Goal: Task Accomplishment & Management: Complete application form

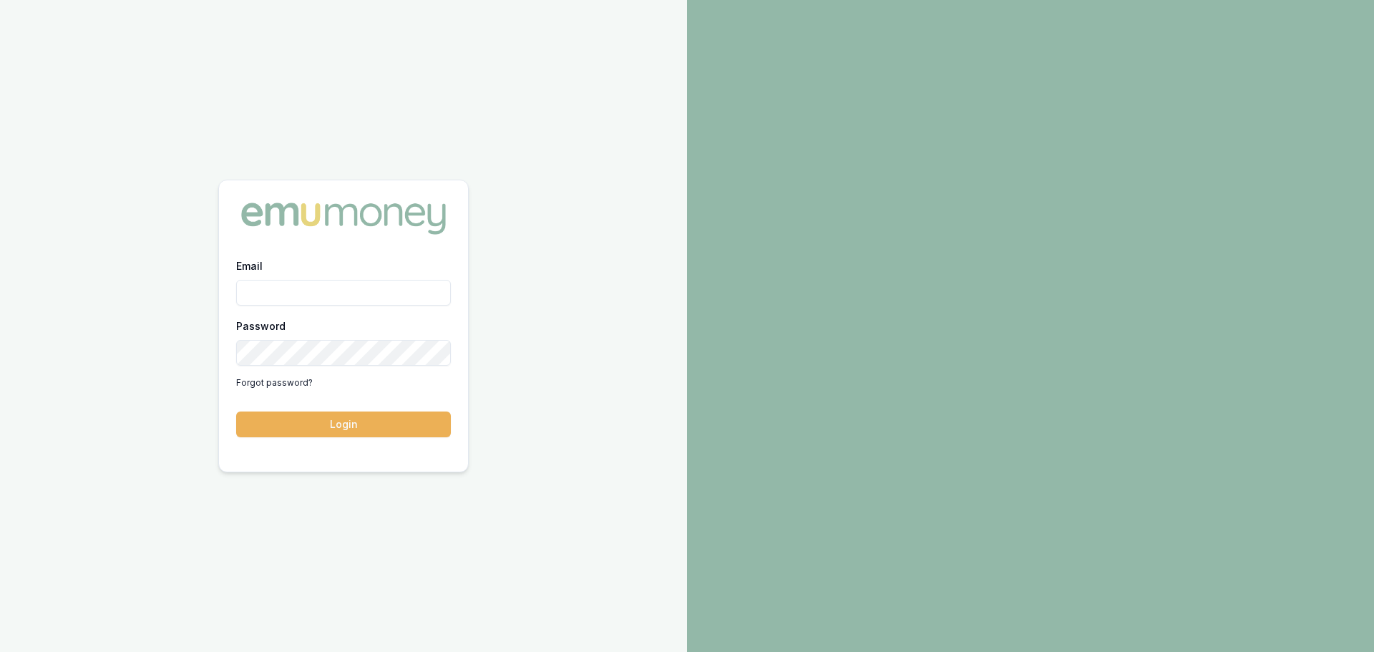
click at [356, 290] on input "Email" at bounding box center [343, 293] width 215 height 26
type input "erin.shield@emumoney.com.au"
click at [236, 411] on button "Login" at bounding box center [343, 424] width 215 height 26
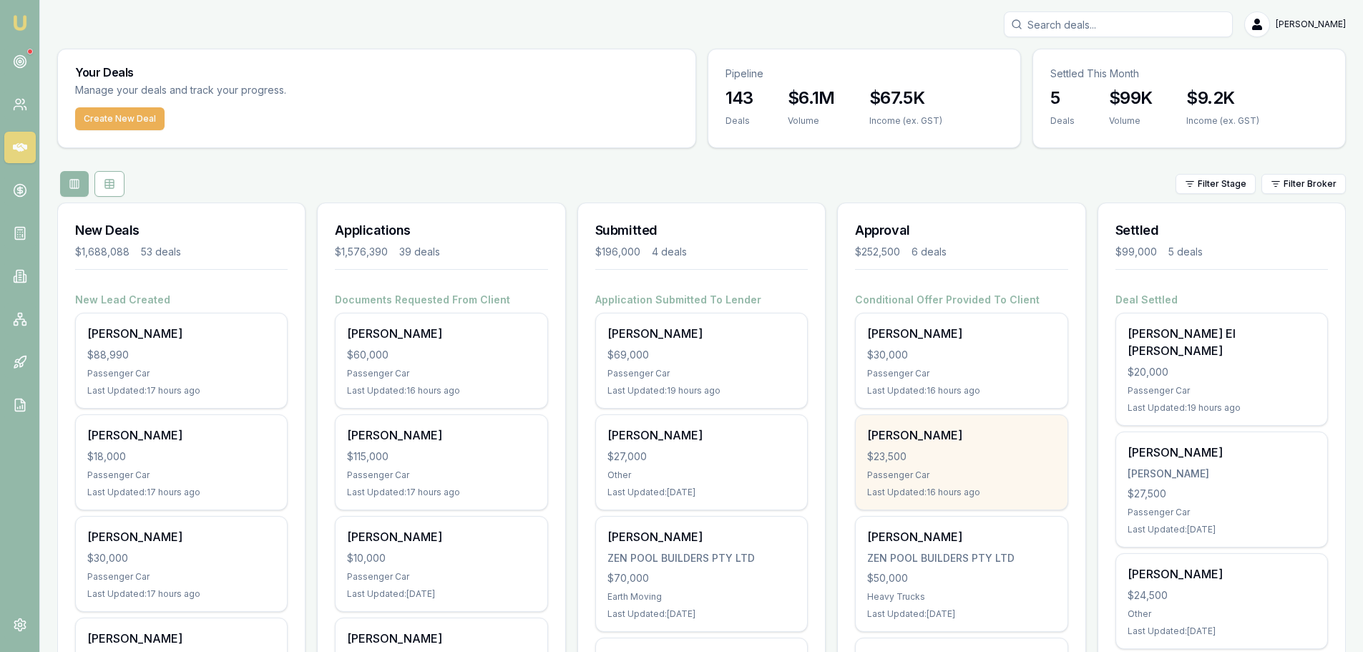
click at [954, 449] on div "$23,500" at bounding box center [961, 456] width 188 height 14
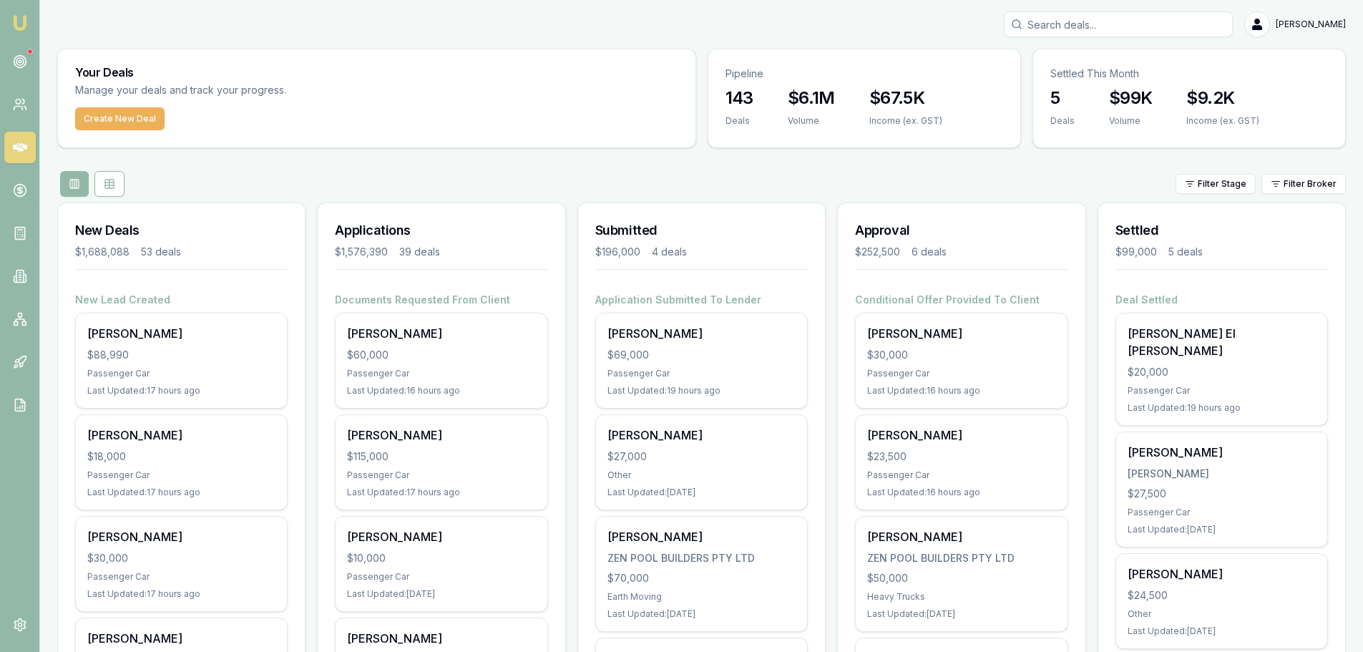
click at [1121, 27] on input "Search deals" at bounding box center [1118, 24] width 229 height 26
type input "0"
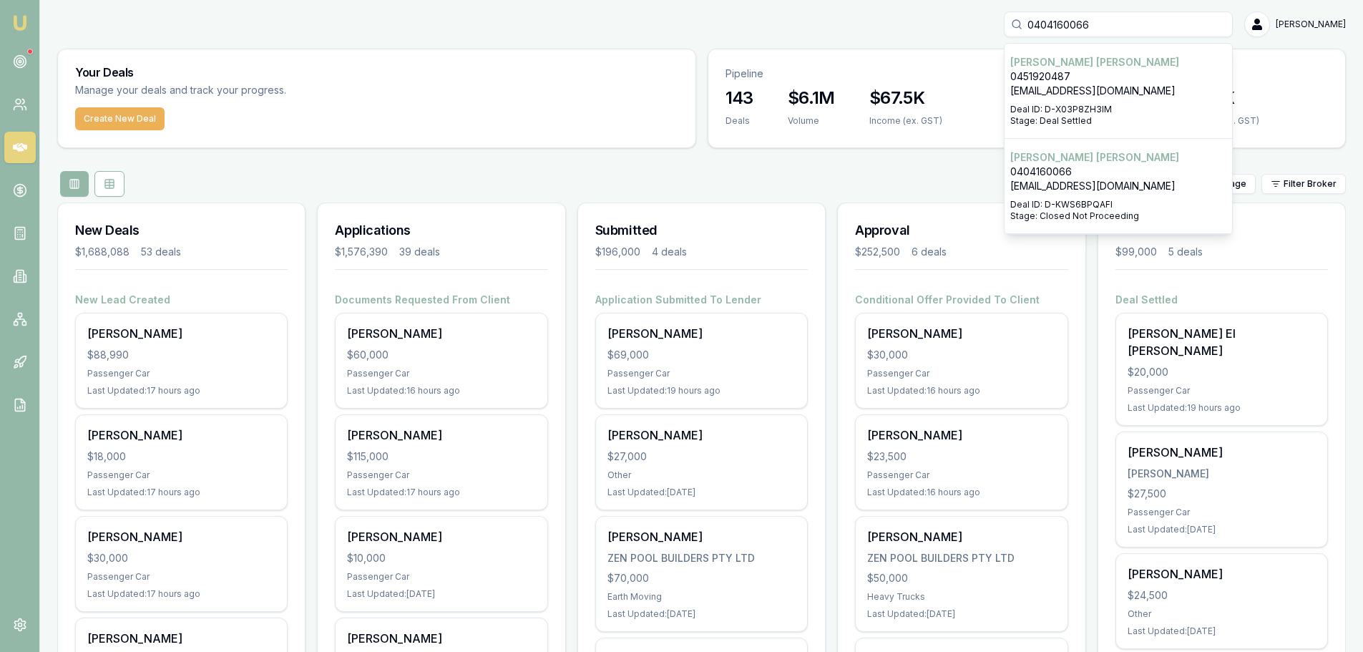
type input "0404160066"
click at [1110, 188] on p "sal78@live.com" at bounding box center [1118, 186] width 216 height 14
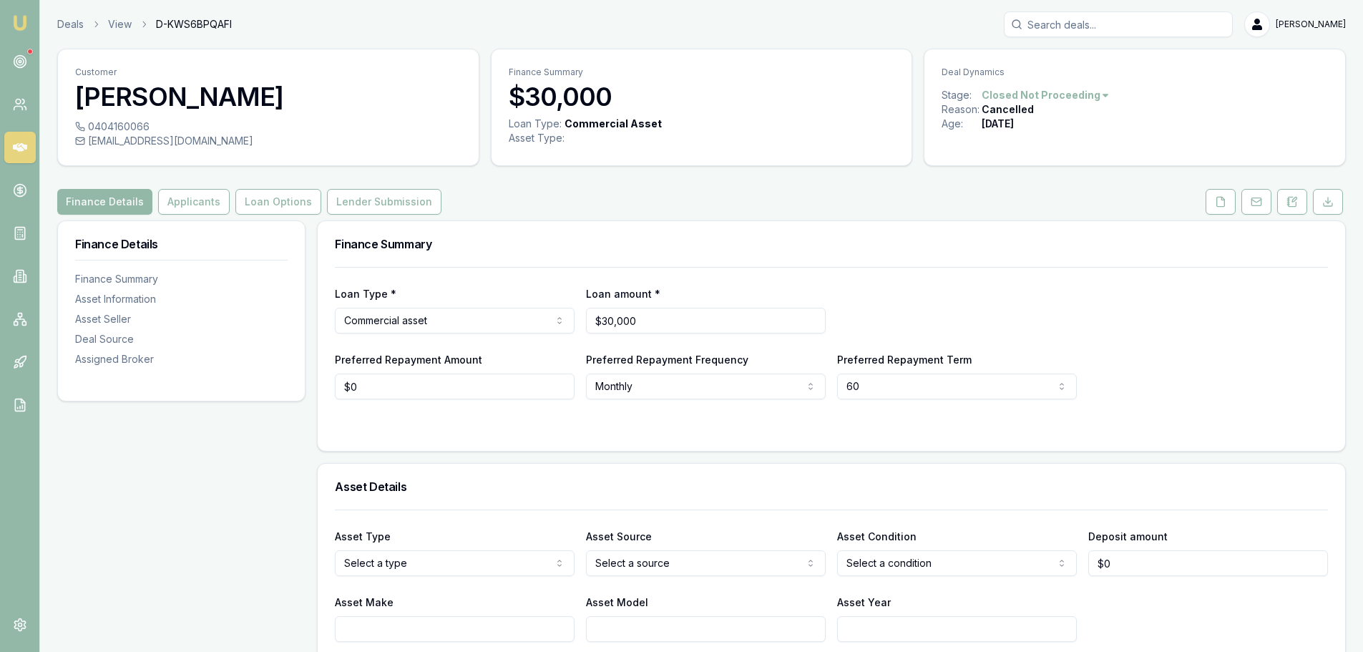
click at [18, 147] on icon at bounding box center [20, 147] width 14 height 9
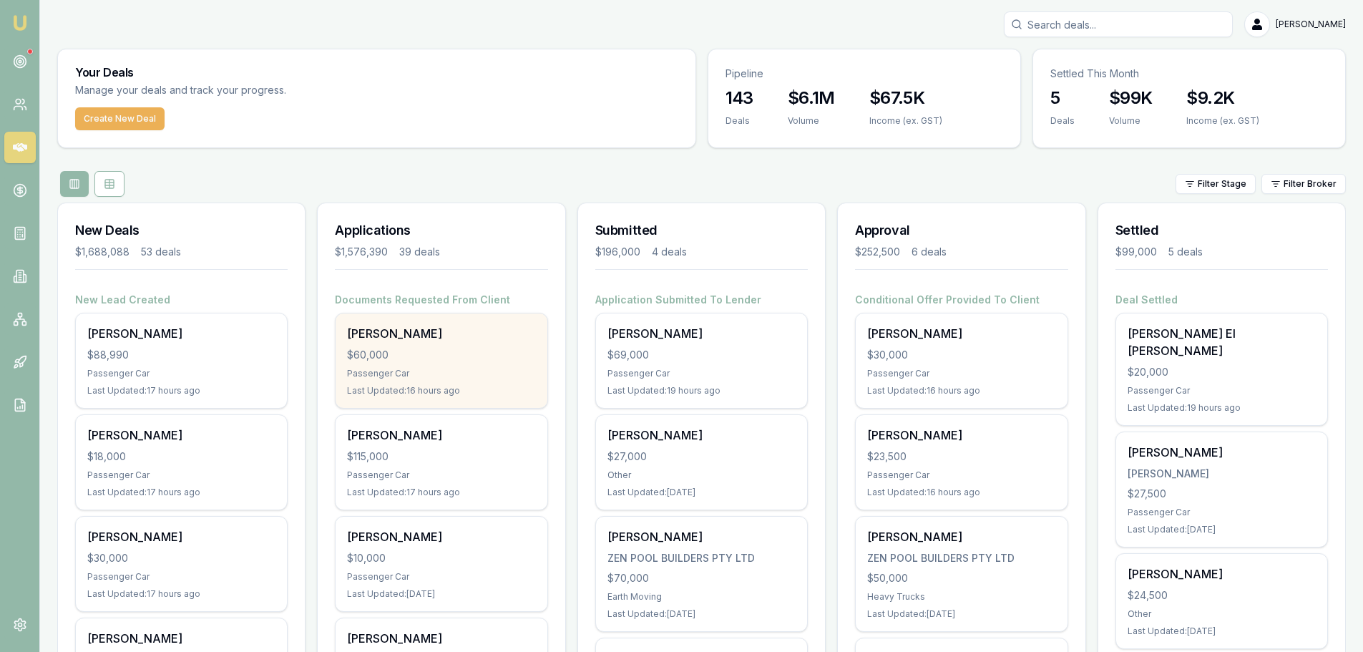
click at [412, 348] on div "$60,000" at bounding box center [441, 355] width 188 height 14
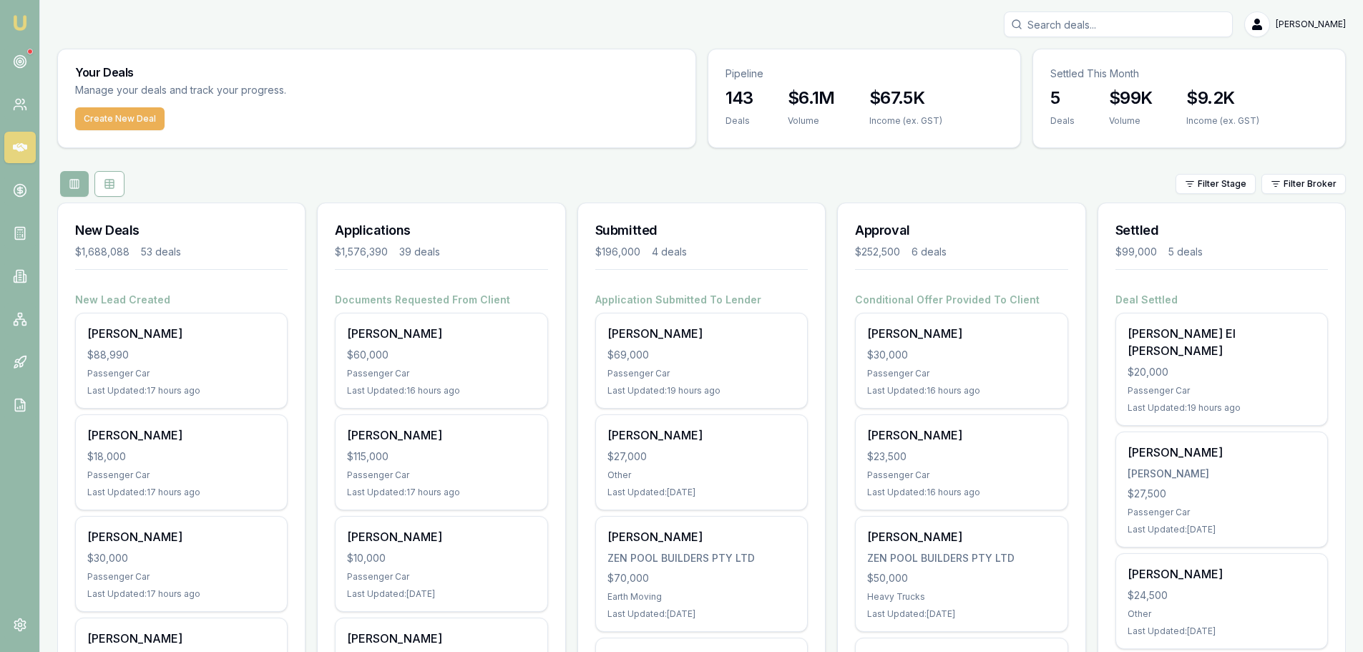
click at [571, 171] on div "Filter Stage Filter Broker" at bounding box center [701, 184] width 1288 height 26
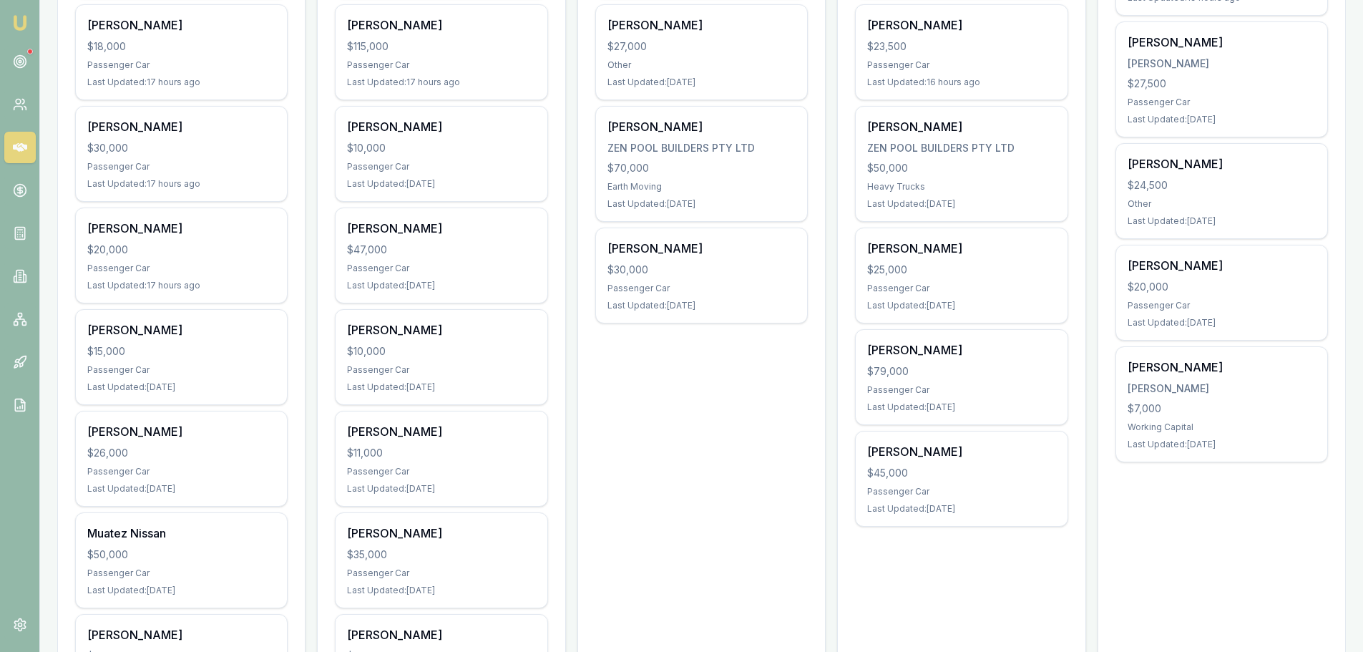
scroll to position [429, 0]
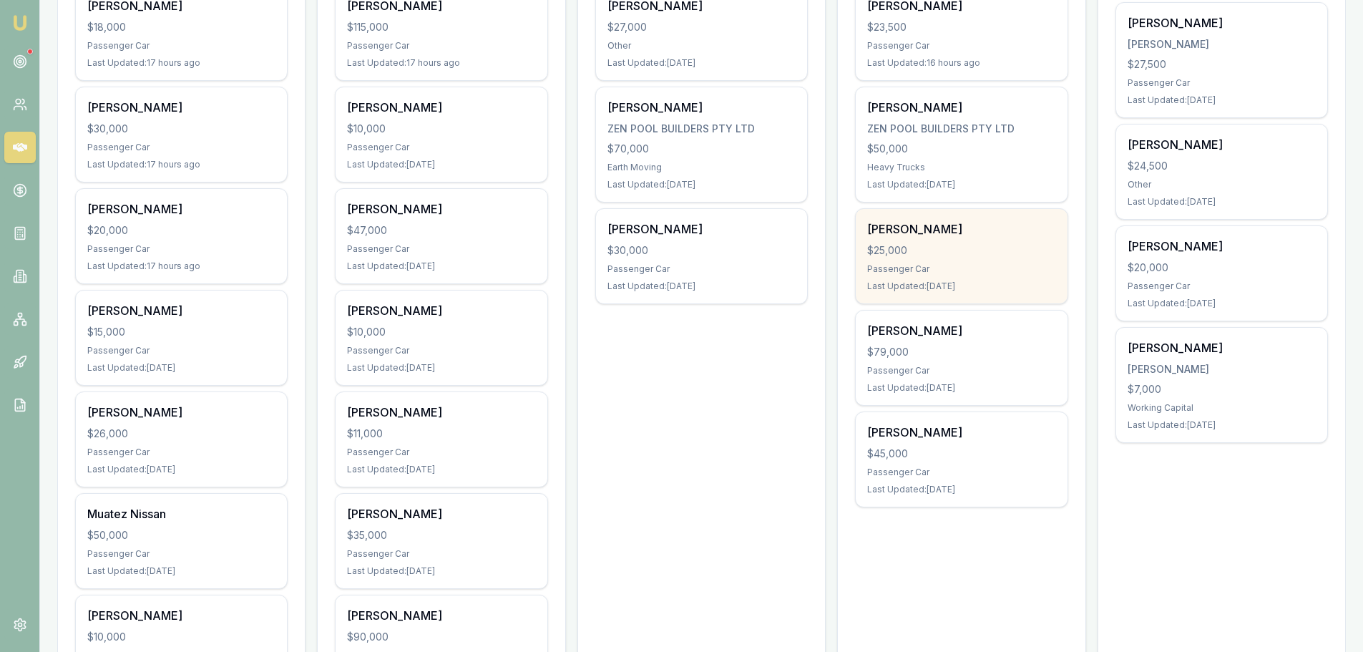
click at [940, 253] on div "$25,000" at bounding box center [961, 250] width 188 height 14
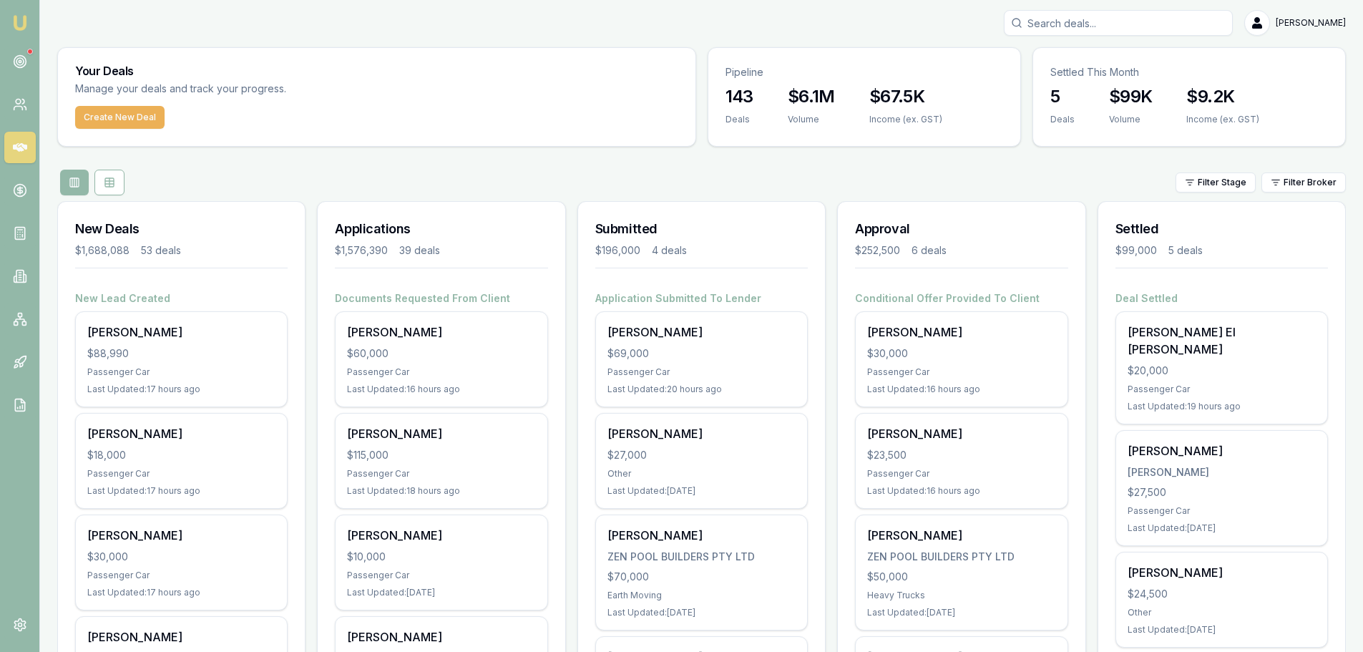
scroll to position [0, 0]
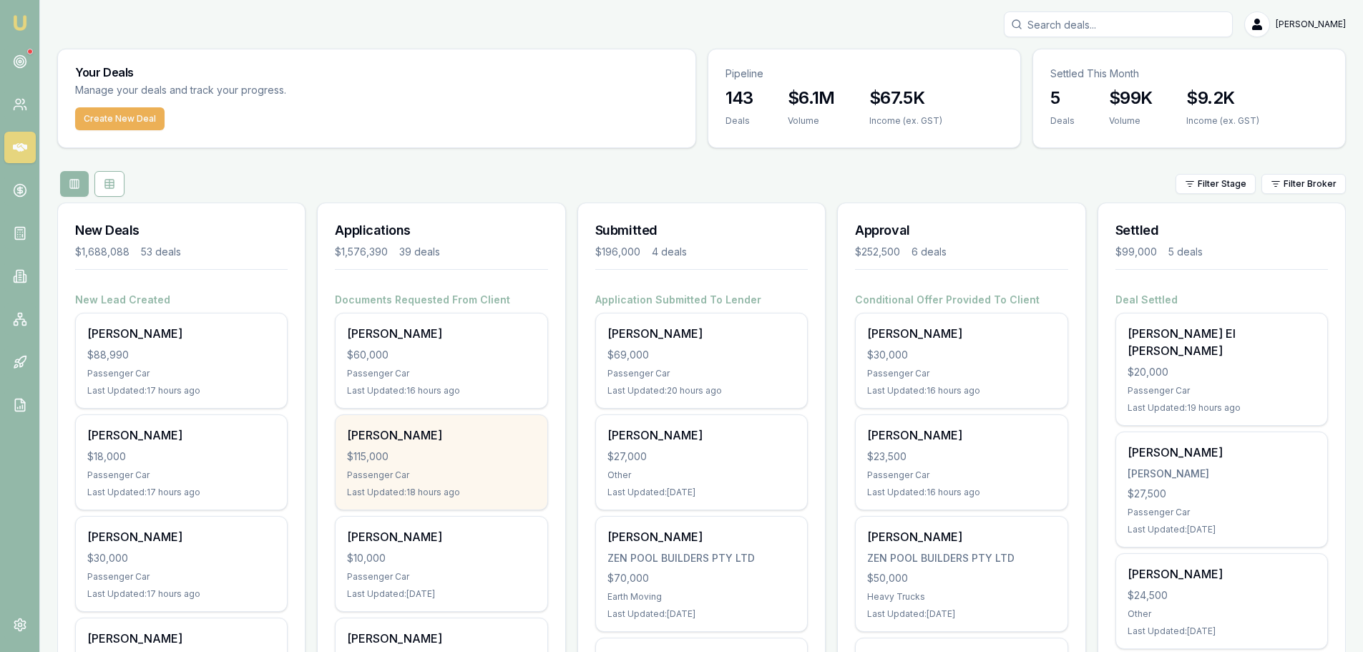
click at [461, 459] on div "$115,000" at bounding box center [441, 456] width 188 height 14
click at [512, 467] on div "ROBERT REYNOLDS $115,000 Passenger Car Last Updated: 18 hours ago" at bounding box center [441, 462] width 211 height 94
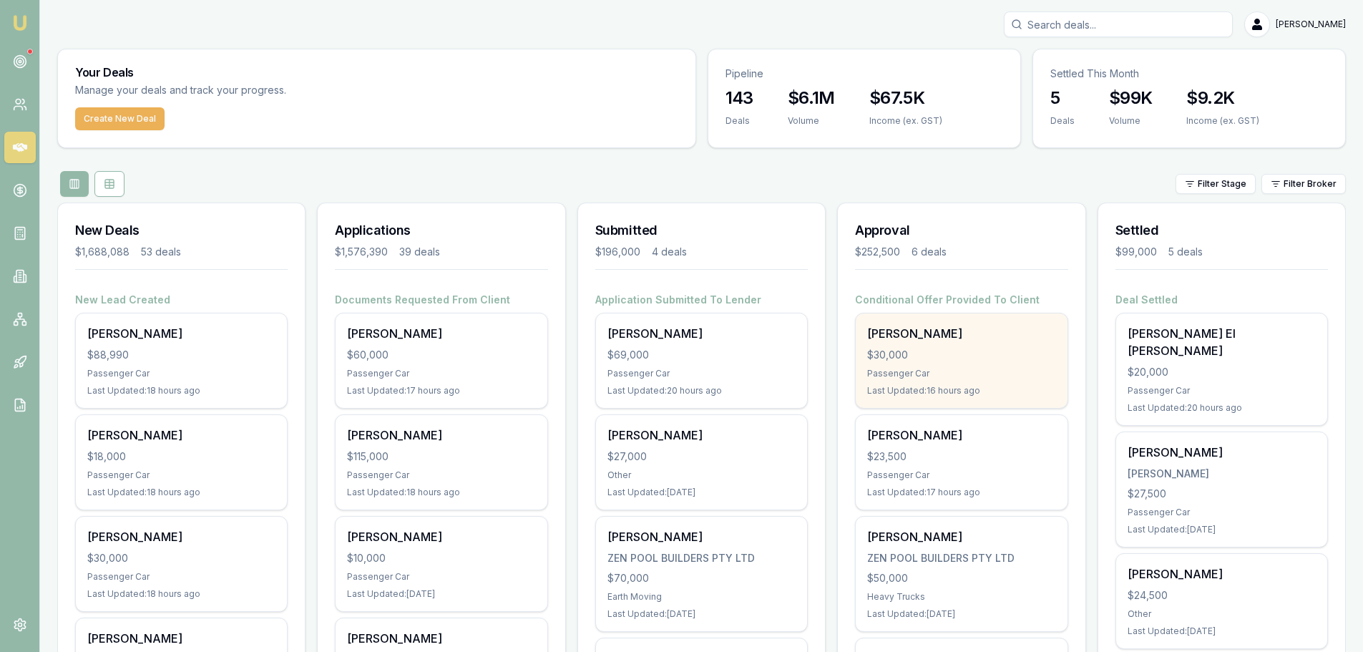
click at [947, 335] on div "David Gigliotti" at bounding box center [961, 333] width 188 height 17
click at [919, 349] on div "$30,000" at bounding box center [961, 355] width 188 height 14
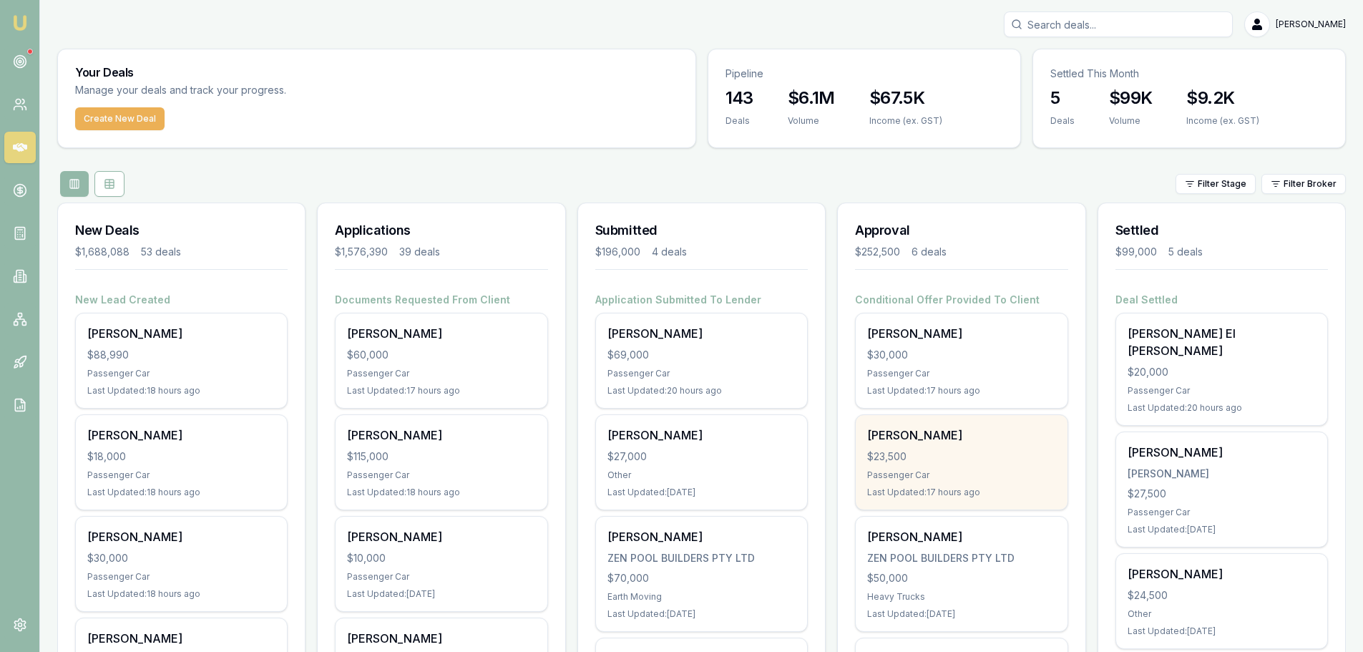
click at [898, 446] on div "David Urwin $23,500 Passenger Car Last Updated: 17 hours ago" at bounding box center [961, 462] width 211 height 94
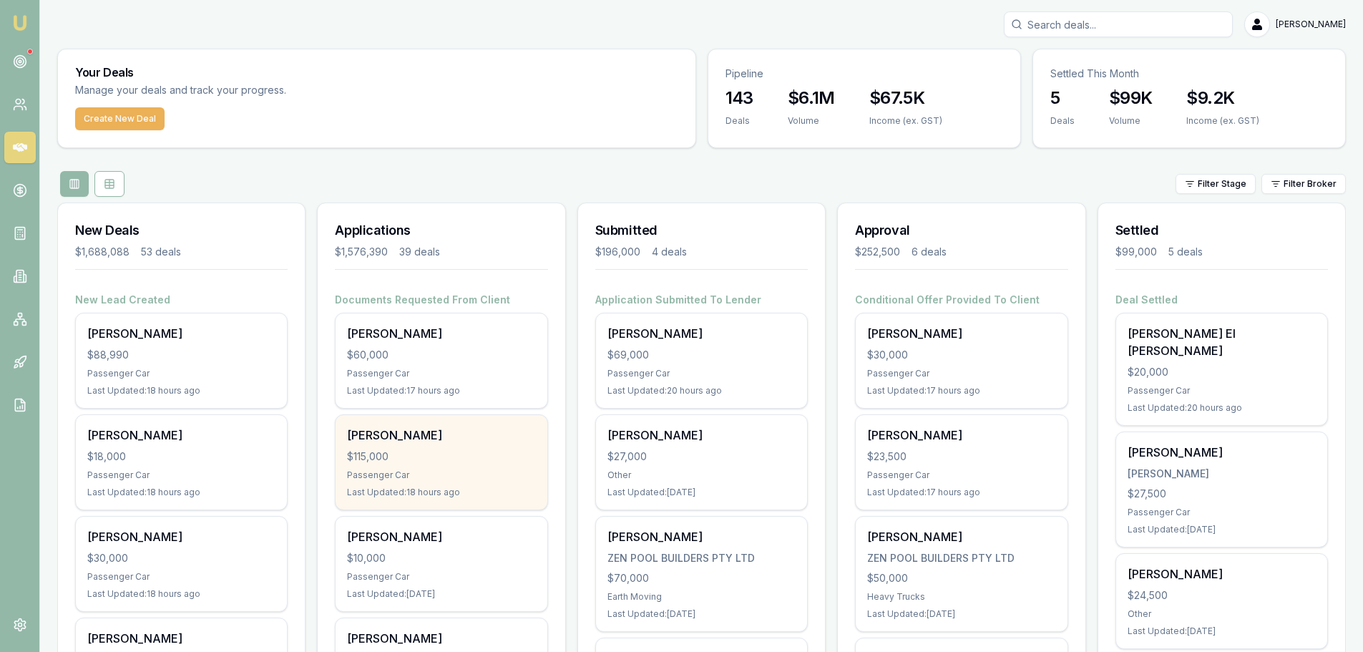
click at [471, 455] on div "$115,000" at bounding box center [441, 456] width 188 height 14
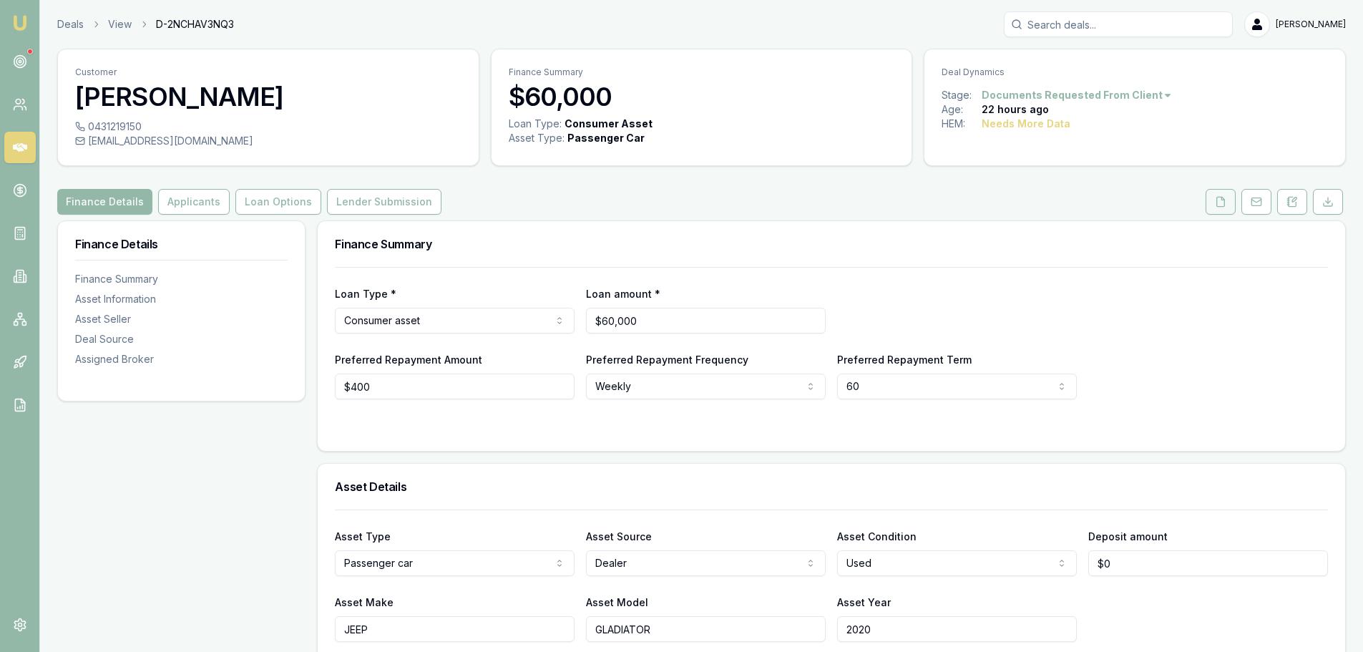
click at [1223, 204] on icon at bounding box center [1220, 201] width 11 height 11
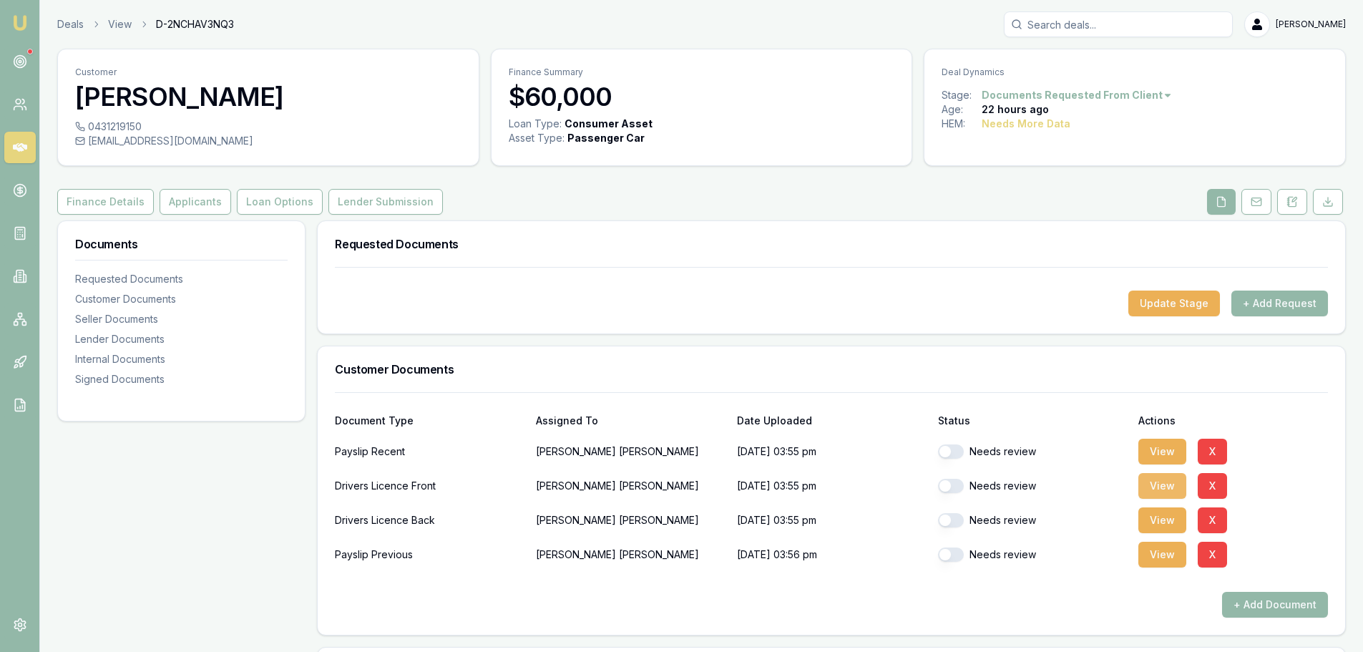
click at [1160, 486] on button "View" at bounding box center [1162, 486] width 48 height 26
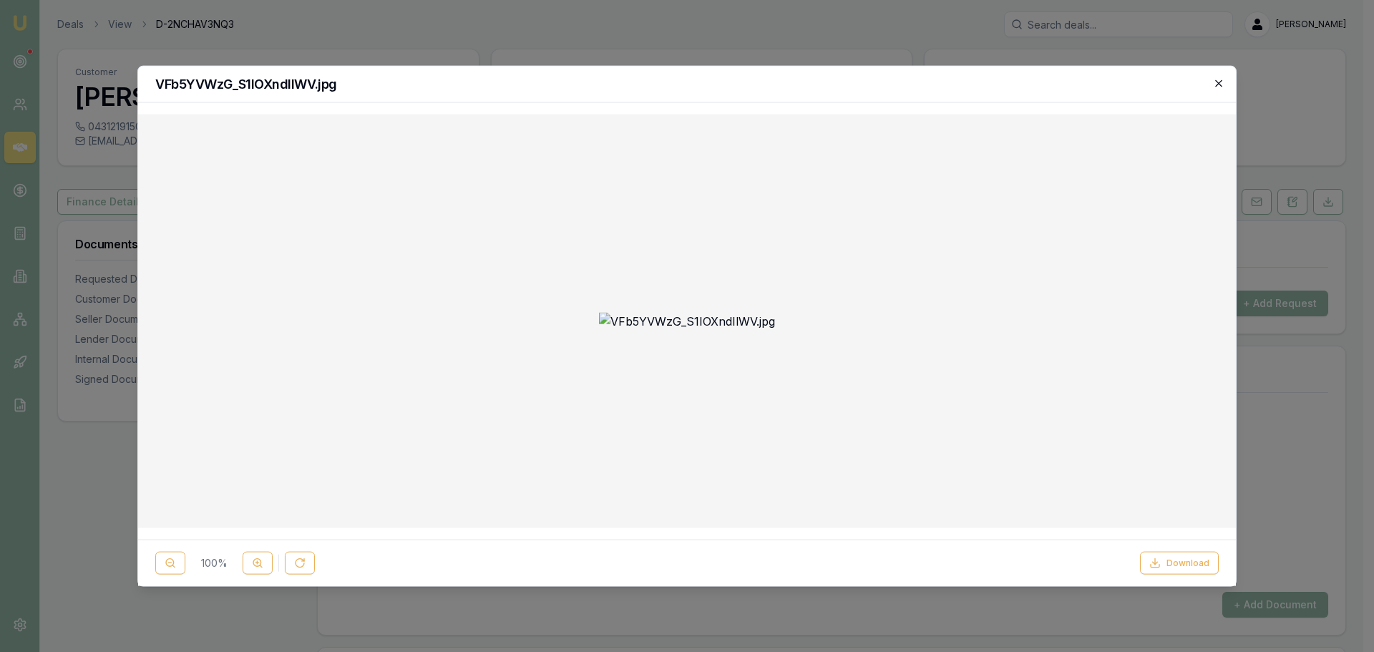
click at [1216, 82] on icon "button" at bounding box center [1218, 82] width 11 height 11
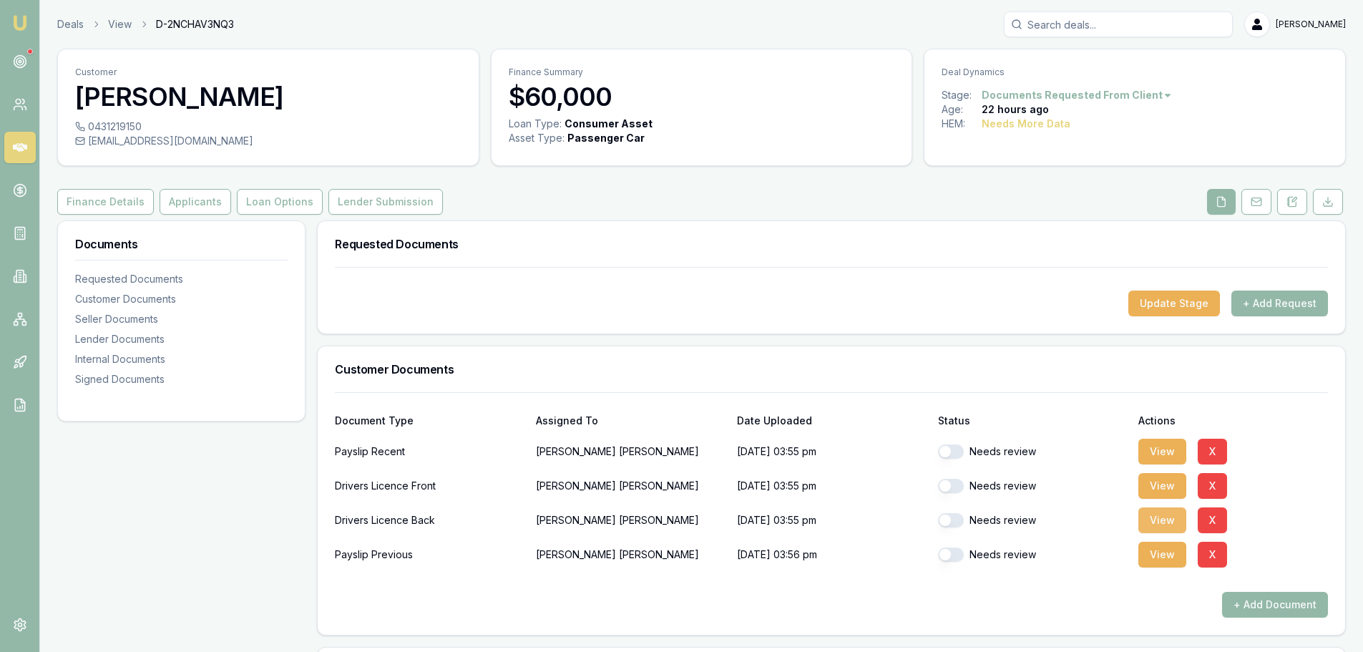
click at [1154, 523] on button "View" at bounding box center [1162, 520] width 48 height 26
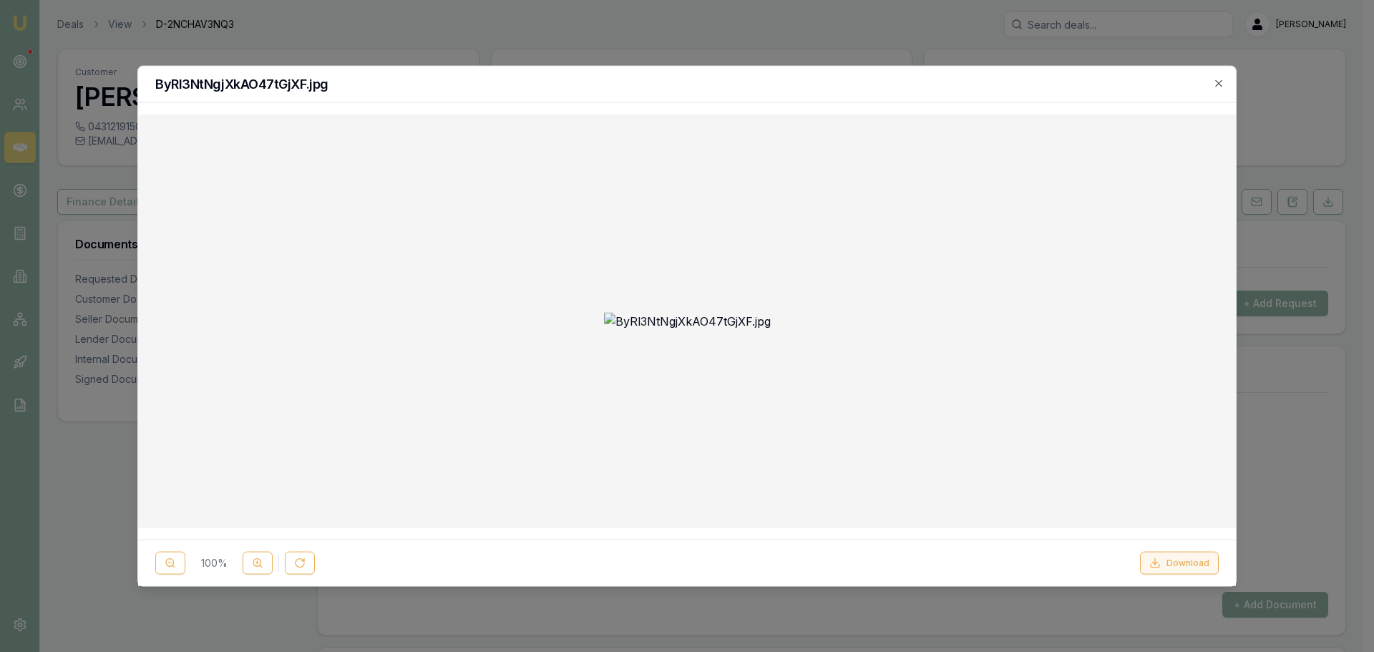
click at [1190, 557] on button "Download" at bounding box center [1179, 563] width 79 height 23
drag, startPoint x: 1215, startPoint y: 86, endPoint x: 964, endPoint y: 26, distance: 258.0
click at [964, 26] on div at bounding box center [687, 326] width 1374 height 652
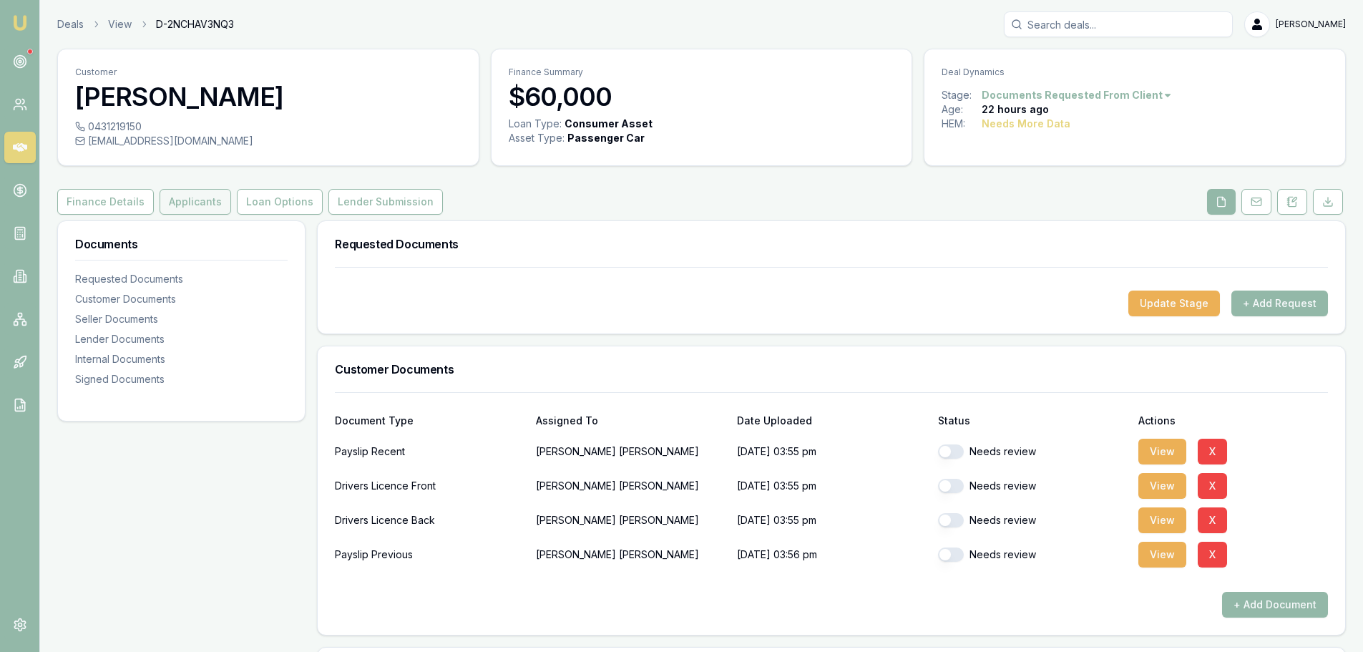
click at [195, 204] on button "Applicants" at bounding box center [196, 202] width 72 height 26
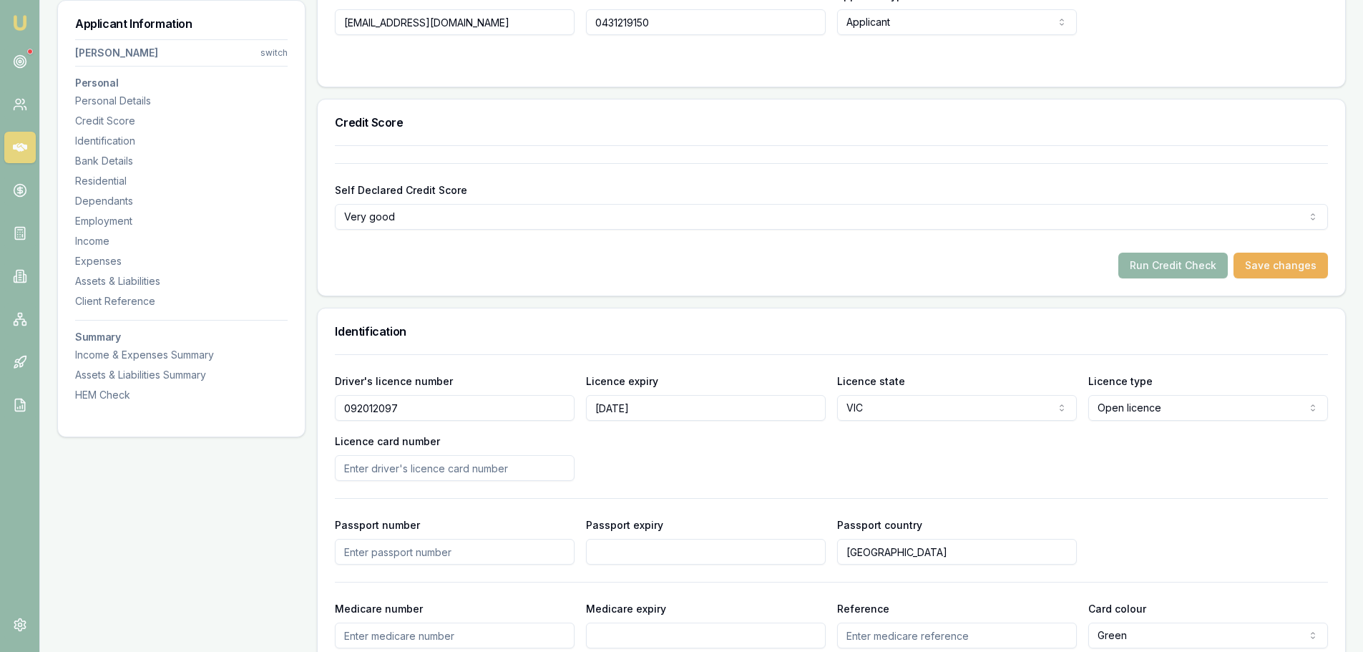
scroll to position [501, 0]
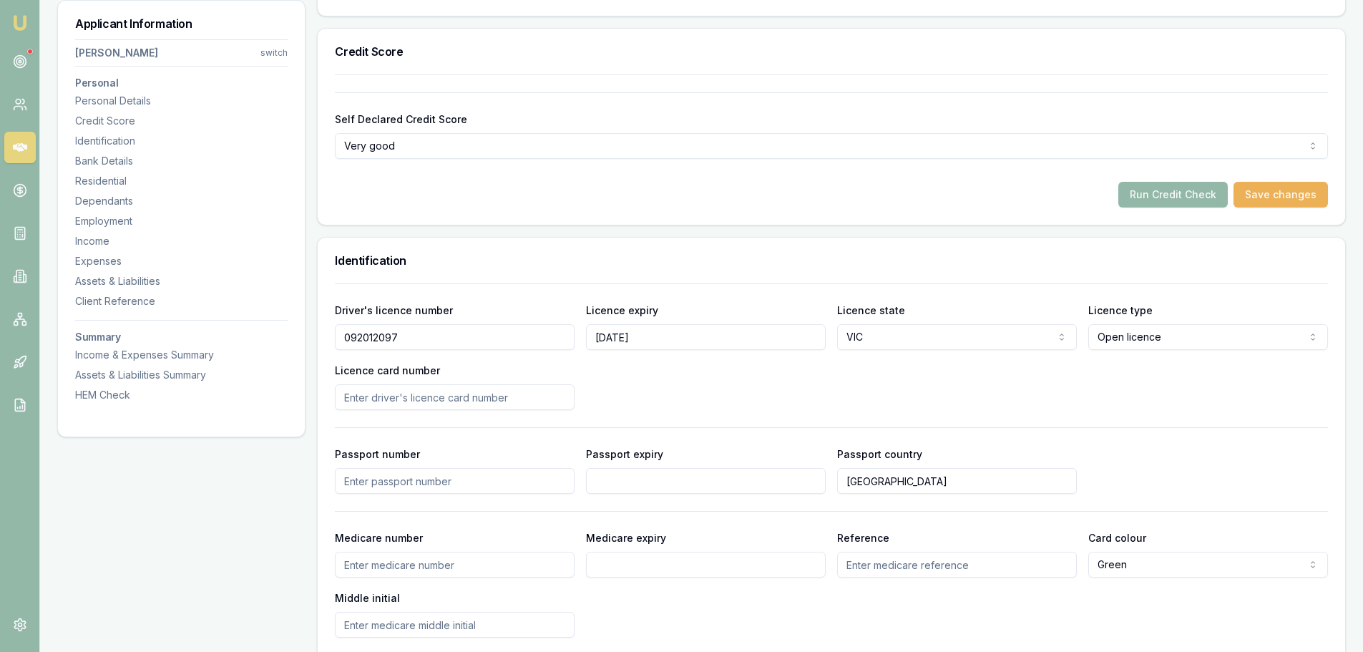
click at [499, 402] on input "Licence card number" at bounding box center [455, 397] width 240 height 26
type input "P5089577"
drag, startPoint x: 730, startPoint y: 342, endPoint x: 732, endPoint y: 349, distance: 7.3
click at [731, 347] on input "01/06/2033" at bounding box center [706, 337] width 240 height 26
click at [731, 364] on div "Driver's licence number 092012097 Licence expiry 01/06/2033 Licence state VIC N…" at bounding box center [831, 355] width 993 height 109
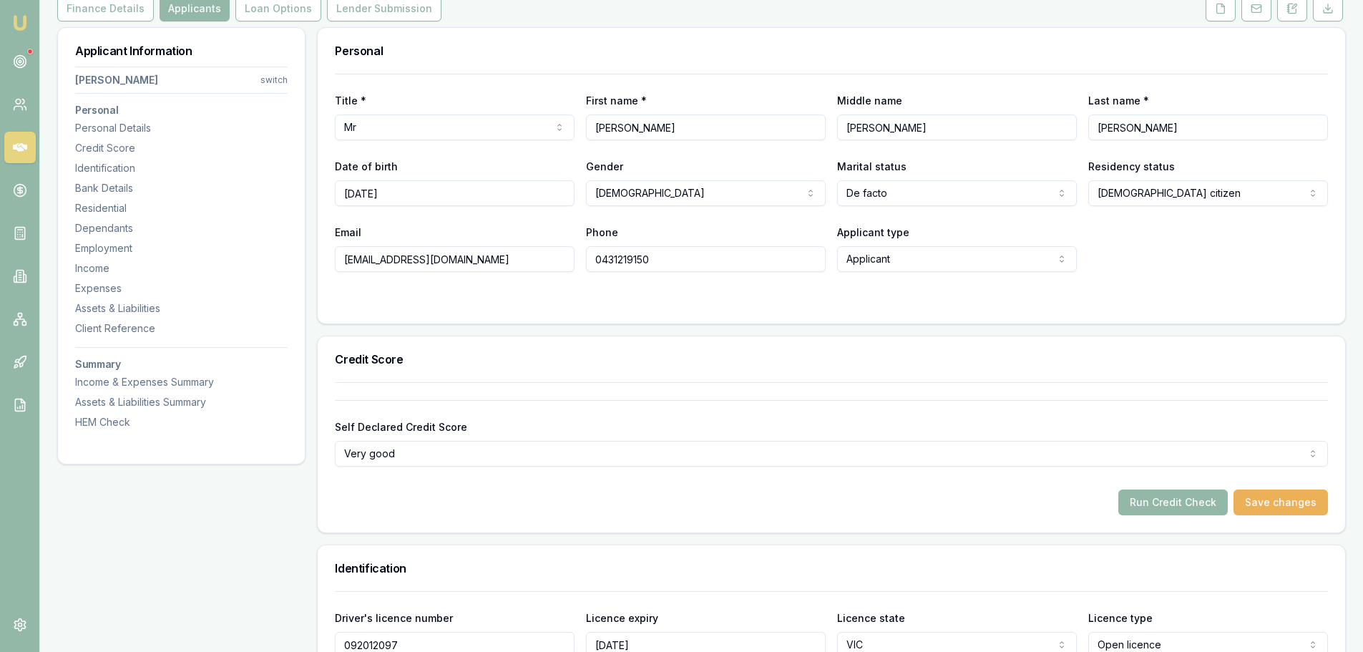
scroll to position [358, 0]
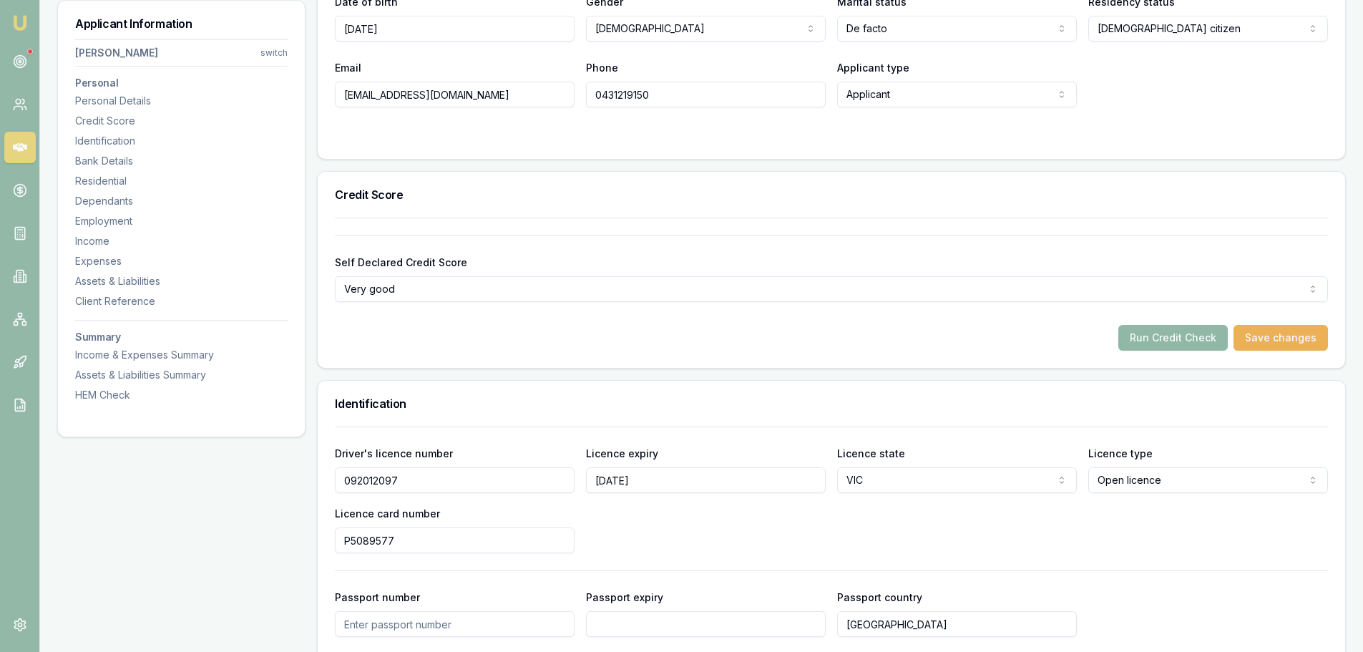
click at [1185, 336] on button "Run Credit Check" at bounding box center [1172, 338] width 109 height 26
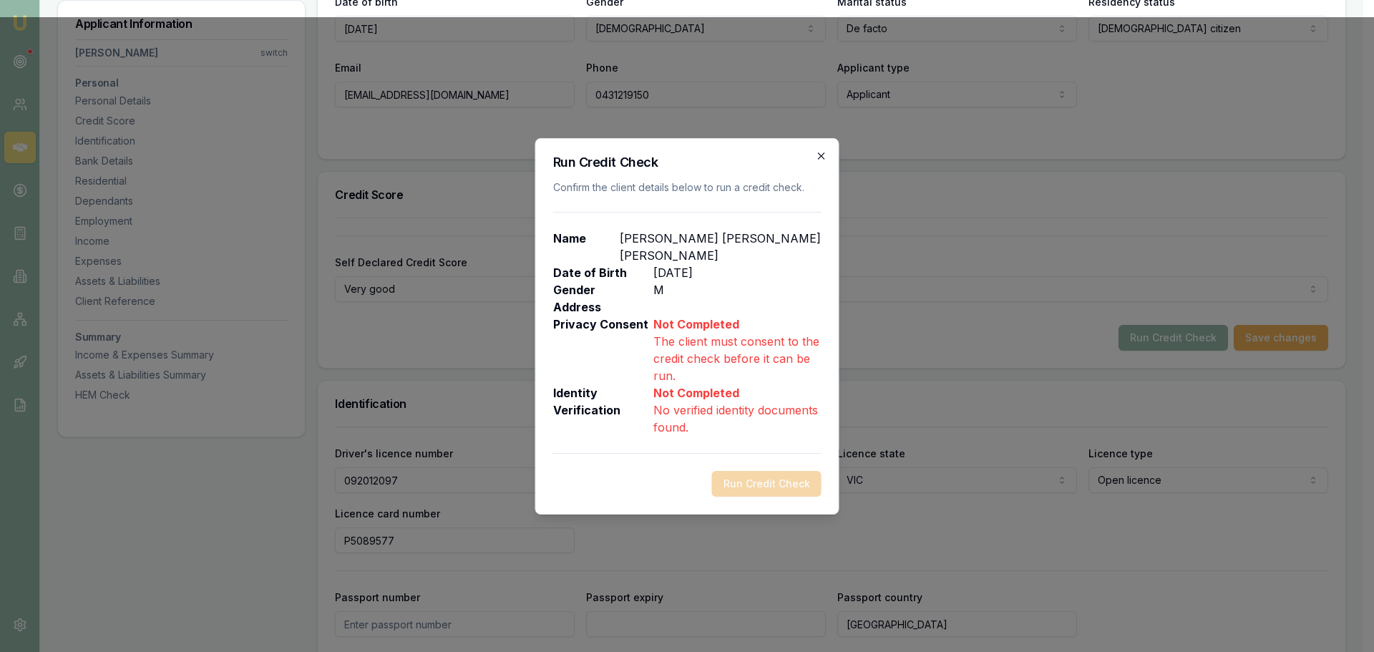
click at [816, 162] on icon "button" at bounding box center [821, 155] width 11 height 11
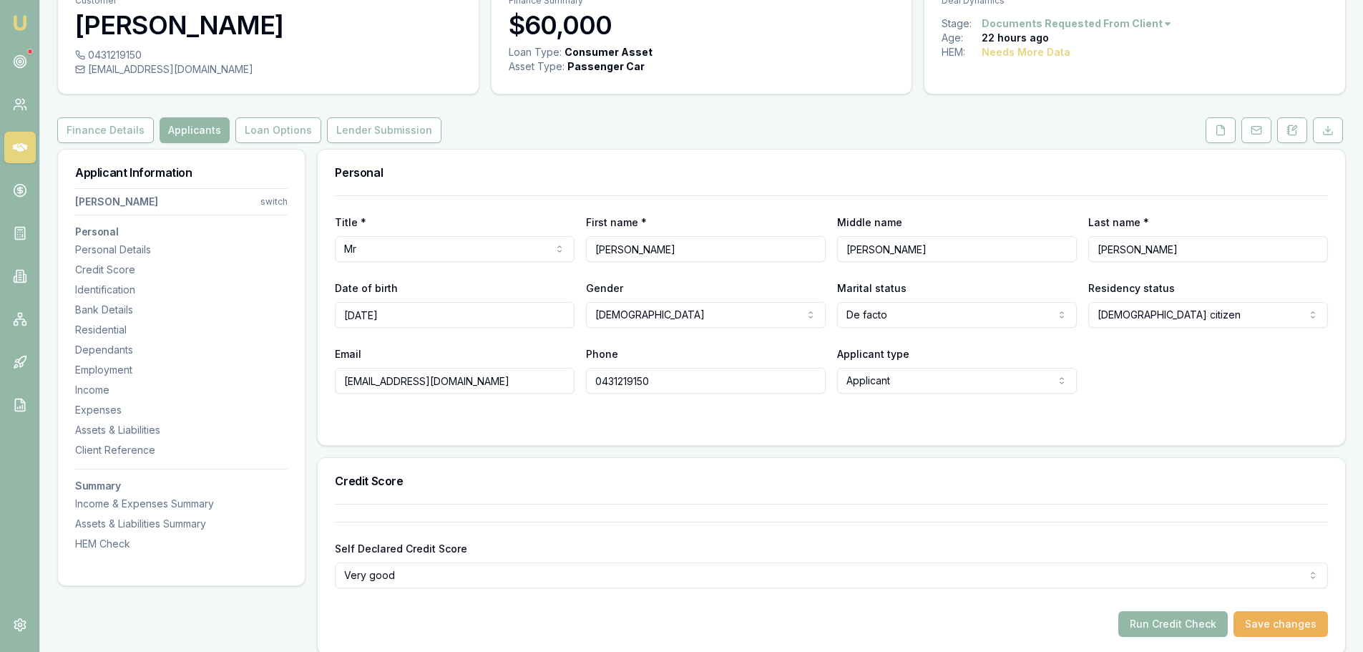
scroll to position [0, 0]
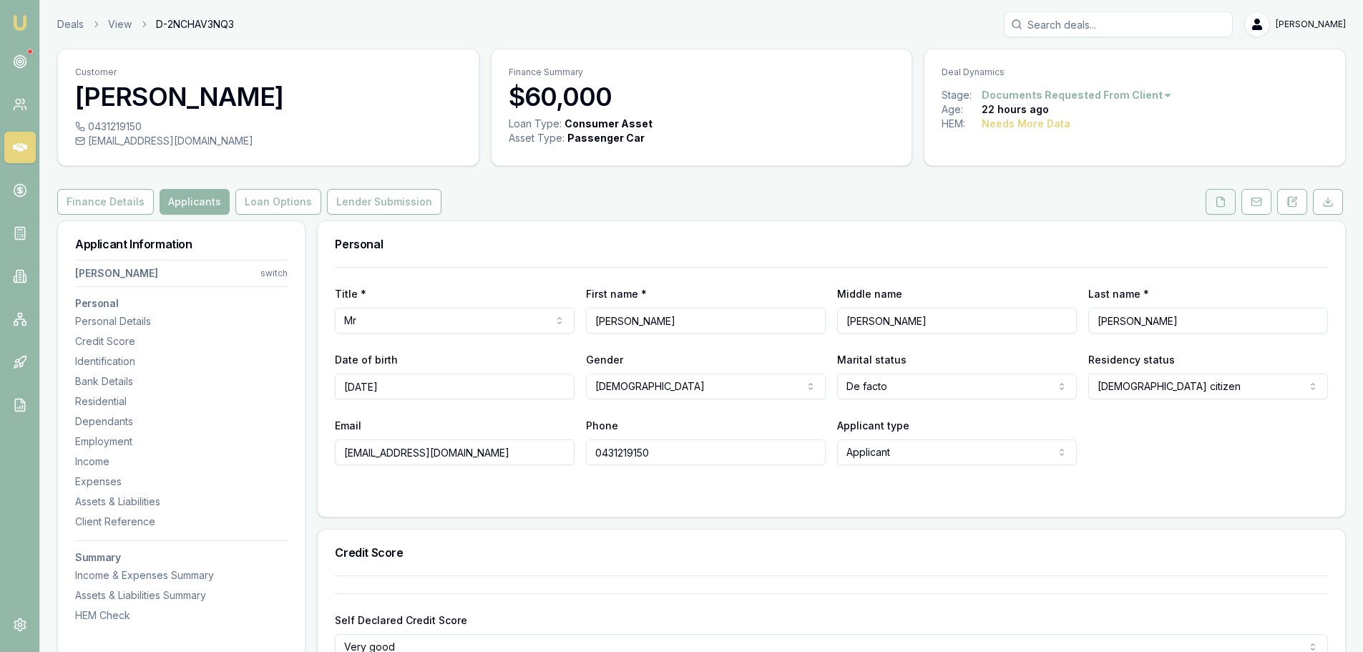
click at [1212, 200] on button at bounding box center [1220, 202] width 30 height 26
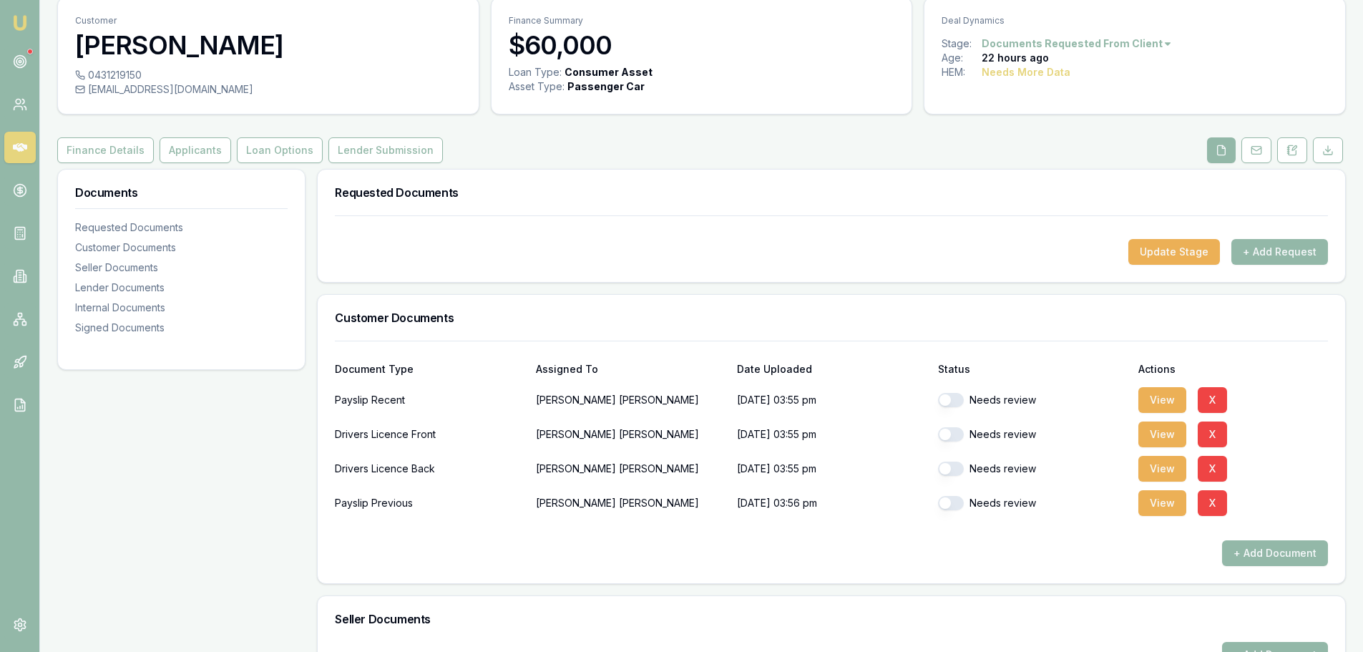
scroll to position [143, 0]
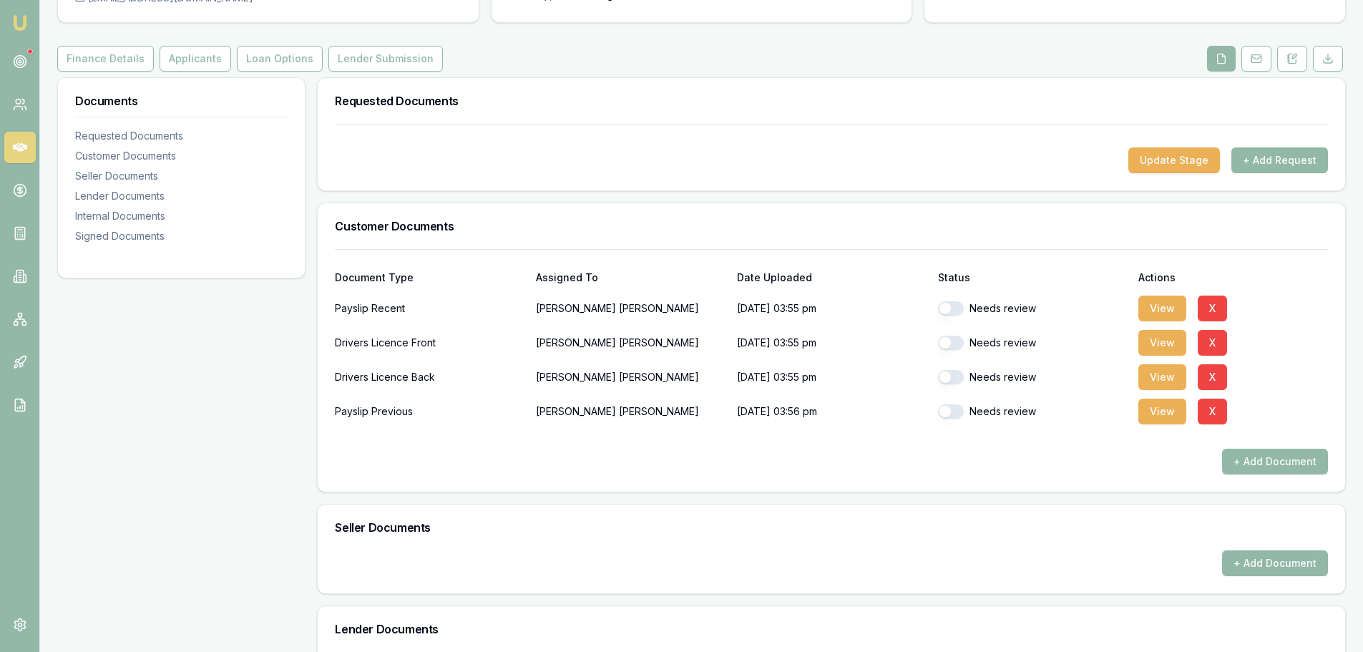
click at [951, 341] on button "button" at bounding box center [951, 343] width 26 height 14
checkbox input "true"
click at [955, 376] on button "button" at bounding box center [951, 377] width 26 height 14
checkbox input "true"
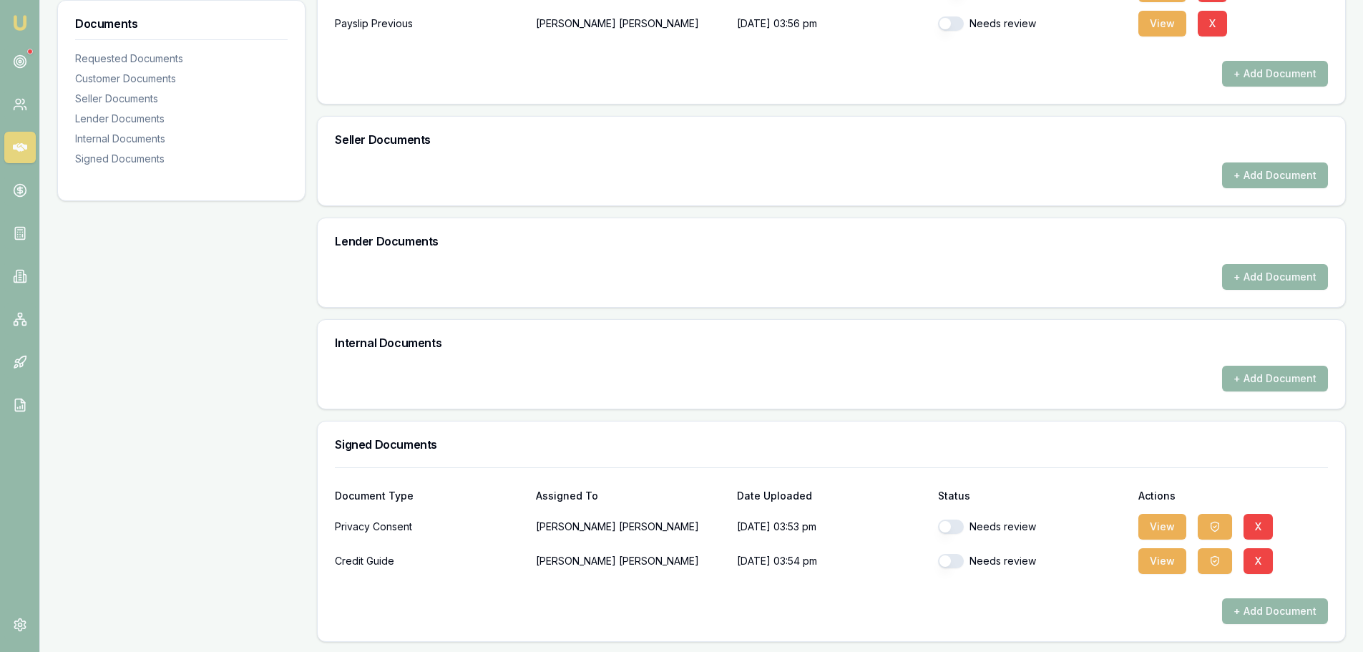
scroll to position [532, 0]
checkbox input "false"
checkbox input "true"
click at [956, 523] on button "button" at bounding box center [951, 525] width 26 height 14
checkbox input "true"
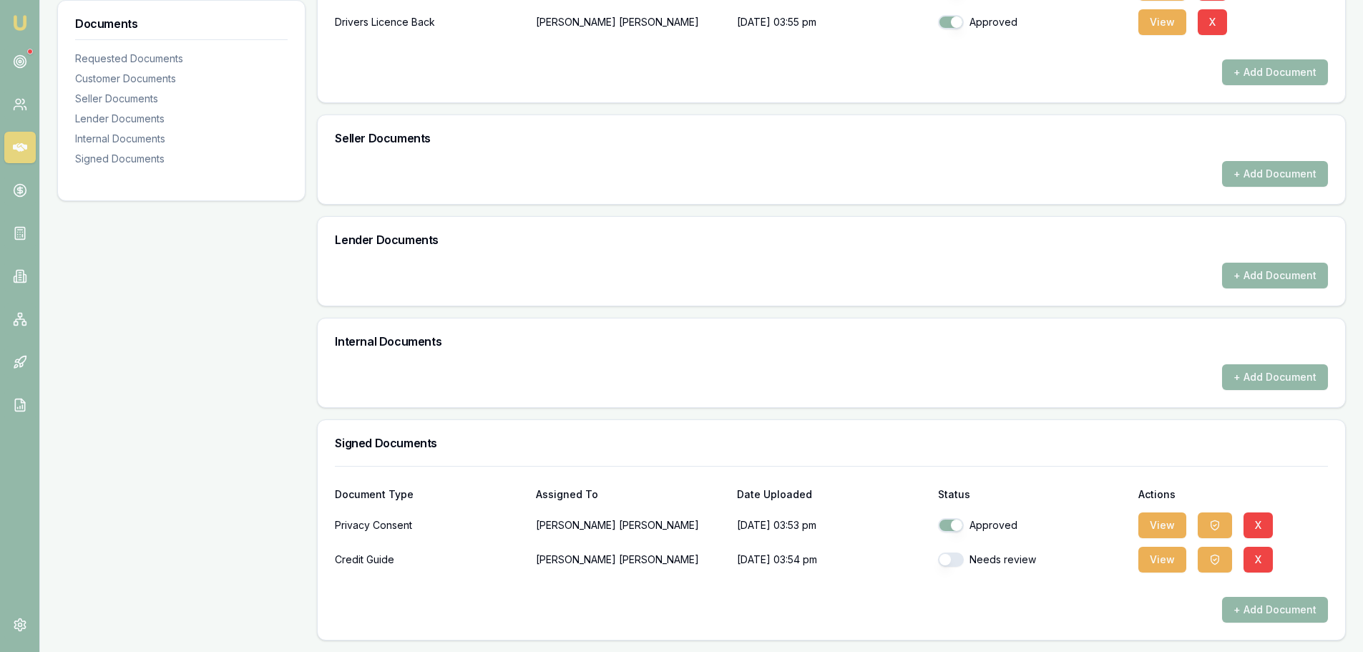
click at [956, 559] on button "button" at bounding box center [951, 559] width 26 height 14
checkbox input "true"
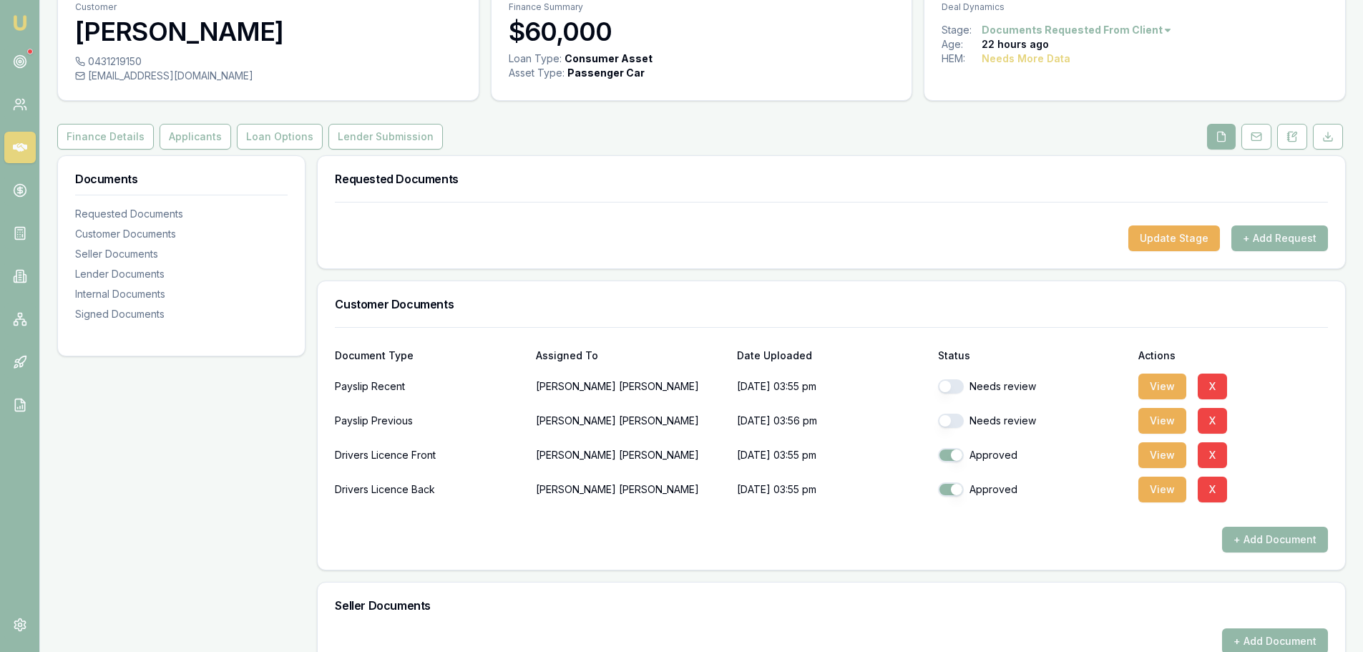
scroll to position [0, 0]
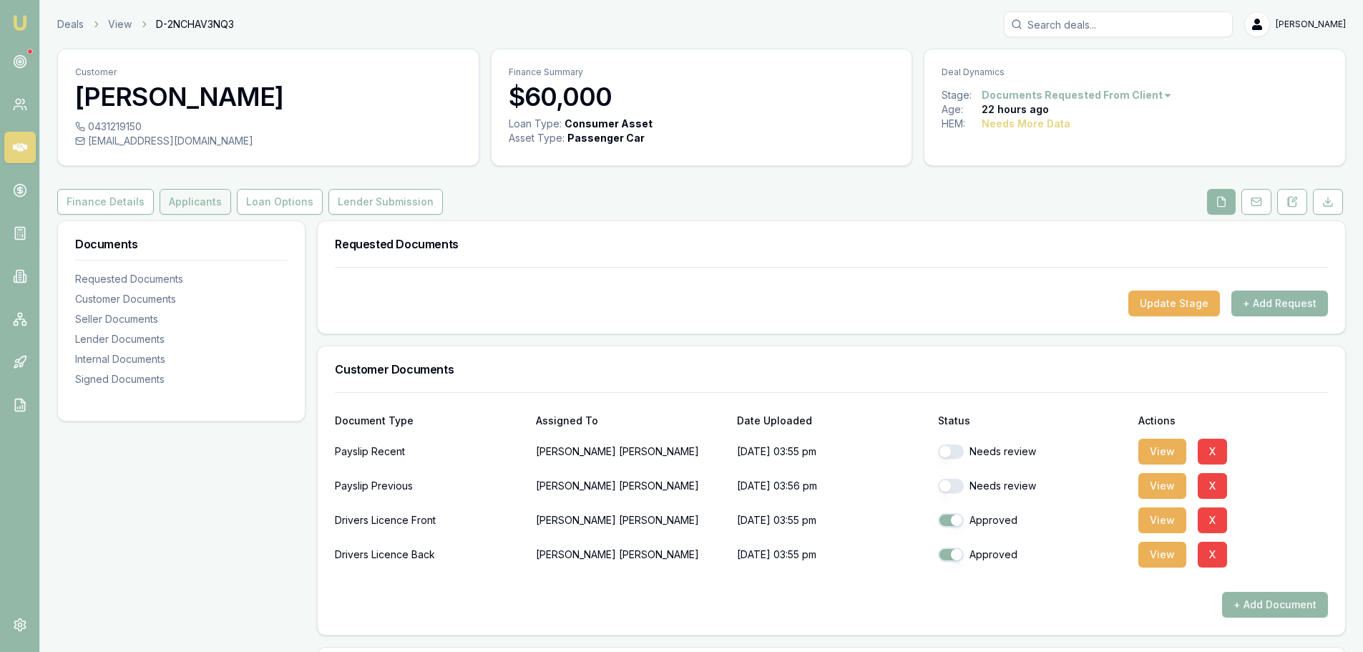
click at [173, 198] on button "Applicants" at bounding box center [196, 202] width 72 height 26
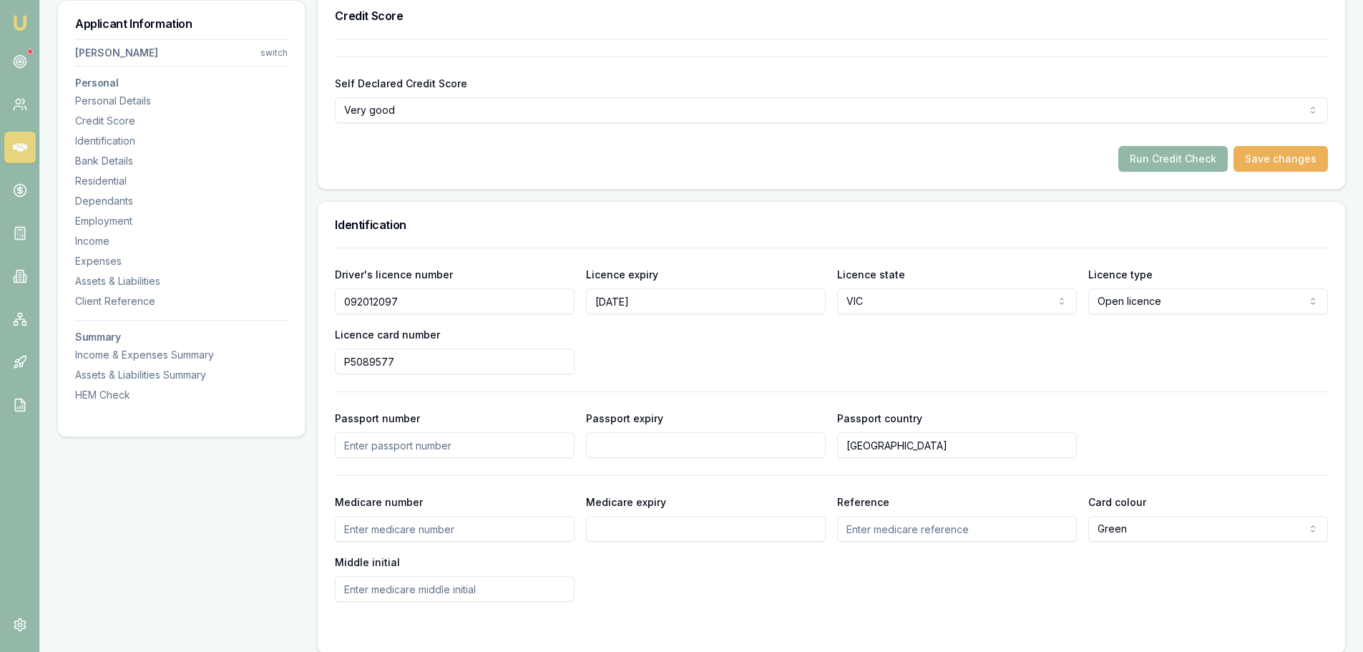
scroll to position [429, 0]
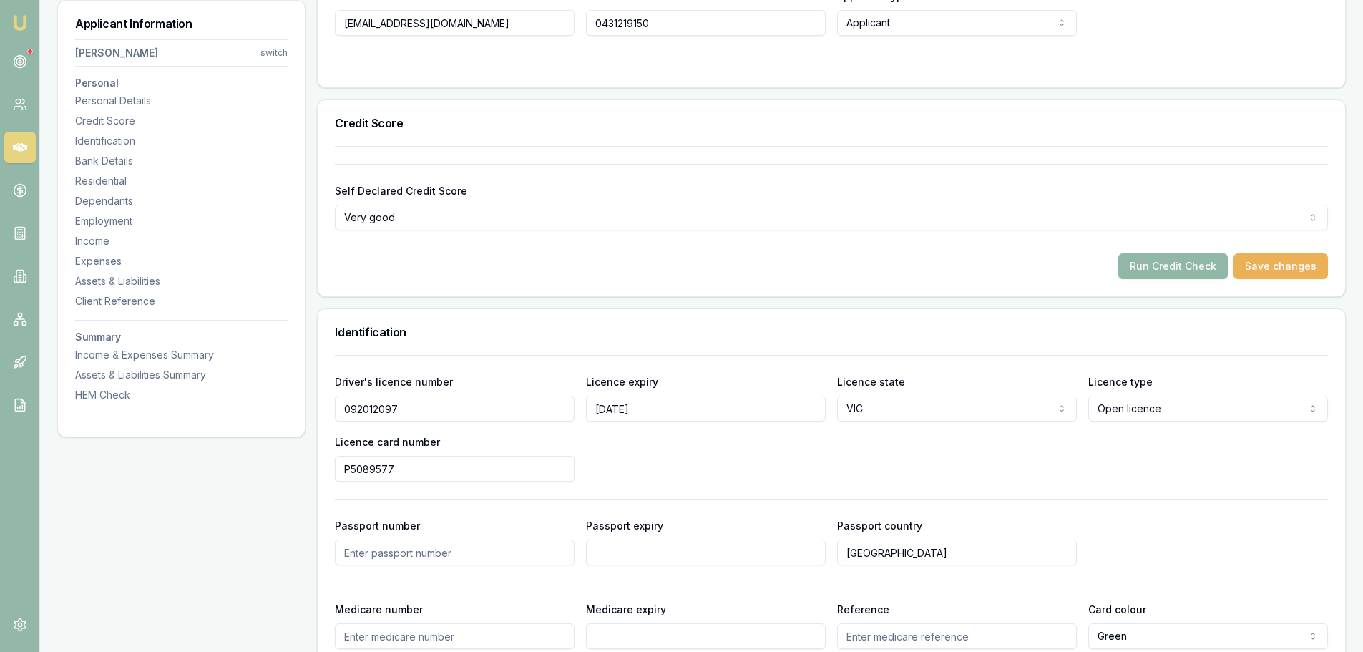
click at [1188, 265] on button "Run Credit Check" at bounding box center [1172, 266] width 109 height 26
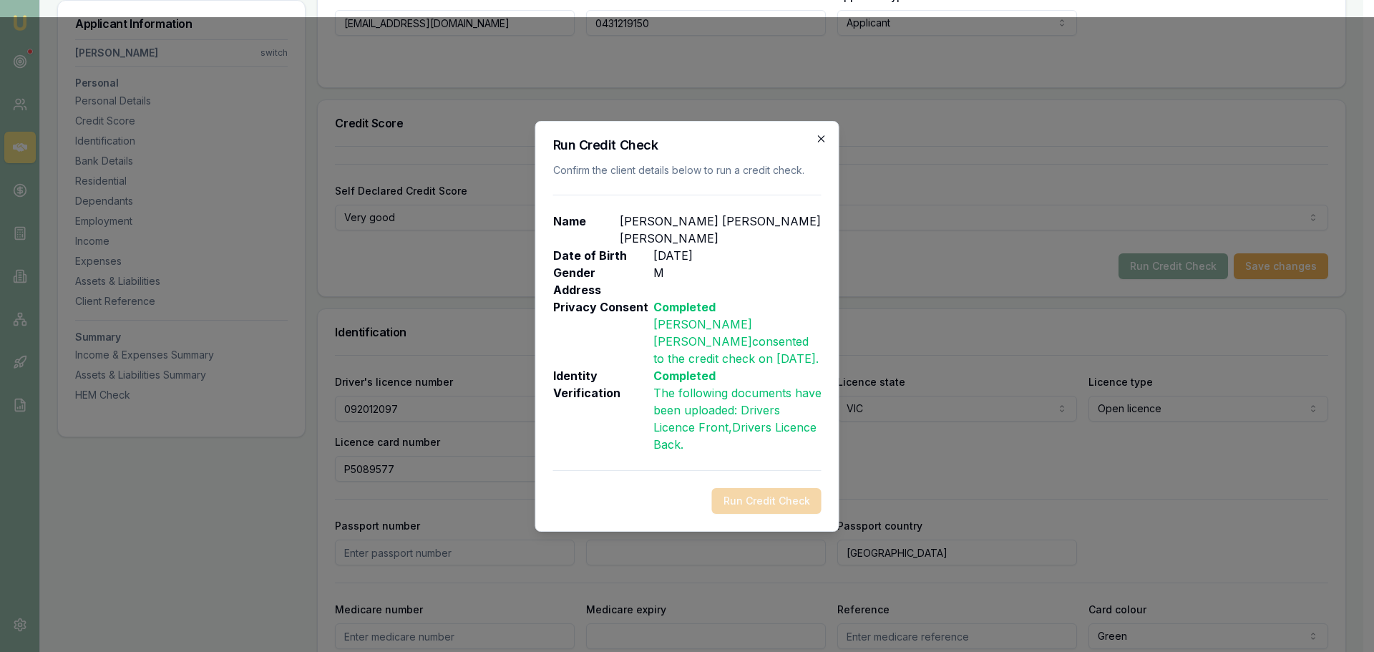
click at [816, 145] on icon "button" at bounding box center [821, 138] width 11 height 11
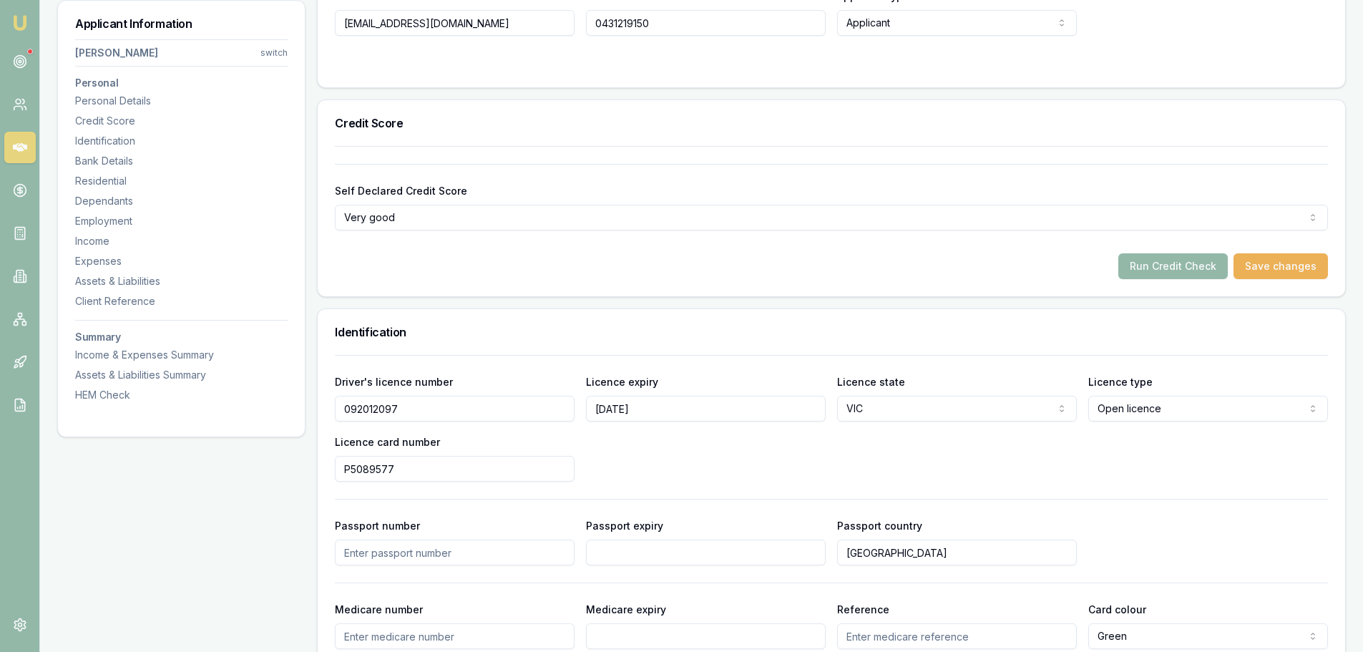
click at [846, 288] on div "Self Declared Credit Score Very good Excellent Very good Average Fair Low Run C…" at bounding box center [831, 221] width 1027 height 150
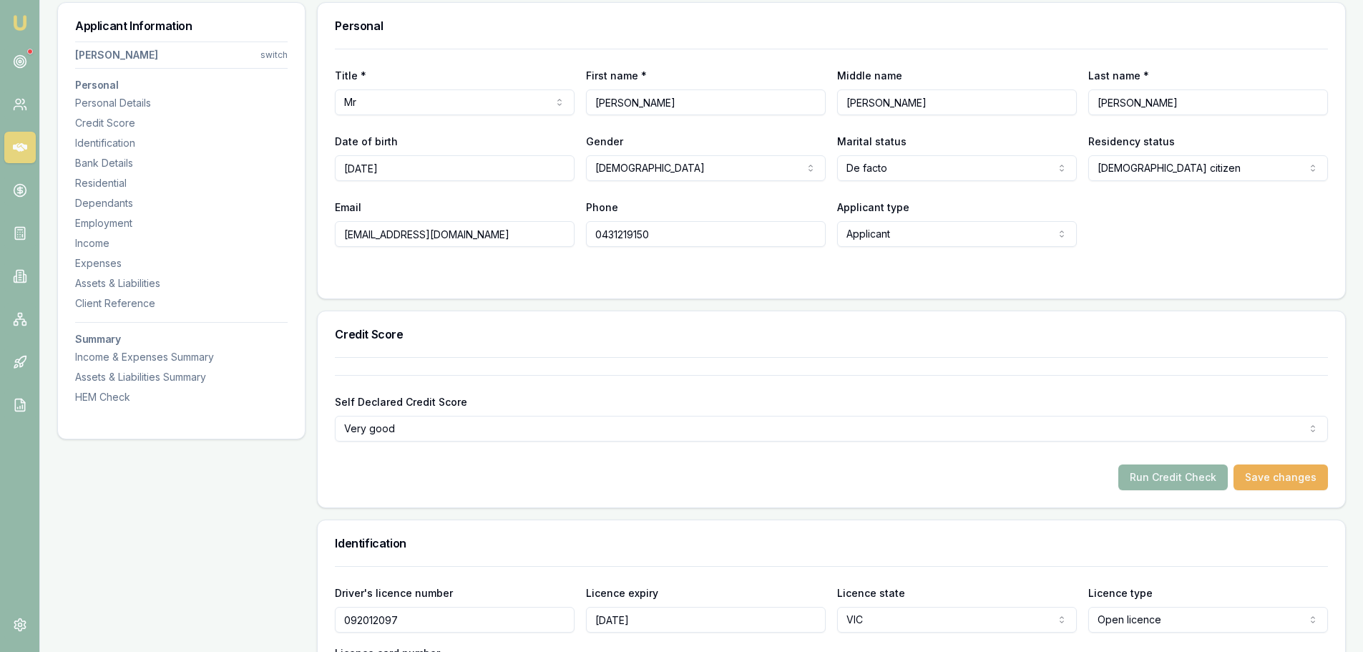
scroll to position [286, 0]
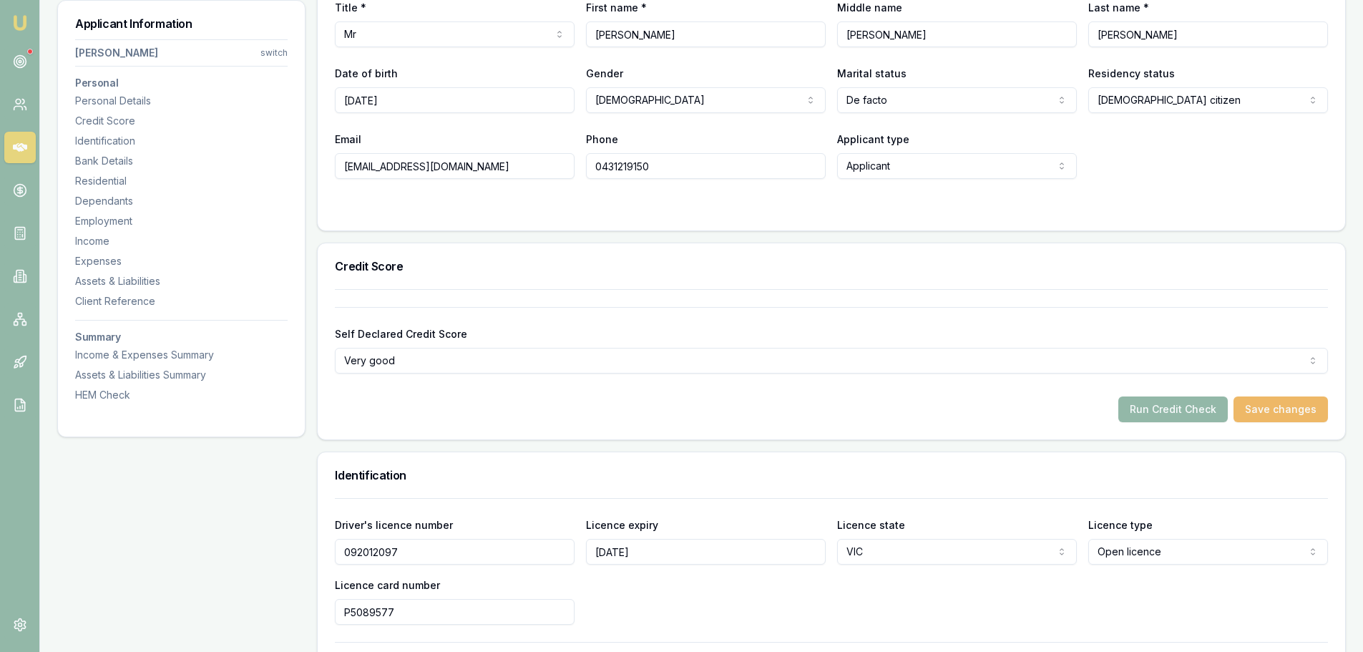
click at [1266, 406] on button "Save changes" at bounding box center [1280, 409] width 94 height 26
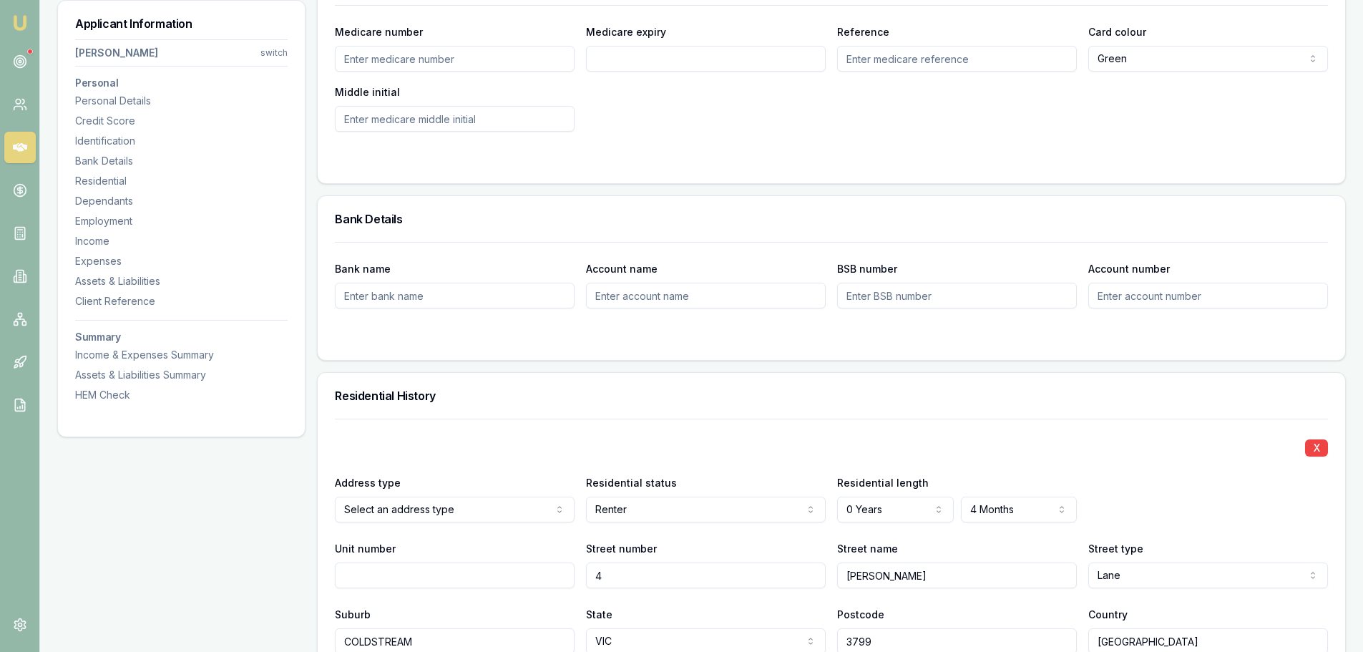
scroll to position [644, 0]
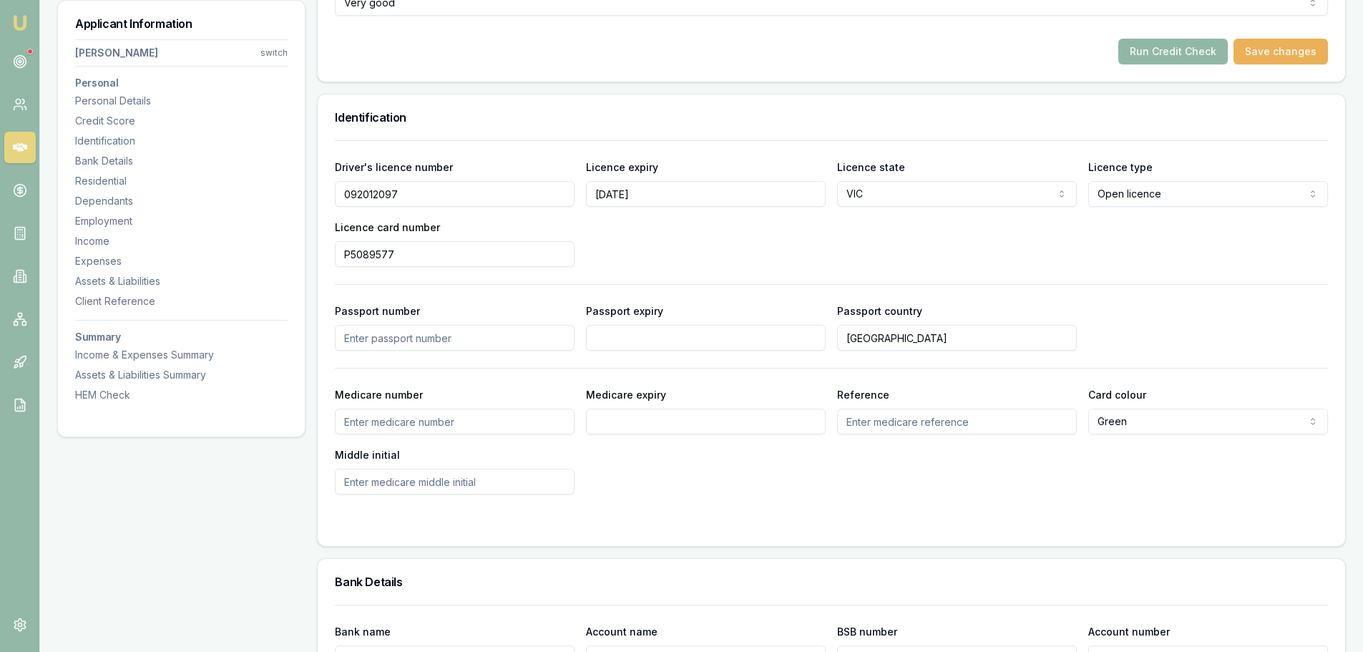
click at [1154, 50] on button "Run Credit Check" at bounding box center [1172, 52] width 109 height 26
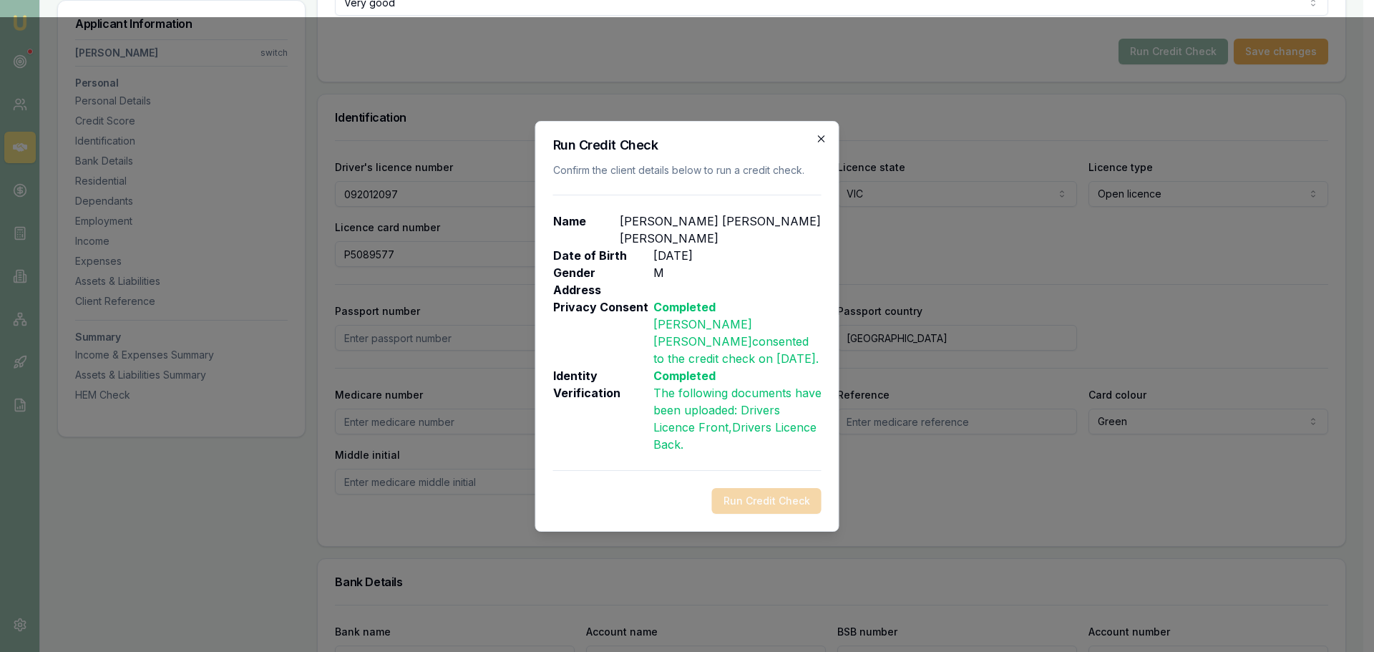
click at [823, 145] on icon "button" at bounding box center [821, 138] width 11 height 11
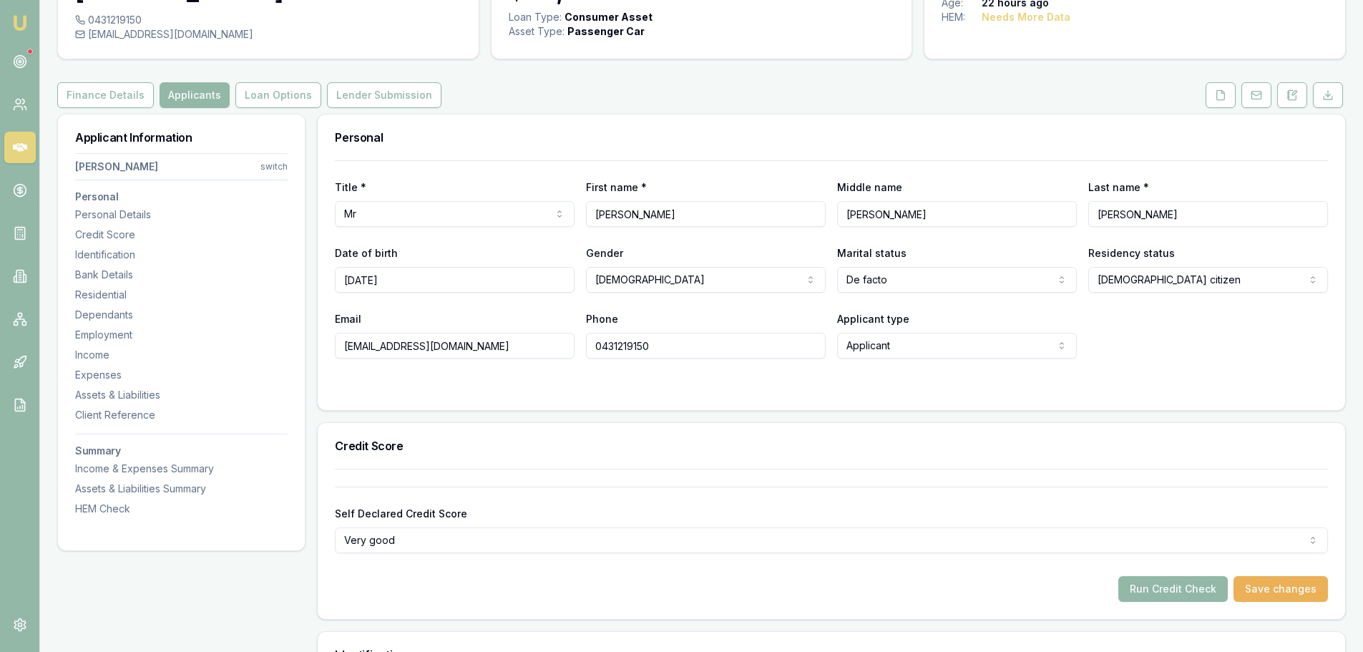
scroll to position [0, 0]
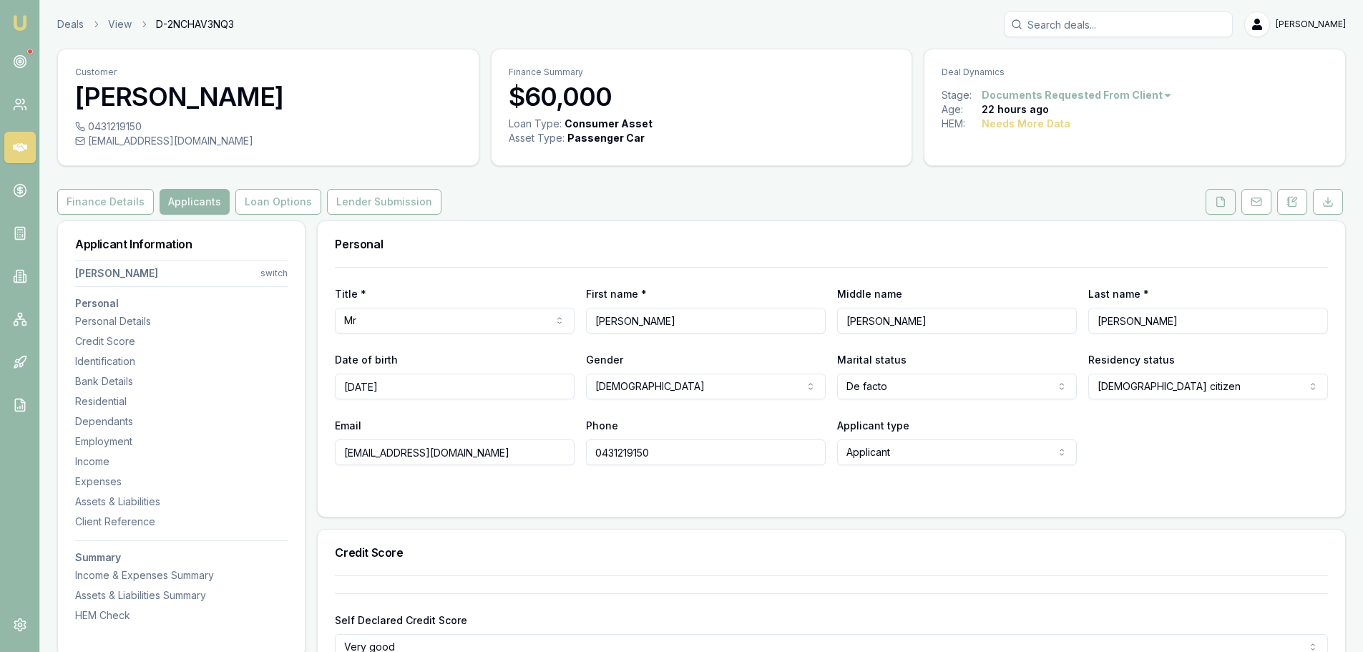
click at [1218, 197] on icon at bounding box center [1220, 201] width 11 height 11
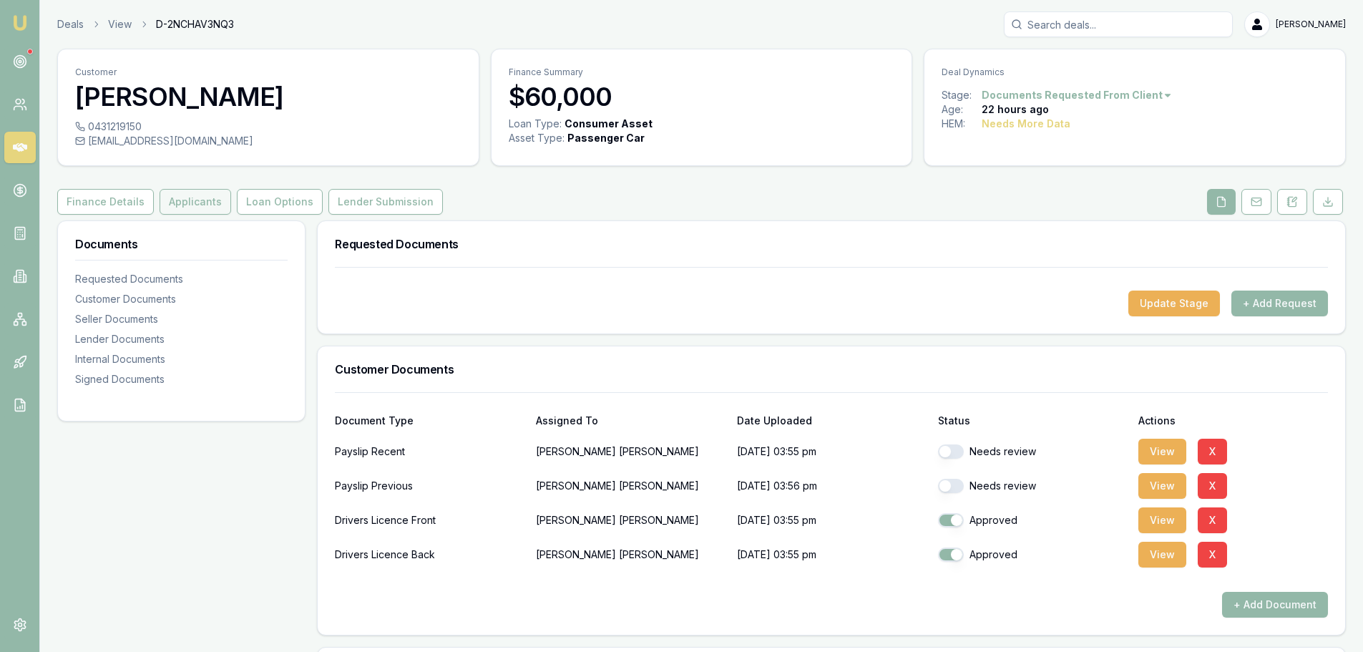
click at [187, 194] on button "Applicants" at bounding box center [196, 202] width 72 height 26
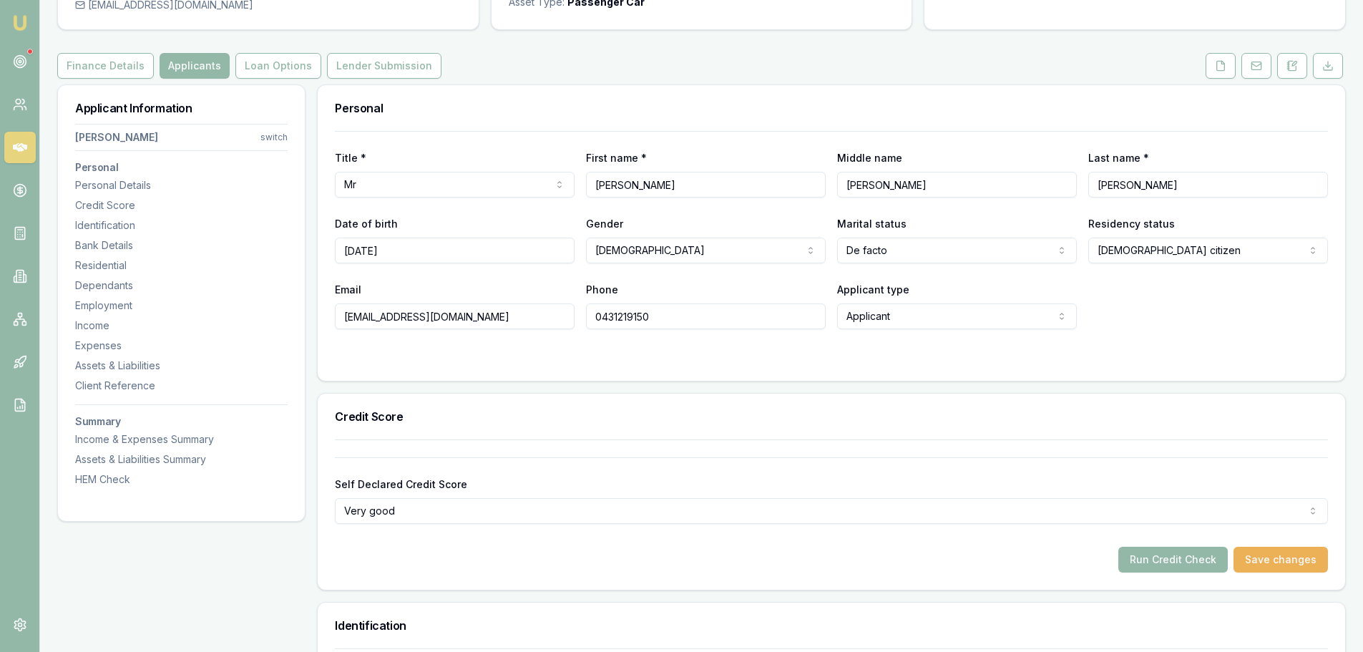
scroll to position [286, 0]
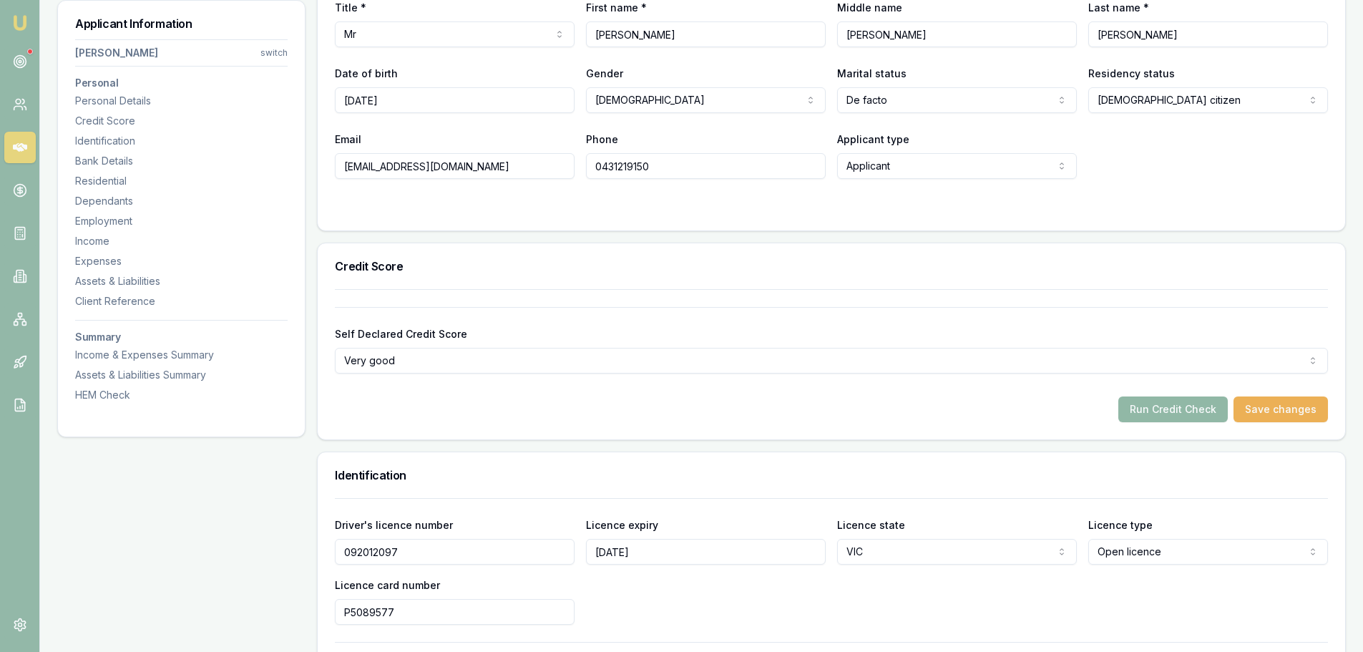
click at [1175, 409] on button "Run Credit Check" at bounding box center [1172, 409] width 109 height 26
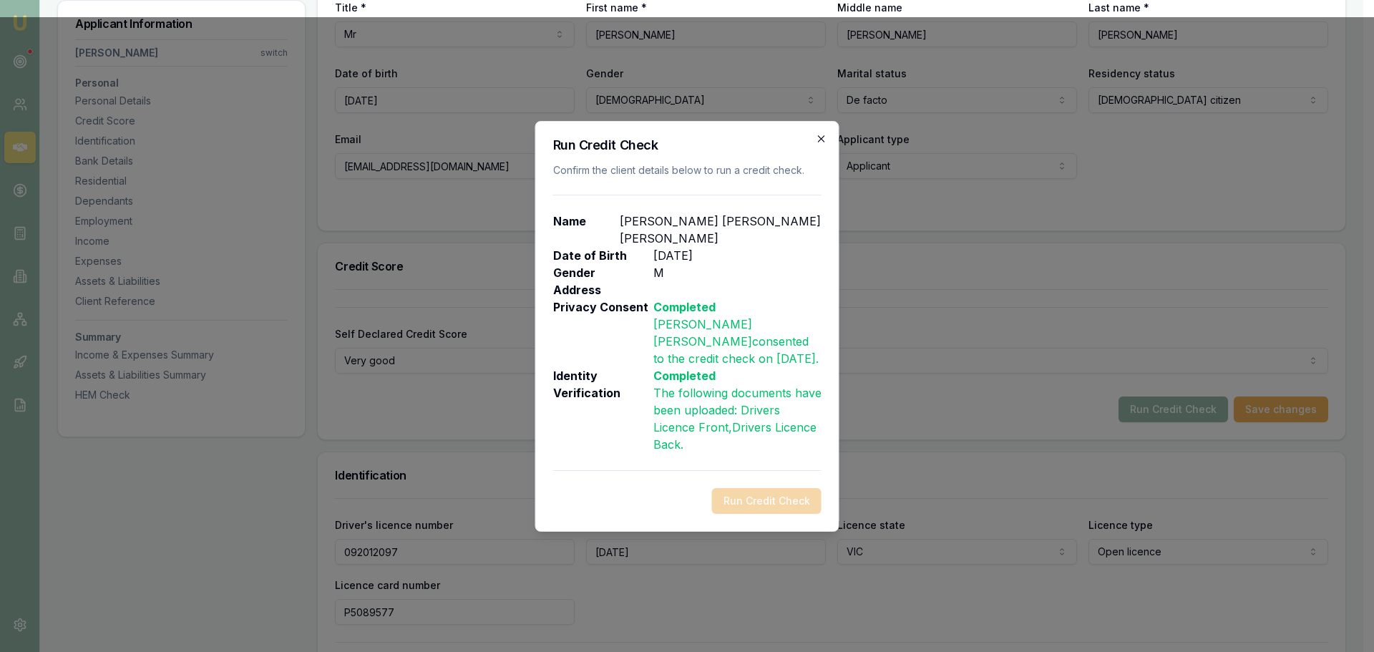
click at [818, 142] on icon "button" at bounding box center [821, 138] width 6 height 6
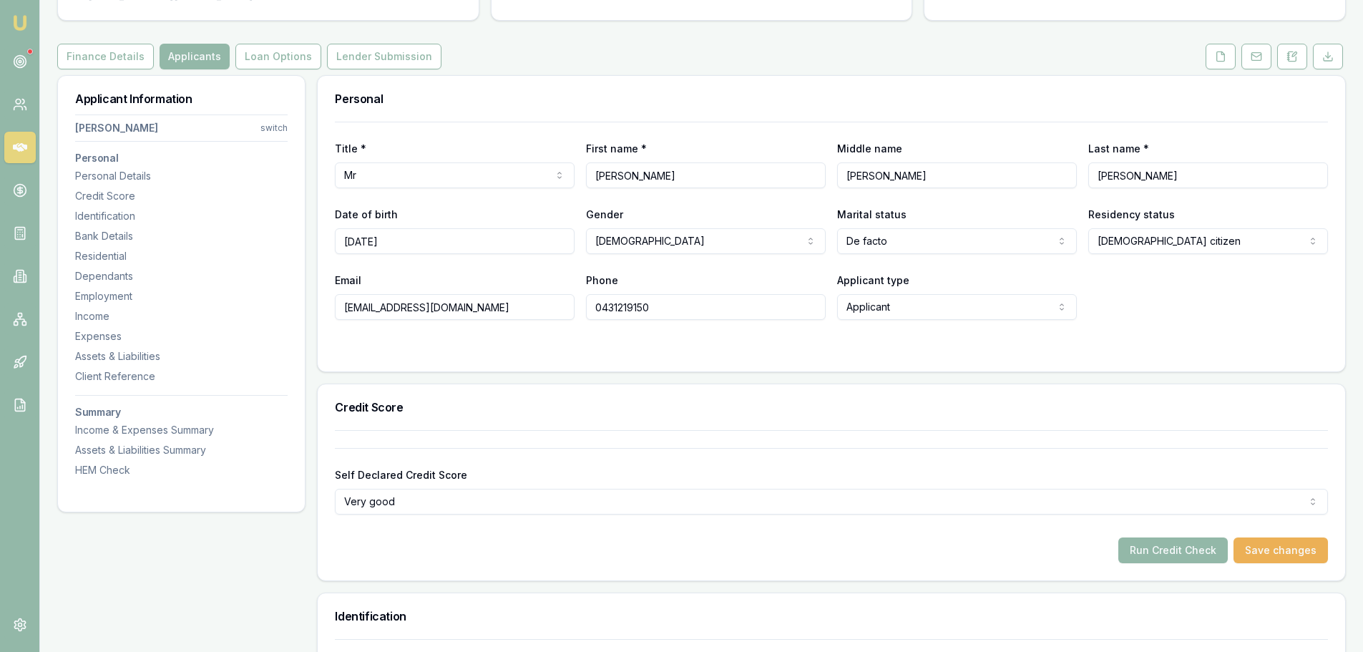
scroll to position [0, 0]
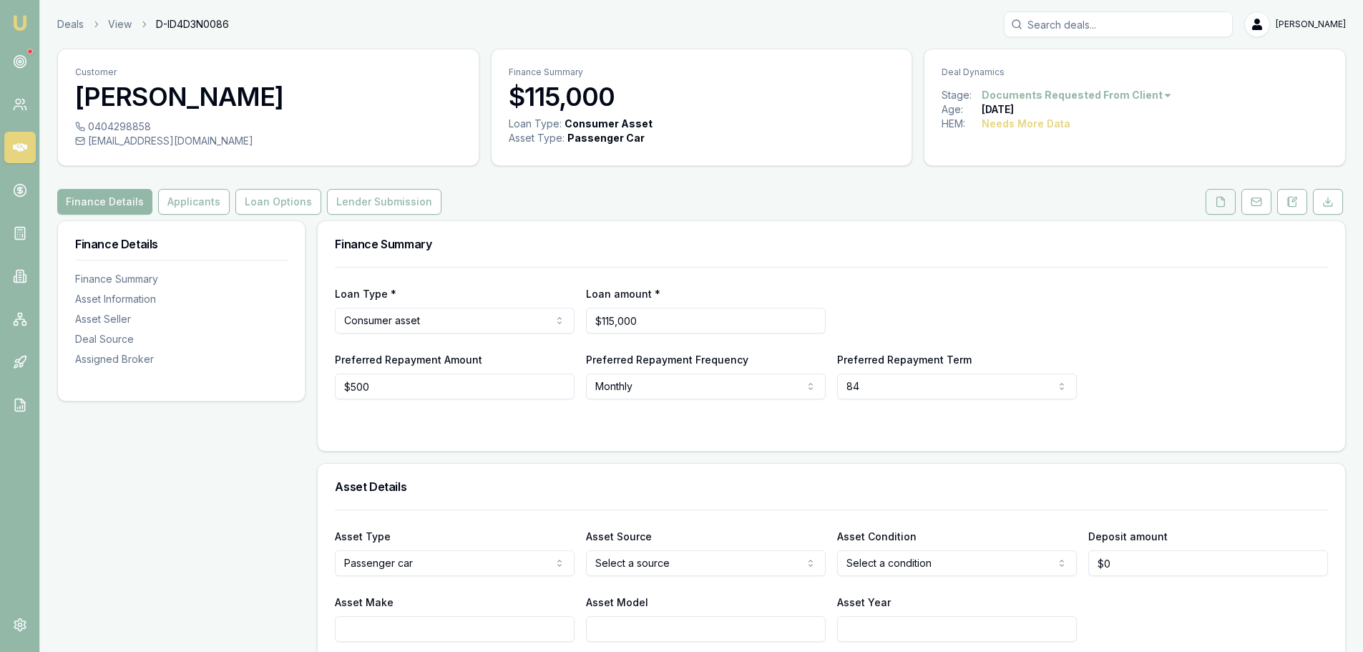
click at [1216, 210] on button at bounding box center [1220, 202] width 30 height 26
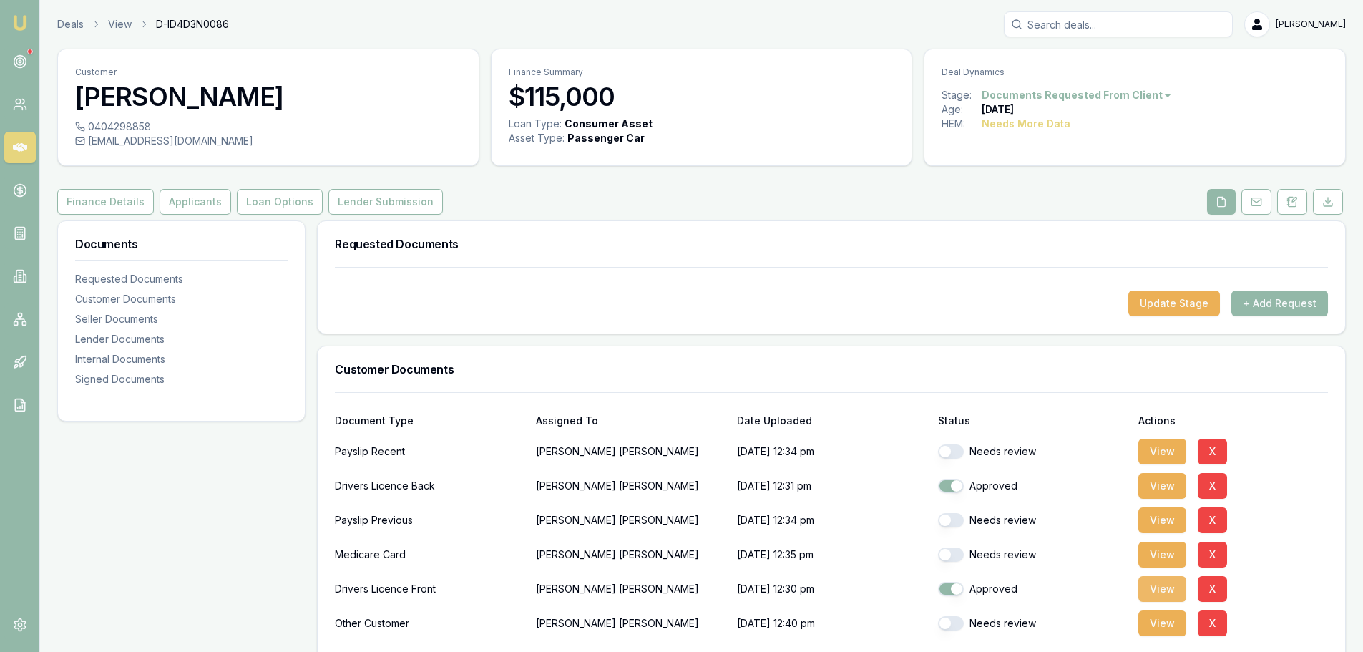
click at [1160, 592] on button "View" at bounding box center [1162, 589] width 48 height 26
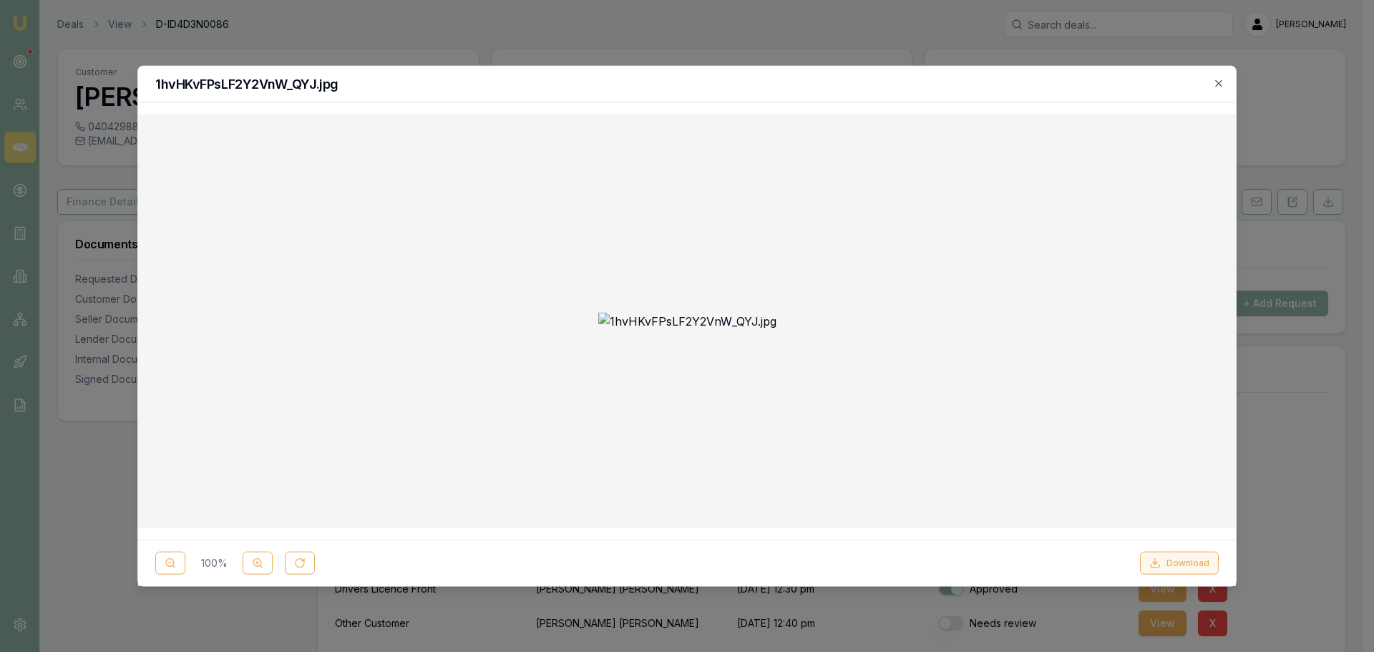
click at [1191, 562] on button "Download" at bounding box center [1179, 563] width 79 height 23
click at [983, 69] on div "1hvHKvFPsLF2Y2VnW_QYJ.jpg" at bounding box center [686, 84] width 1097 height 36
click at [1218, 84] on icon "button" at bounding box center [1218, 82] width 11 height 11
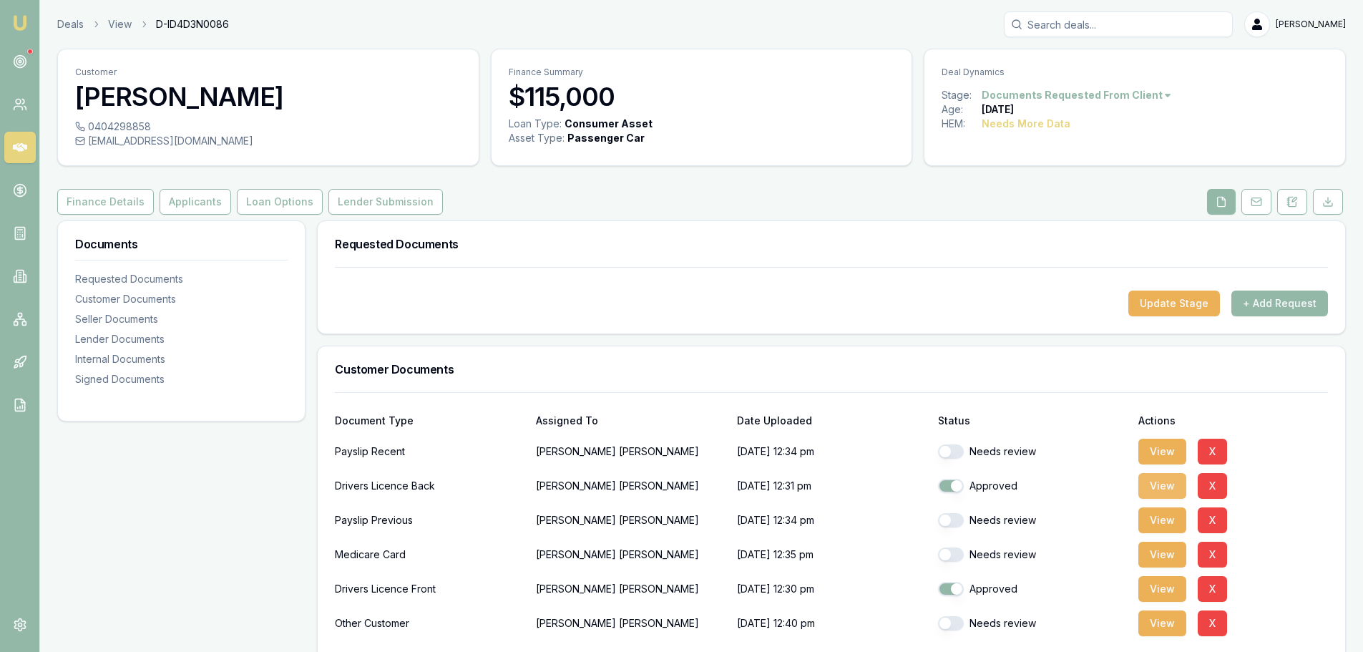
click at [1155, 484] on button "View" at bounding box center [1162, 486] width 48 height 26
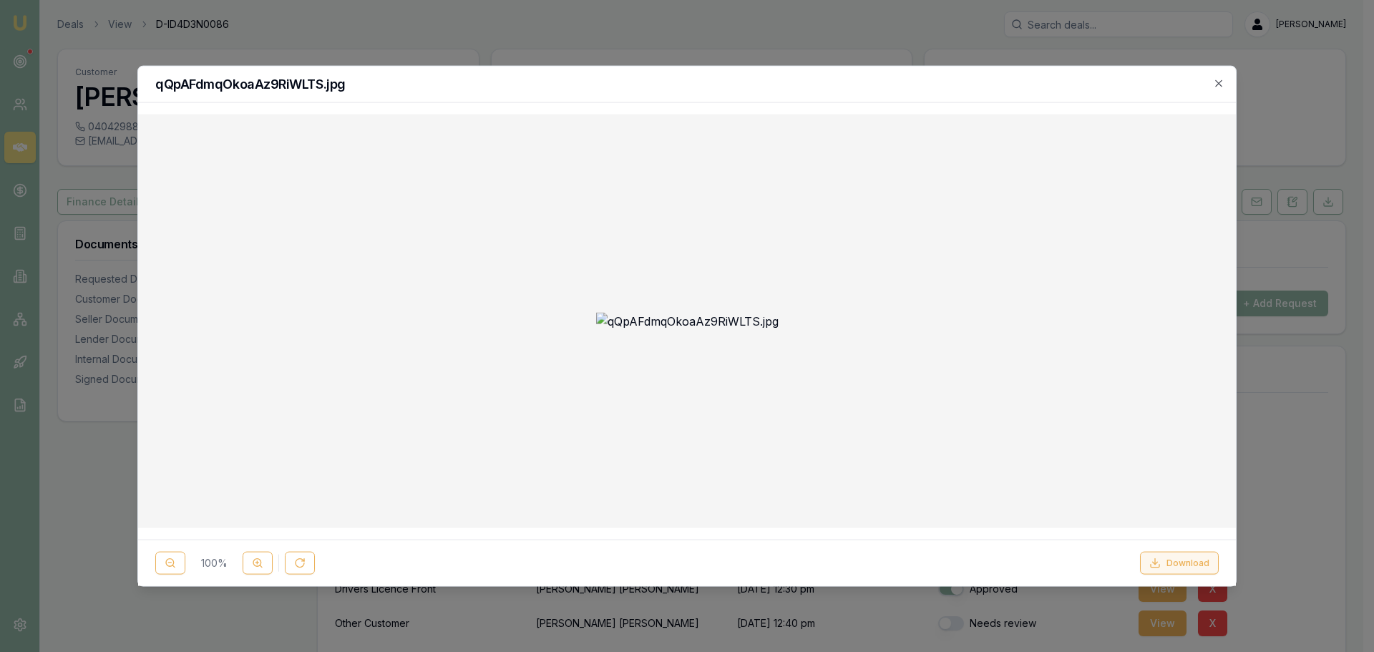
click at [1158, 564] on icon at bounding box center [1154, 562] width 11 height 11
click at [1215, 82] on icon "button" at bounding box center [1218, 82] width 11 height 11
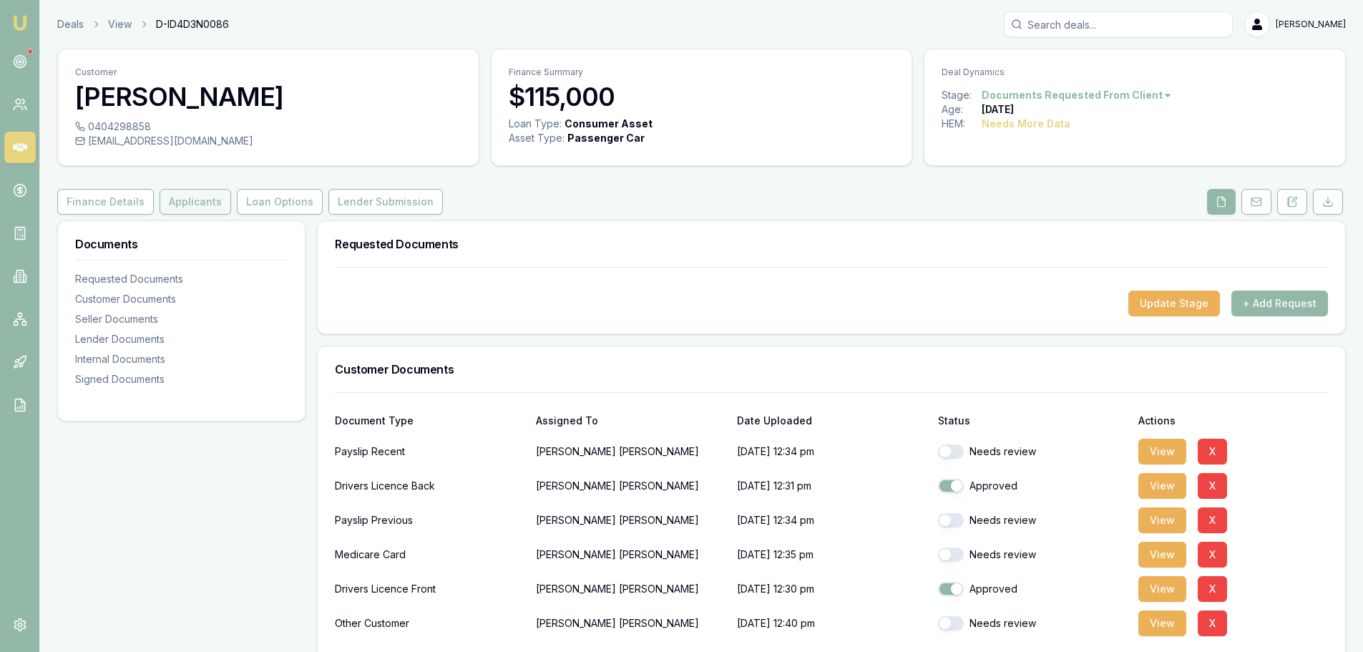
click at [188, 200] on button "Applicants" at bounding box center [196, 202] width 72 height 26
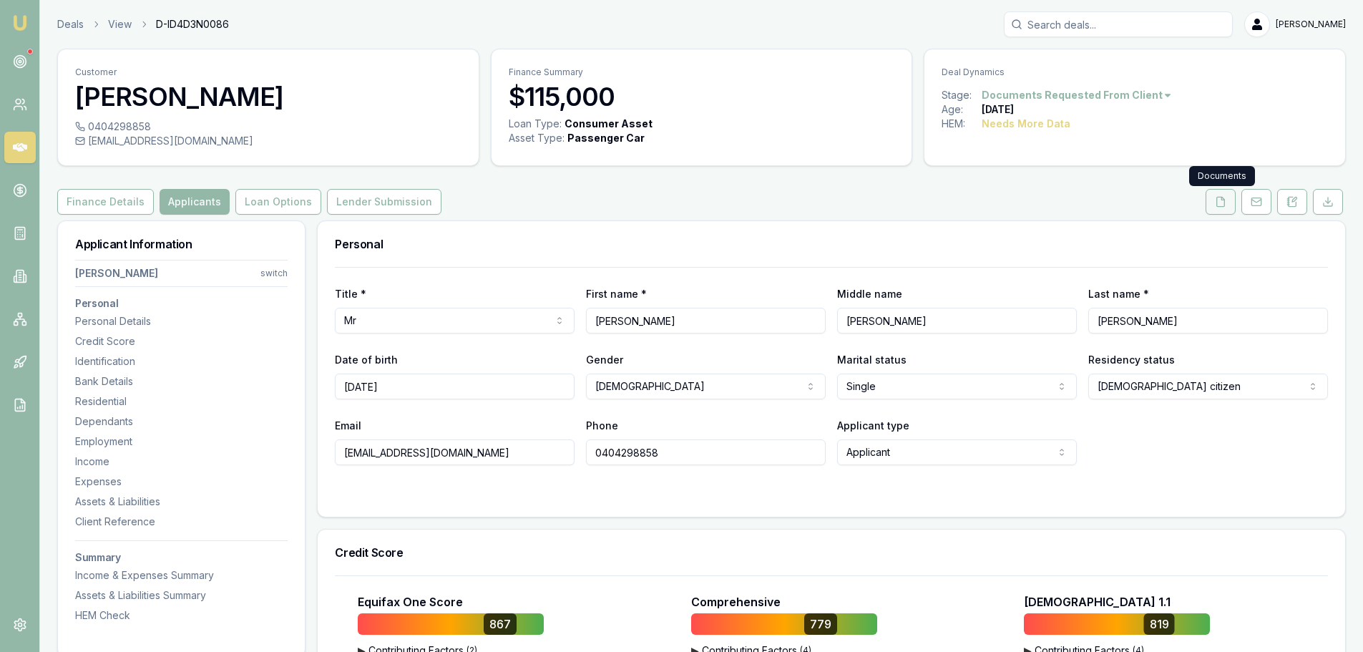
click at [1221, 197] on polyline at bounding box center [1222, 198] width 3 height 3
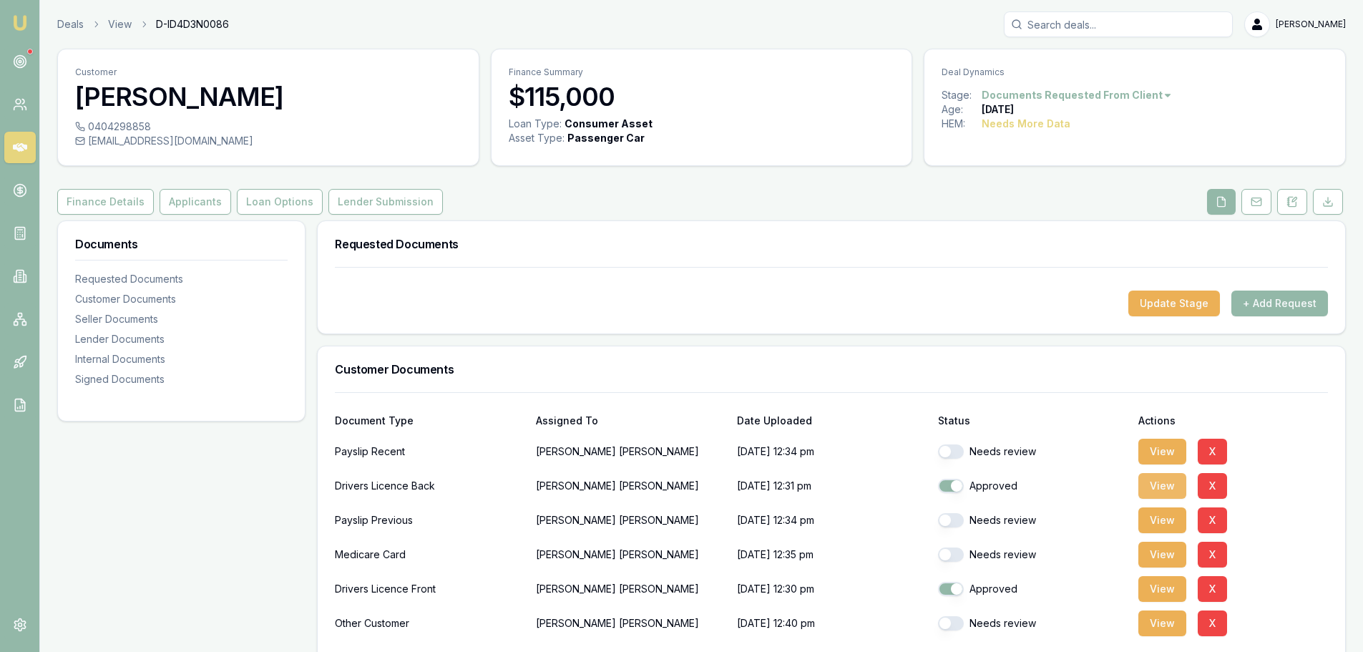
click at [1168, 491] on button "View" at bounding box center [1162, 486] width 48 height 26
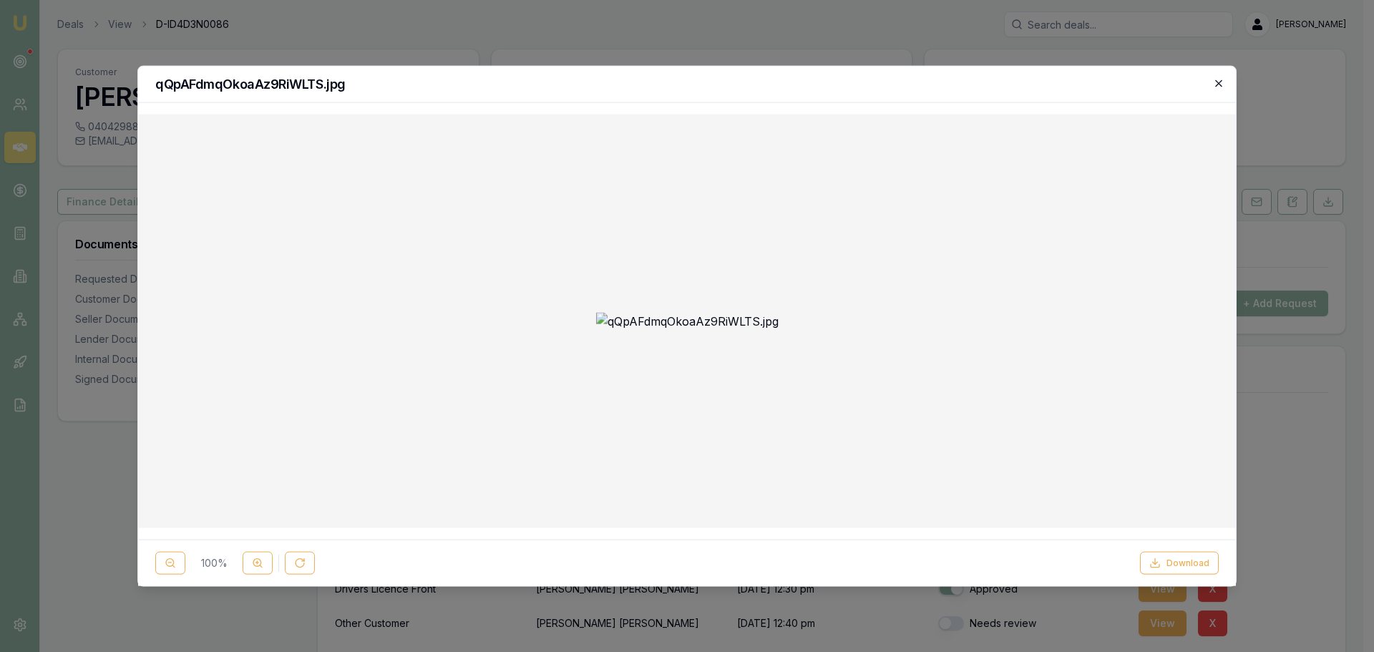
click at [1218, 80] on icon "button" at bounding box center [1218, 82] width 11 height 11
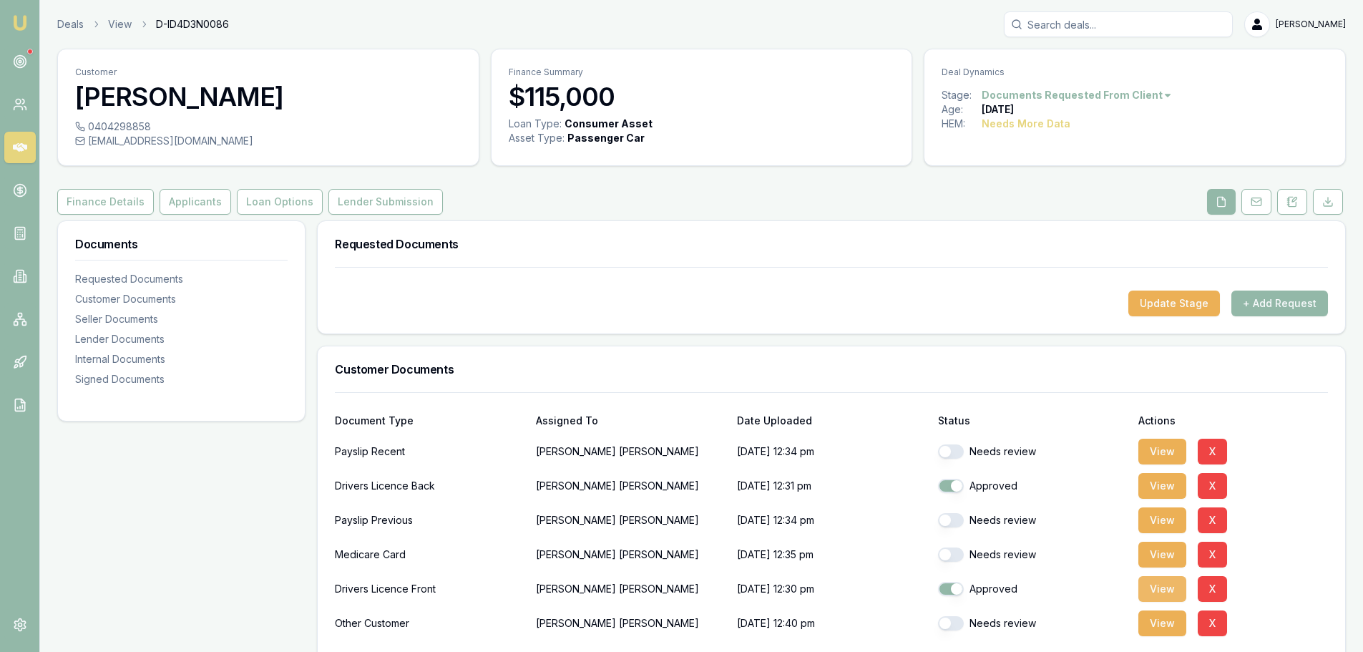
click at [1167, 586] on button "View" at bounding box center [1162, 589] width 48 height 26
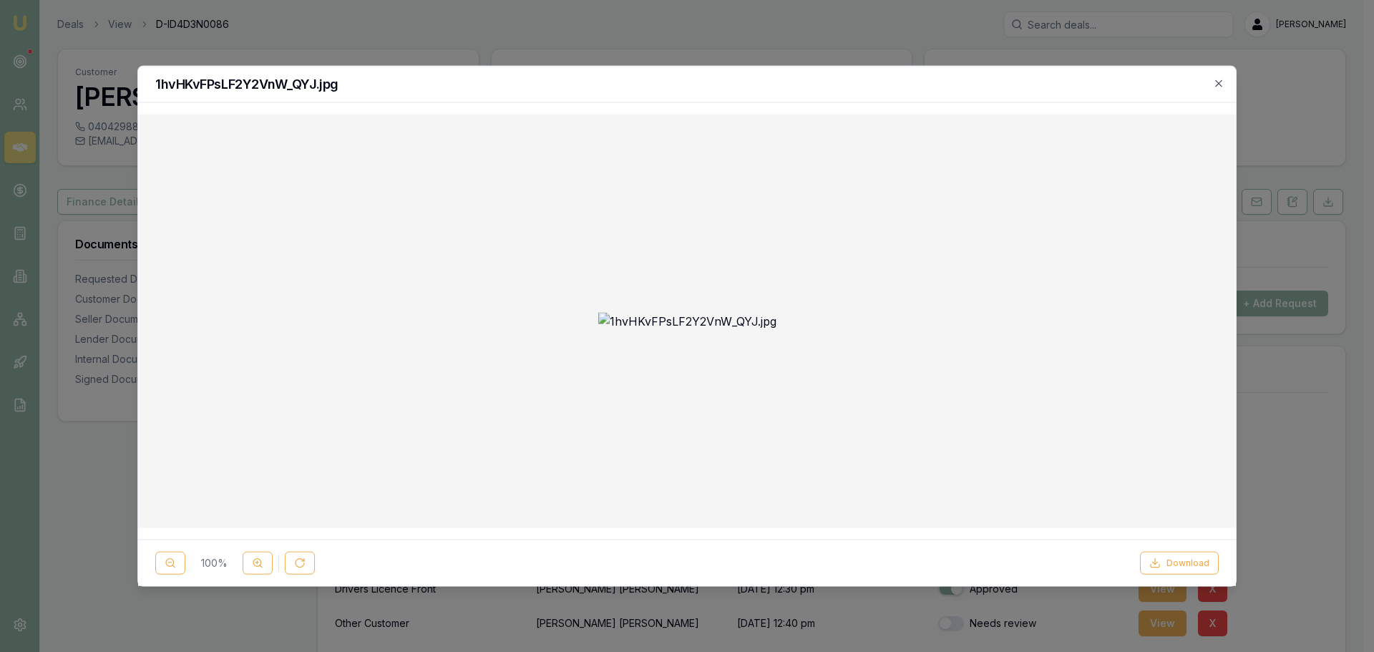
click at [1225, 81] on div "1hvHKvFPsLF2Y2VnW_QYJ.jpg" at bounding box center [686, 84] width 1097 height 36
click at [1221, 87] on icon "button" at bounding box center [1218, 82] width 11 height 11
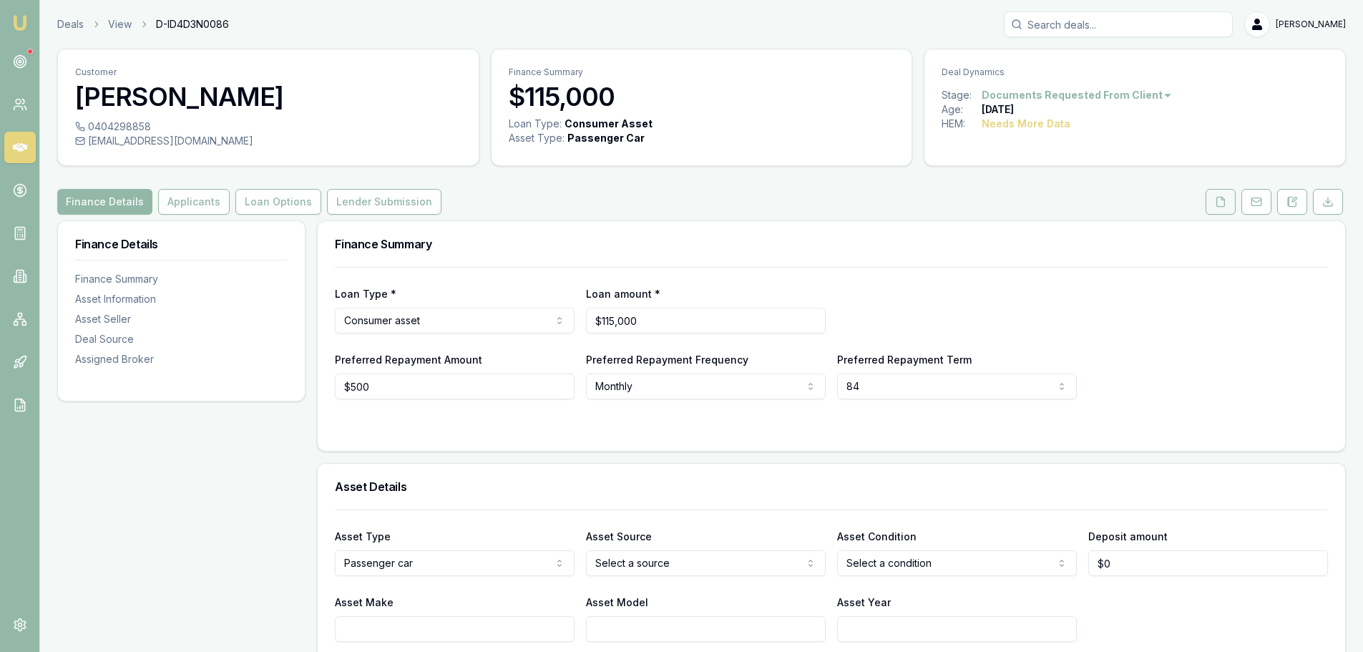
click at [1217, 200] on icon at bounding box center [1221, 201] width 8 height 9
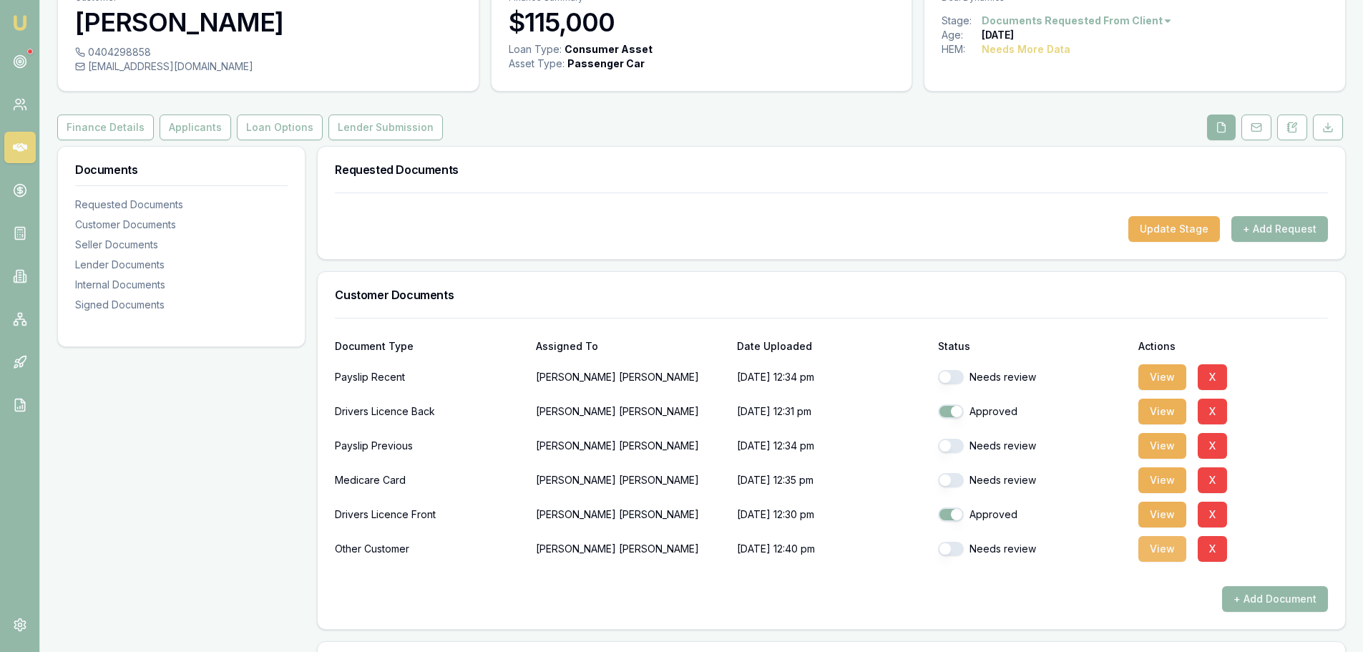
scroll to position [143, 0]
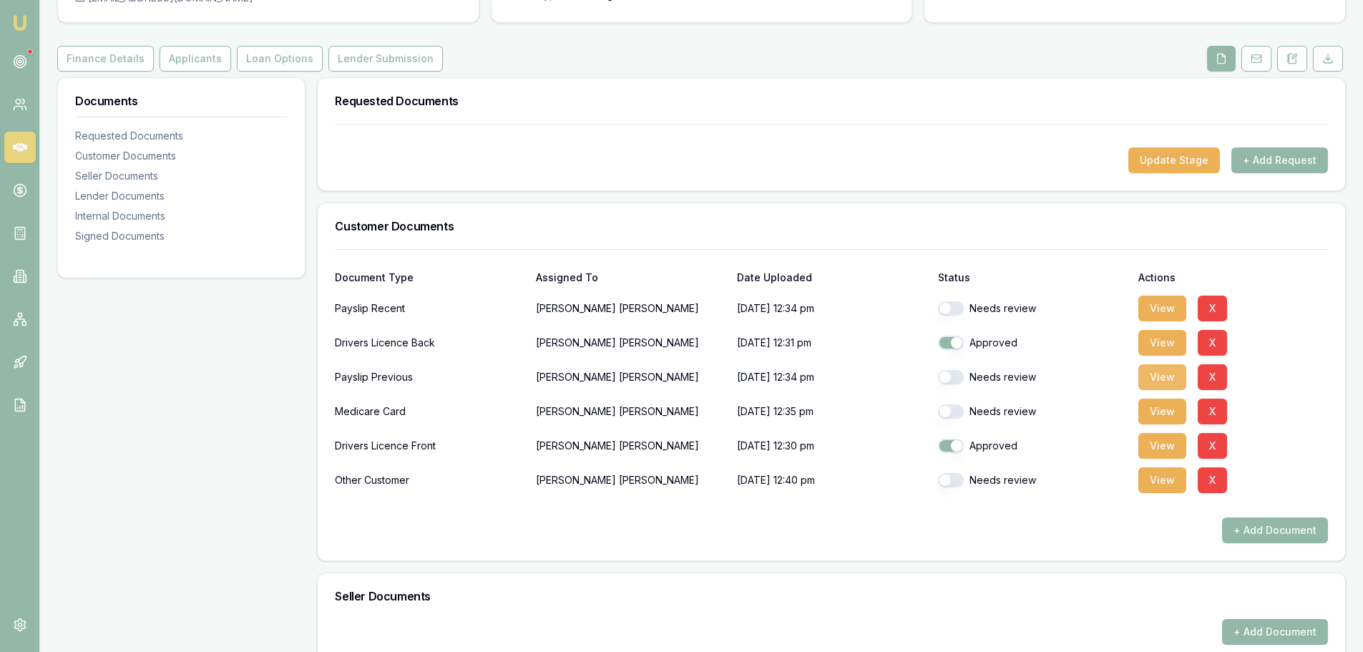
click at [1155, 376] on button "View" at bounding box center [1162, 377] width 48 height 26
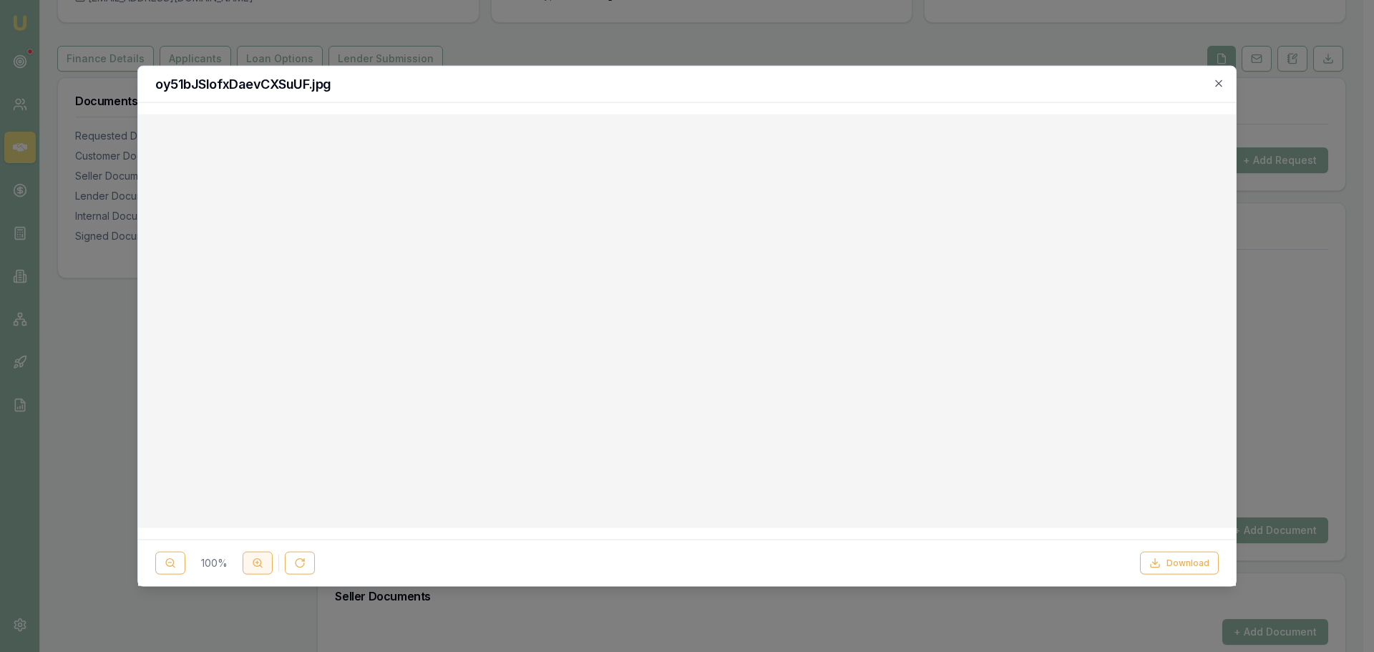
click at [263, 567] on icon at bounding box center [257, 562] width 11 height 11
click at [262, 567] on line at bounding box center [261, 566] width 2 height 2
click at [1214, 82] on icon "button" at bounding box center [1218, 82] width 11 height 11
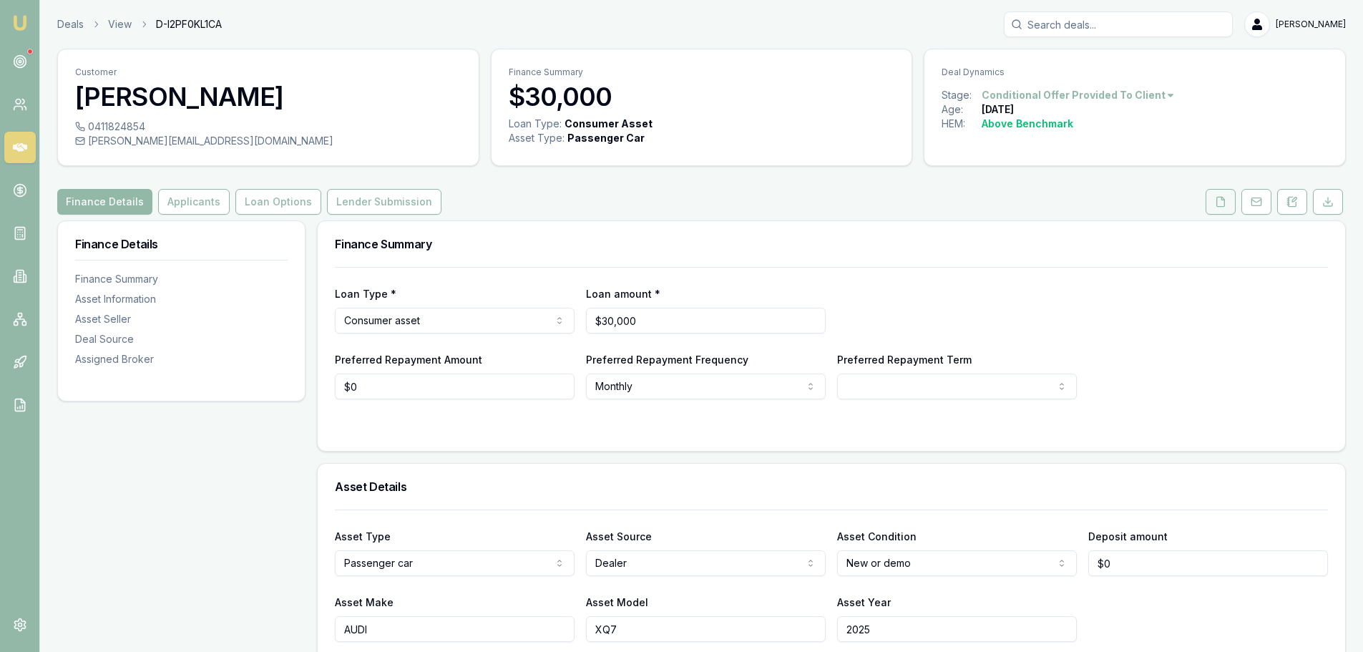
click at [1219, 202] on icon at bounding box center [1220, 201] width 11 height 11
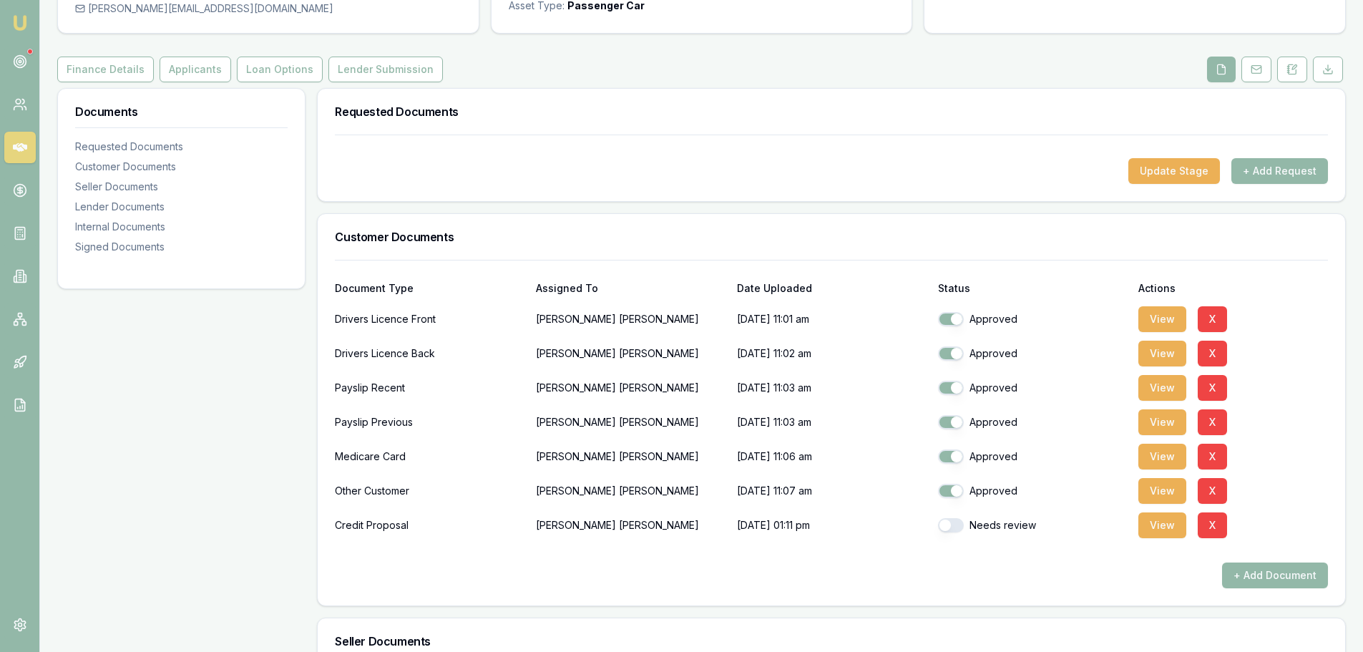
scroll to position [143, 0]
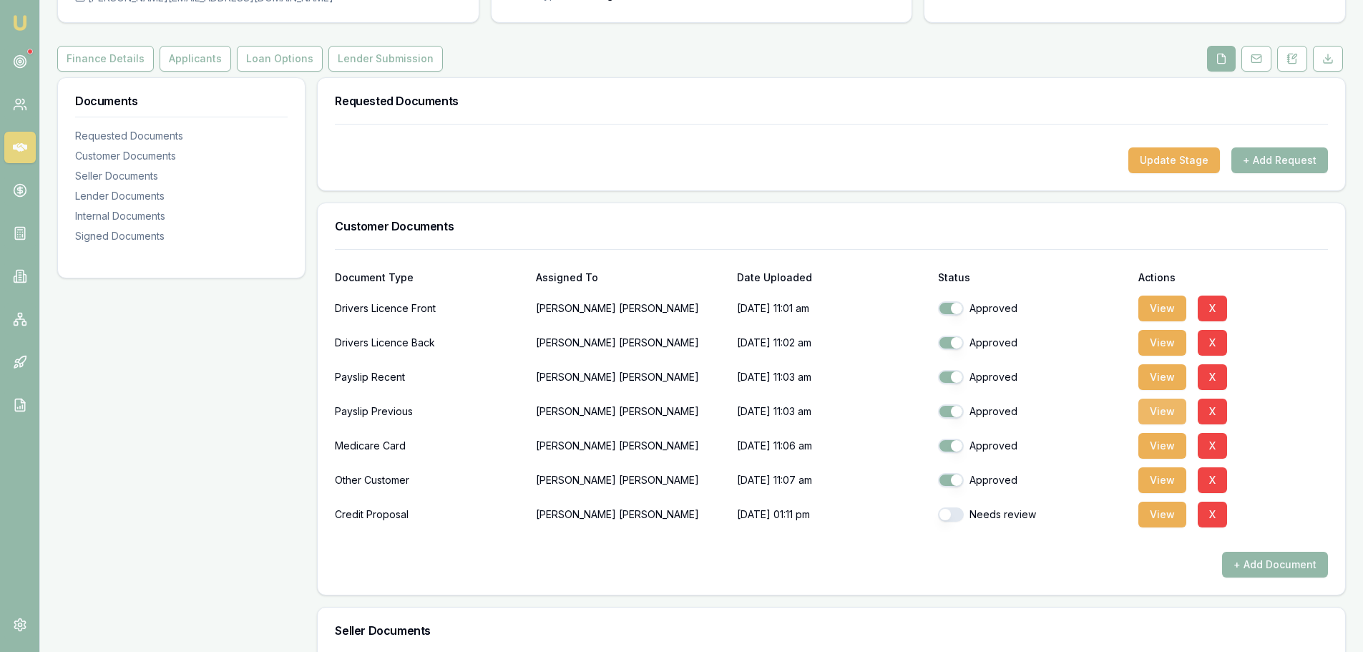
click at [1156, 406] on button "View" at bounding box center [1162, 411] width 48 height 26
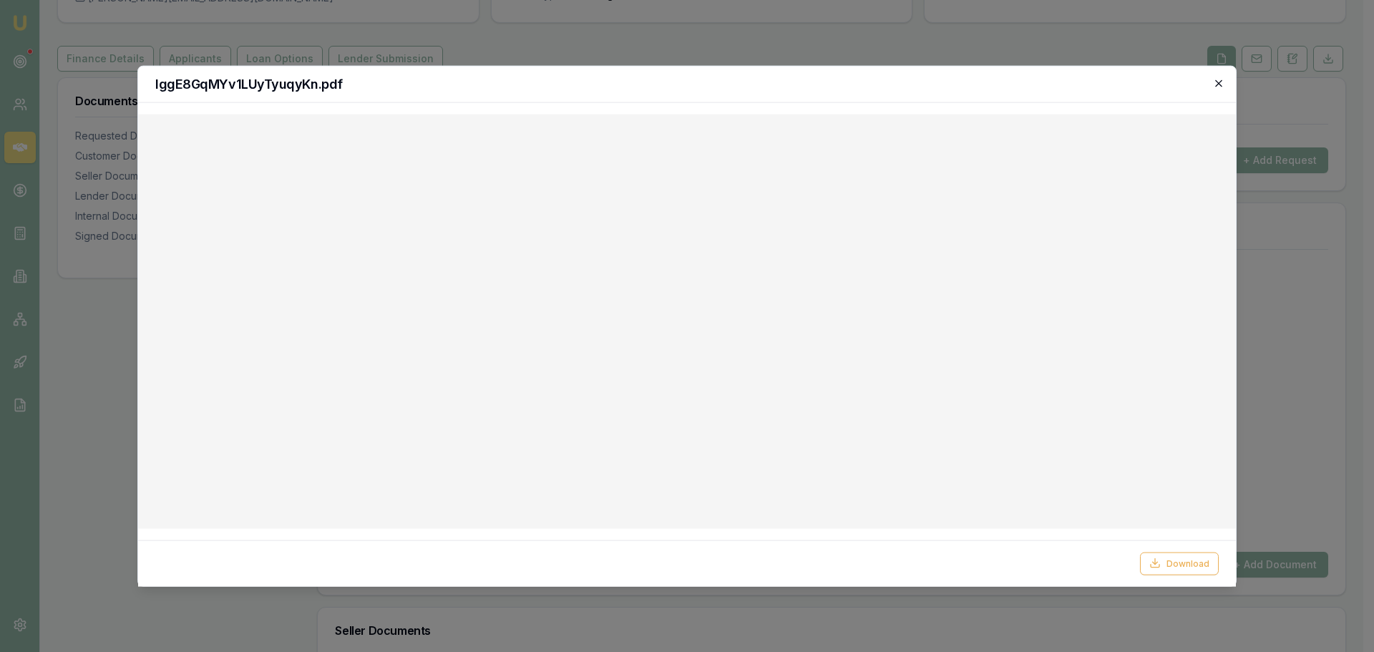
click at [1217, 79] on icon "button" at bounding box center [1218, 82] width 11 height 11
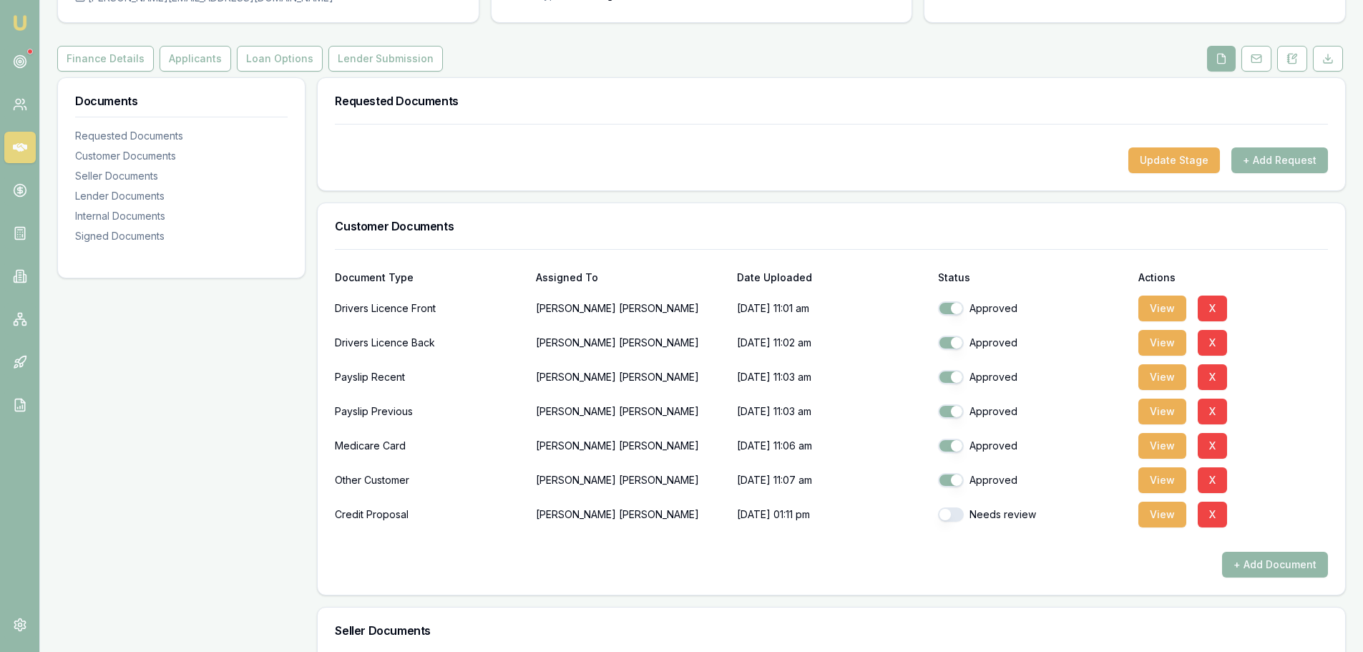
scroll to position [0, 0]
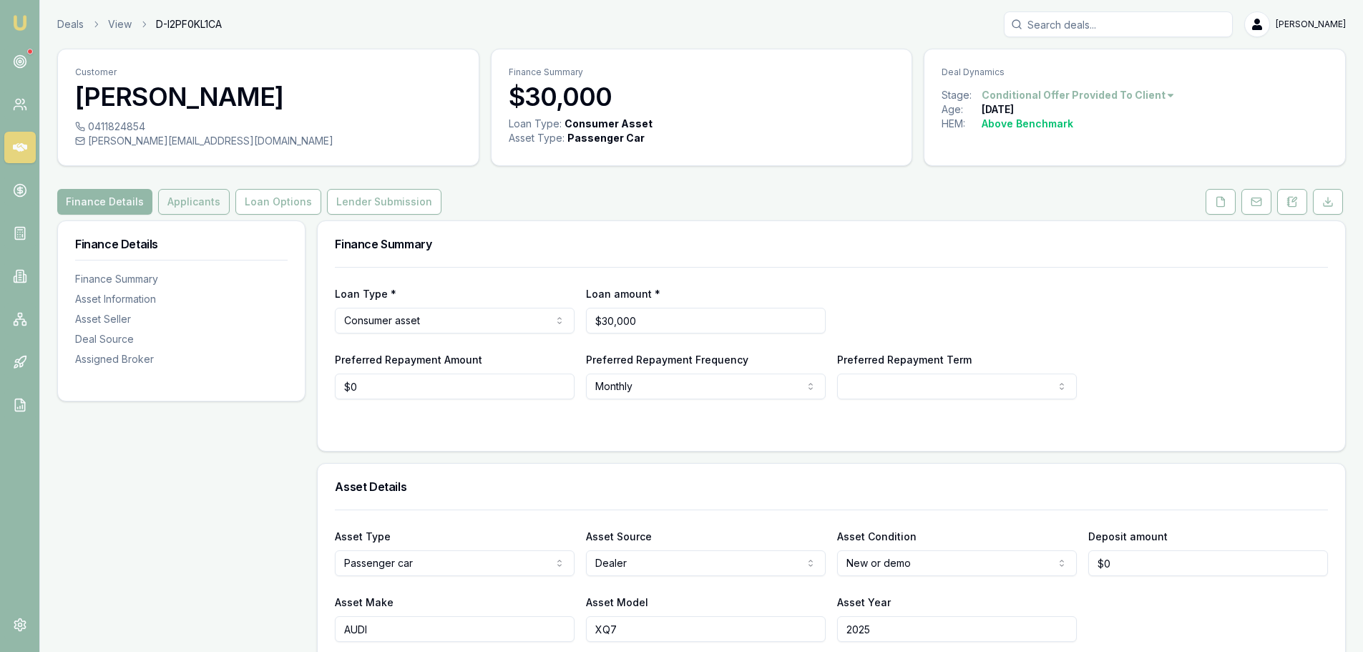
click at [158, 203] on button "Applicants" at bounding box center [194, 202] width 72 height 26
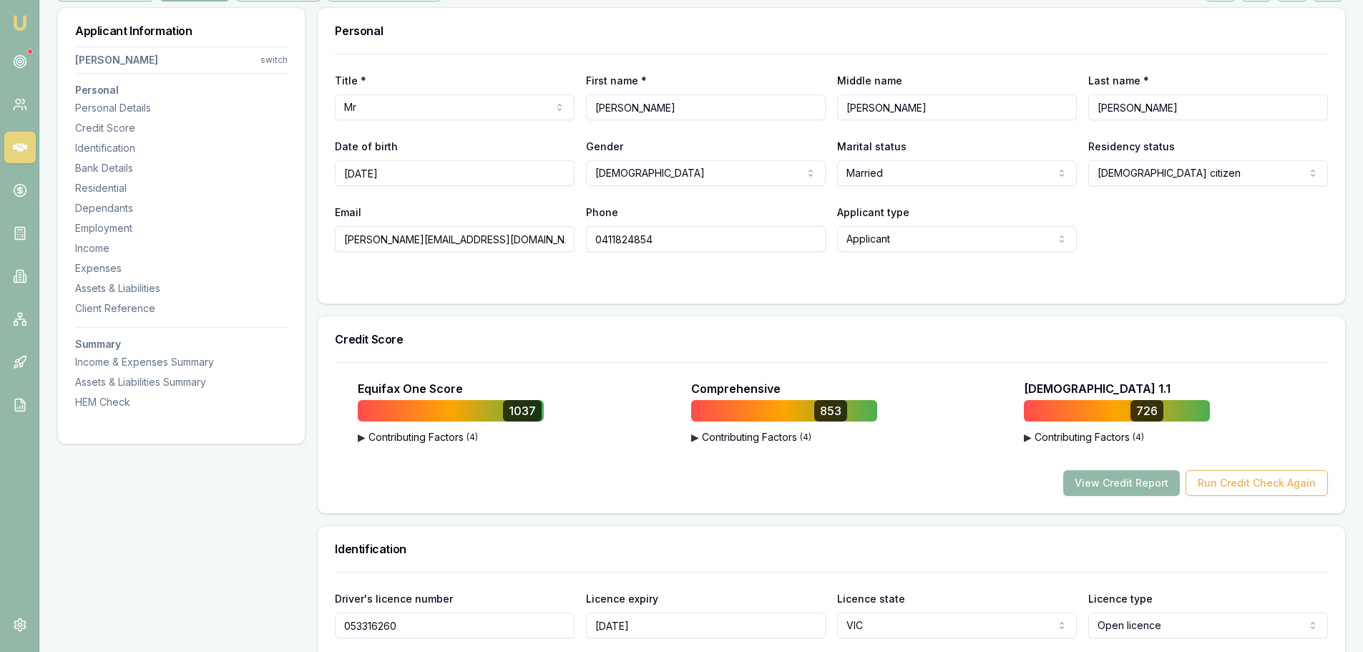
scroll to position [358, 0]
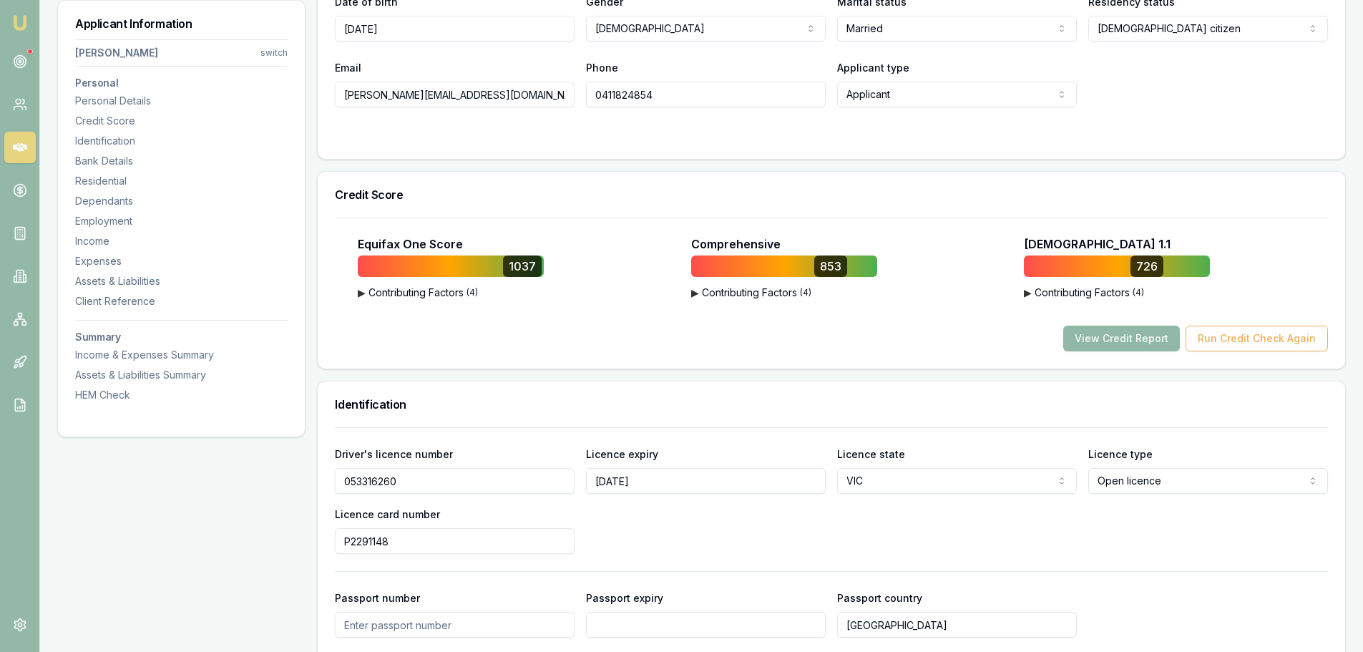
click at [1137, 339] on button "View Credit Report" at bounding box center [1121, 339] width 117 height 26
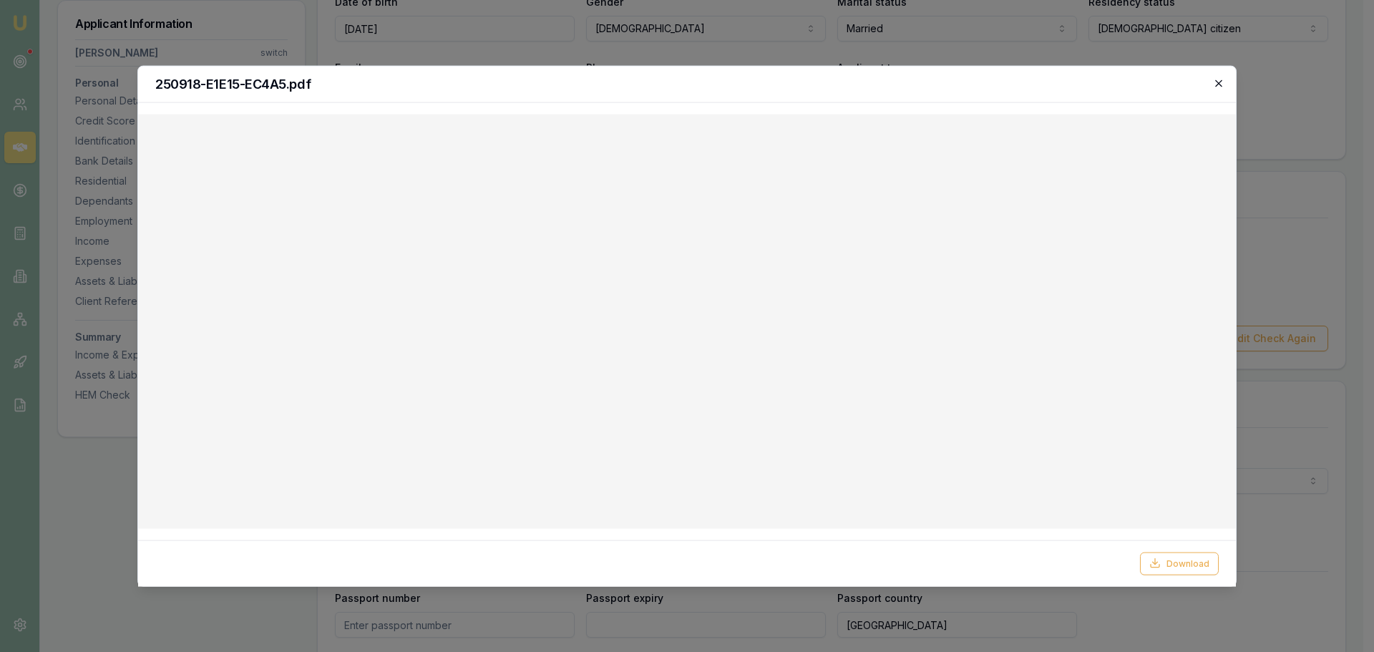
click at [1218, 82] on icon "button" at bounding box center [1218, 82] width 11 height 11
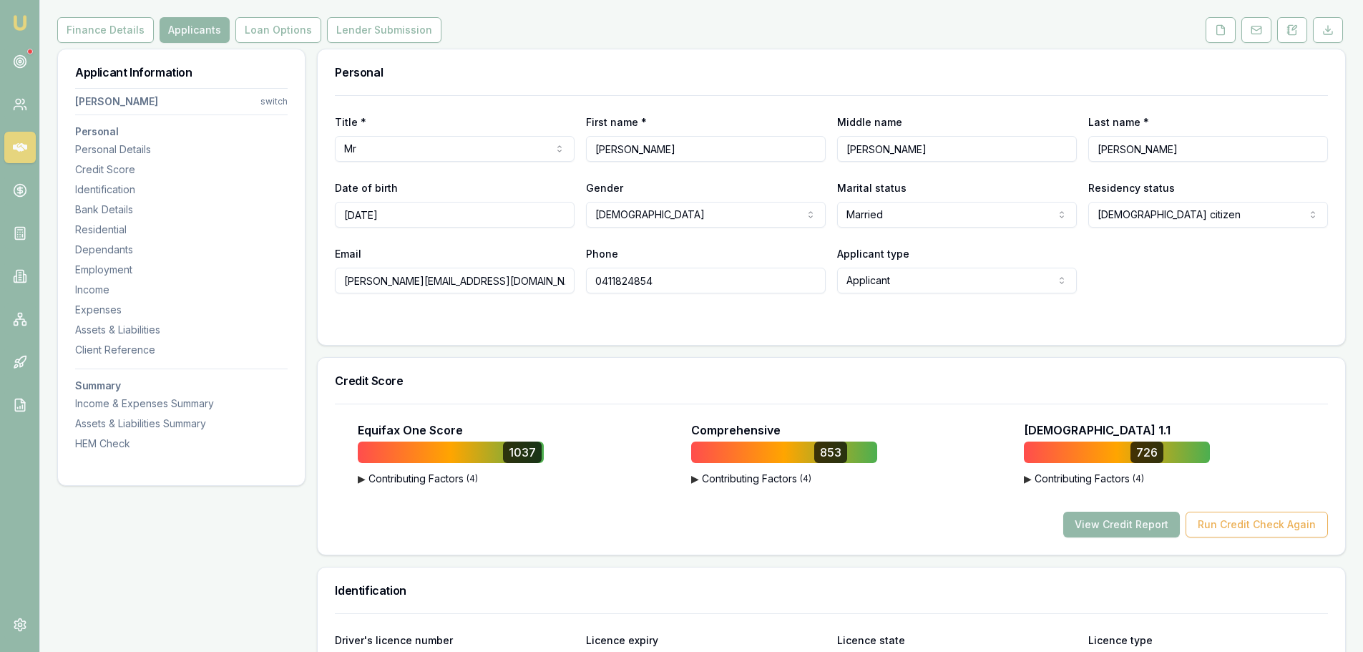
scroll to position [0, 0]
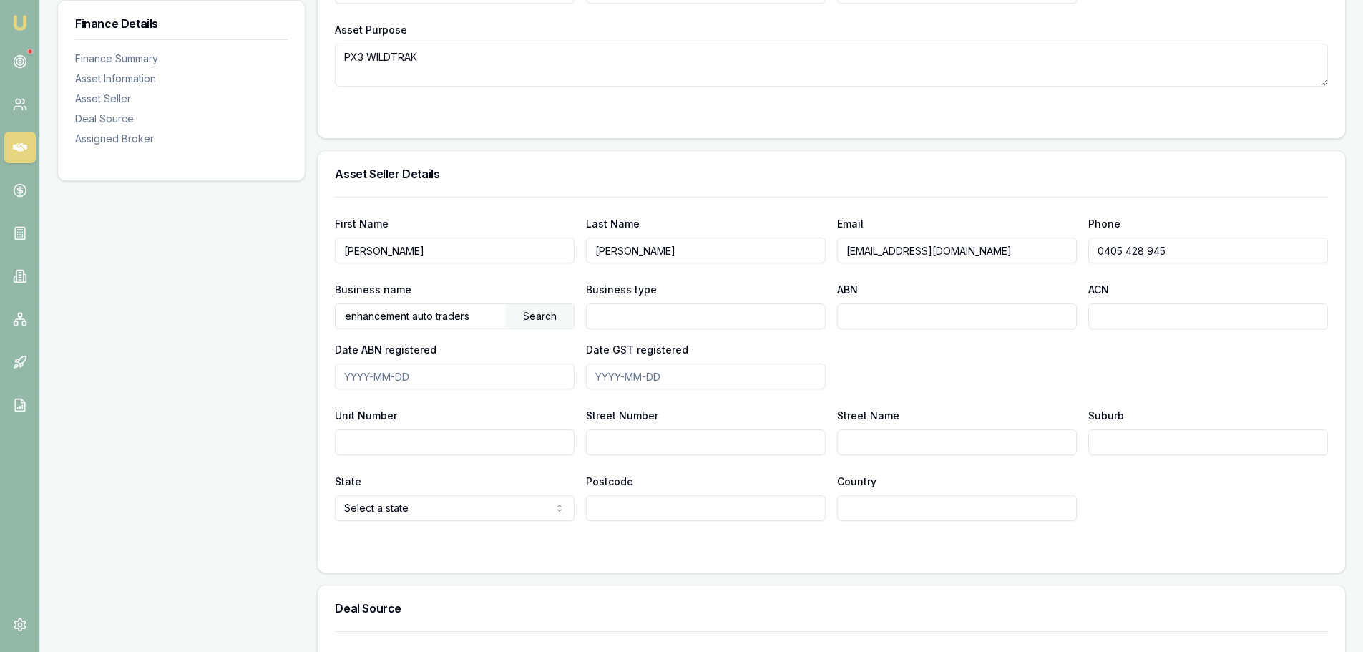
scroll to position [644, 0]
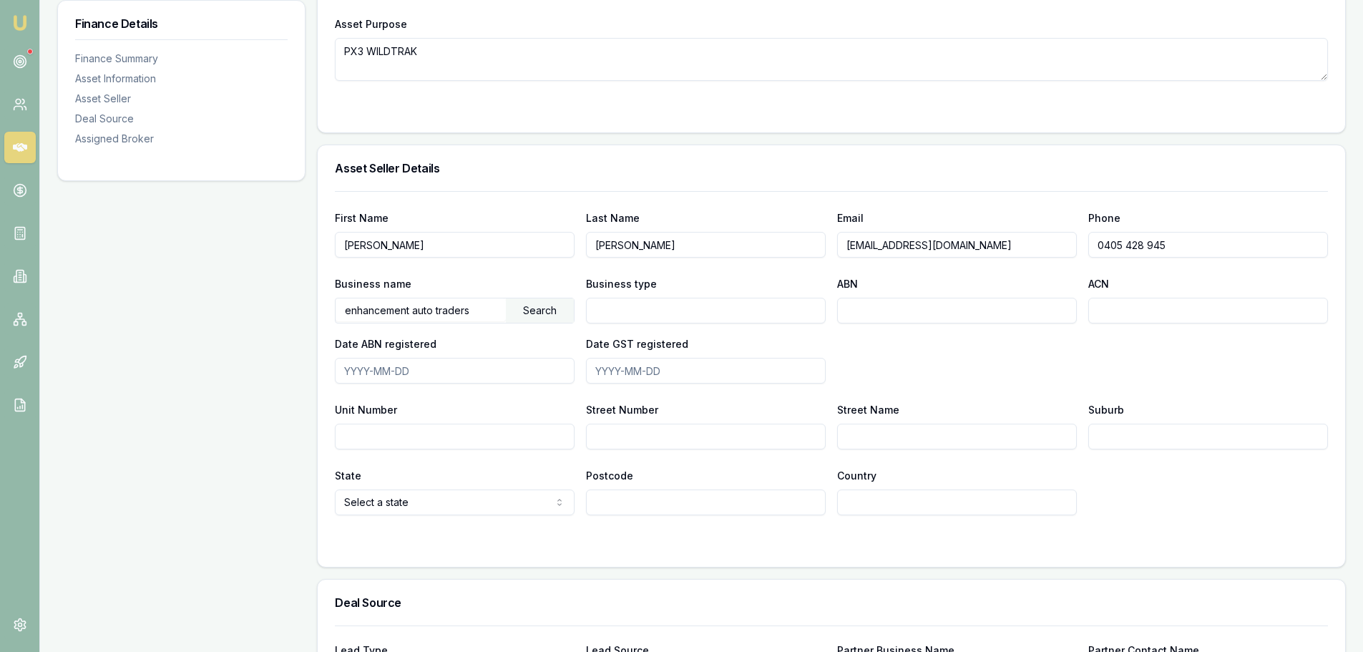
drag, startPoint x: 481, startPoint y: 311, endPoint x: 237, endPoint y: 306, distance: 244.0
click at [238, 306] on div "Finance Details Finance Summary Asset Information Asset Seller Deal Source Assi…" at bounding box center [701, 239] width 1288 height 1326
click at [528, 310] on div "Search" at bounding box center [540, 310] width 68 height 24
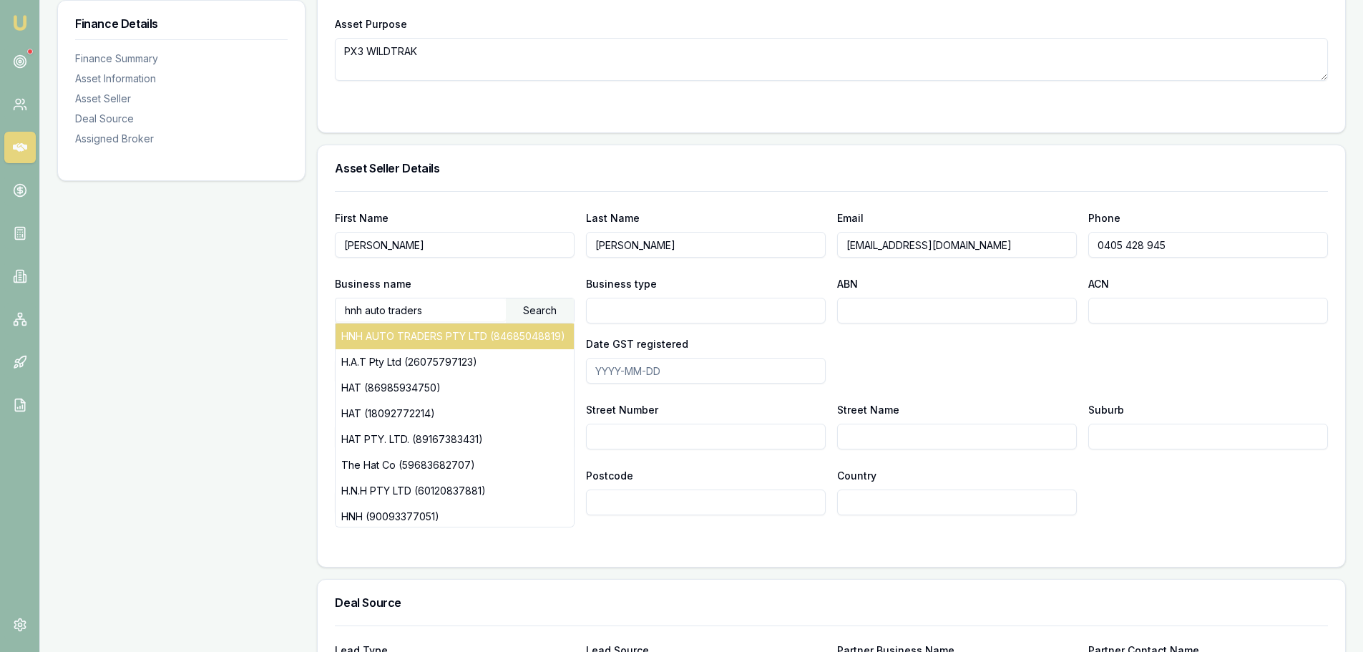
click at [384, 343] on div "HNH AUTO TRADERS PTY LTD (84685048819)" at bounding box center [455, 336] width 238 height 26
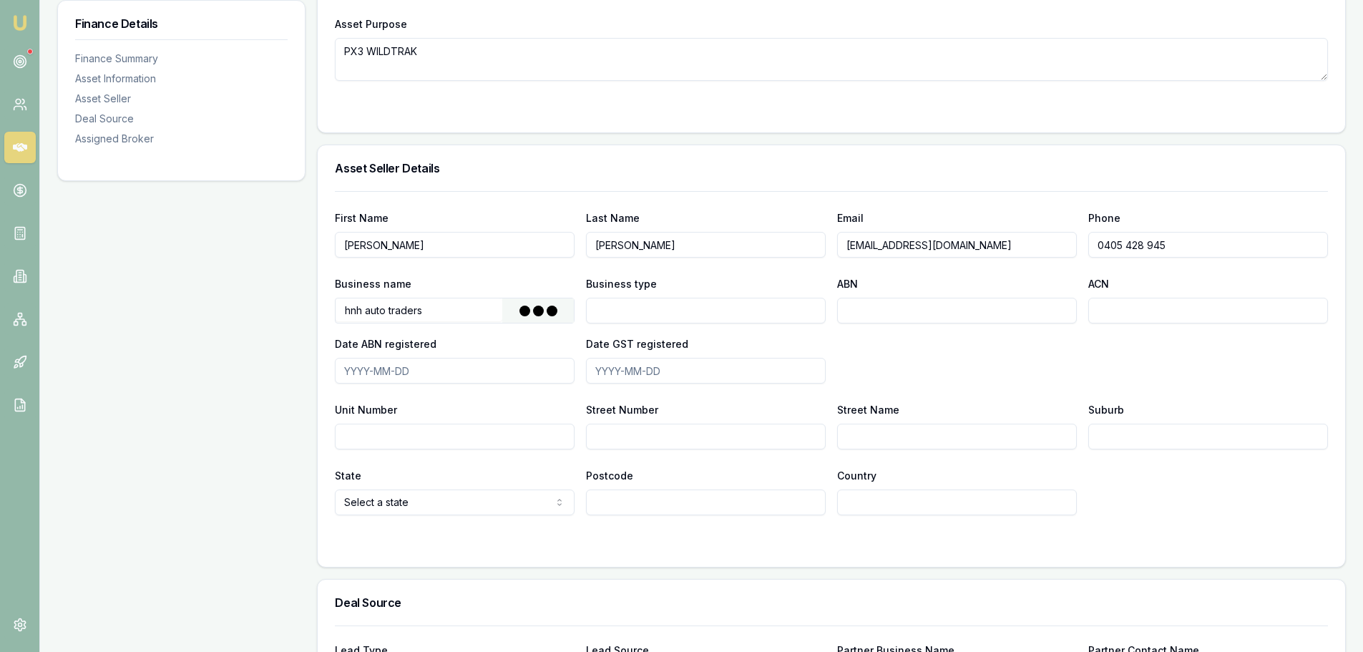
type input "HNH AUTO TRADERS PTY LTD"
type input "Australian Private Company"
type input "84685048819"
type input "685048819"
type input "[DATE]"
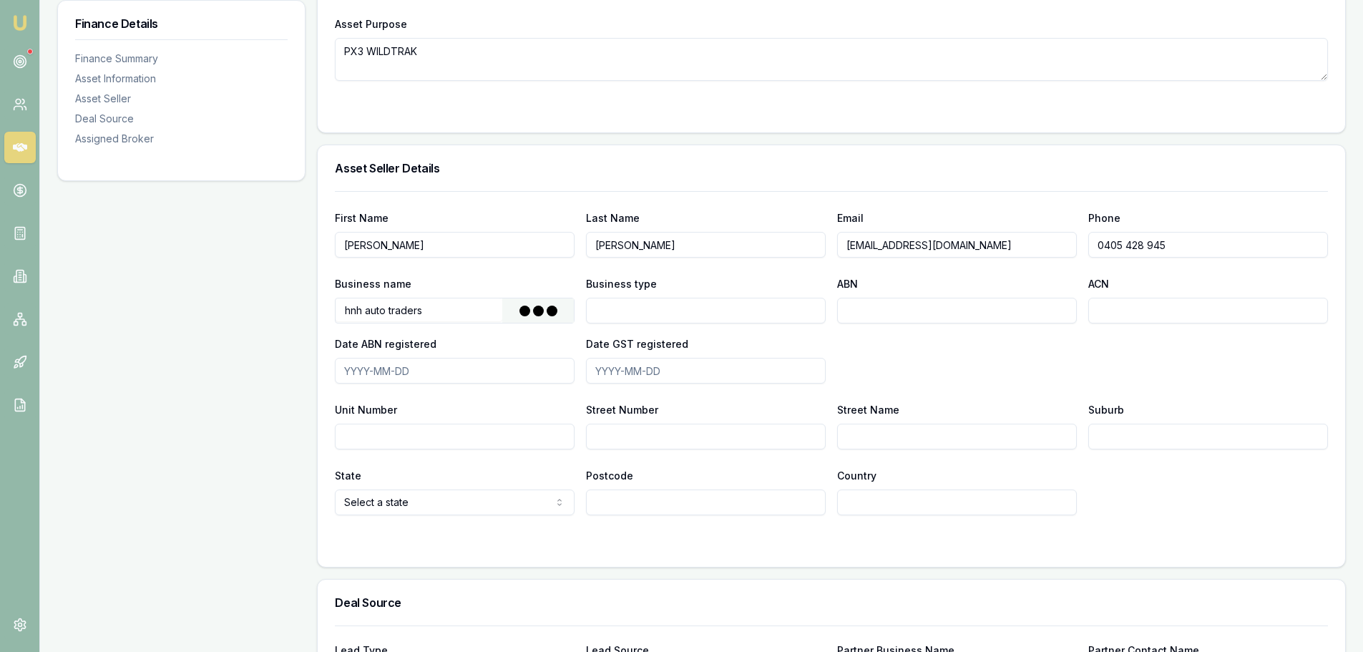
type input "[DATE]"
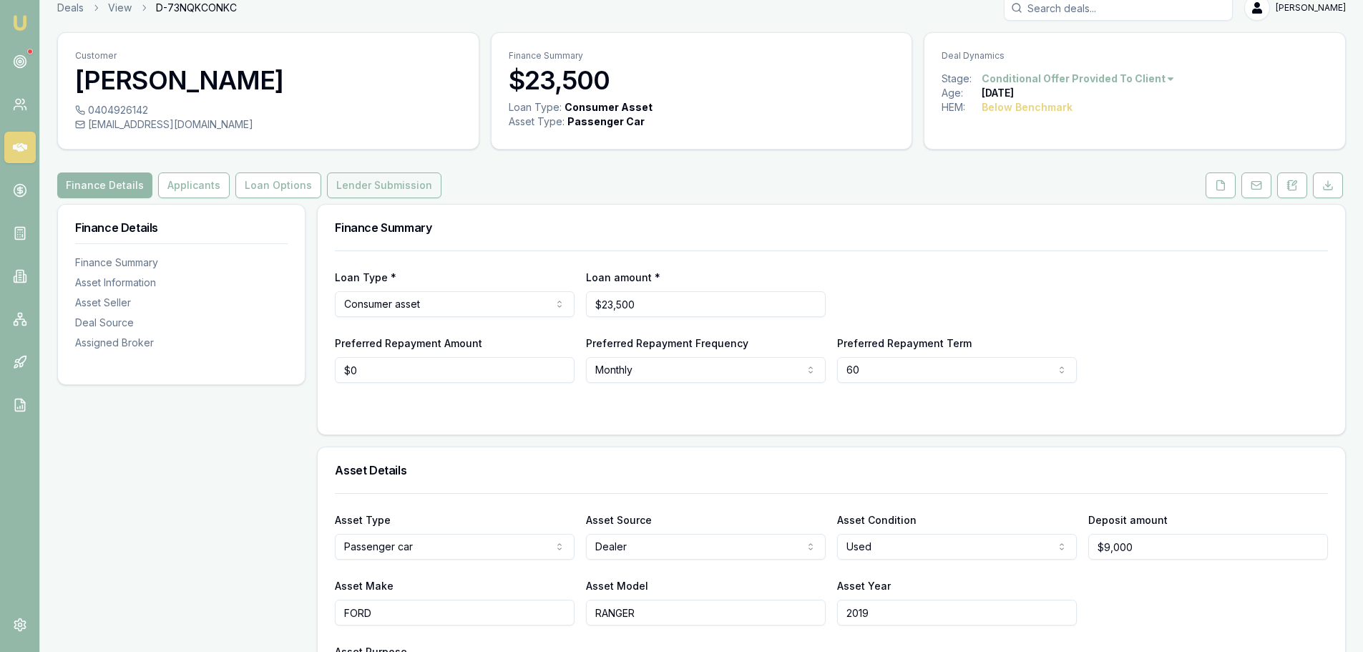
scroll to position [0, 0]
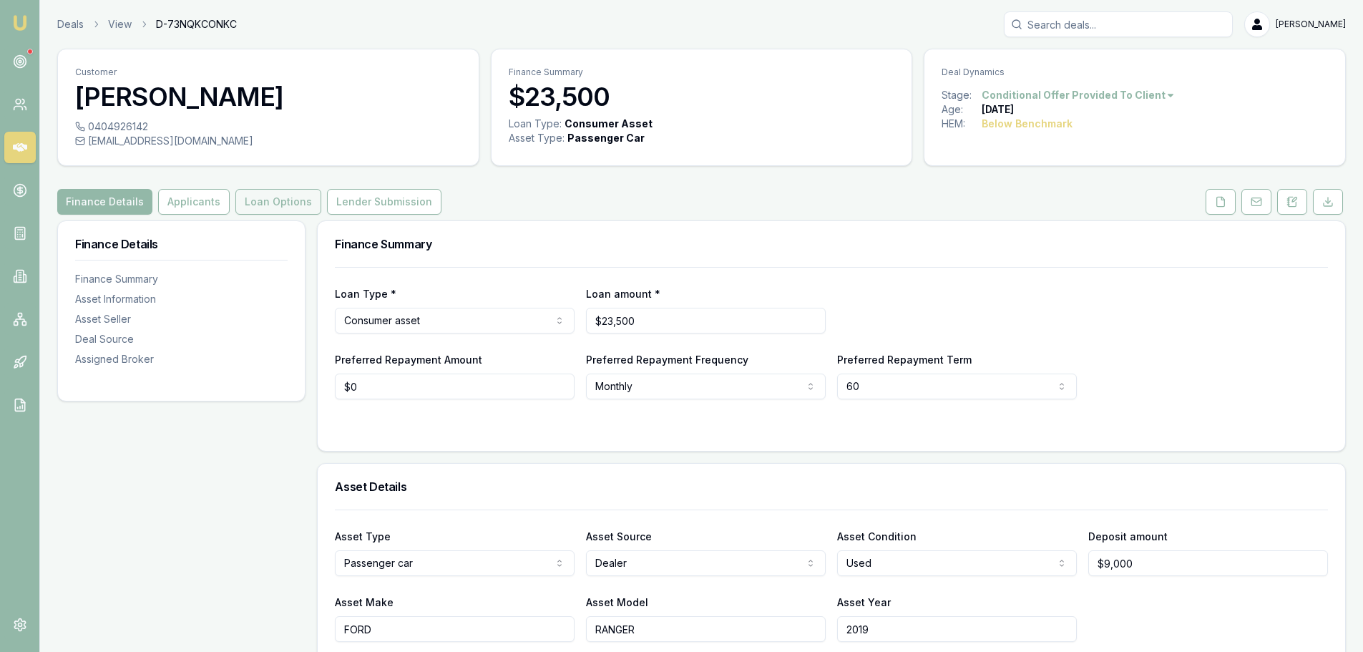
click at [261, 202] on button "Loan Options" at bounding box center [278, 202] width 86 height 26
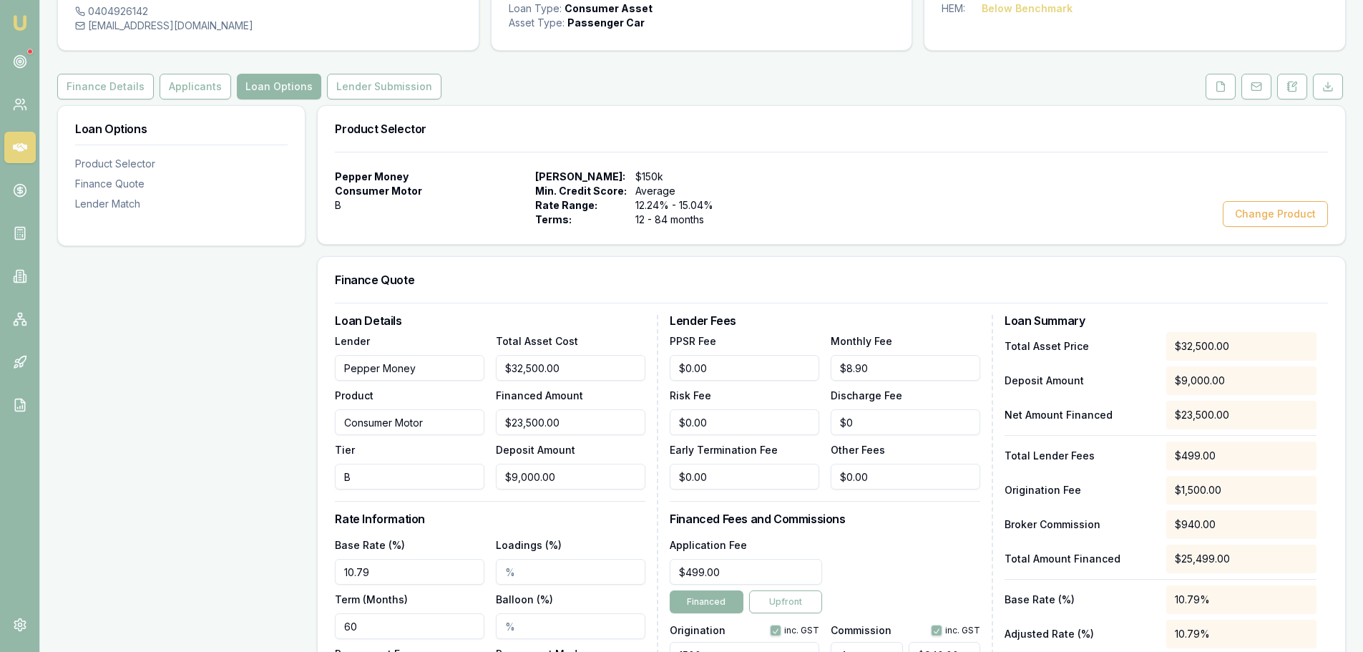
scroll to position [286, 0]
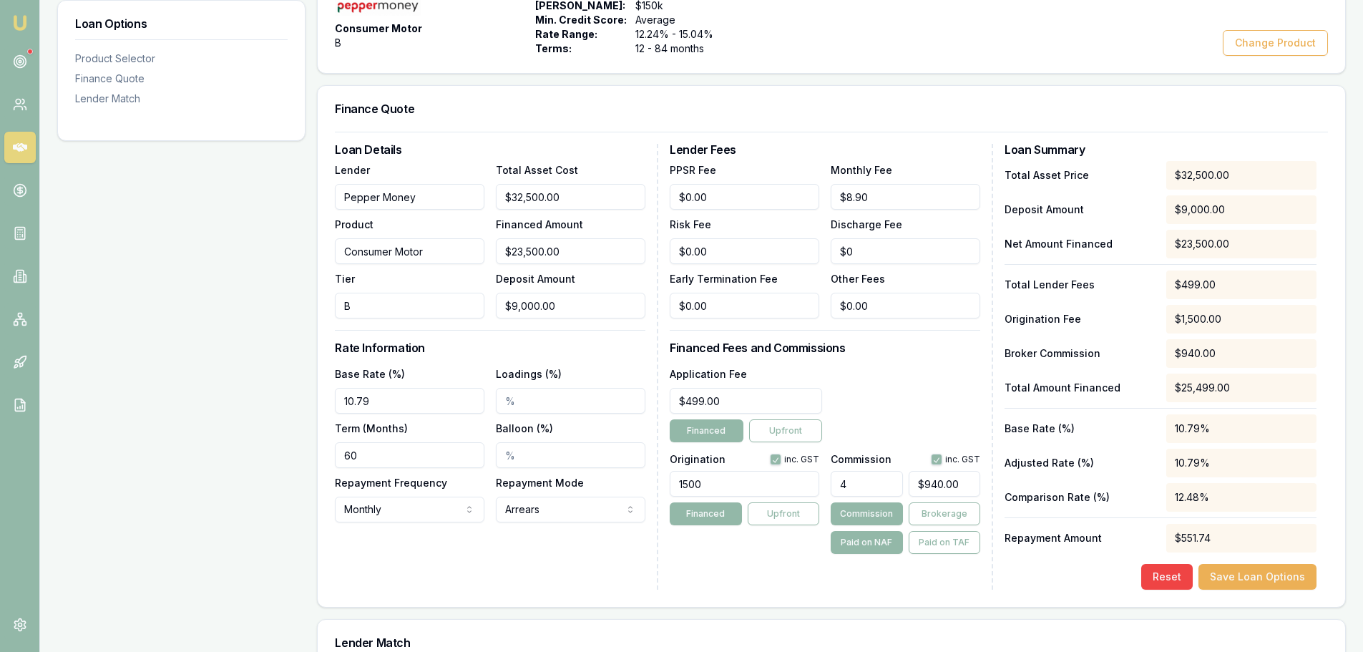
type input "940"
drag, startPoint x: 971, startPoint y: 486, endPoint x: 719, endPoint y: 483, distance: 251.8
click at [775, 484] on div "Origination inc. GST 1500 Financed Upfront Commission inc. GST 4 940 Commission…" at bounding box center [825, 501] width 310 height 106
type input "0.006896551724137931"
type input "1"
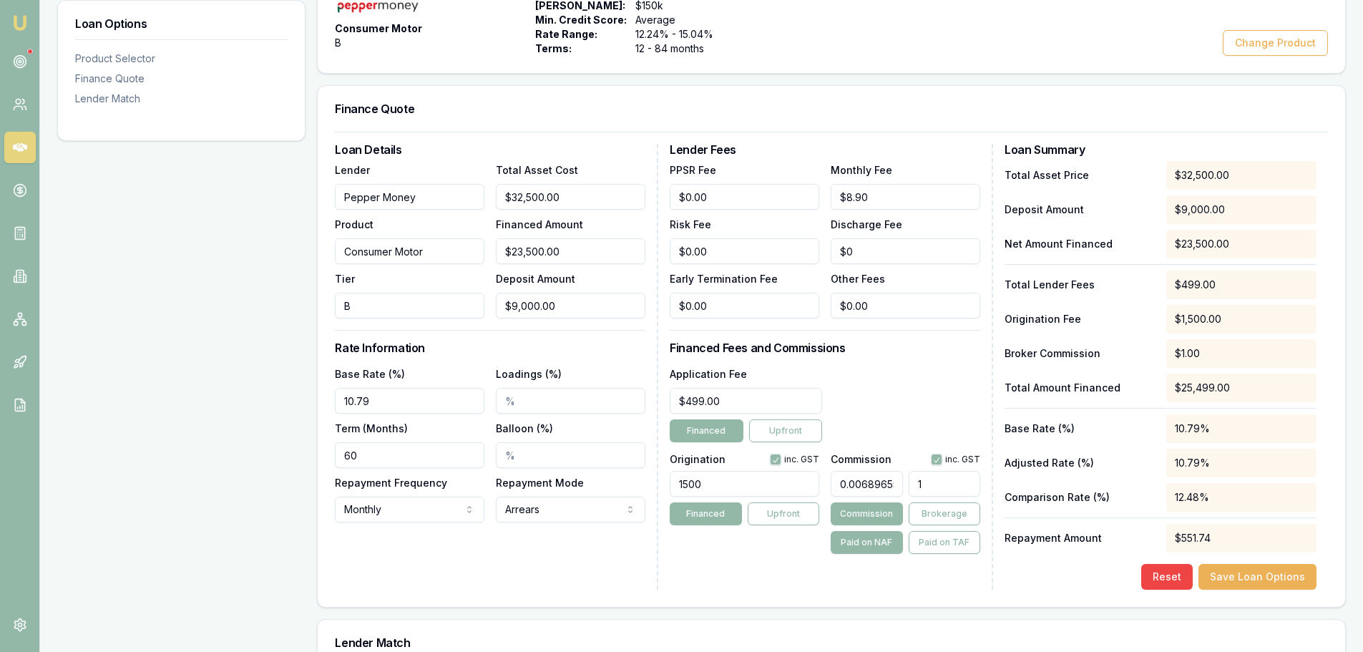
type input "0.09655172413793103"
type input "14"
type input "0.9655172413793104"
type input "140"
type input "9.682758620689654"
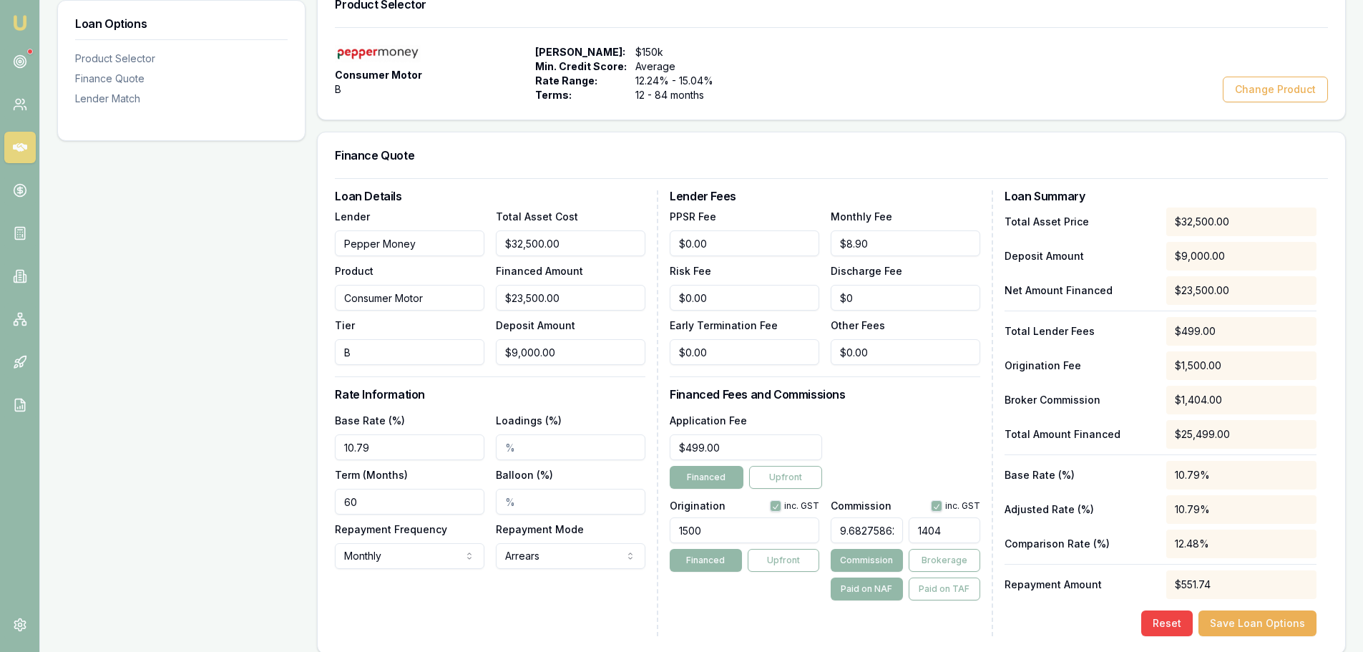
scroll to position [215, 0]
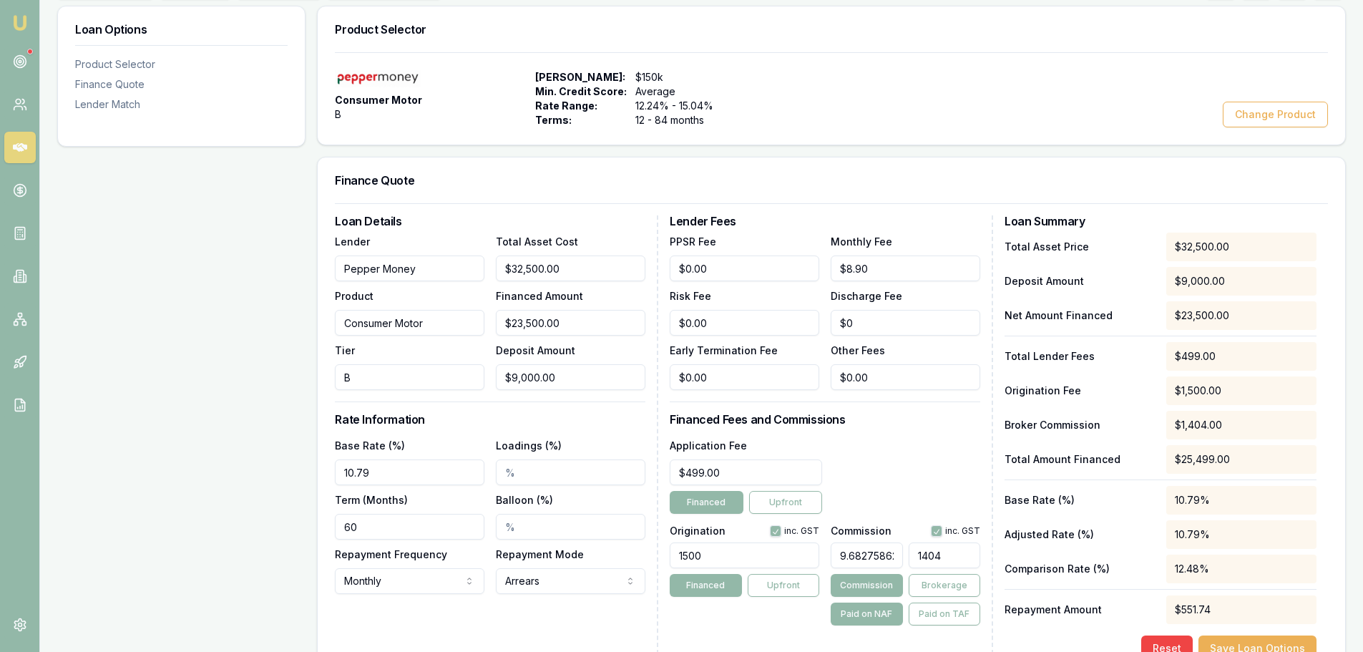
type input "1404."
type input "9.683448275862068"
type input "1404.1"
type input "9.684000000000001"
type input "$2,275.74"
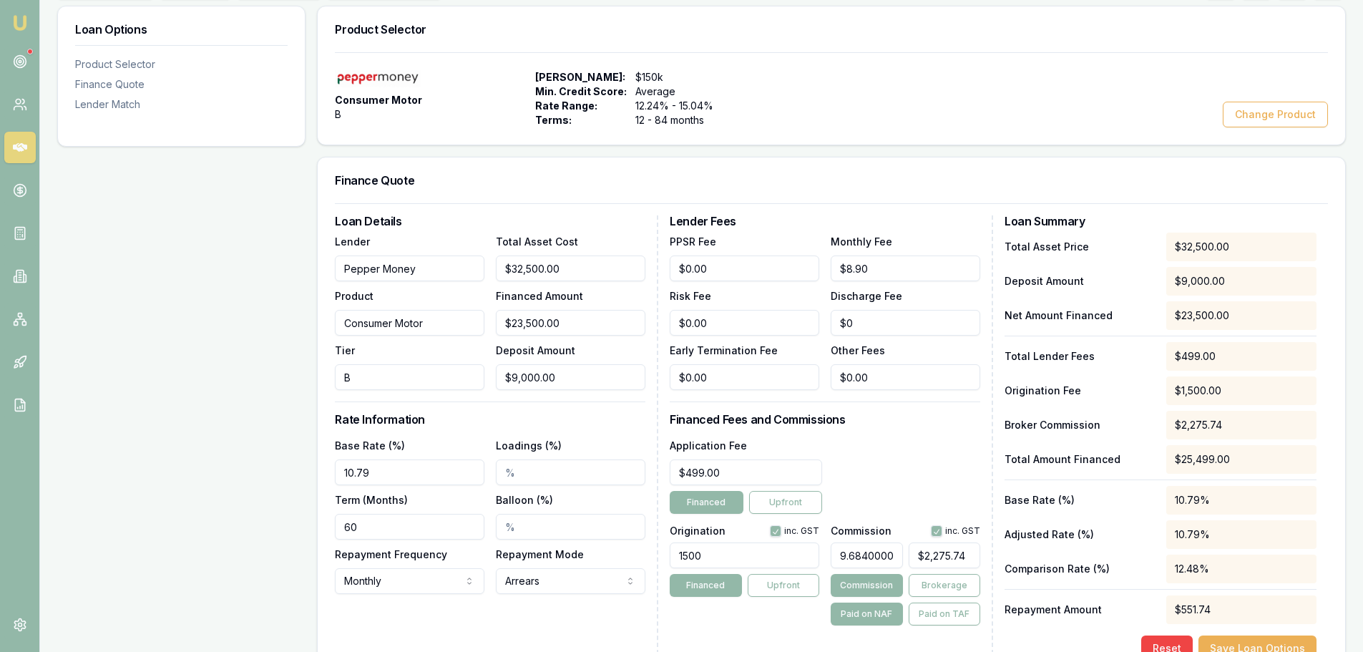
click at [904, 468] on div "Application Fee $499.00 Financed Upfront" at bounding box center [825, 474] width 310 height 77
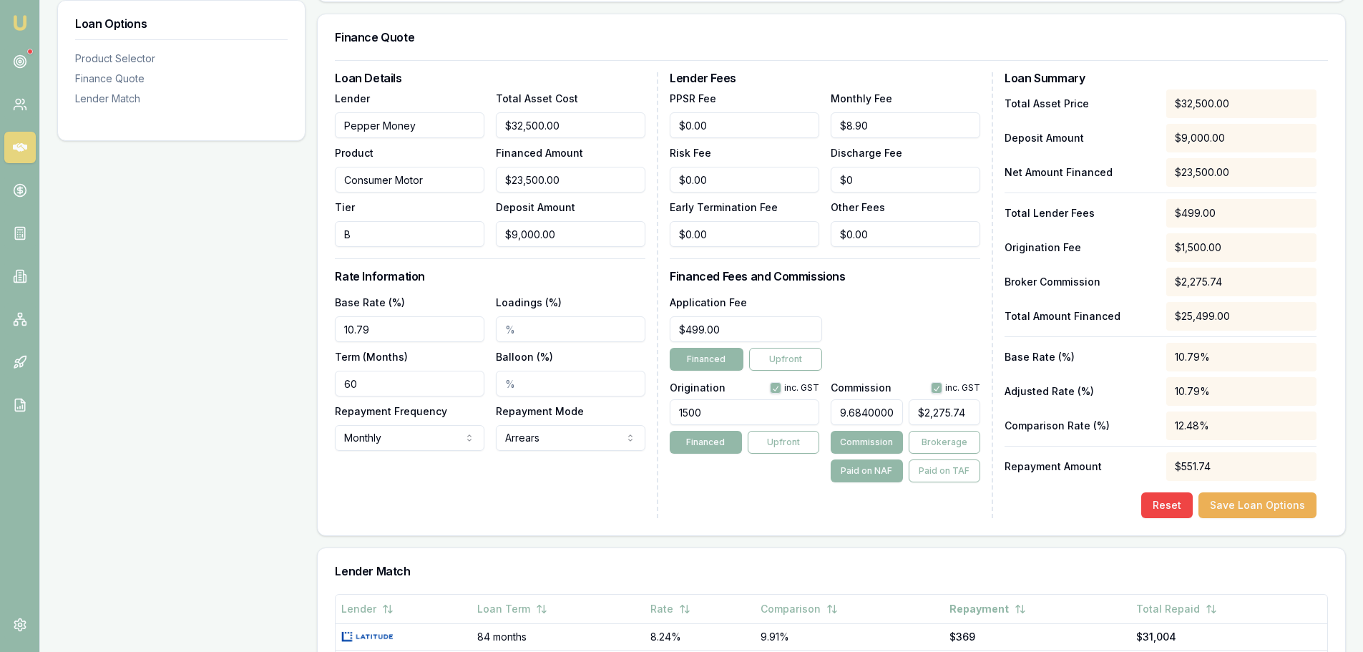
scroll to position [0, 0]
drag, startPoint x: 897, startPoint y: 414, endPoint x: 655, endPoint y: 406, distance: 242.0
click at [660, 406] on div "Loan Details Lender Pepper Money Product Consumer Motor Tier B Total Asset Cost…" at bounding box center [831, 295] width 993 height 446
type input "1"
type input "$235.00"
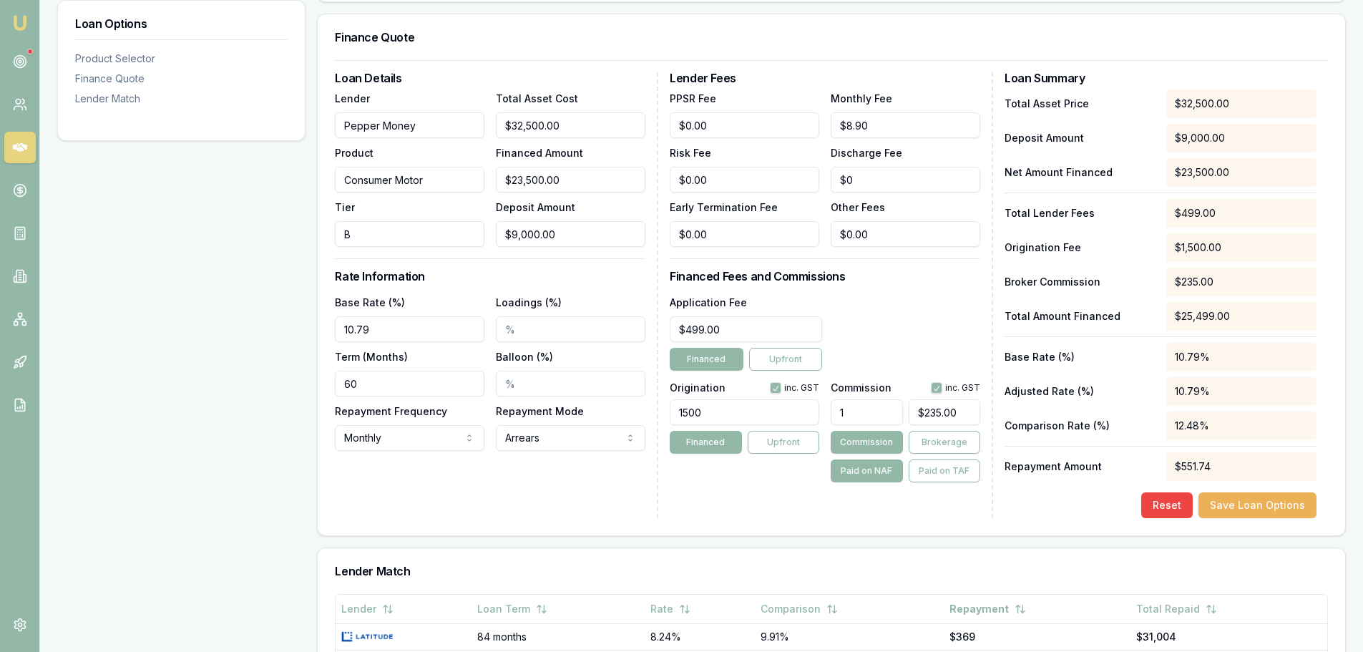
type input "$0.00"
type input "0"
drag, startPoint x: 881, startPoint y: 411, endPoint x: 843, endPoint y: 410, distance: 37.9
click at [846, 411] on div "0" at bounding box center [906, 408] width 150 height 31
type input "0.006896551724137931"
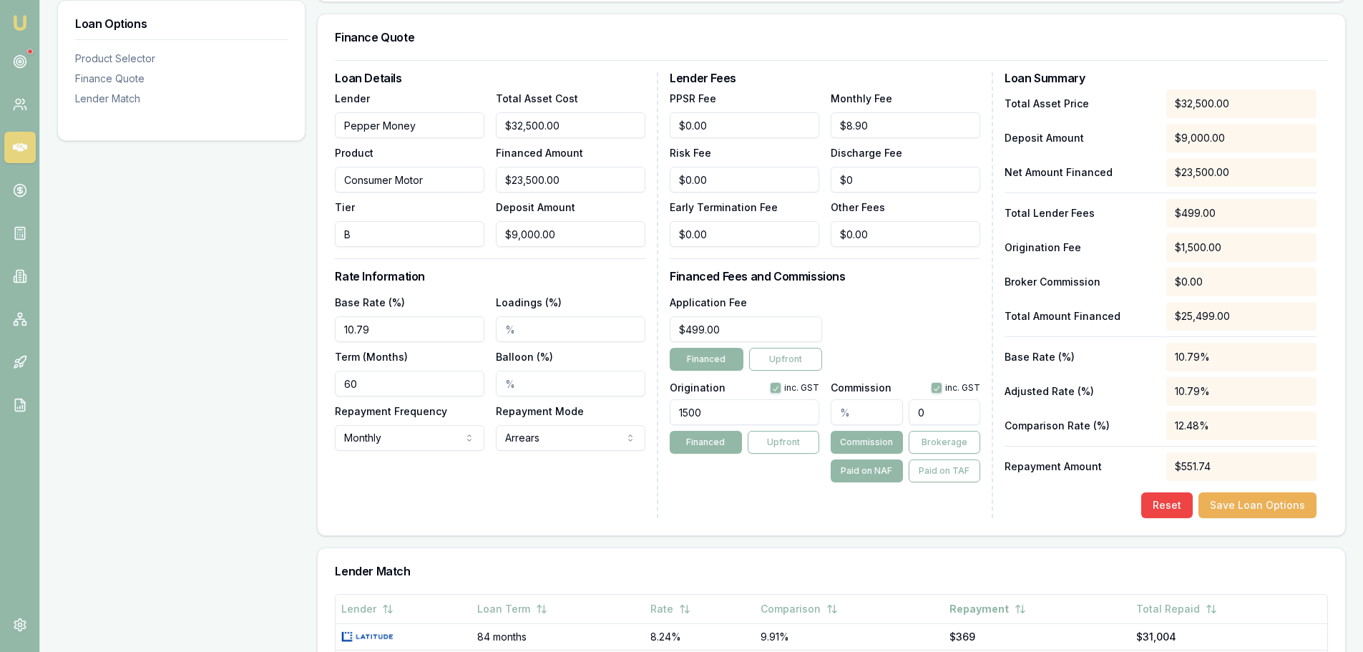
type input "1"
type input "0.09655172413793103"
type input "14"
type input "0.9655172413793104"
type input "1404"
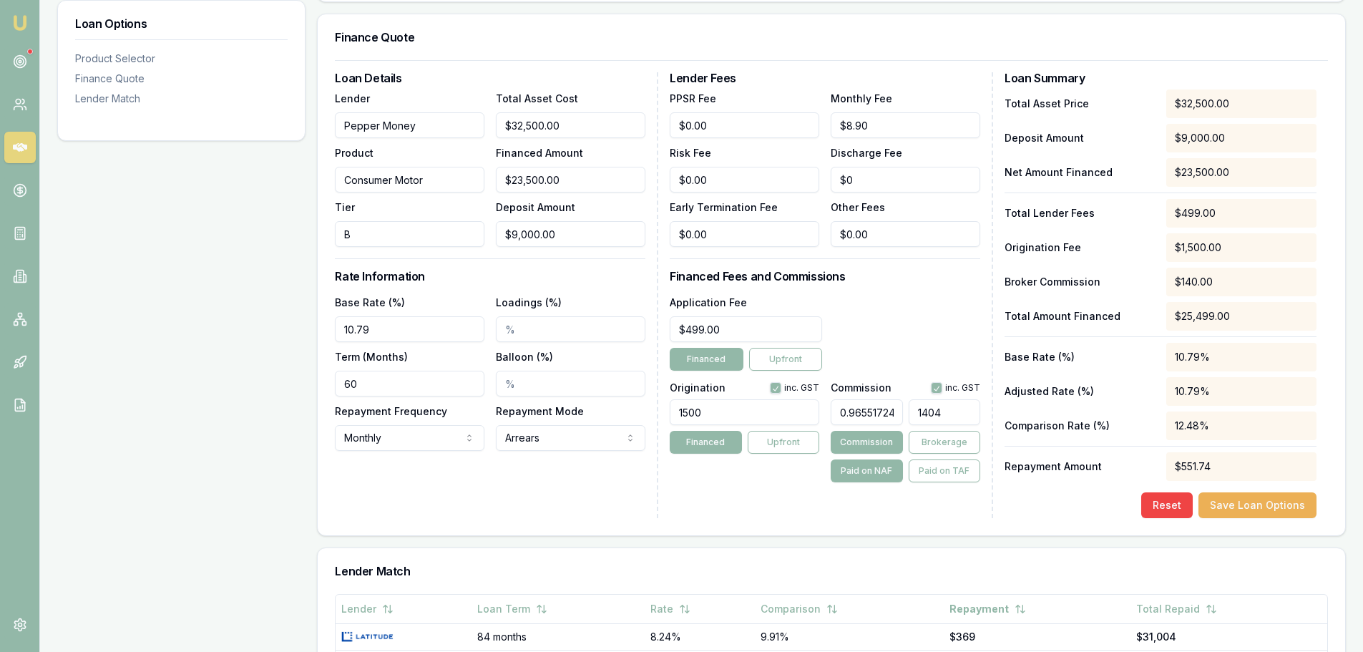
type input "9.682758620689654"
type input "1404."
type input "9.683448275862068"
type input "1404.1"
type input "9.684000000000001"
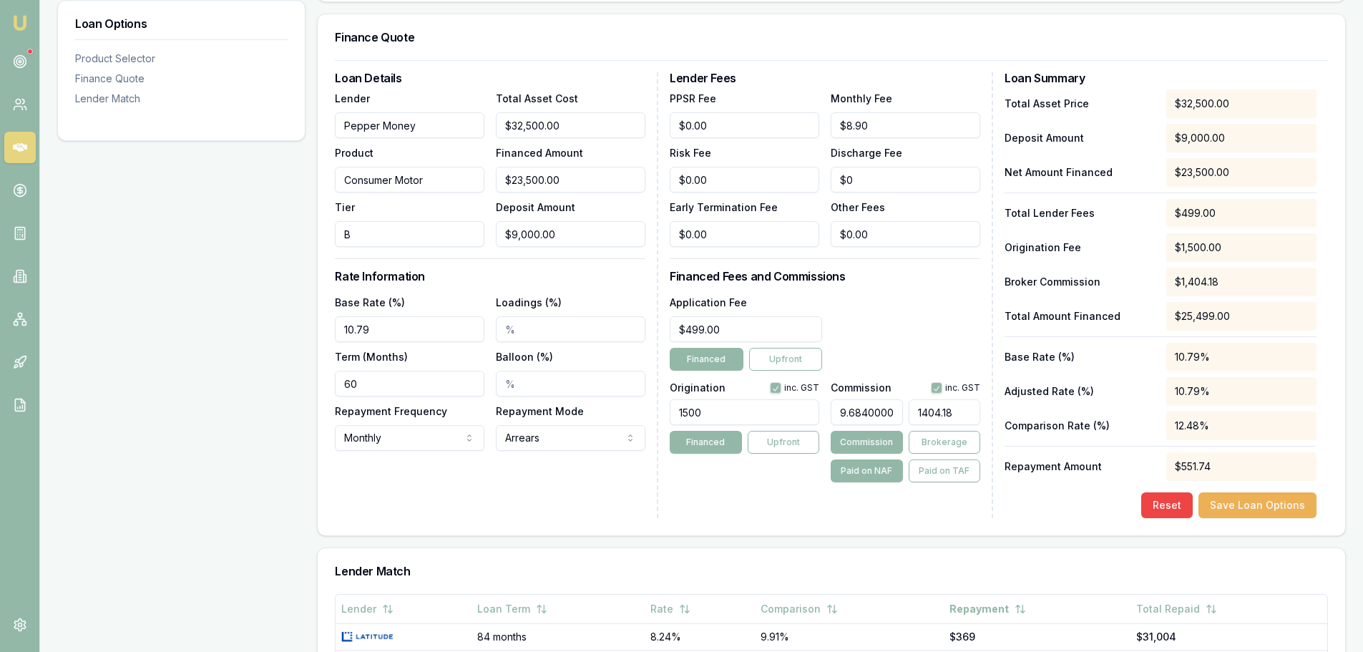
type input "$2,275.74"
click at [839, 408] on input "9.684000000000001" at bounding box center [867, 412] width 72 height 26
type input "0.684000000000001"
type input "$160.74"
type input "0.68"
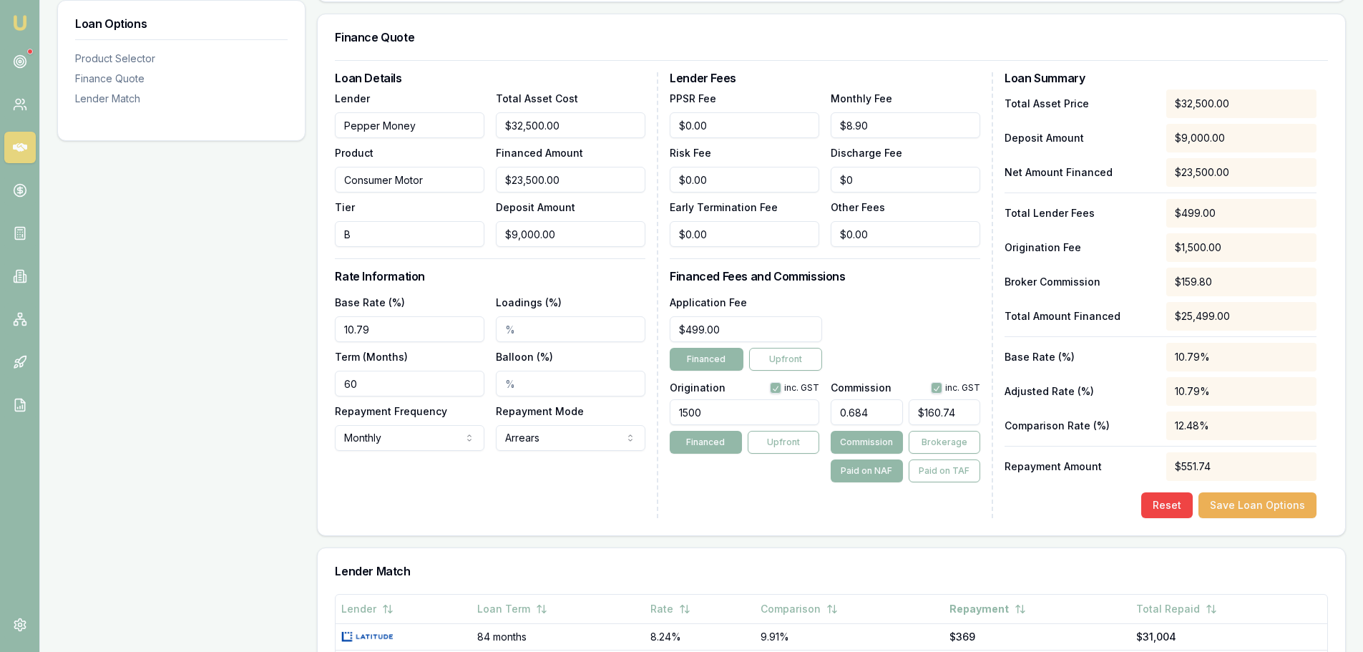
type input "$159.80"
type input "0.6"
type input "$141.00"
type input "0."
type input "$0.00"
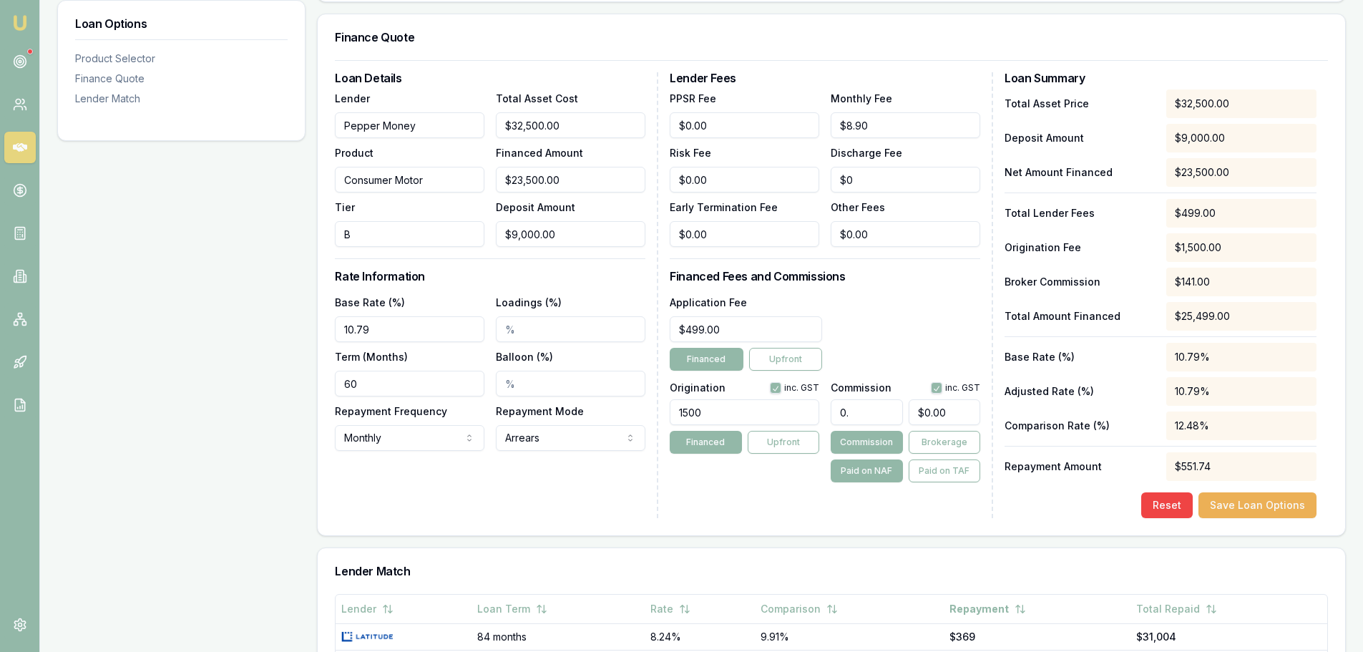
type input "0"
type input "5"
type input "$1,175.00"
type input "5.00%"
type input "1175"
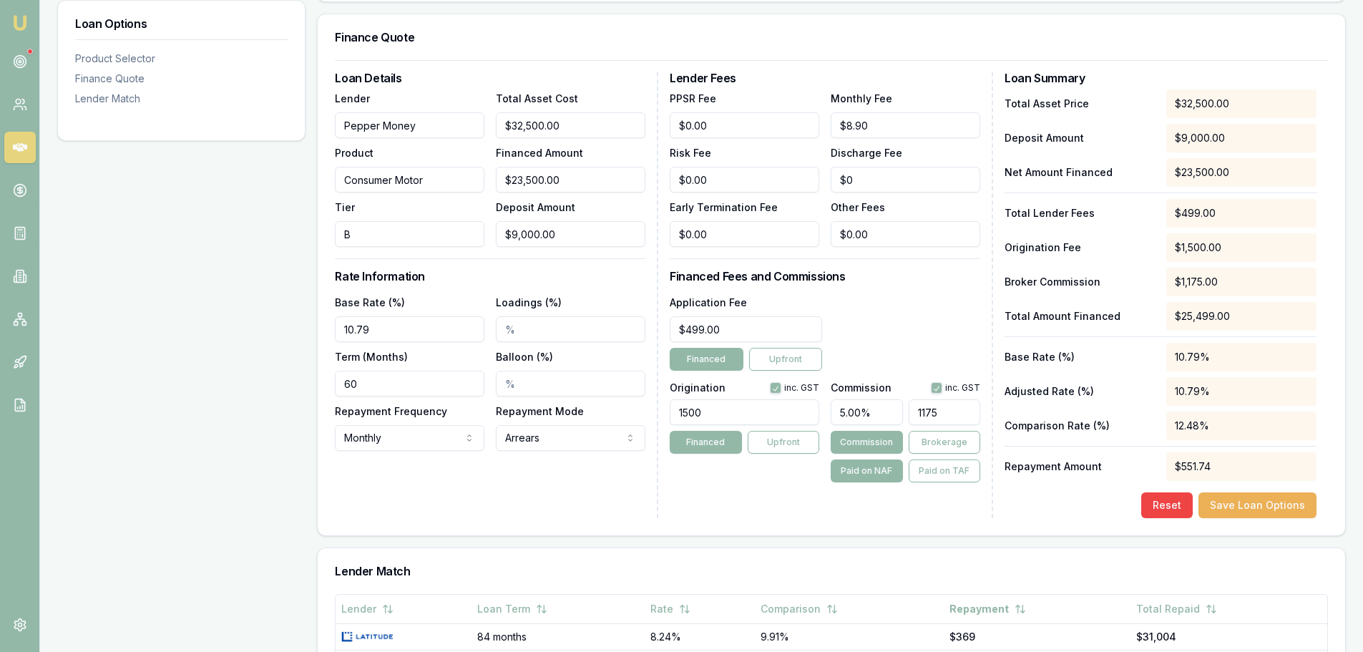
click at [951, 419] on input "1175" at bounding box center [945, 412] width 72 height 26
type input "0.8068965517241379"
type input "117"
type input "0.07586206896551724"
type input "11"
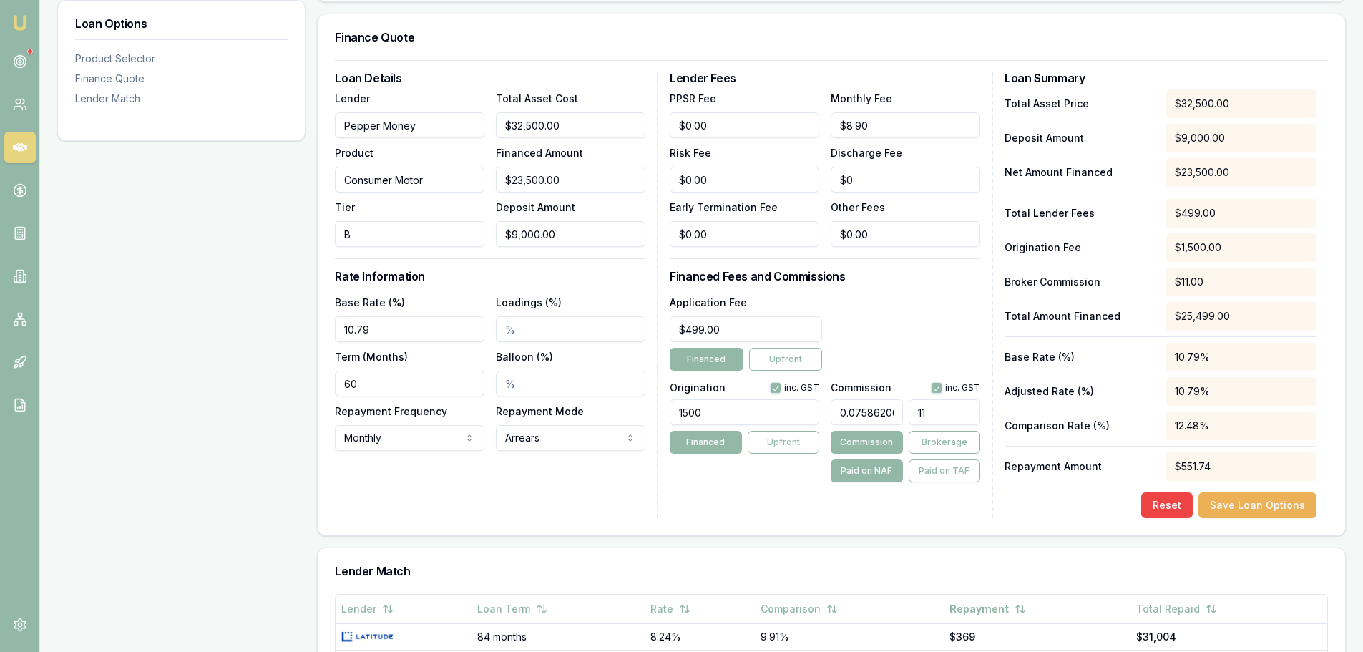
type input "0.006896551724137931"
type input "1"
click at [957, 469] on button "Paid on TAF" at bounding box center [945, 470] width 72 height 23
type input "0"
drag, startPoint x: 953, startPoint y: 411, endPoint x: 813, endPoint y: 406, distance: 139.6
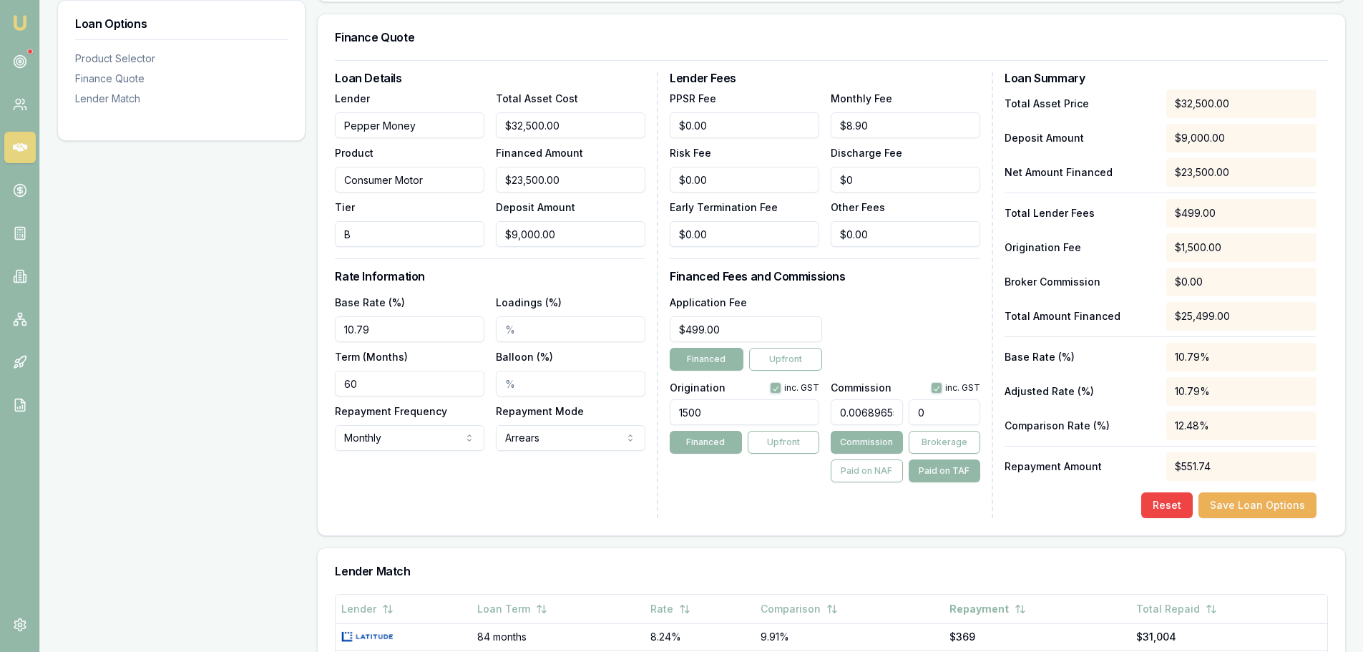
click at [824, 407] on div "Origination inc. GST 1500 Financed Upfront Commission inc. GST 0.00689655172413…" at bounding box center [825, 429] width 310 height 106
type input "0.003921722420487078"
type input "1"
type input "0.054904113886819095"
type input "14"
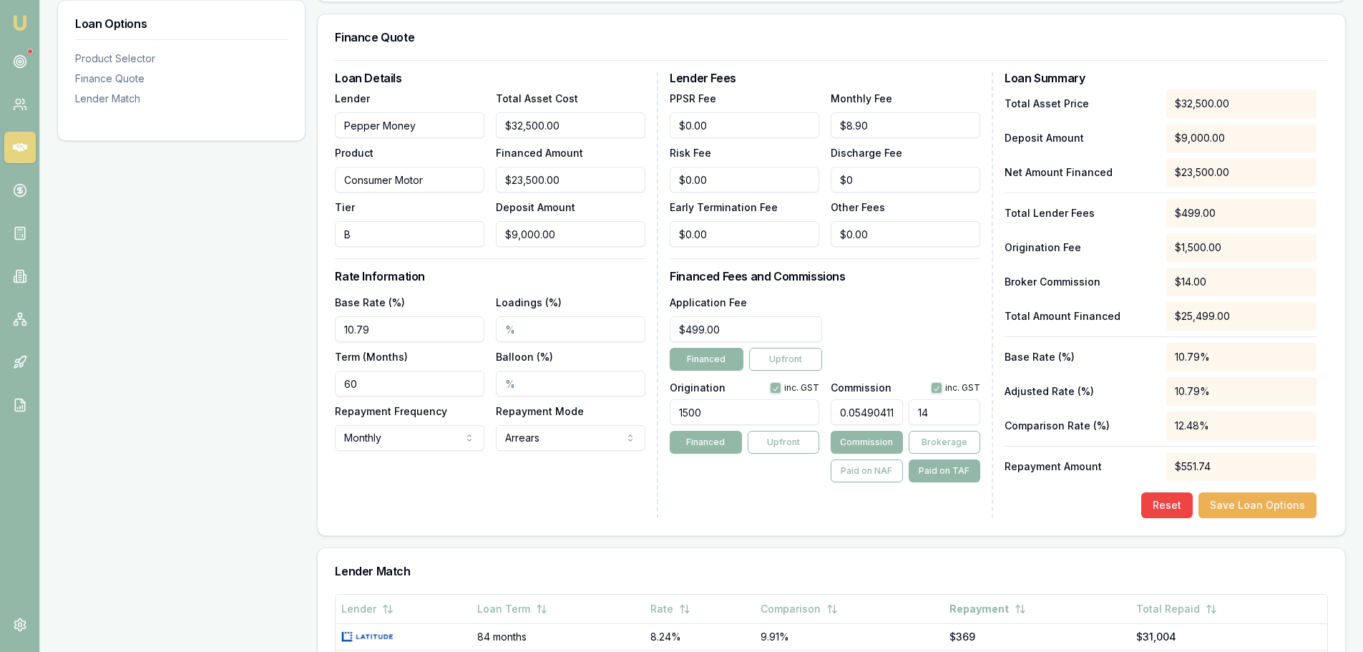
type input "0.549041138868191"
type input "140"
type input "5.506098278363857"
type input "1404."
type input "5.506490450605906"
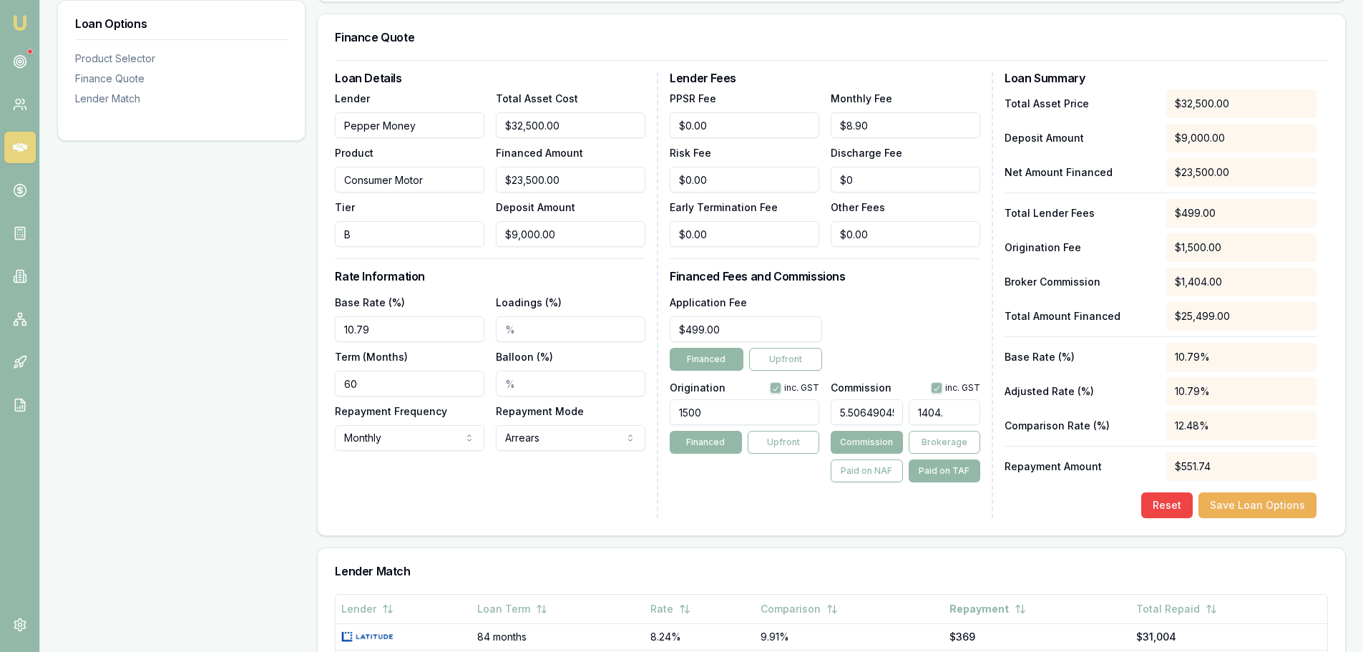
type input "1404.1"
type input "5.5068041883995456"
type input "1404.18"
click button "Save Loan Options" at bounding box center [1257, 505] width 118 height 26
click at [1261, 504] on button "Save Loan Options" at bounding box center [1257, 505] width 118 height 26
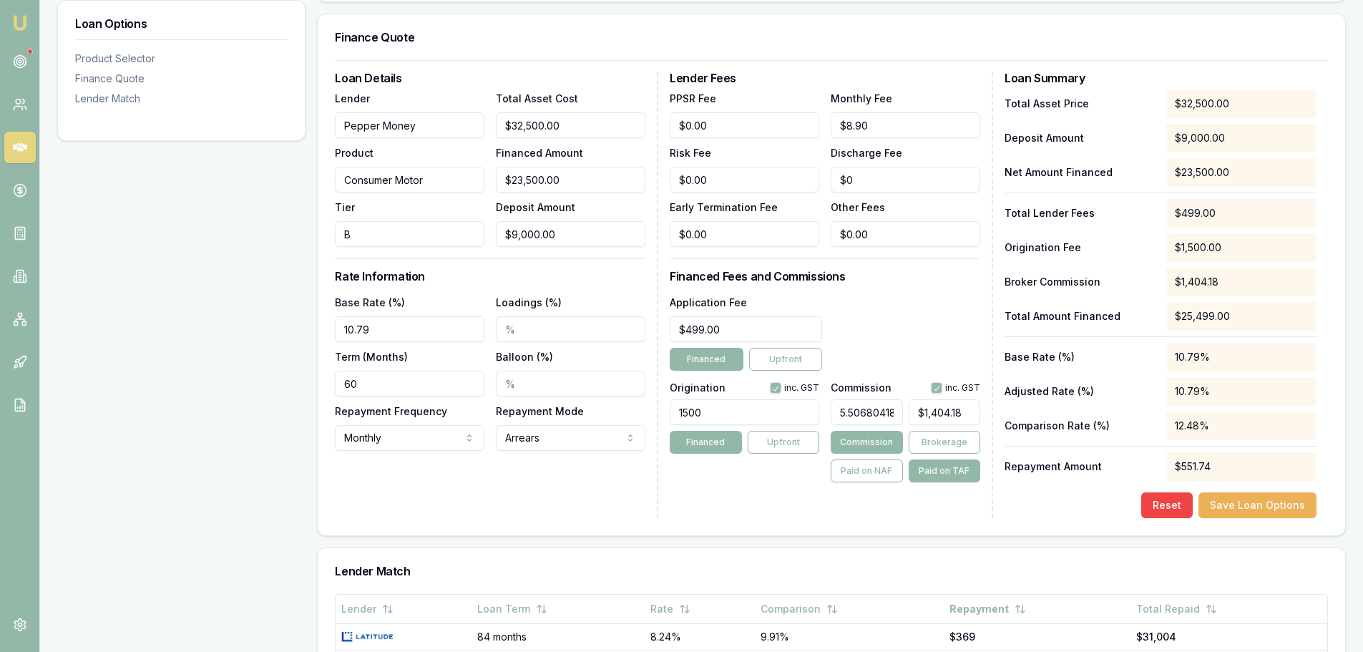
click at [602, 489] on div "Loan Details Lender Pepper Money Product Consumer Motor Tier B Total Asset Cost…" at bounding box center [496, 295] width 323 height 446
click at [574, 489] on div "Loan Details Lender Pepper Money Product Consumer Motor Tier B Total Asset Cost…" at bounding box center [496, 295] width 323 height 446
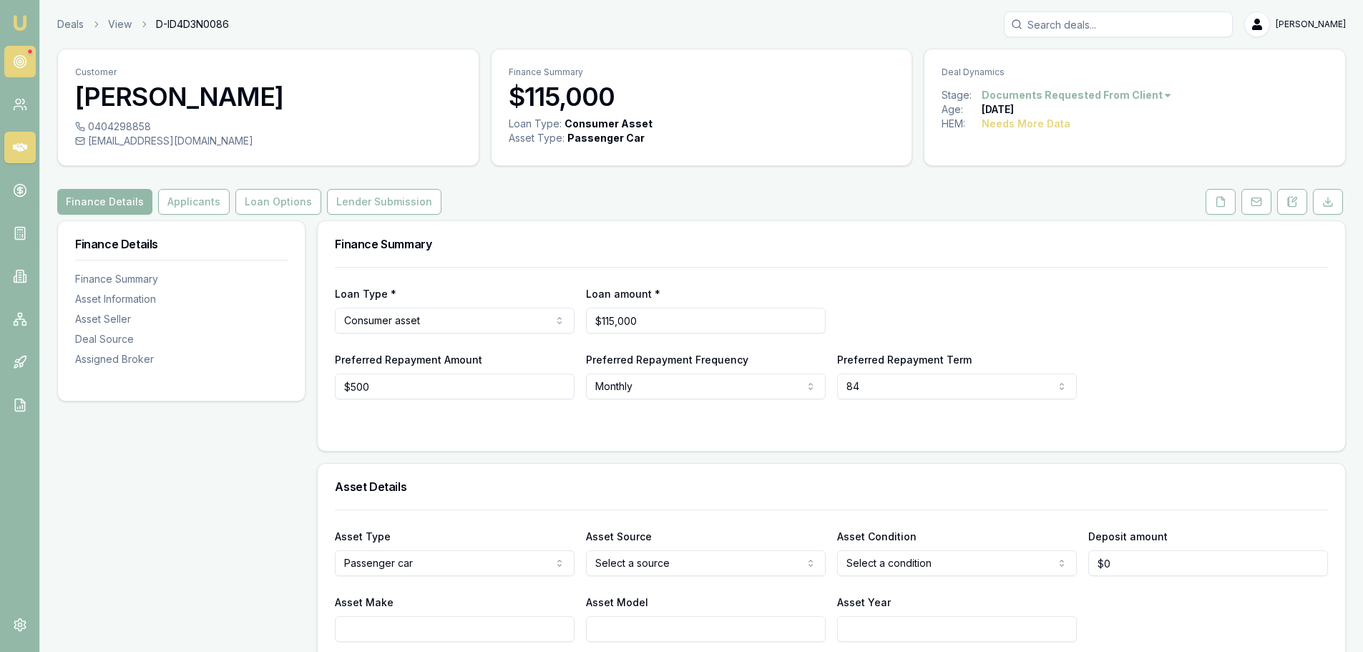
click at [23, 57] on circle at bounding box center [20, 62] width 12 height 12
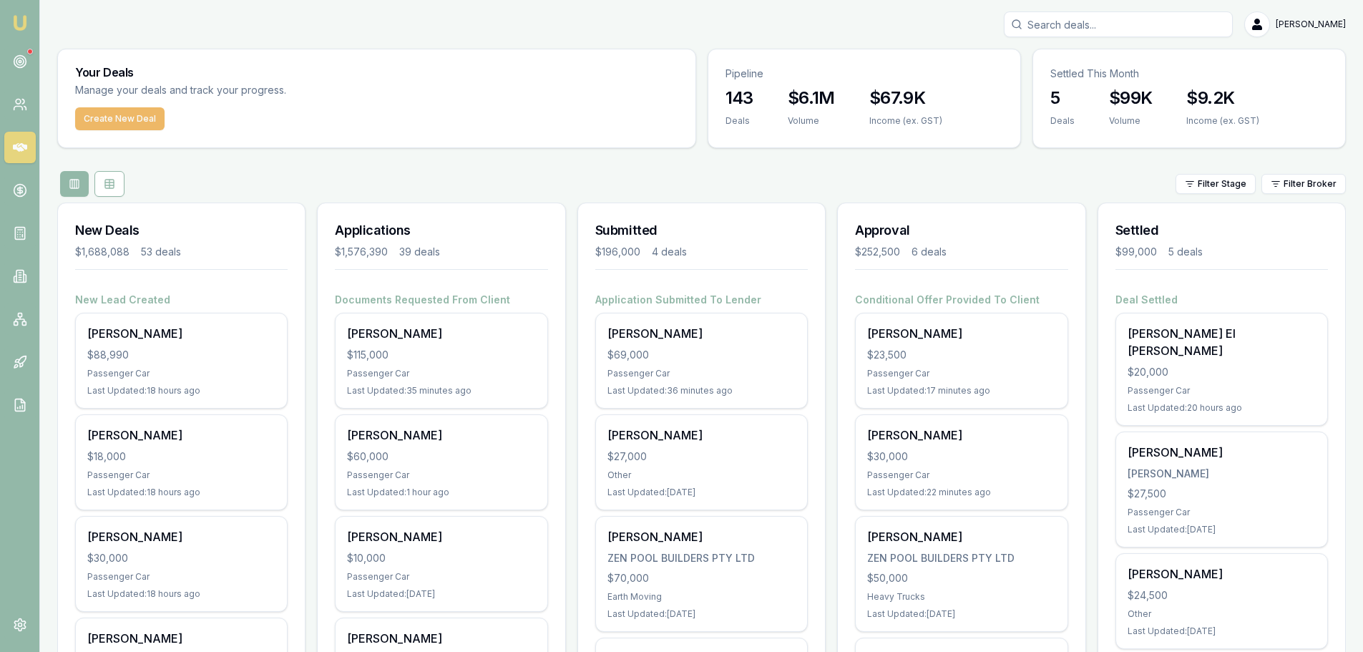
click at [117, 118] on button "Create New Deal" at bounding box center [119, 118] width 89 height 23
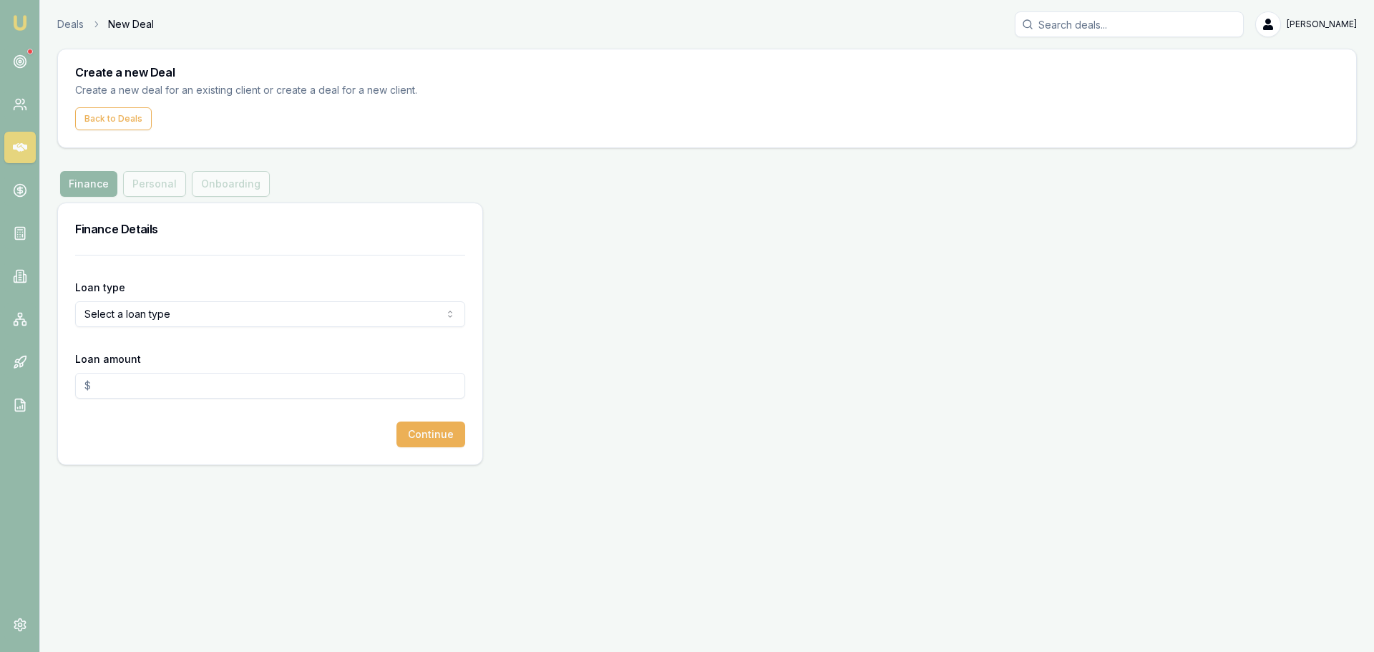
click at [165, 313] on html "Emu Broker Deals New Deal [PERSON_NAME] Toggle Menu Create a new Deal Create a …" at bounding box center [687, 326] width 1374 height 652
select select "CONSUMER_ASSET"
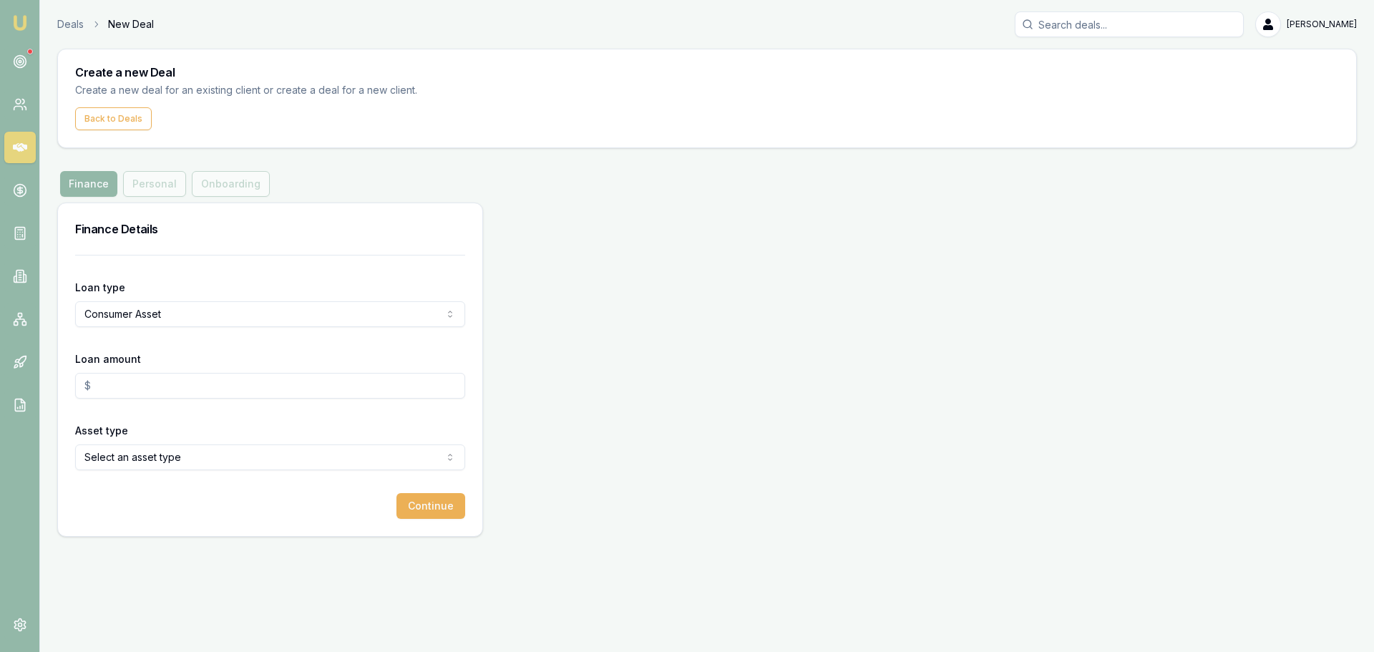
click at [140, 388] on input "Loan amount" at bounding box center [270, 386] width 390 height 26
type input "$40,000.00"
click at [154, 454] on html "Emu Broker Deals New Deal [PERSON_NAME] Toggle Menu Create a new Deal Create a …" at bounding box center [687, 326] width 1374 height 652
click at [439, 501] on button "Continue" at bounding box center [430, 506] width 69 height 26
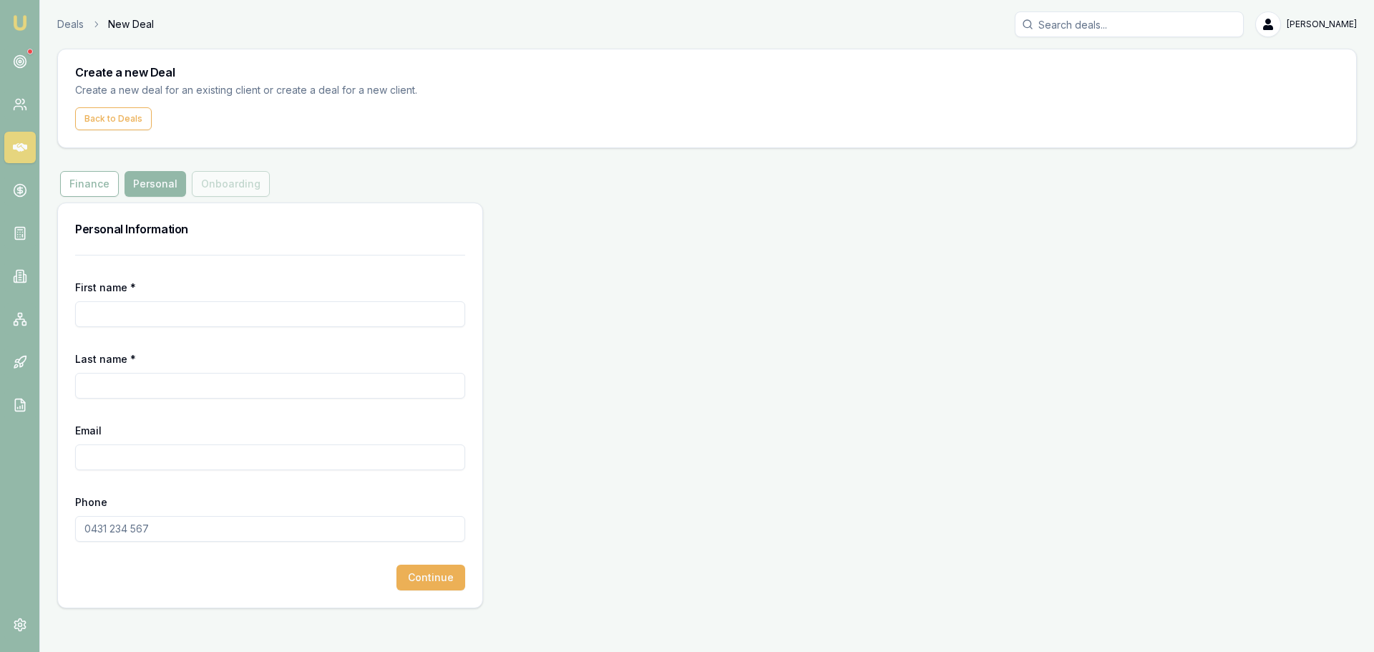
click at [233, 313] on input "First name *" at bounding box center [270, 314] width 390 height 26
type input "[PERSON_NAME]"
click at [143, 456] on input "Email" at bounding box center [270, 457] width 390 height 26
paste input "[EMAIL_ADDRESS][DOMAIN_NAME]"
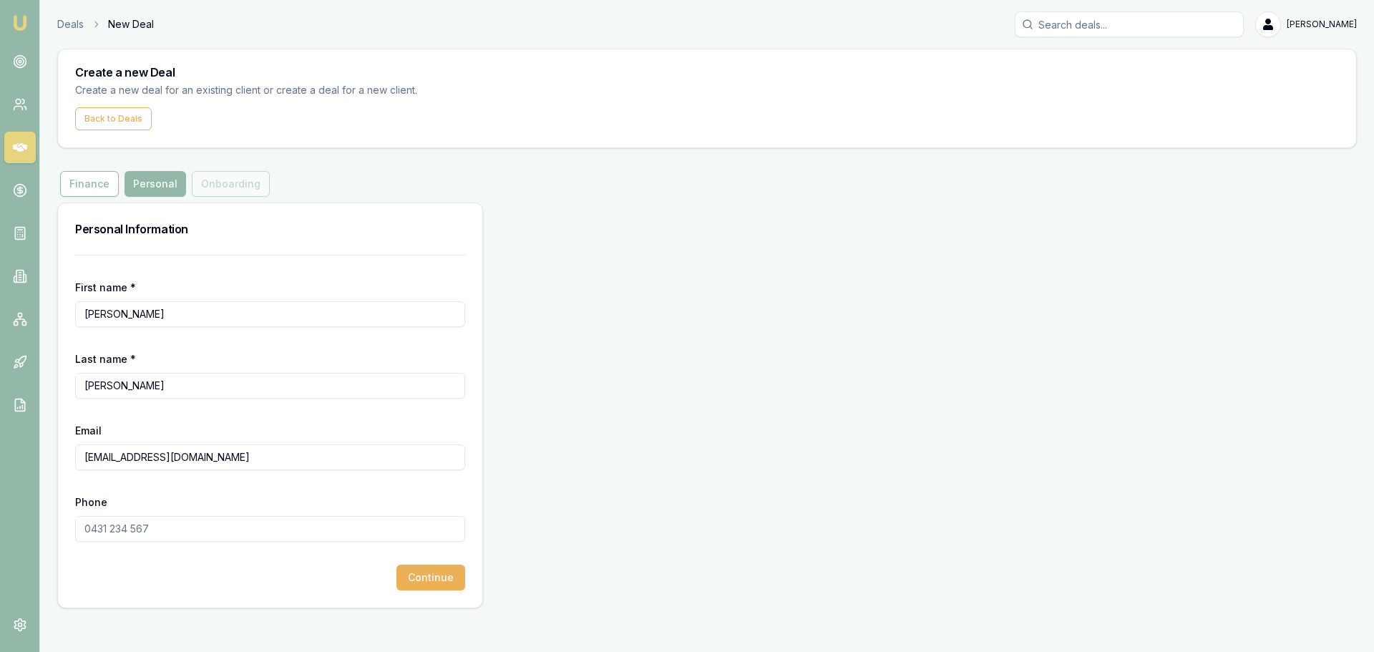
click at [95, 459] on input "[EMAIL_ADDRESS][DOMAIN_NAME]" at bounding box center [270, 457] width 390 height 26
type input "[EMAIL_ADDRESS][DOMAIN_NAME]"
click at [145, 533] on input "Phone" at bounding box center [270, 529] width 390 height 26
type input "0424 809 348"
click at [434, 570] on button "Continue" at bounding box center [430, 577] width 69 height 26
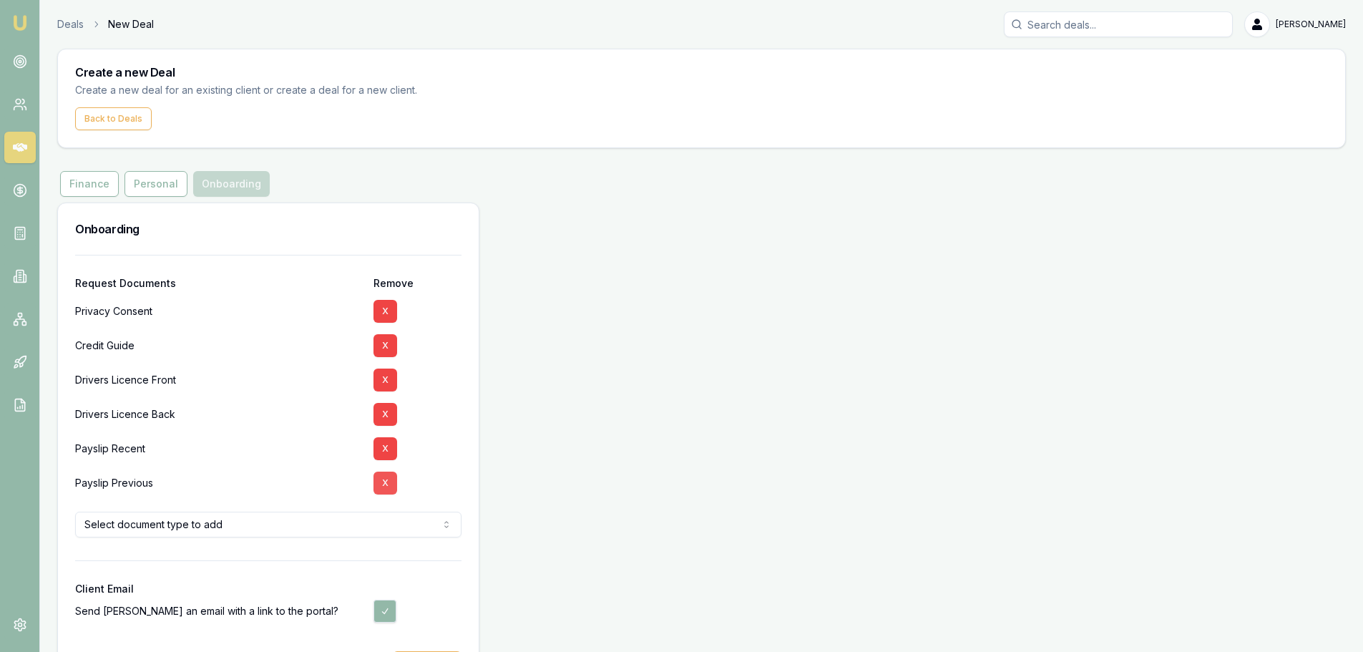
click at [383, 449] on button "X" at bounding box center [385, 448] width 24 height 23
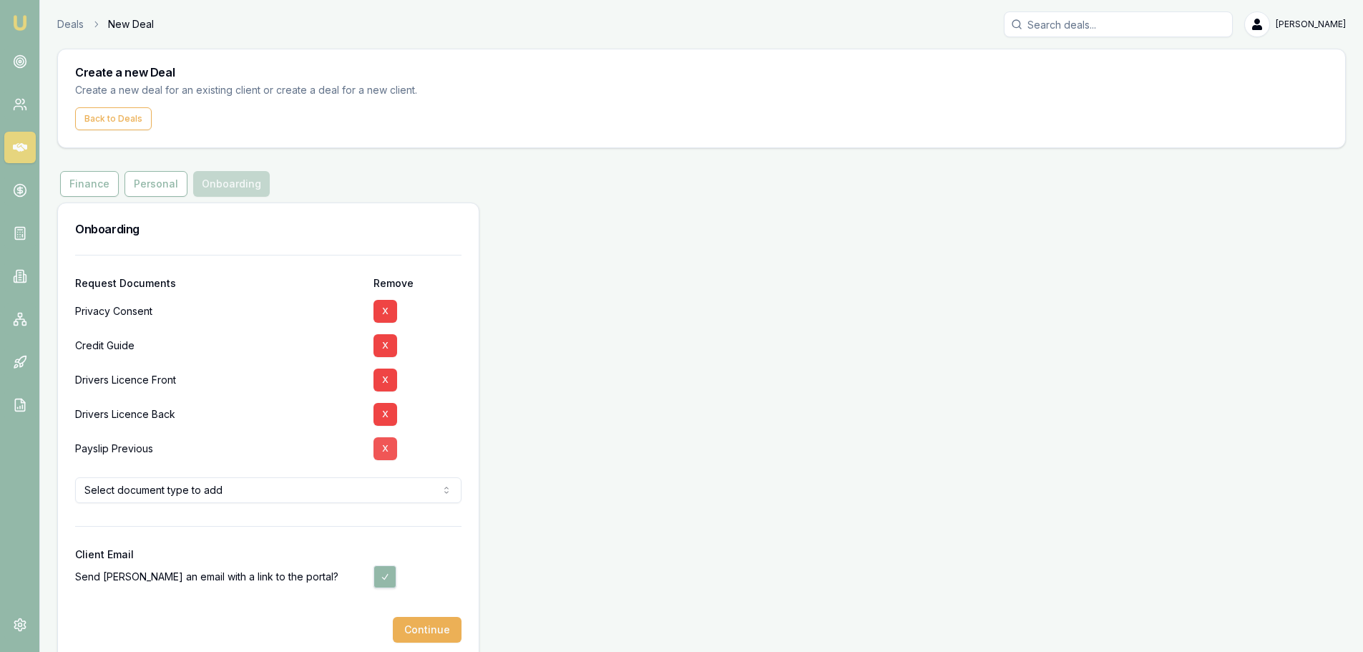
click at [383, 449] on button "X" at bounding box center [385, 448] width 24 height 23
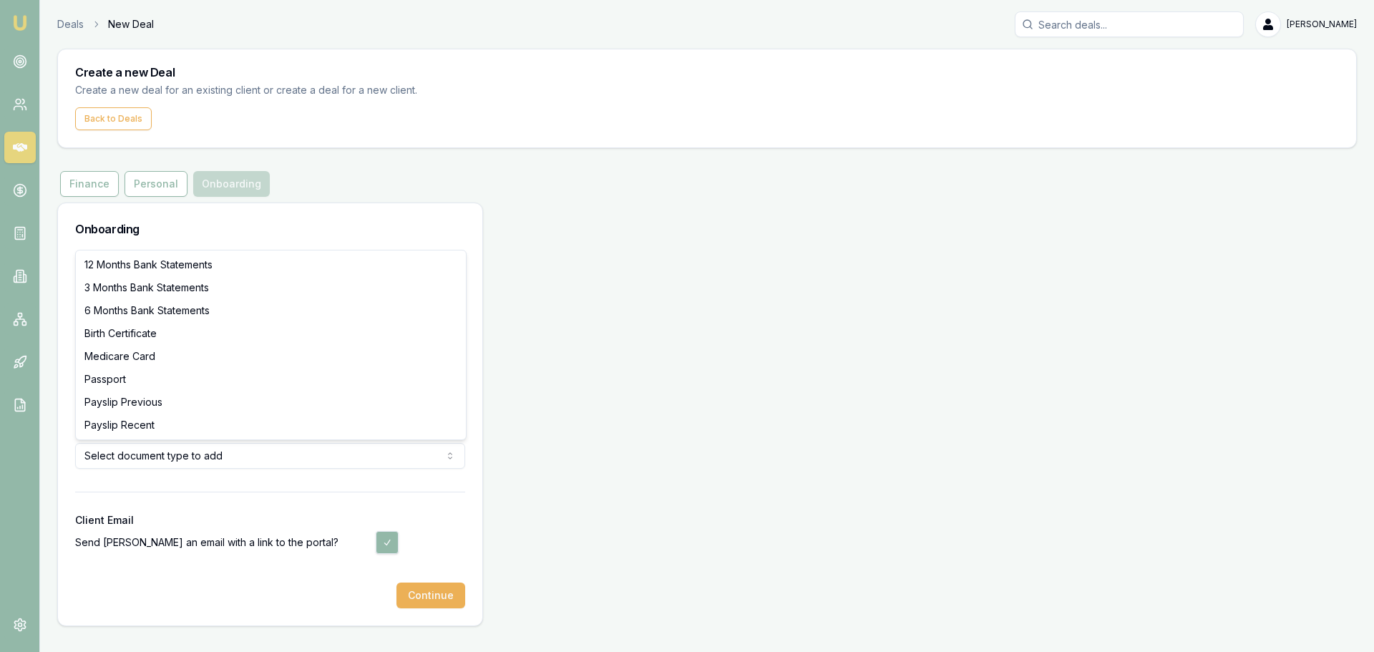
click at [265, 456] on html "Emu Broker Deals New Deal Erin Shield Toggle Menu Create a new Deal Create a ne…" at bounding box center [687, 326] width 1374 height 652
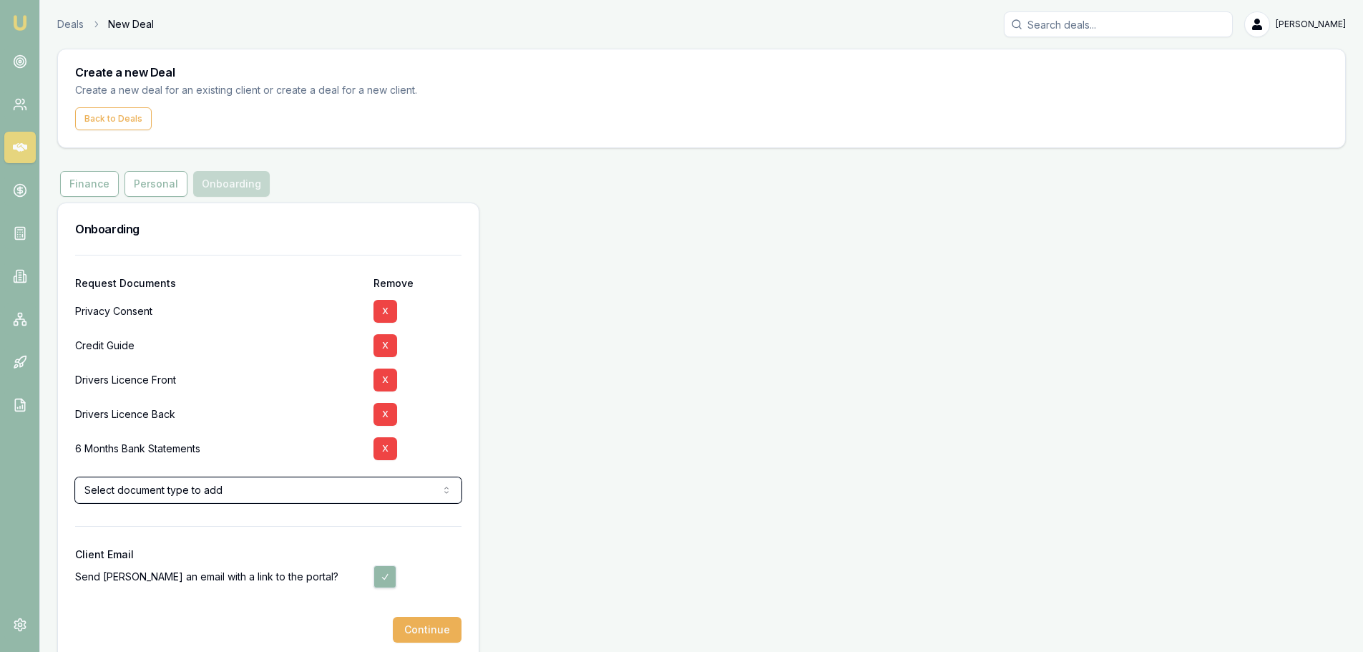
scroll to position [20, 0]
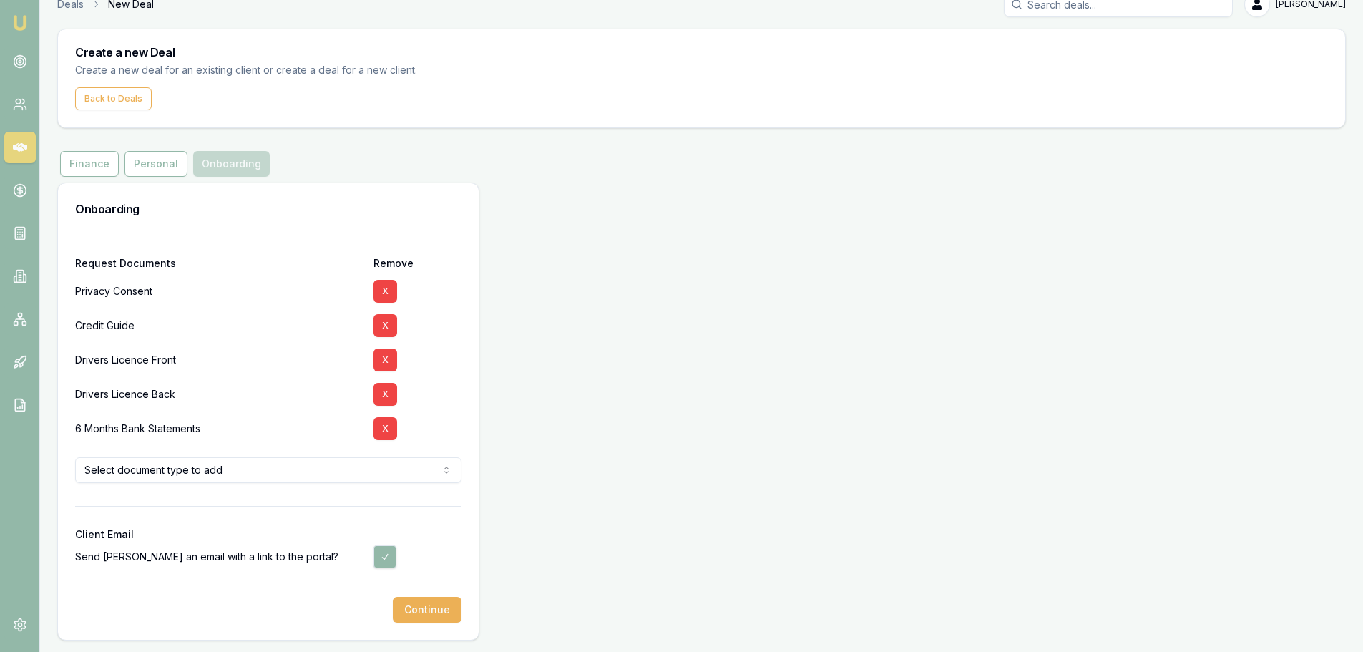
click at [418, 607] on button "Continue" at bounding box center [427, 610] width 69 height 26
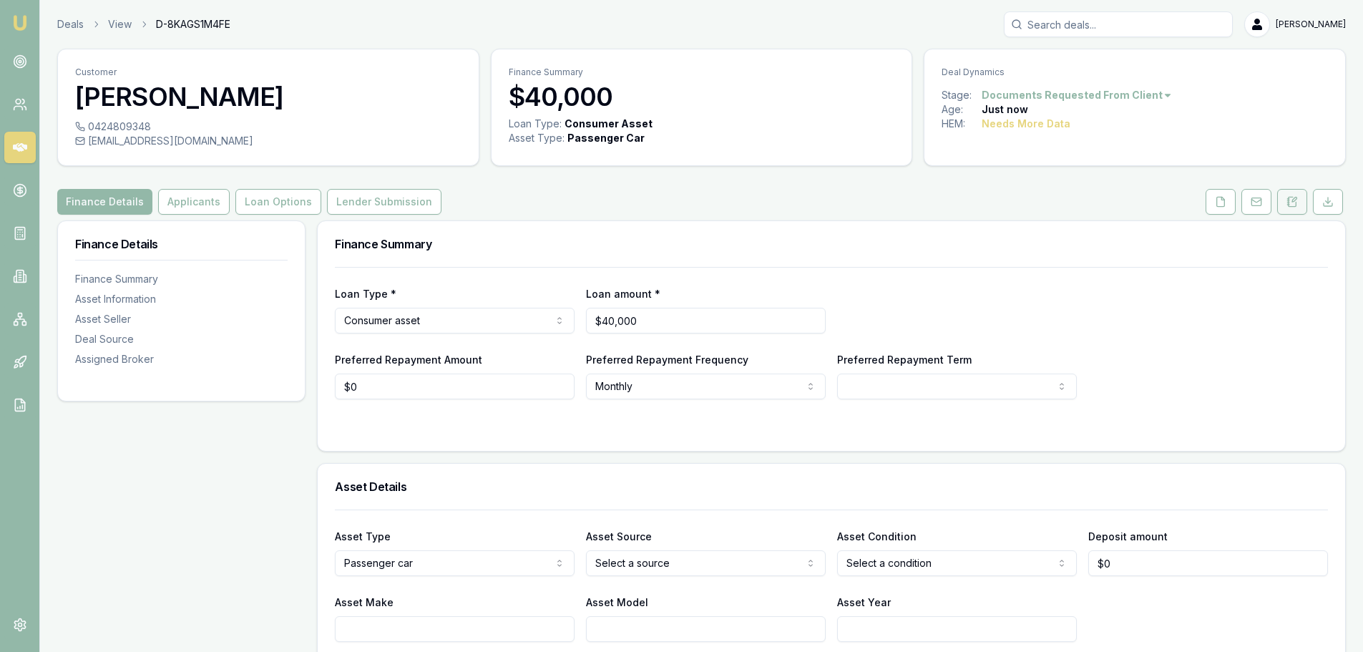
click at [1293, 200] on icon at bounding box center [1291, 201] width 11 height 11
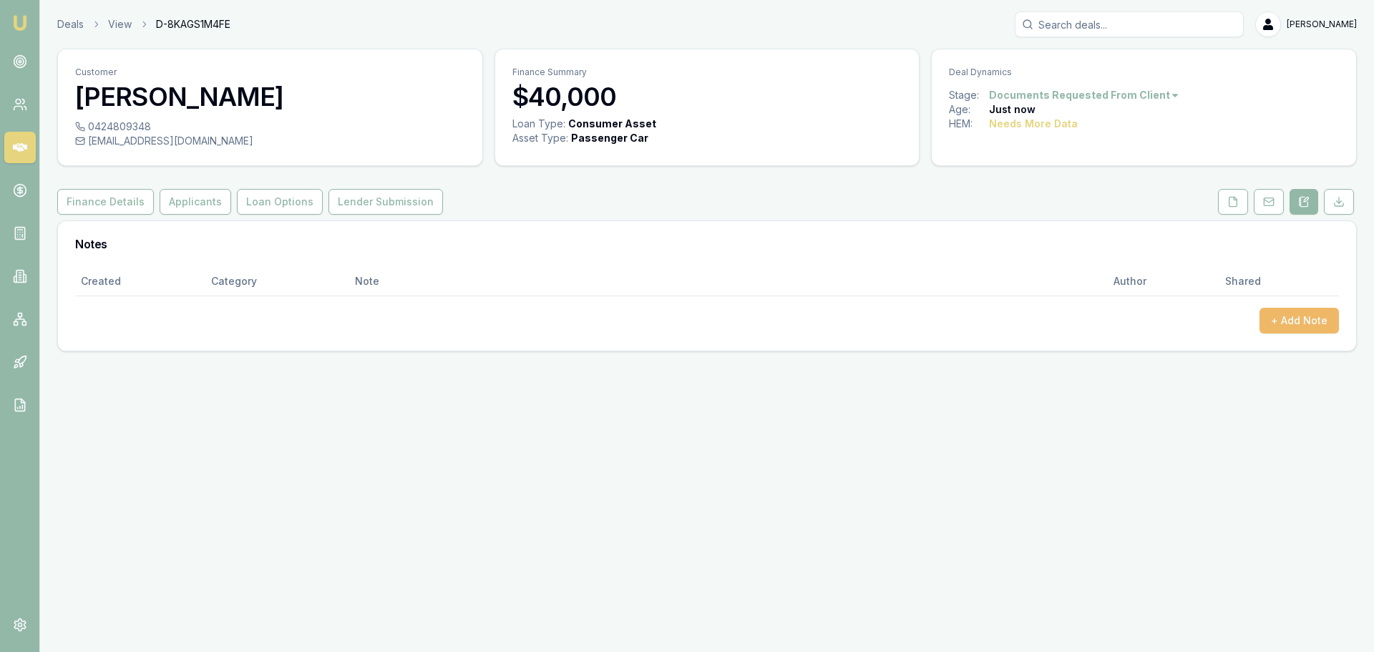
click at [1298, 323] on button "+ Add Note" at bounding box center [1298, 321] width 79 height 26
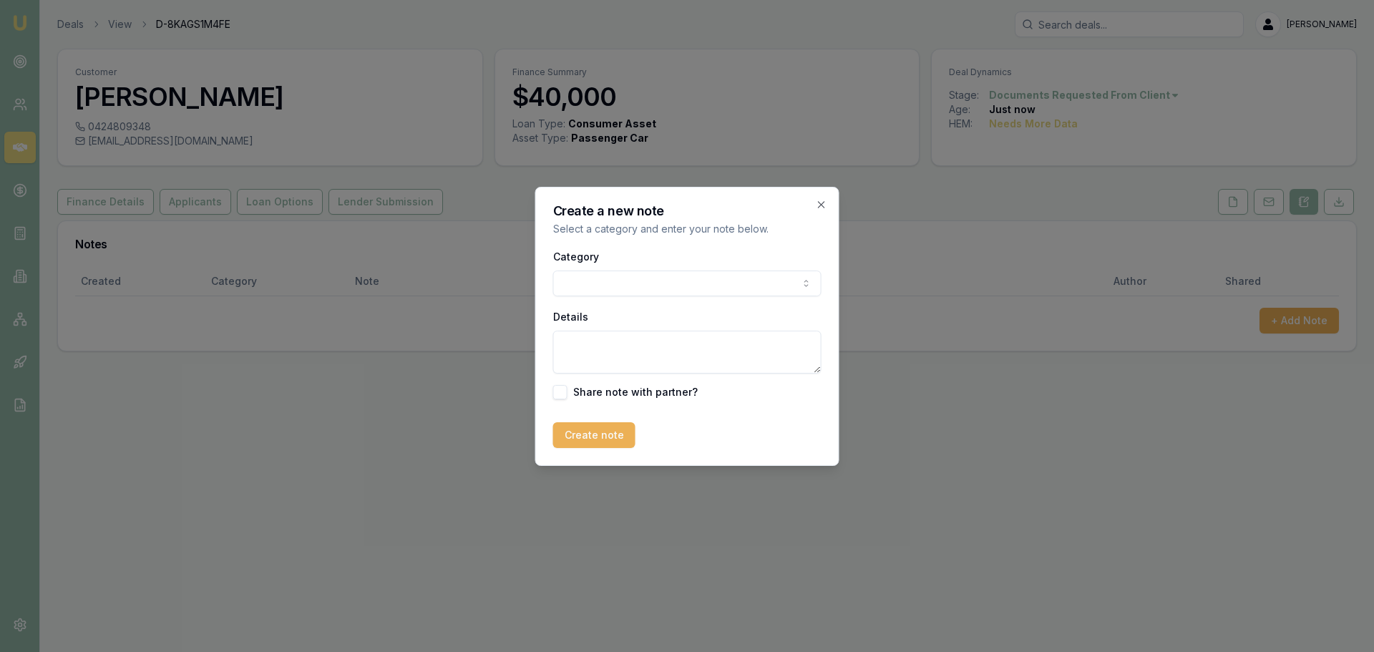
click at [618, 275] on body "Emu Broker Deals View D-8KAGS1M4FE Erin Shield Toggle Menu Customer Carlo Lomba…" at bounding box center [687, 326] width 1374 height 652
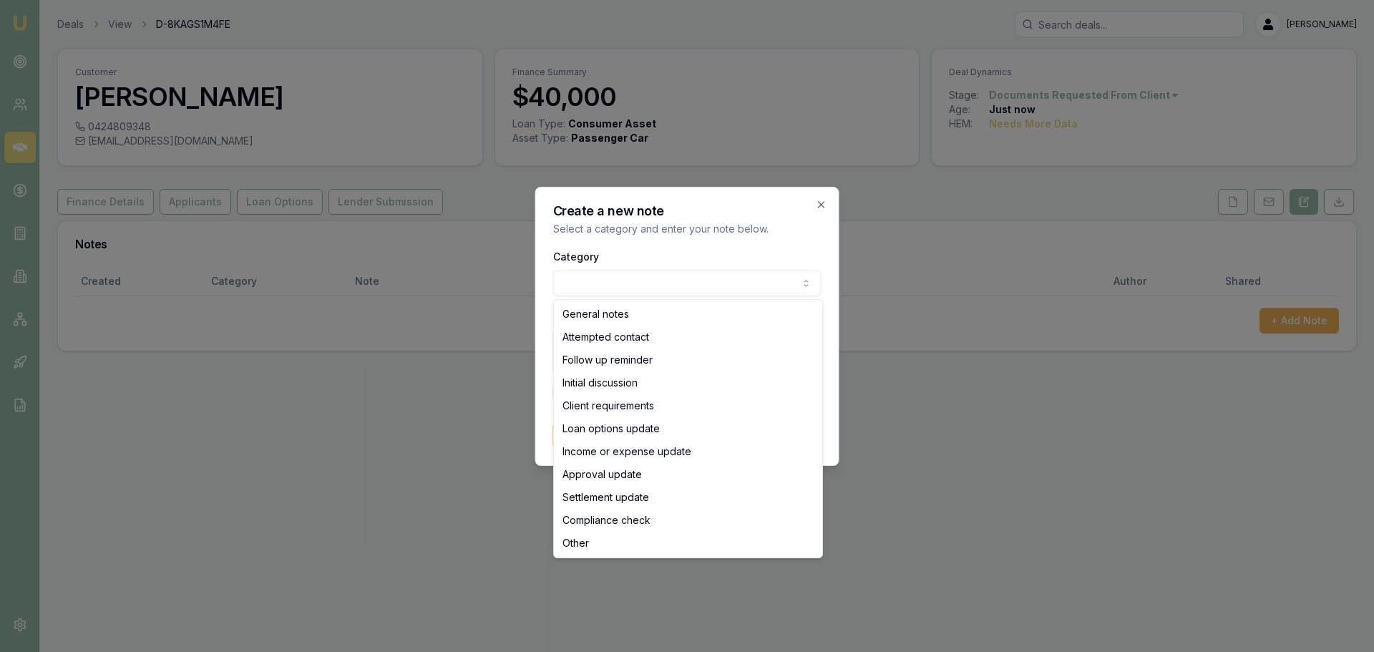
select select "ATTEMPTED_CONTACT"
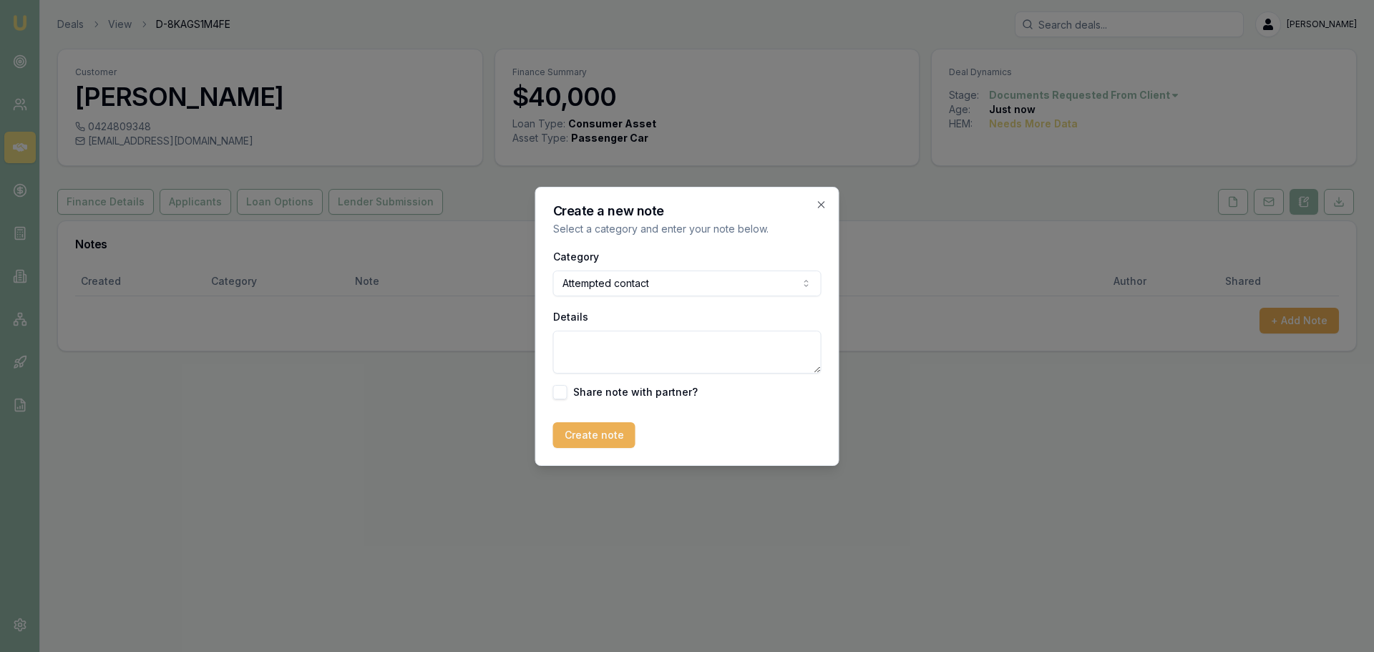
click at [619, 345] on textarea "Details" at bounding box center [687, 352] width 268 height 43
type textarea "sent intro text"
click at [582, 439] on button "Create note" at bounding box center [594, 435] width 82 height 26
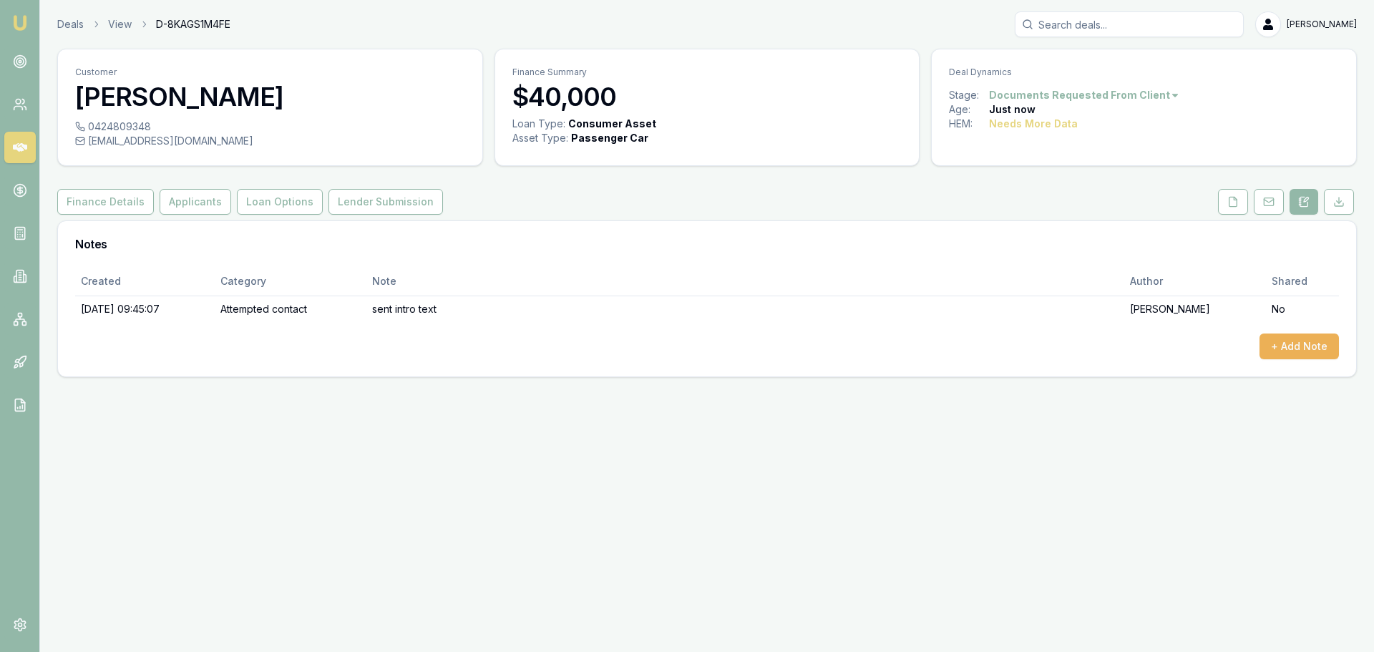
click at [650, 185] on div "Customer Carlo Lombardo 0424809348 carlo_lombardo@hotmail.com Finance Summary $…" at bounding box center [706, 213] width 1299 height 328
click at [21, 150] on icon at bounding box center [20, 147] width 14 height 9
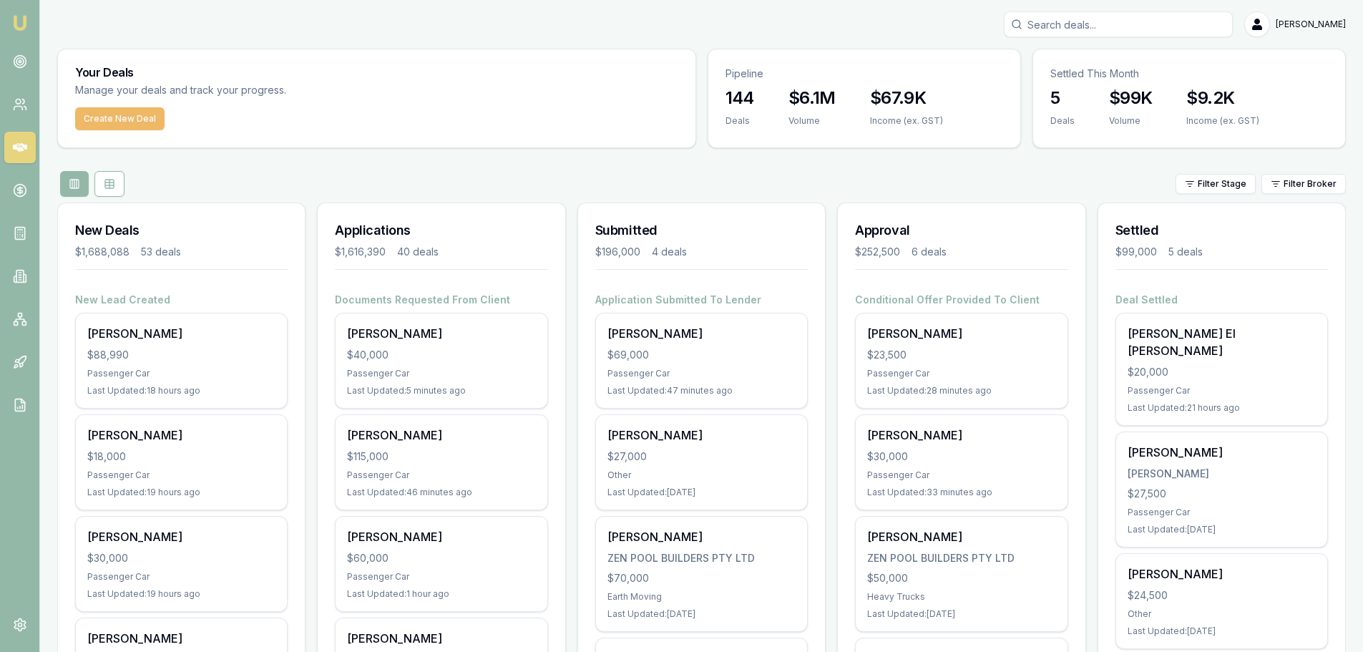
click at [138, 116] on button "Create New Deal" at bounding box center [119, 118] width 89 height 23
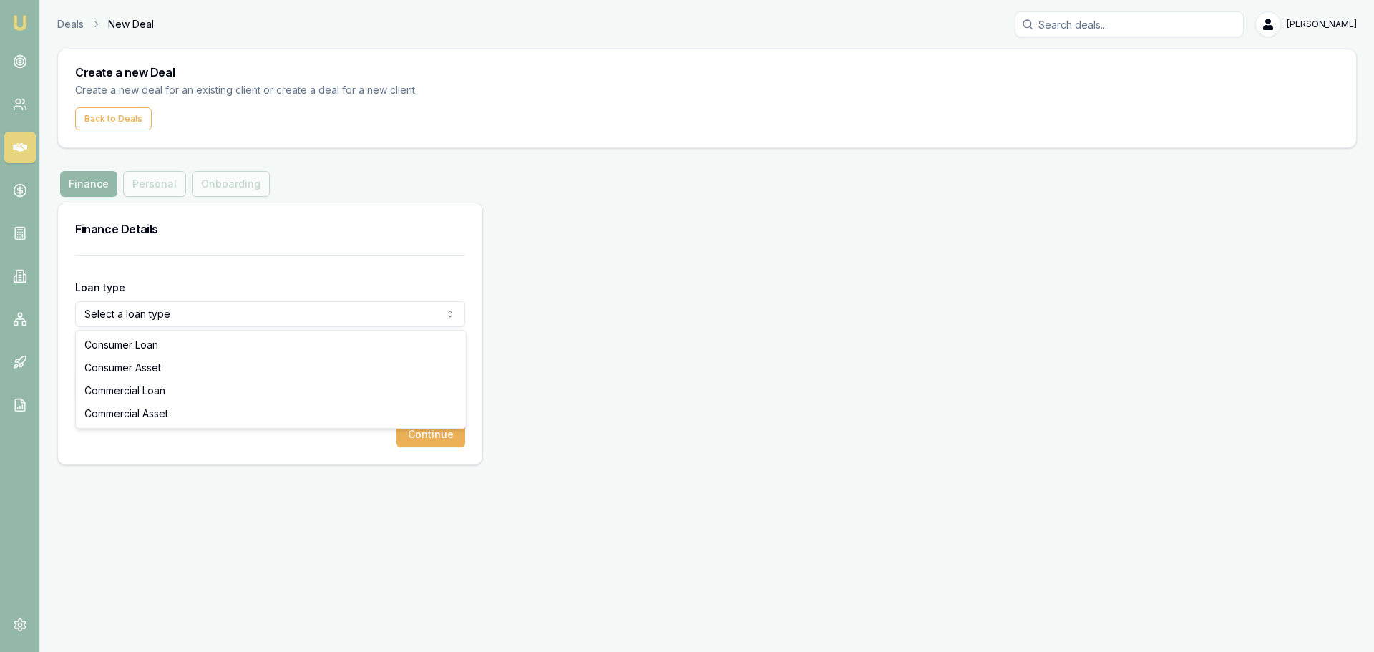
click at [125, 315] on html "Emu Broker Deals New Deal Erin Shield Toggle Menu Create a new Deal Create a ne…" at bounding box center [687, 326] width 1374 height 652
select select "CONSUMER_ASSET"
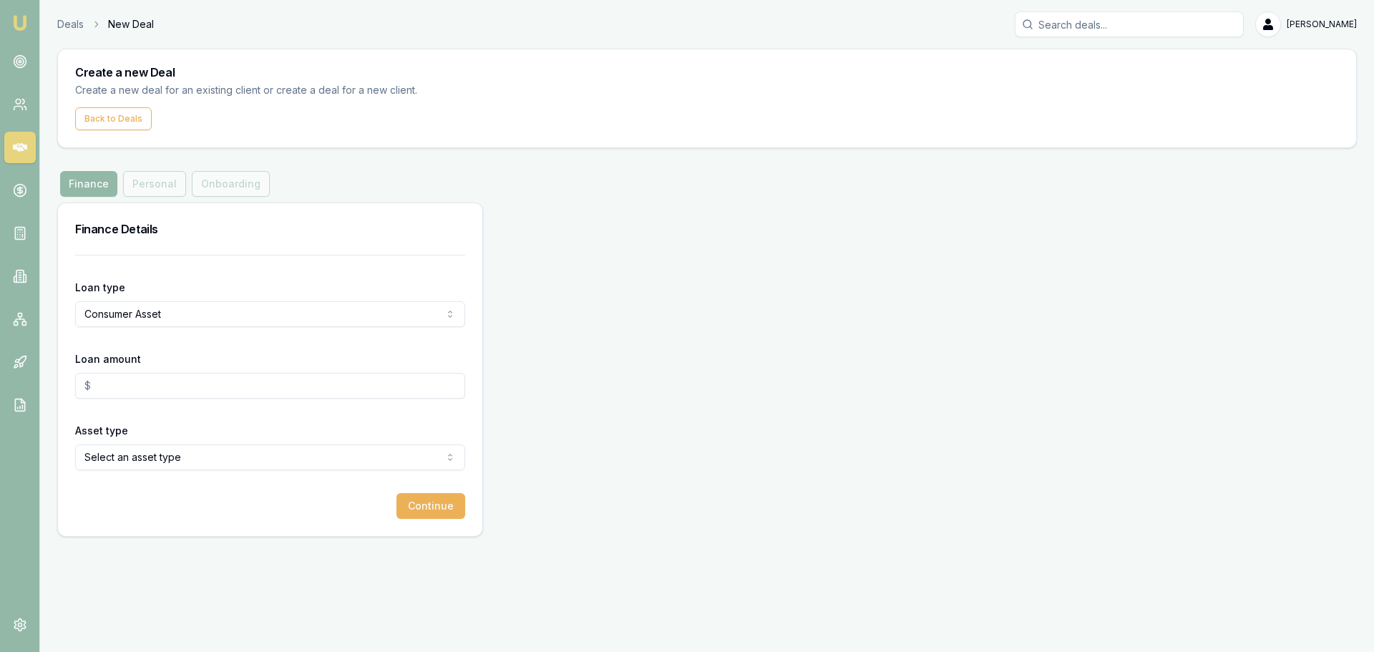
click at [145, 386] on input "Loan amount" at bounding box center [270, 386] width 390 height 26
type input "$45,000.00"
click at [184, 460] on html "Emu Broker Deals New Deal Erin Shield Toggle Menu Create a new Deal Create a ne…" at bounding box center [687, 326] width 1374 height 652
click at [444, 512] on button "Continue" at bounding box center [430, 506] width 69 height 26
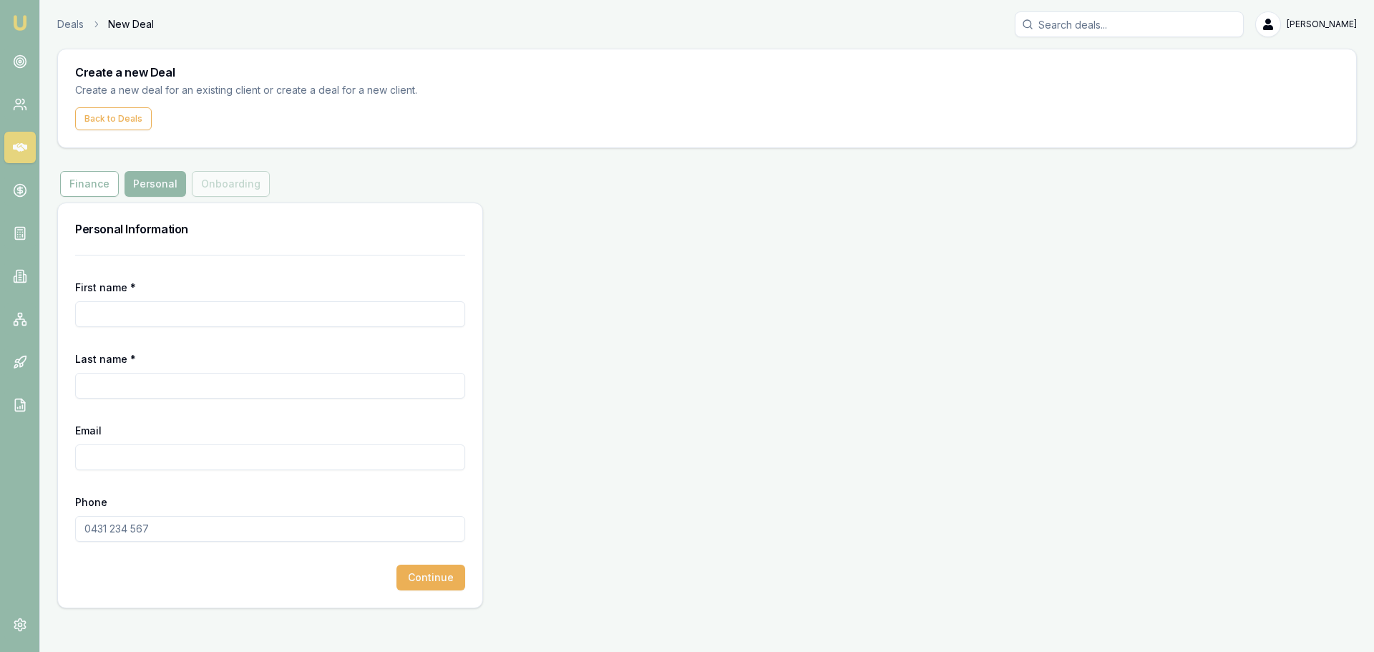
click at [133, 317] on input "First name *" at bounding box center [270, 314] width 390 height 26
type input "Marc"
type input "Layzell"
click at [115, 454] on input "Email" at bounding box center [270, 457] width 390 height 26
paste input "marclayzell74@gmail.com"
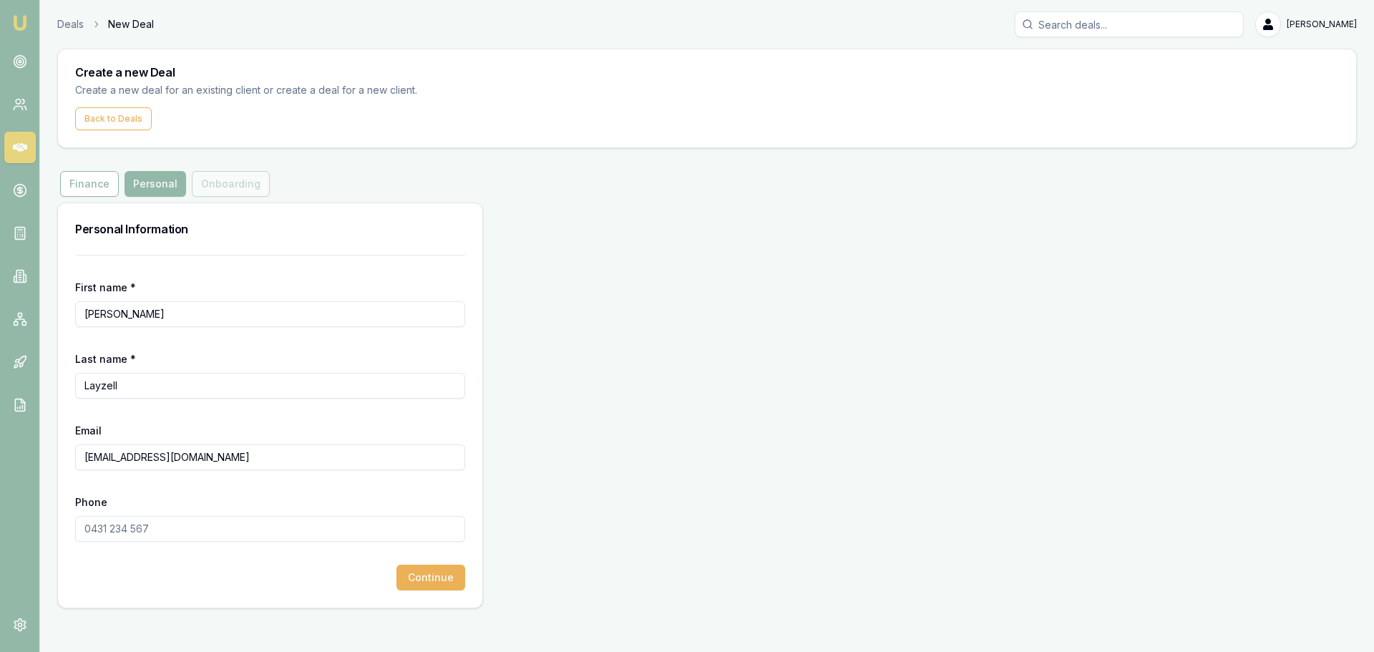
type input "marclayzell74@gmail.com"
click at [152, 532] on input "Phone" at bounding box center [270, 529] width 390 height 26
type input "0423 915 152"
click at [424, 582] on button "Continue" at bounding box center [430, 577] width 69 height 26
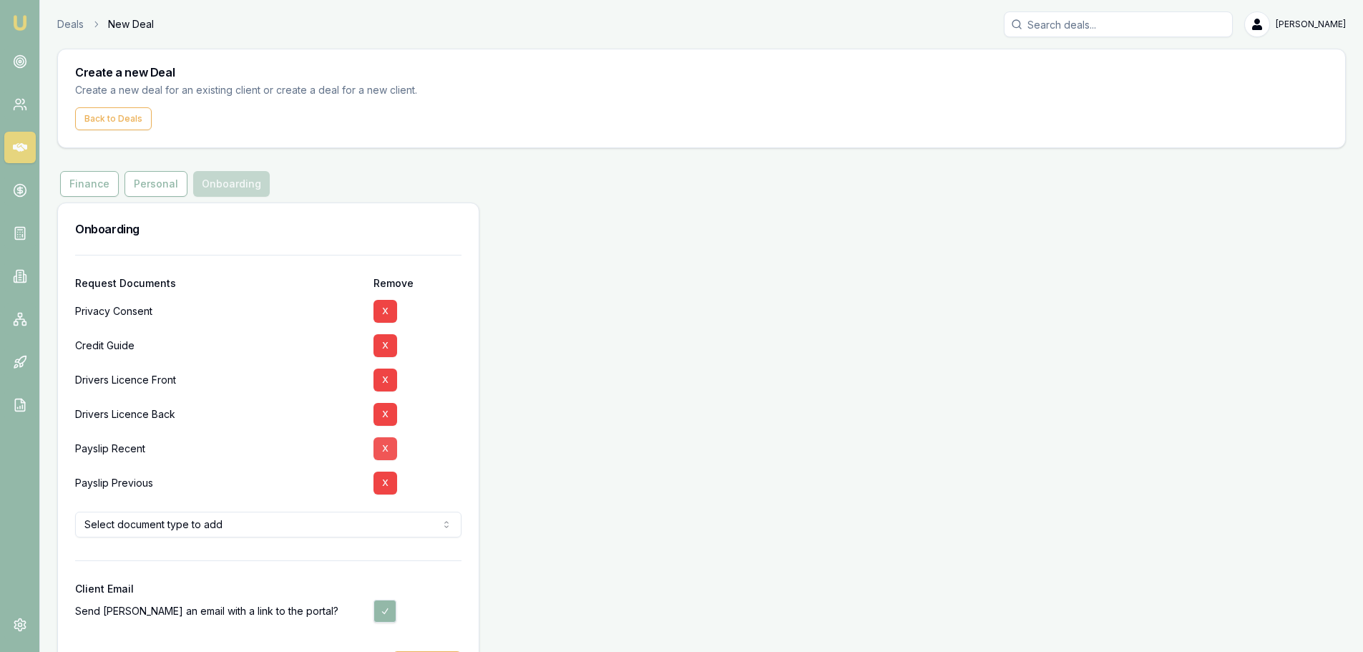
click at [383, 451] on button "X" at bounding box center [385, 448] width 24 height 23
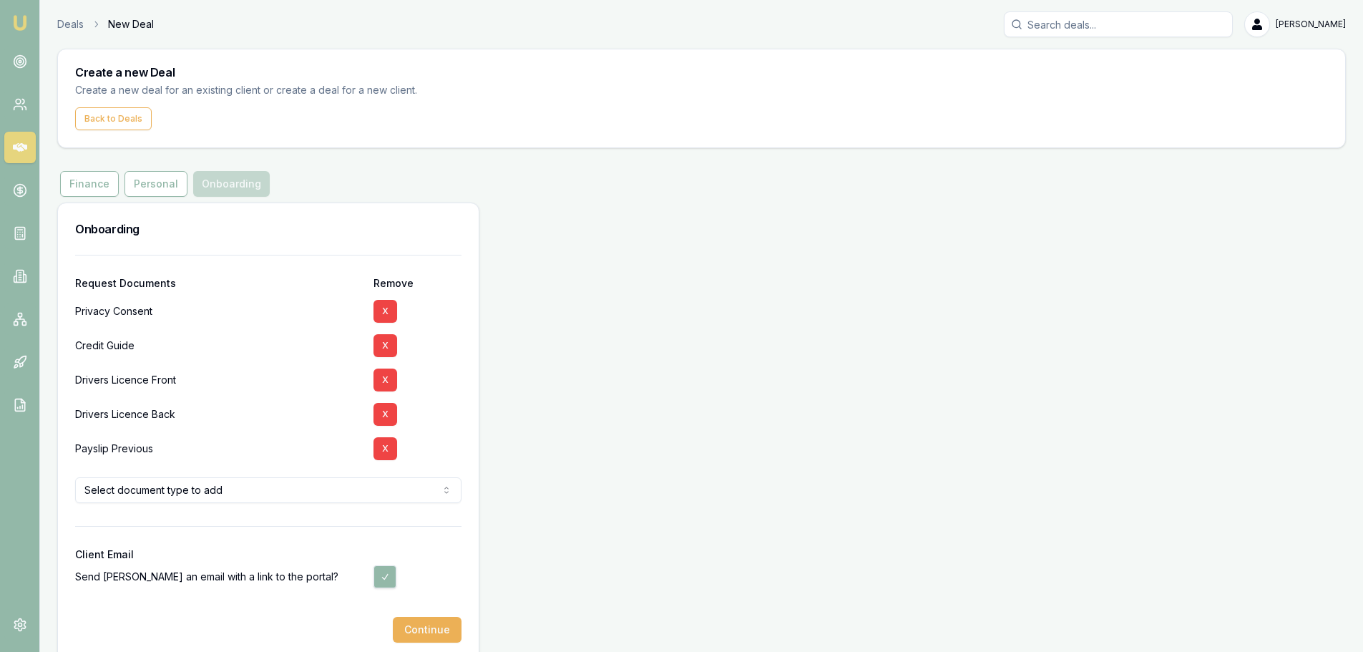
click at [383, 451] on button "X" at bounding box center [385, 448] width 24 height 23
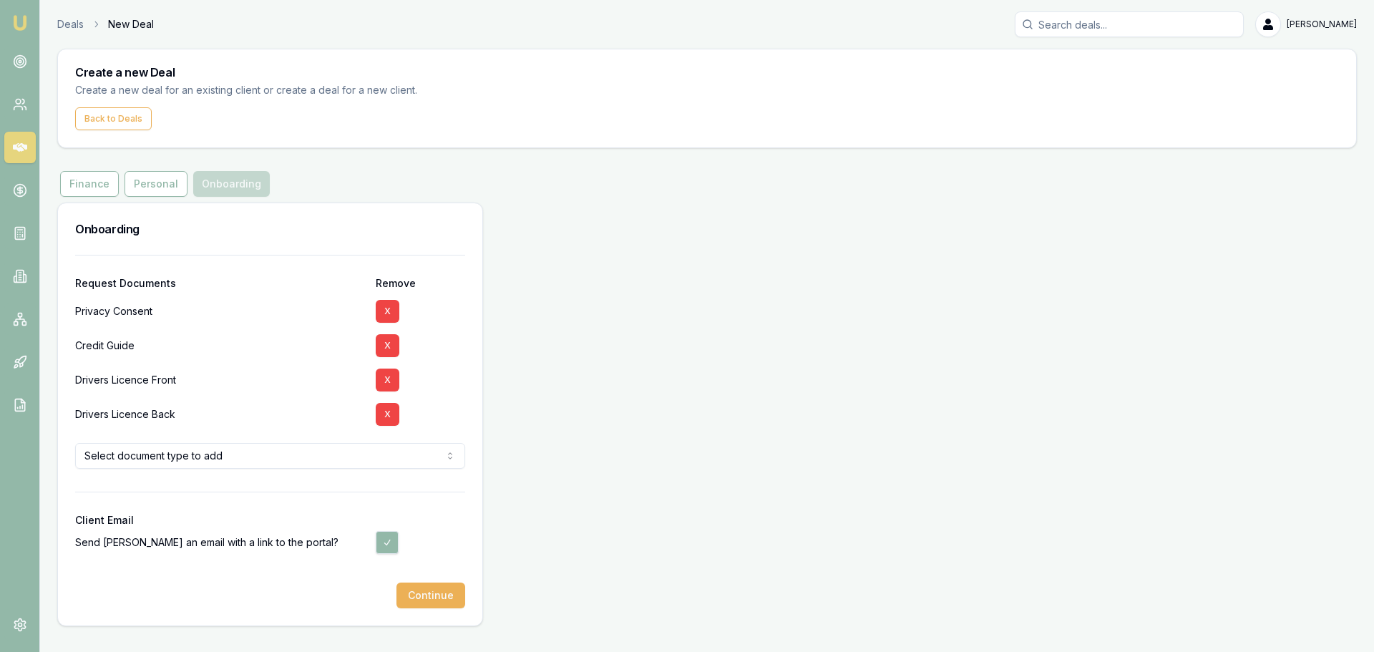
click at [158, 465] on html "Emu Broker Deals New Deal Erin Shield Toggle Menu Create a new Deal Create a ne…" at bounding box center [687, 326] width 1374 height 652
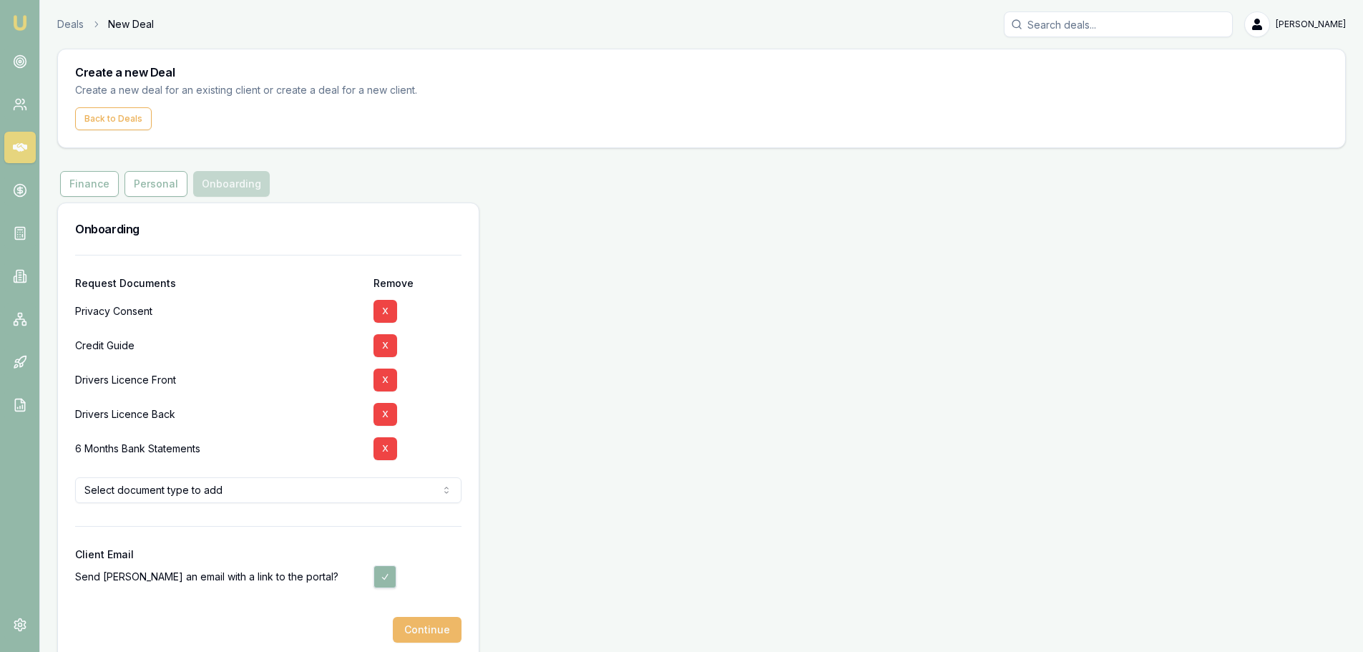
click at [426, 624] on button "Continue" at bounding box center [427, 630] width 69 height 26
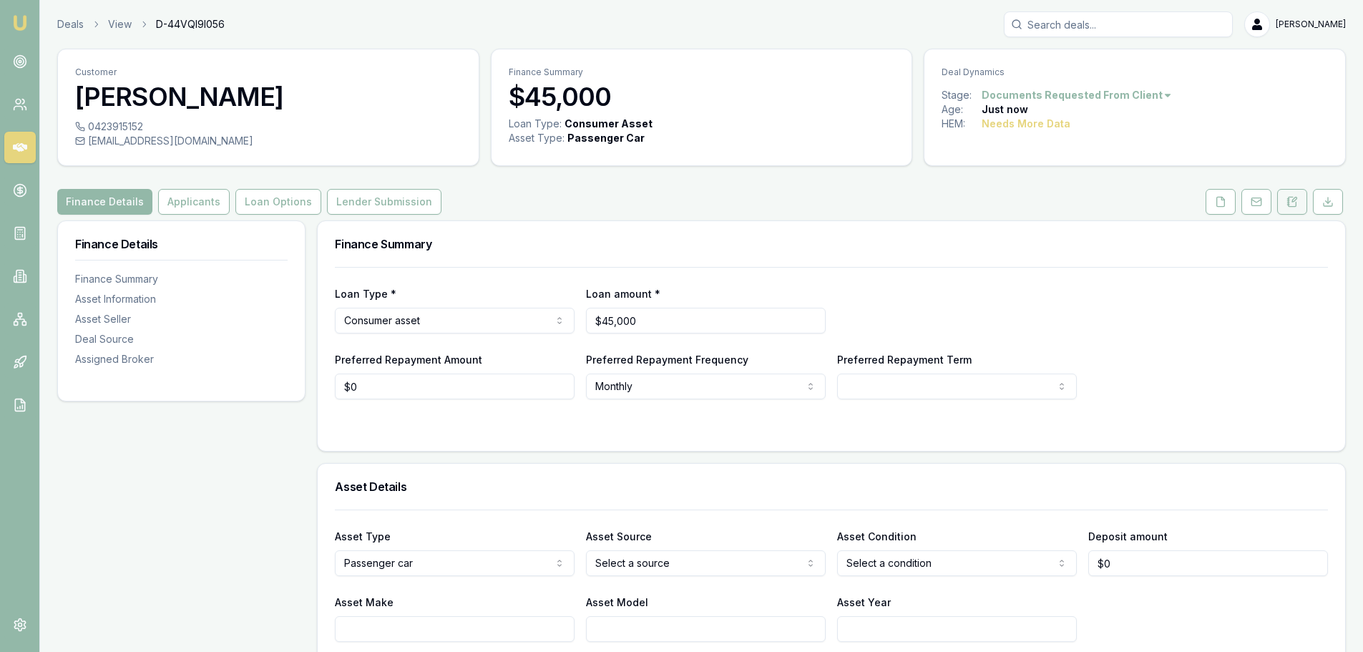
click at [1299, 205] on button at bounding box center [1292, 202] width 30 height 26
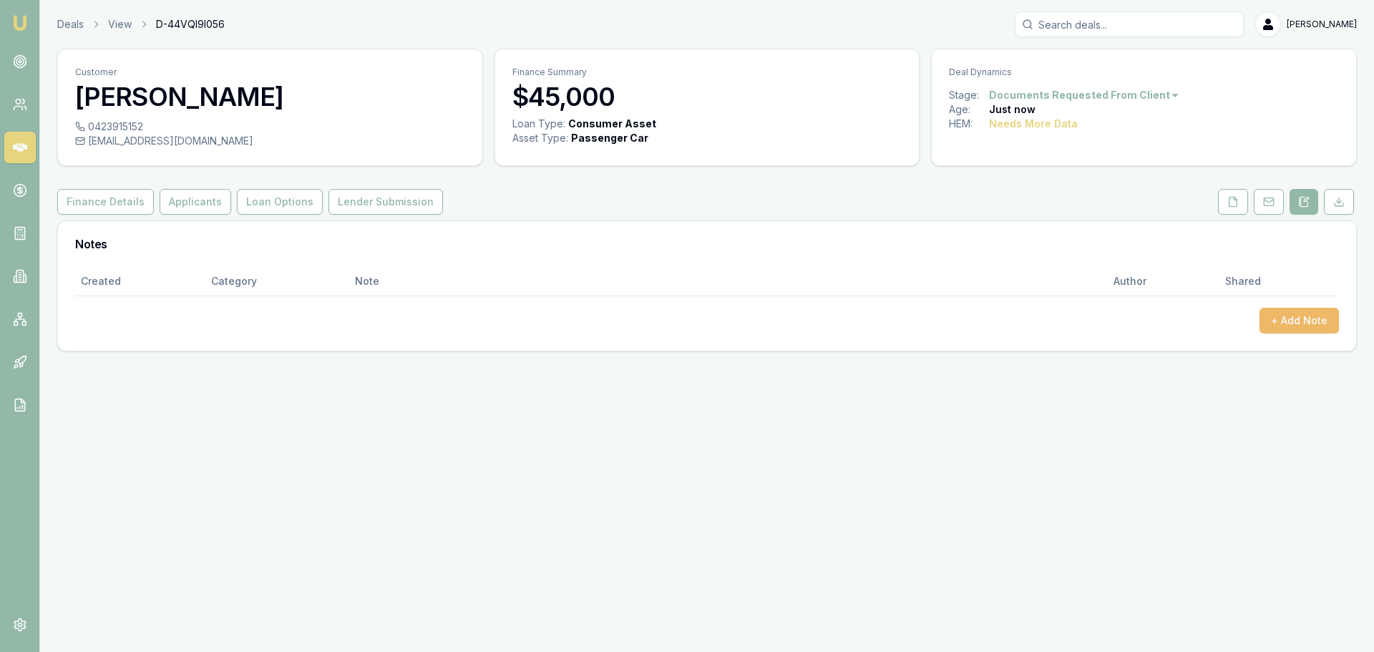
click at [1297, 319] on button "+ Add Note" at bounding box center [1298, 321] width 79 height 26
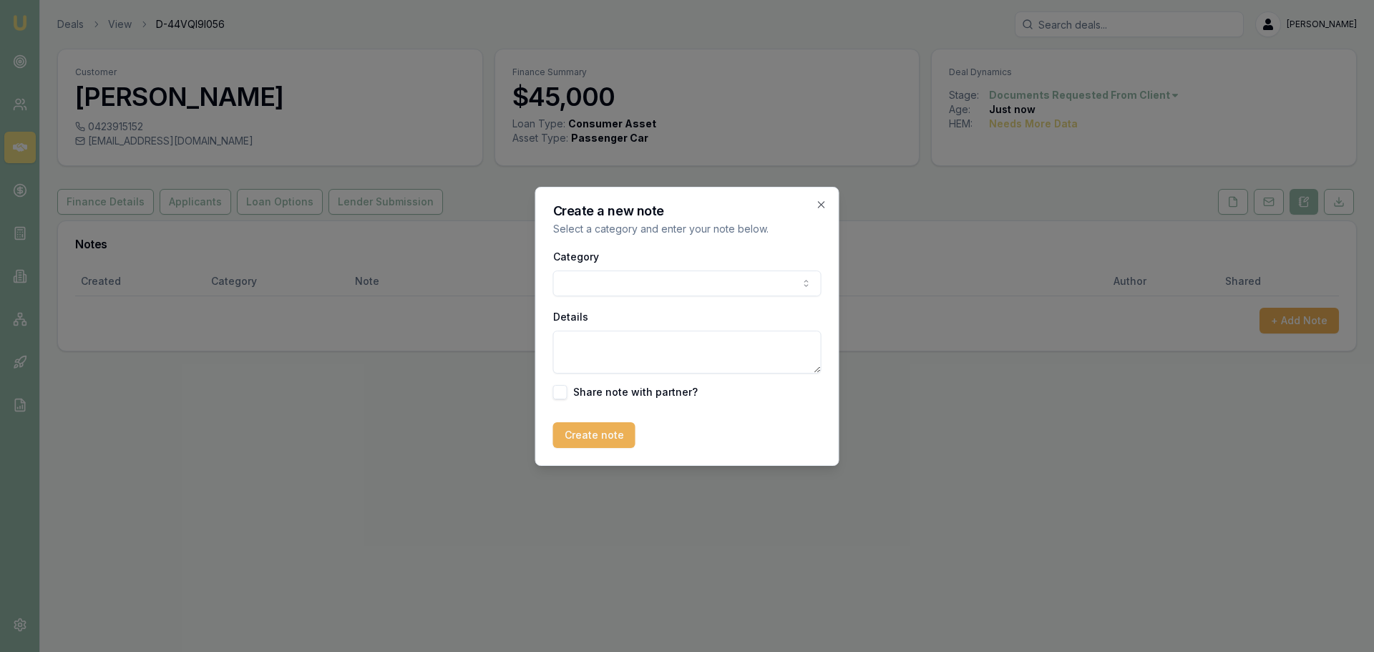
click at [642, 289] on body "Emu Broker Deals View D-44VQI9I056 Erin Shield Toggle Menu Customer Marc Layzel…" at bounding box center [687, 326] width 1374 height 652
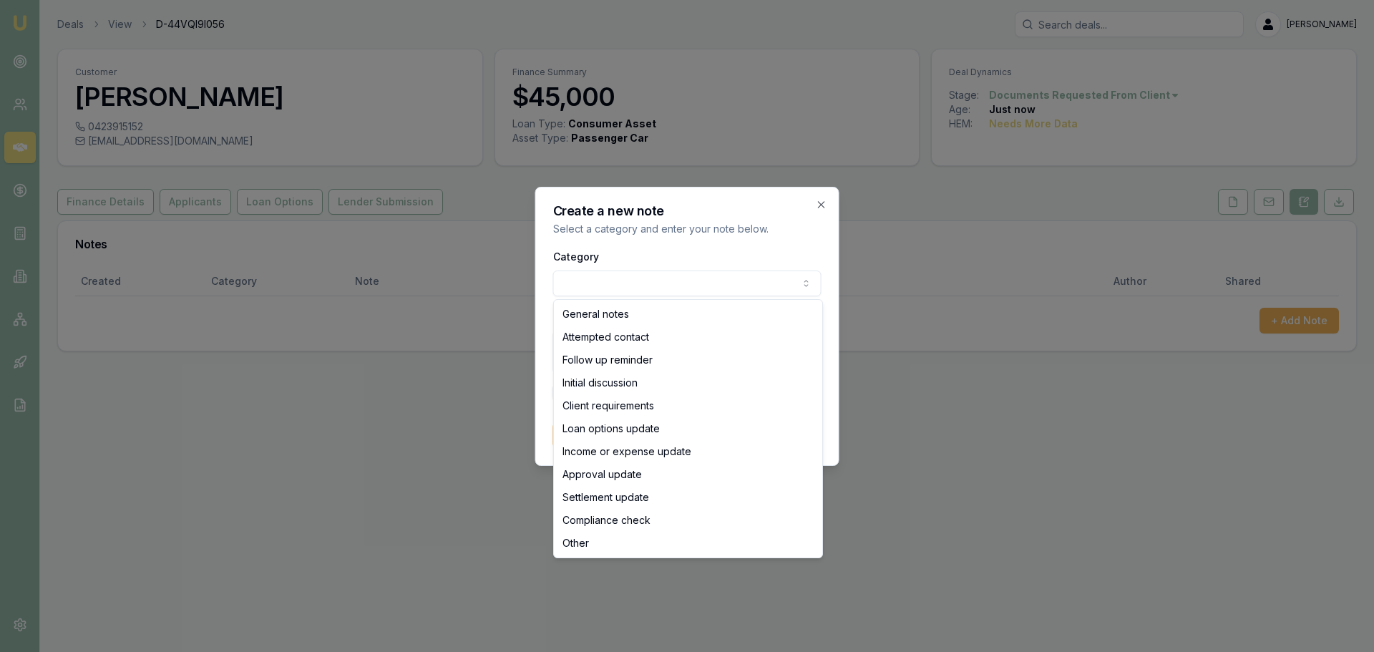
select select "ATTEMPTED_CONTACT"
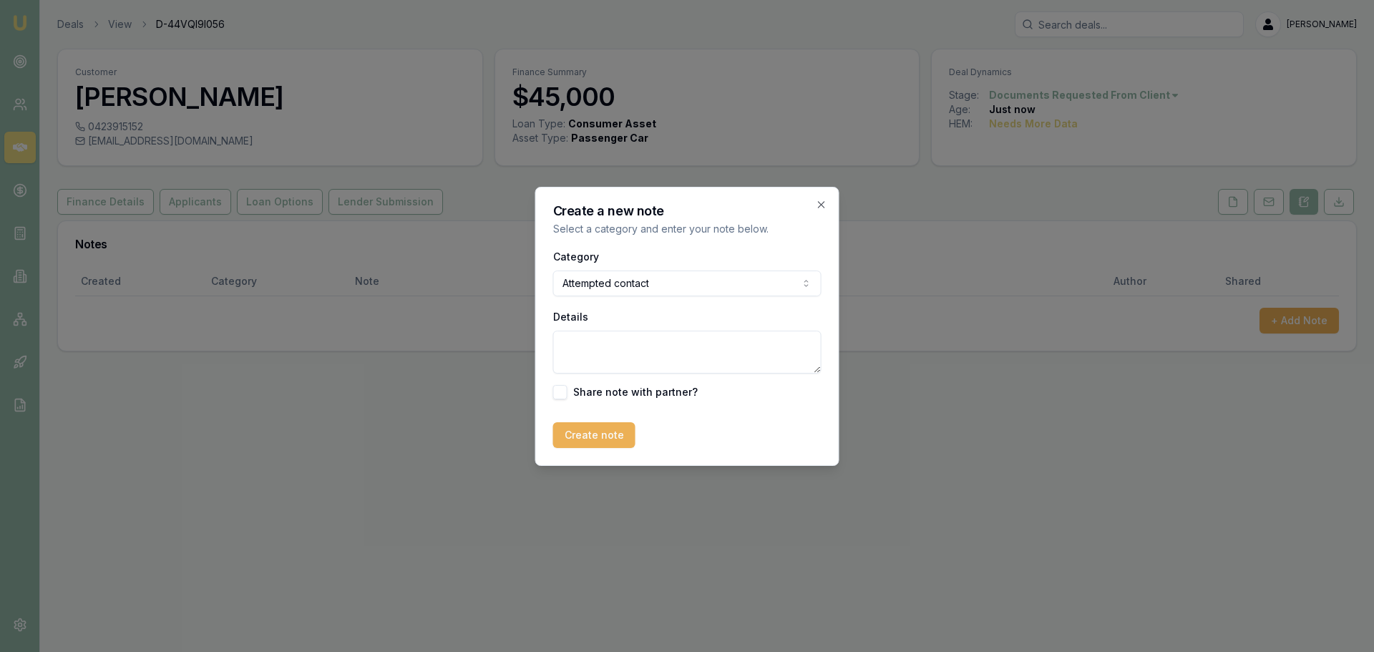
click at [620, 358] on textarea "Details" at bounding box center [687, 352] width 268 height 43
type textarea "sent intro text"
click at [595, 441] on button "Create note" at bounding box center [594, 435] width 82 height 26
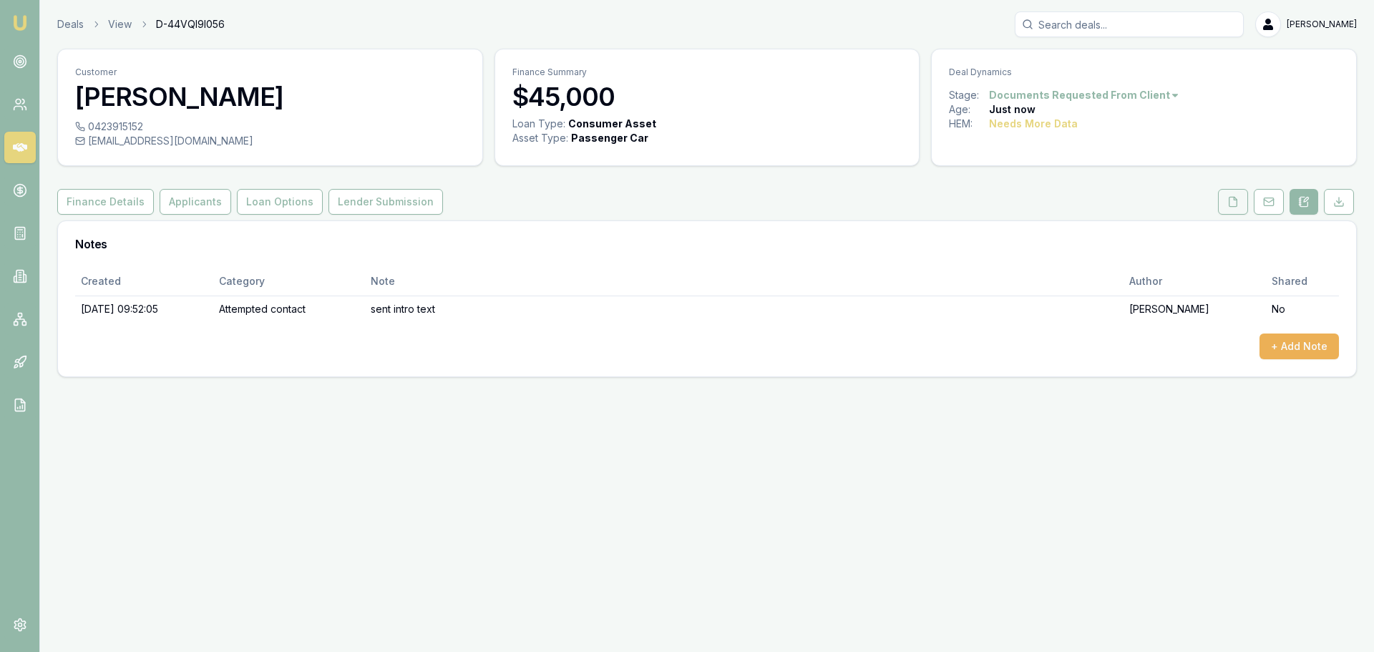
click at [1234, 197] on polyline at bounding box center [1234, 198] width 3 height 3
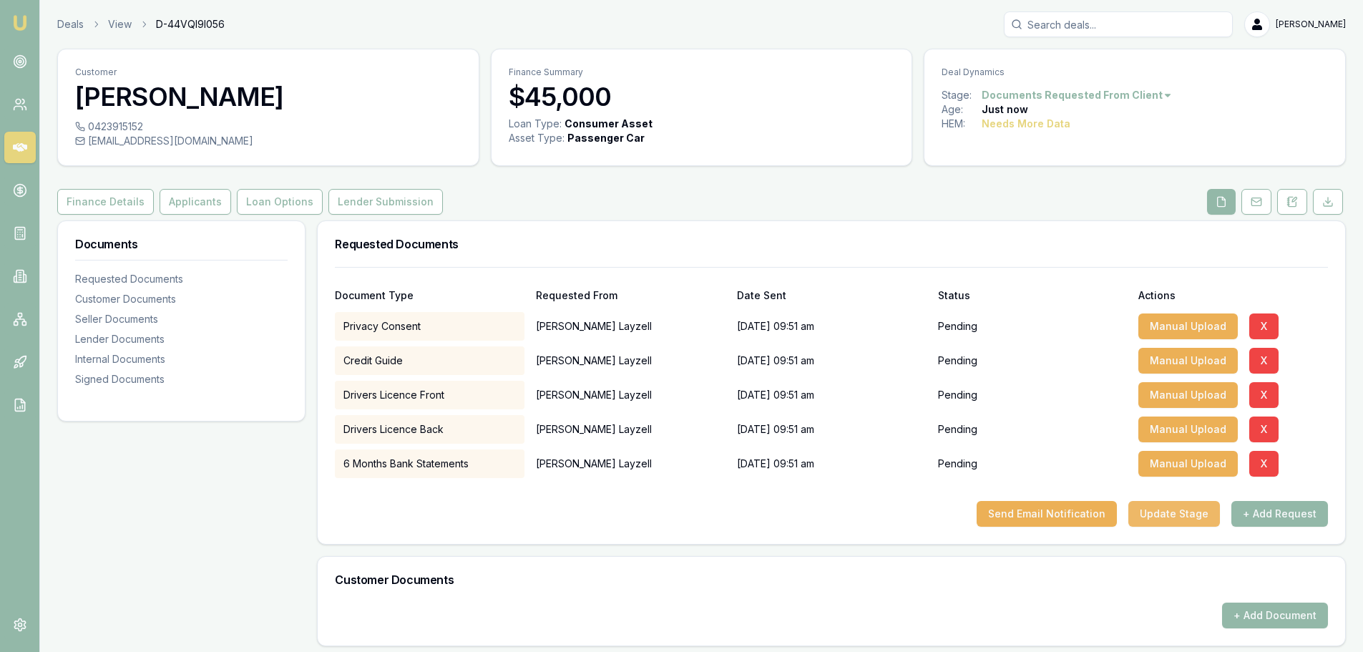
click at [1190, 512] on button "Update Stage" at bounding box center [1174, 514] width 92 height 26
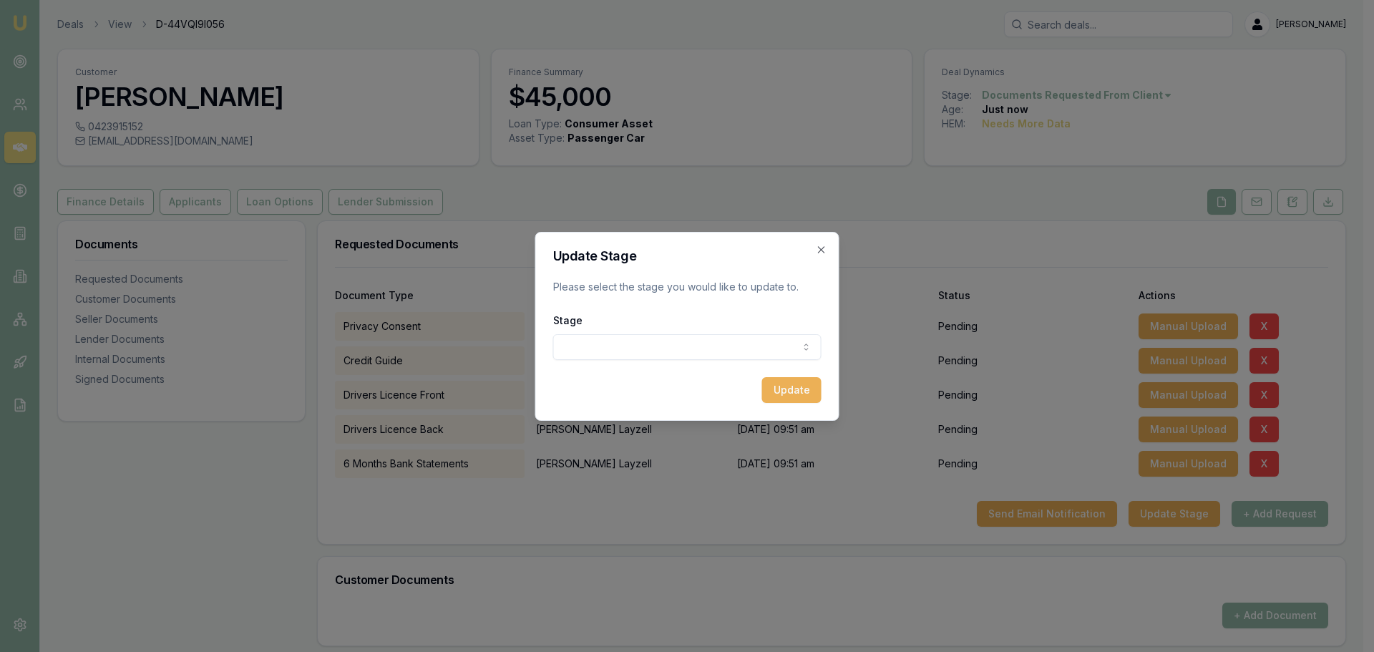
click at [710, 346] on body "Emu Broker Deals View D-44VQI9I056 Erin Shield Toggle Menu Customer Marc Layzel…" at bounding box center [681, 326] width 1363 height 652
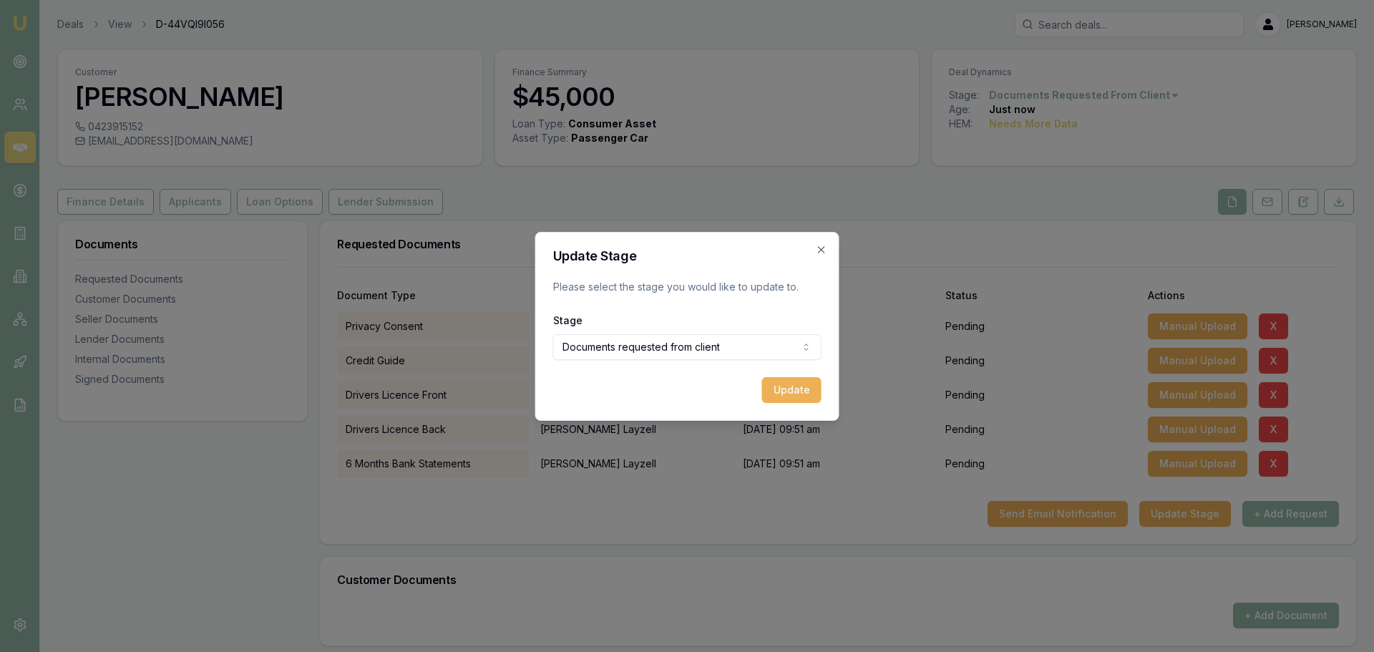
click at [640, 341] on body "Emu Broker Deals View D-44VQI9I056 Erin Shield Toggle Menu Customer Marc Layzel…" at bounding box center [687, 326] width 1374 height 652
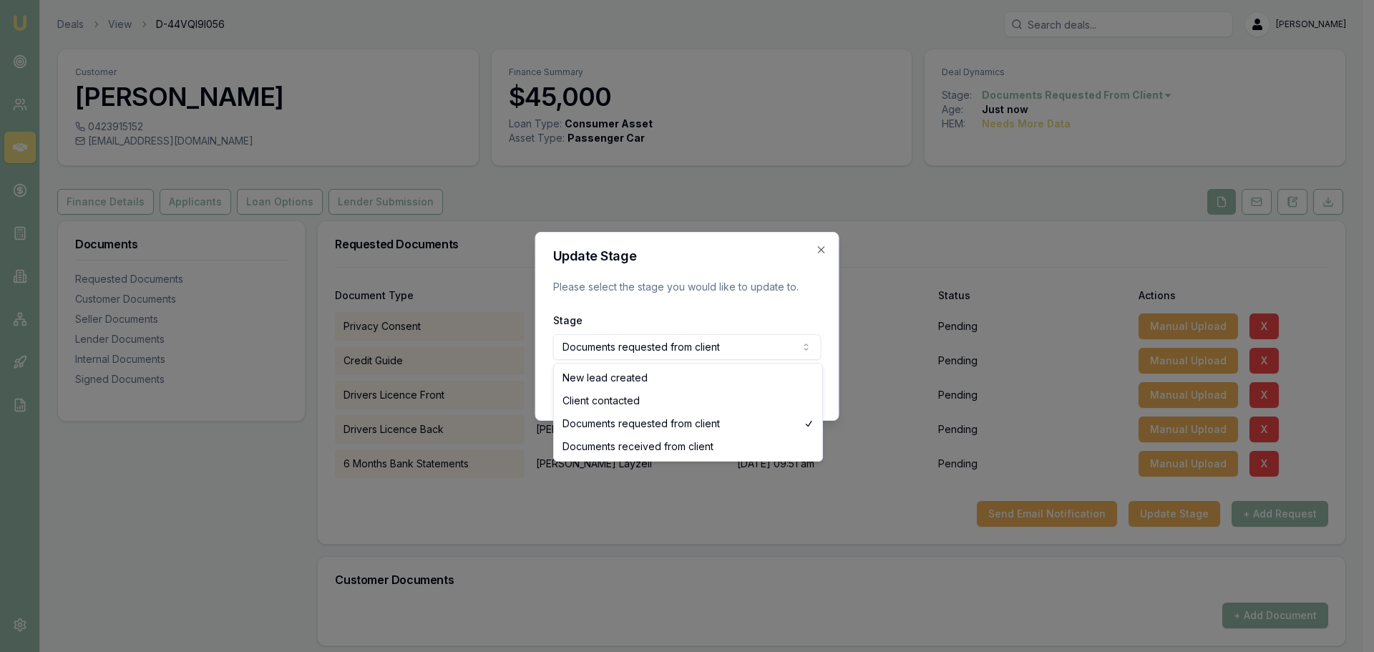
select select "NEW_LEAD_CREATED"
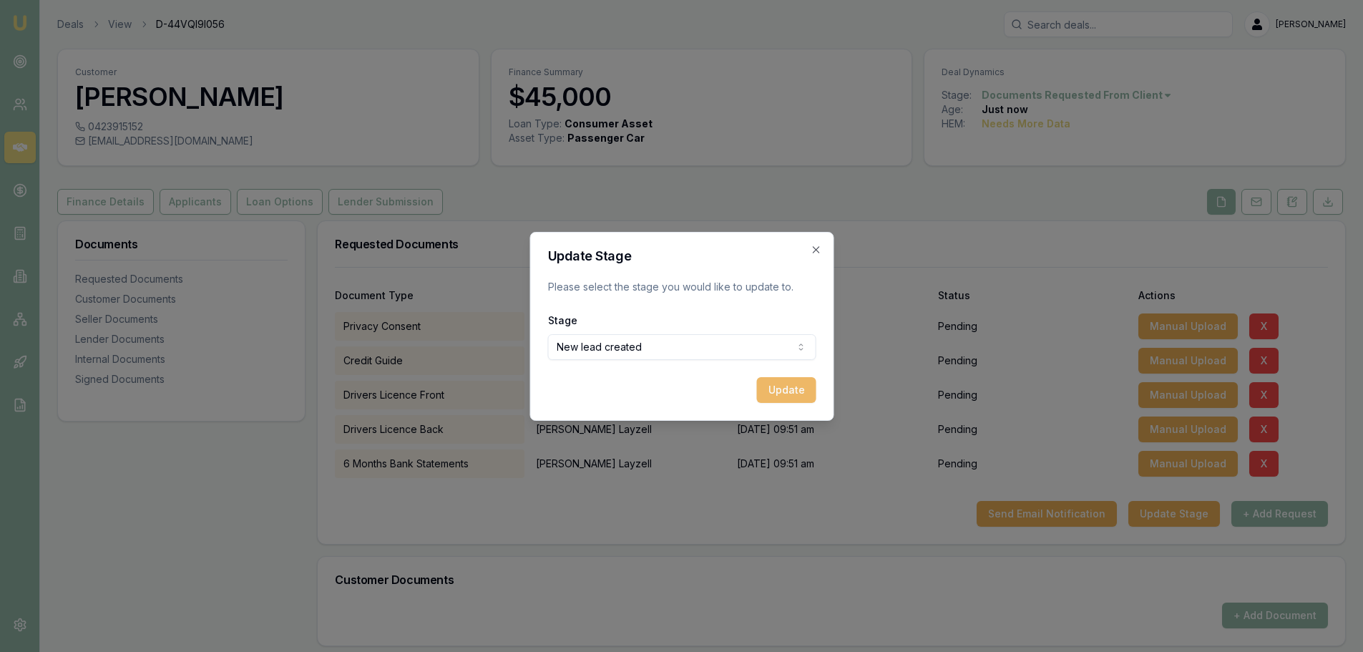
click at [781, 391] on button "Update" at bounding box center [785, 390] width 59 height 26
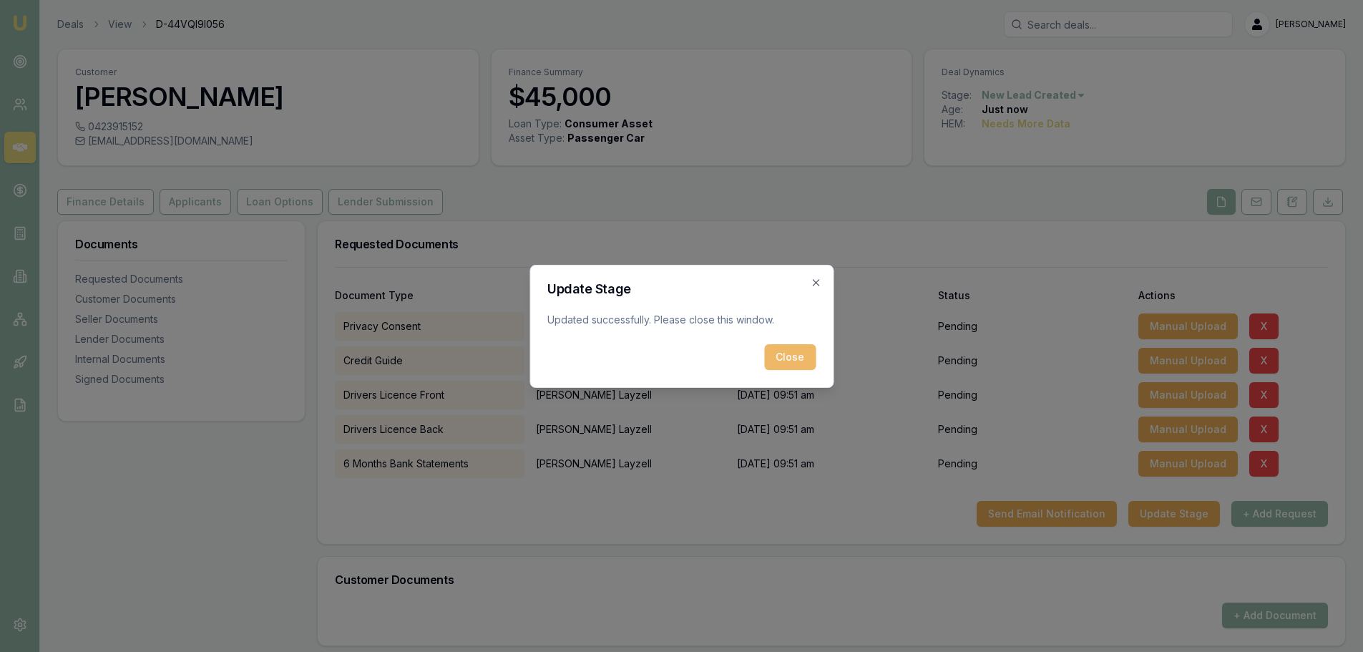
click at [793, 356] on button "Close" at bounding box center [790, 357] width 52 height 26
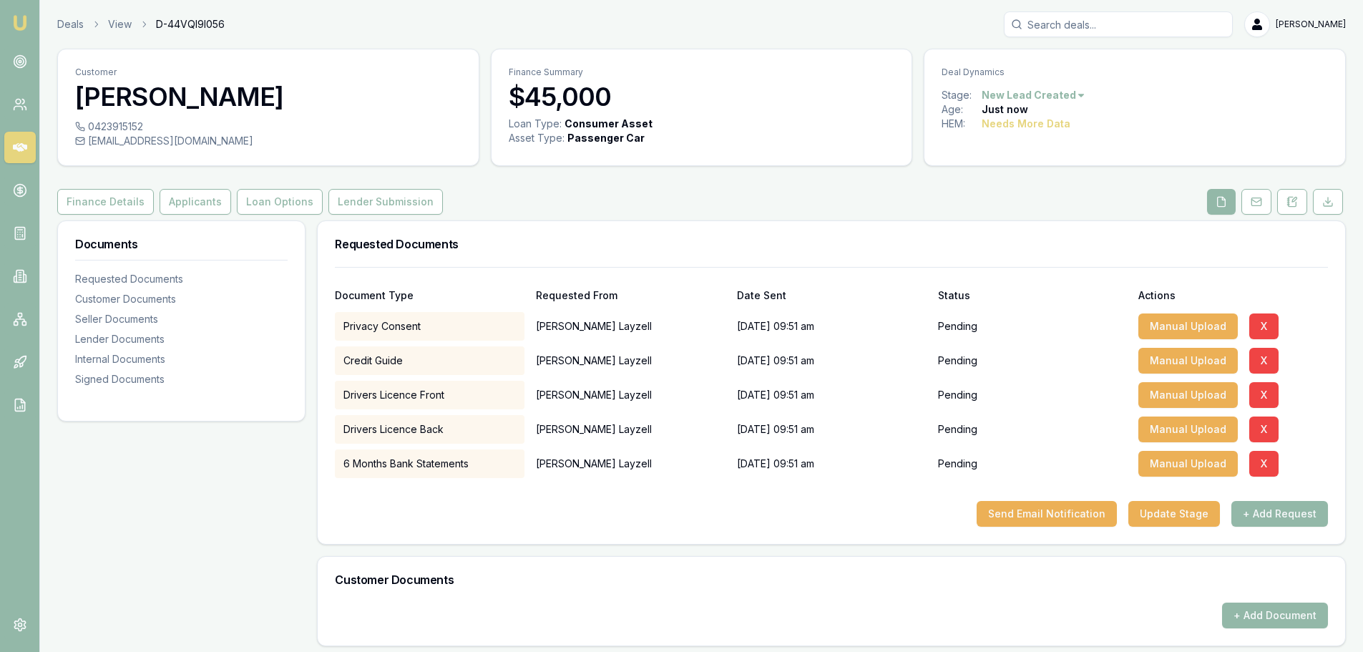
click at [13, 146] on icon at bounding box center [20, 147] width 14 height 14
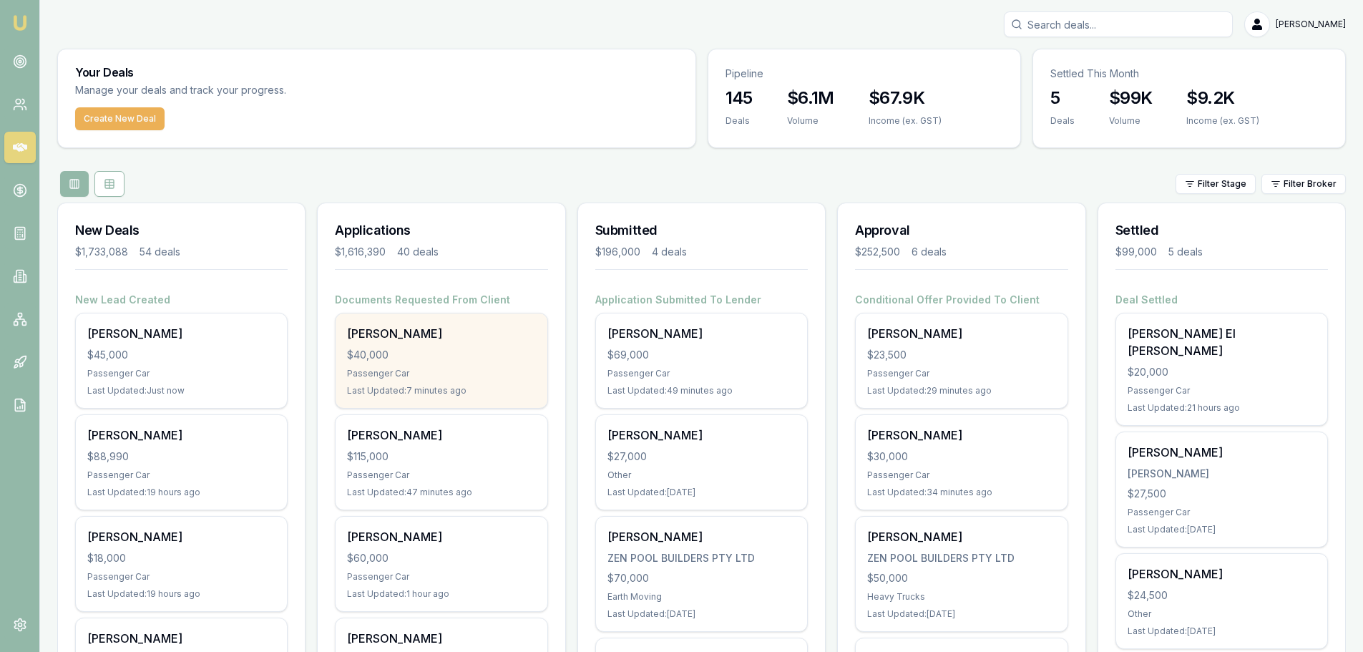
click at [441, 359] on div "$40,000" at bounding box center [441, 355] width 188 height 14
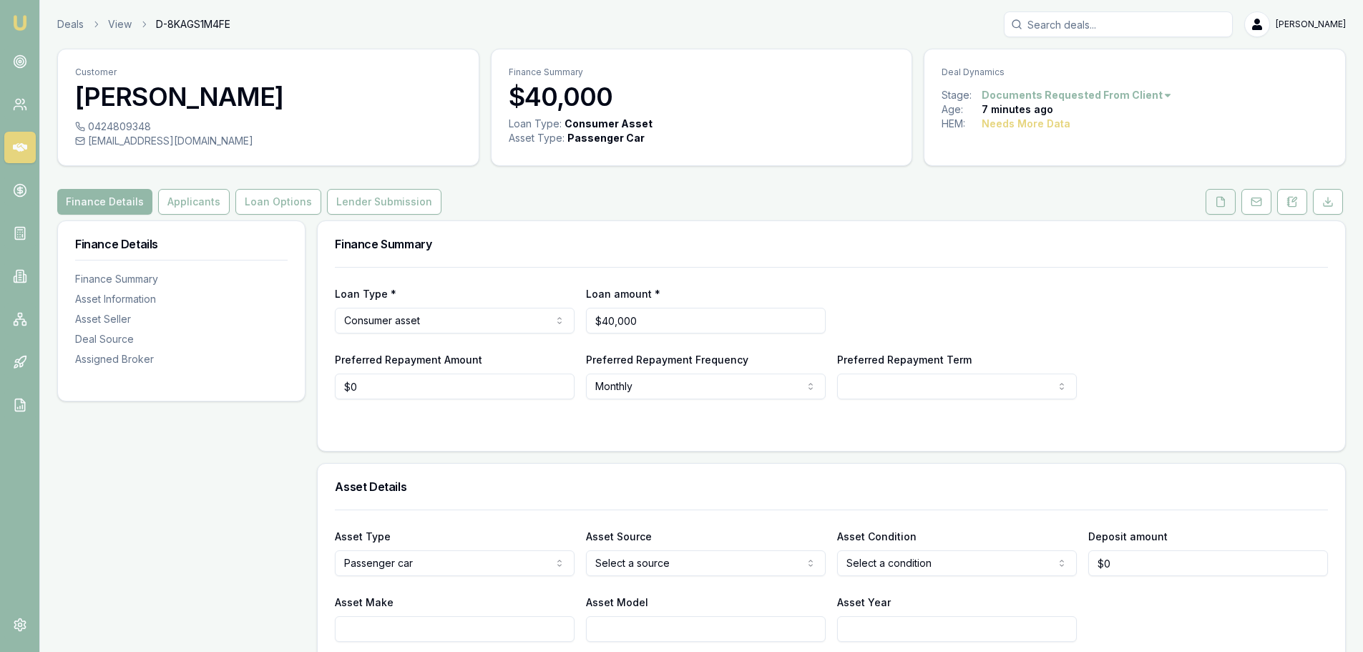
click at [1219, 202] on icon at bounding box center [1220, 201] width 11 height 11
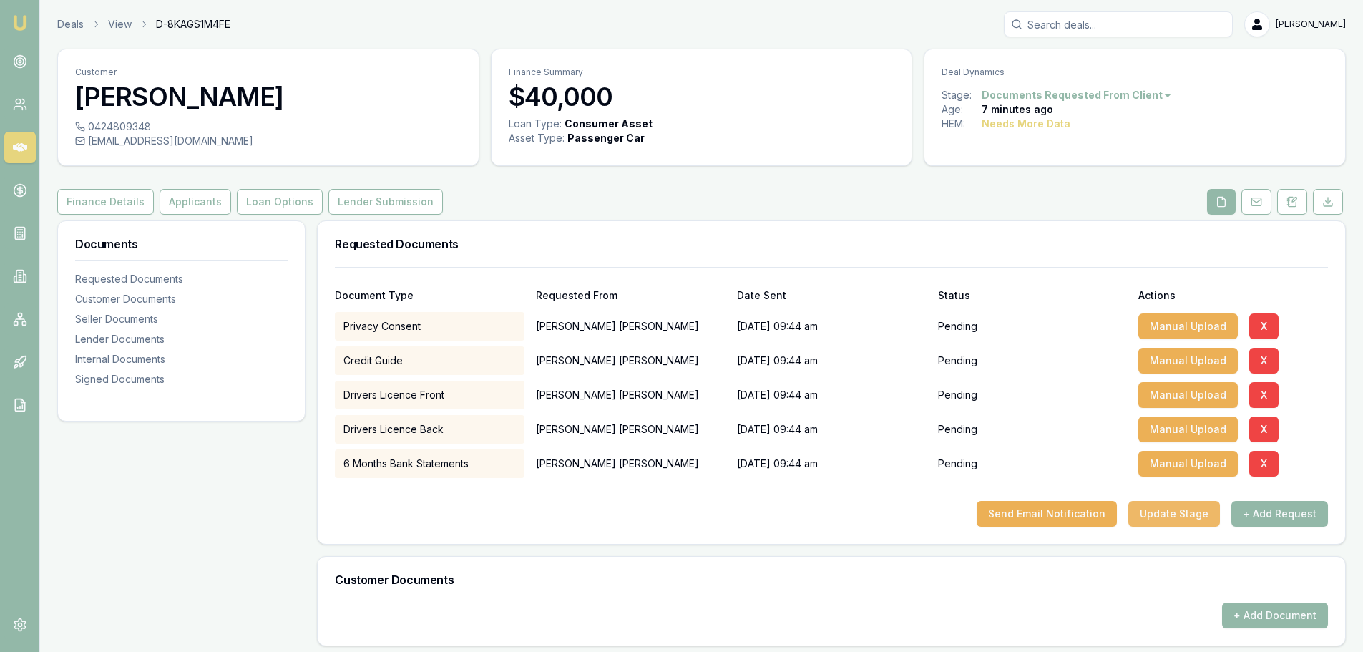
click at [1193, 512] on button "Update Stage" at bounding box center [1174, 514] width 92 height 26
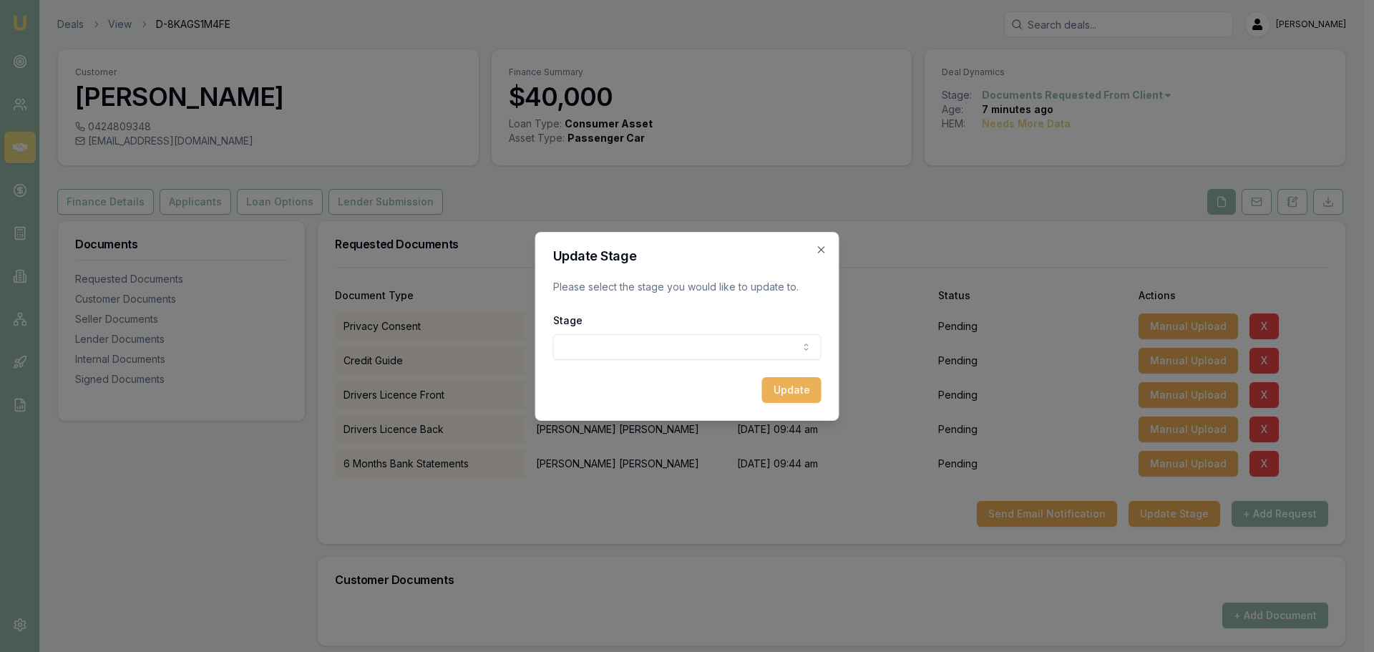
click at [748, 343] on body "Emu Broker Deals View D-8KAGS1M4FE [PERSON_NAME] Shield Toggle Menu Customer [P…" at bounding box center [681, 326] width 1363 height 652
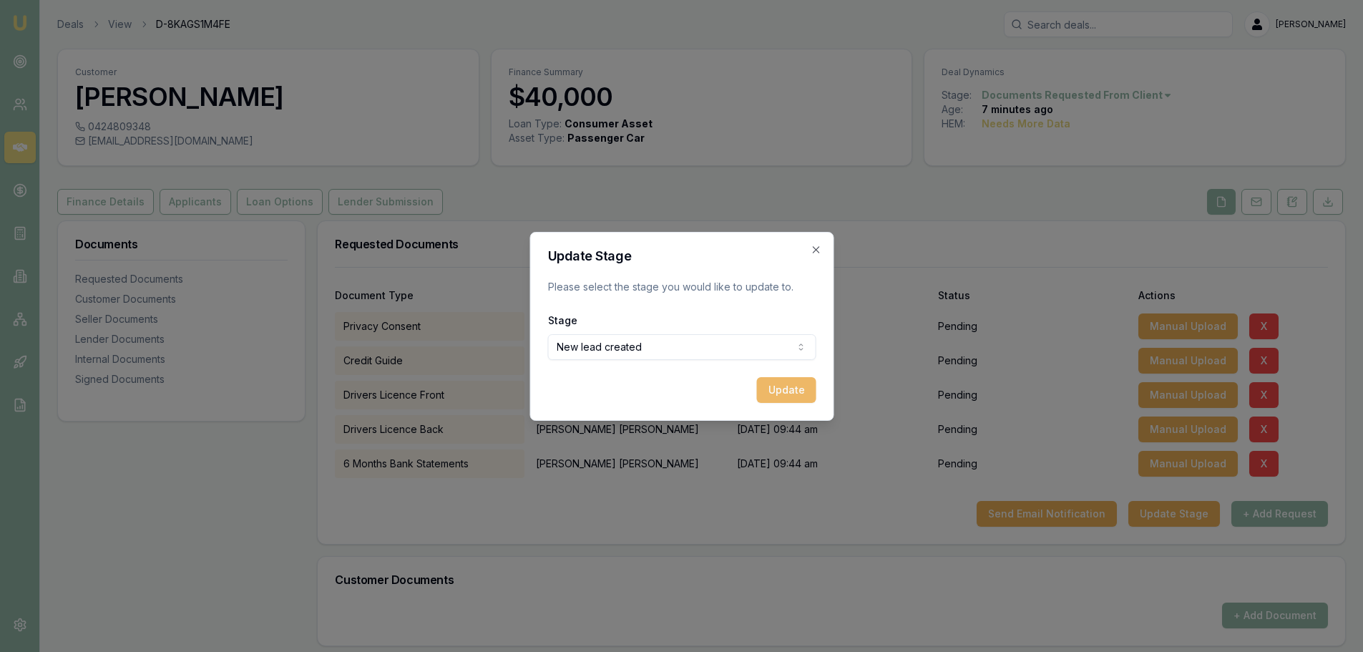
click at [783, 383] on button "Update" at bounding box center [785, 390] width 59 height 26
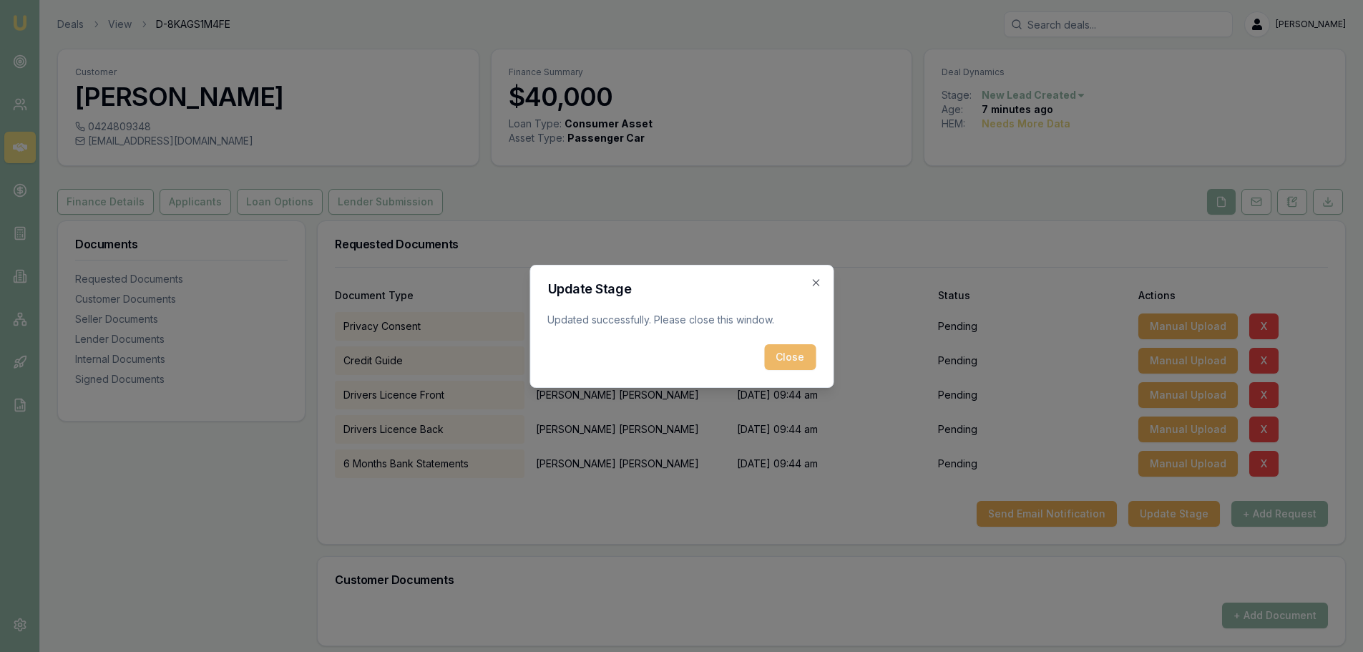
click at [791, 358] on button "Close" at bounding box center [790, 357] width 52 height 26
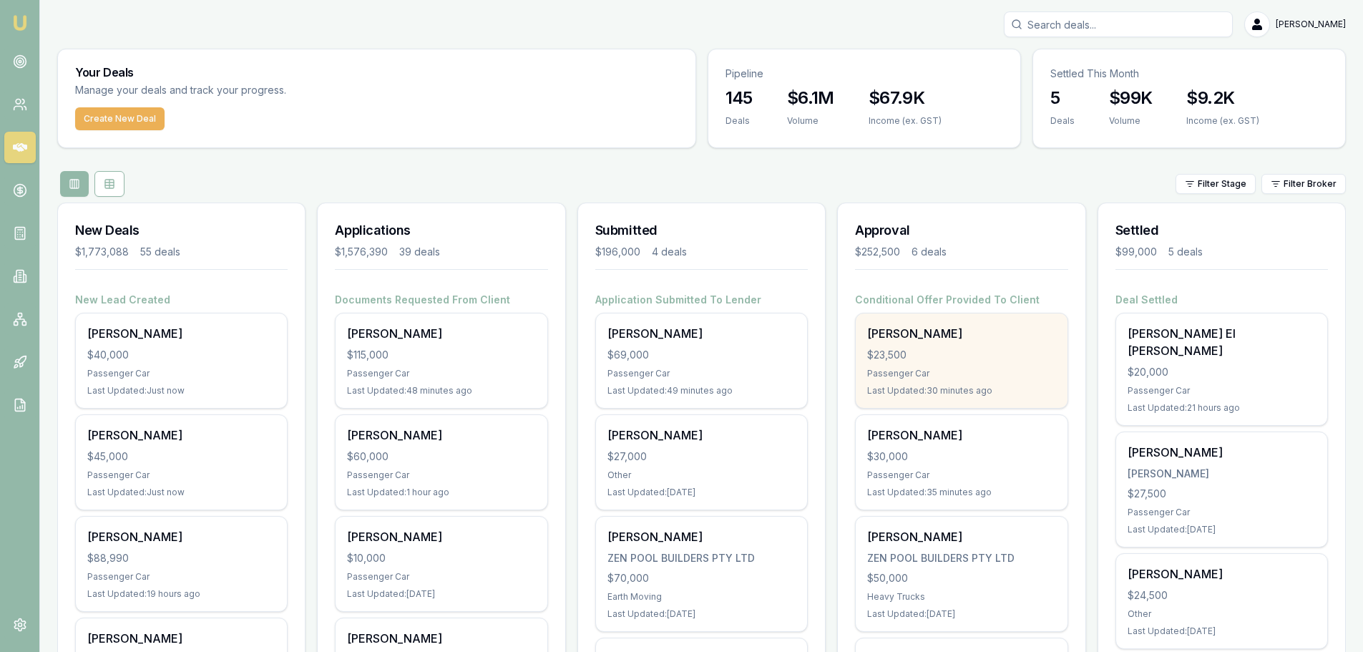
click at [962, 351] on div "$23,500" at bounding box center [961, 355] width 188 height 14
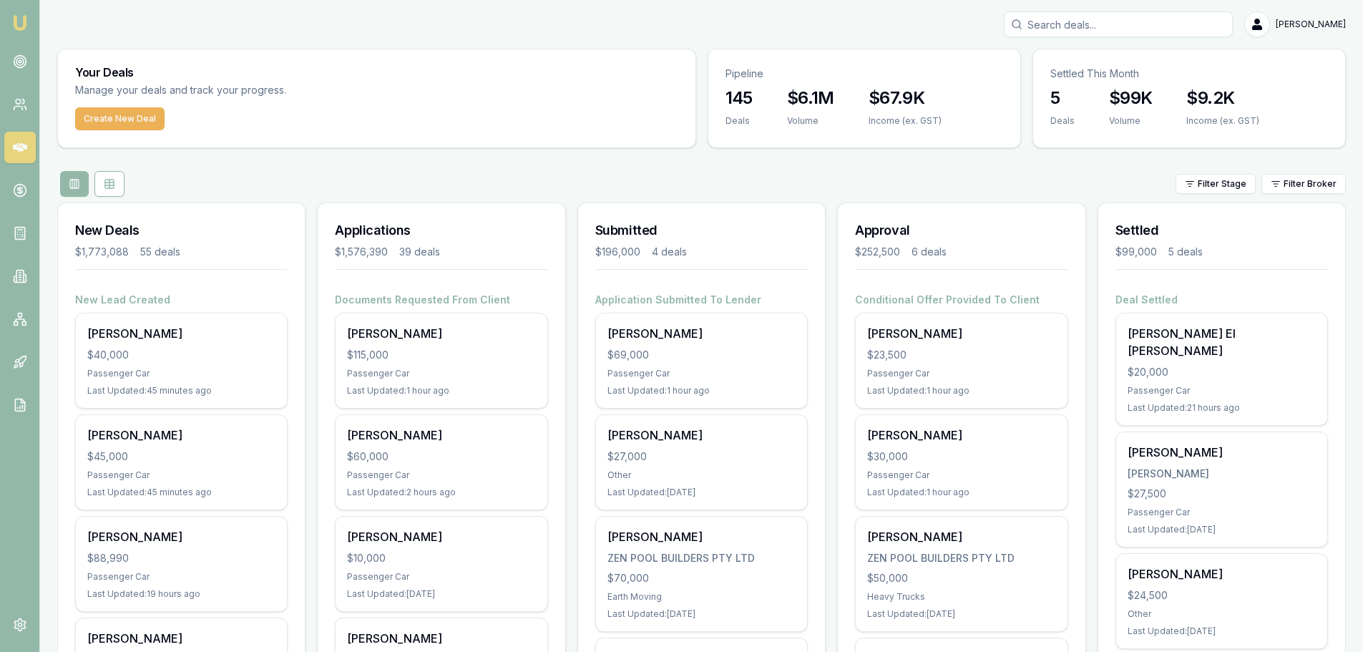
click at [822, 177] on div "Filter Stage Filter Broker" at bounding box center [701, 184] width 1288 height 26
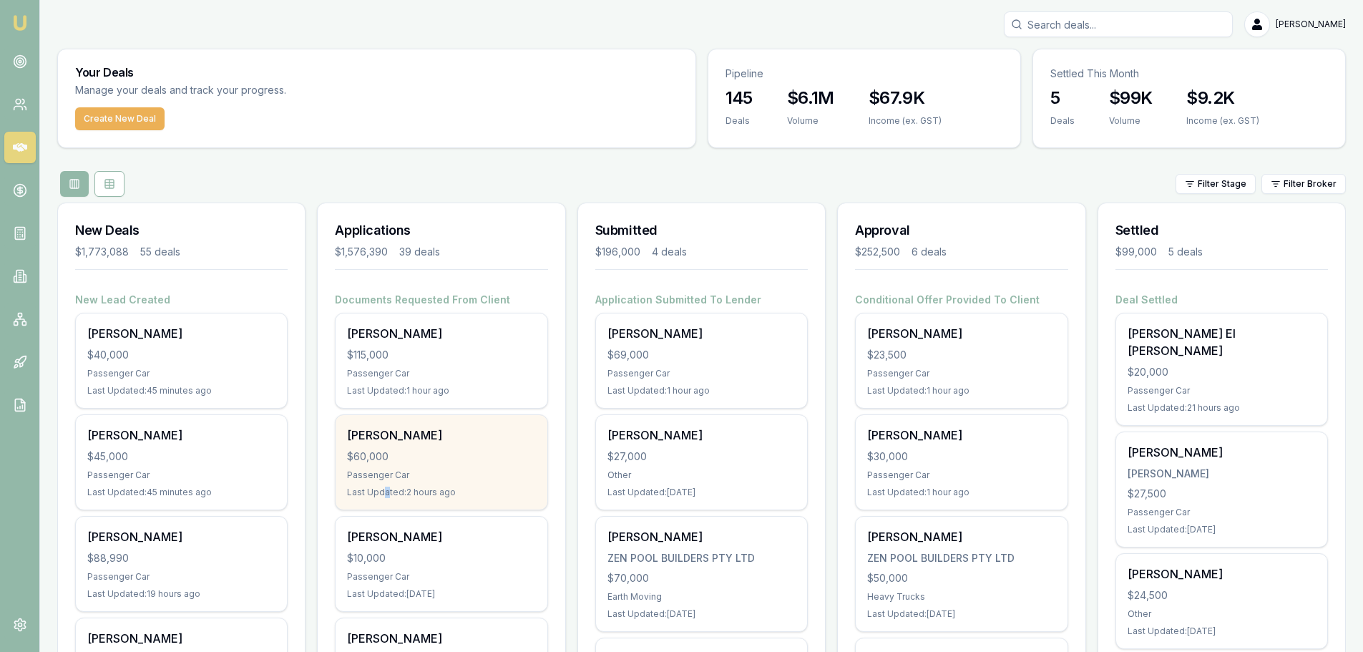
click at [387, 493] on div "Last Updated: 2 hours ago" at bounding box center [441, 491] width 188 height 11
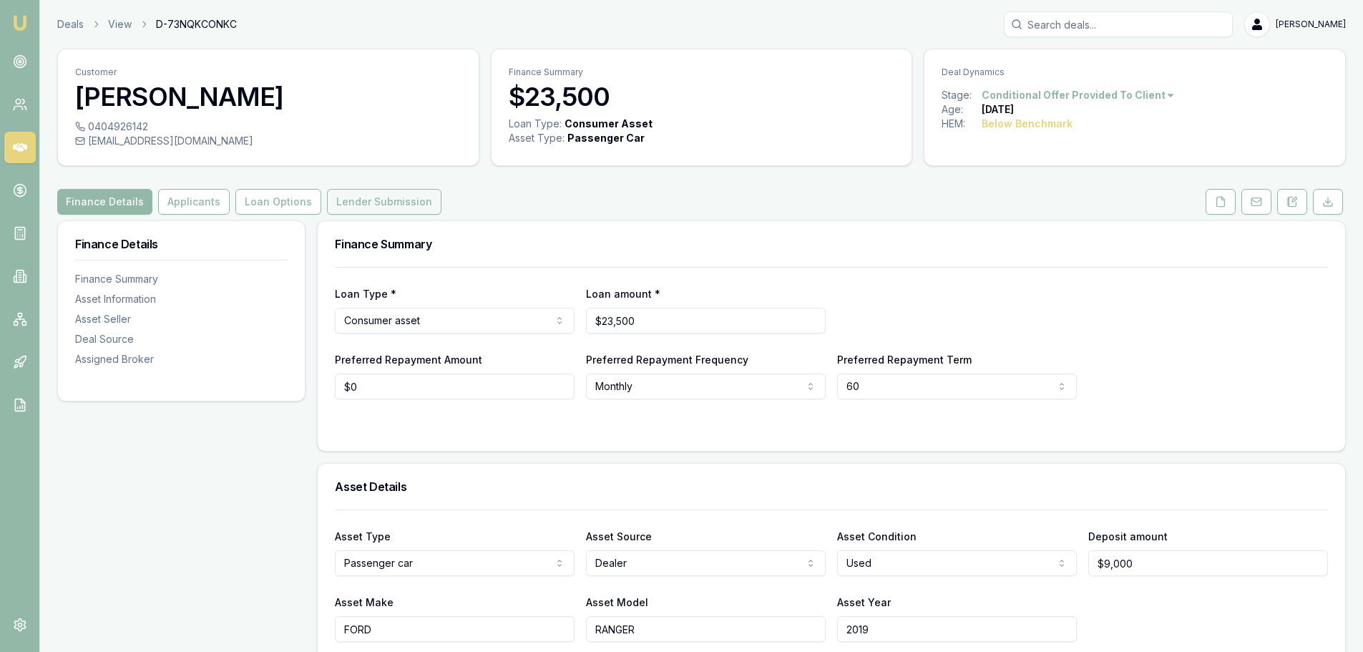
click at [352, 199] on button "Lender Submission" at bounding box center [384, 202] width 114 height 26
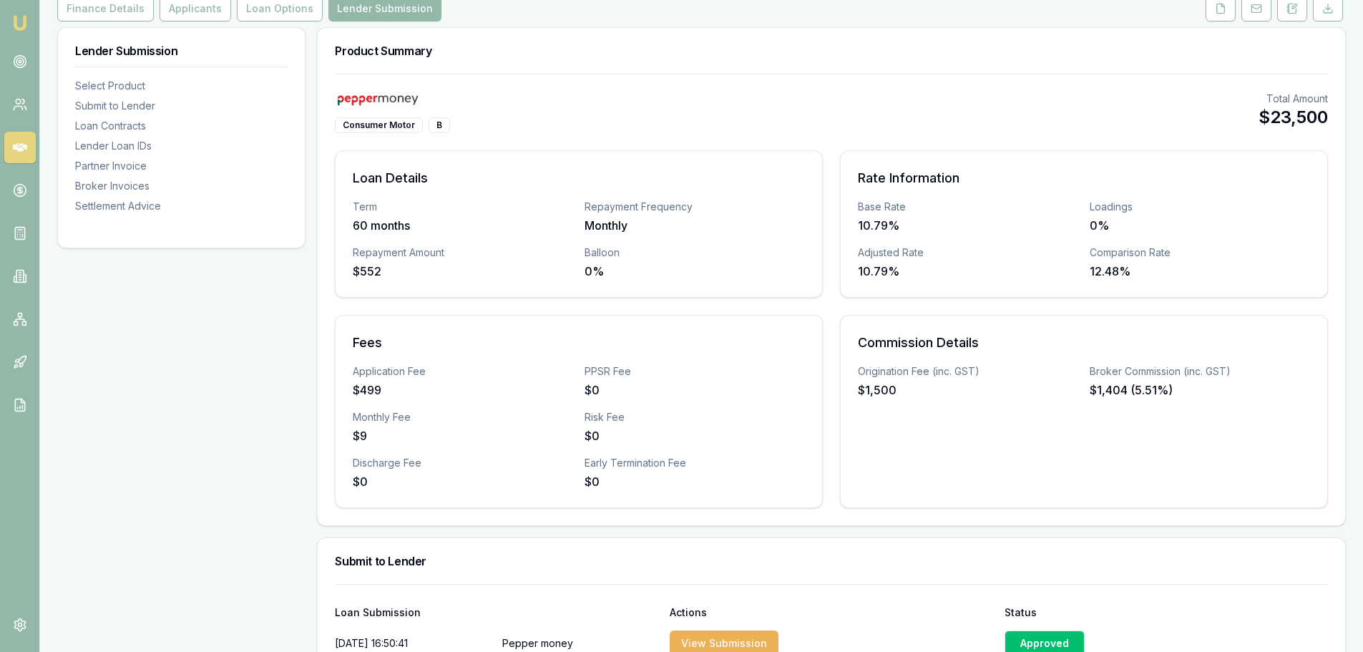
scroll to position [72, 0]
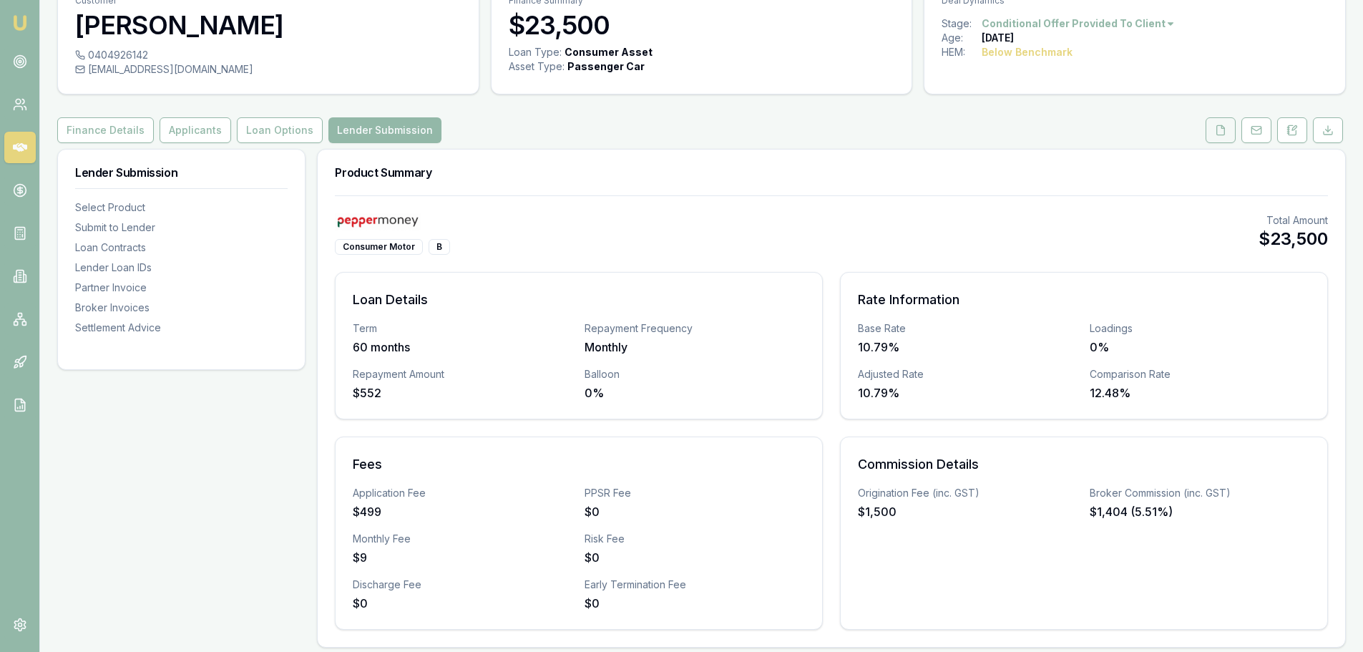
click at [1215, 125] on icon at bounding box center [1220, 129] width 11 height 11
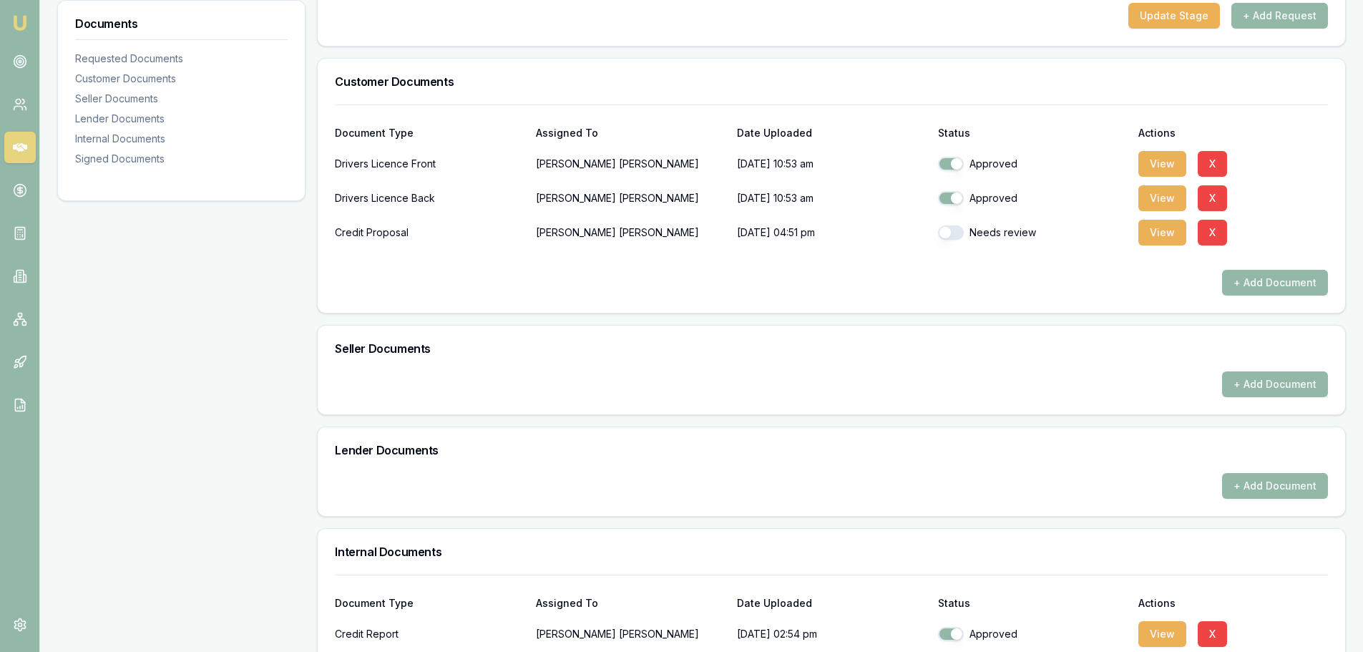
scroll to position [358, 0]
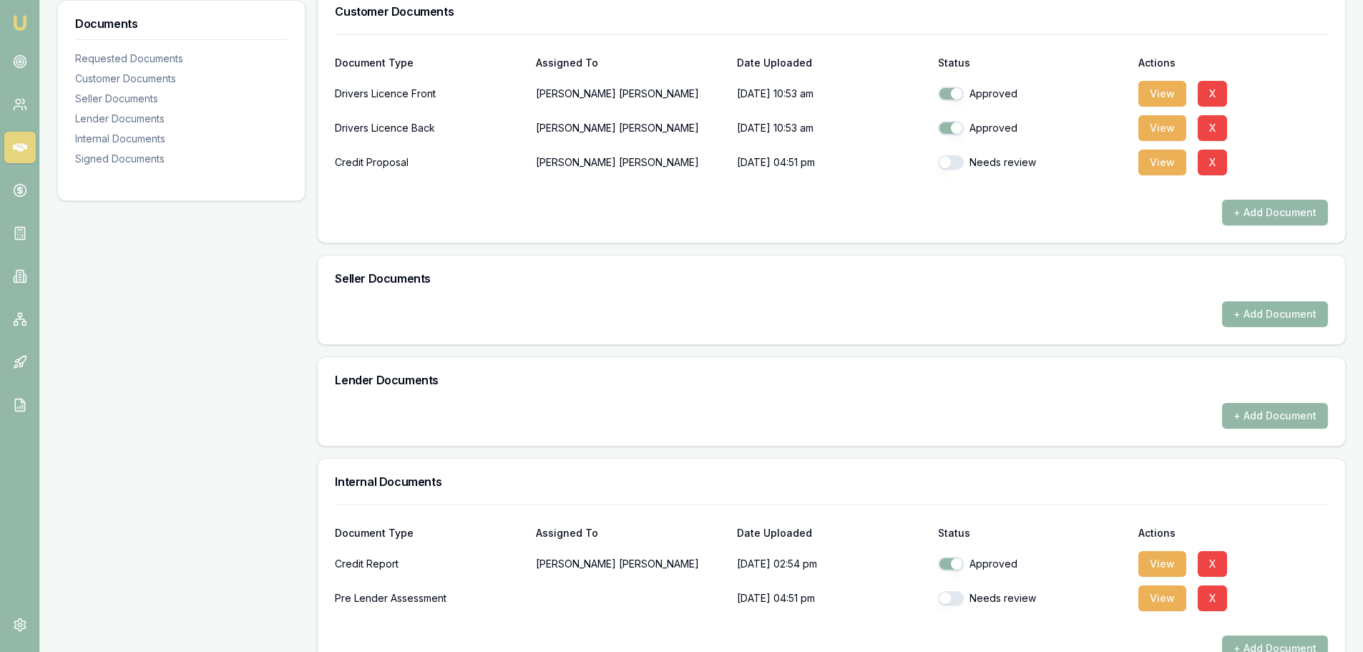
click at [1260, 310] on button "+ Add Document" at bounding box center [1275, 314] width 106 height 26
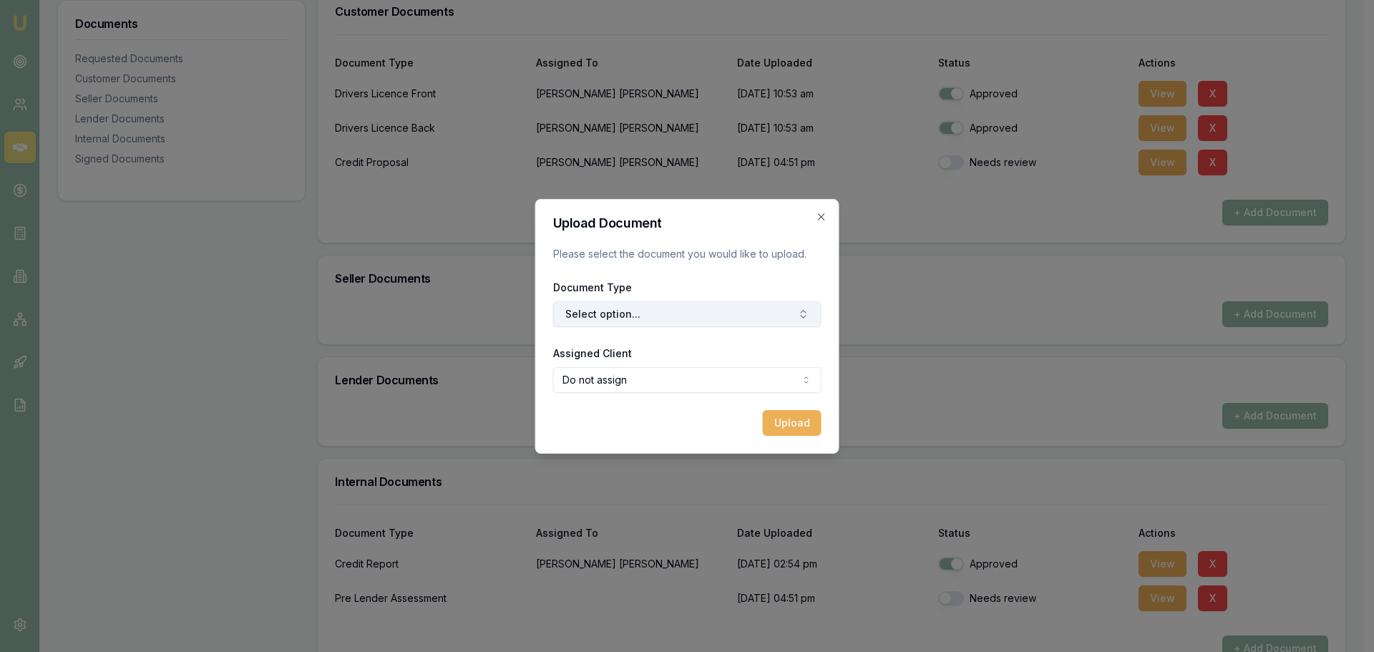
click at [701, 314] on button "Select option..." at bounding box center [687, 314] width 268 height 26
type input "tax"
click at [684, 382] on div "Dealer Tax Invoice" at bounding box center [694, 374] width 179 height 23
select select "U-4BELP4VWHT"
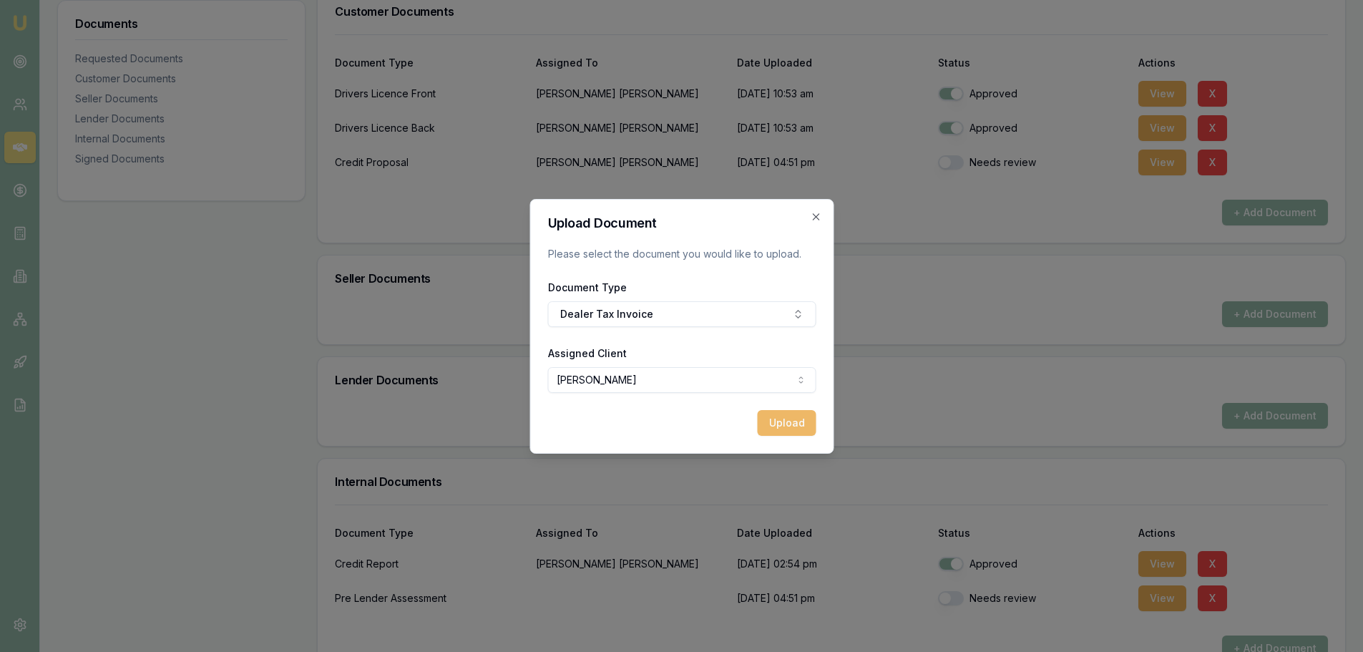
click at [791, 422] on button "Upload" at bounding box center [786, 423] width 59 height 26
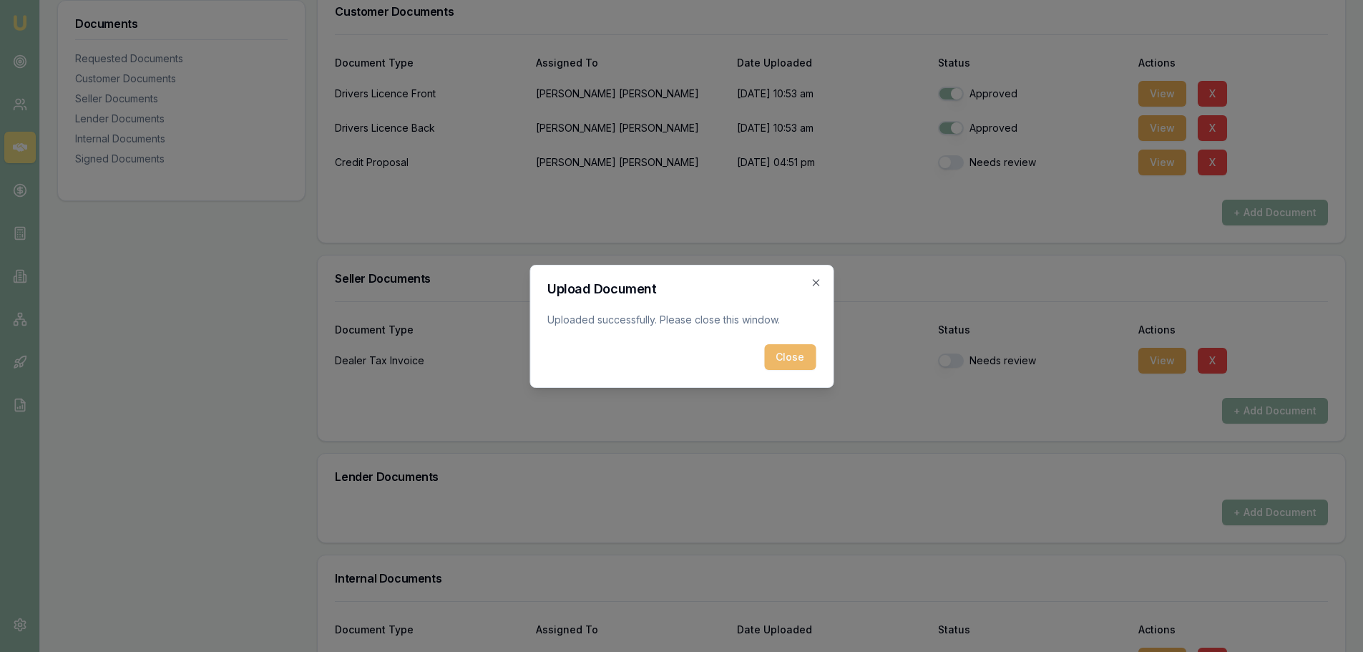
click at [801, 351] on button "Close" at bounding box center [790, 357] width 52 height 26
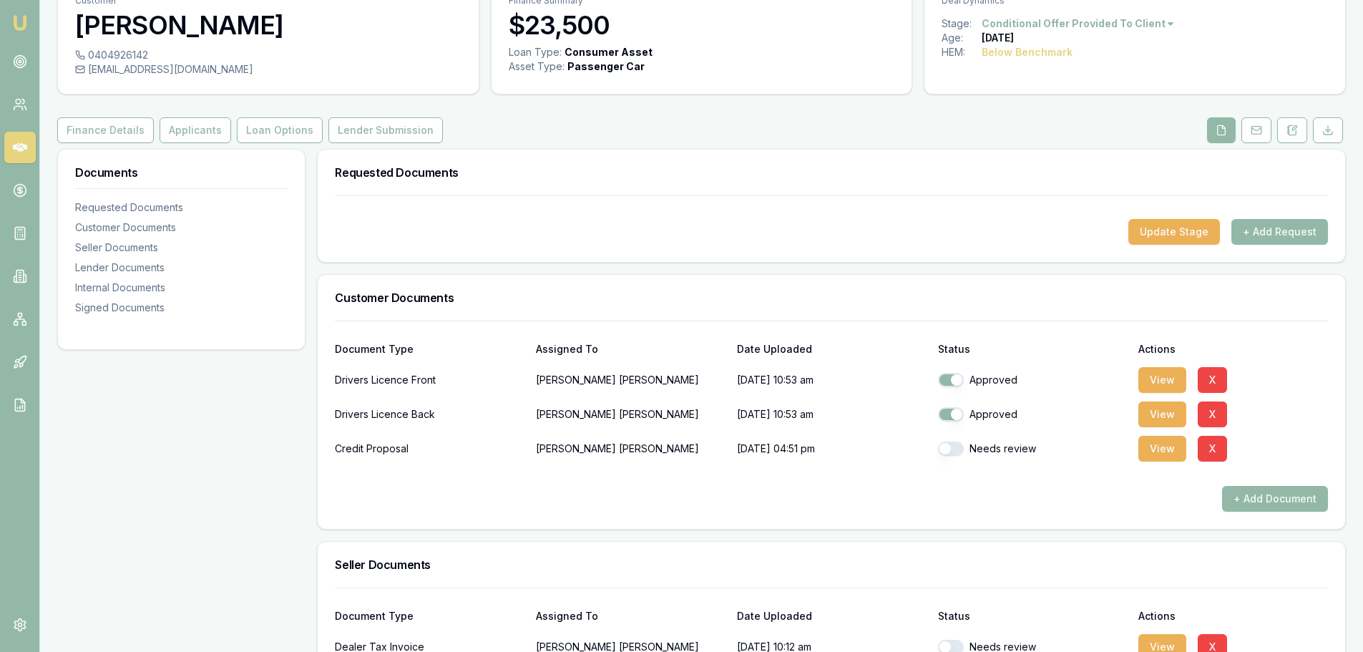
scroll to position [0, 0]
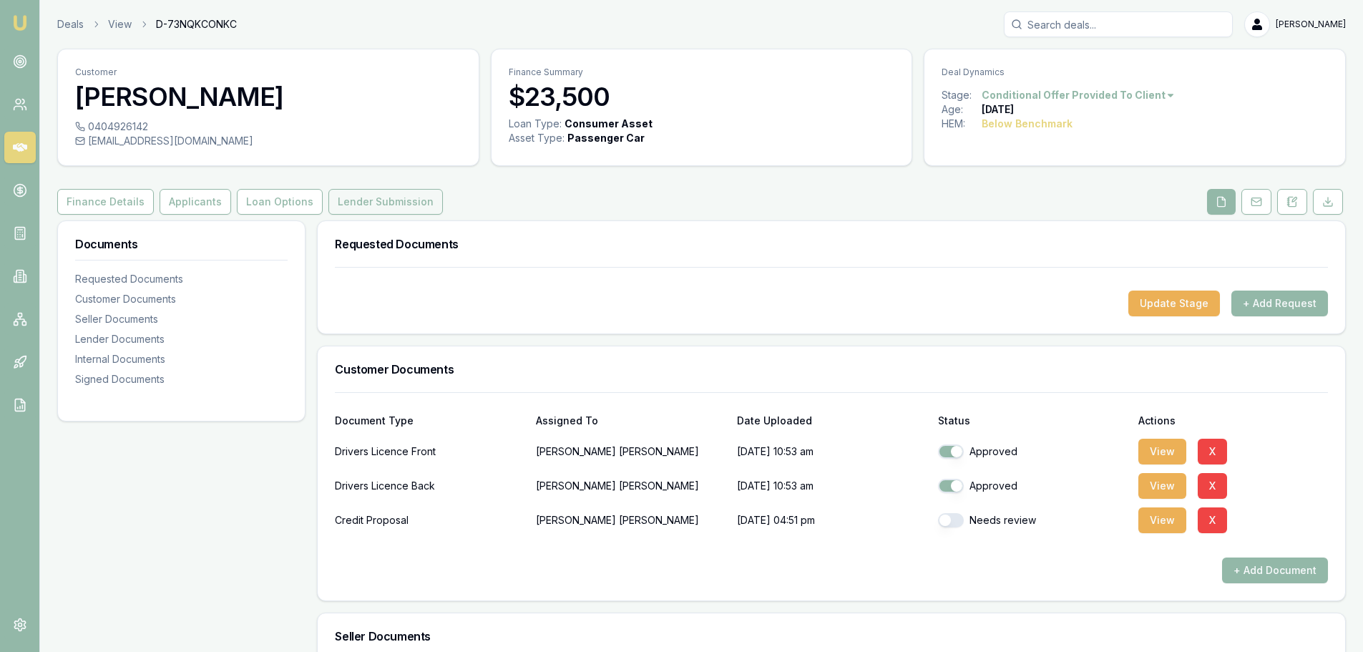
click at [348, 203] on button "Lender Submission" at bounding box center [385, 202] width 114 height 26
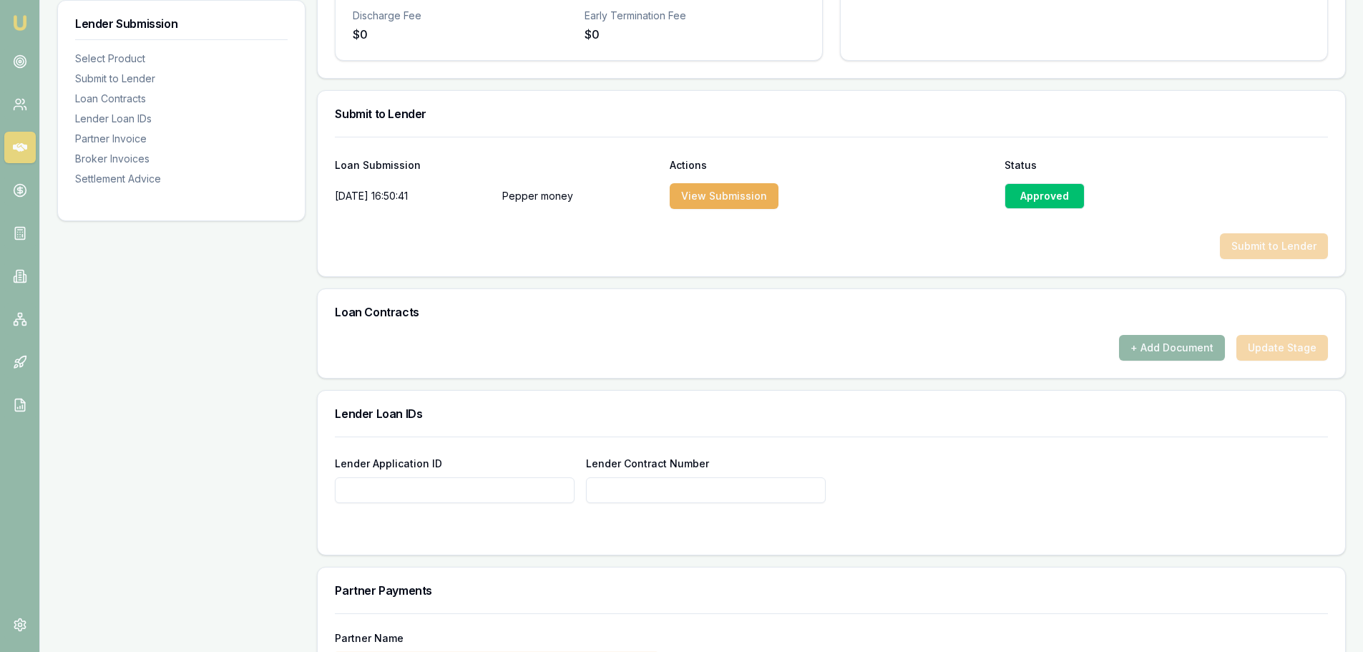
scroll to position [715, 0]
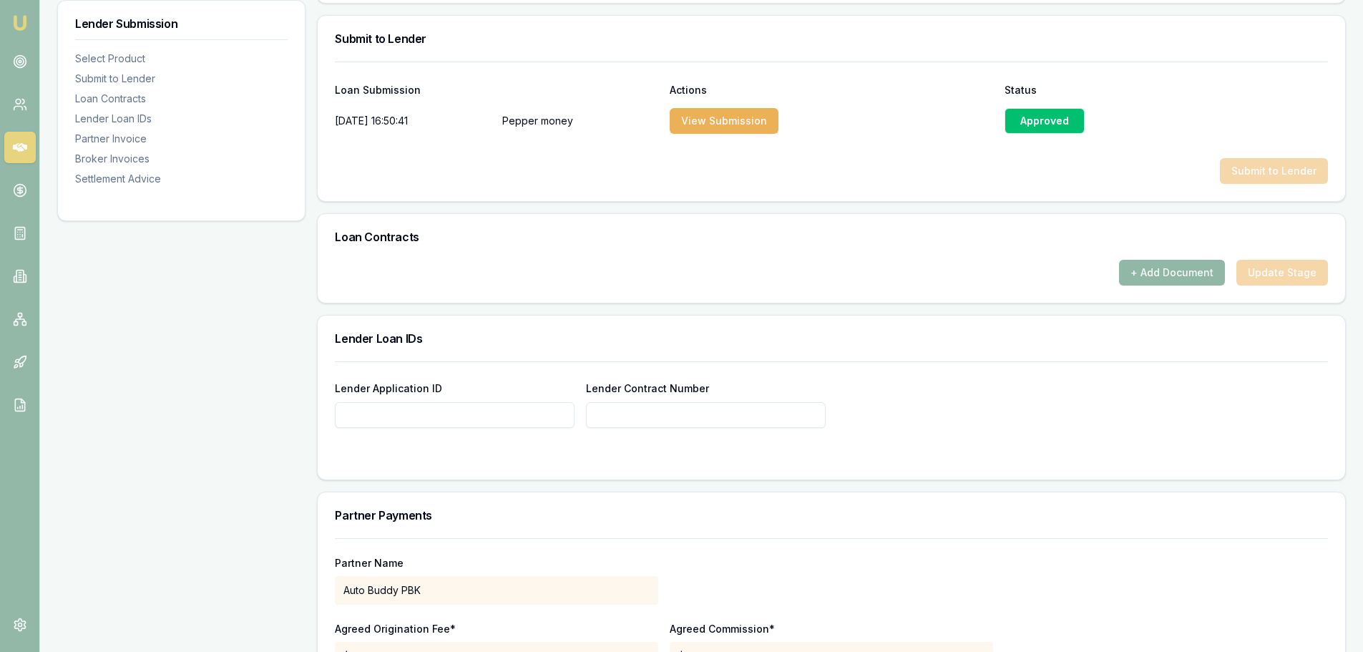
click at [1162, 266] on button "+ Add Document" at bounding box center [1172, 273] width 106 height 26
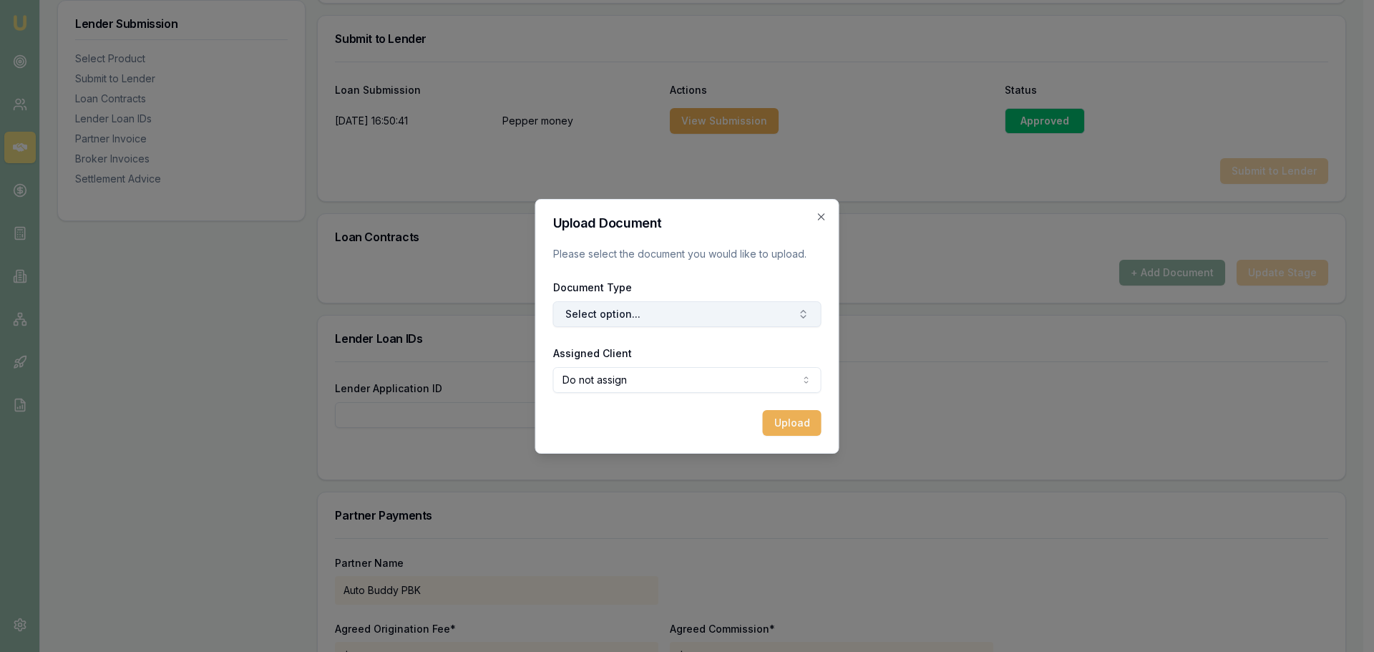
click at [661, 315] on button "Select option..." at bounding box center [687, 314] width 268 height 26
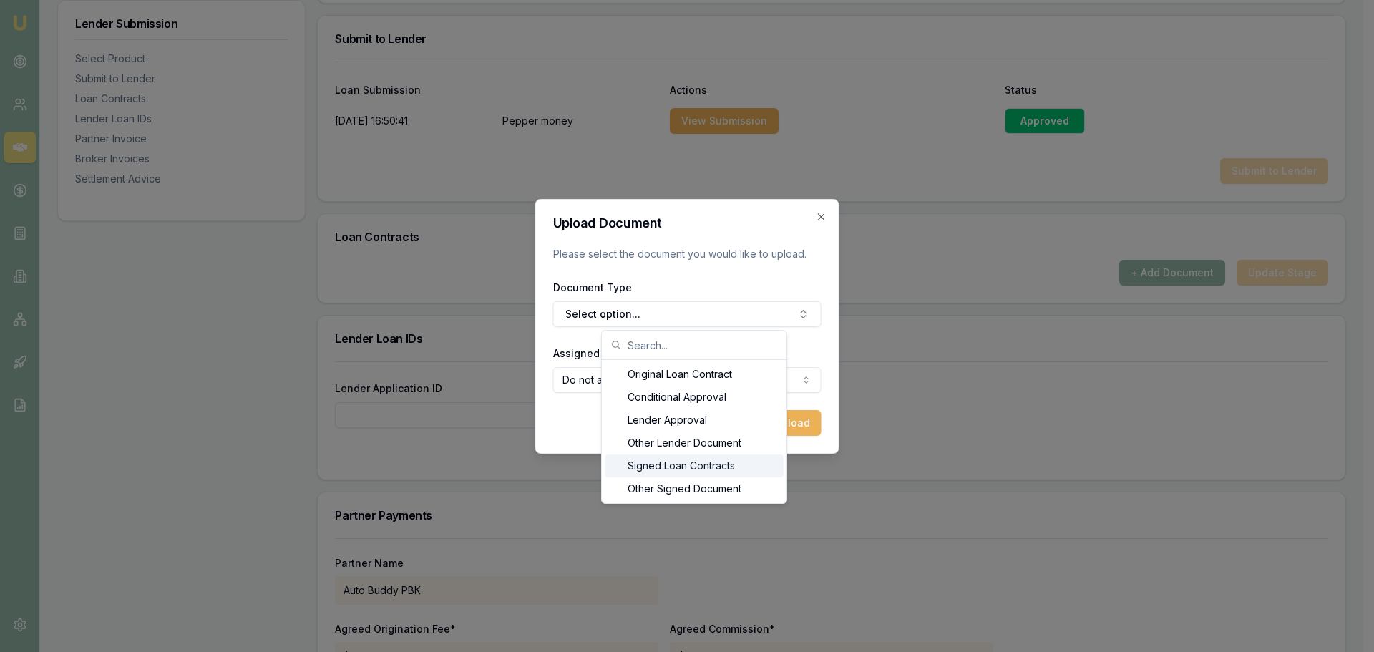
click at [666, 462] on div "Signed Loan Contracts" at bounding box center [694, 465] width 179 height 23
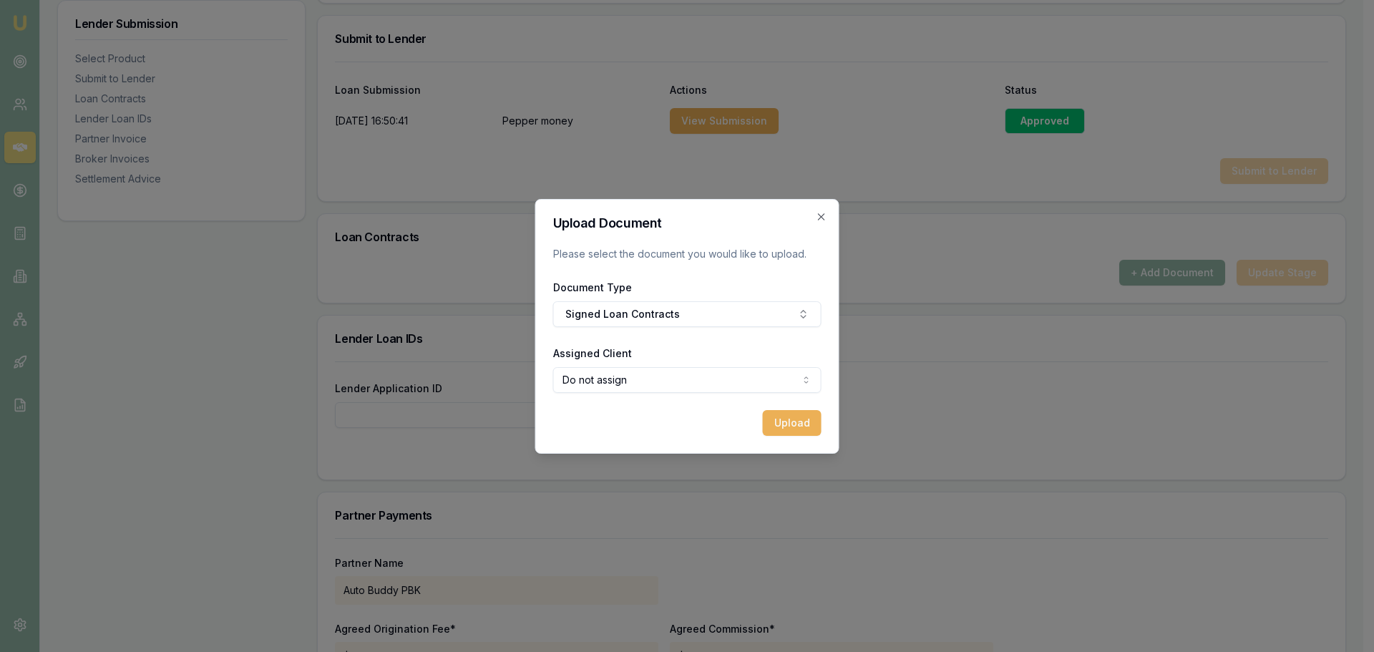
select select "U-4BELP4VWHT"
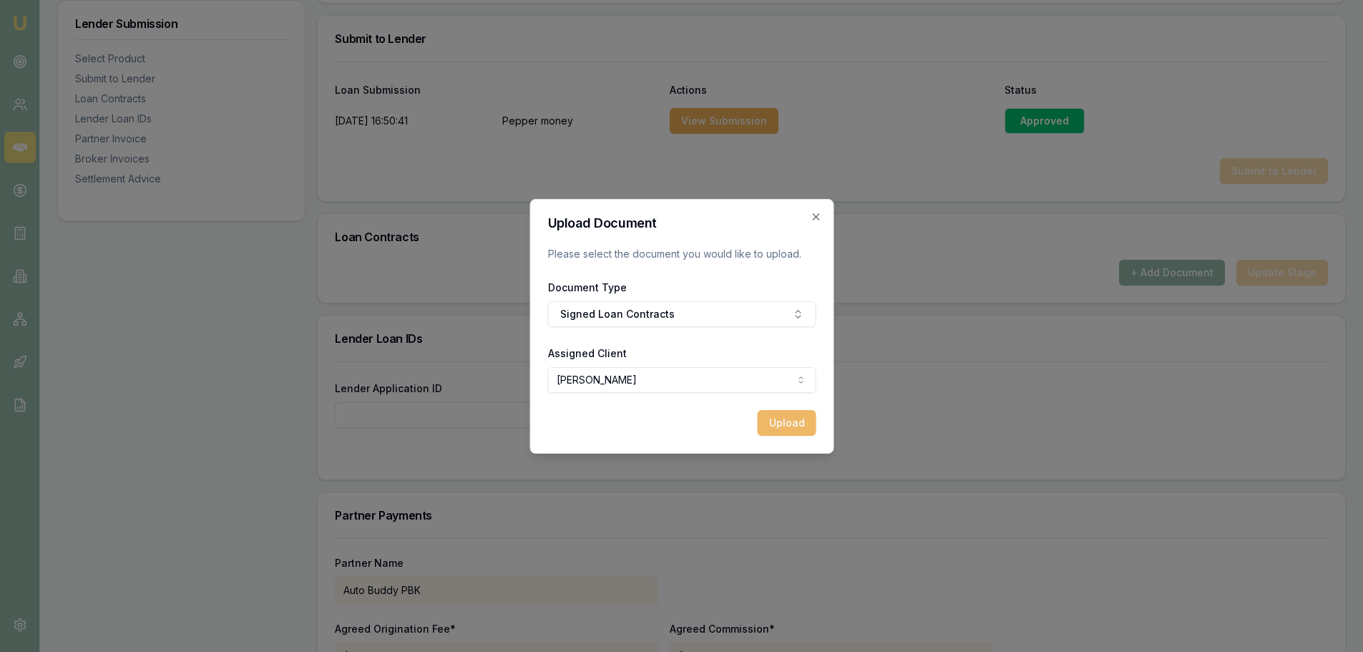
click at [778, 421] on button "Upload" at bounding box center [786, 423] width 59 height 26
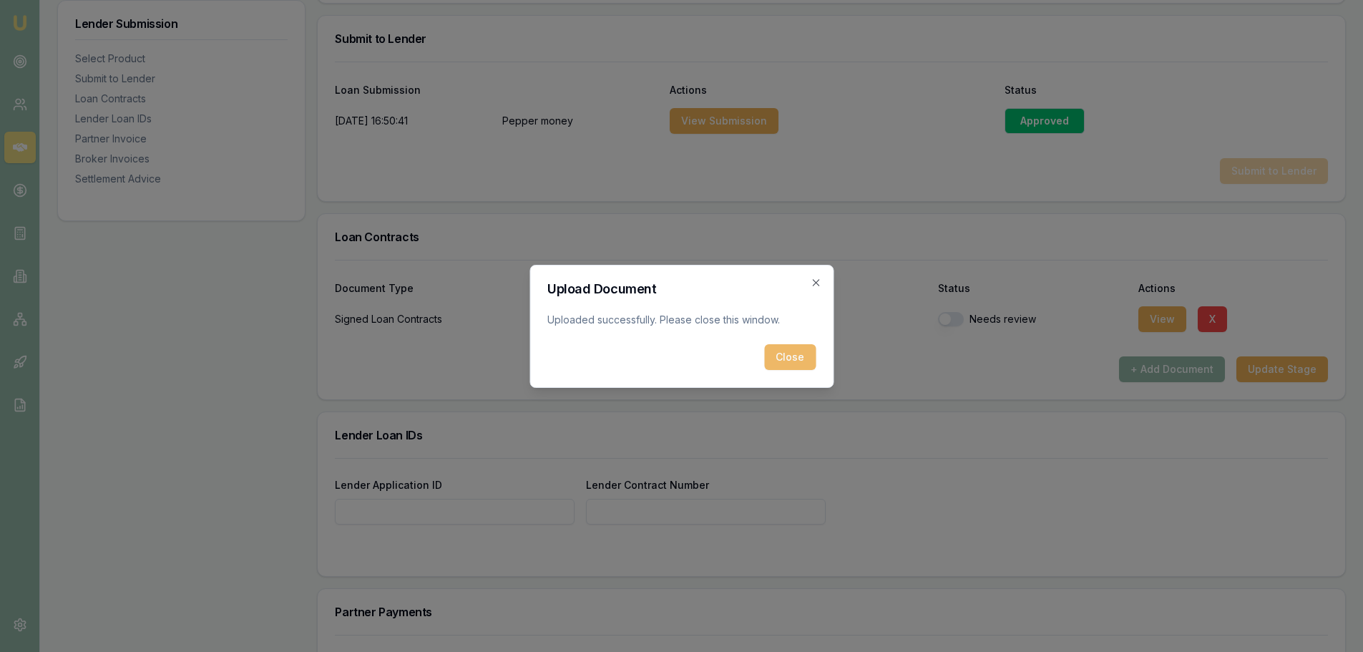
click at [791, 351] on button "Close" at bounding box center [790, 357] width 52 height 26
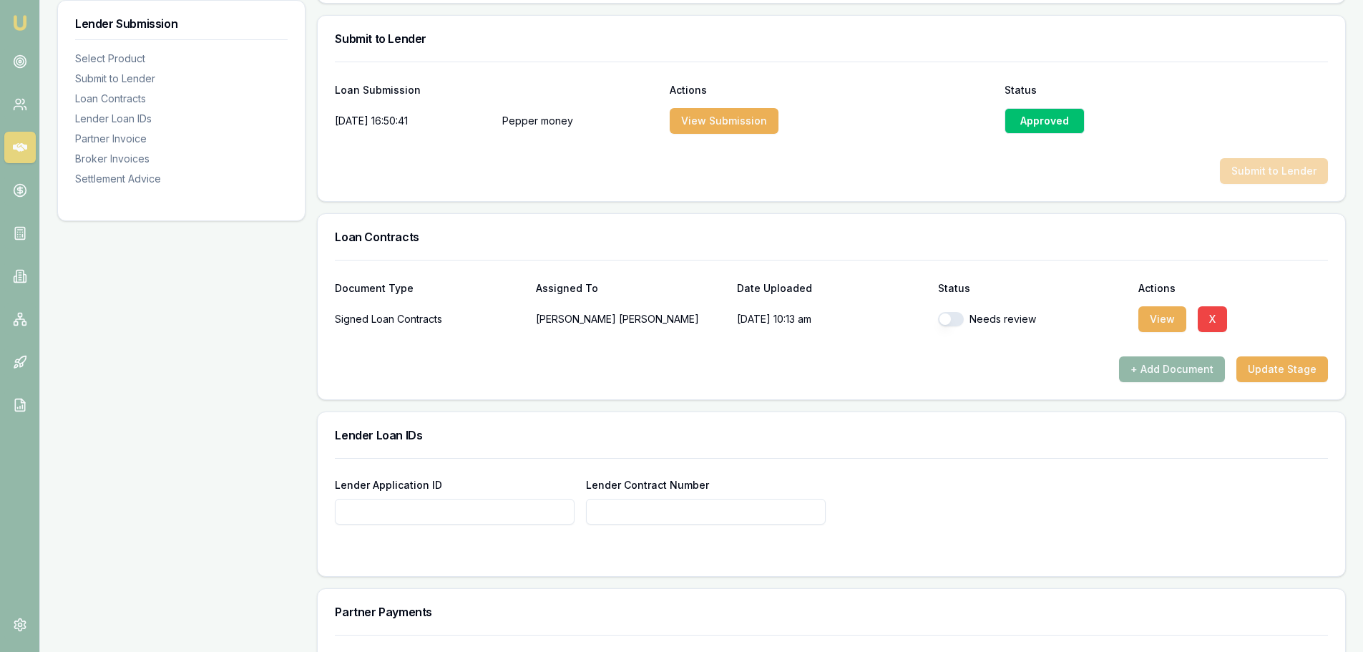
click at [501, 508] on input "Lender Application ID" at bounding box center [455, 512] width 240 height 26
paste input "A-1457737"
type input "A-1457737"
click at [634, 513] on input "Lender Contract Number" at bounding box center [706, 512] width 240 height 26
paste input "A-1457737"
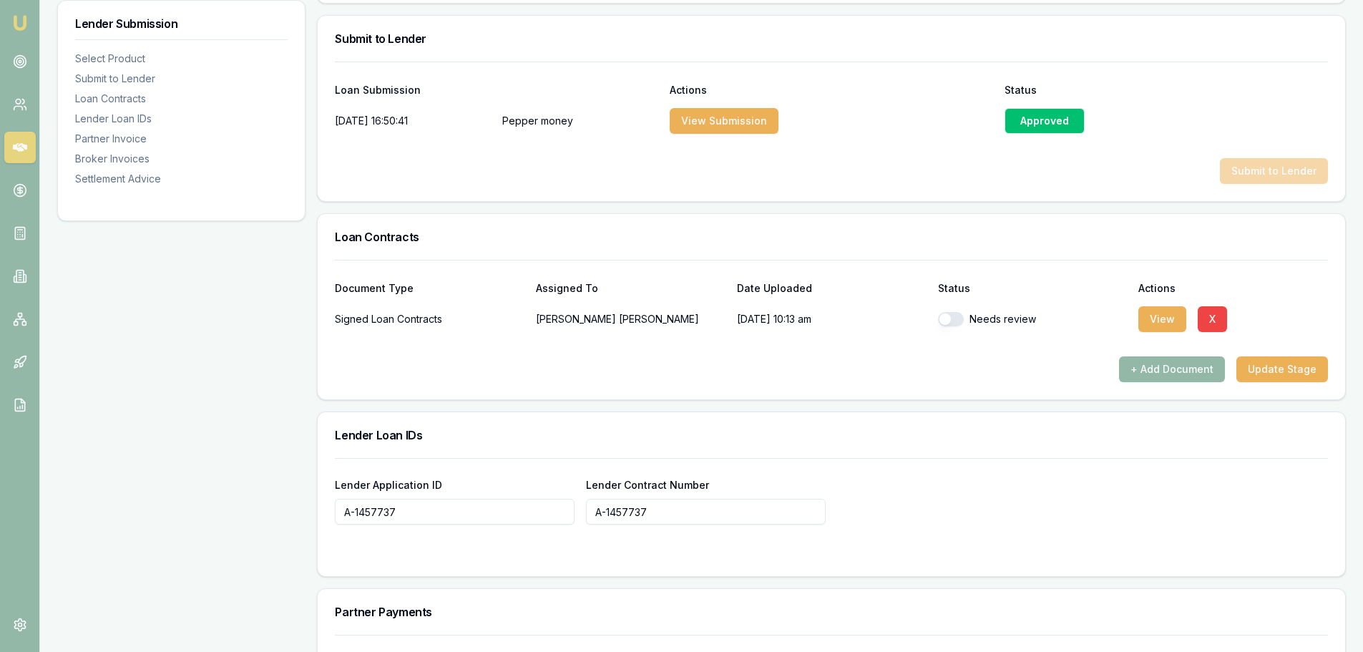
type input "A-1457737"
click at [573, 449] on div "Lender Loan IDs" at bounding box center [831, 435] width 1027 height 46
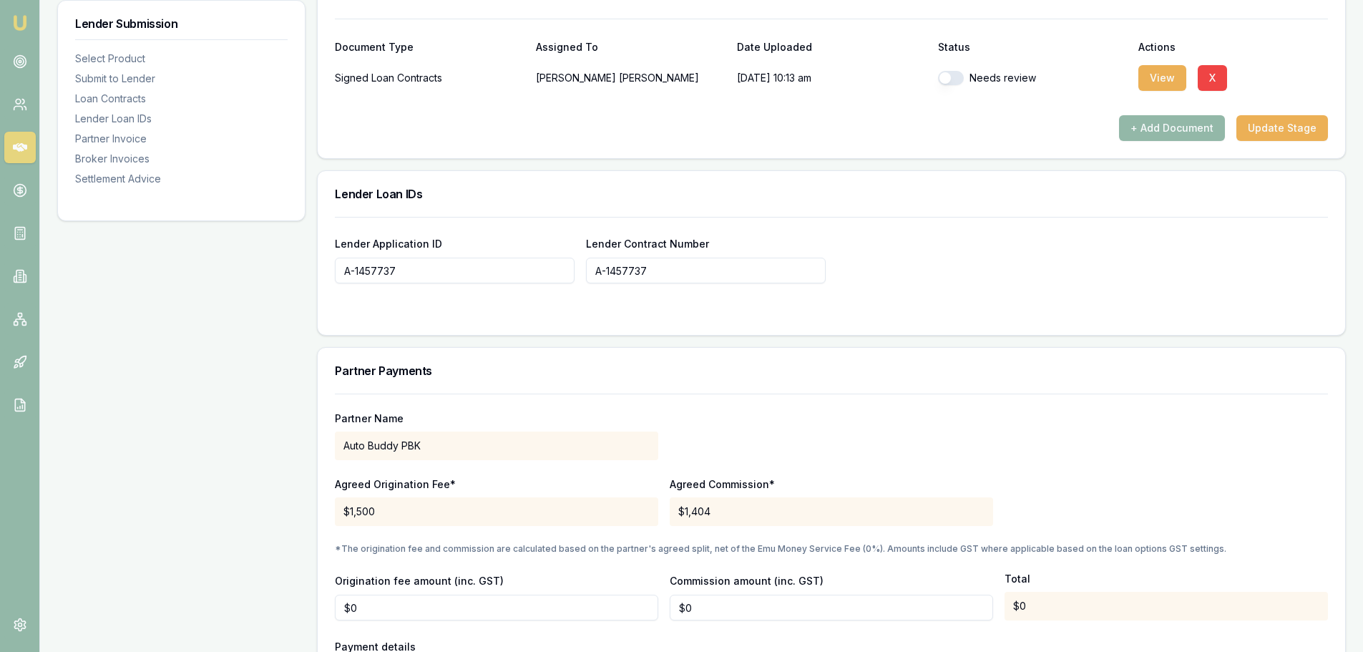
scroll to position [787, 0]
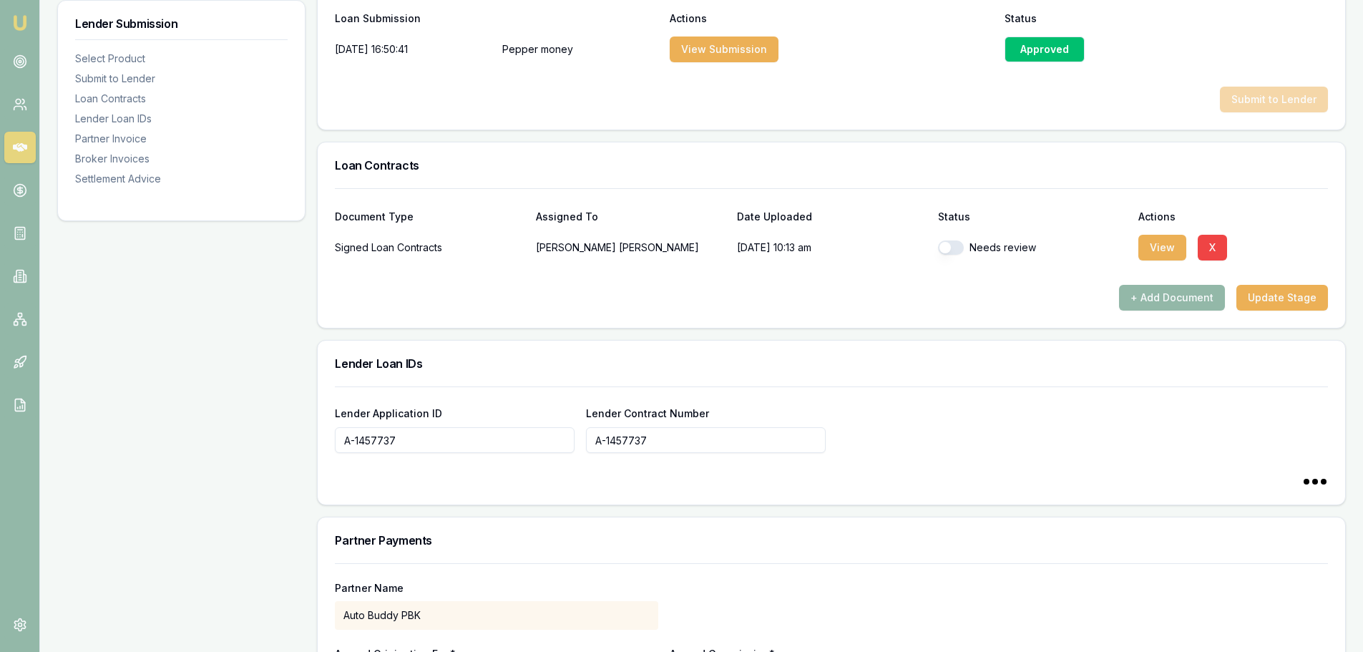
click at [587, 469] on form "Lender Application ID A-1457737 Lender Contract Number A-1457737" at bounding box center [831, 436] width 993 height 101
type input "A-1457737"
click at [1280, 289] on button "Update Stage" at bounding box center [1282, 298] width 92 height 26
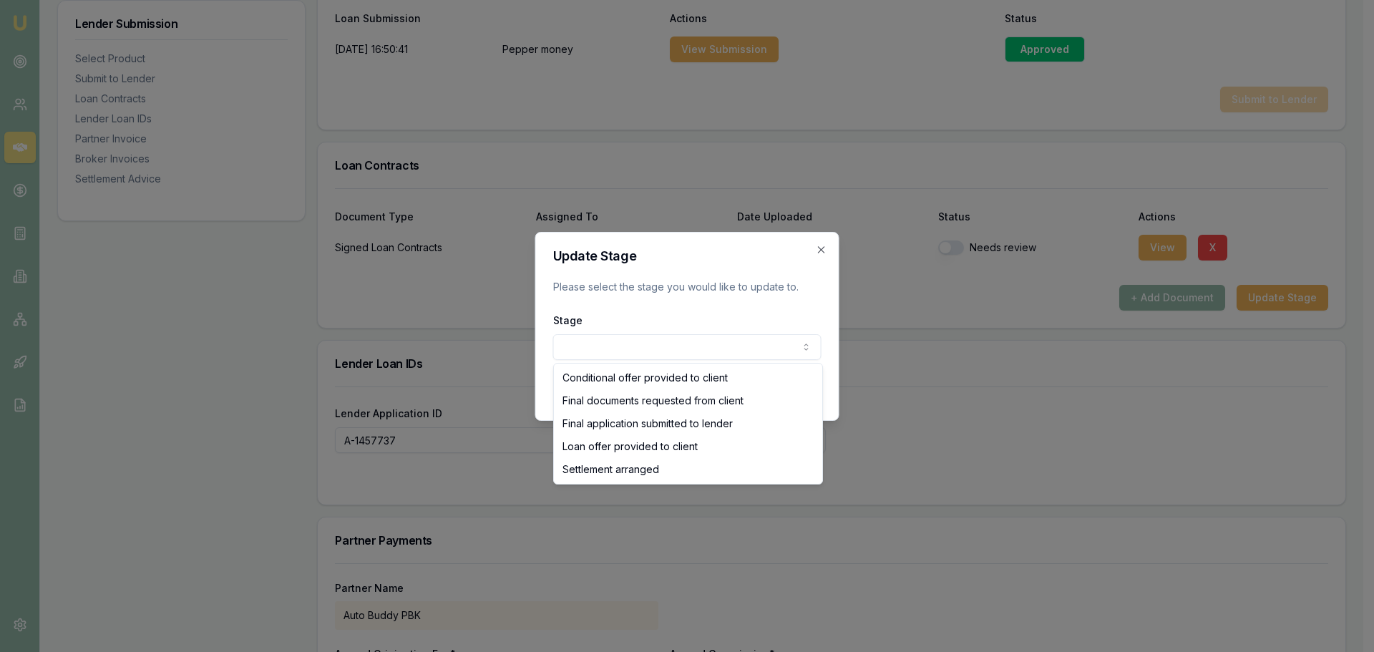
select select "SETTLEMENT_ARRANGED"
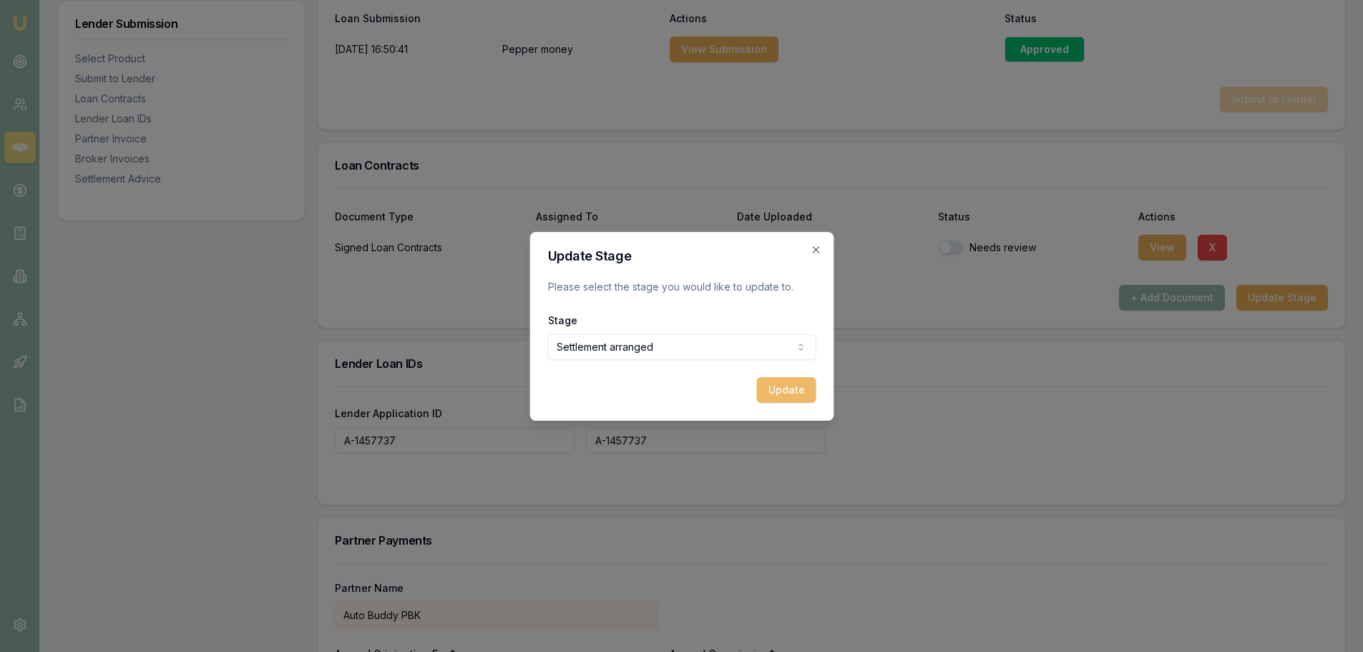
click at [791, 393] on button "Update" at bounding box center [785, 390] width 59 height 26
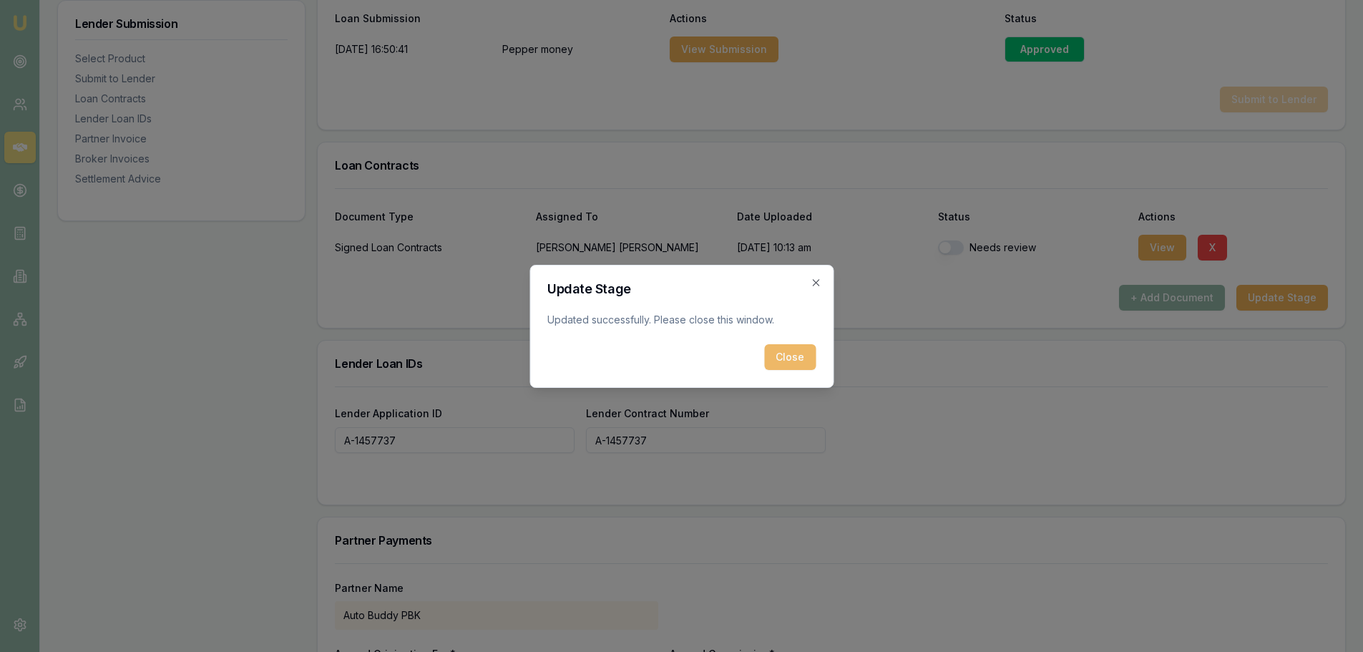
click at [778, 353] on button "Close" at bounding box center [790, 357] width 52 height 26
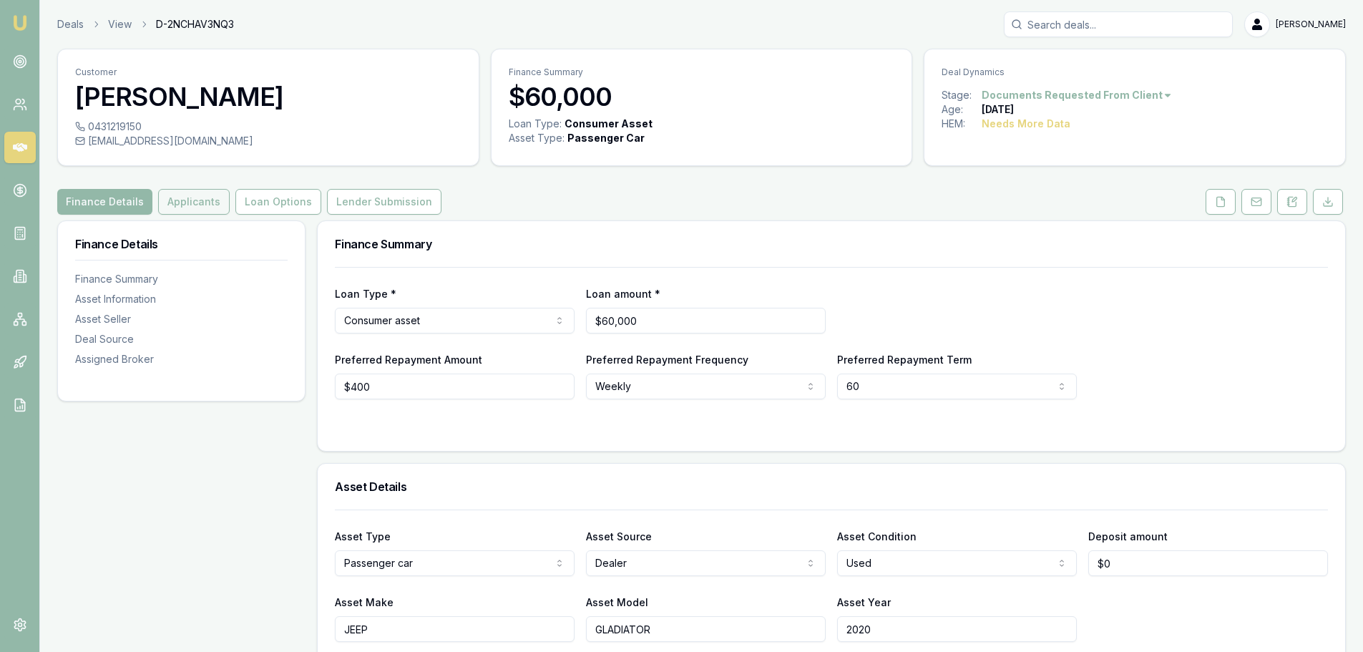
click at [190, 207] on button "Applicants" at bounding box center [194, 202] width 72 height 26
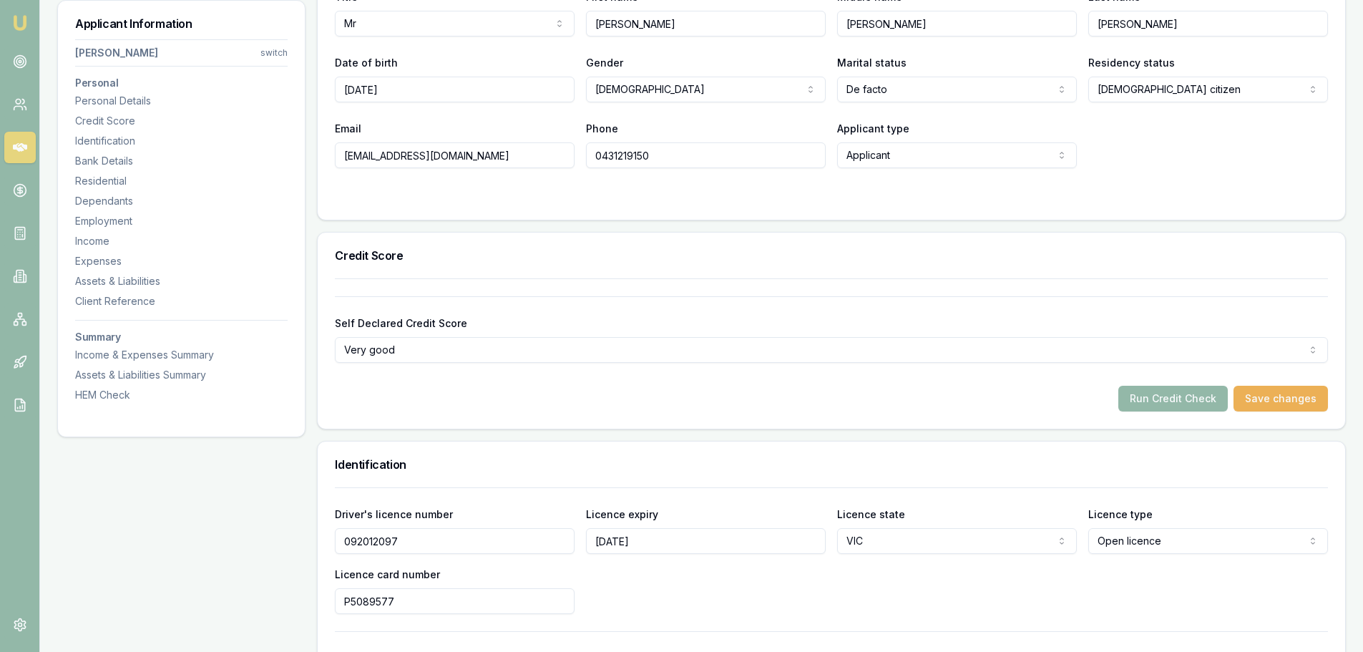
scroll to position [358, 0]
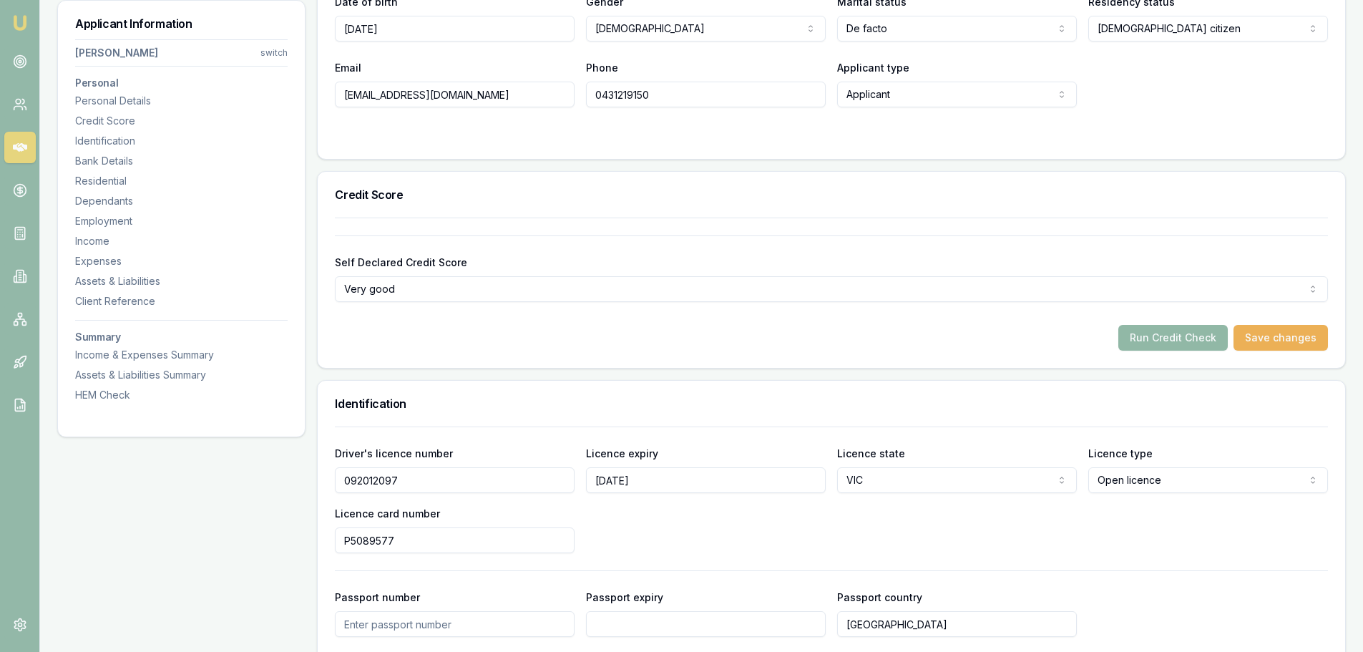
click at [1194, 333] on button "Run Credit Check" at bounding box center [1172, 338] width 109 height 26
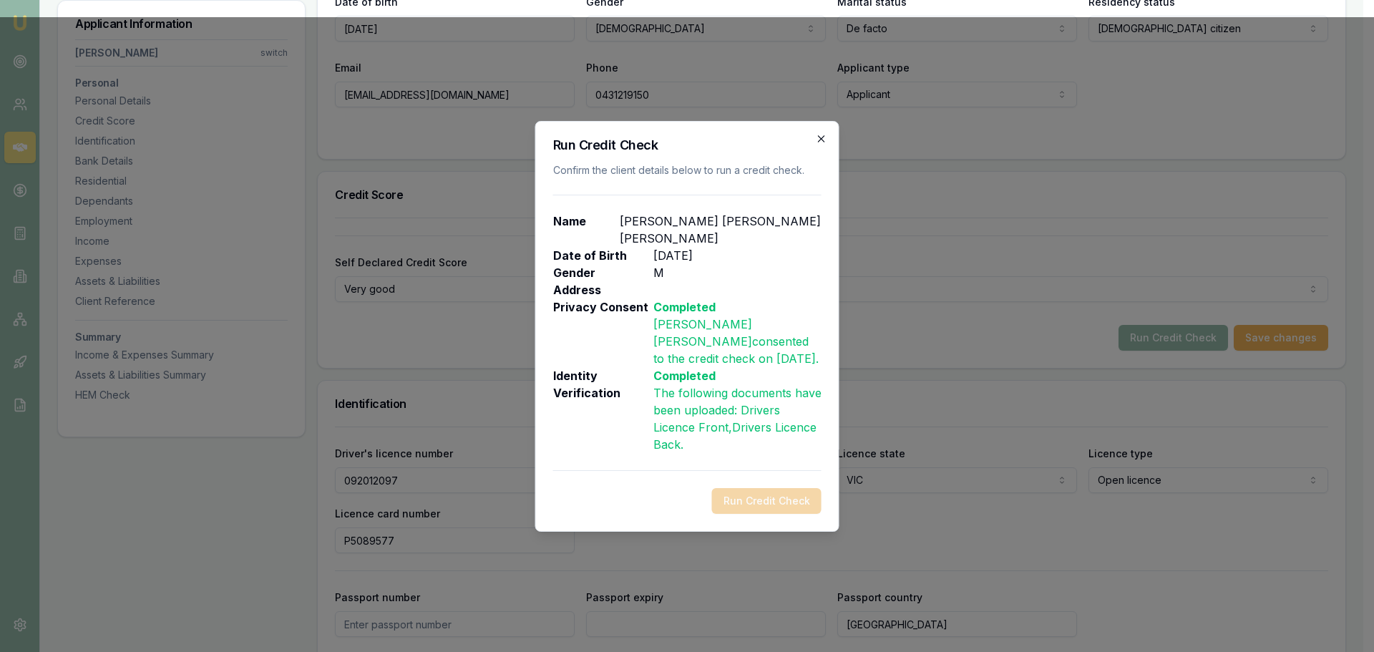
click at [818, 145] on icon "button" at bounding box center [821, 138] width 11 height 11
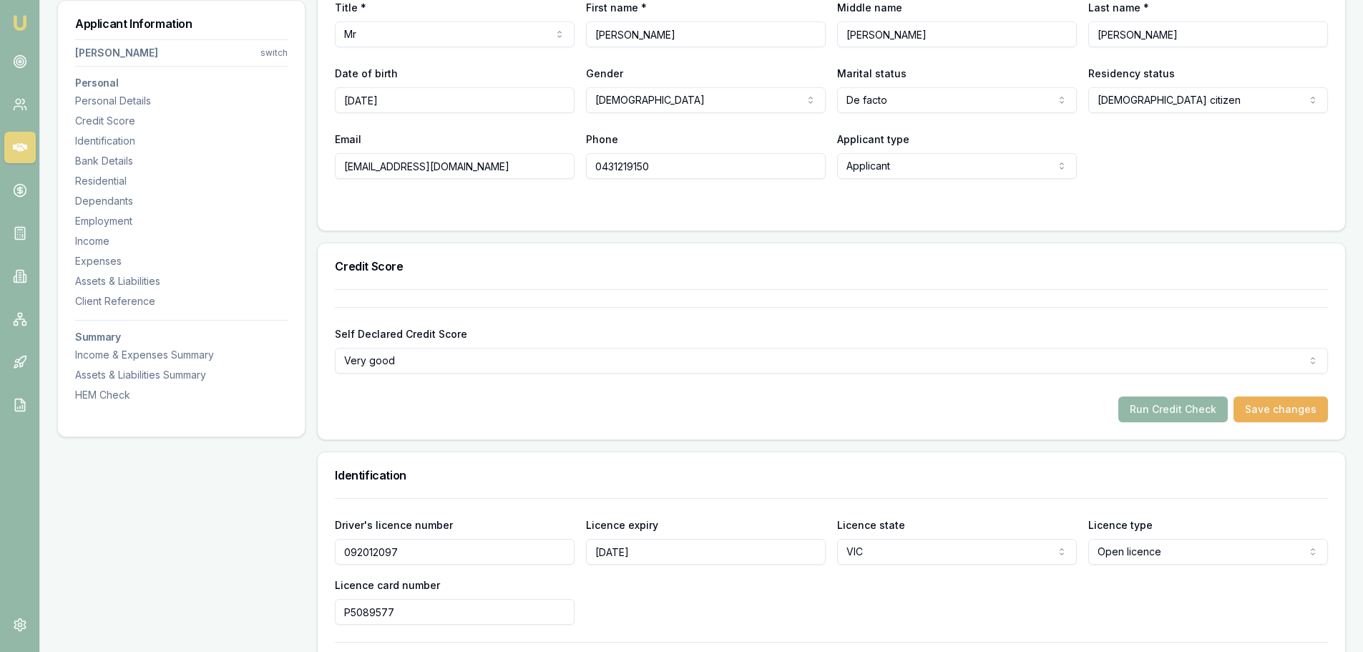
scroll to position [143, 0]
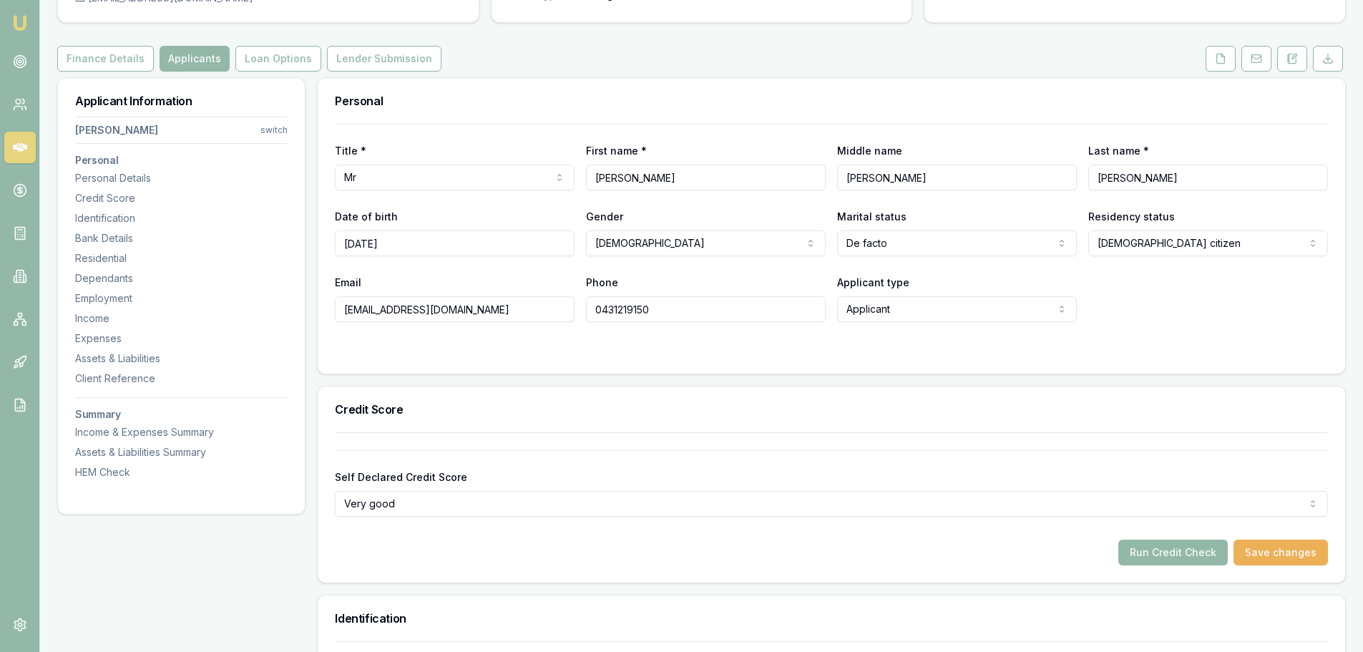
click at [580, 373] on div "Personal Title * Mr Mr Mrs Miss Ms Dr Prof First name * [PERSON_NAME] name [PER…" at bounding box center [831, 225] width 1029 height 297
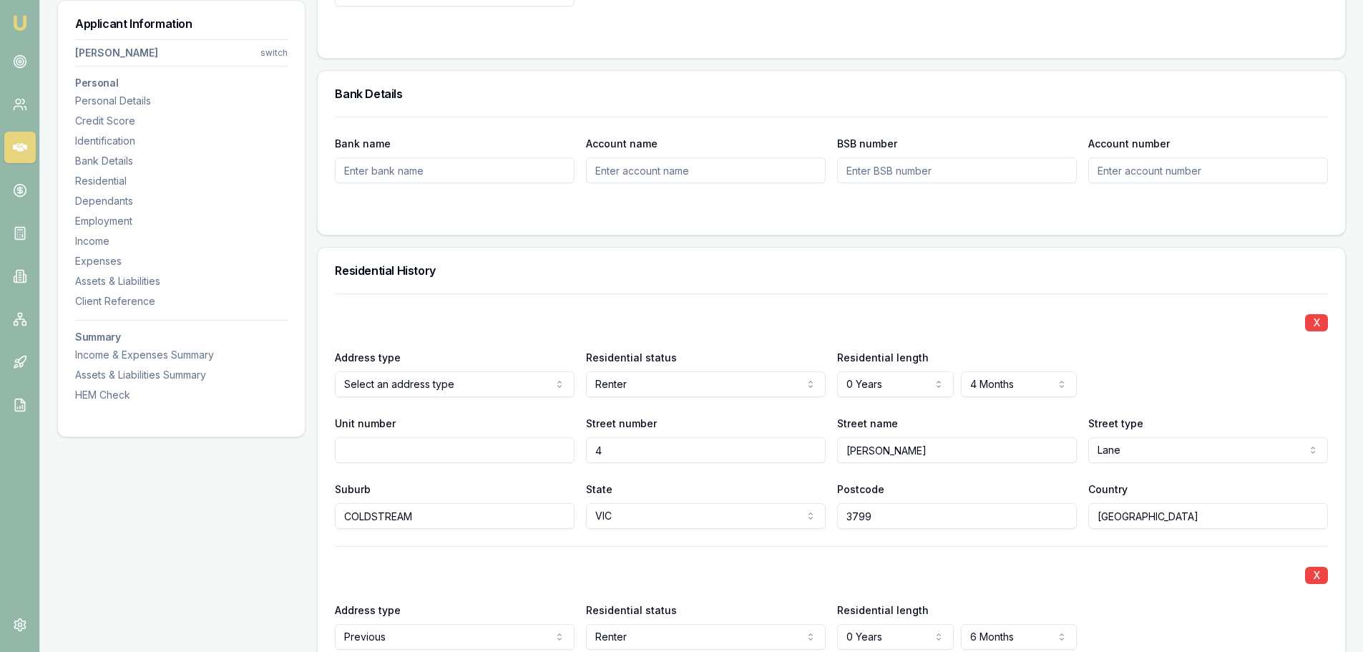
scroll to position [1216, 0]
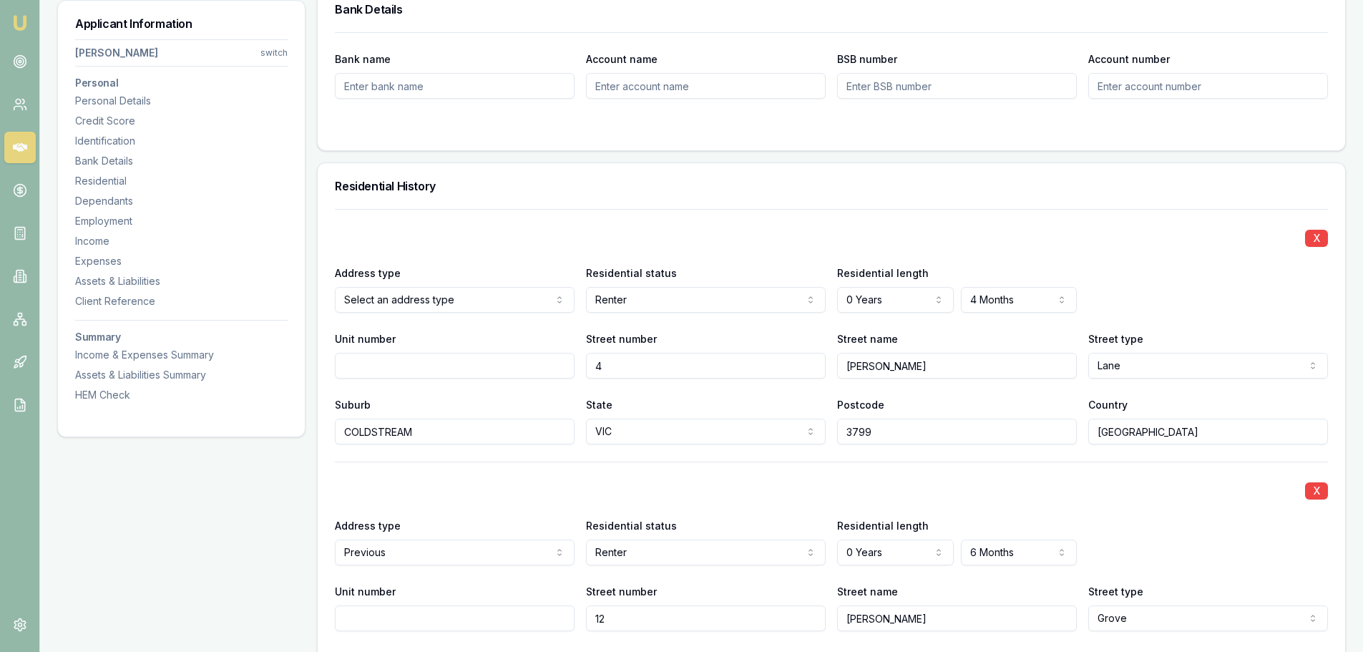
click at [507, 473] on div "X Address type Previous Current Previous Residential status Renter Owner with m…" at bounding box center [831, 578] width 993 height 235
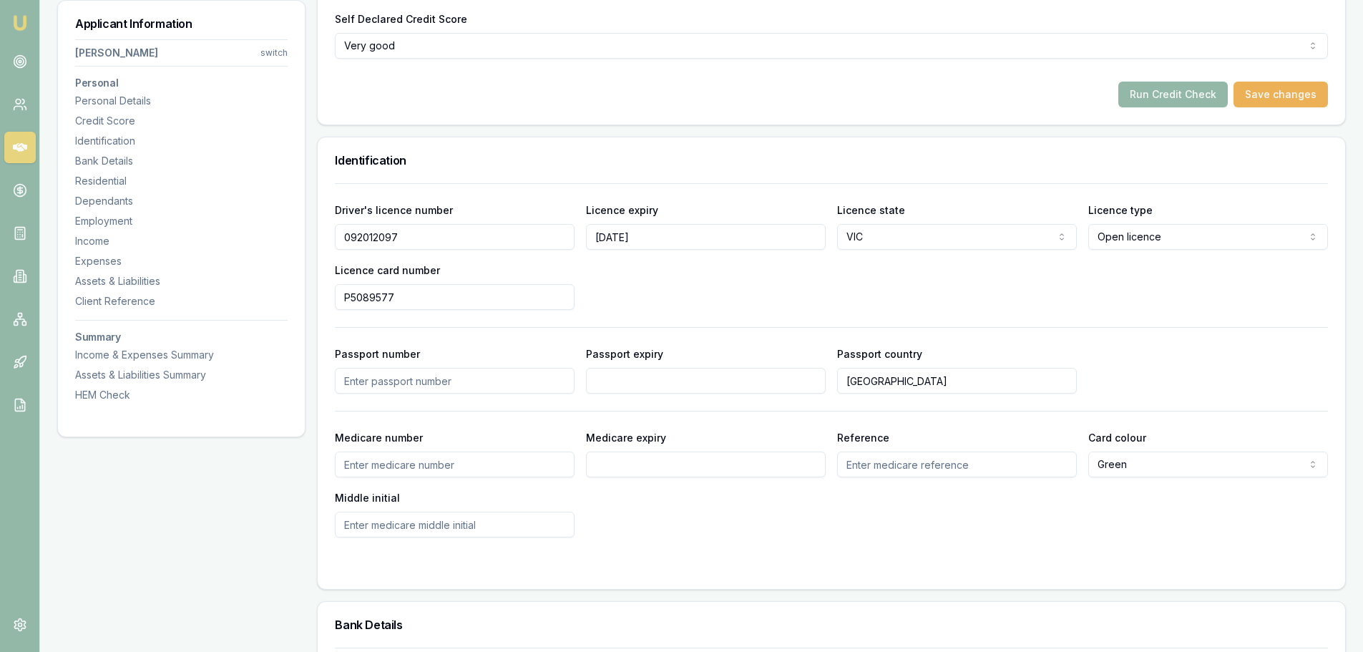
scroll to position [501, 0]
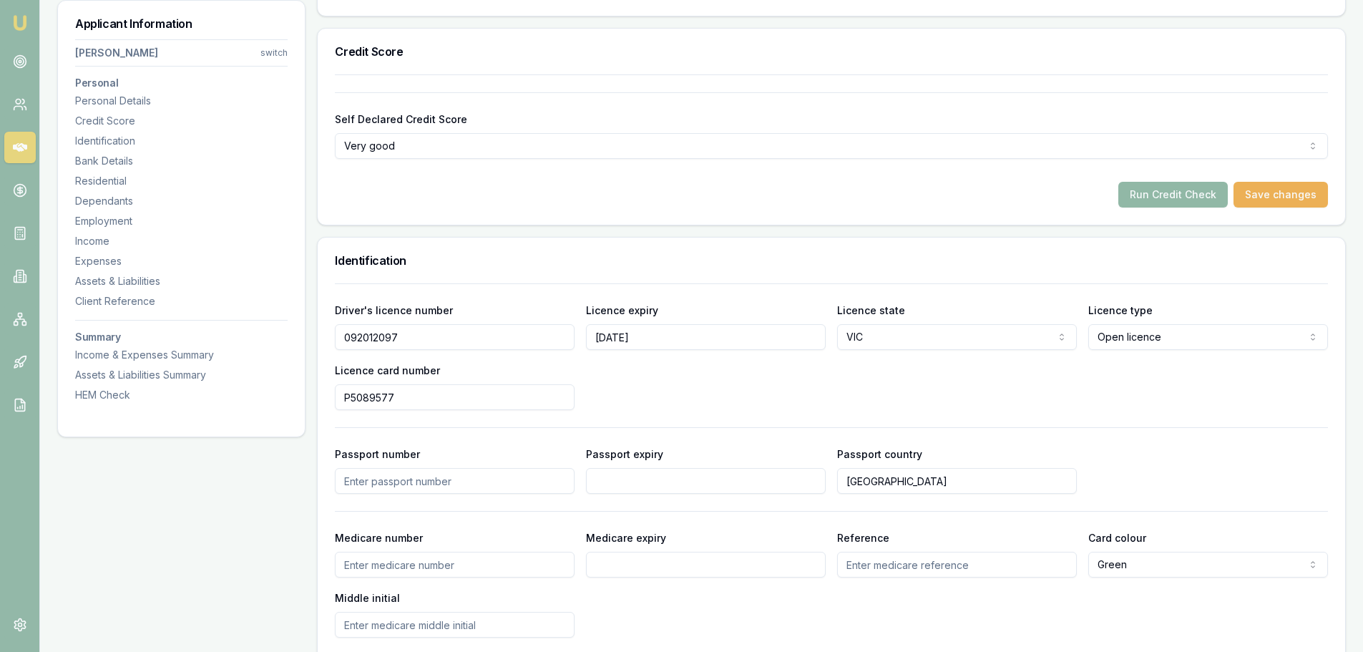
click at [1183, 197] on button "Run Credit Check" at bounding box center [1172, 195] width 109 height 26
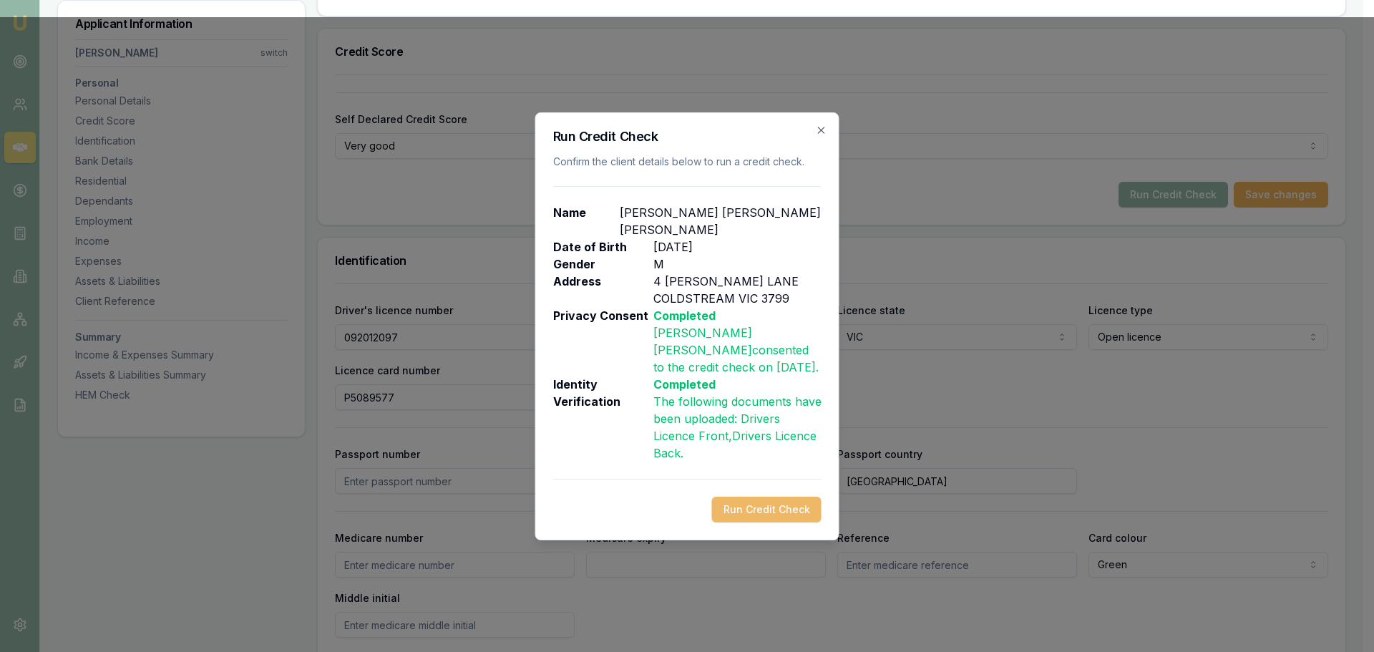
click at [773, 496] on button "Run Credit Check" at bounding box center [766, 509] width 109 height 26
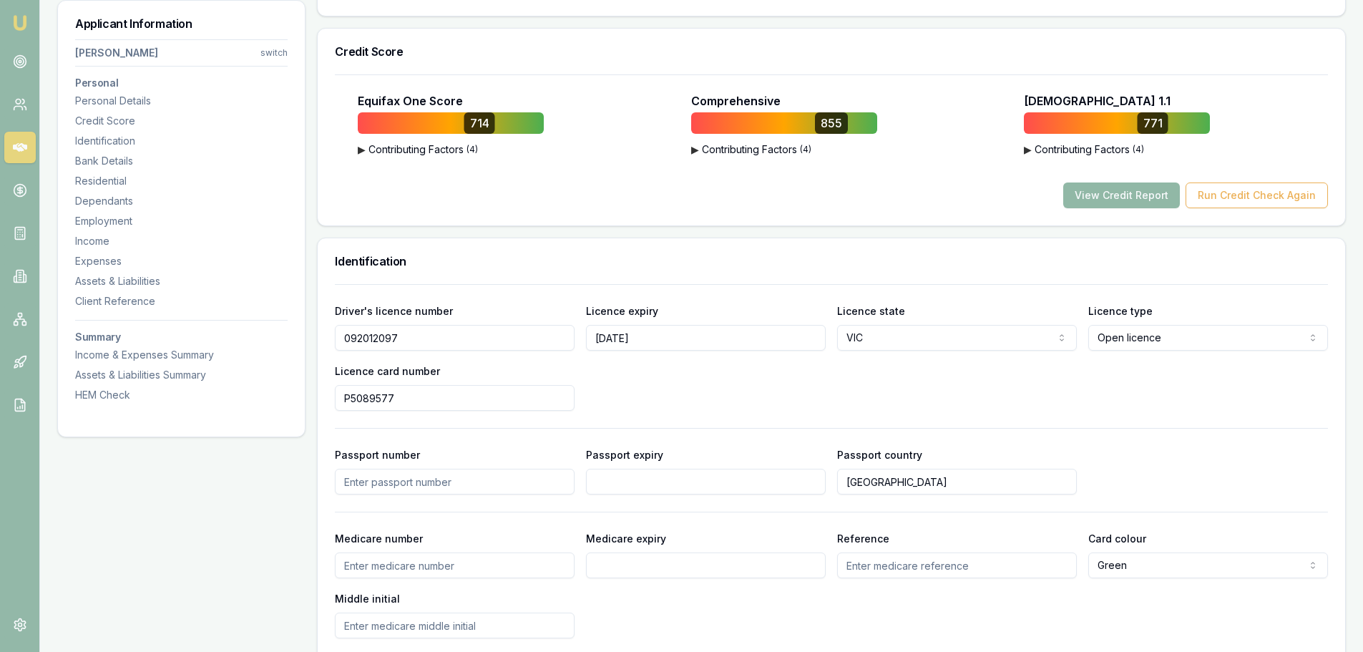
click at [1115, 195] on button "View Credit Report" at bounding box center [1121, 195] width 117 height 26
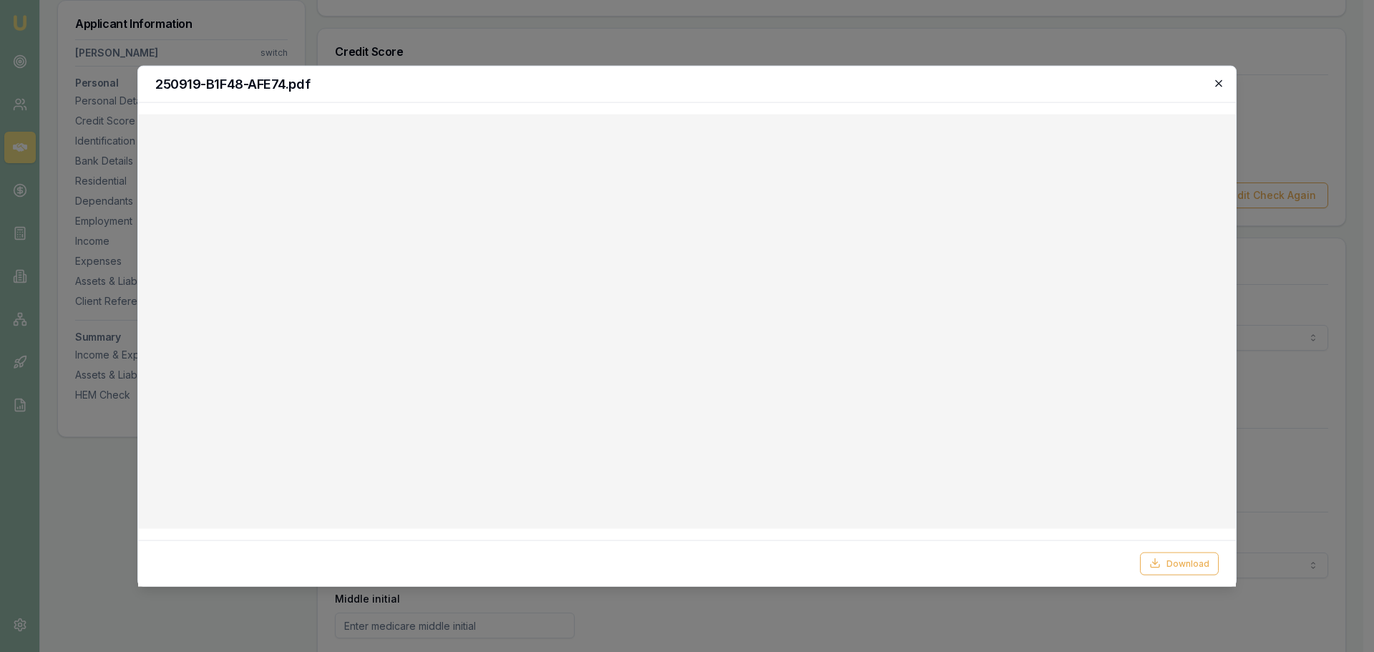
click at [1218, 82] on icon "button" at bounding box center [1218, 82] width 6 height 6
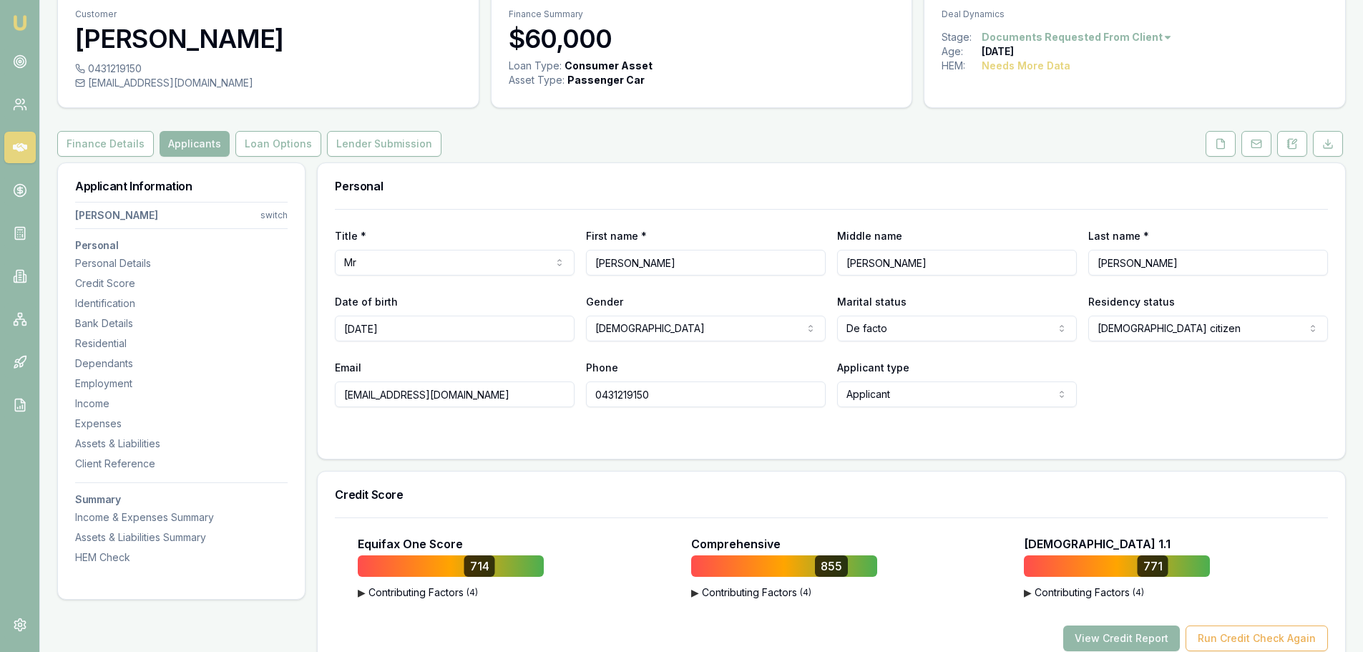
scroll to position [0, 0]
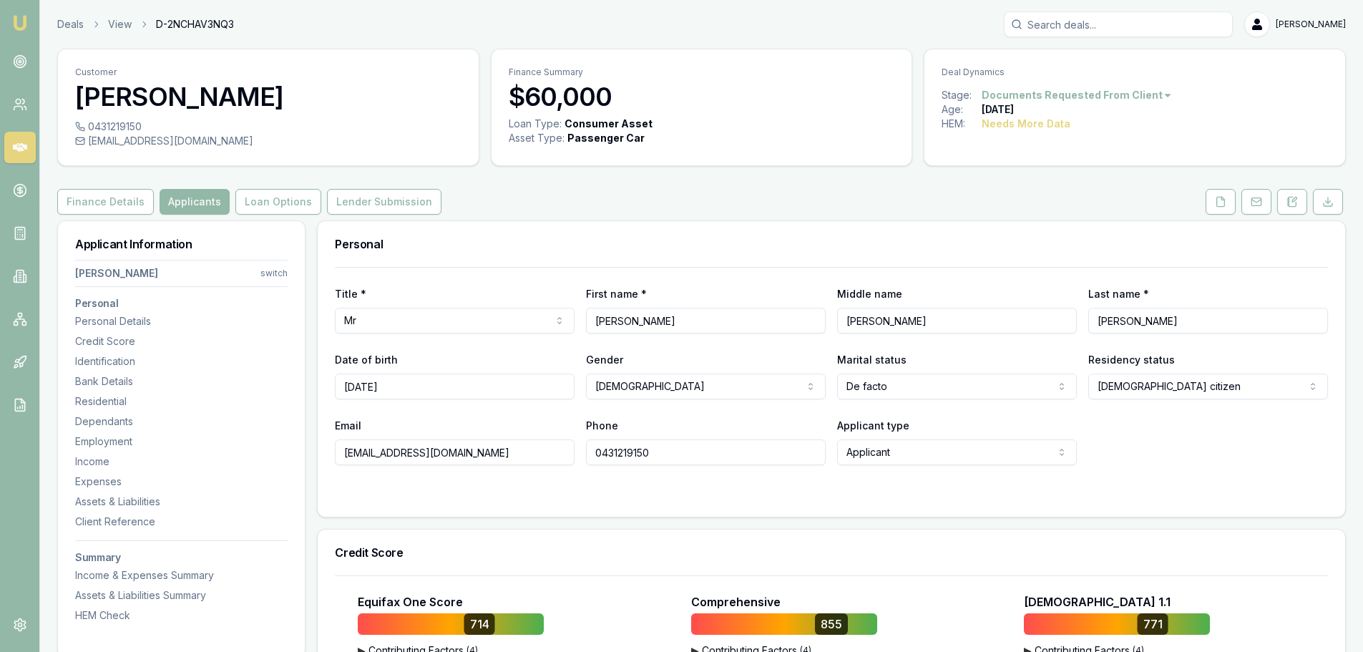
click at [1233, 197] on button at bounding box center [1220, 202] width 30 height 26
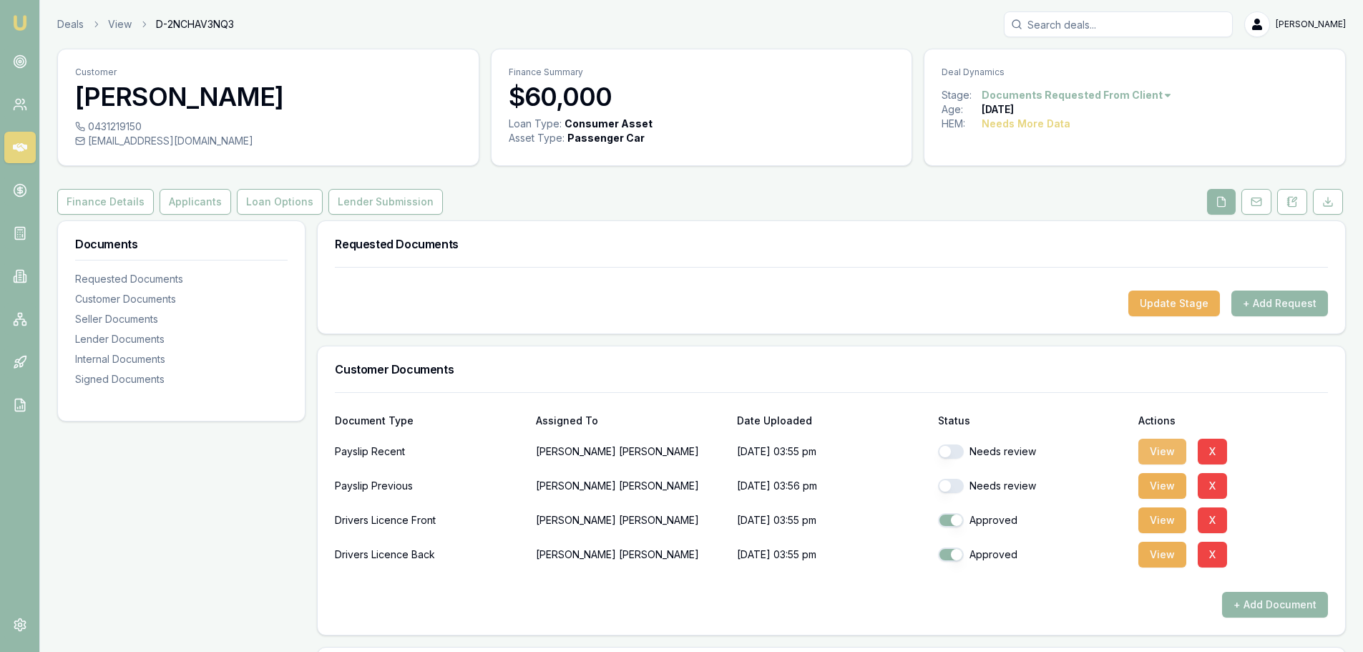
click at [1164, 449] on button "View" at bounding box center [1162, 452] width 48 height 26
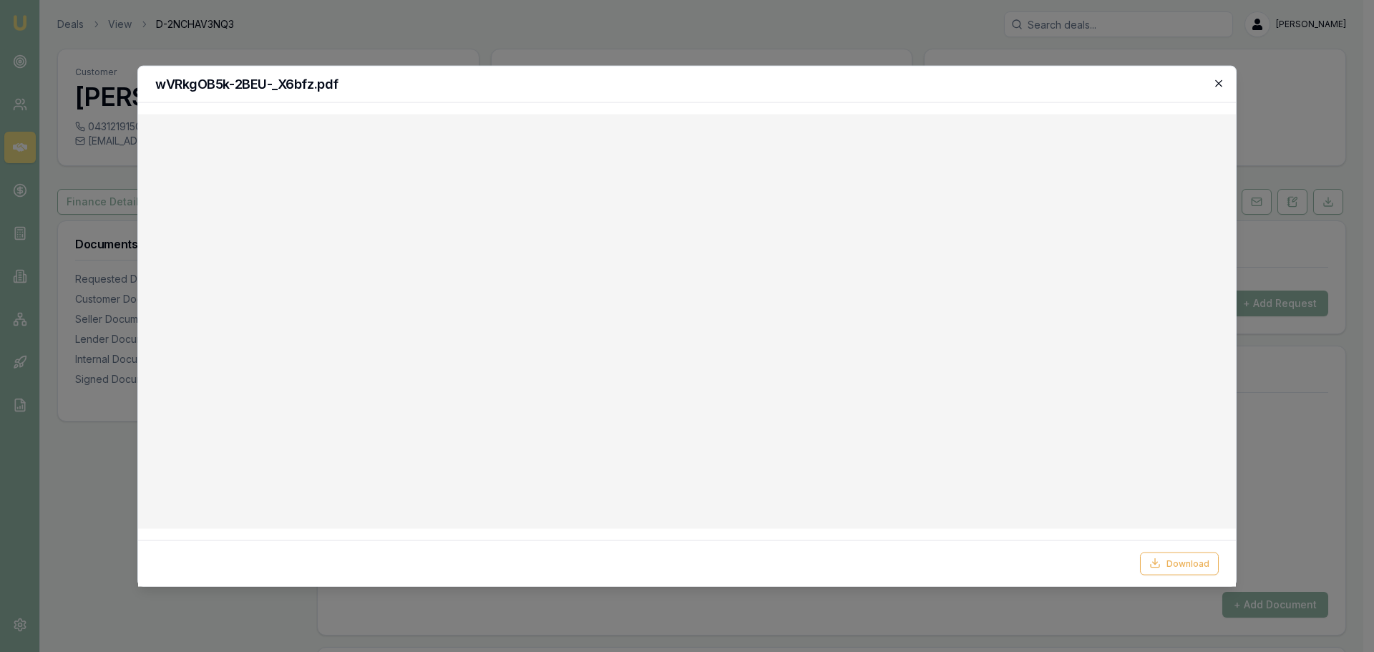
click at [1214, 83] on icon "button" at bounding box center [1218, 82] width 11 height 11
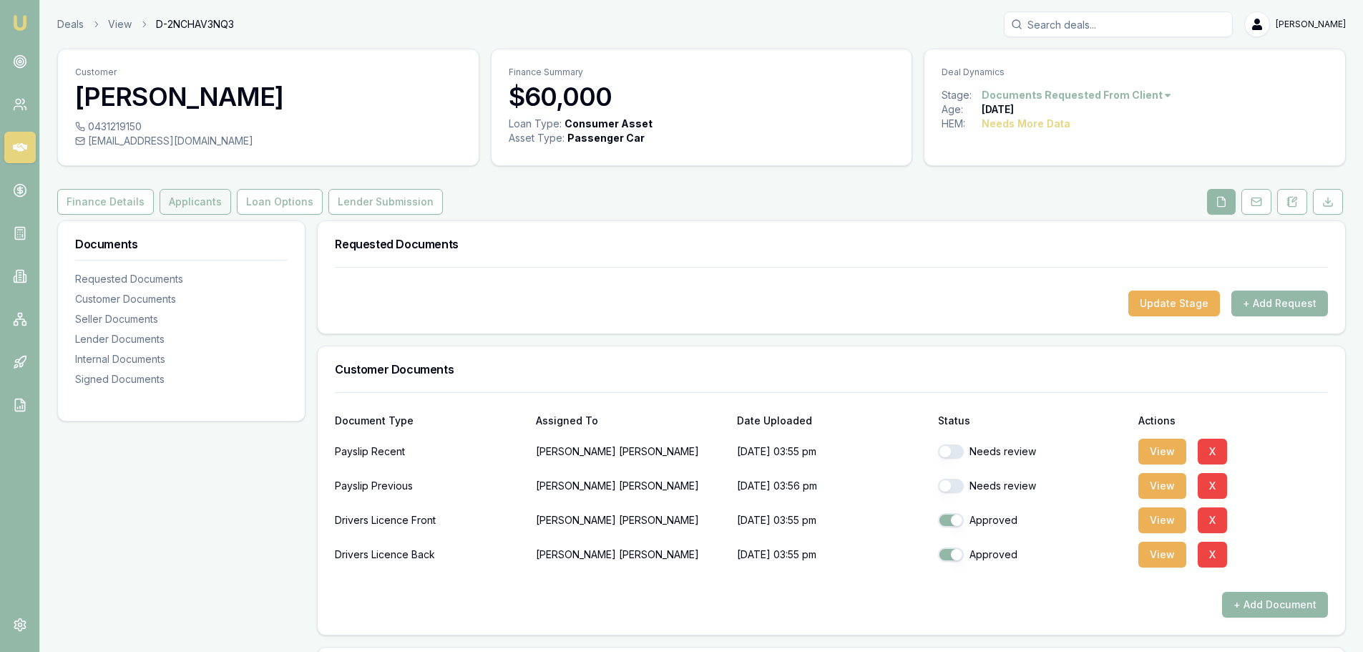
click at [214, 207] on button "Applicants" at bounding box center [196, 202] width 72 height 26
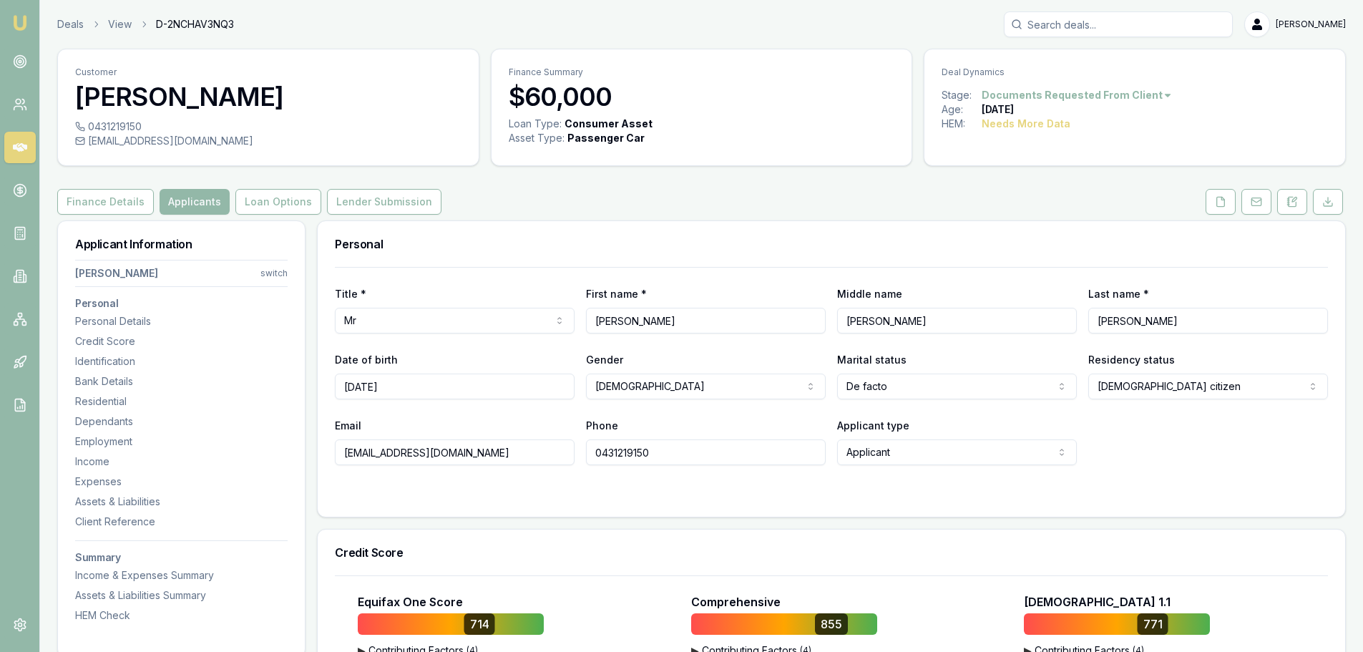
click at [680, 233] on div "Personal" at bounding box center [831, 244] width 1027 height 46
click at [122, 194] on button "Finance Details" at bounding box center [105, 202] width 97 height 26
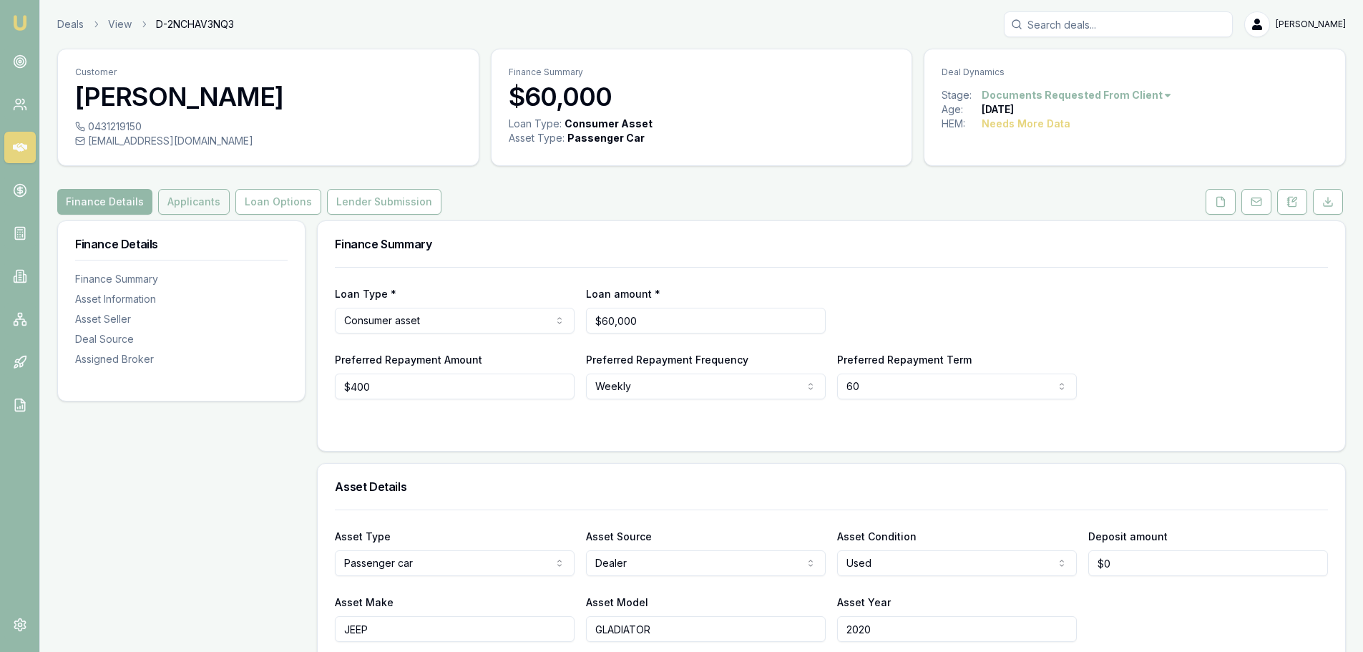
click at [204, 210] on button "Applicants" at bounding box center [194, 202] width 72 height 26
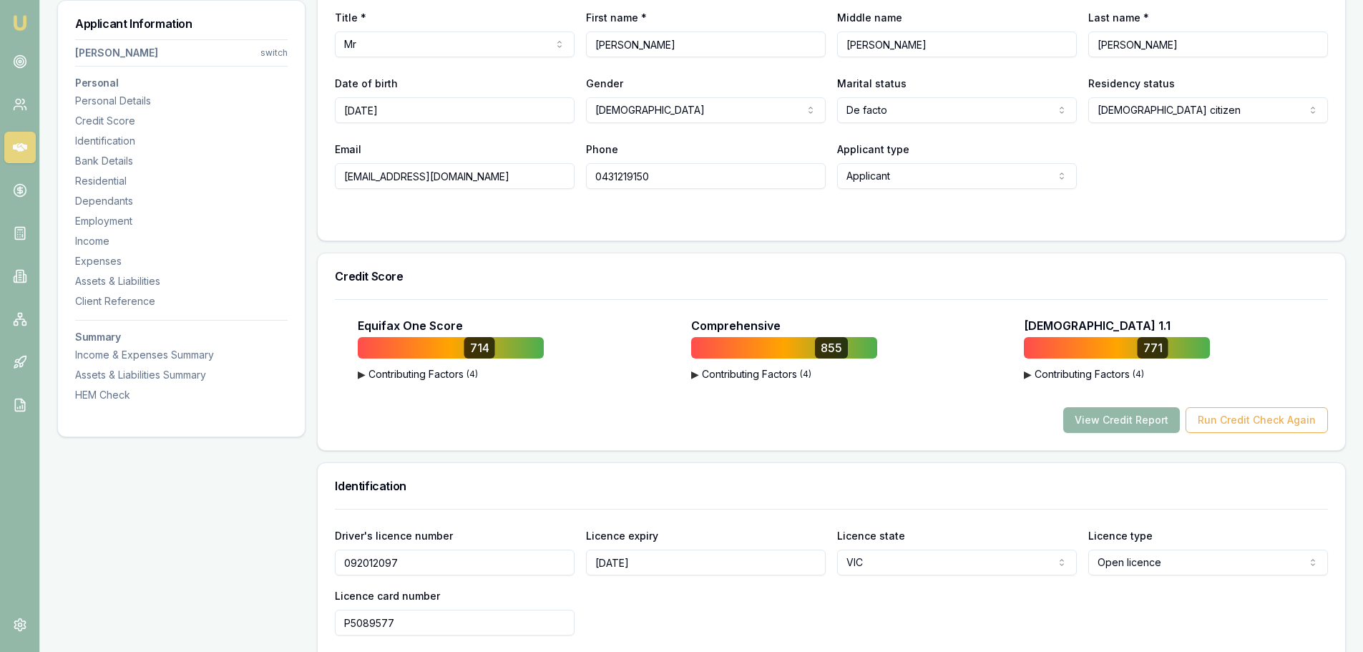
scroll to position [143, 0]
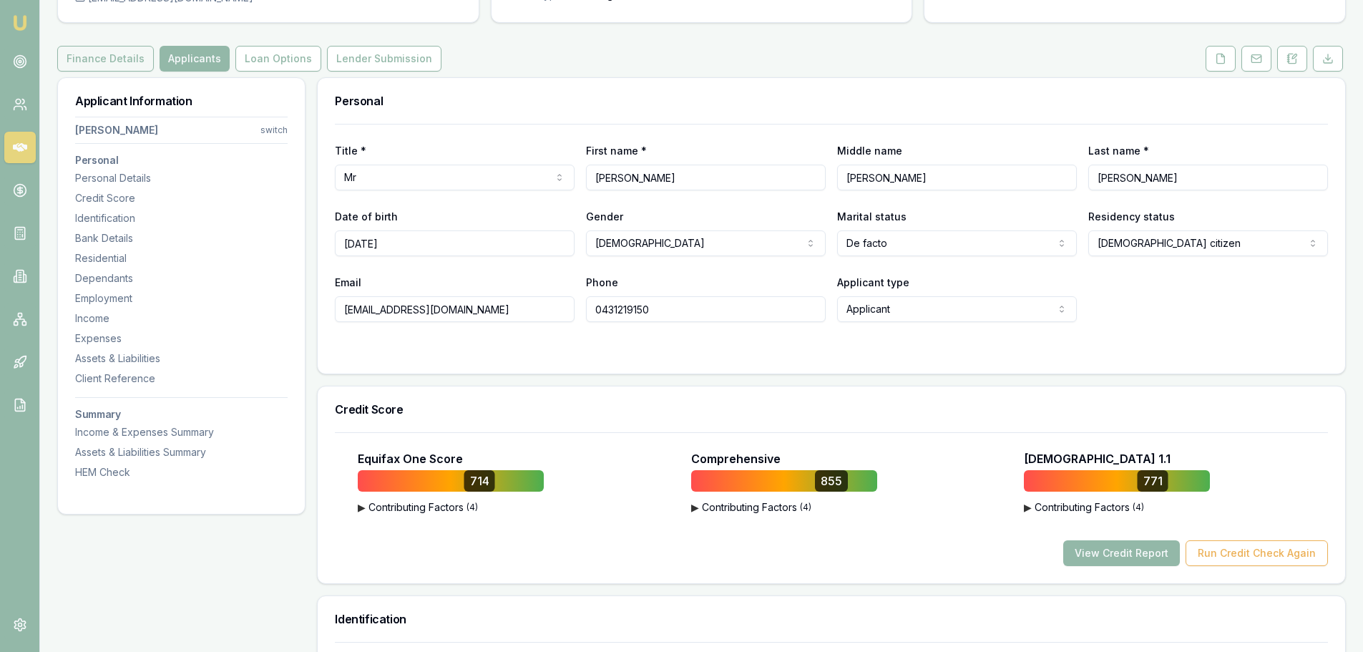
click at [121, 58] on button "Finance Details" at bounding box center [105, 59] width 97 height 26
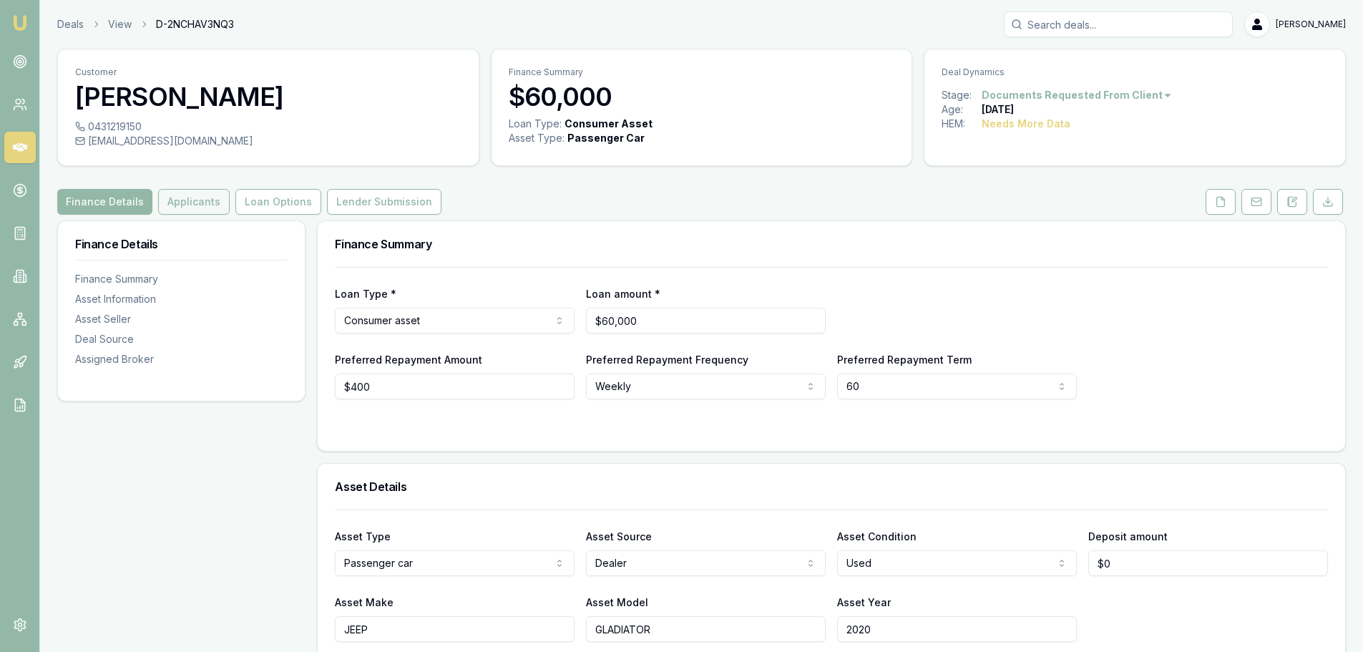
click at [192, 202] on button "Applicants" at bounding box center [194, 202] width 72 height 26
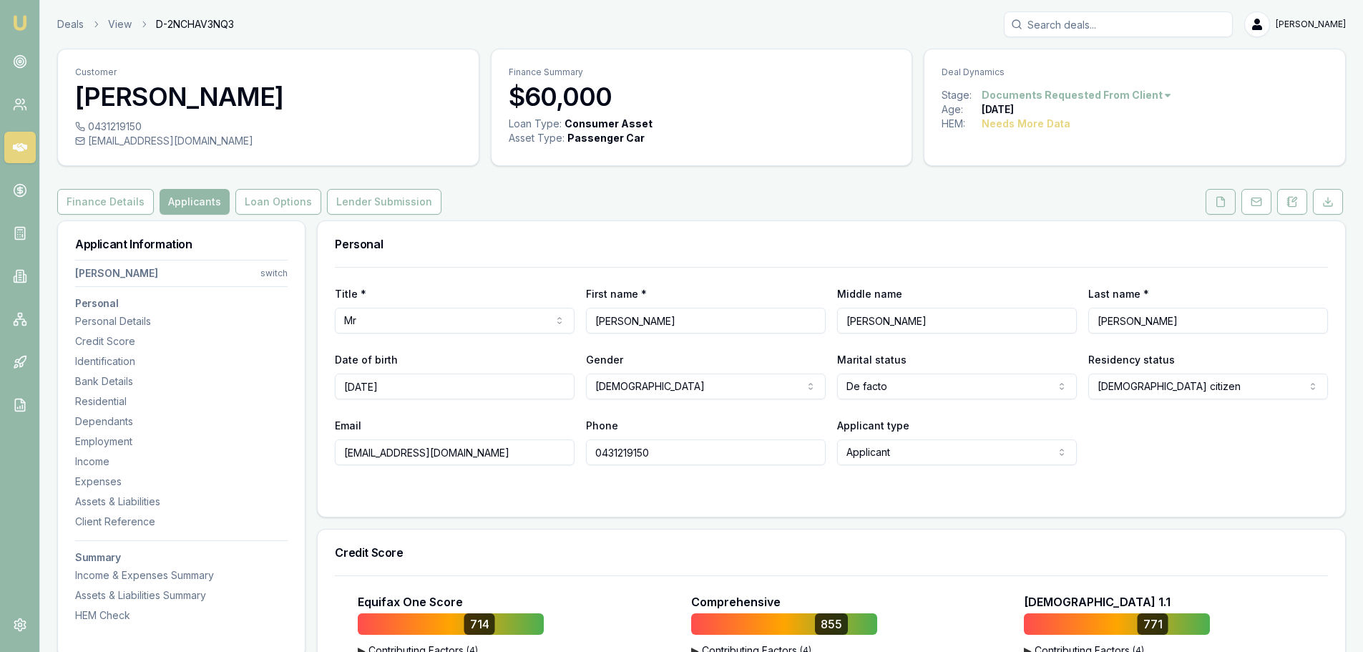
click at [1217, 210] on button at bounding box center [1220, 202] width 30 height 26
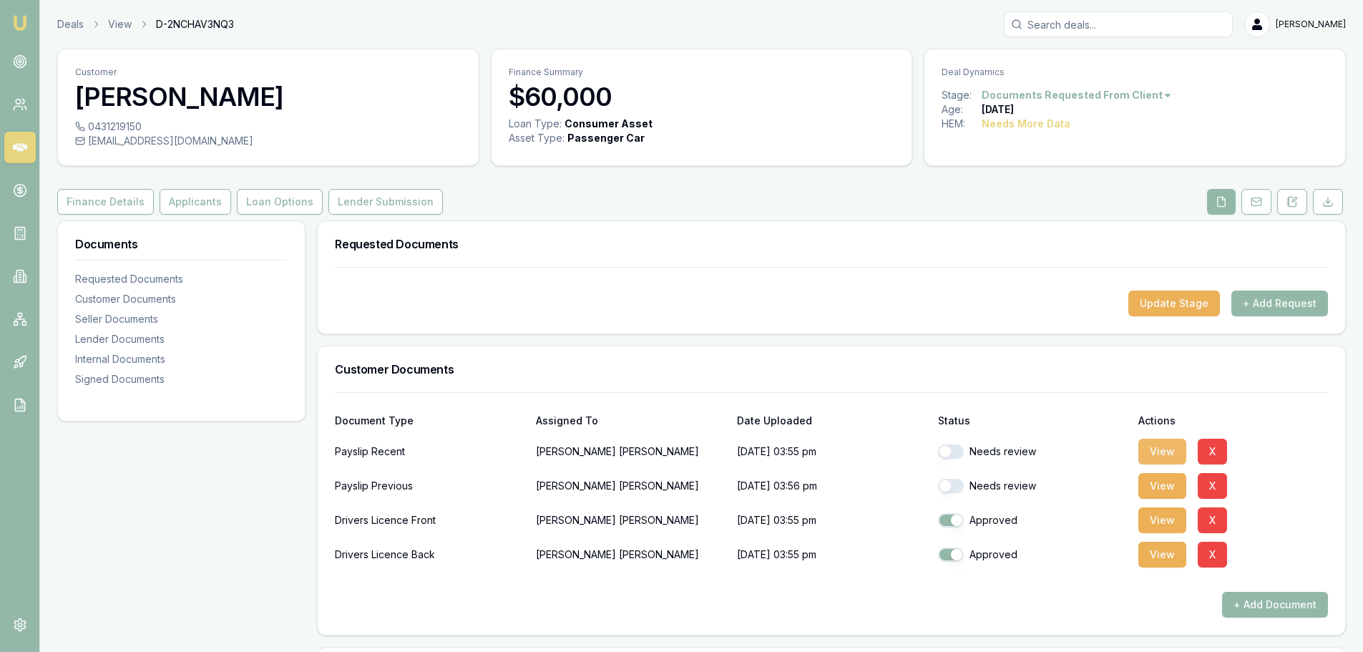
click at [1164, 444] on button "View" at bounding box center [1162, 452] width 48 height 26
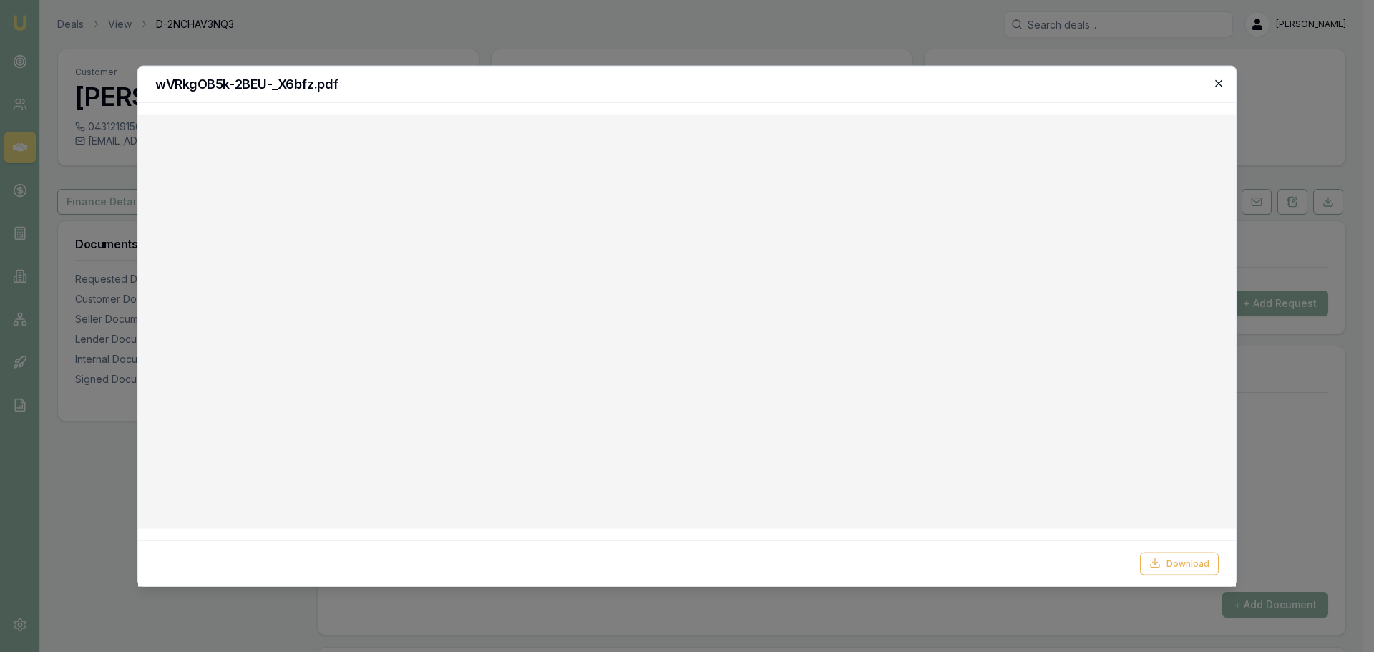
click at [1215, 83] on icon "button" at bounding box center [1218, 82] width 11 height 11
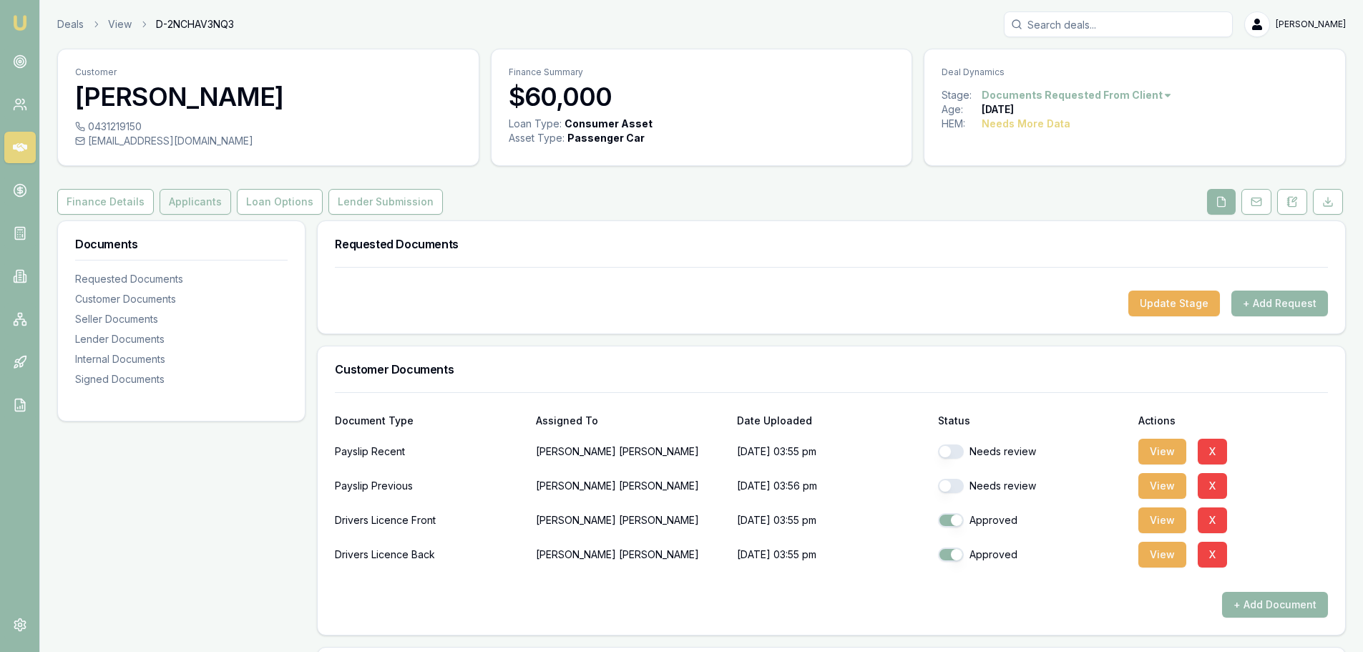
click at [182, 204] on button "Applicants" at bounding box center [196, 202] width 72 height 26
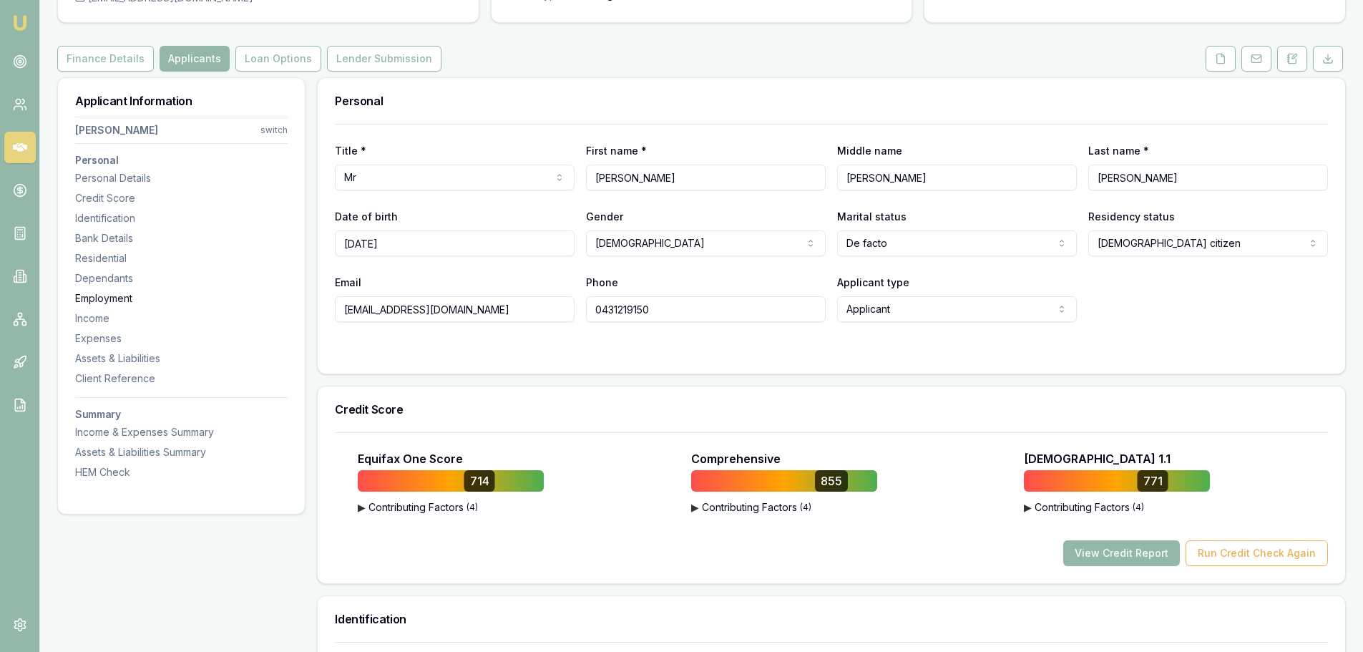
click at [92, 299] on div "Employment" at bounding box center [181, 298] width 212 height 14
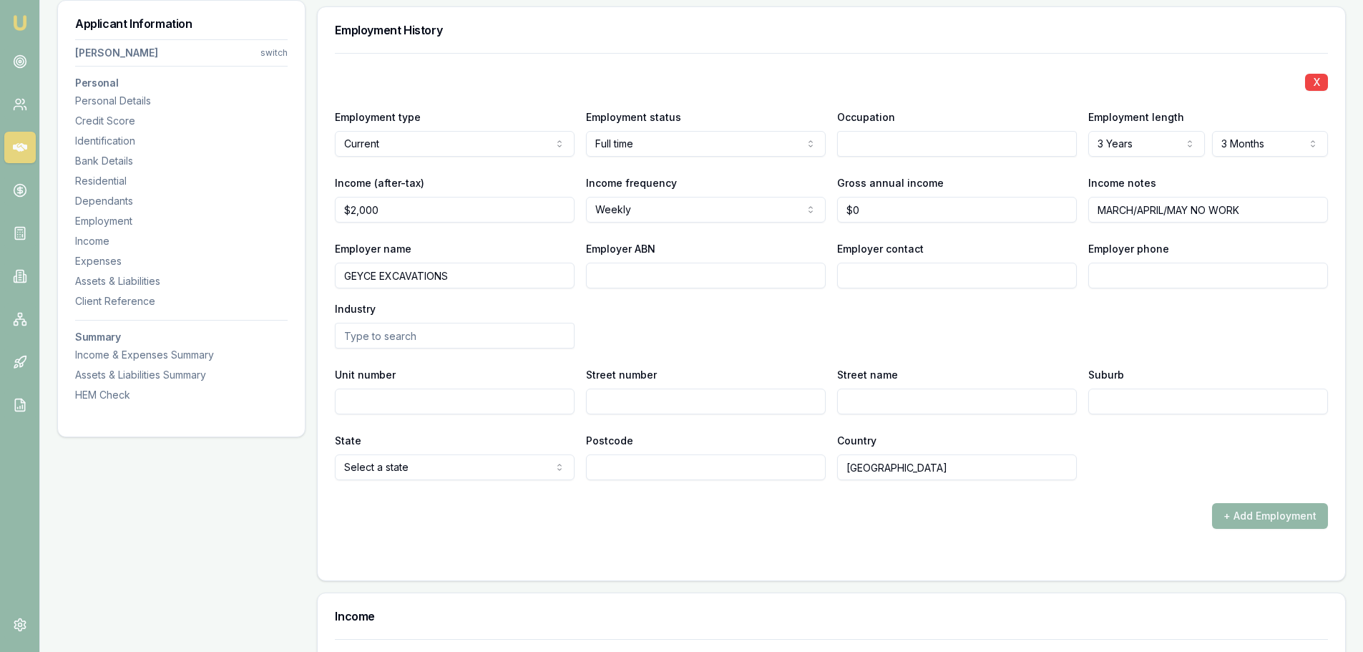
scroll to position [2558, 0]
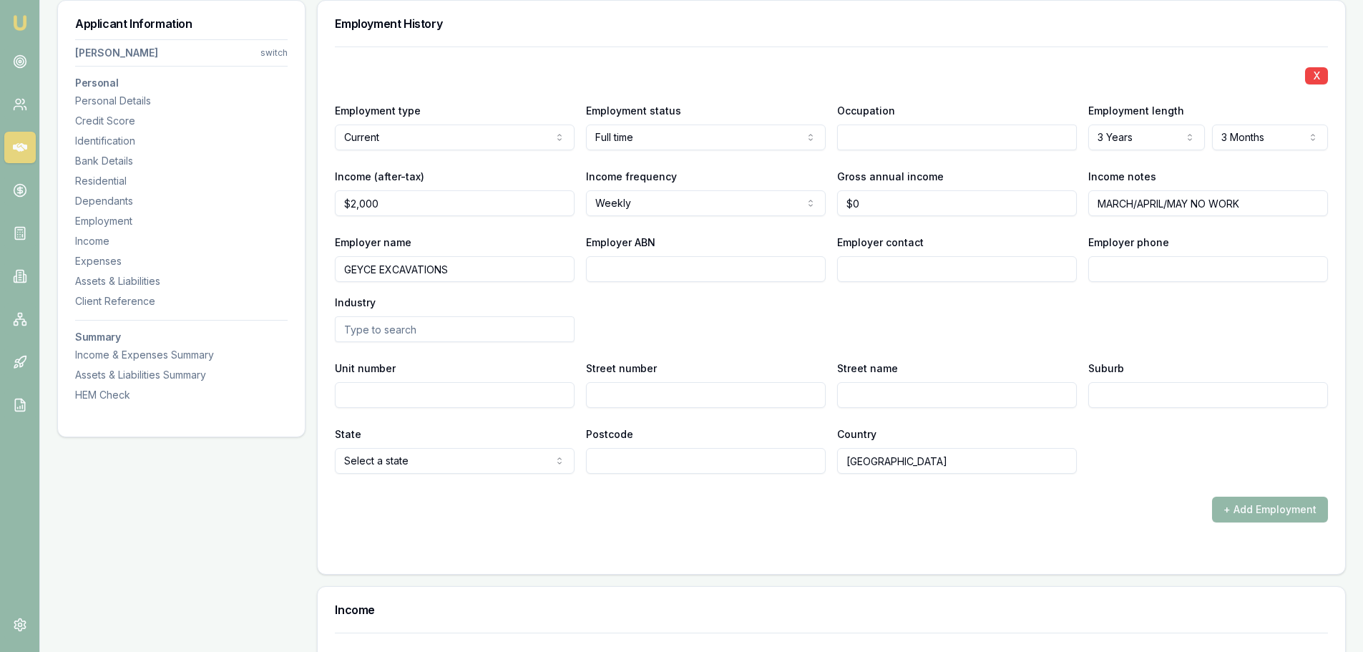
click at [646, 389] on input "Street number" at bounding box center [706, 395] width 240 height 26
type input "1"
type input "TBA"
type input "S"
click at [1016, 397] on input "TBA" at bounding box center [957, 395] width 240 height 26
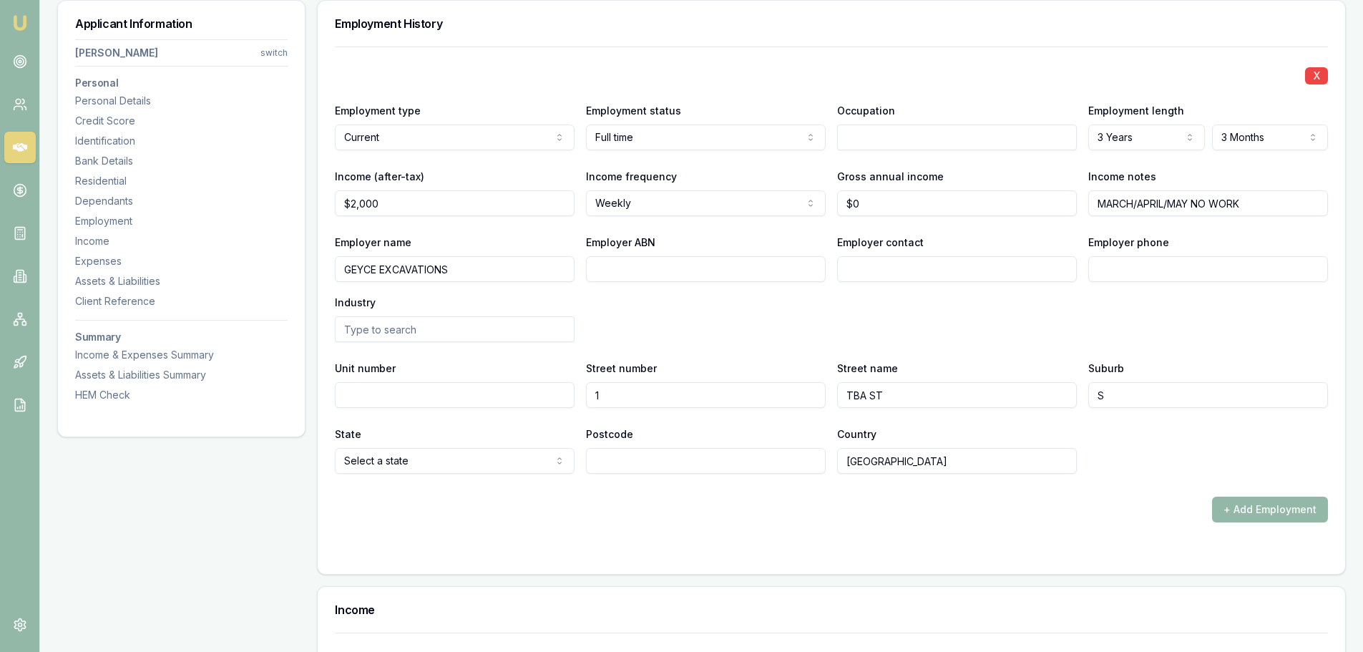
type input "TBA ST"
type input "SEYVILLE"
select select "VIC"
click at [675, 321] on div "Employer name GEYCE EXCAVATIONS Employer ABN Employer contact Employer phone In…" at bounding box center [831, 287] width 993 height 109
click at [1154, 264] on input "Employer phone" at bounding box center [1208, 269] width 240 height 26
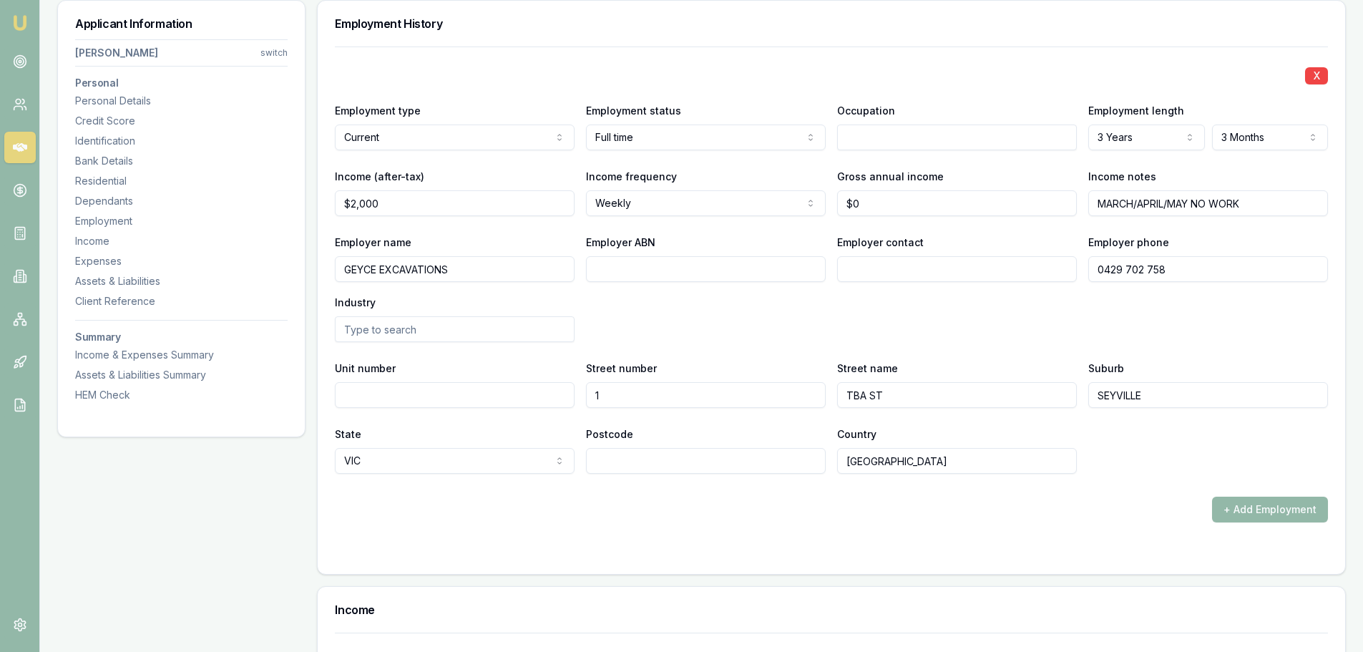
type input "0429 702 758"
click at [1170, 312] on div "Employer name GEYCE EXCAVATIONS Employer ABN Employer contact Employer phone 04…" at bounding box center [831, 287] width 993 height 109
click at [915, 268] on input "Employer contact" at bounding box center [957, 269] width 240 height 26
type input "3139"
click at [944, 311] on div "Employer name GEYCE EXCAVATIONS Employer ABN Employer contact 3139 Employer pho…" at bounding box center [831, 287] width 993 height 109
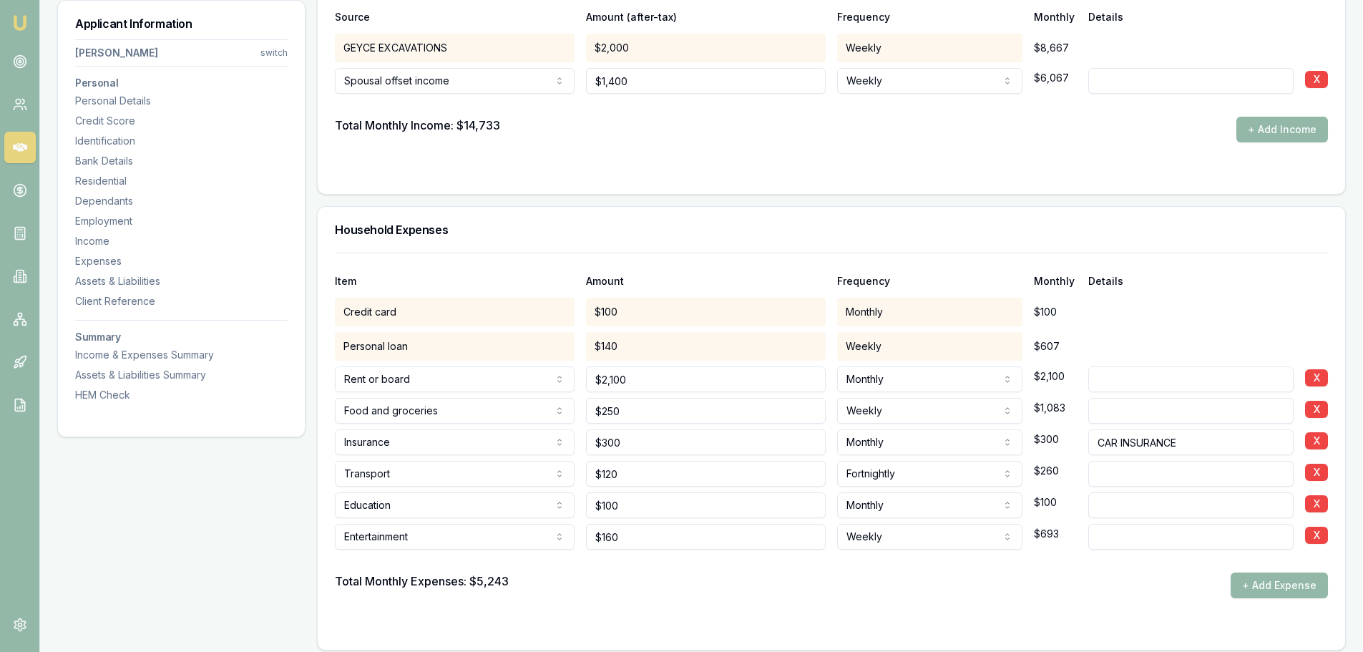
scroll to position [3345, 0]
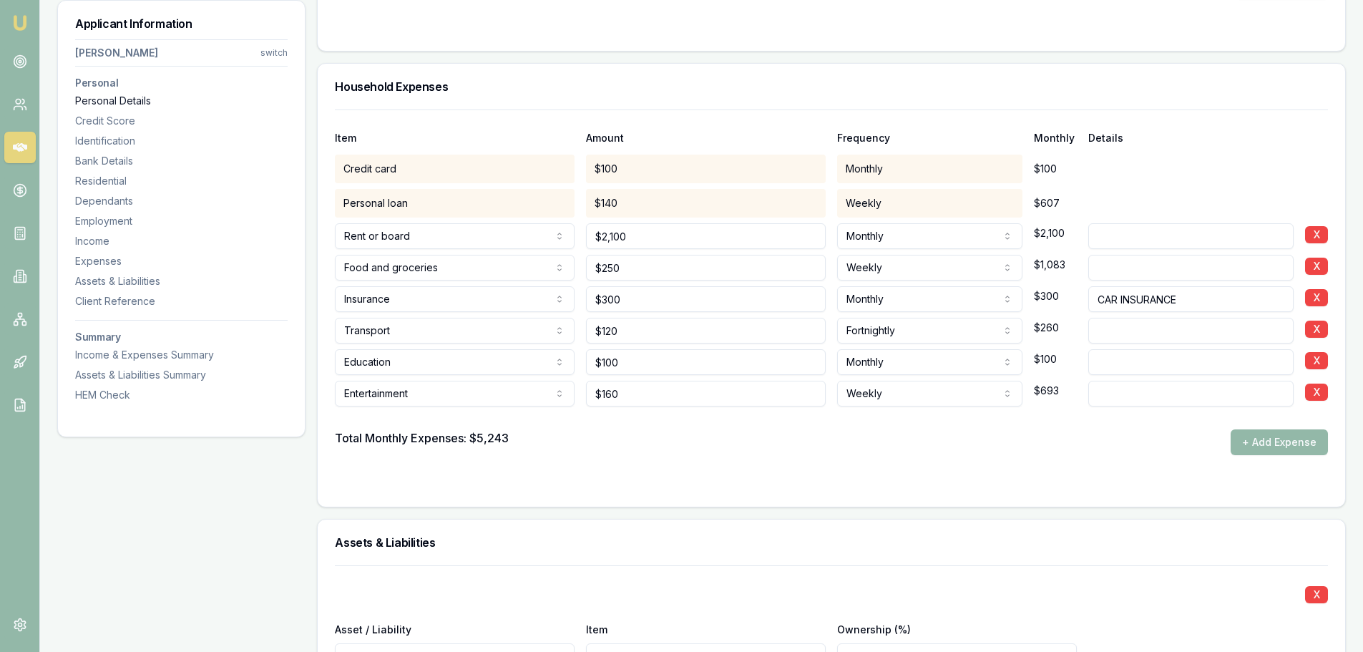
click at [126, 101] on div "Personal Details" at bounding box center [181, 101] width 212 height 14
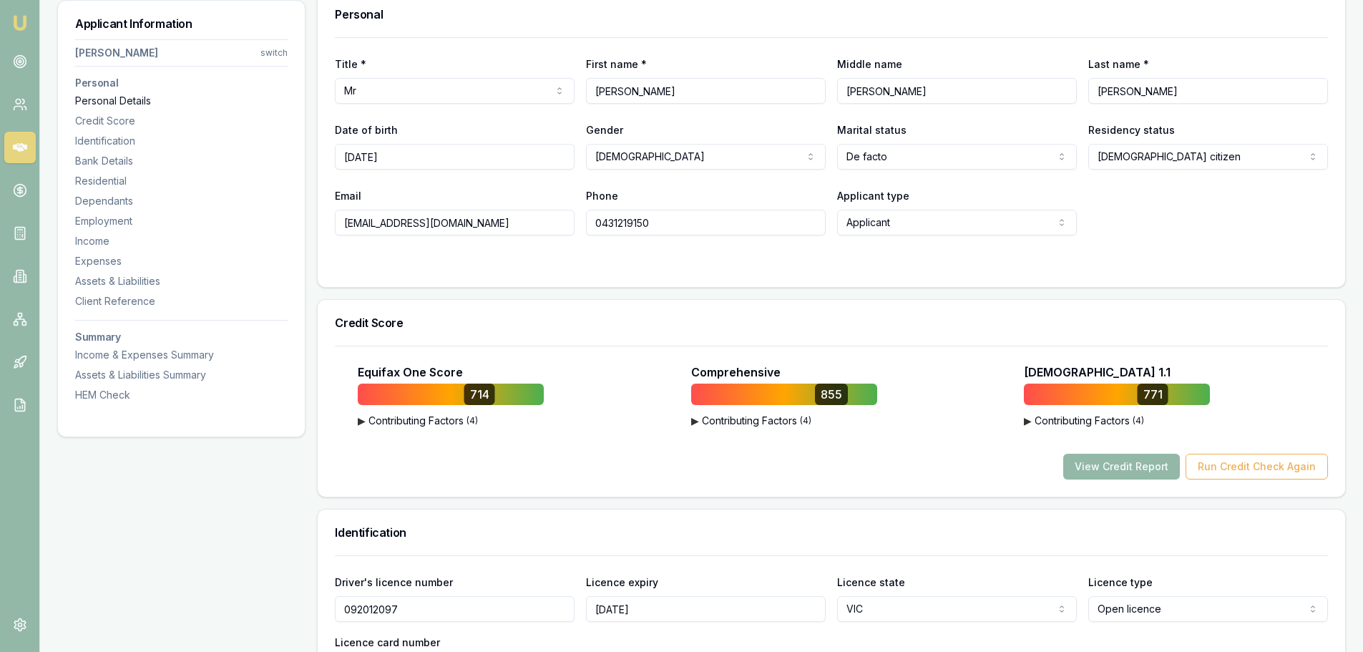
scroll to position [220, 0]
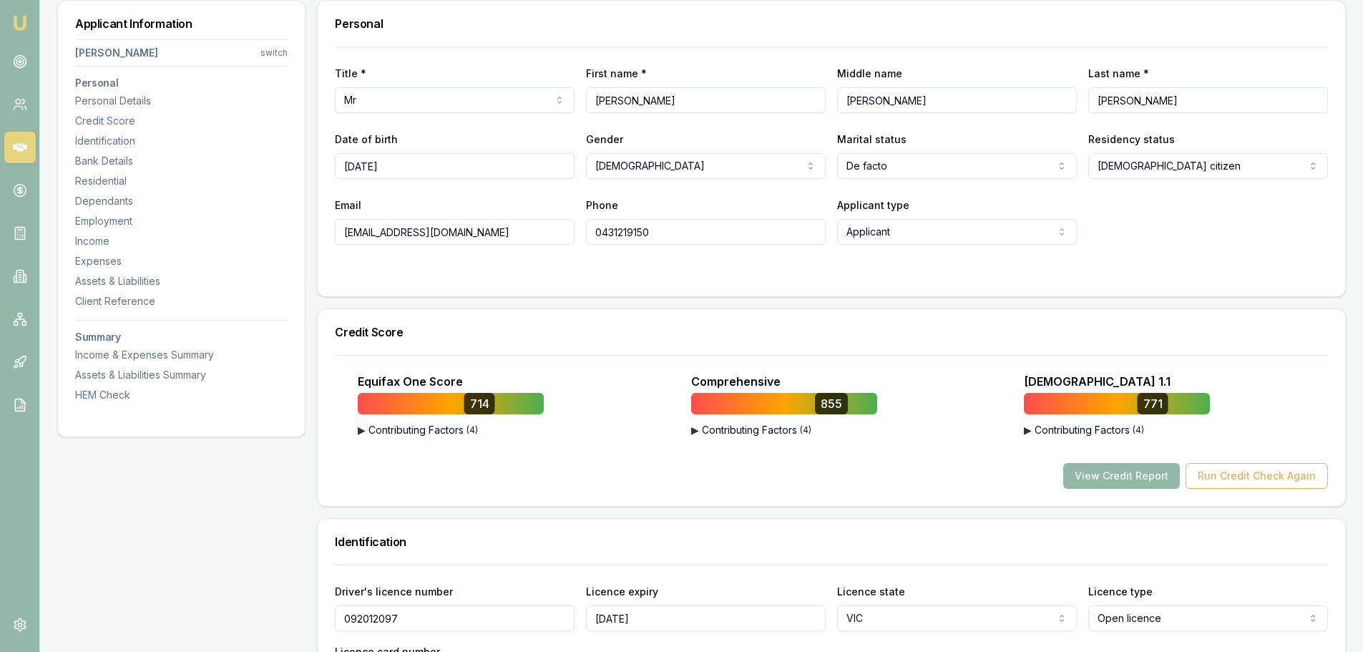
click at [1149, 240] on div "Email bm9142@gmail.com Phone 0431219150 Applicant type Applicant Applicant Non …" at bounding box center [831, 220] width 993 height 49
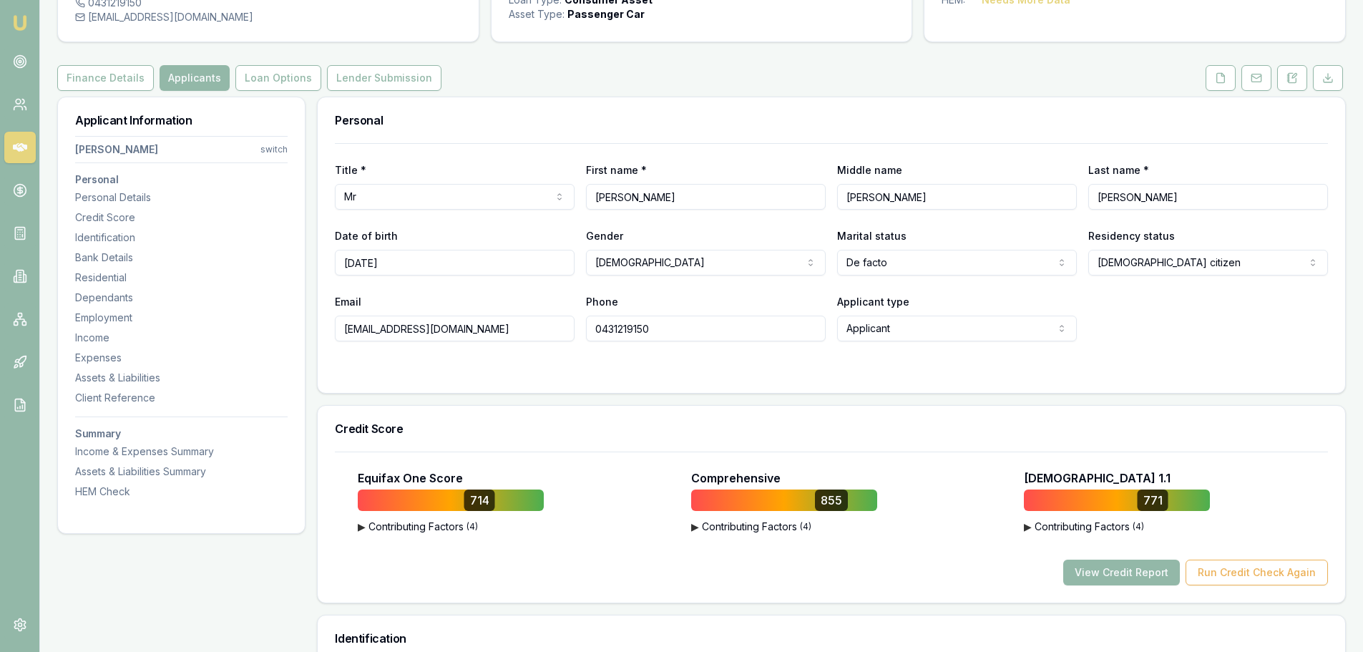
scroll to position [0, 0]
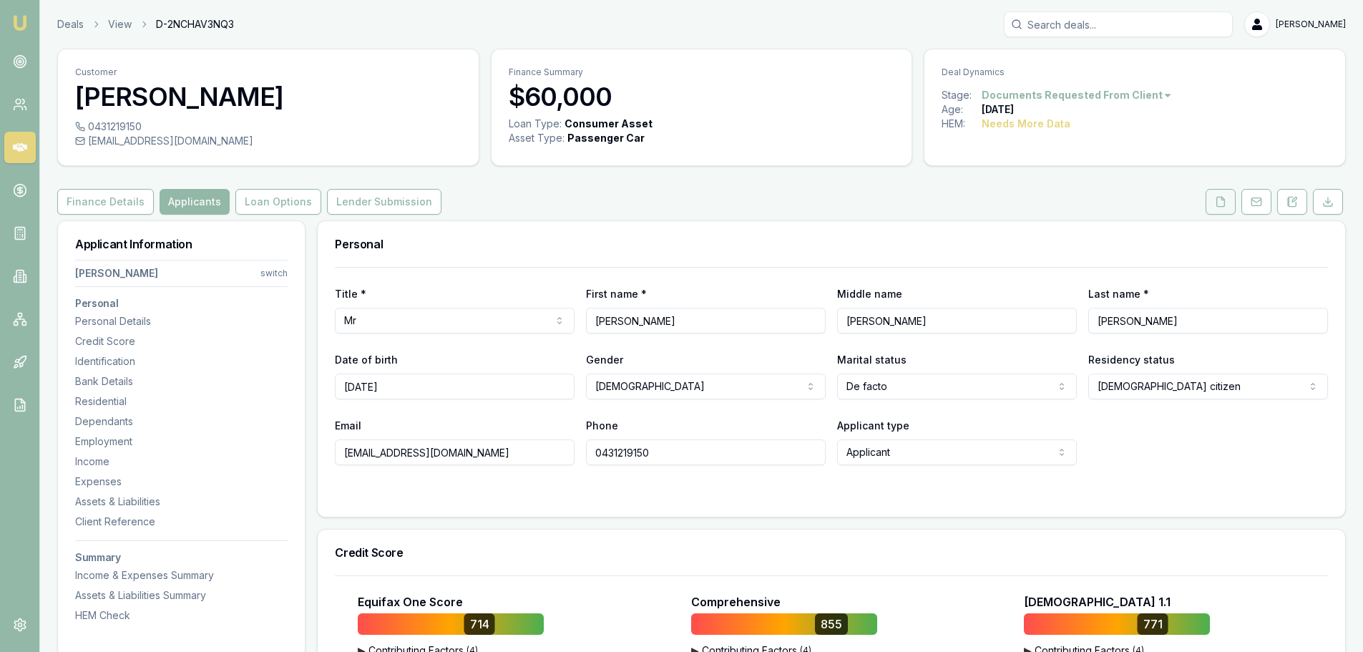
click at [1215, 208] on button at bounding box center [1220, 202] width 30 height 26
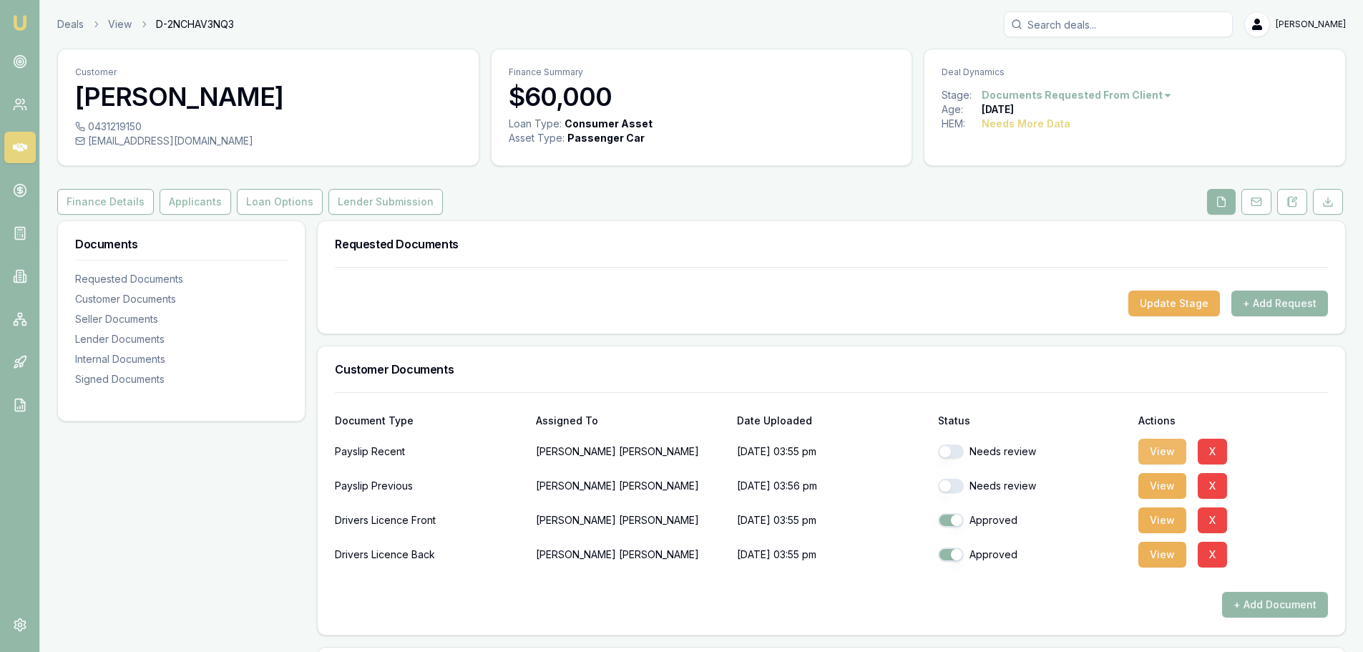
click at [1165, 453] on button "View" at bounding box center [1162, 452] width 48 height 26
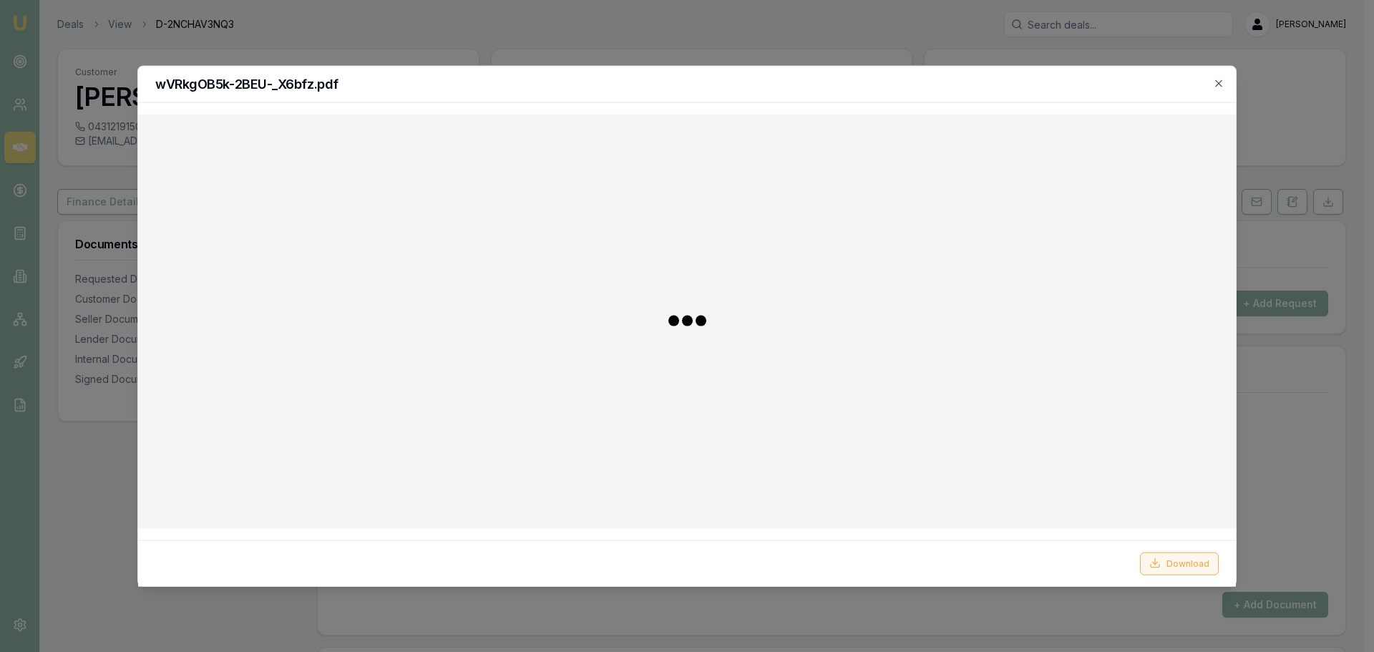
click at [1192, 554] on button "Download" at bounding box center [1179, 563] width 79 height 23
click at [808, 82] on h2 "wVRkgOB5k-2BEU-_X6bfz.pdf" at bounding box center [686, 83] width 1063 height 13
click at [1216, 82] on icon "button" at bounding box center [1218, 82] width 11 height 11
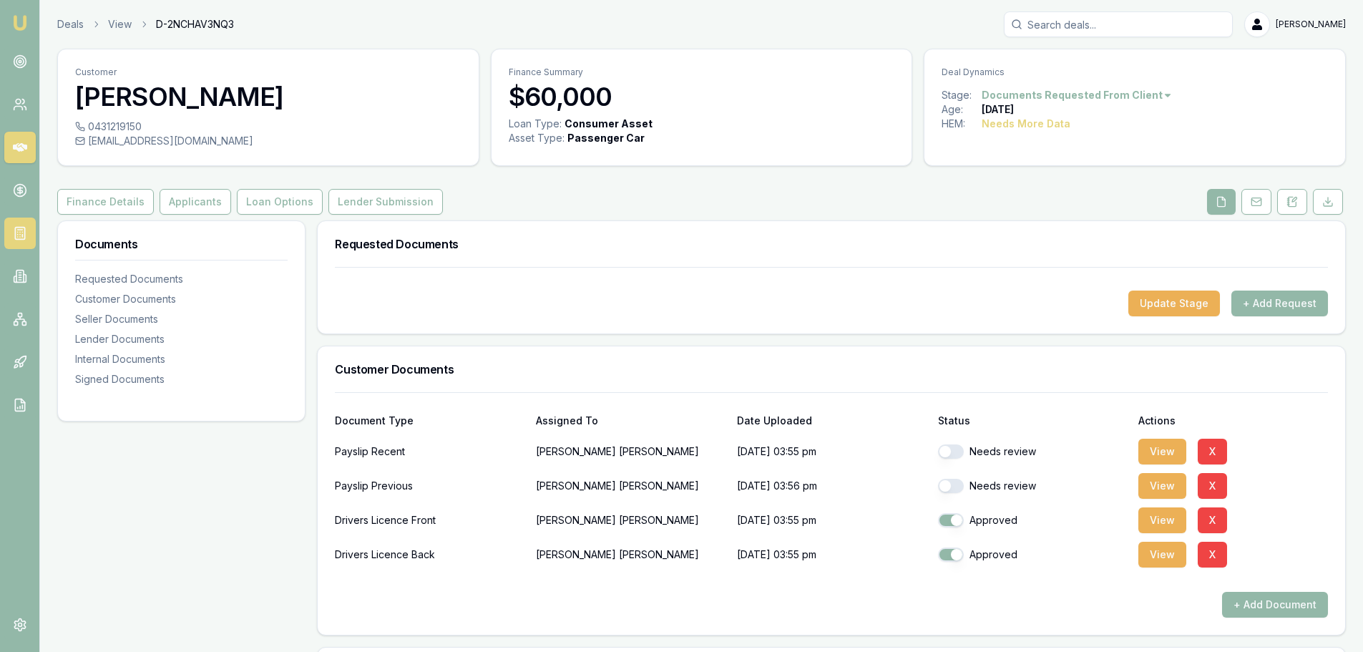
click at [20, 235] on icon at bounding box center [20, 235] width 0 height 0
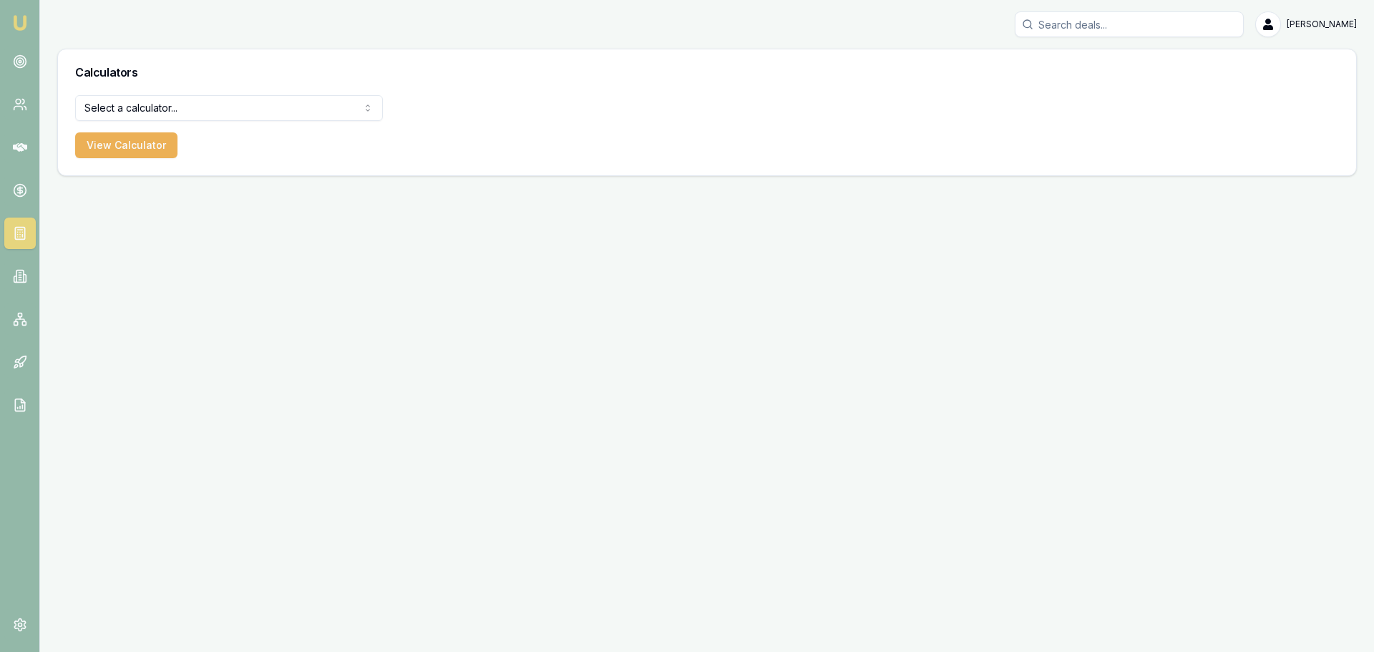
click at [167, 102] on html "Emu Broker Erin Shield Toggle Menu Calculators Select a calculator... Finance Q…" at bounding box center [687, 326] width 1374 height 652
select select "payslip-calculator"
click at [135, 142] on button "View Calculator" at bounding box center [126, 145] width 102 height 26
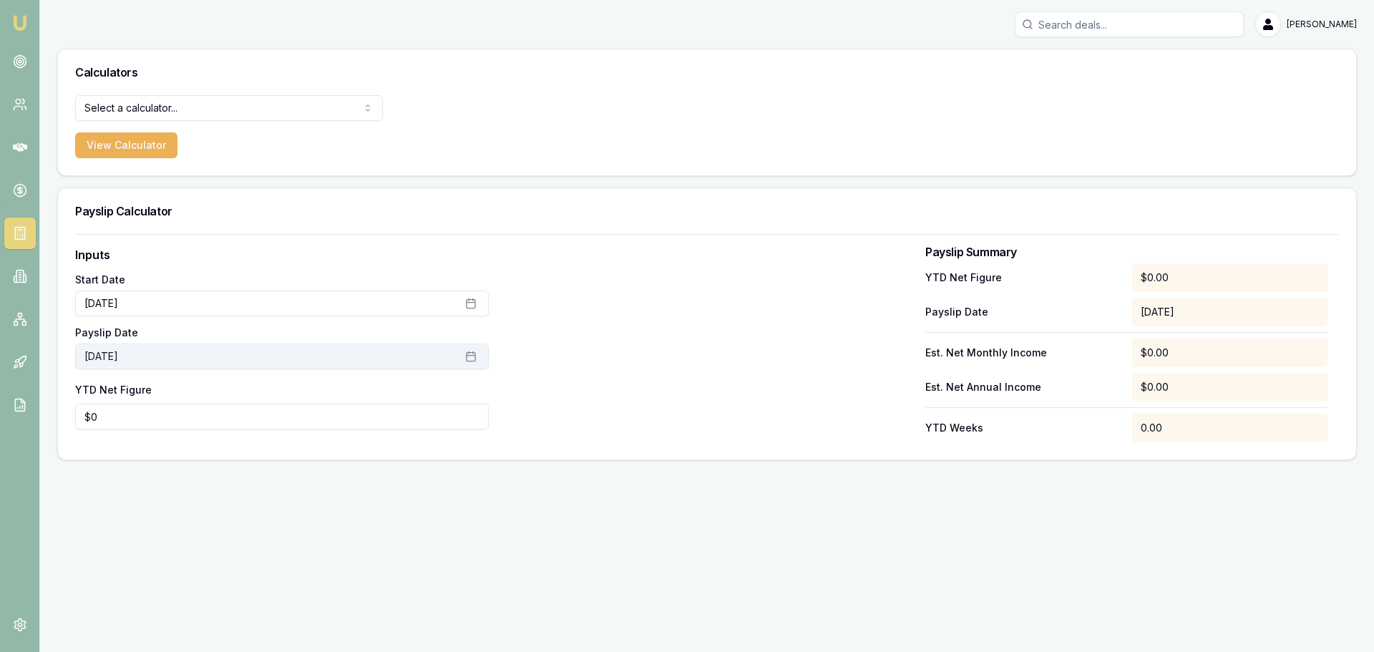
click at [472, 353] on rect "button" at bounding box center [470, 357] width 9 height 9
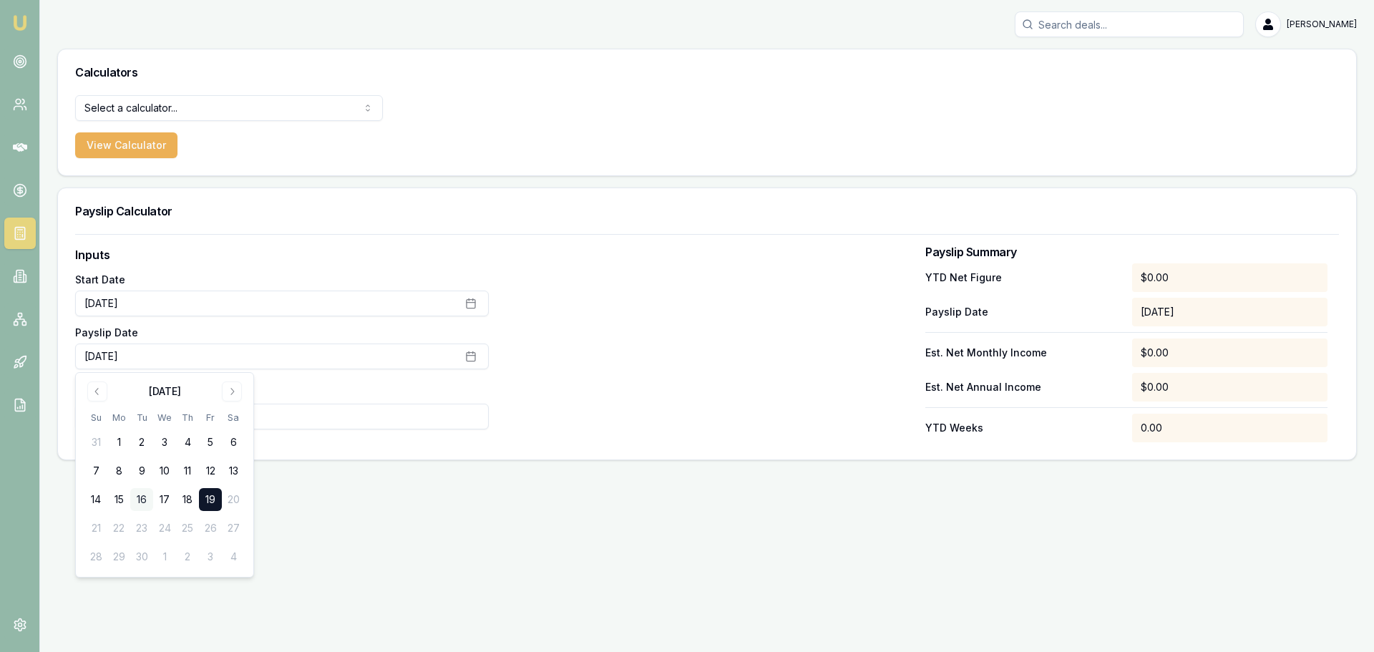
click at [139, 494] on button "16" at bounding box center [141, 499] width 23 height 23
type input "0"
click at [285, 412] on input "0" at bounding box center [282, 416] width 414 height 26
type input "$16,857"
click at [635, 409] on div at bounding box center [707, 344] width 414 height 196
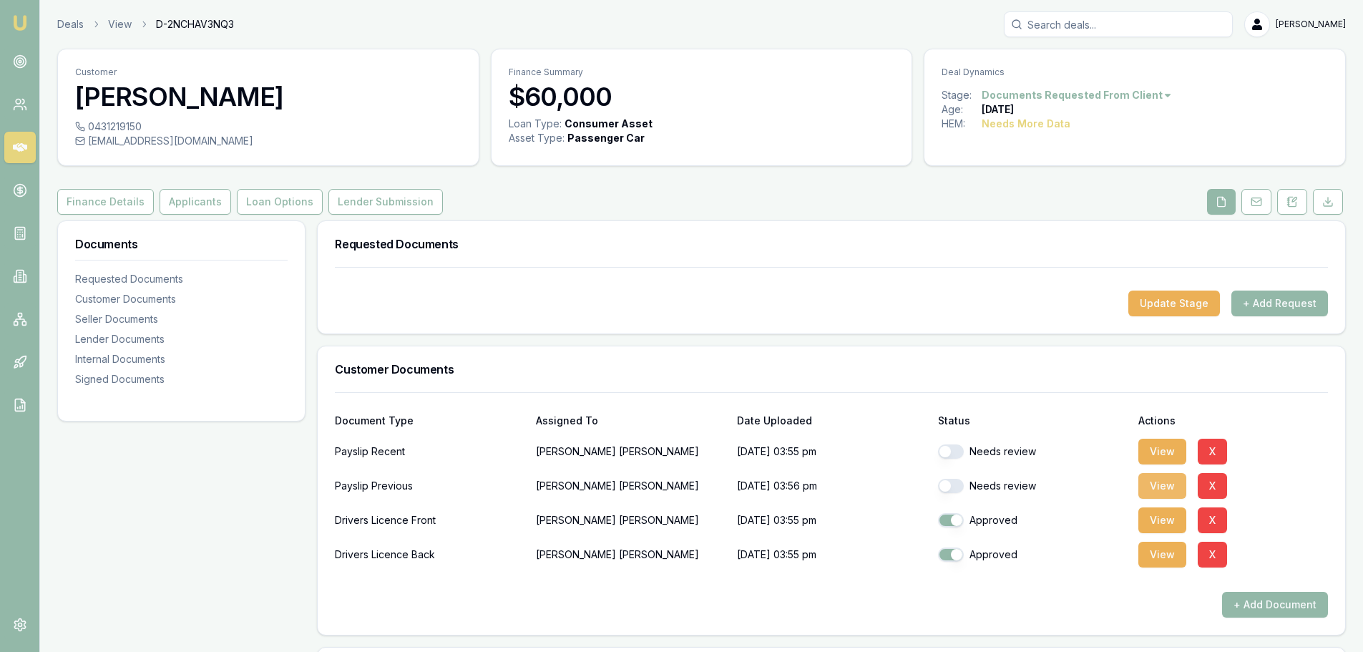
click at [1154, 481] on button "View" at bounding box center [1162, 486] width 48 height 26
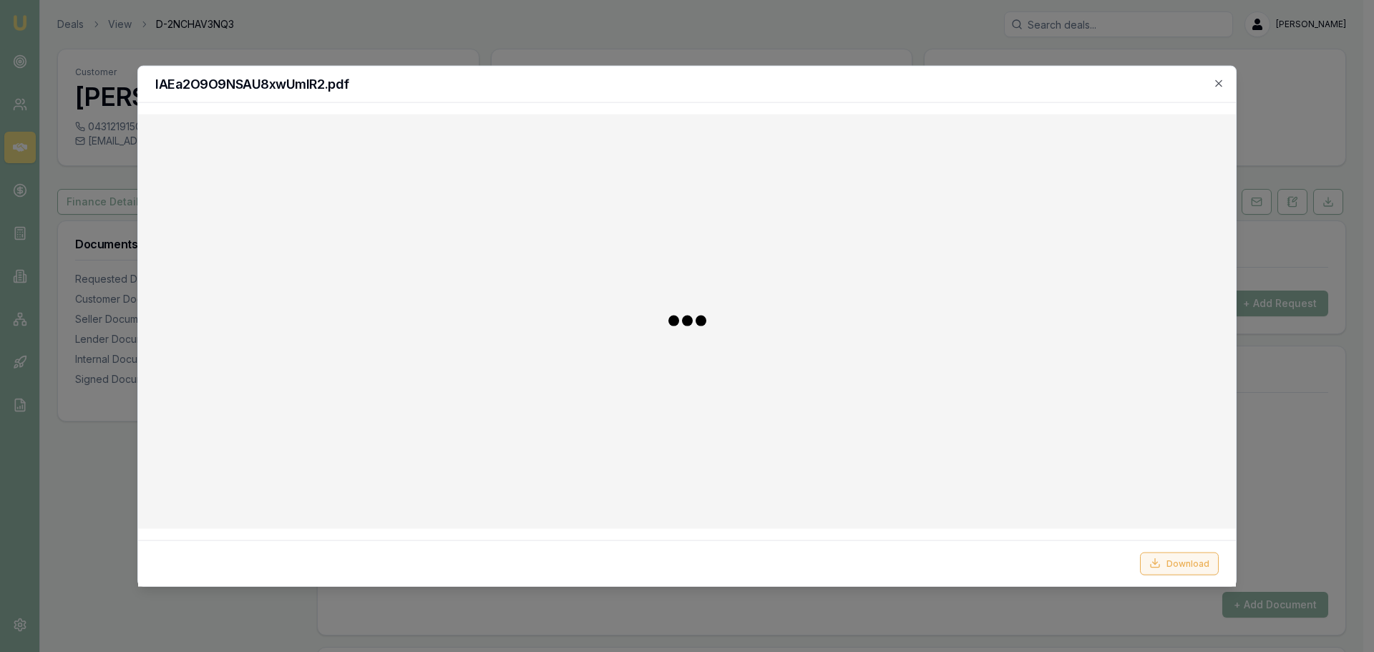
click at [1183, 564] on button "Download" at bounding box center [1179, 563] width 79 height 23
click at [964, 92] on div "lAEa2O9O9NSAU8xwUmlR2.pdf" at bounding box center [686, 84] width 1097 height 36
click at [1220, 82] on icon "button" at bounding box center [1218, 82] width 6 height 6
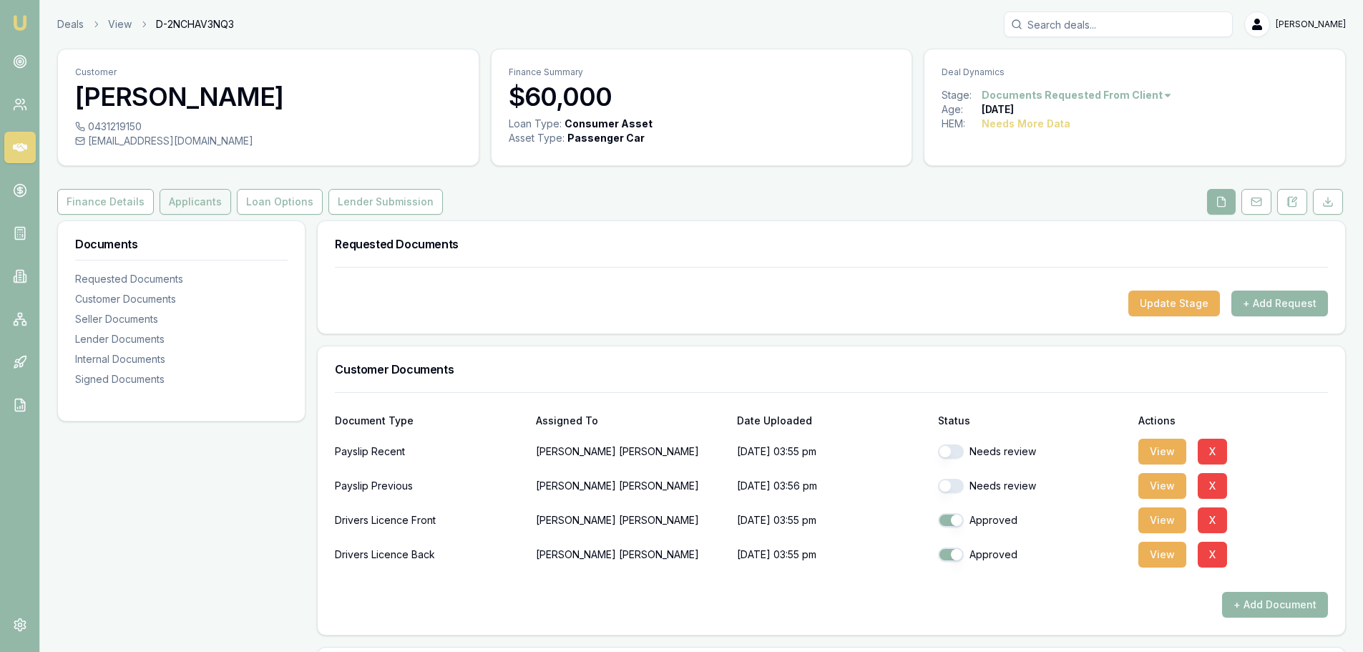
click at [202, 206] on button "Applicants" at bounding box center [196, 202] width 72 height 26
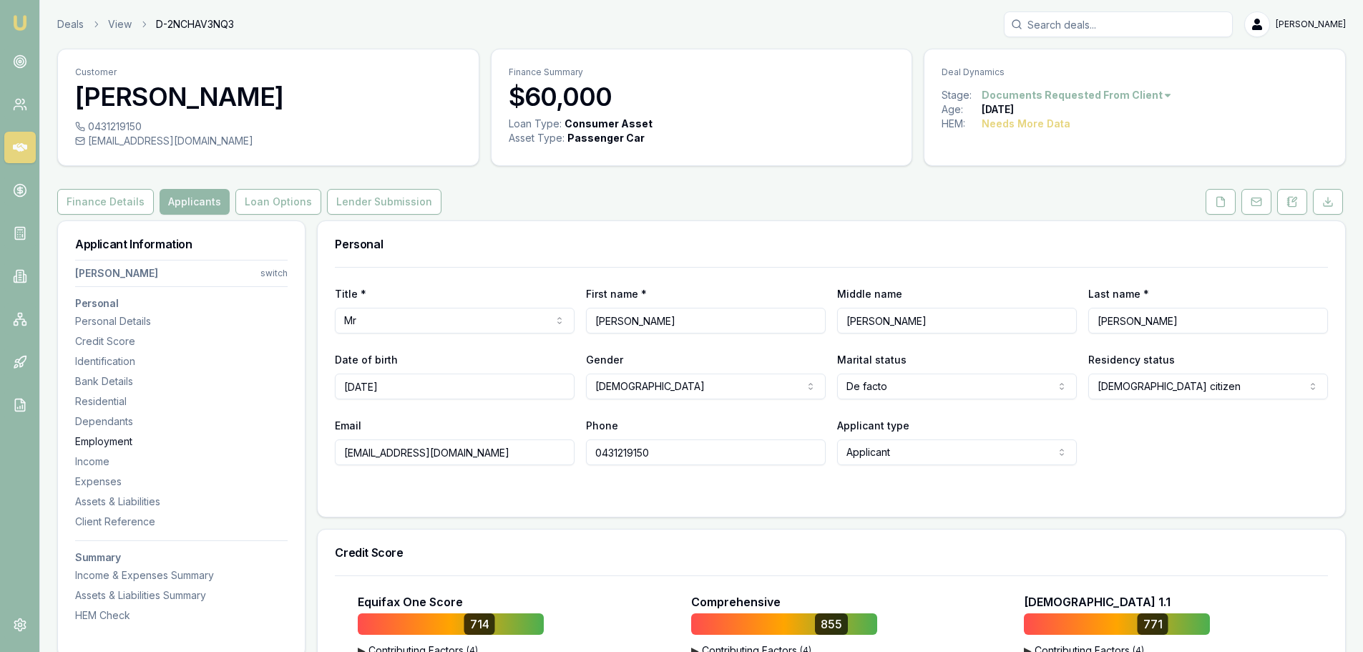
click at [118, 439] on div "Employment" at bounding box center [181, 441] width 212 height 14
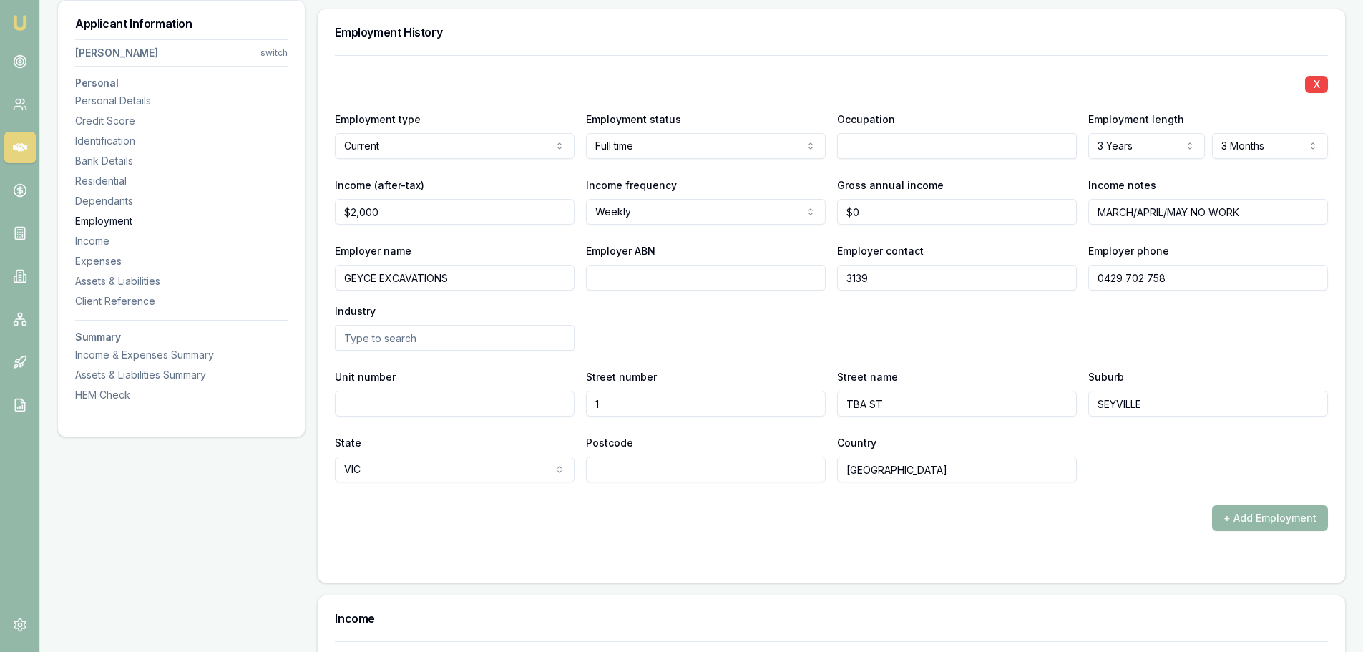
scroll to position [2558, 0]
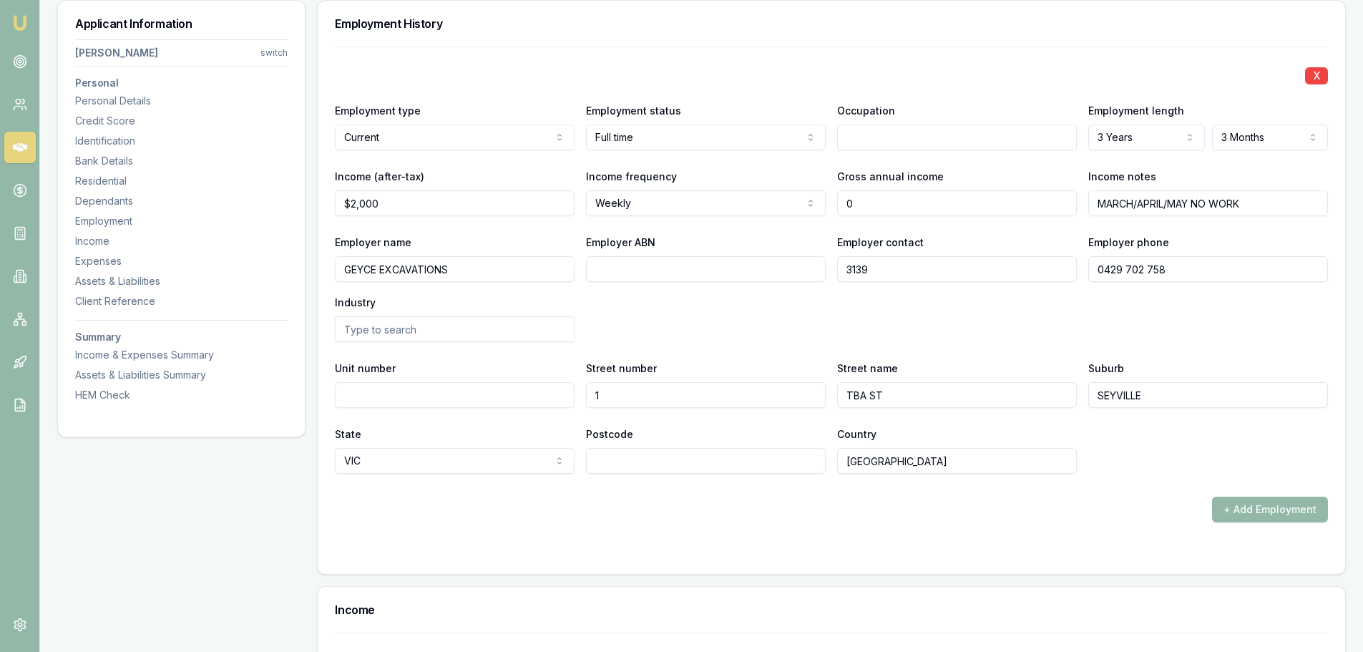
drag, startPoint x: 877, startPoint y: 206, endPoint x: 705, endPoint y: 209, distance: 172.4
click at [706, 209] on div "Income (after-tax) $2,000 Income frequency Weekly Weekly Fortnightly Monthly Qu…" at bounding box center [831, 191] width 993 height 49
type input "$81,120"
click at [706, 294] on div "Employer name GEYCE EXCAVATIONS Employer ABN Employer contact 3139 Employer pho…" at bounding box center [831, 287] width 993 height 109
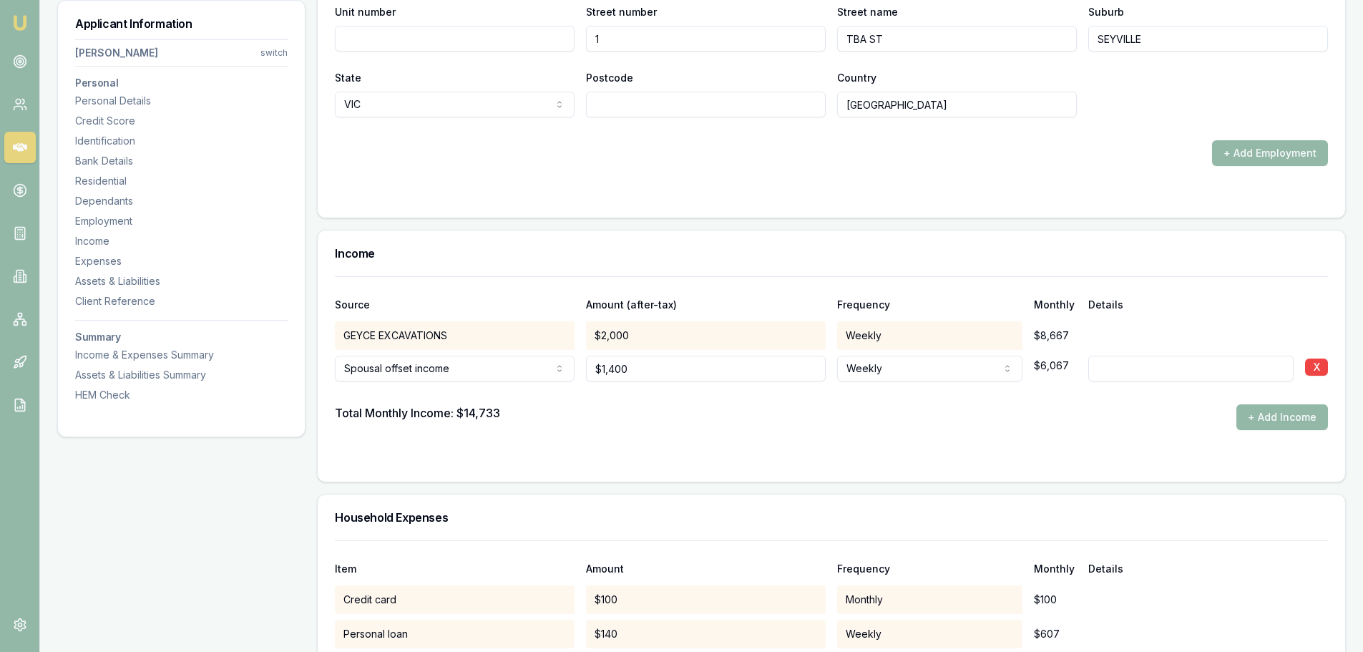
scroll to position [2916, 0]
click at [851, 406] on div "Total Monthly Income: $14,733 + Add Income" at bounding box center [831, 416] width 993 height 26
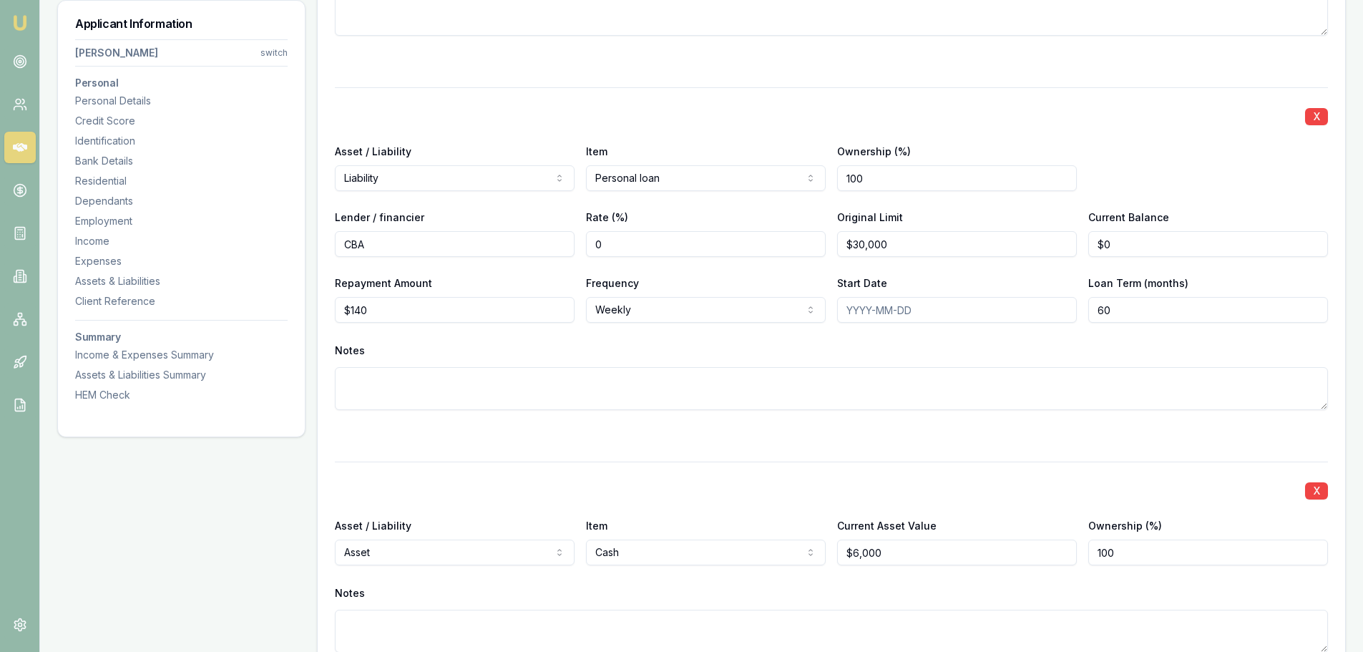
scroll to position [3918, 0]
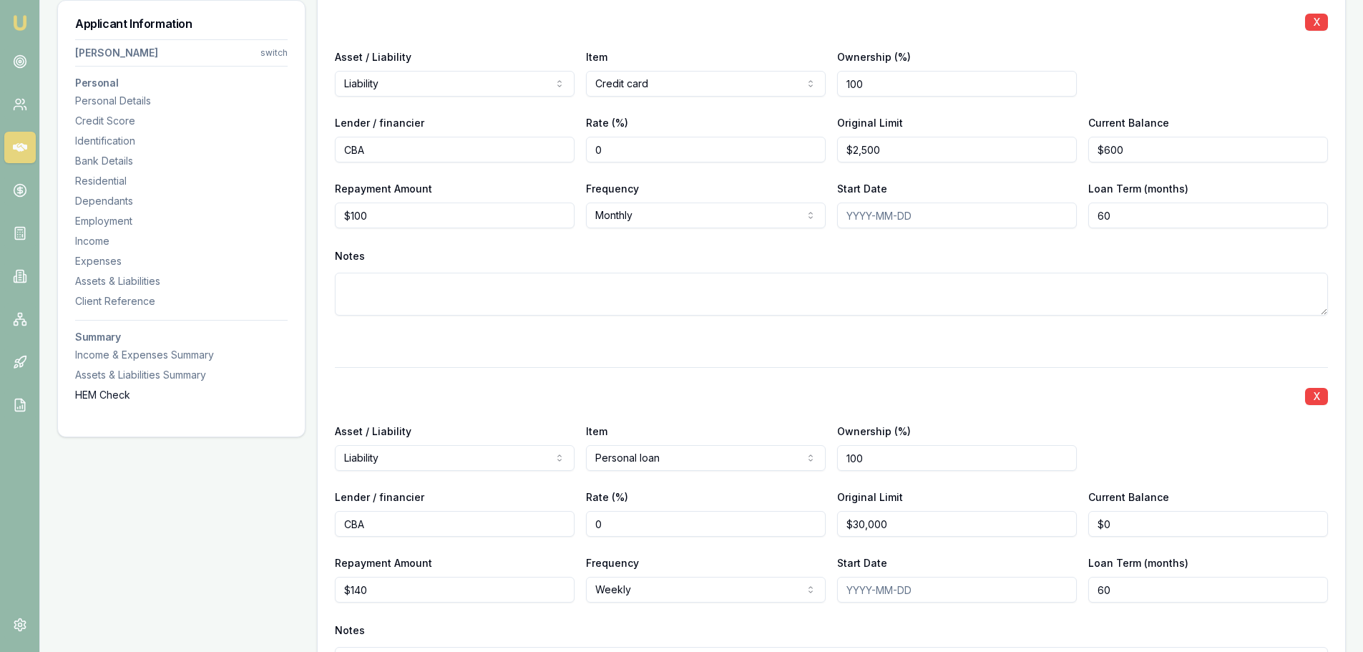
click at [113, 393] on div "HEM Check" at bounding box center [181, 395] width 212 height 14
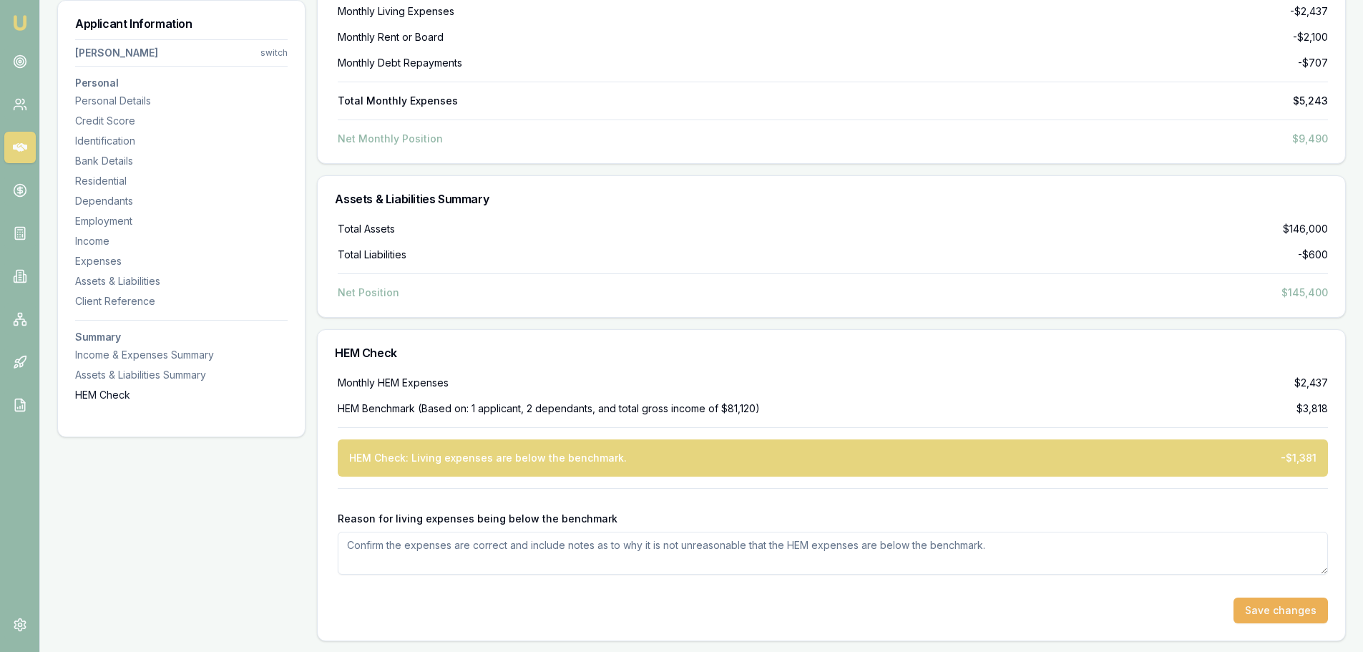
scroll to position [6201, 0]
click at [124, 259] on div "Expenses" at bounding box center [181, 261] width 212 height 14
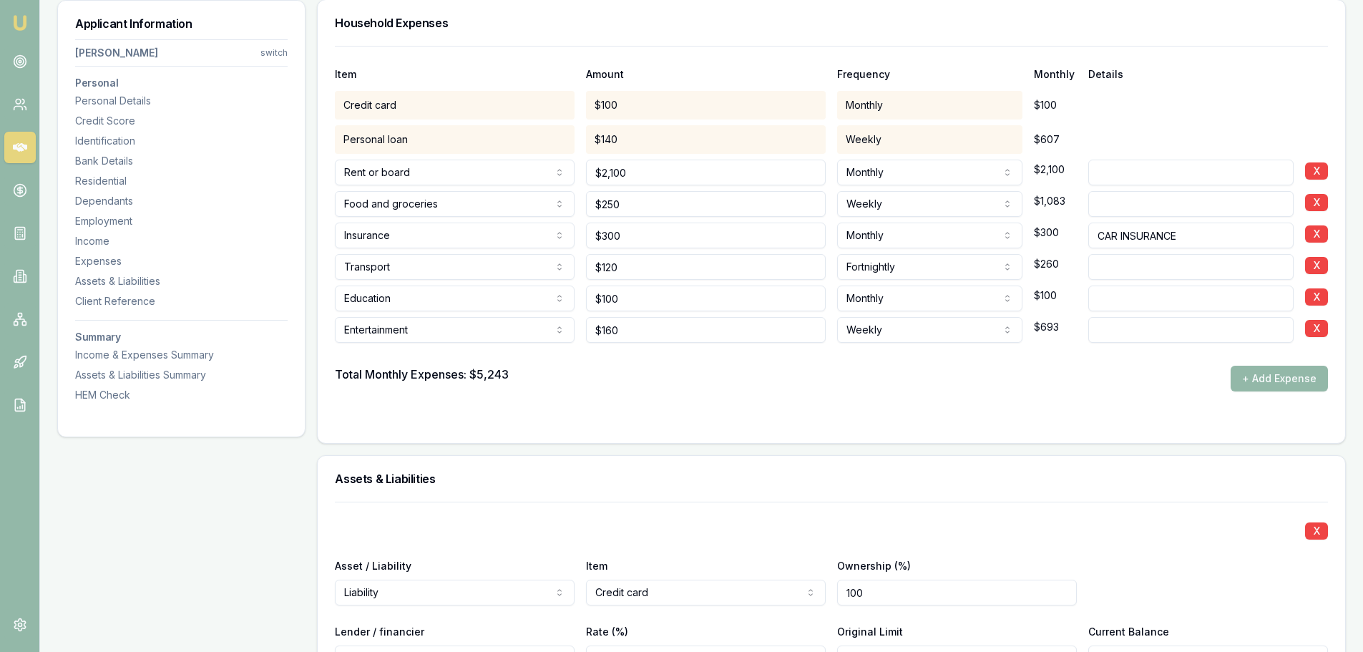
scroll to position [3408, 0]
drag, startPoint x: 654, startPoint y: 205, endPoint x: 360, endPoint y: 173, distance: 295.7
click at [361, 174] on div "Item Amount Frequency Monthly Details Credit card $100 Monthly $100 Personal lo…" at bounding box center [831, 220] width 993 height 346
type input "$400"
click at [734, 392] on form "Item Amount Frequency Monthly Details Credit card $100 Monthly $100 Personal lo…" at bounding box center [831, 237] width 993 height 380
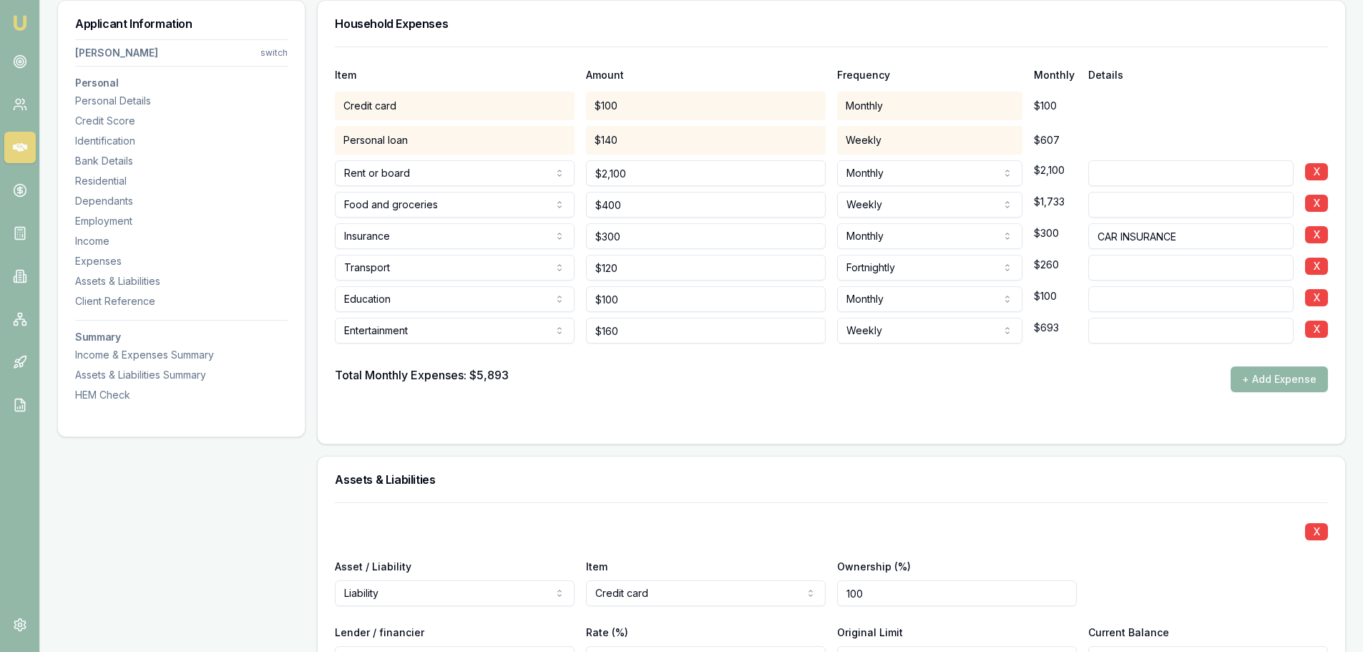
click at [1282, 380] on button "+ Add Expense" at bounding box center [1278, 379] width 97 height 26
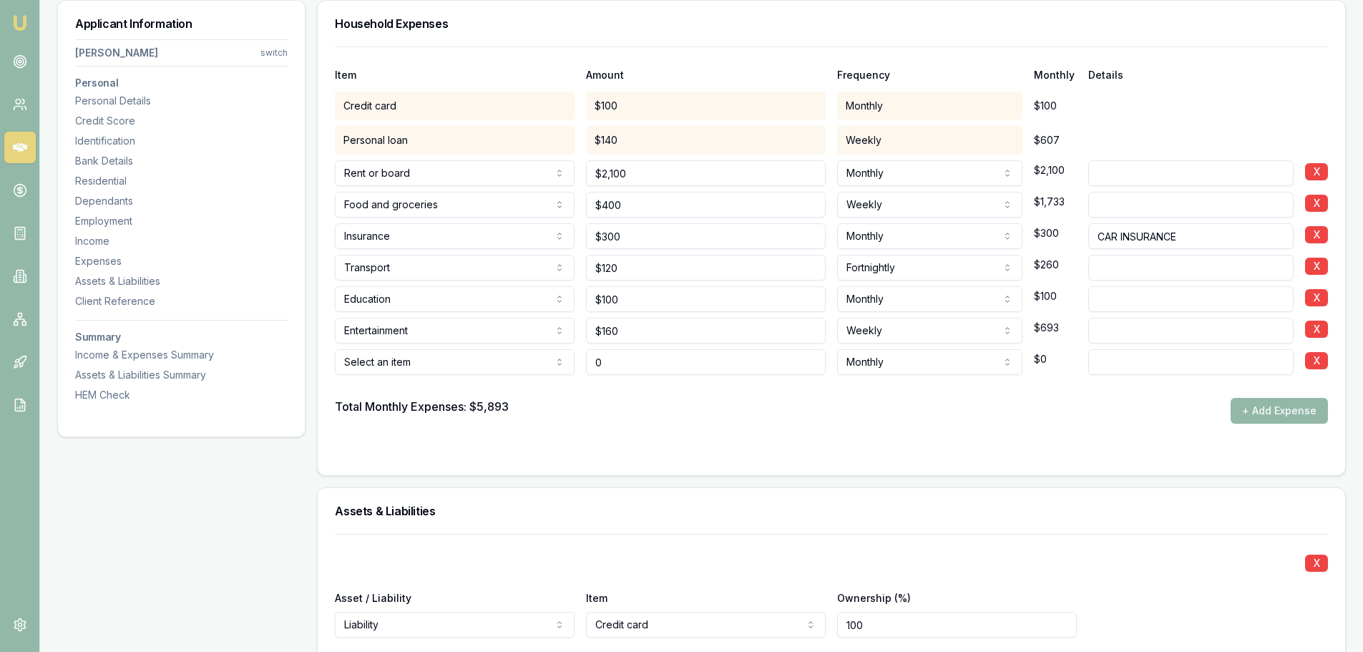
type input "$0"
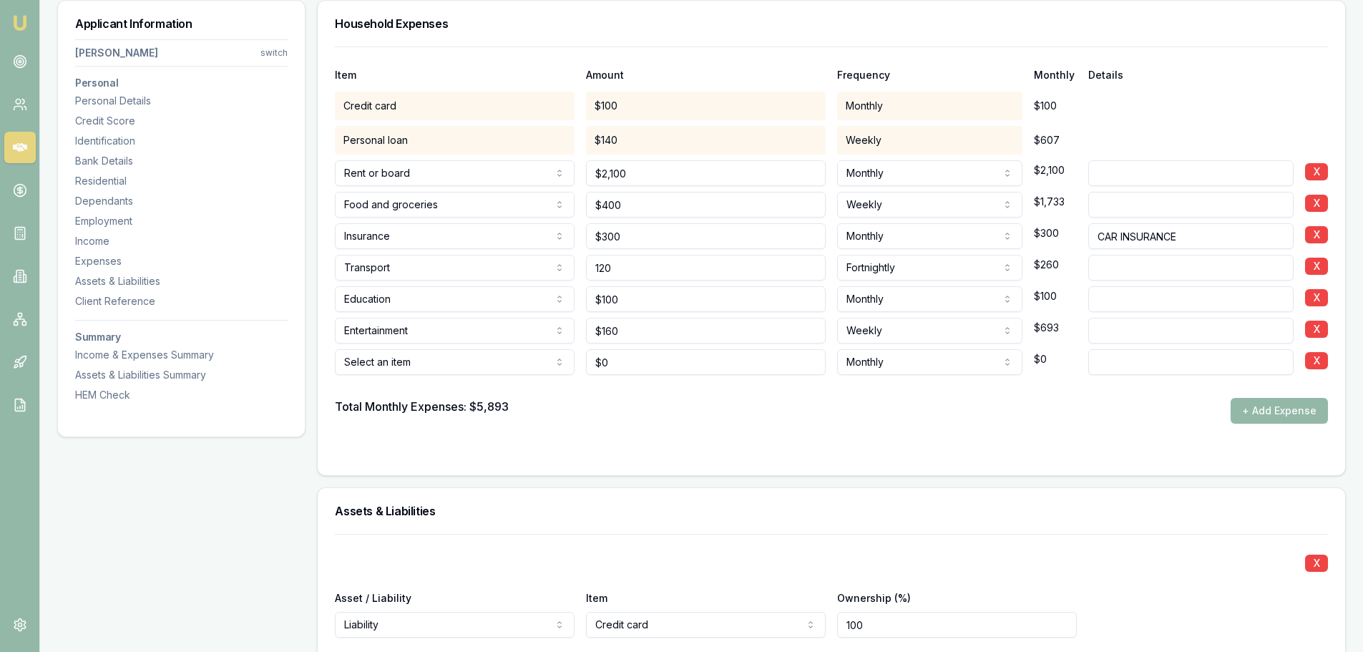
drag, startPoint x: 532, startPoint y: 264, endPoint x: 411, endPoint y: 270, distance: 121.1
click at [448, 265] on div "Transport Rent or board Food and groceries Utilities Insurance Transport Health…" at bounding box center [831, 264] width 993 height 31
type input "$500"
click at [686, 419] on div "Total Monthly Expenses: $5,893 + Add Expense" at bounding box center [831, 411] width 993 height 26
click at [107, 392] on div "HEM Check" at bounding box center [181, 395] width 212 height 14
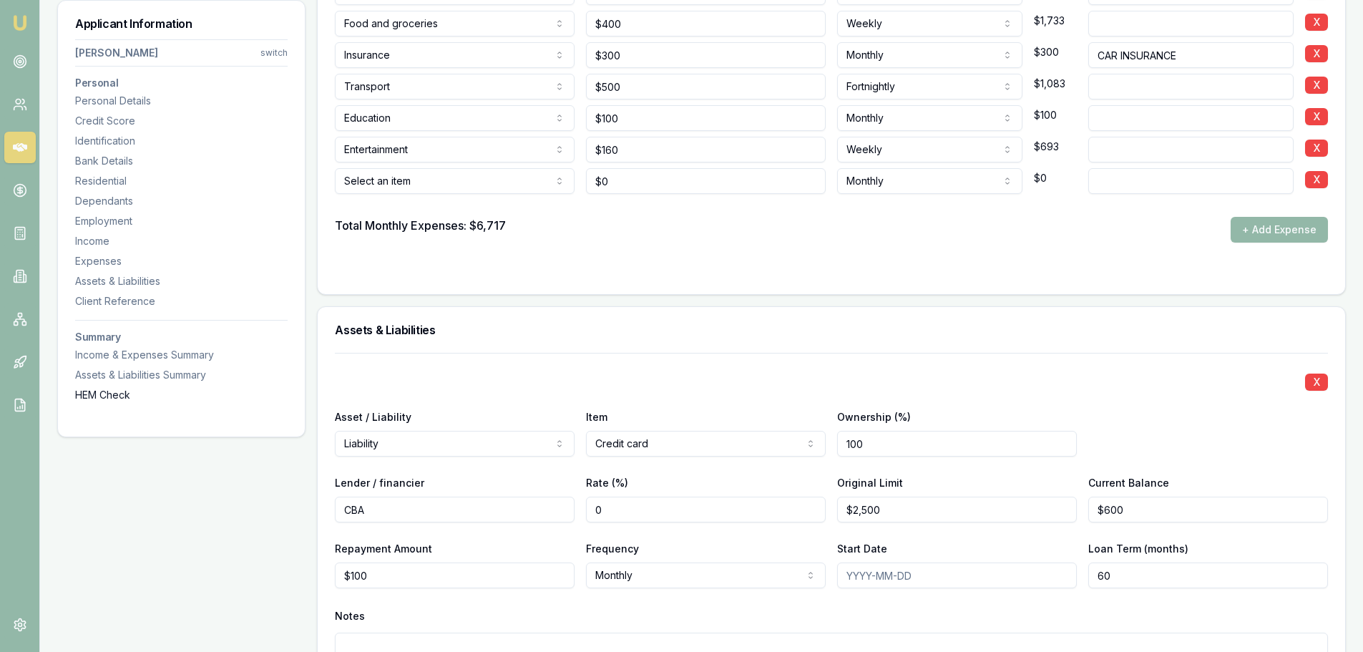
scroll to position [3296, 0]
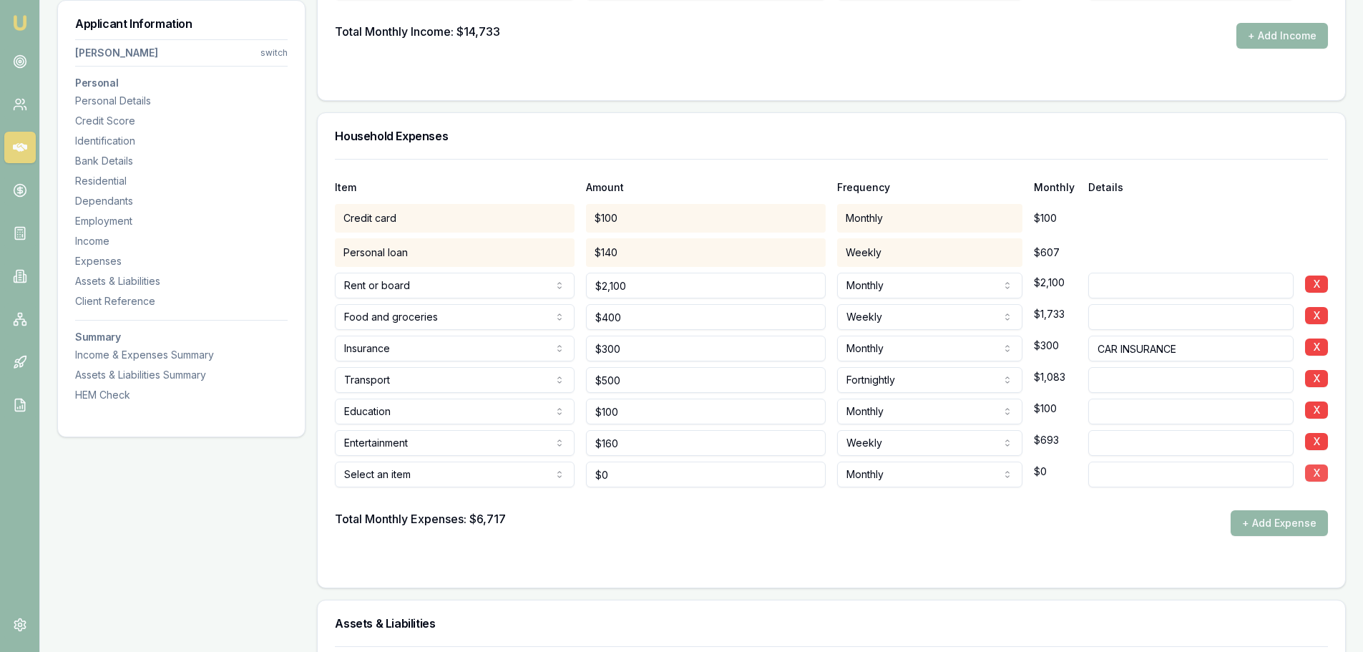
click at [1316, 471] on button "X" at bounding box center [1316, 472] width 23 height 17
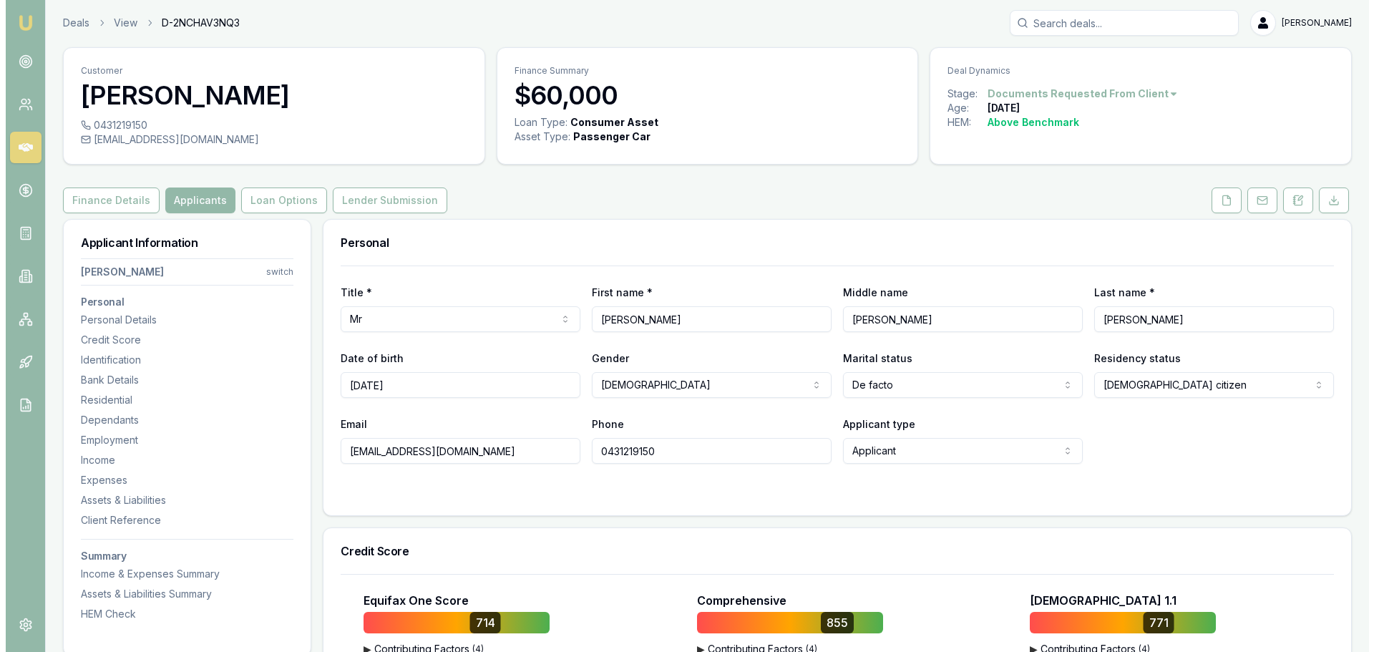
scroll to position [0, 0]
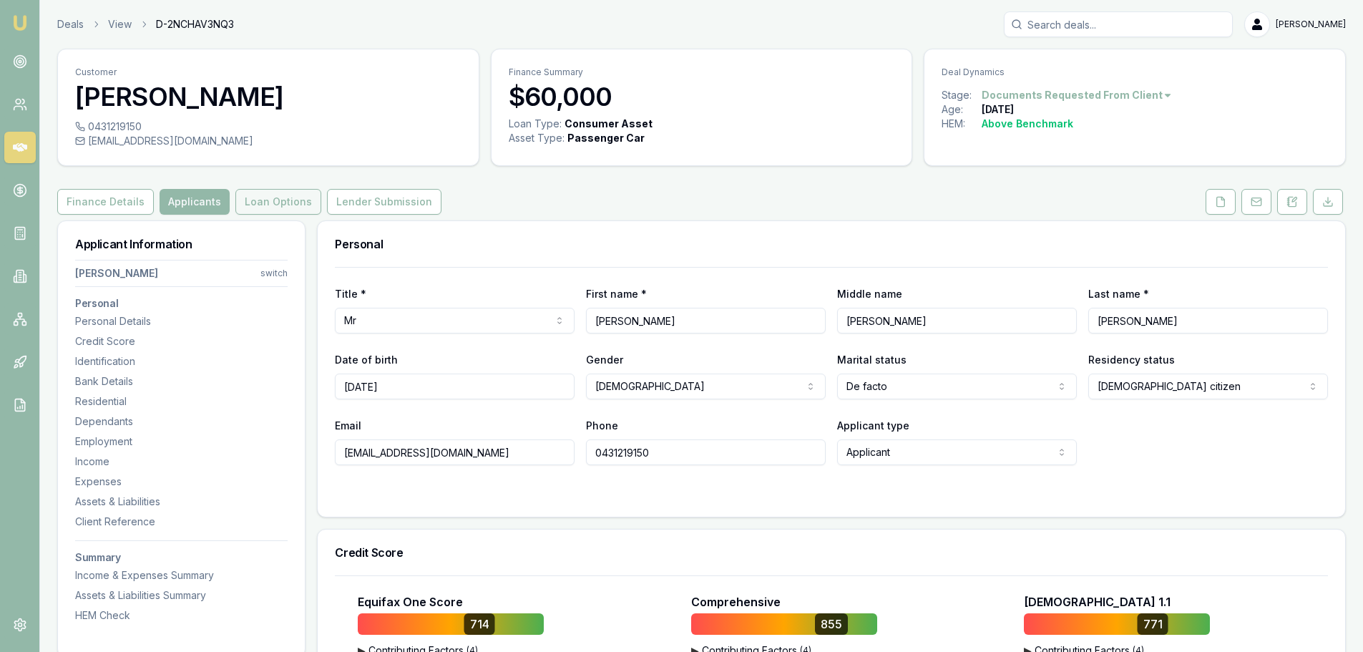
click at [252, 193] on button "Loan Options" at bounding box center [278, 202] width 86 height 26
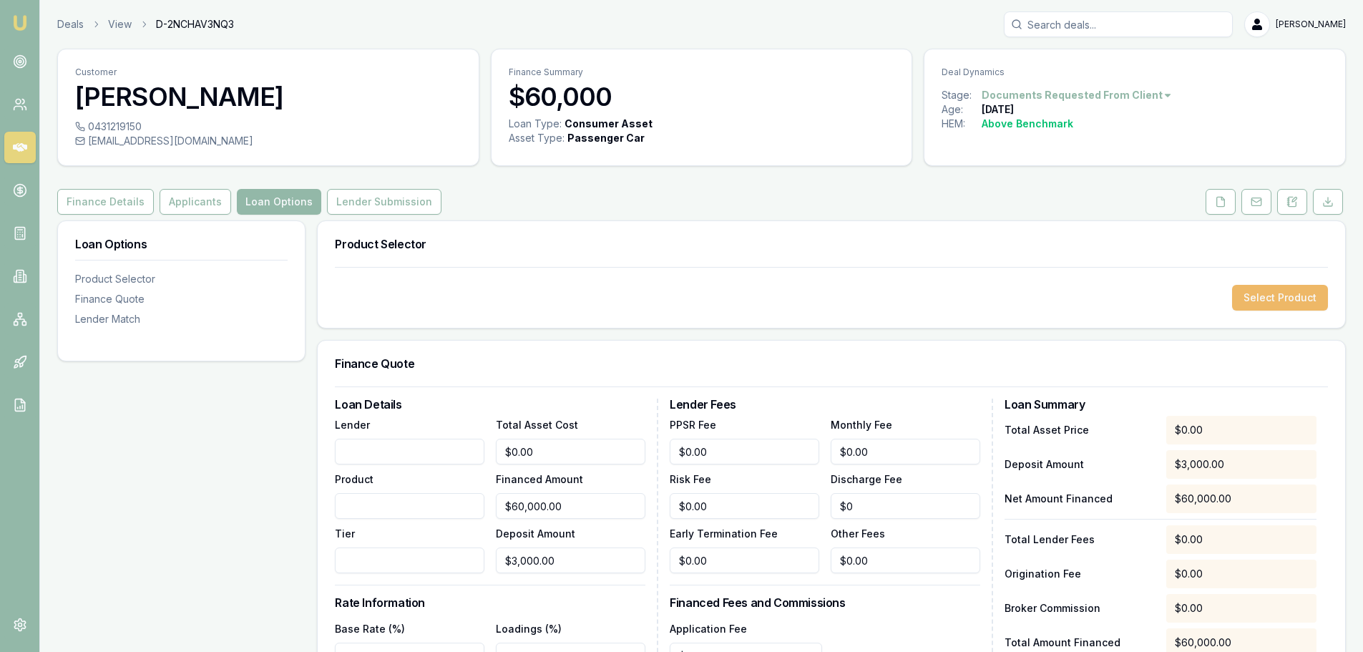
click at [1306, 295] on button "Select Product" at bounding box center [1280, 298] width 96 height 26
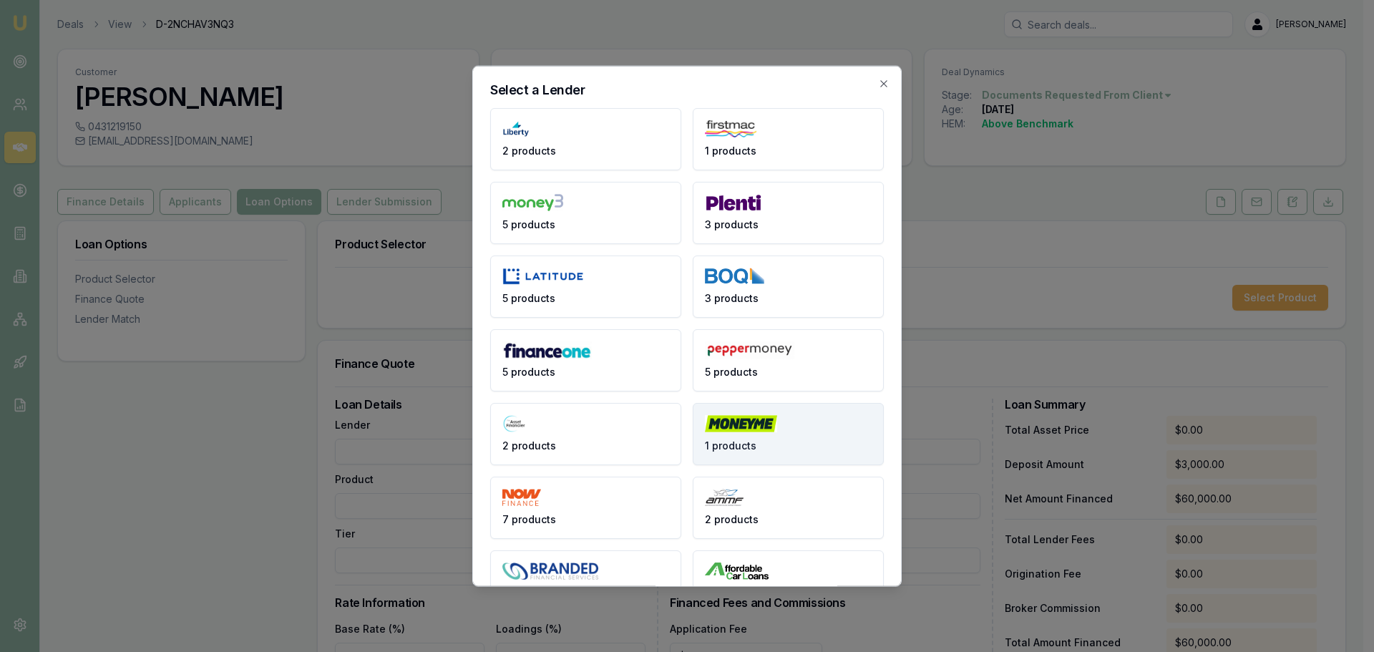
scroll to position [43, 0]
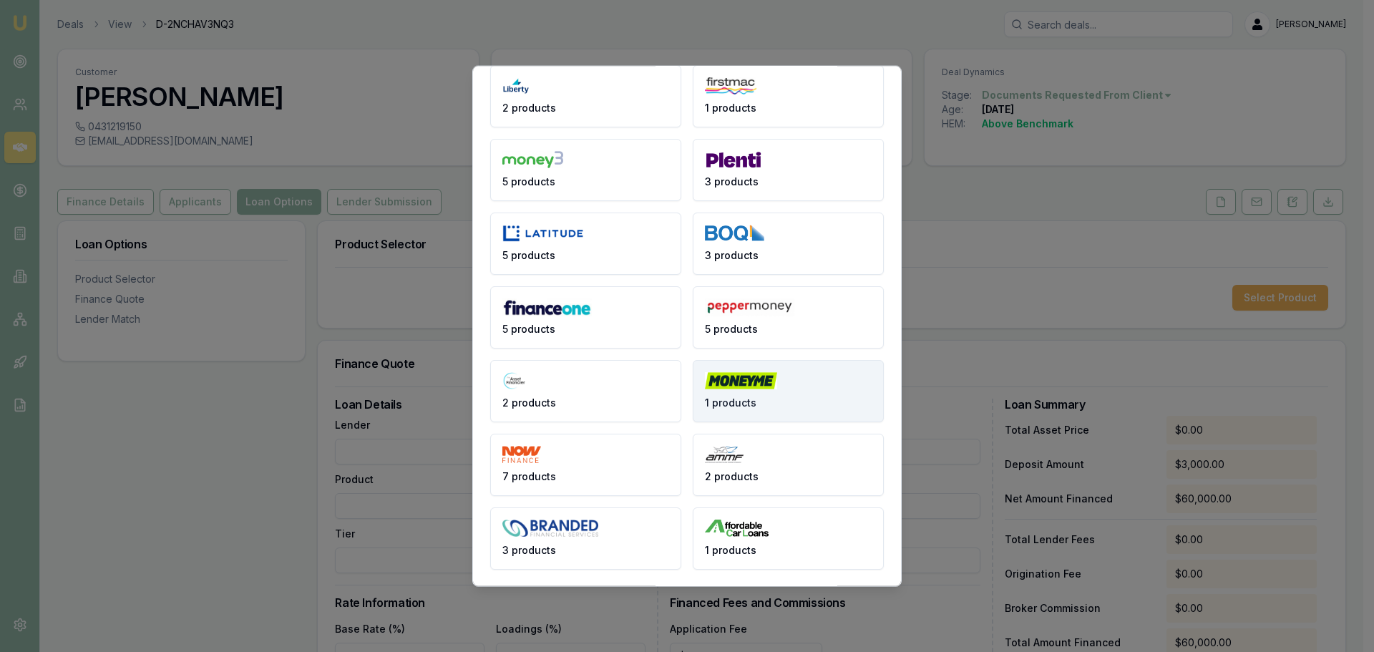
click at [770, 406] on button "1 products" at bounding box center [788, 390] width 191 height 62
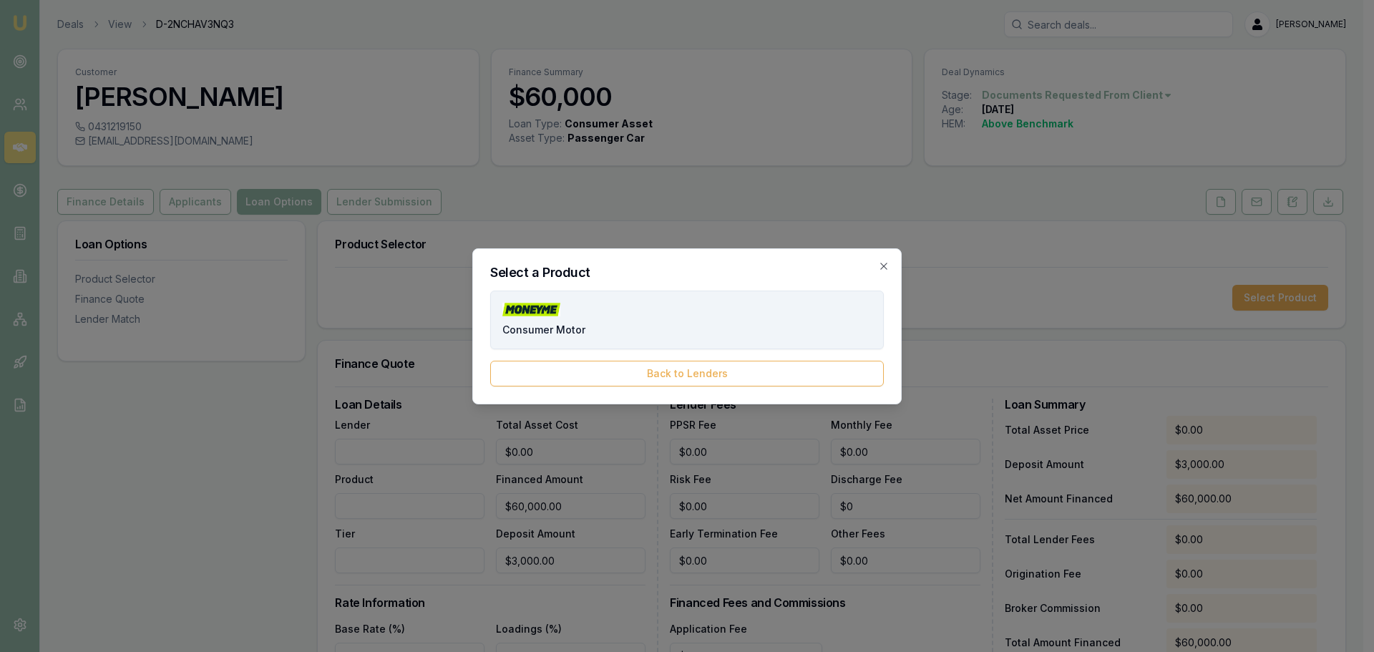
click at [693, 305] on button "Consumer Motor" at bounding box center [686, 319] width 393 height 59
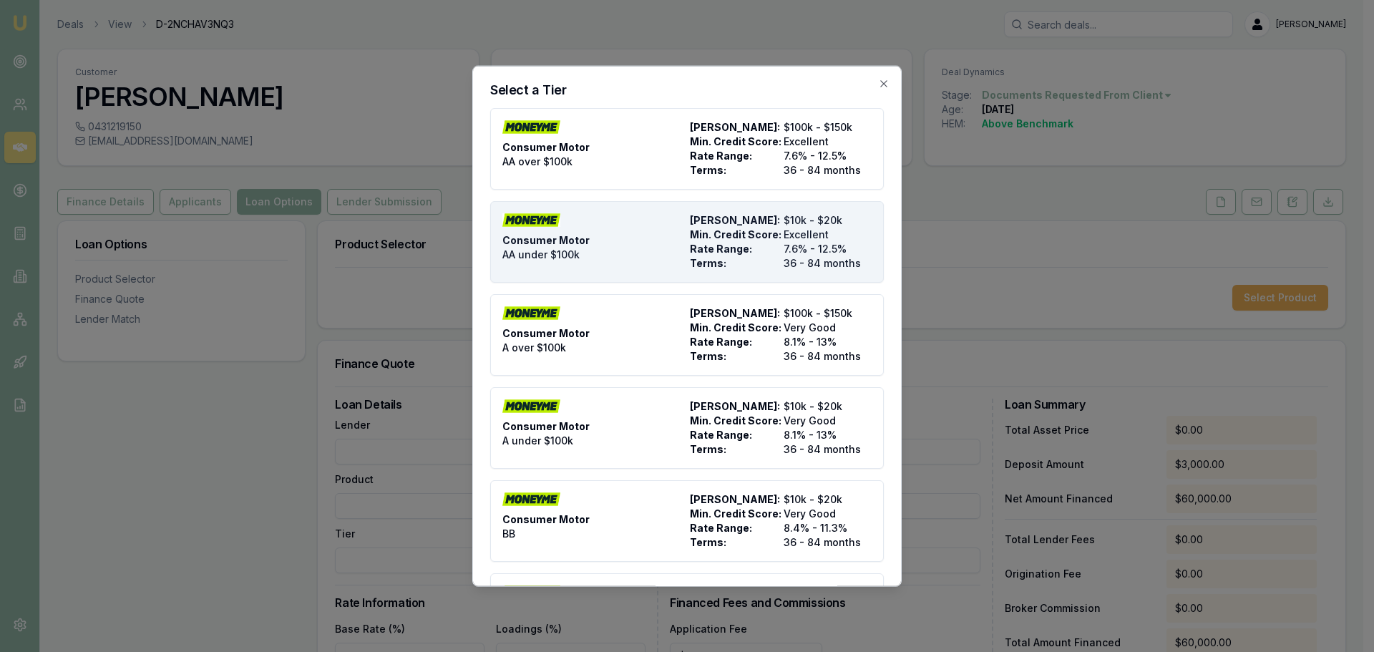
click at [667, 222] on div "Consumer Motor AA under $100k" at bounding box center [593, 240] width 182 height 57
type input "Money Me"
type input "Consumer Motor"
type input "AA under $100k"
type input "7.6"
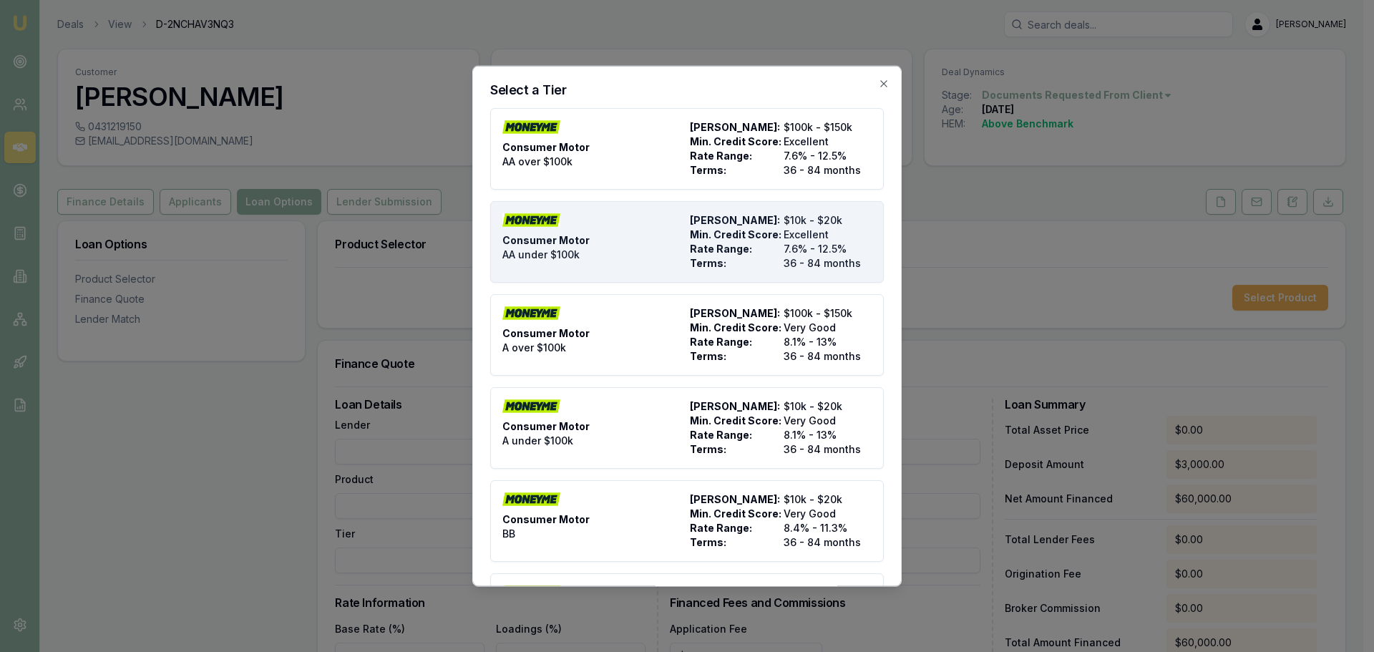
type input "36"
type input "$10.00"
type input "$550.00"
type input "1490"
type input "5"
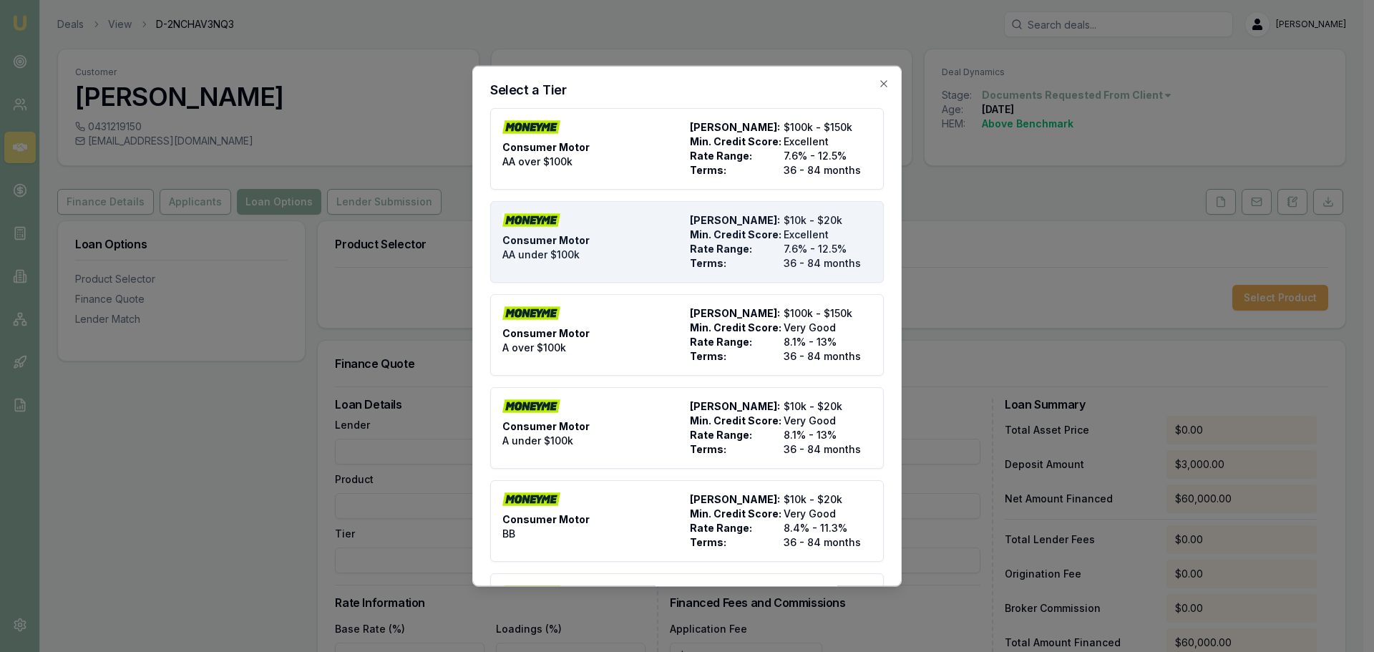
type input "$3,000.00"
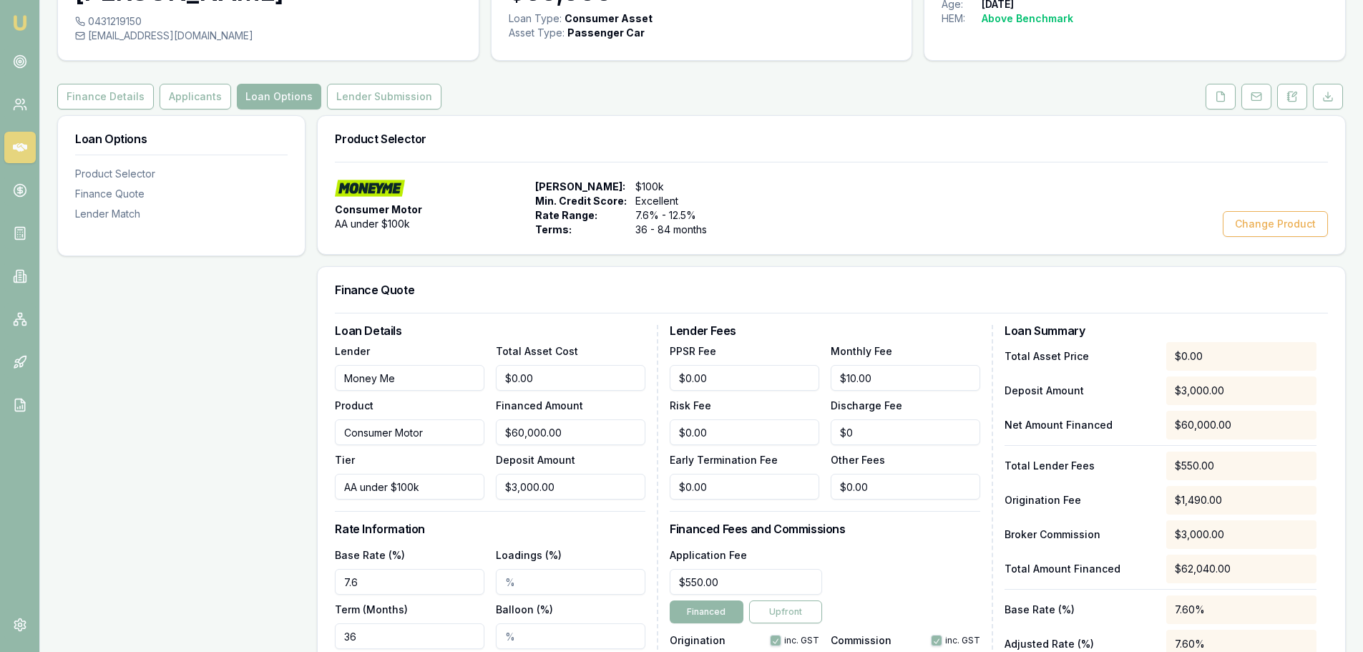
scroll to position [215, 0]
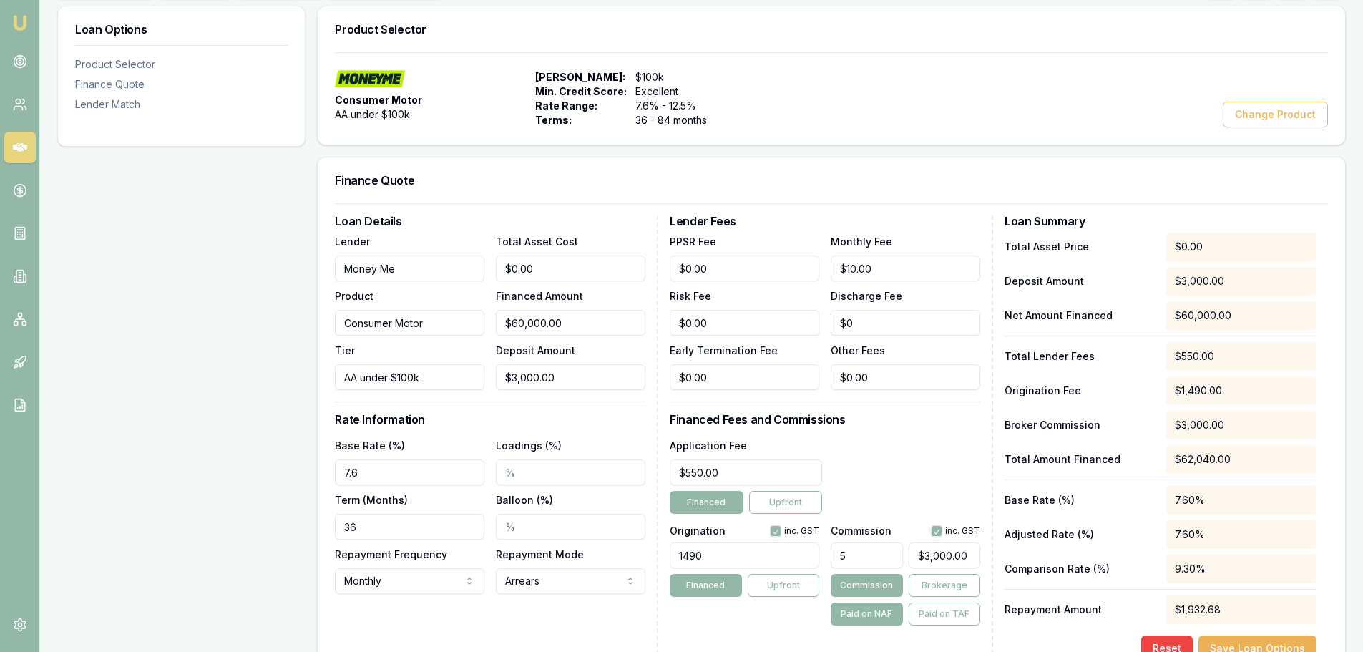
drag, startPoint x: 392, startPoint y: 518, endPoint x: 145, endPoint y: 539, distance: 247.7
click at [147, 539] on div "Loan Options Product Selector Finance Quote Lender Match Product Selector Consu…" at bounding box center [701, 551] width 1288 height 1090
drag, startPoint x: 323, startPoint y: 476, endPoint x: 52, endPoint y: 462, distance: 271.5
click at [55, 464] on main "Customer Brett Miller 0431219150 bm9142@gmail.com Finance Summary $60,000 Loan …" at bounding box center [701, 464] width 1323 height 1261
drag, startPoint x: 418, startPoint y: 526, endPoint x: 243, endPoint y: 529, distance: 175.3
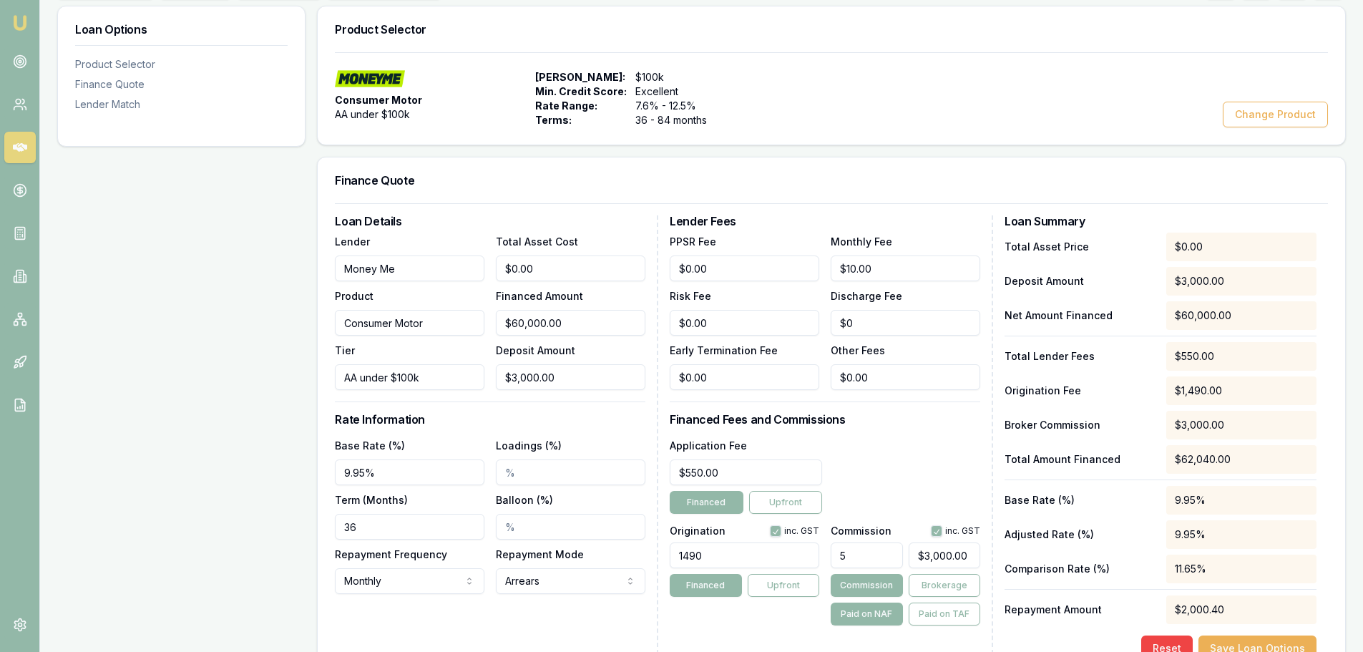
click at [259, 529] on div "Loan Options Product Selector Finance Quote Lender Match Product Selector Consu…" at bounding box center [701, 551] width 1288 height 1090
drag, startPoint x: 392, startPoint y: 479, endPoint x: -59, endPoint y: 486, distance: 450.8
click at [0, 437] on html "Emu Broker Deals View D-2NCHAV3NQ3 Erin Shield Toggle Menu Customer Brett Mille…" at bounding box center [681, 111] width 1363 height 652
type input "10.80%"
drag, startPoint x: 343, startPoint y: 531, endPoint x: 247, endPoint y: 534, distance: 96.6
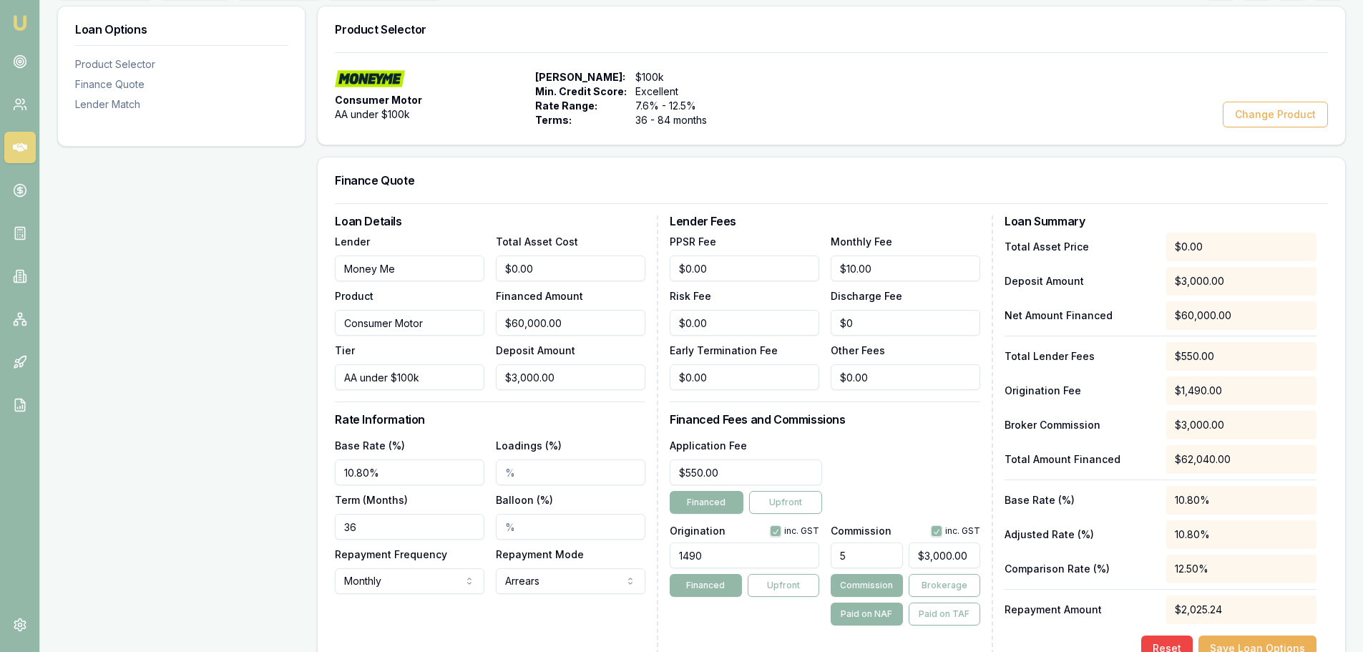
click at [251, 534] on div "Loan Options Product Selector Finance Quote Lender Match Product Selector Consu…" at bounding box center [701, 551] width 1288 height 1090
type input "84"
click at [246, 534] on div "Loan Options Product Selector Finance Quote Lender Match" at bounding box center [181, 551] width 248 height 1090
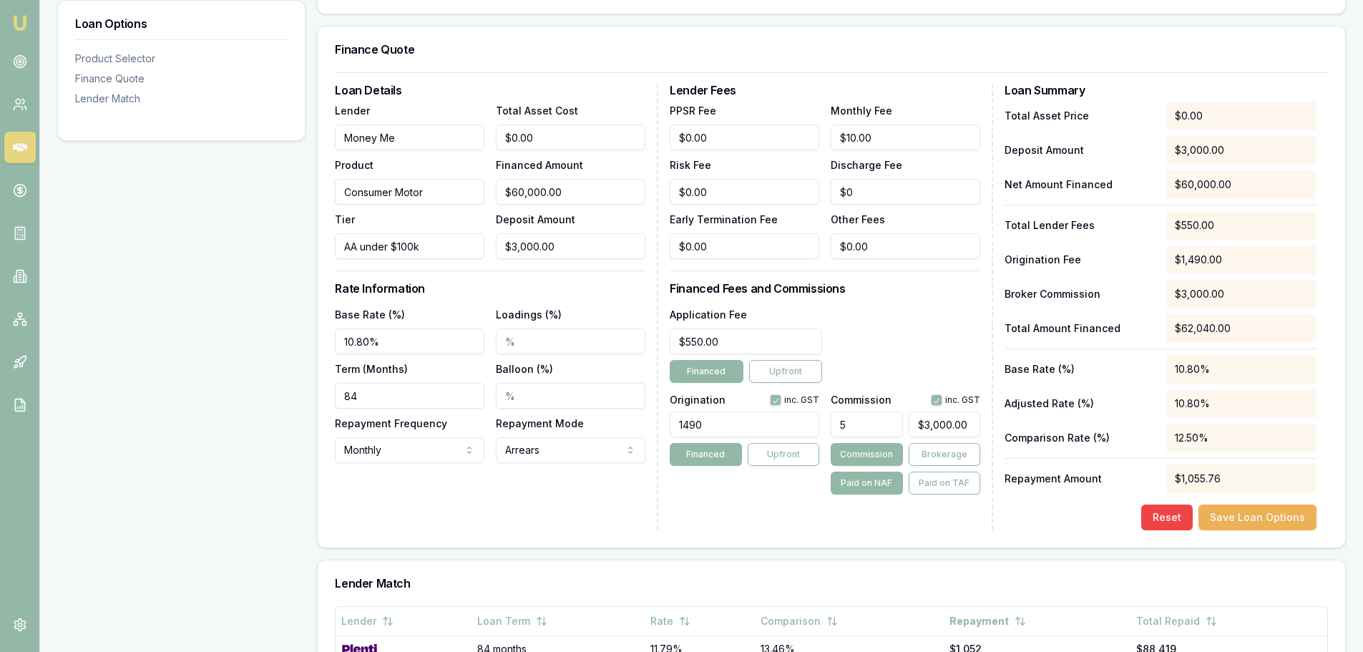
scroll to position [358, 0]
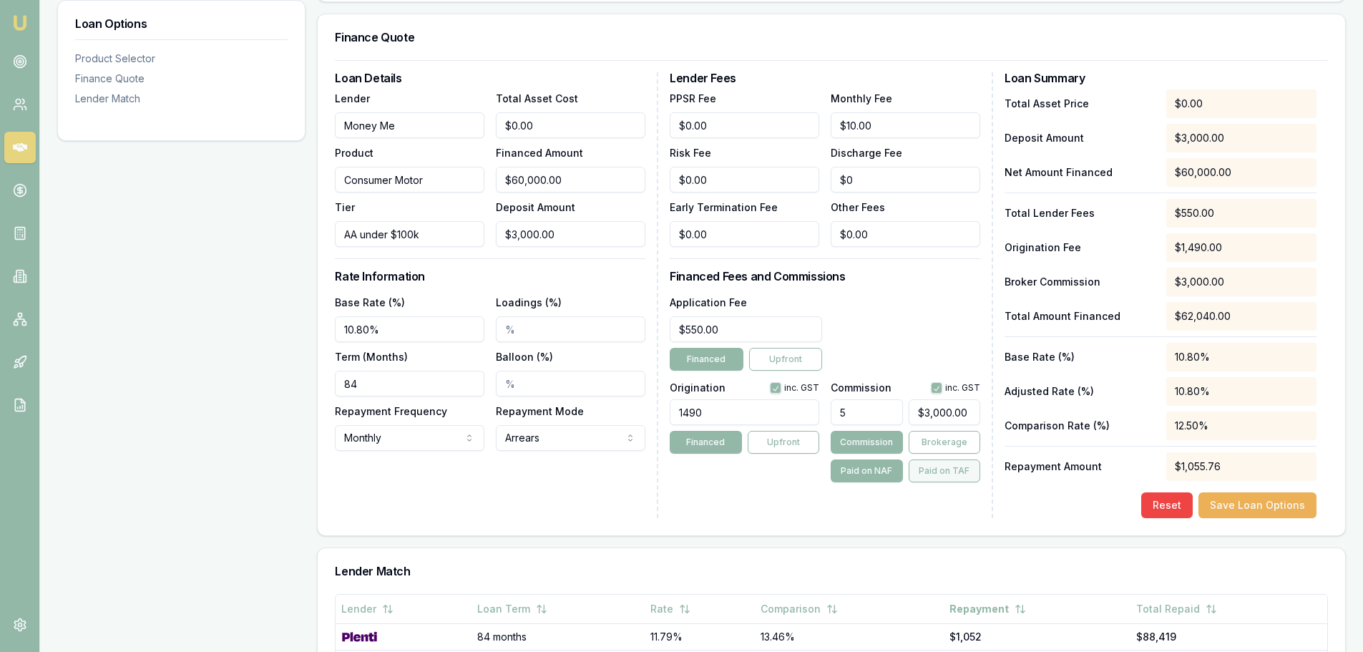
click at [957, 464] on button "Paid on TAF" at bounding box center [945, 470] width 72 height 23
type input "$3,102.00"
click at [1263, 505] on button "Save Loan Options" at bounding box center [1257, 505] width 118 height 26
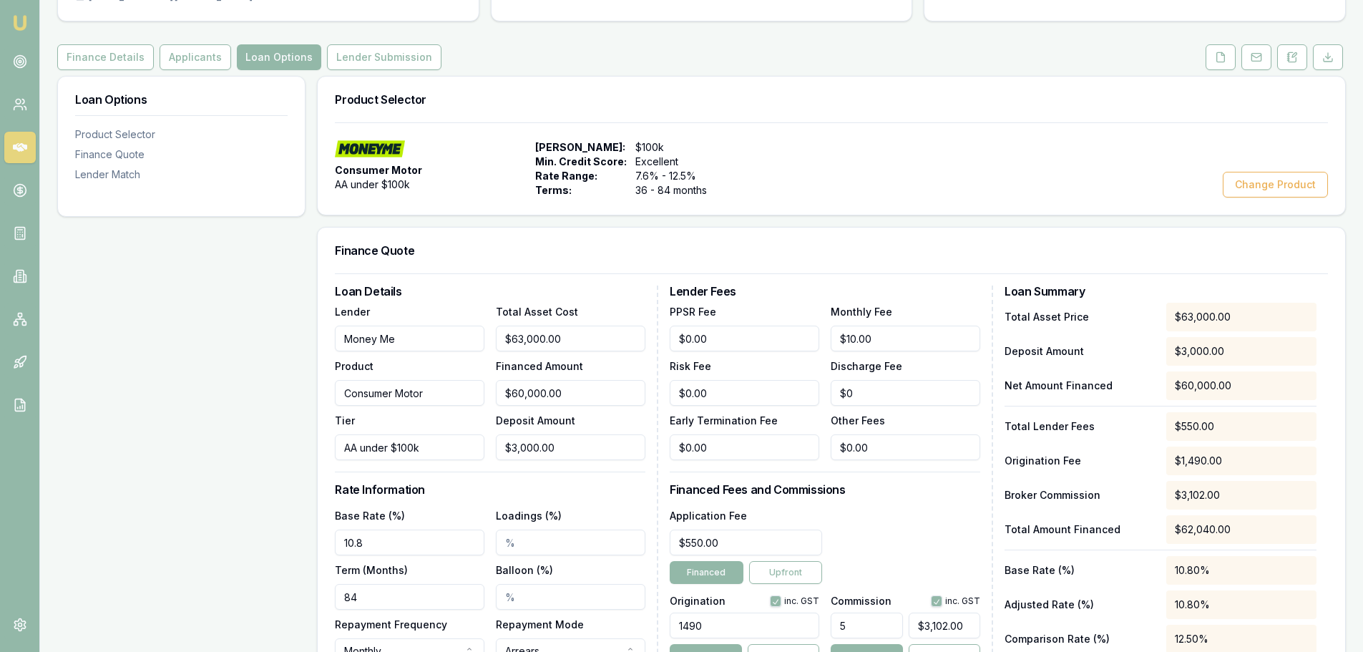
scroll to position [0, 0]
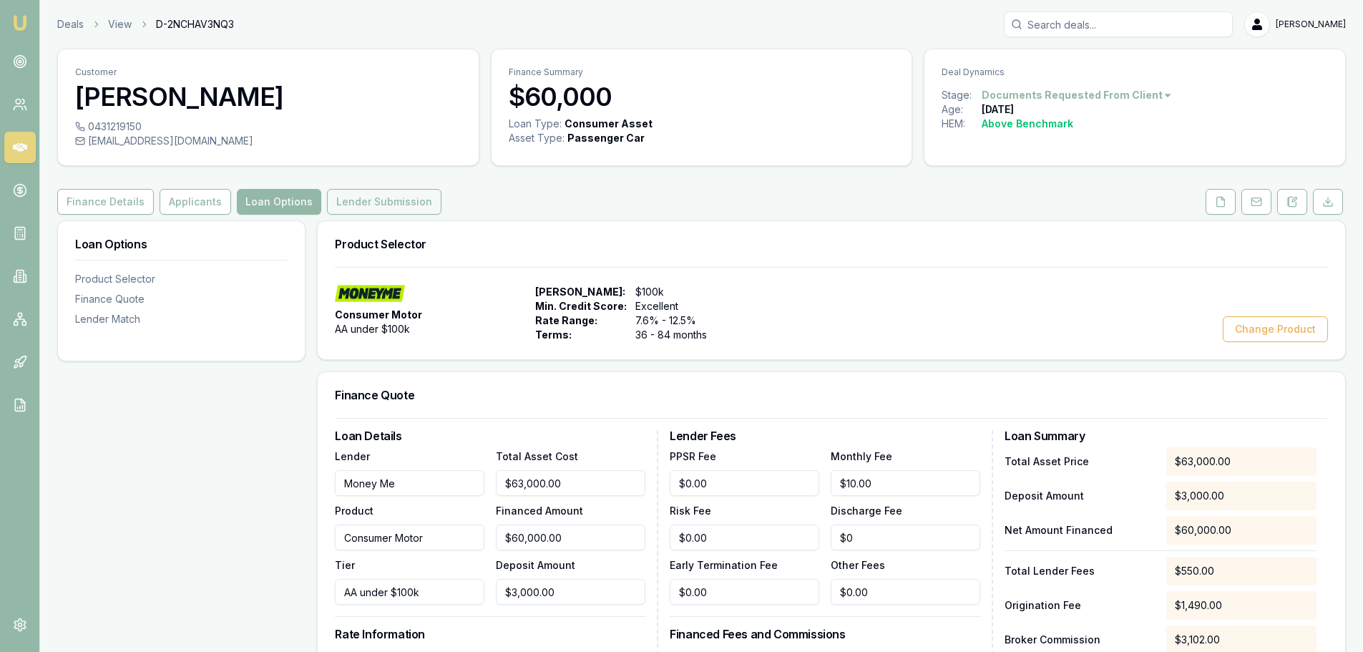
click at [376, 205] on button "Lender Submission" at bounding box center [384, 202] width 114 height 26
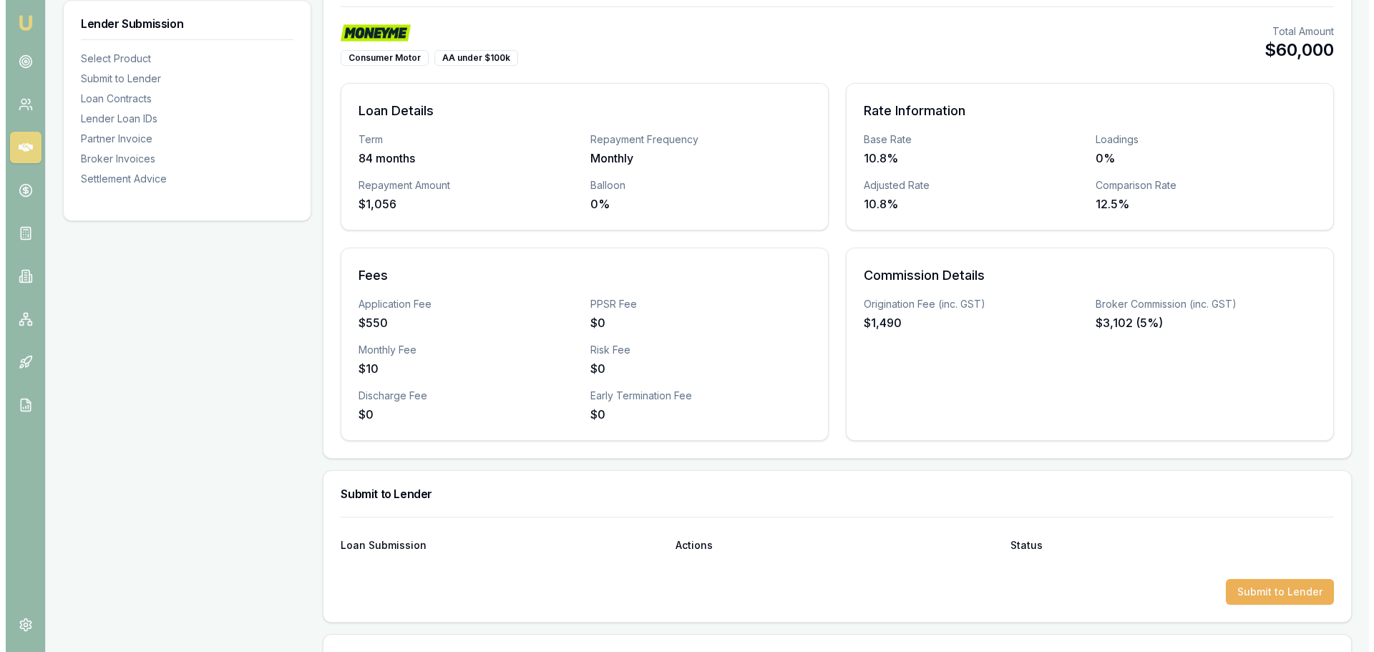
scroll to position [429, 0]
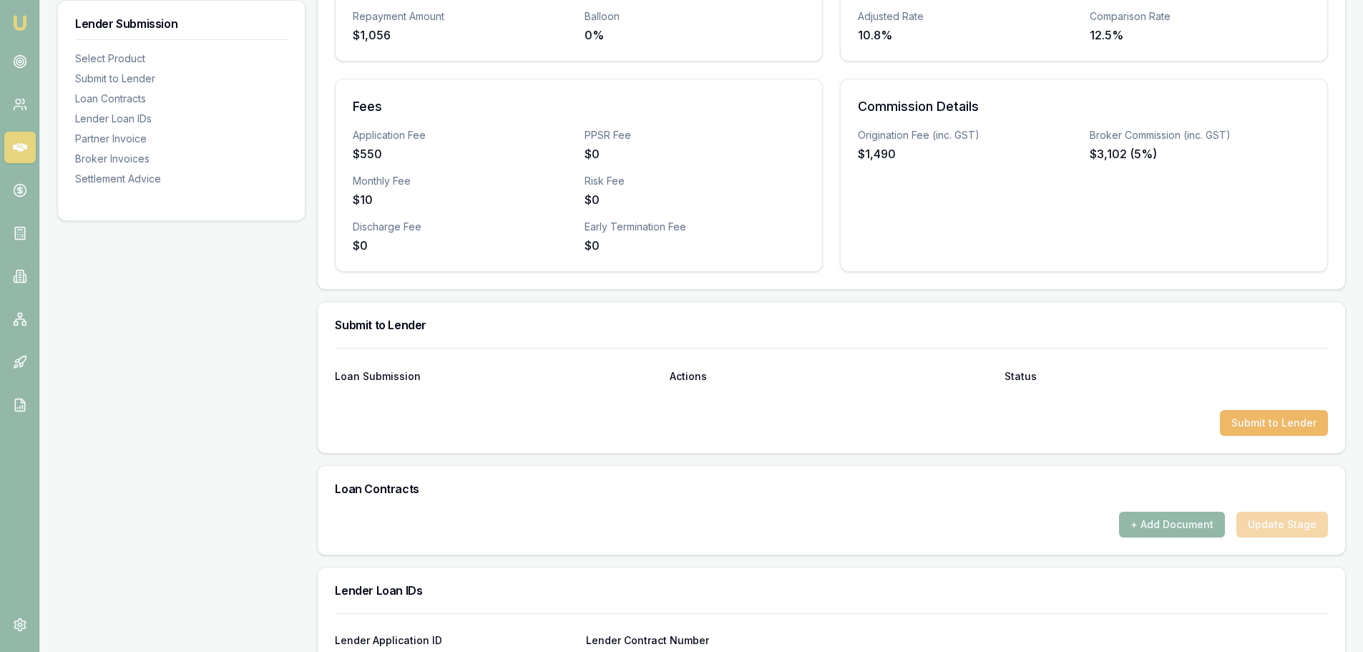
click at [1275, 423] on button "Submit to Lender" at bounding box center [1274, 423] width 108 height 26
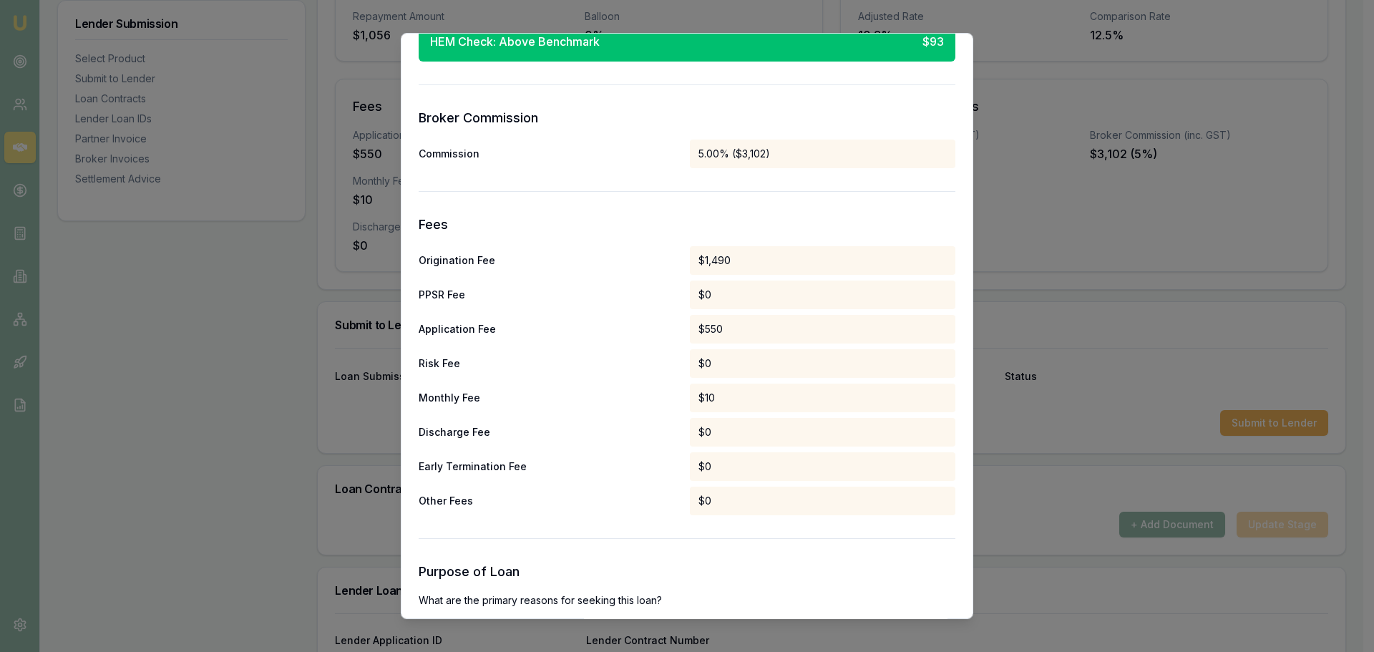
scroll to position [1359, 0]
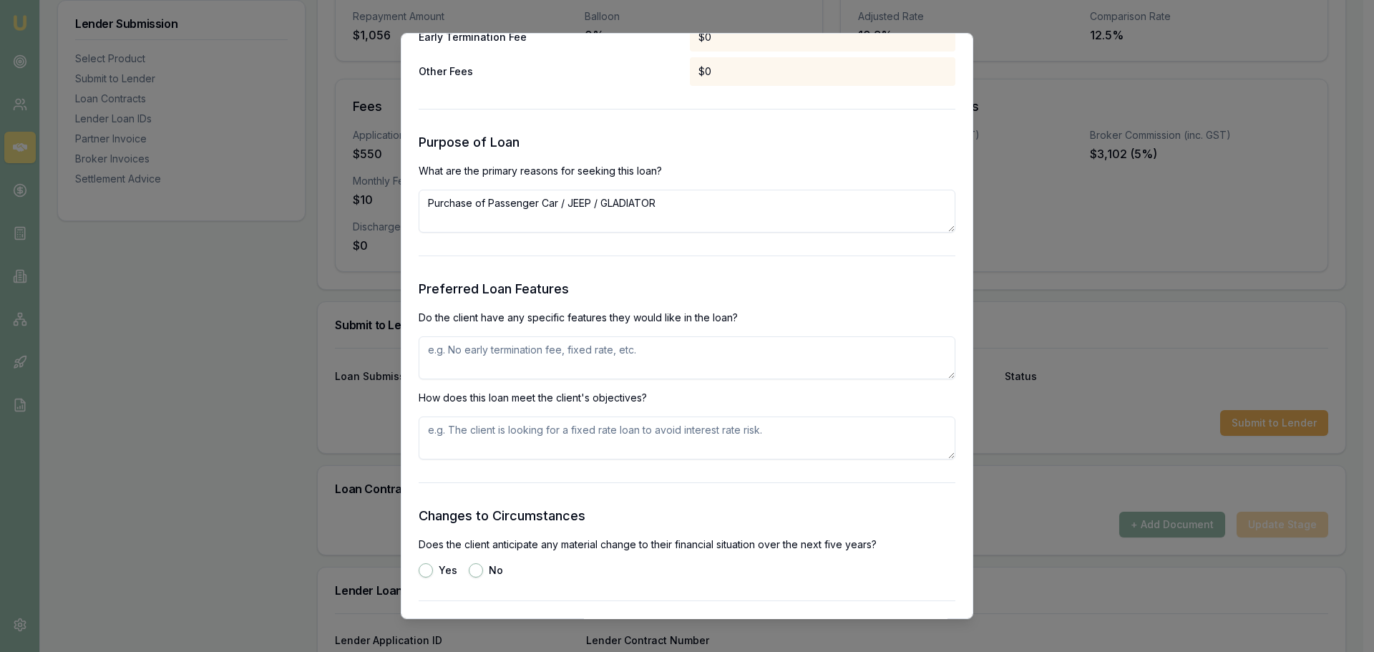
click at [577, 351] on textarea at bounding box center [687, 357] width 537 height 43
type textarea "NO EARLY EXIT FEES"
click at [587, 359] on textarea "NO EARLY EXIT FEES" at bounding box center [687, 357] width 537 height 43
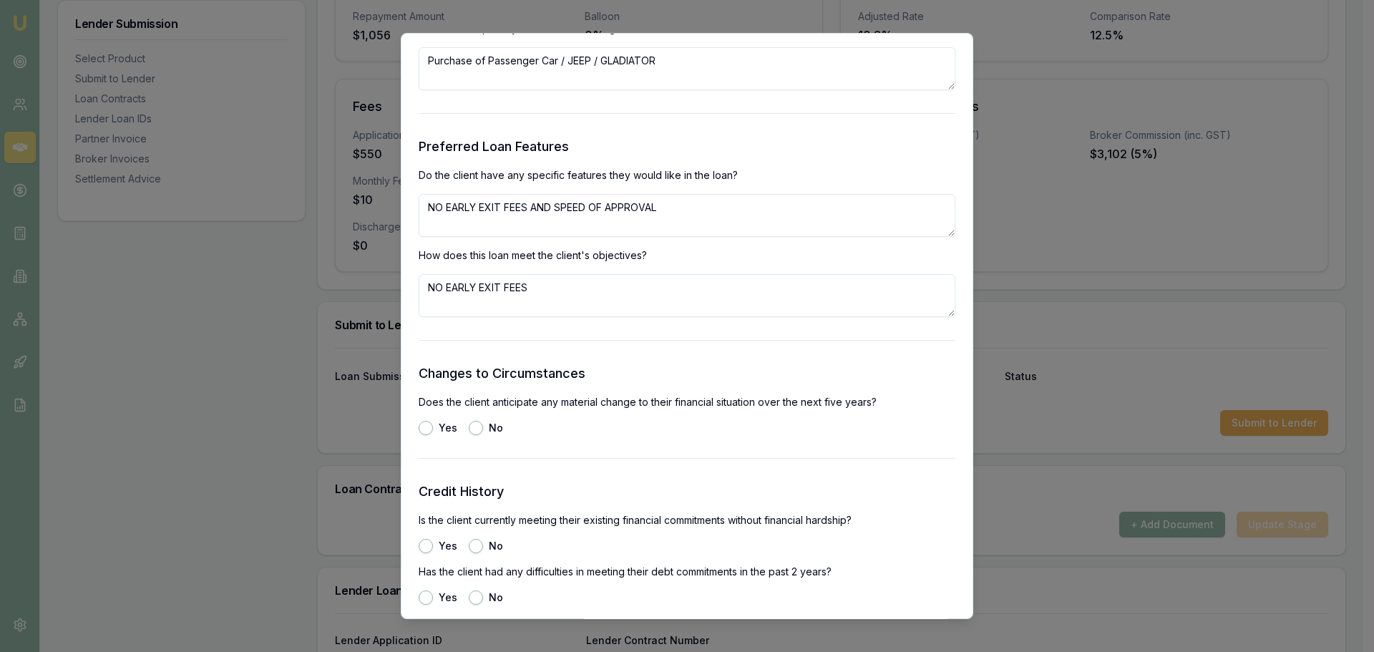
scroll to position [1574, 0]
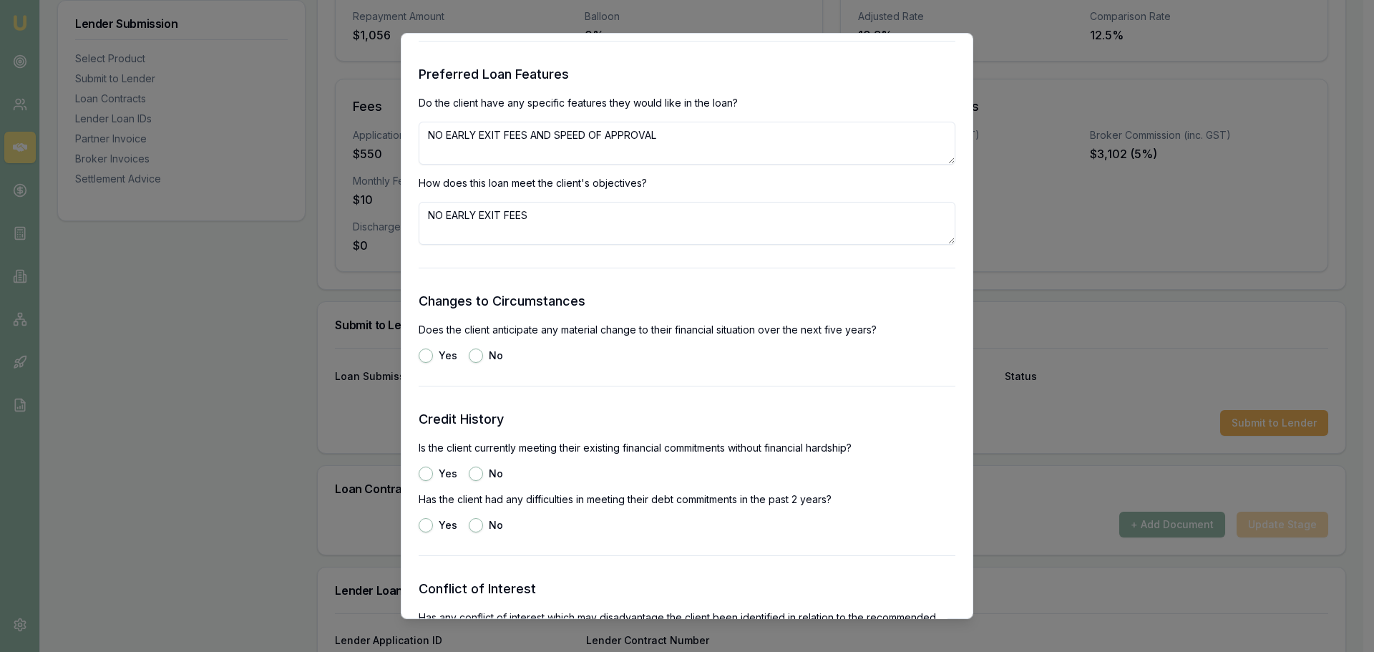
type textarea "NO EARLY EXIT FEES AND SPEED OF APPROVAL"
click at [427, 354] on button "Yes" at bounding box center [426, 355] width 14 height 14
radio input "true"
click at [421, 473] on button "Yes" at bounding box center [426, 473] width 14 height 14
radio input "true"
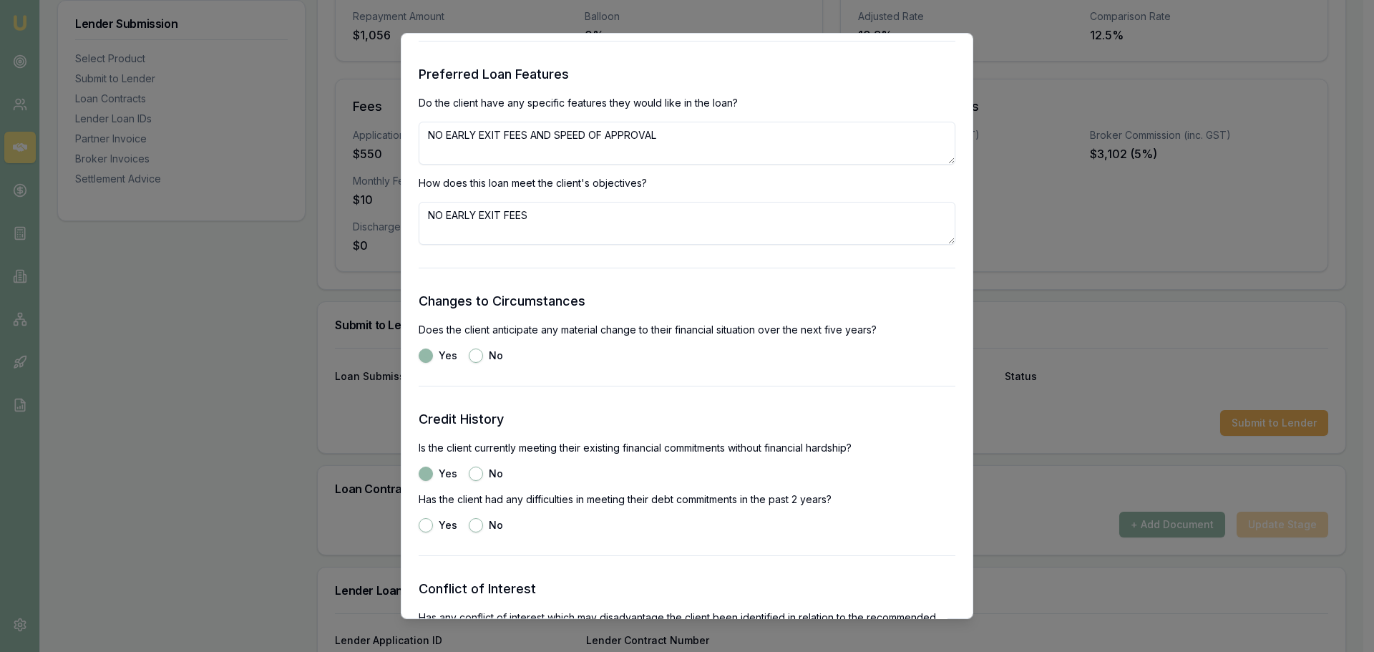
click at [477, 525] on button "No" at bounding box center [476, 525] width 14 height 14
radio input "true"
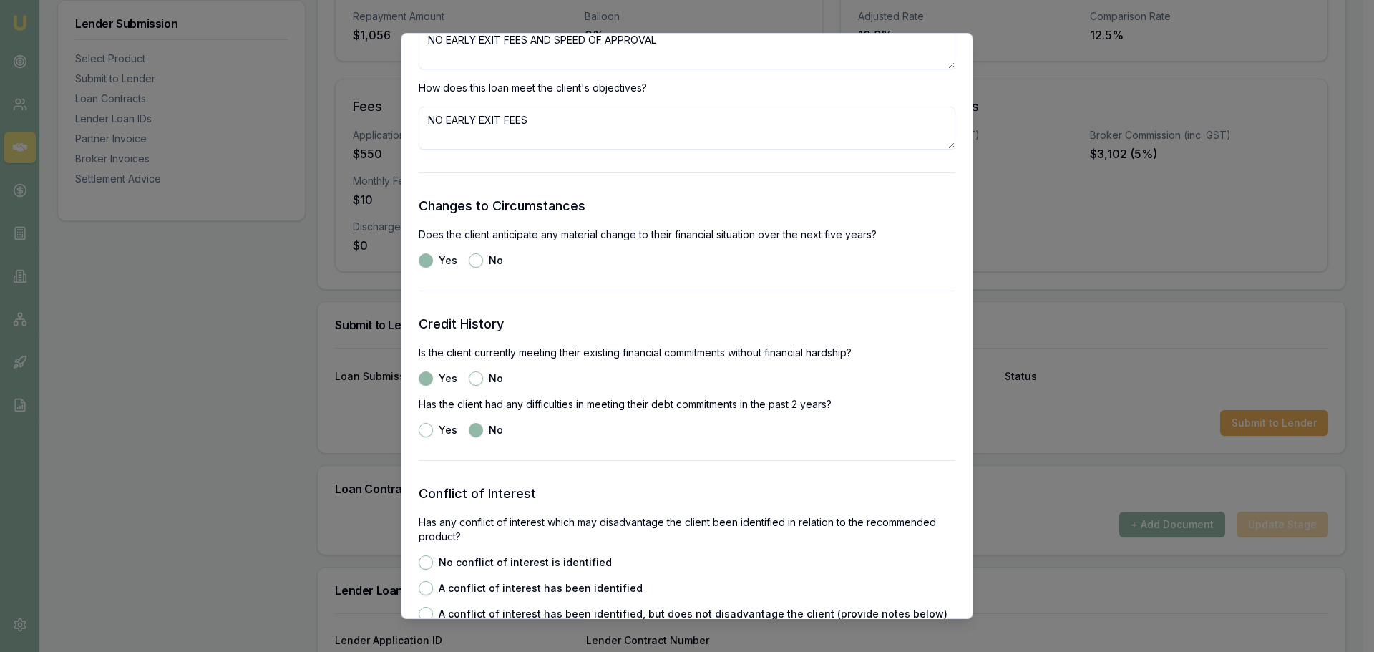
scroll to position [1932, 0]
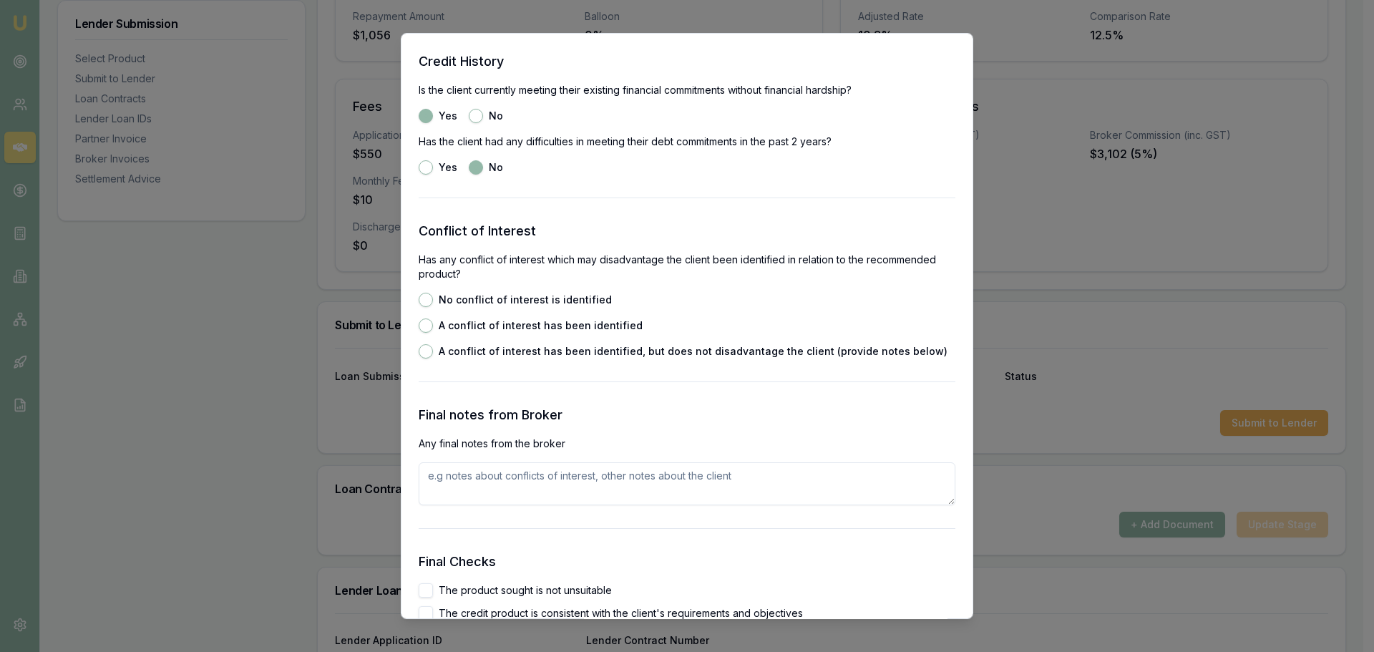
click at [429, 300] on button "No conflict of interest is identified" at bounding box center [426, 300] width 14 height 14
radio input "true"
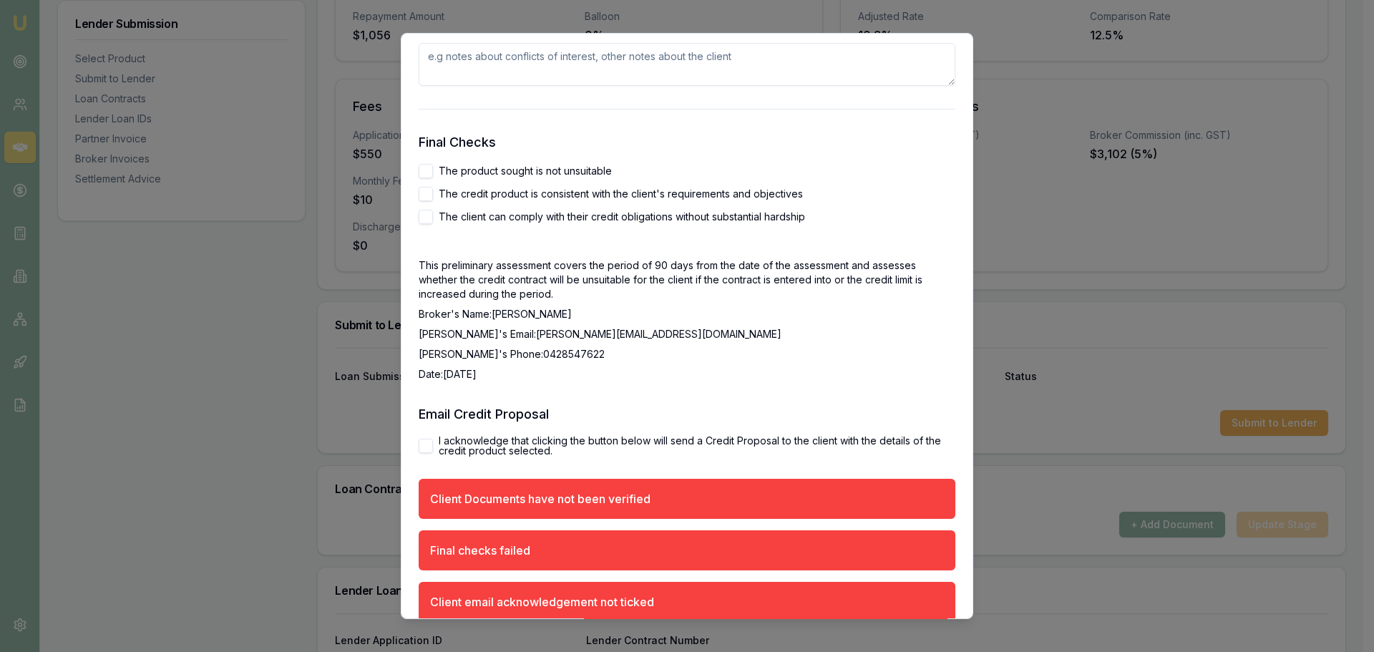
scroll to position [2361, 0]
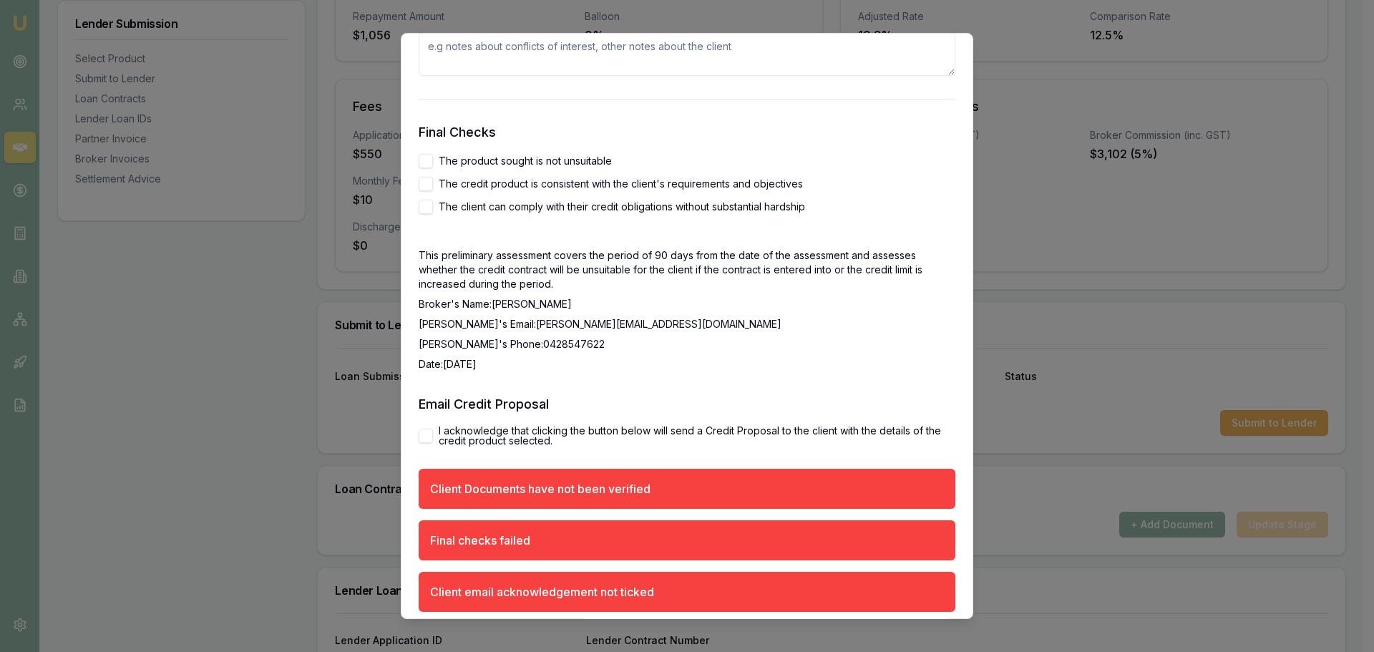
click at [429, 156] on button "The product sought is not unsuitable" at bounding box center [426, 161] width 14 height 14
checkbox input "true"
click at [424, 182] on button "The credit product is consistent with the client's requirements and objectives" at bounding box center [426, 184] width 14 height 14
checkbox input "true"
click at [423, 198] on div "The product sought is not unsuitable The credit product is consistent with the …" at bounding box center [687, 184] width 537 height 60
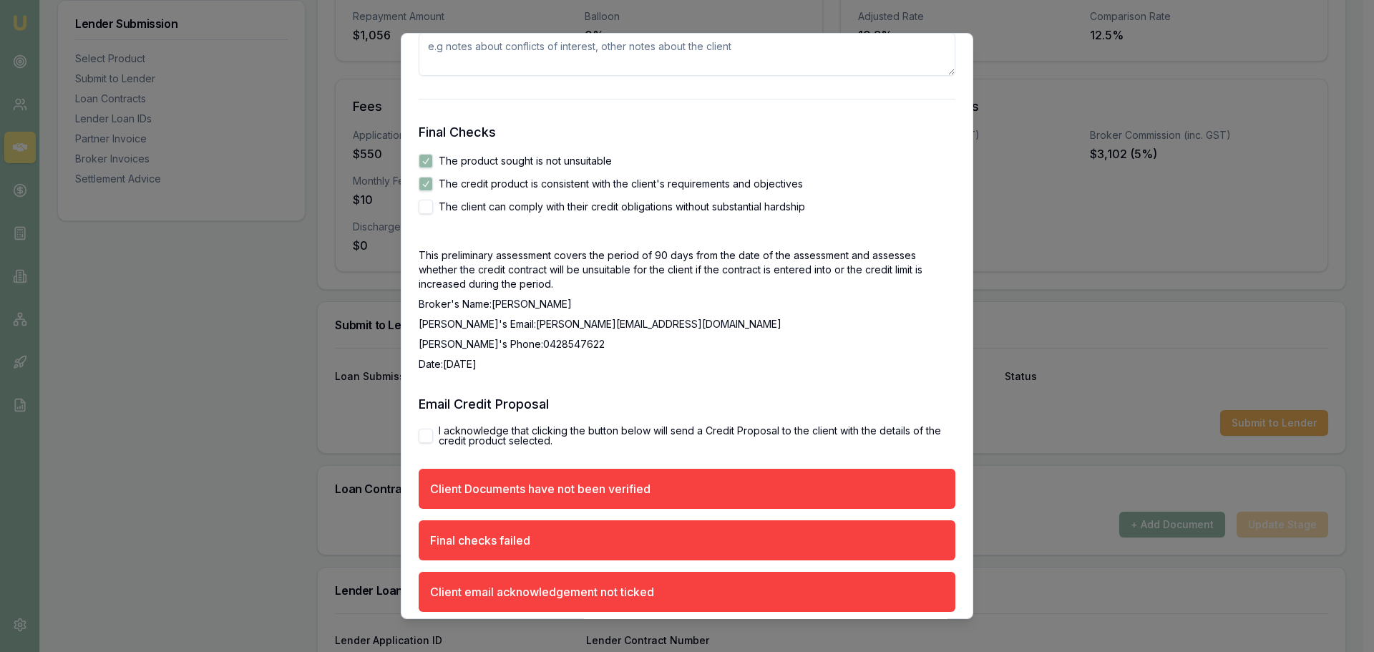
click at [425, 205] on button "The client can comply with their credit obligations without substantial hardship" at bounding box center [426, 207] width 14 height 14
checkbox input "true"
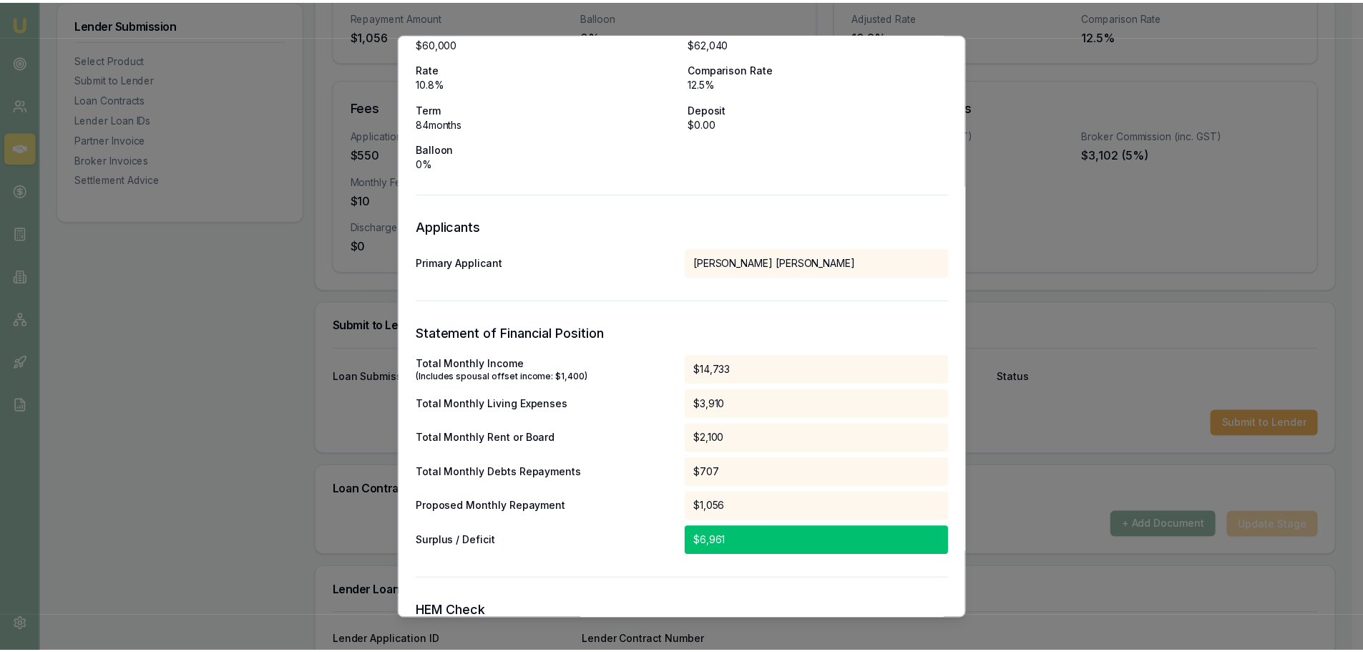
scroll to position [0, 0]
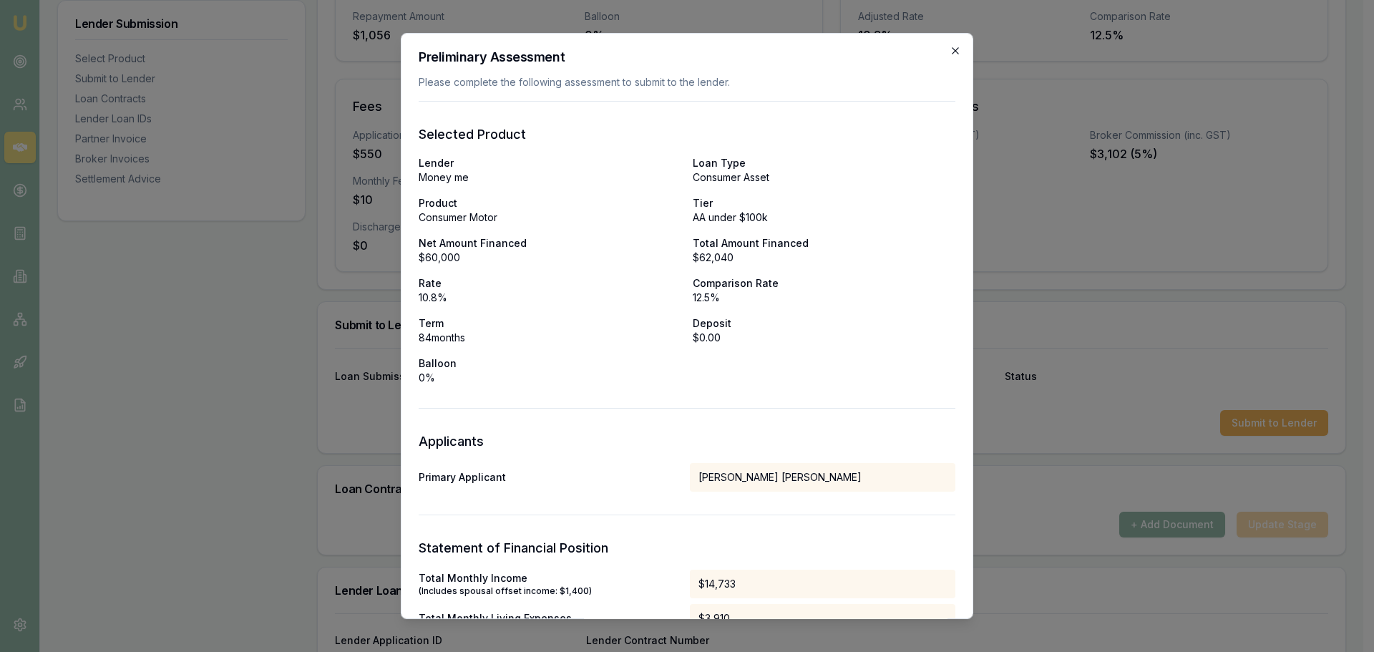
click at [951, 49] on icon "button" at bounding box center [954, 50] width 6 height 6
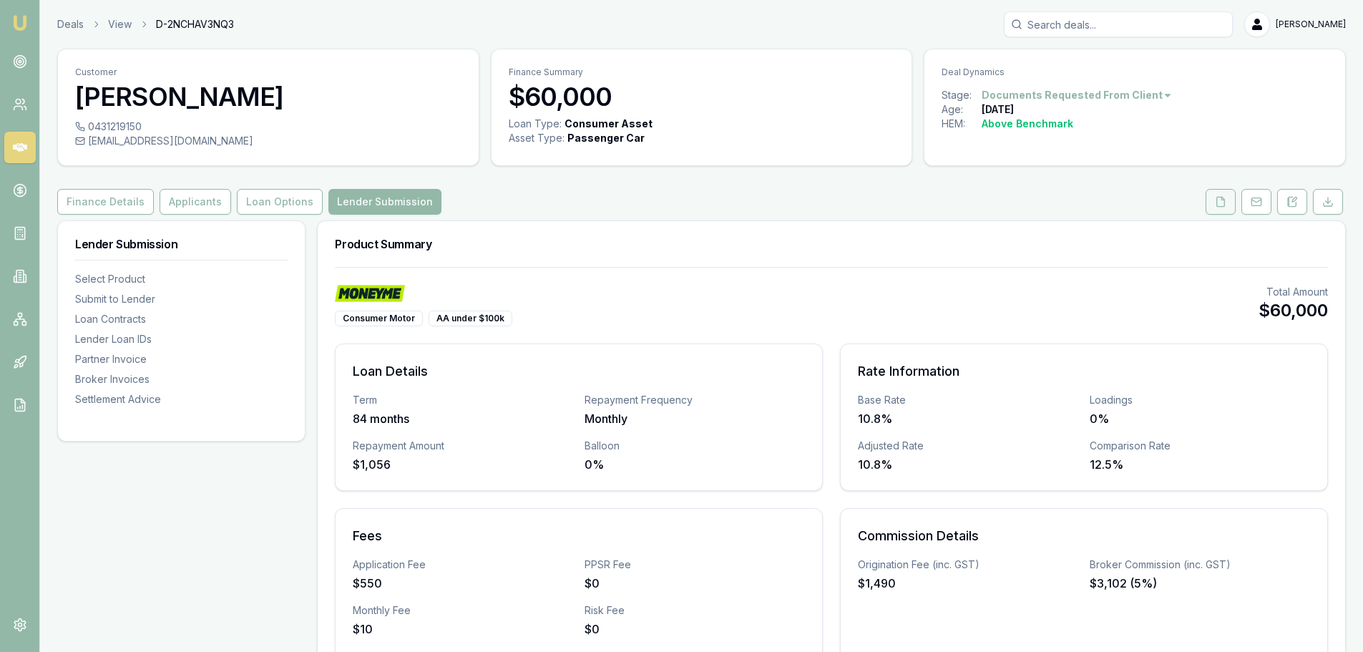
click at [1219, 200] on icon at bounding box center [1220, 201] width 11 height 11
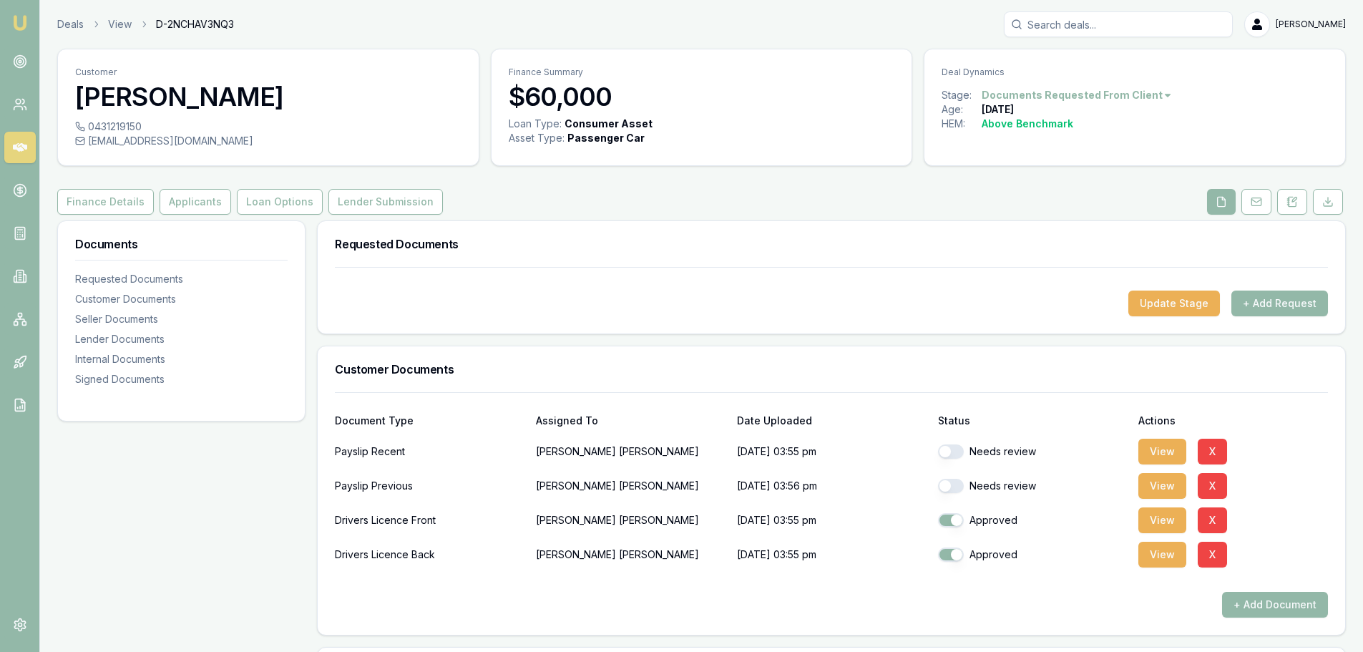
click at [949, 454] on button "button" at bounding box center [951, 451] width 26 height 14
checkbox input "true"
click at [951, 482] on button "button" at bounding box center [951, 486] width 26 height 14
checkbox input "true"
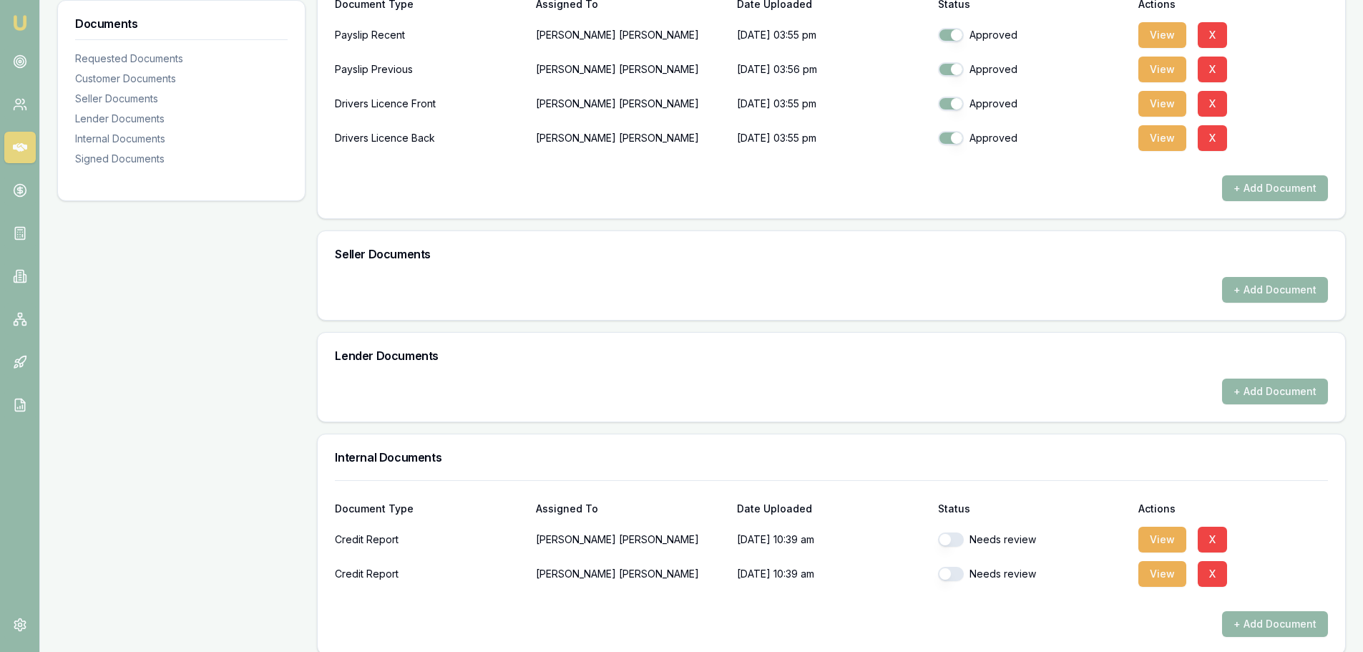
scroll to position [501, 0]
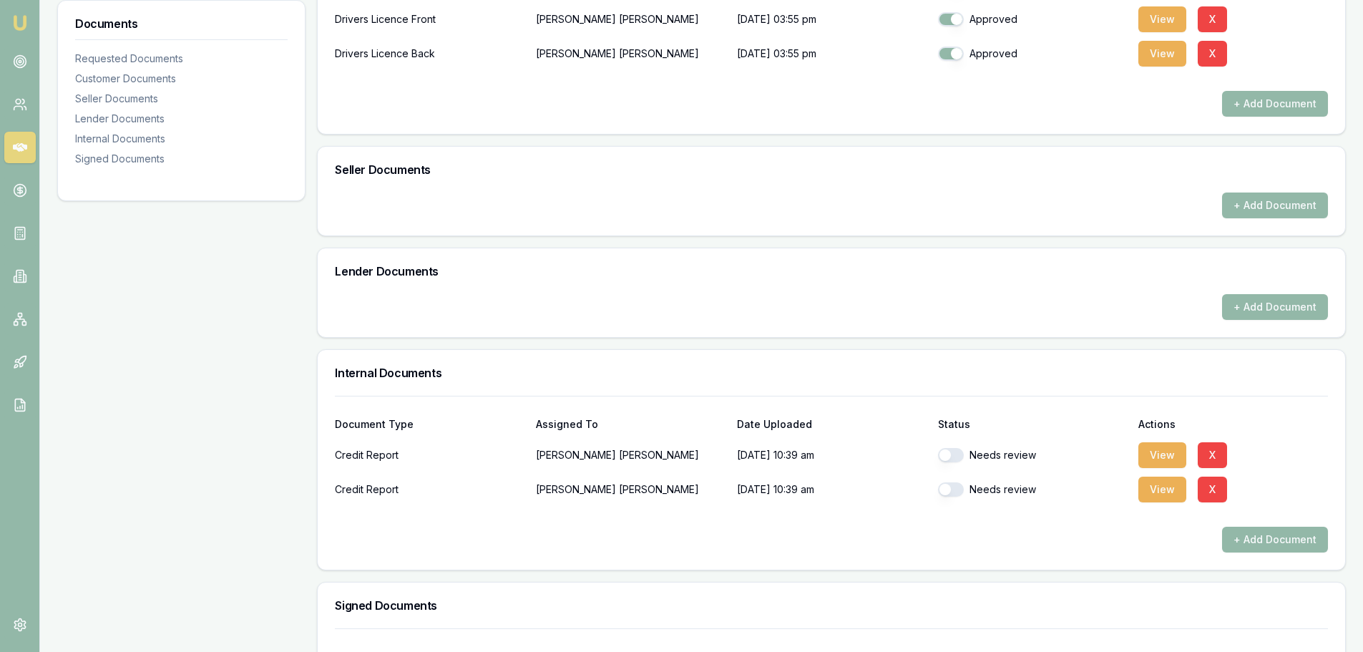
click at [954, 459] on button "button" at bounding box center [951, 455] width 26 height 14
checkbox input "true"
click at [954, 488] on button "button" at bounding box center [951, 489] width 26 height 14
checkbox input "true"
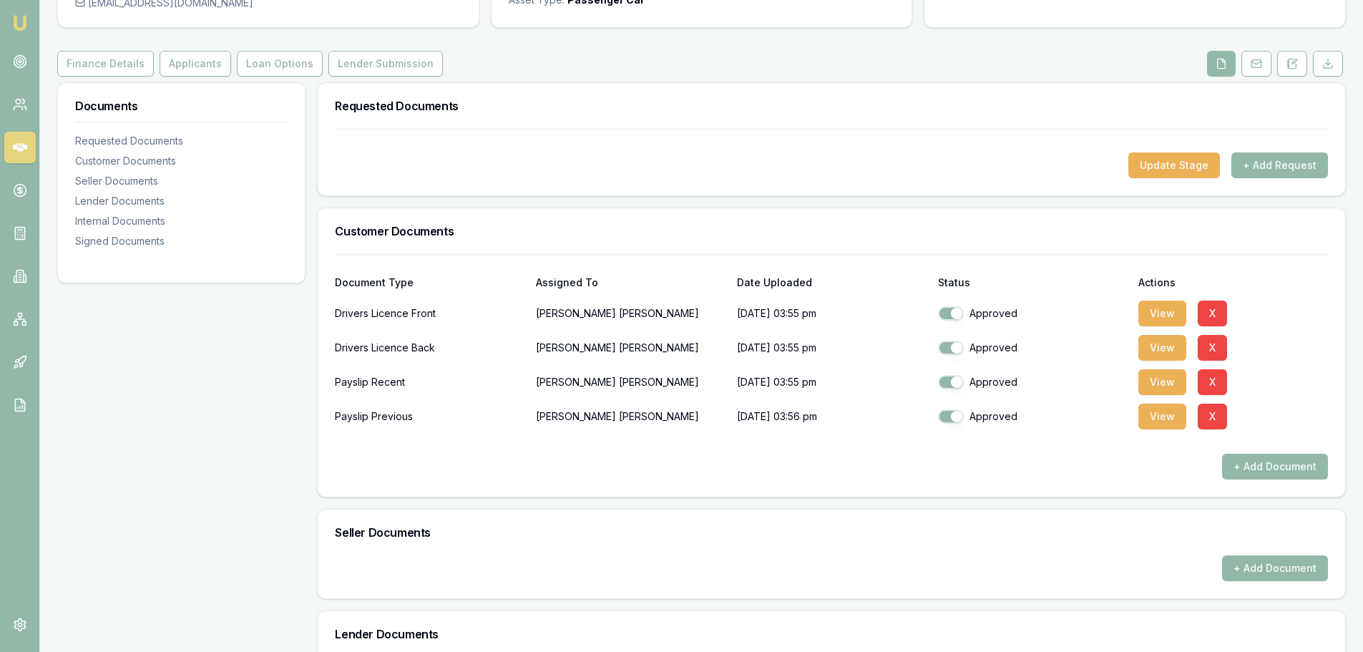
scroll to position [0, 0]
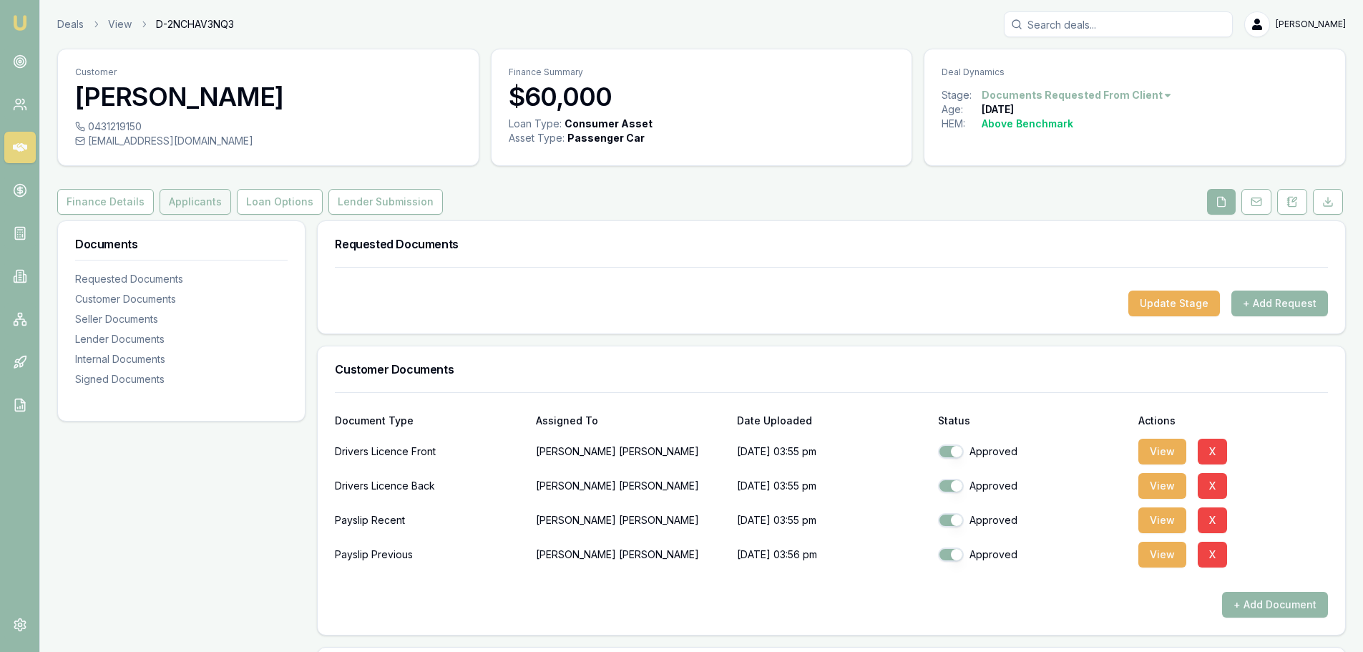
click at [192, 200] on button "Applicants" at bounding box center [196, 202] width 72 height 26
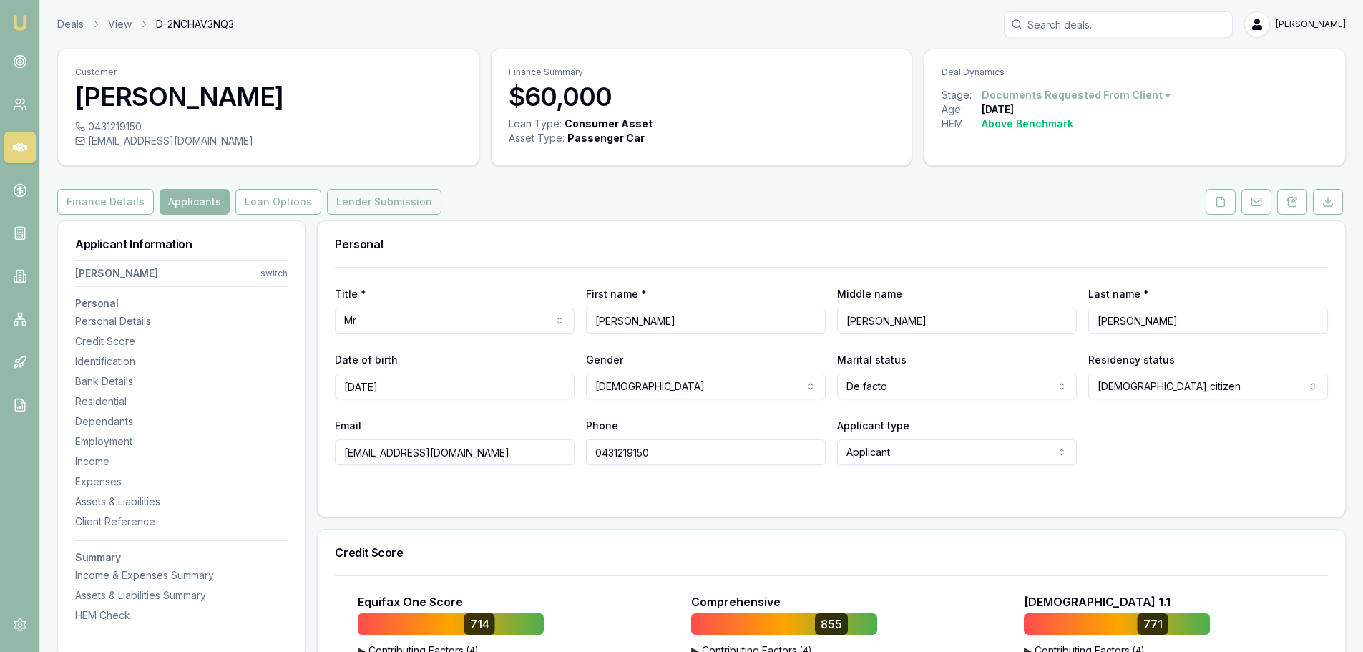
click at [339, 202] on button "Lender Submission" at bounding box center [384, 202] width 114 height 26
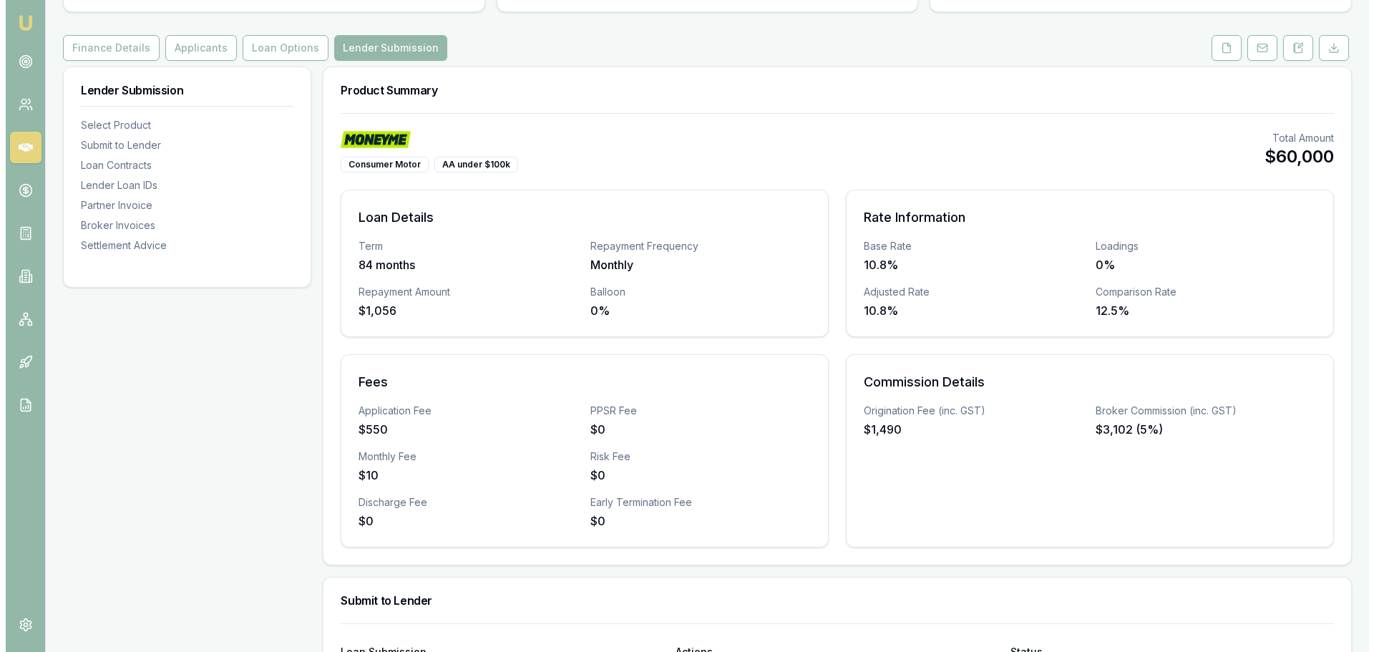
scroll to position [358, 0]
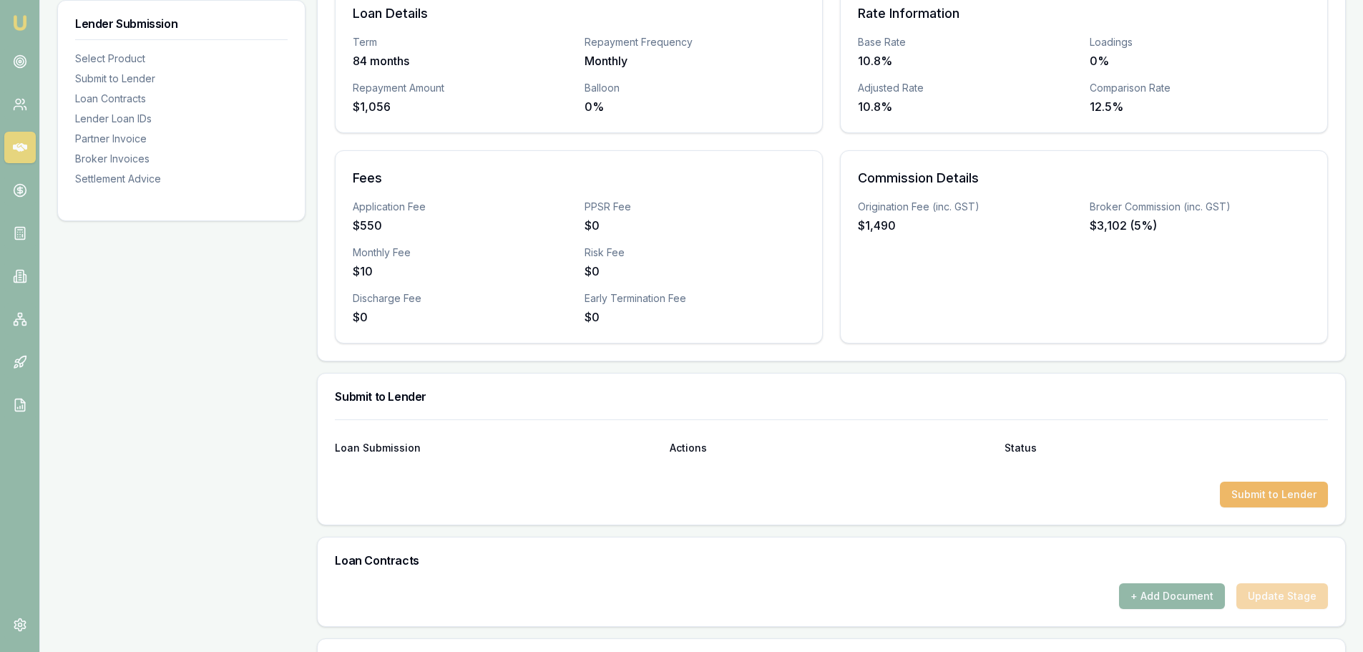
click at [1253, 496] on button "Submit to Lender" at bounding box center [1274, 494] width 108 height 26
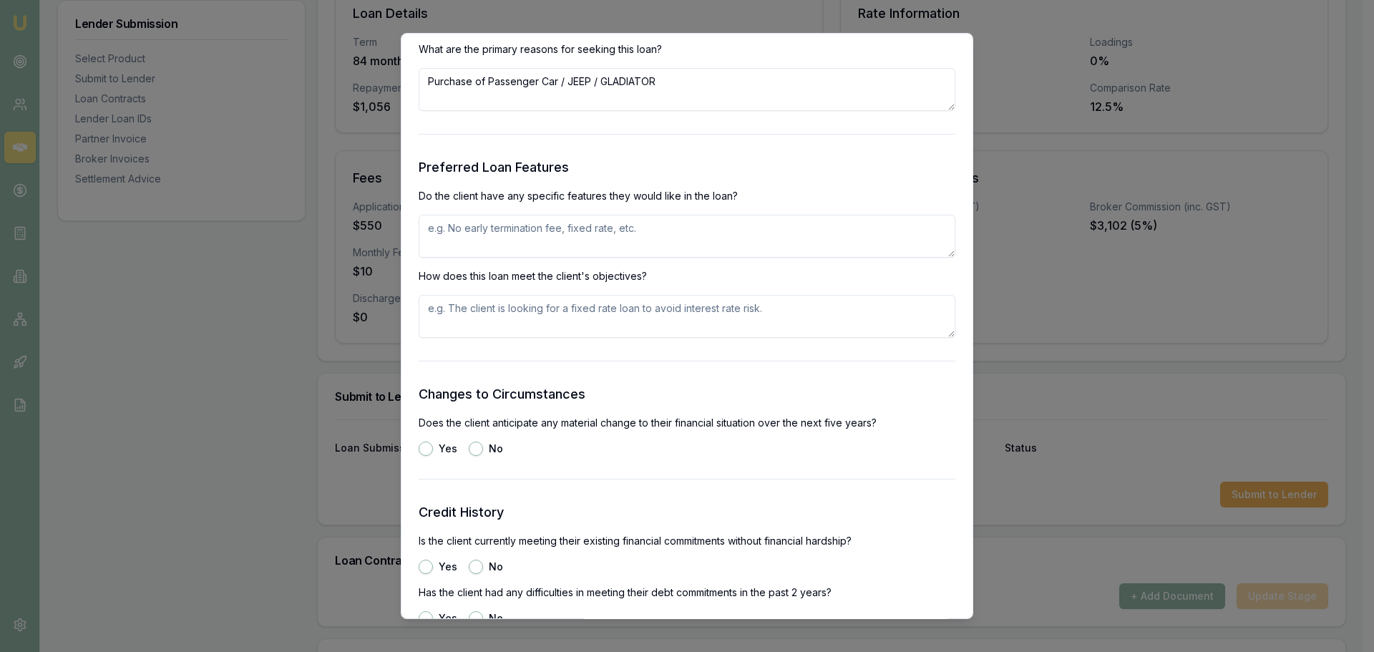
scroll to position [1359, 0]
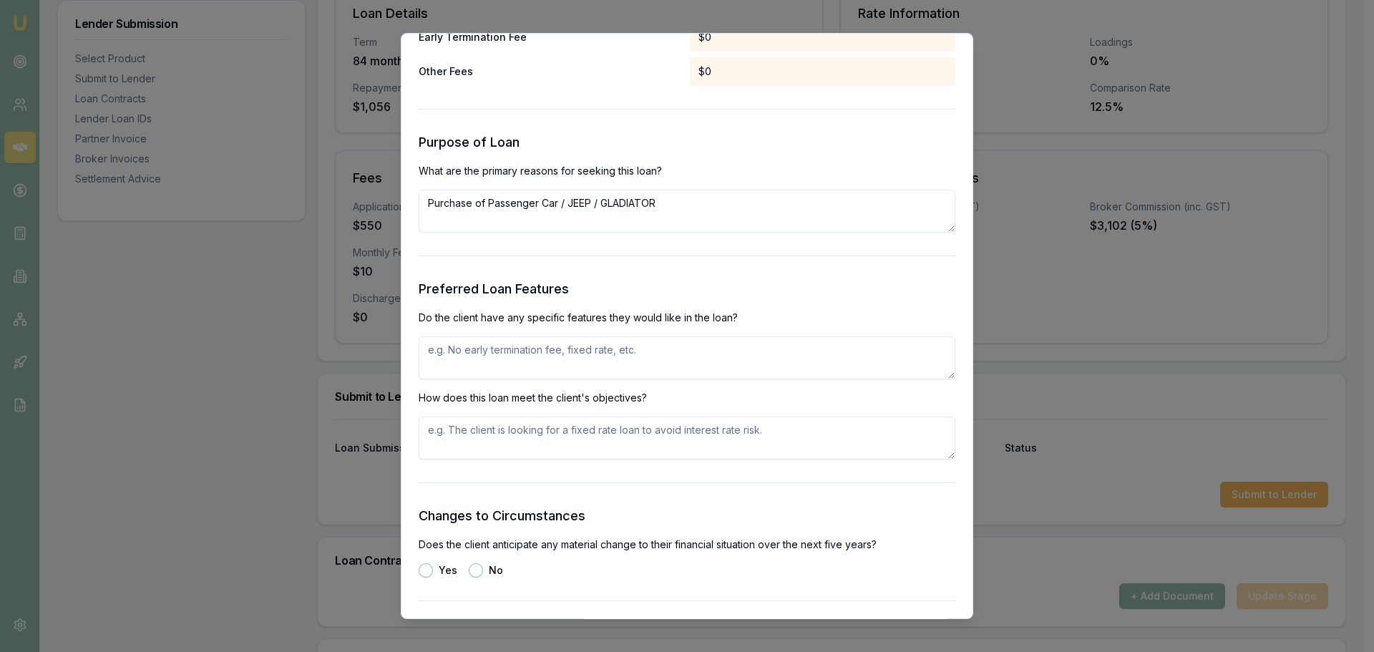
click at [519, 353] on textarea at bounding box center [687, 357] width 537 height 43
type textarea "NO EARLY EXIT FEES, SPEED OF APPROVAL"
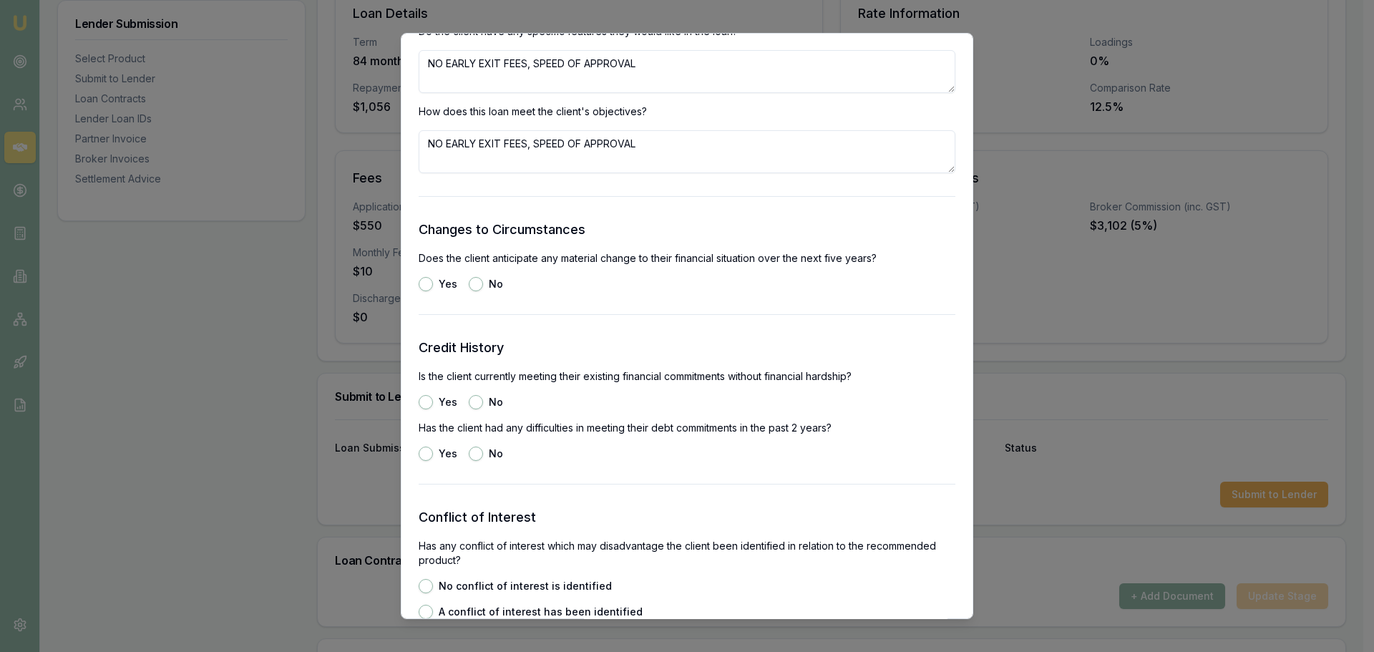
type textarea "NO EARLY EXIT FEES, SPEED OF APPROVAL"
click at [472, 287] on button "No" at bounding box center [476, 284] width 14 height 14
radio input "true"
click at [421, 398] on button "Yes" at bounding box center [426, 402] width 14 height 14
radio input "true"
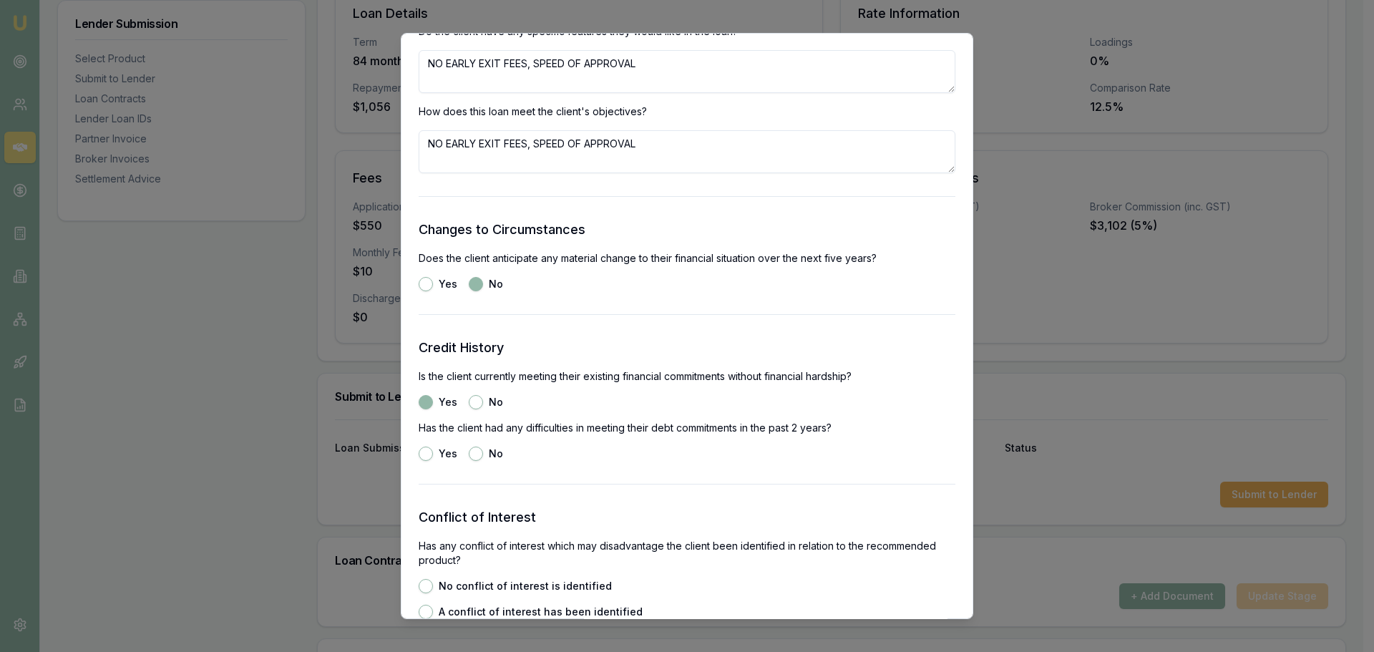
click at [479, 456] on button "No" at bounding box center [476, 453] width 14 height 14
radio input "true"
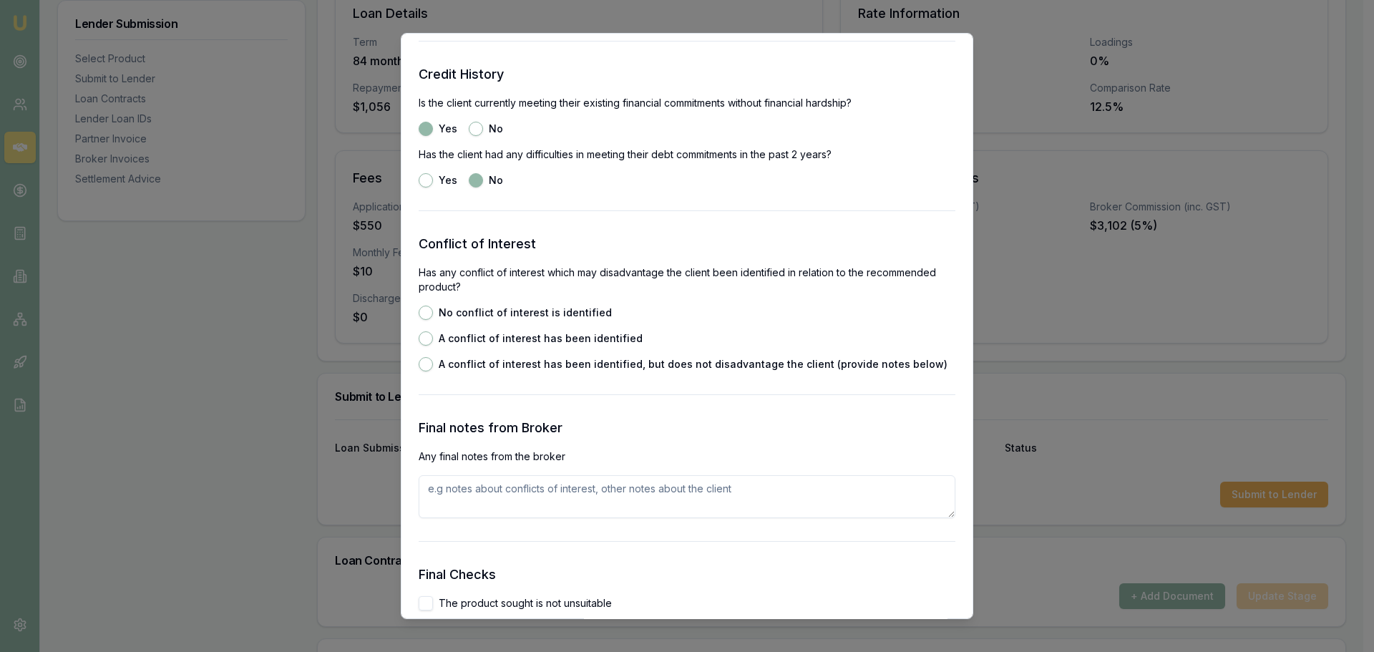
scroll to position [1932, 0]
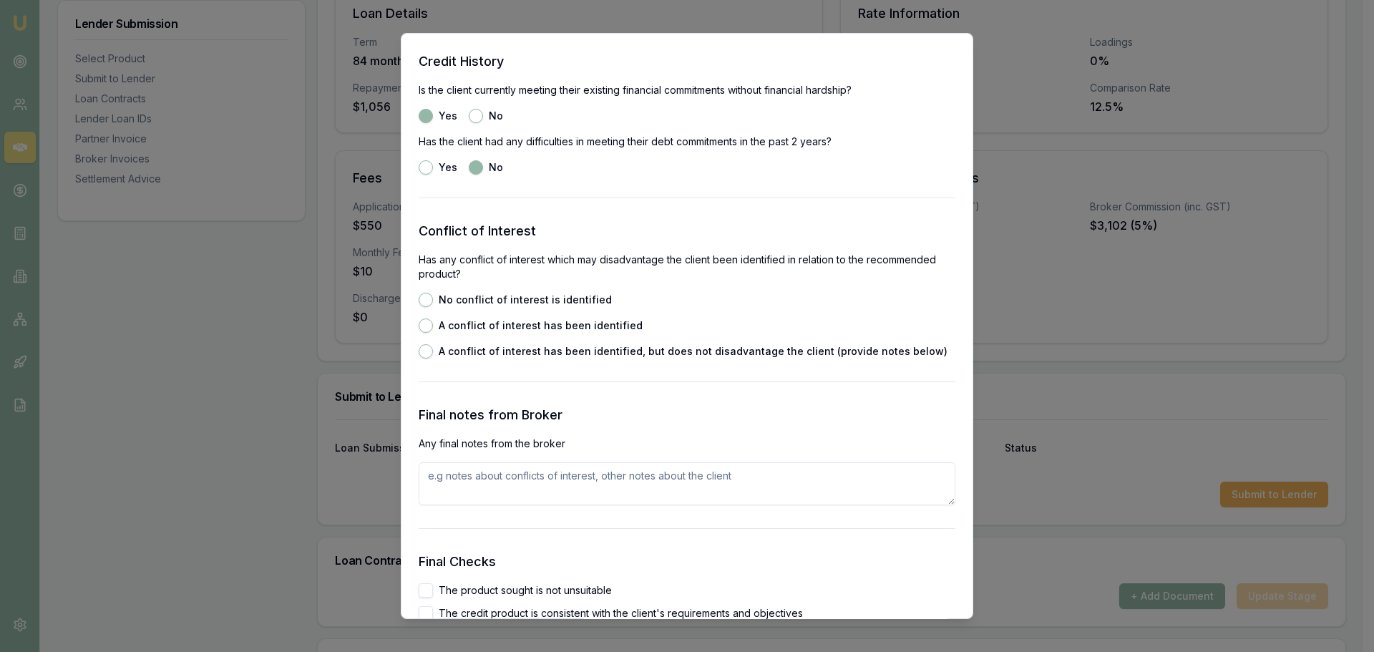
click at [426, 295] on button "No conflict of interest is identified" at bounding box center [426, 300] width 14 height 14
radio input "true"
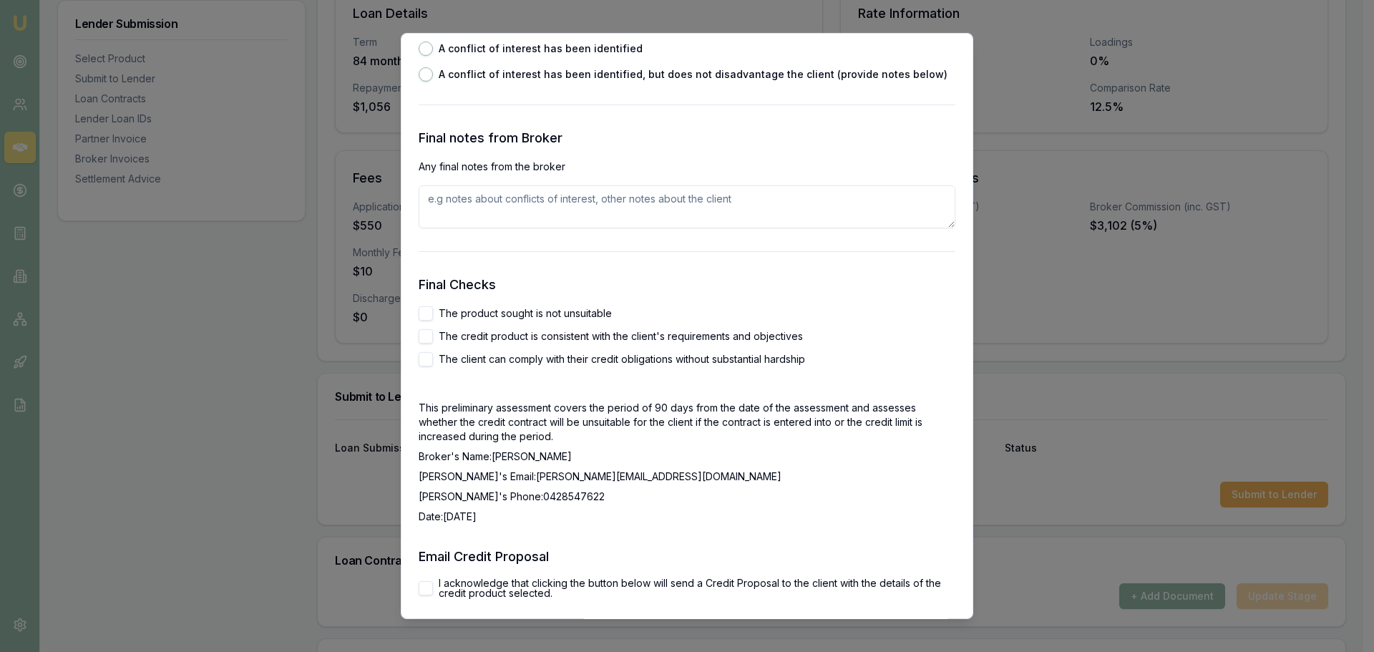
scroll to position [2218, 0]
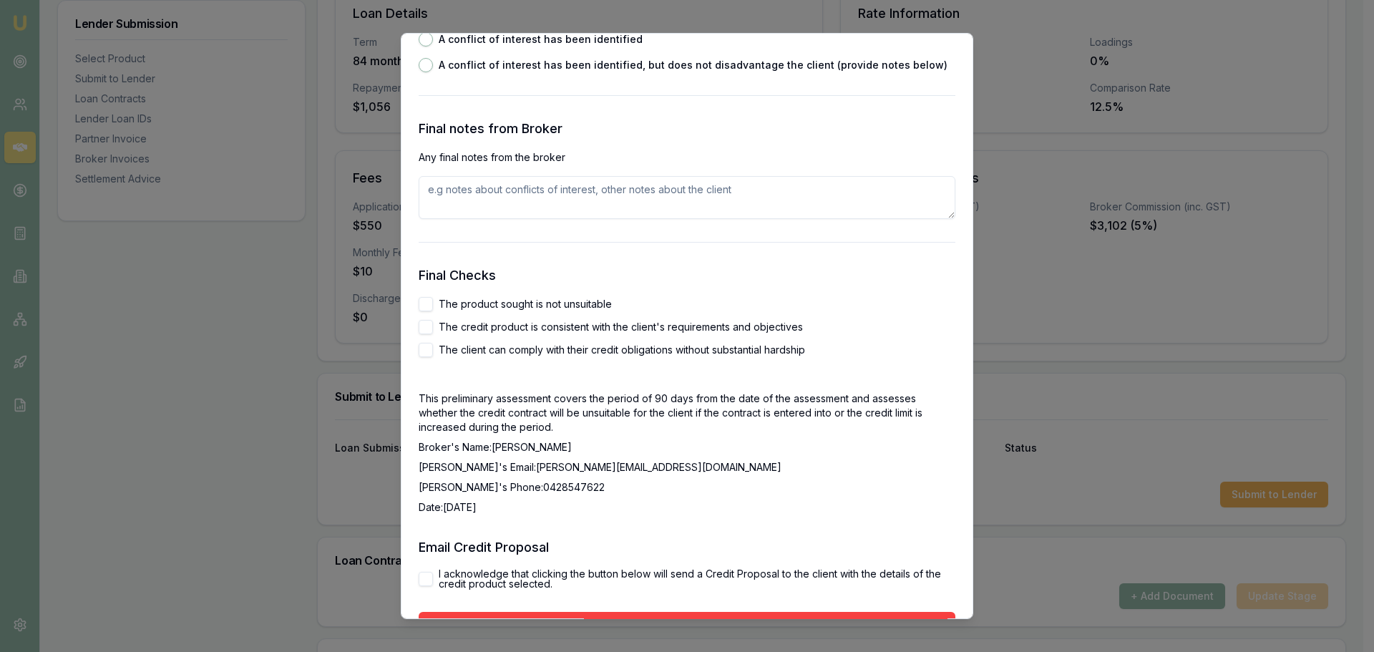
click at [426, 303] on button "The product sought is not unsuitable" at bounding box center [426, 304] width 14 height 14
checkbox input "true"
click at [424, 328] on button "The credit product is consistent with the client's requirements and objectives" at bounding box center [426, 327] width 14 height 14
checkbox input "true"
click at [423, 354] on button "The client can comply with their credit obligations without substantial hardship" at bounding box center [426, 350] width 14 height 14
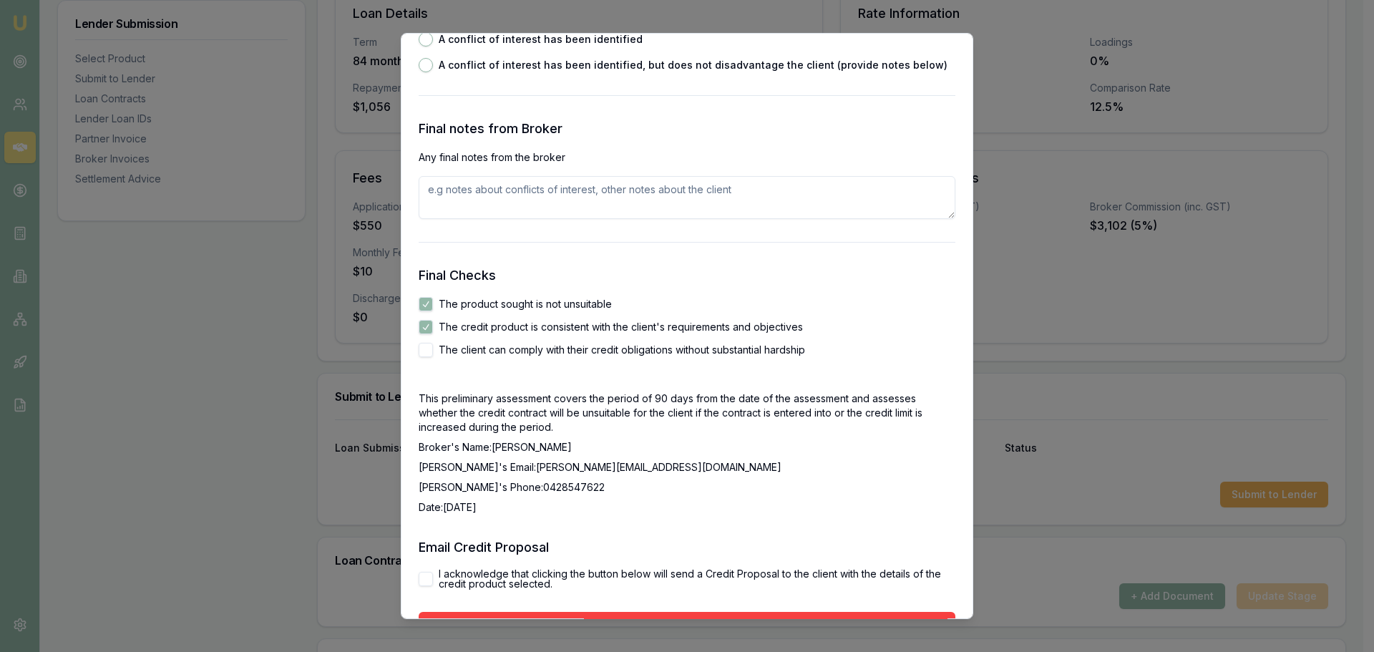
checkbox input "true"
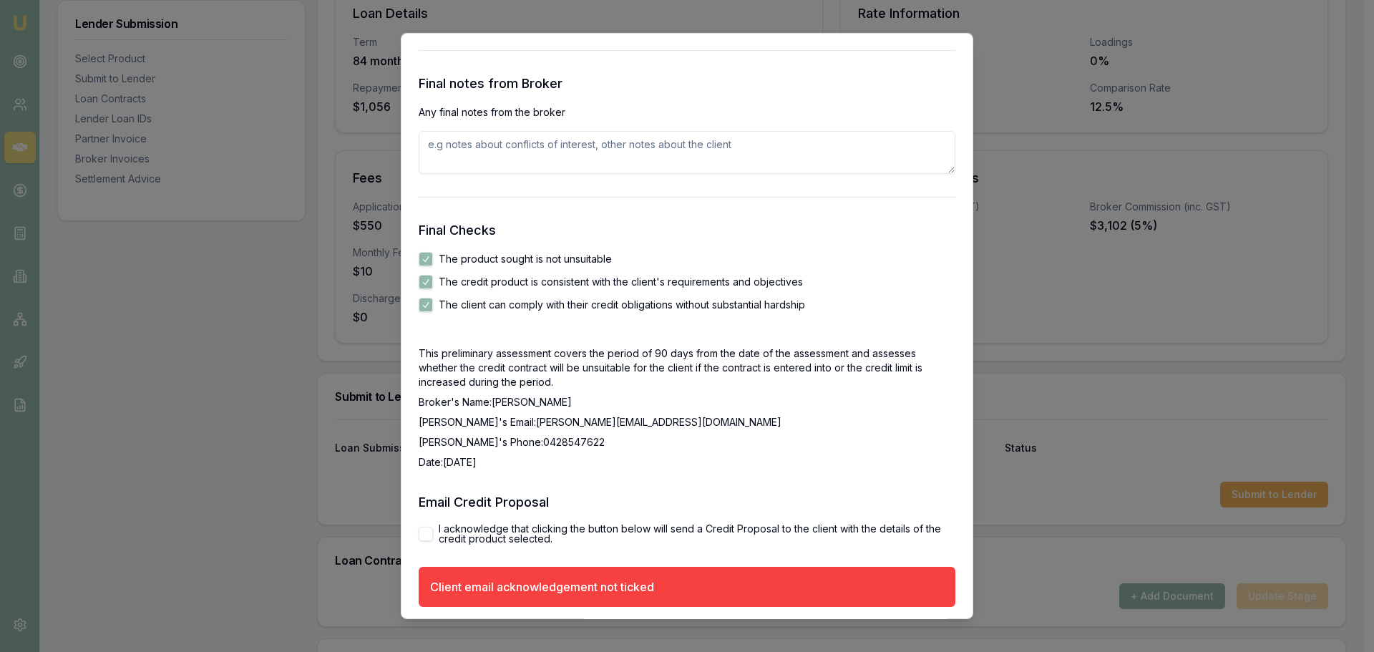
scroll to position [2316, 0]
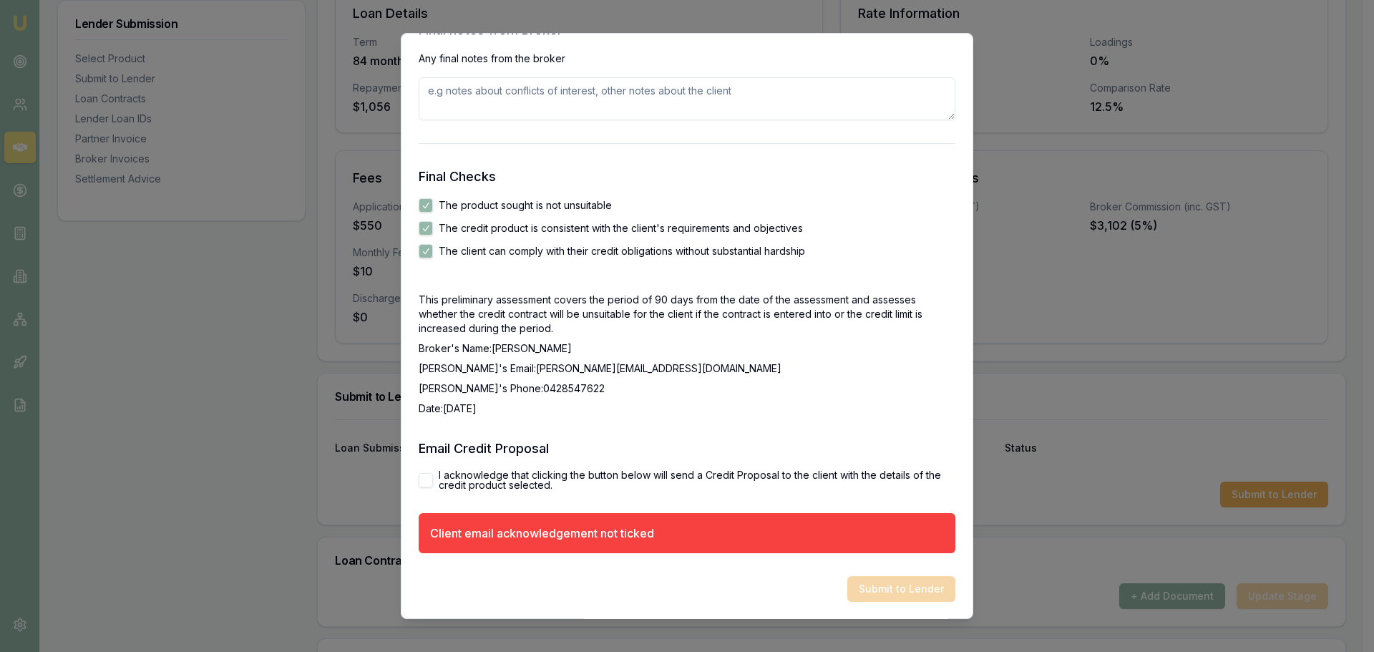
click at [424, 479] on button "I acknowledge that clicking the button below will send a Credit Proposal to the…" at bounding box center [426, 480] width 14 height 14
checkbox input "true"
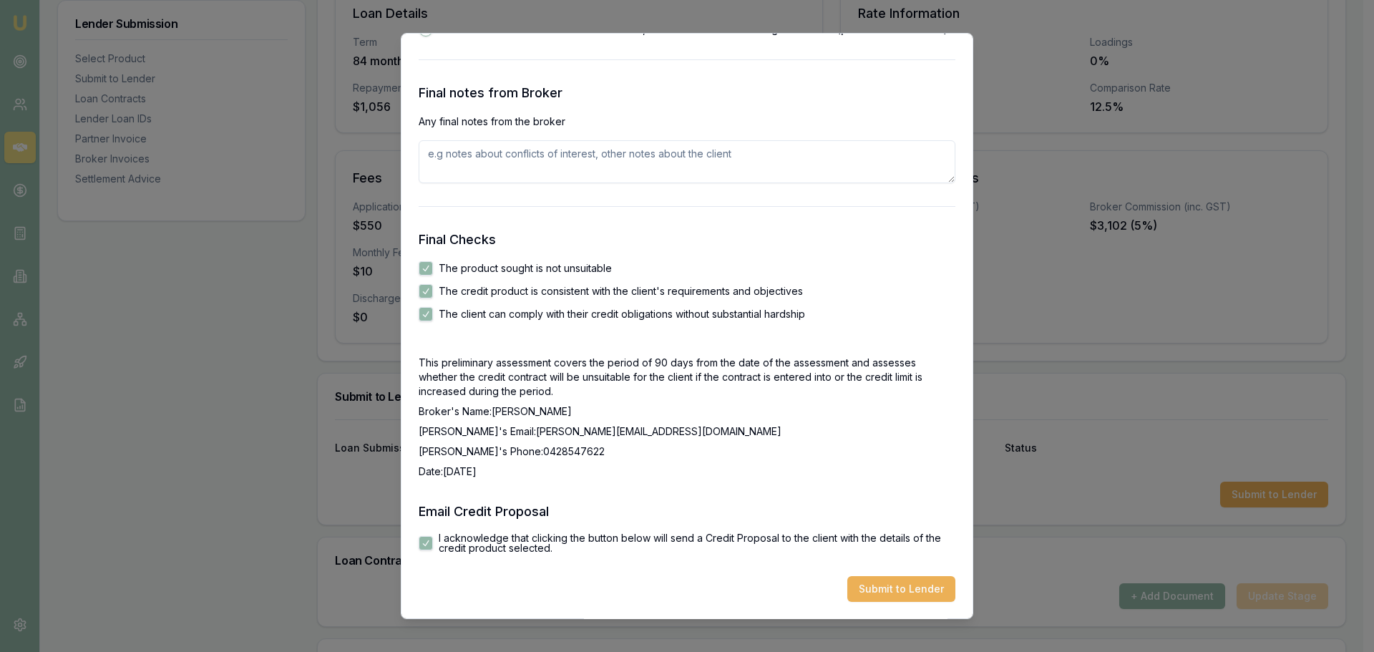
scroll to position [2254, 0]
click at [889, 586] on button "Submit to Lender" at bounding box center [901, 589] width 108 height 26
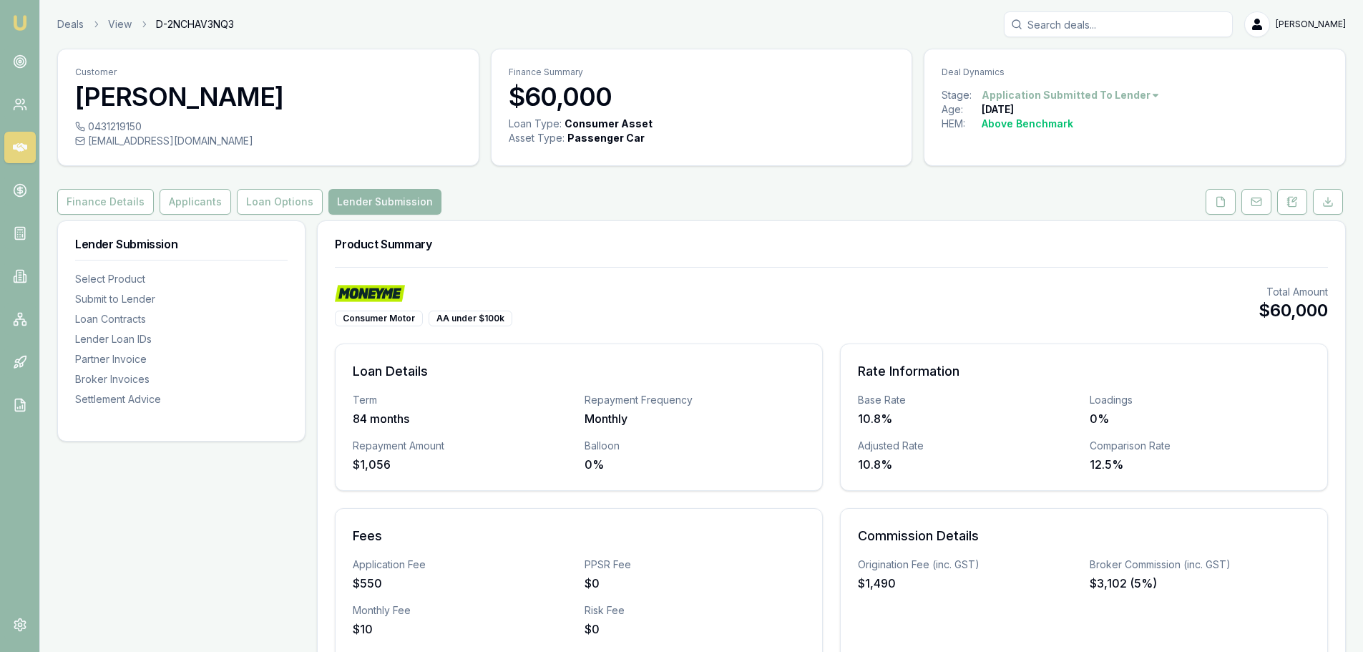
drag, startPoint x: 212, startPoint y: 205, endPoint x: 56, endPoint y: 205, distance: 156.7
click at [212, 205] on button "Applicants" at bounding box center [196, 202] width 72 height 26
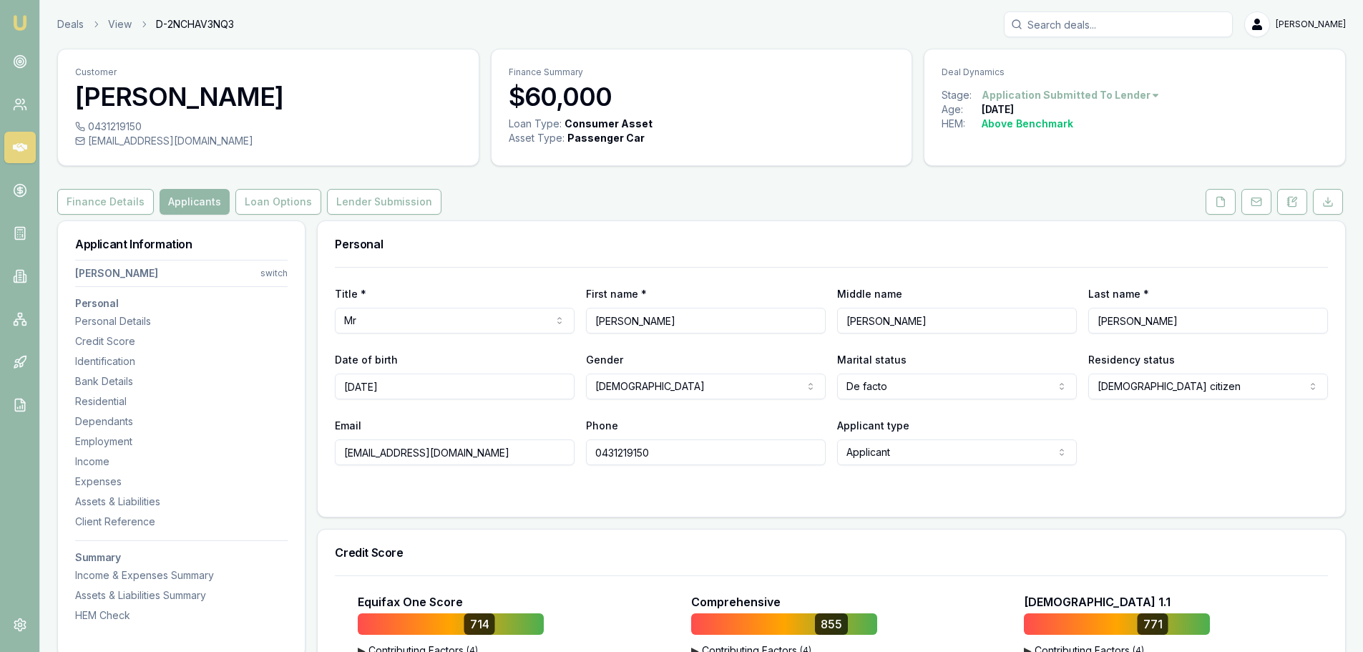
drag, startPoint x: 448, startPoint y: 455, endPoint x: 304, endPoint y: 446, distance: 144.1
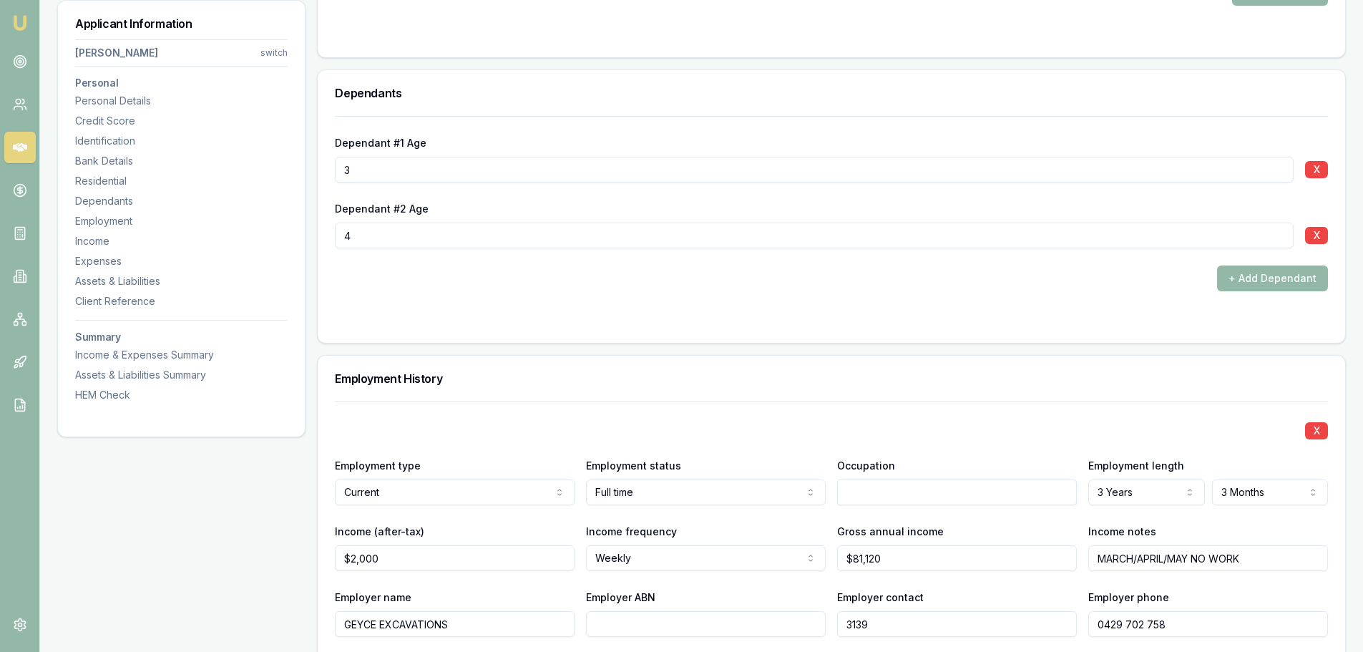
scroll to position [2218, 0]
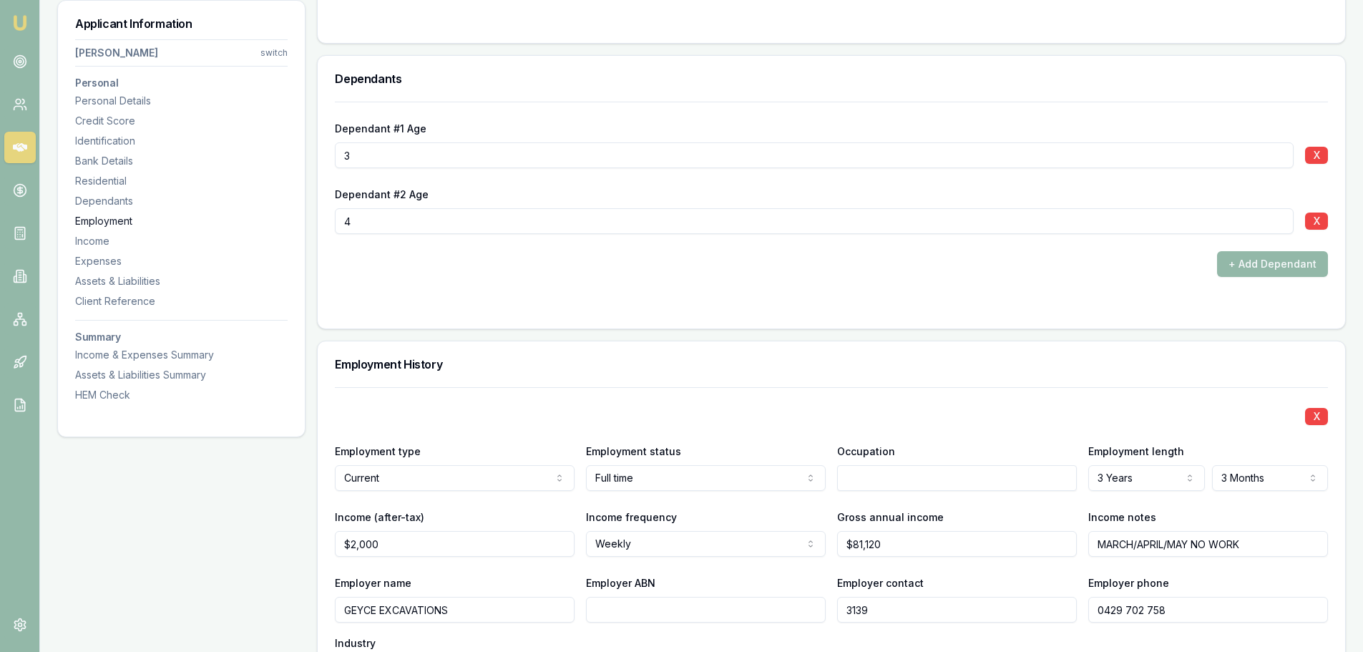
click at [125, 223] on div "Employment" at bounding box center [181, 221] width 212 height 14
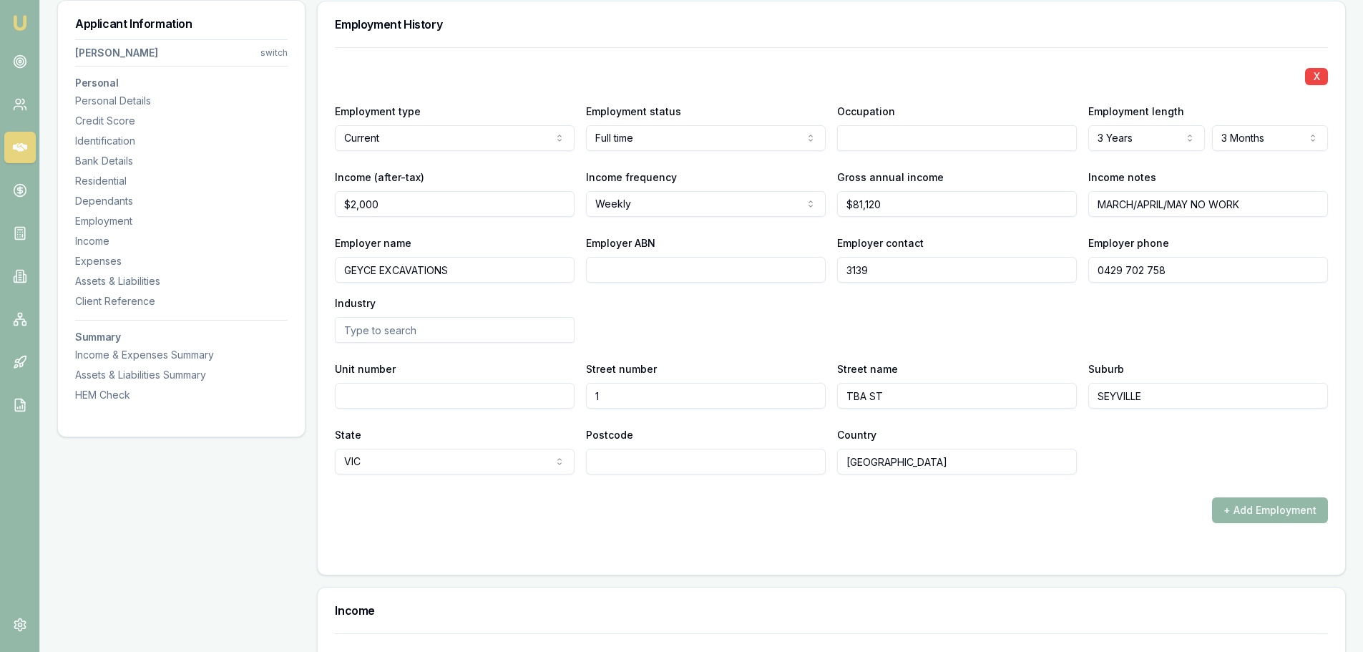
scroll to position [2558, 0]
click at [141, 238] on div "Income" at bounding box center [181, 241] width 212 height 14
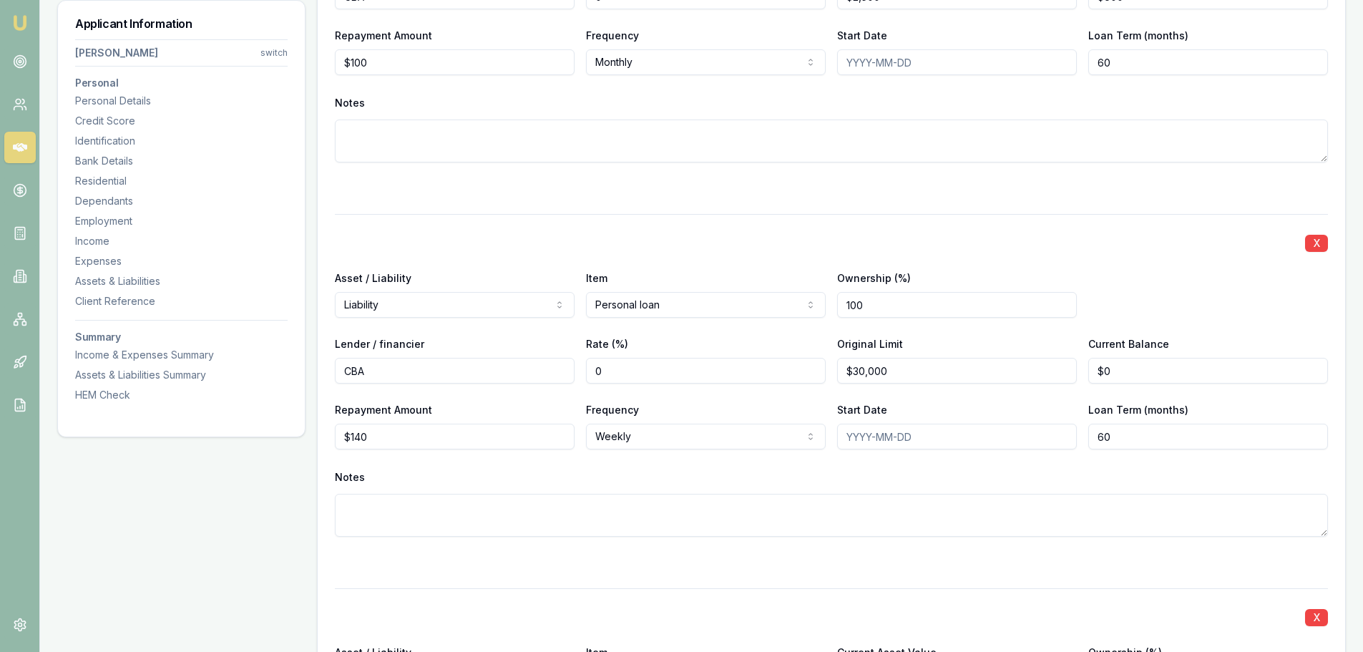
scroll to position [4074, 0]
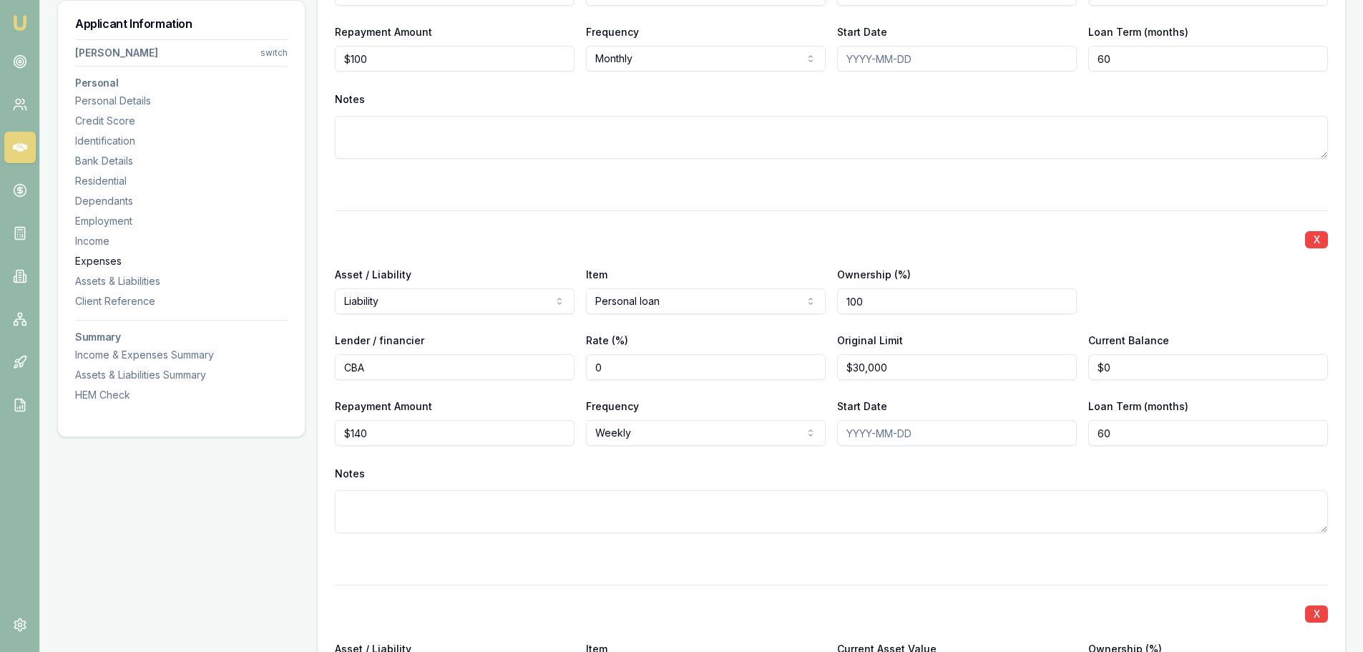
click at [102, 258] on div "Expenses" at bounding box center [181, 261] width 212 height 14
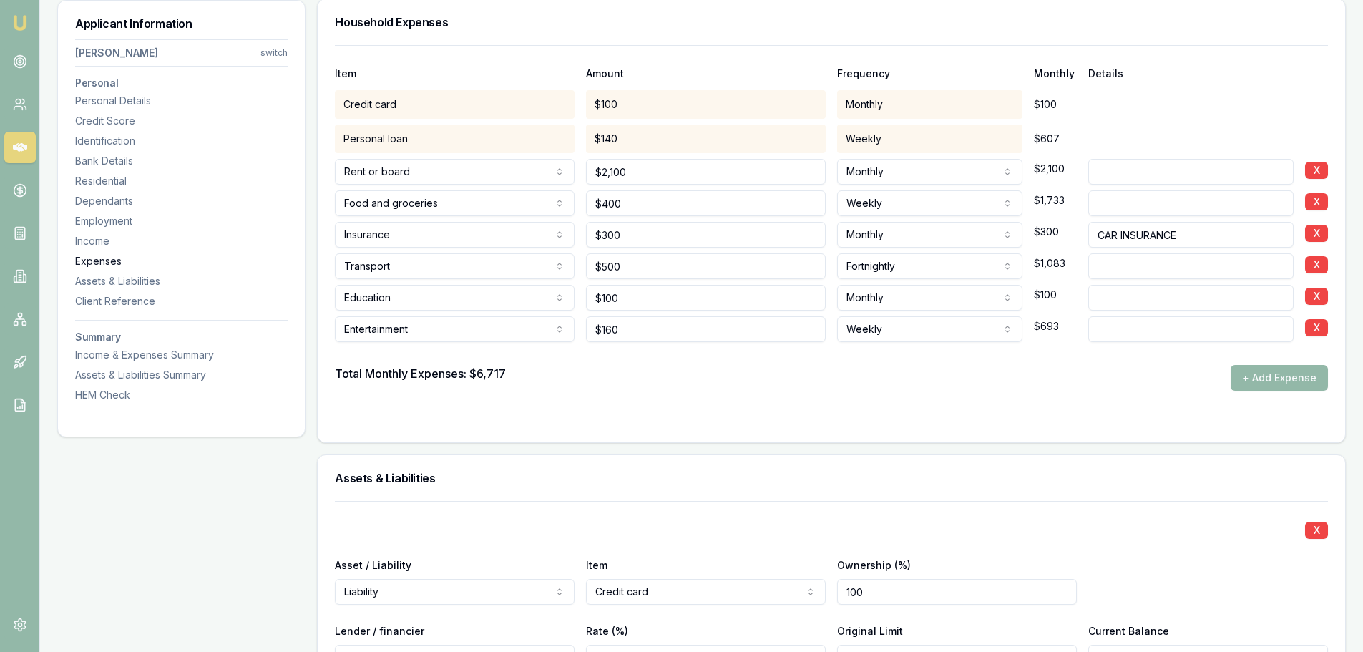
scroll to position [3408, 0]
drag, startPoint x: 746, startPoint y: 397, endPoint x: 247, endPoint y: 349, distance: 501.6
click at [746, 396] on form "Item Amount Frequency Monthly Details Credit card $100 Monthly $100 Personal lo…" at bounding box center [831, 237] width 993 height 380
click at [678, 402] on form "Item Amount Frequency Monthly Details Credit card $100 Monthly $100 Personal lo…" at bounding box center [831, 237] width 993 height 380
click at [554, 408] on form "Item Amount Frequency Monthly Details Credit card $100 Monthly $100 Personal lo…" at bounding box center [831, 237] width 993 height 380
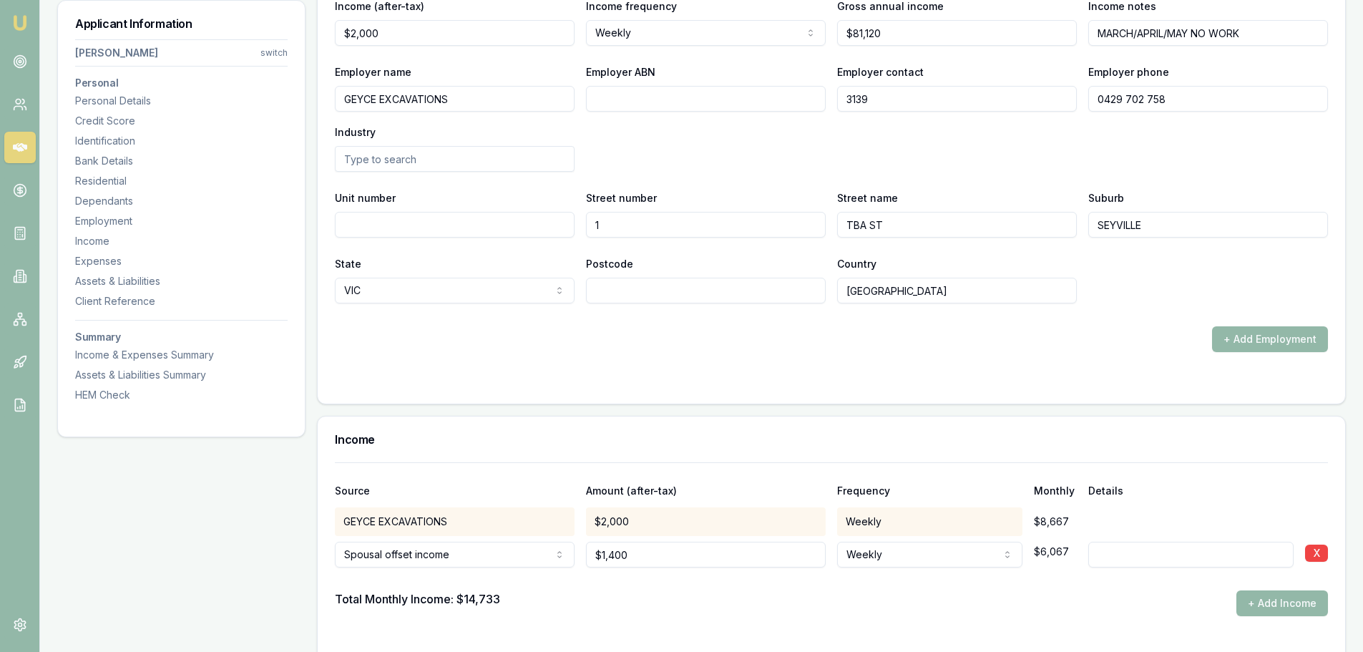
scroll to position [2478, 0]
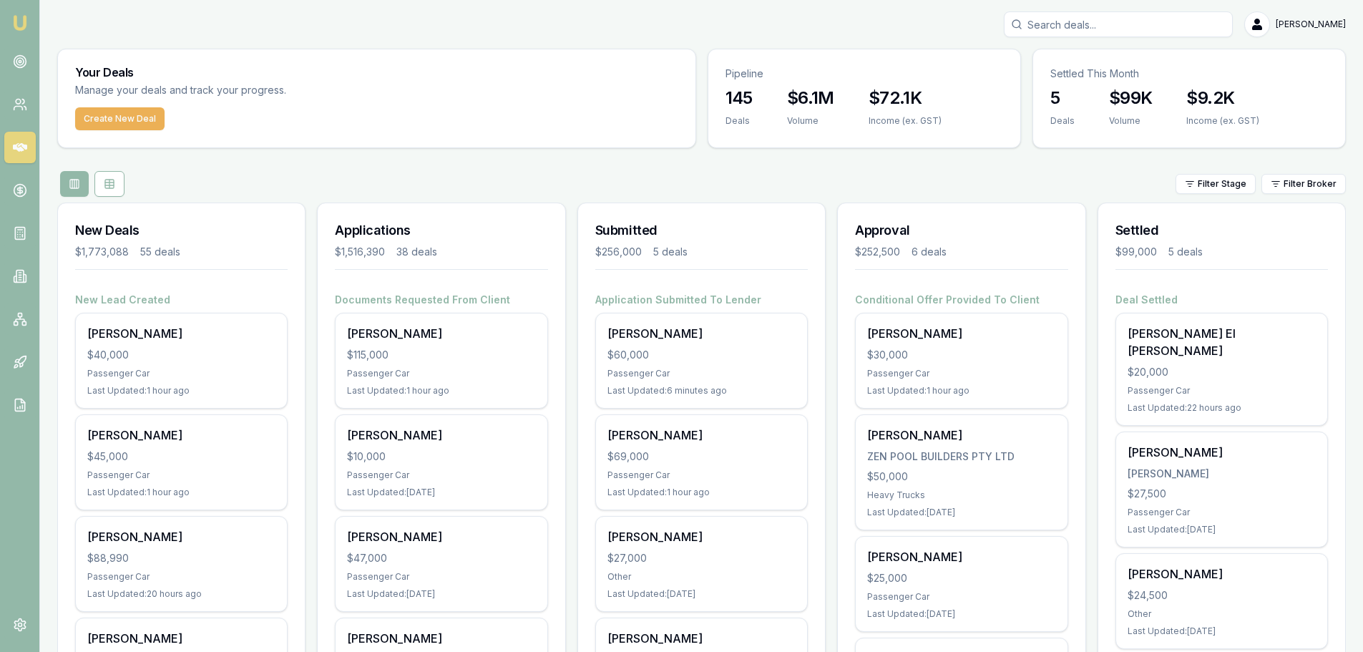
click at [95, 115] on button "Create New Deal" at bounding box center [119, 118] width 89 height 23
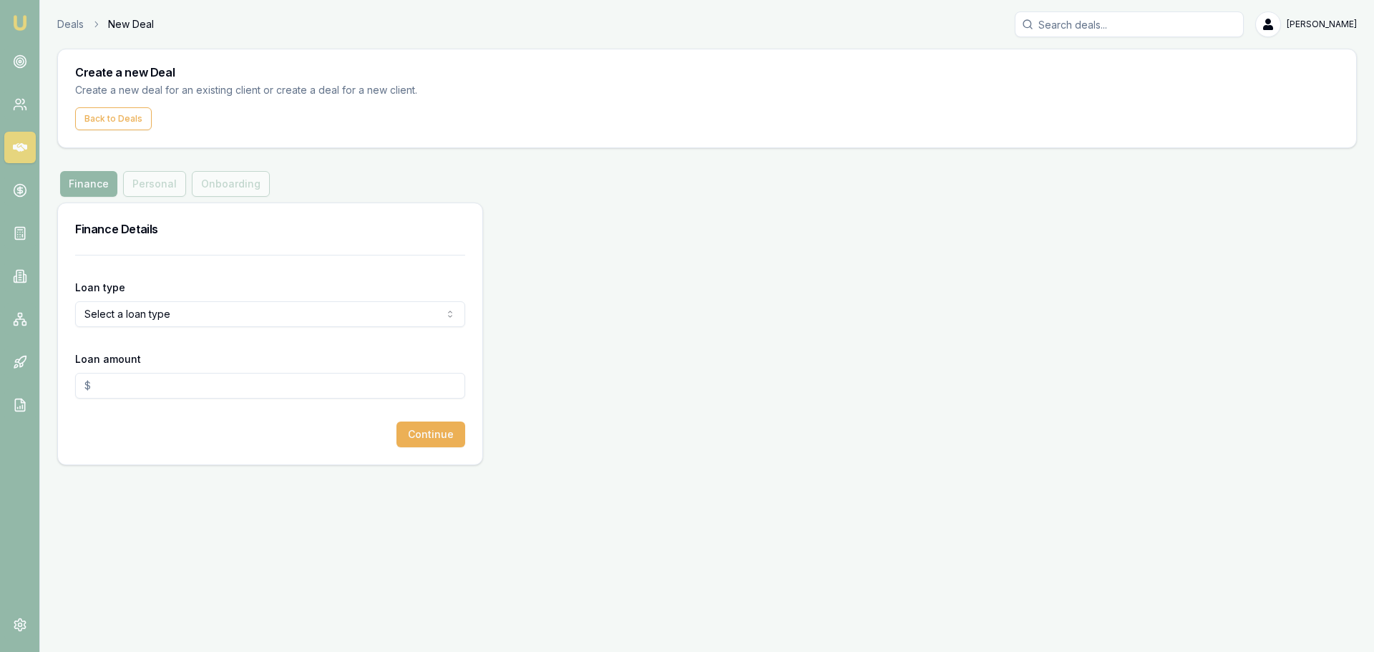
click at [238, 313] on html "Emu Broker Deals New Deal [PERSON_NAME] Toggle Menu Create a new Deal Create a …" at bounding box center [687, 326] width 1374 height 652
select select "CONSUMER_ASSET"
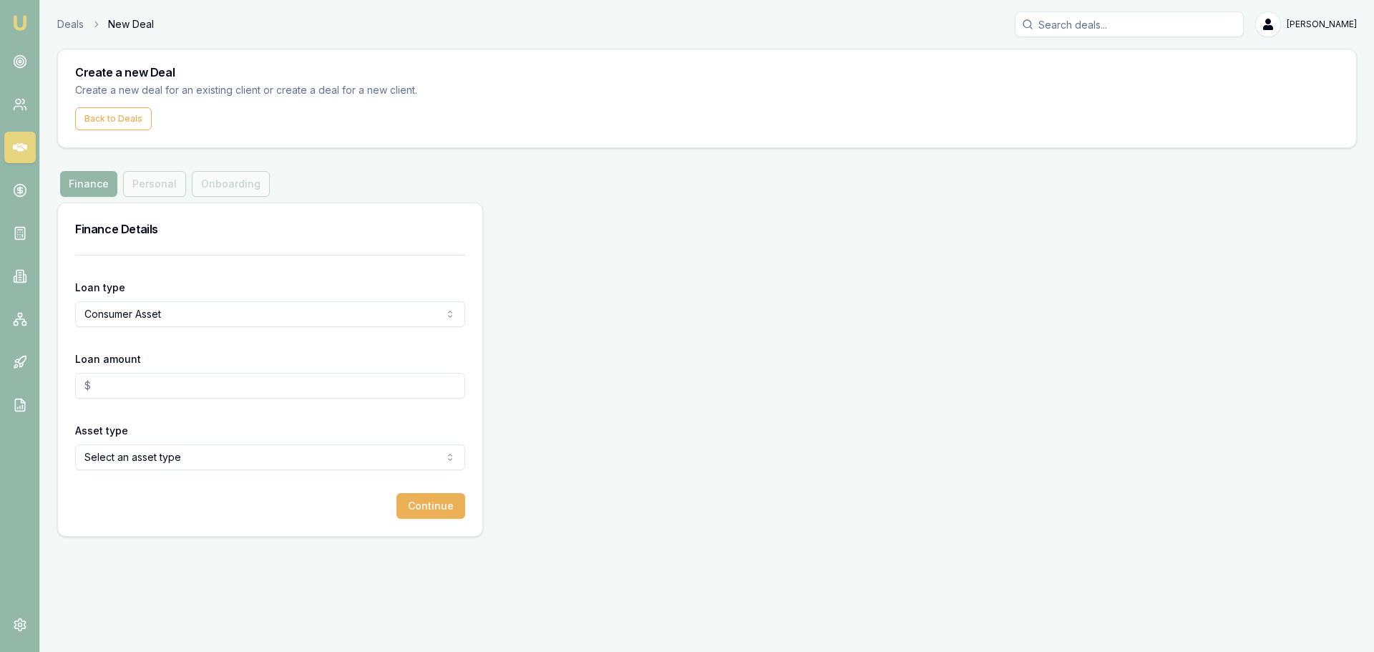
click at [178, 391] on input "Loan amount" at bounding box center [270, 386] width 390 height 26
click at [196, 459] on html "Emu Broker Deals New Deal Erin Shield Toggle Menu Create a new Deal Create a ne…" at bounding box center [687, 326] width 1374 height 652
type input "$25,000.00"
click at [439, 507] on button "Continue" at bounding box center [430, 506] width 69 height 26
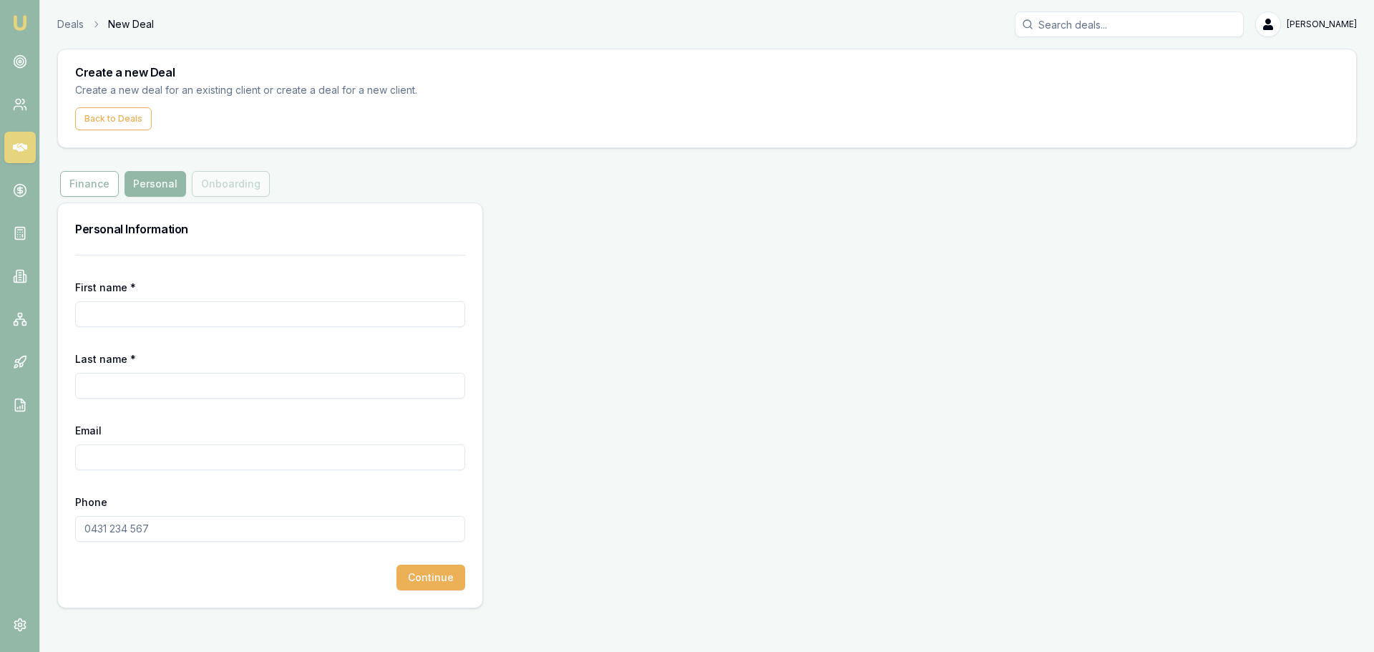
click at [270, 311] on input "First name *" at bounding box center [270, 314] width 390 height 26
type input "MITCHELL"
type input "JONES"
click at [293, 454] on input "Email" at bounding box center [270, 457] width 390 height 26
paste input "jrjonesy06@gmail.com"
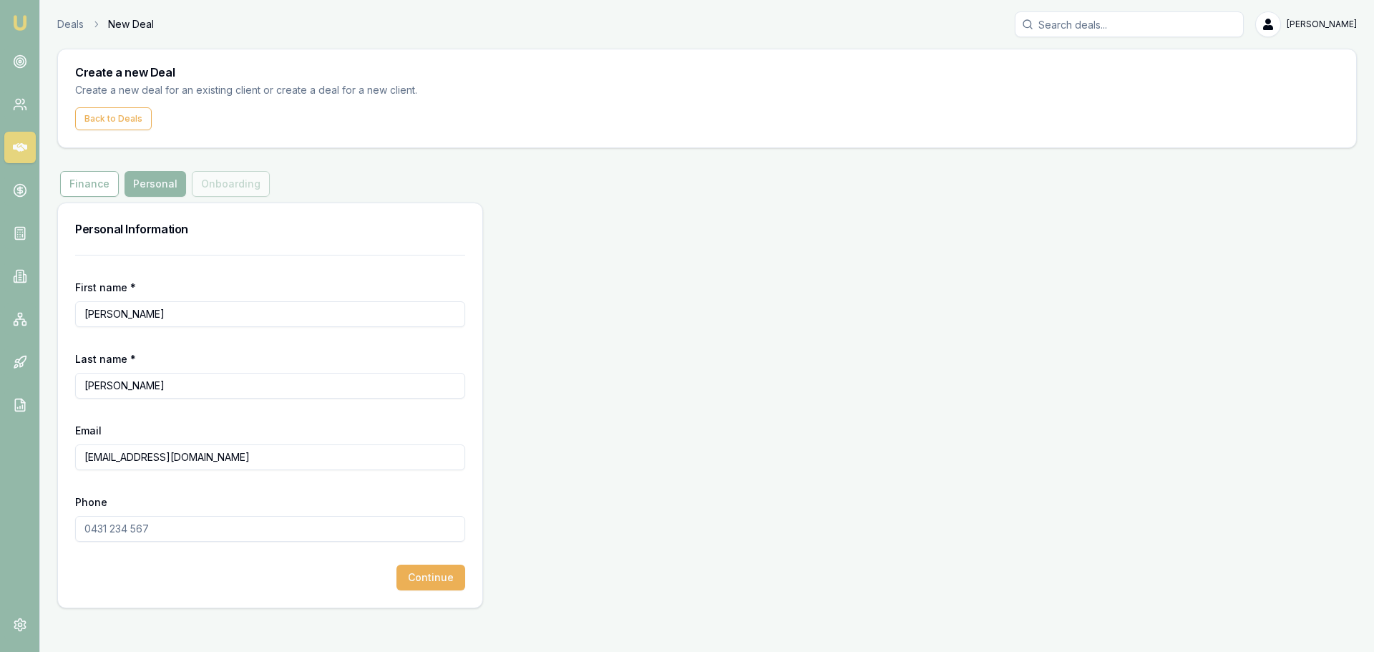
click at [92, 454] on input "jrjonesy06@gmail.com" at bounding box center [270, 457] width 390 height 26
type input "jrjonesy06@gmail.com"
type input "0484 066 343"
click at [437, 579] on button "Continue" at bounding box center [430, 577] width 69 height 26
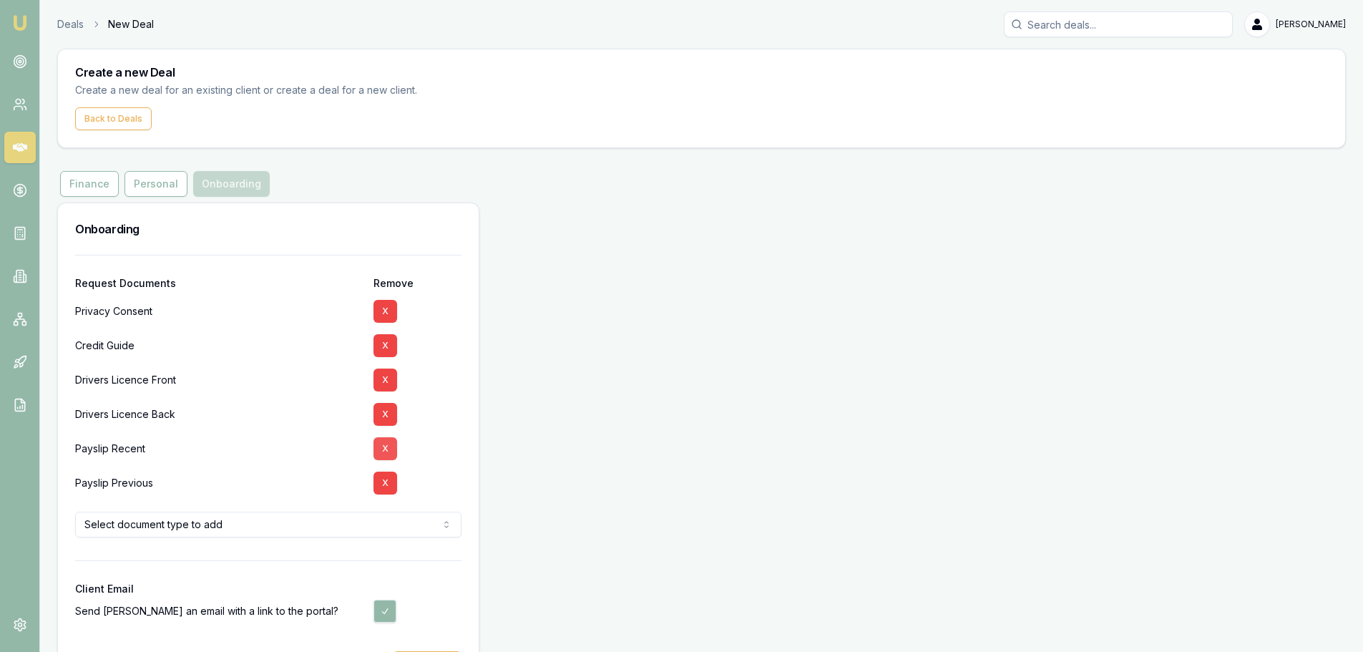
click at [378, 446] on button "X" at bounding box center [385, 448] width 24 height 23
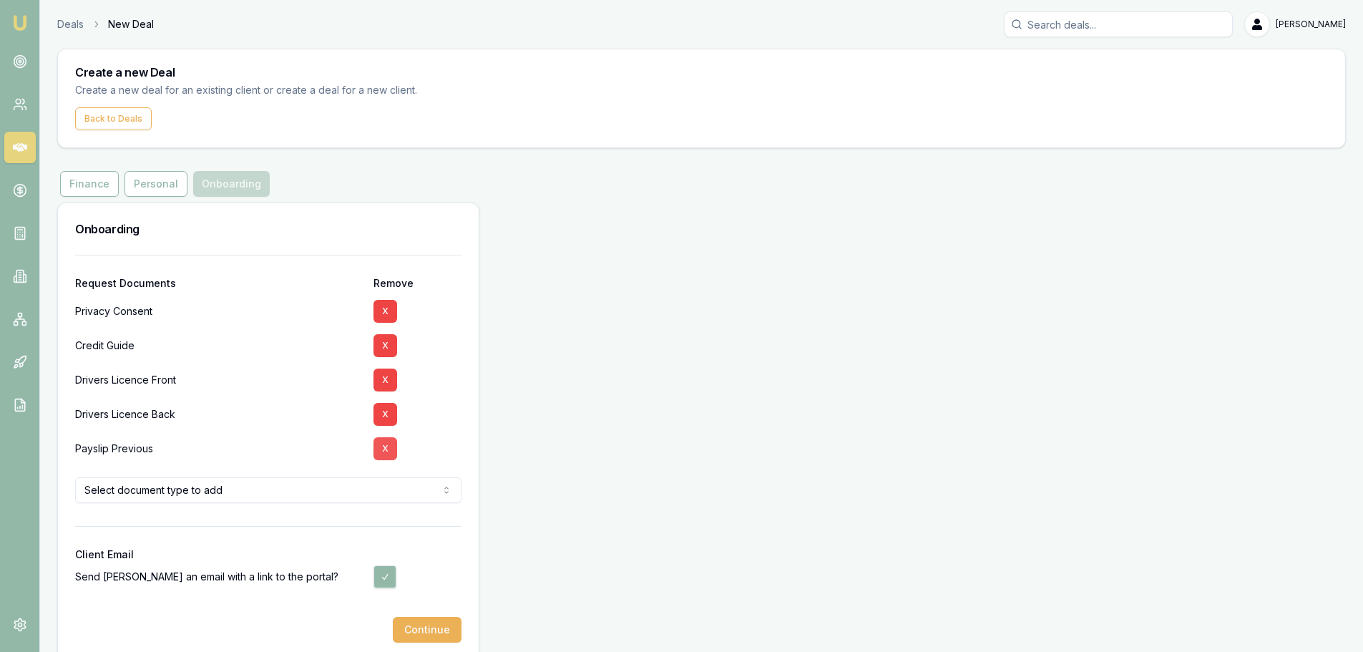
click at [378, 446] on button "X" at bounding box center [385, 448] width 24 height 23
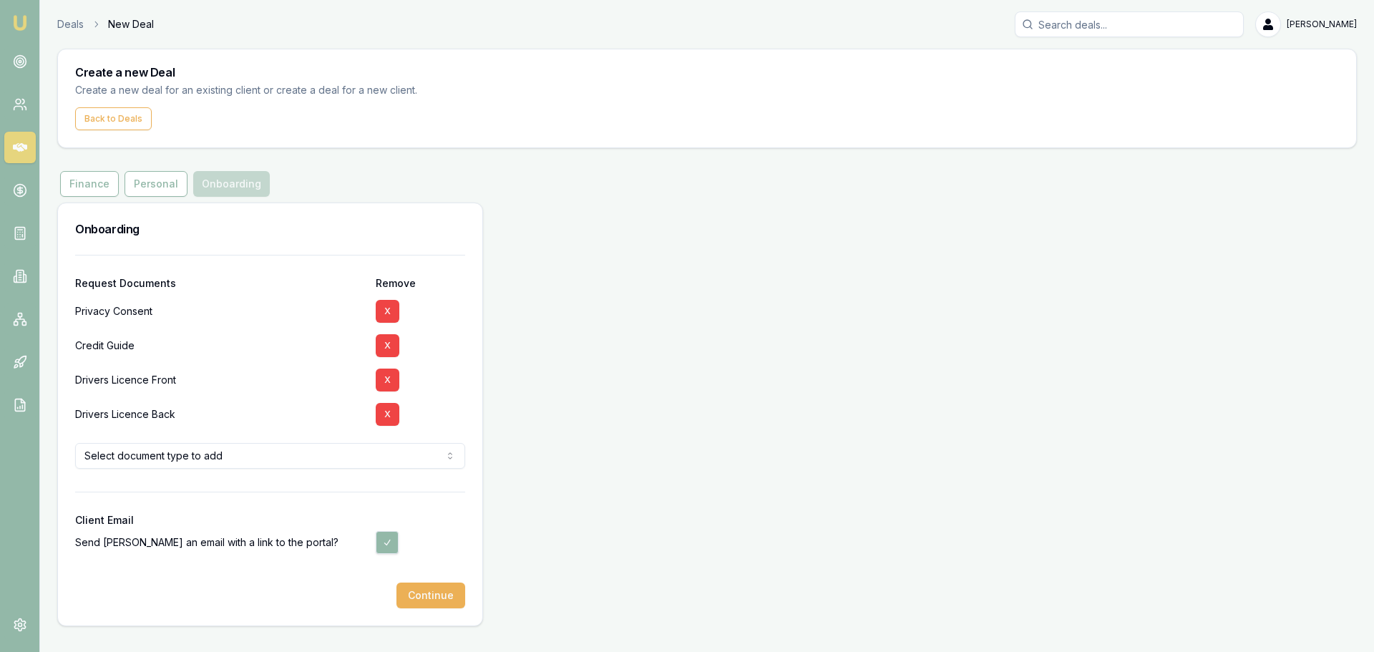
click at [287, 463] on html "Emu Broker Deals New Deal Erin Shield Toggle Menu Create a new Deal Create a ne…" at bounding box center [687, 326] width 1374 height 652
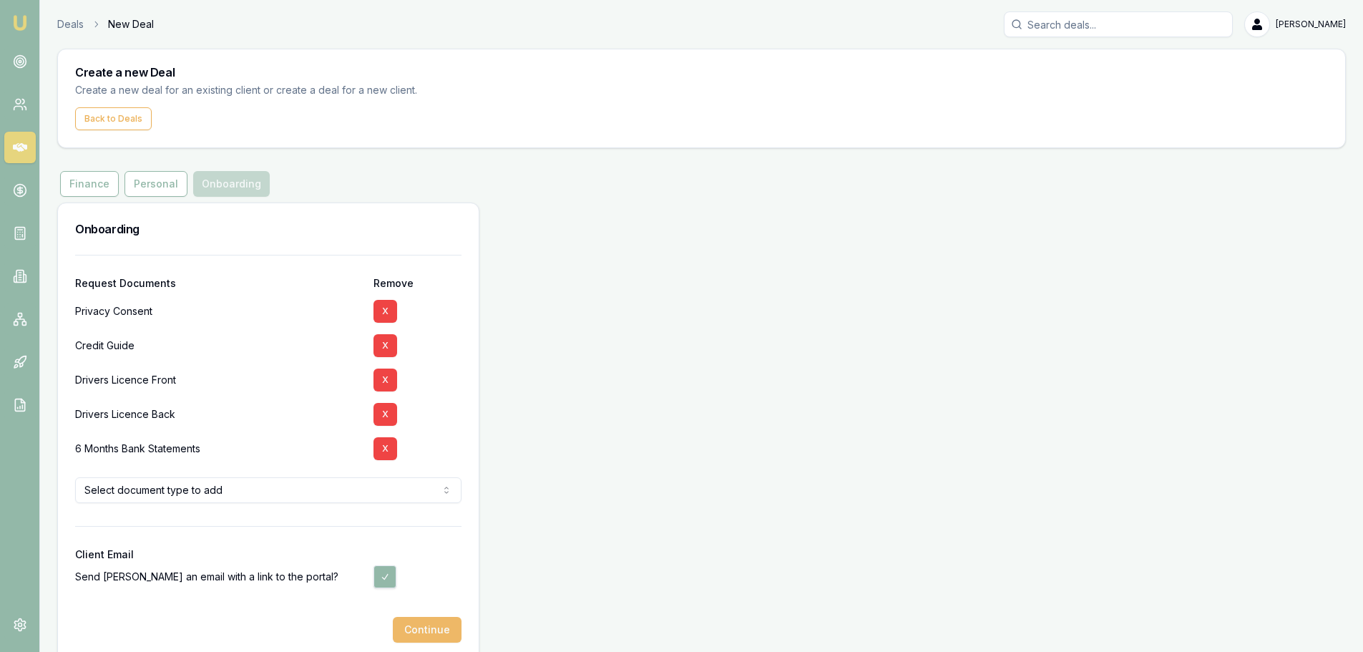
click at [429, 628] on button "Continue" at bounding box center [427, 630] width 69 height 26
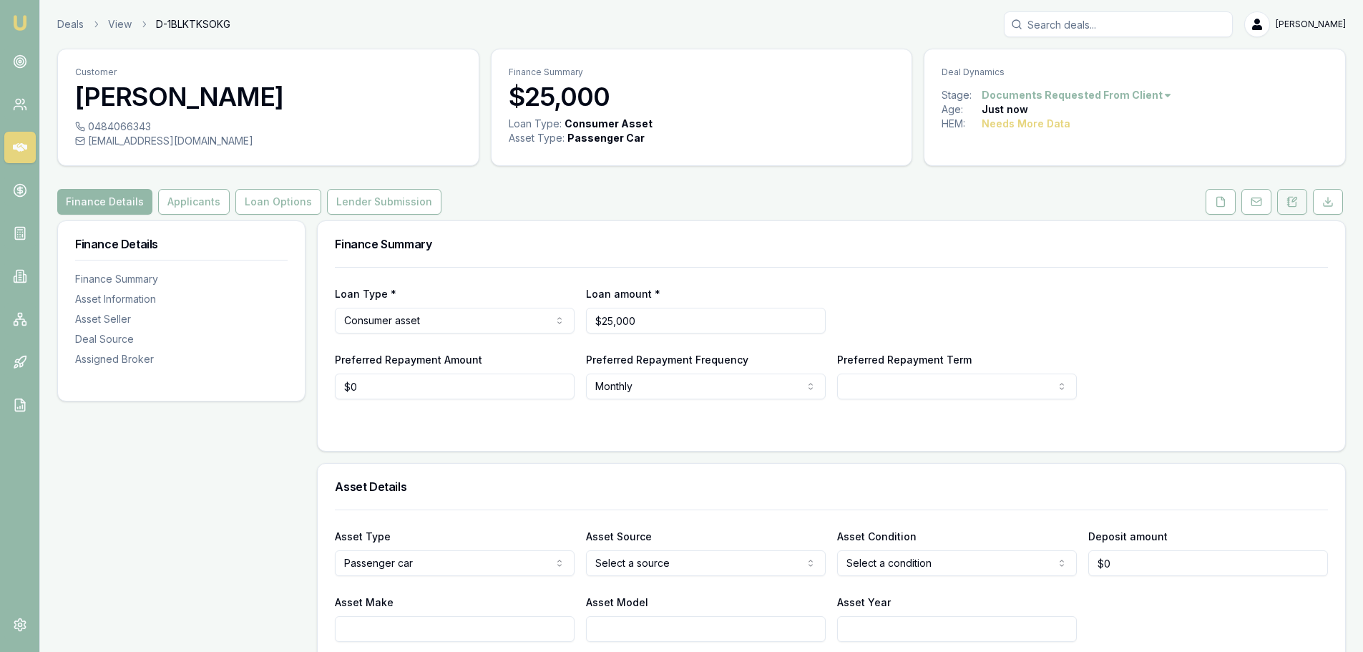
click at [1292, 202] on icon at bounding box center [1294, 199] width 4 height 4
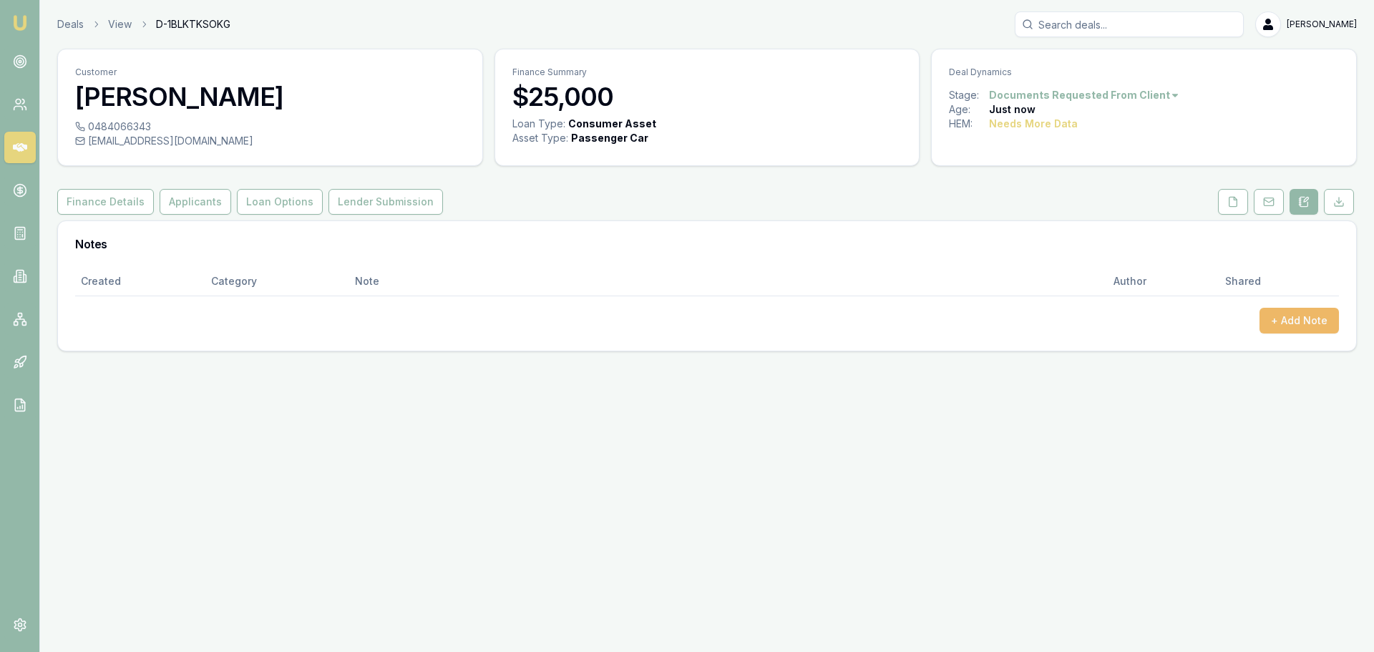
click at [1286, 332] on button "+ Add Note" at bounding box center [1298, 321] width 79 height 26
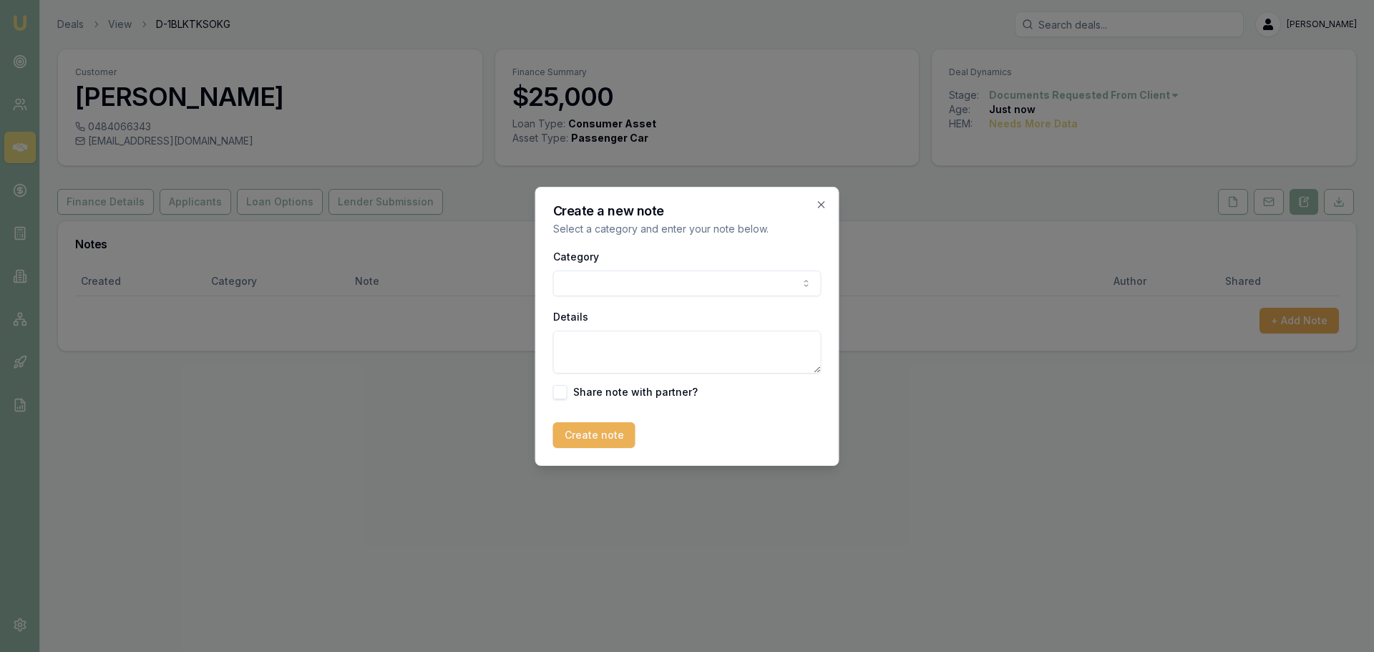
click at [740, 284] on body "Emu Broker Deals View D-1BLKTKSOKG Erin Shield Toggle Menu Customer MITCHELL JO…" at bounding box center [687, 326] width 1374 height 652
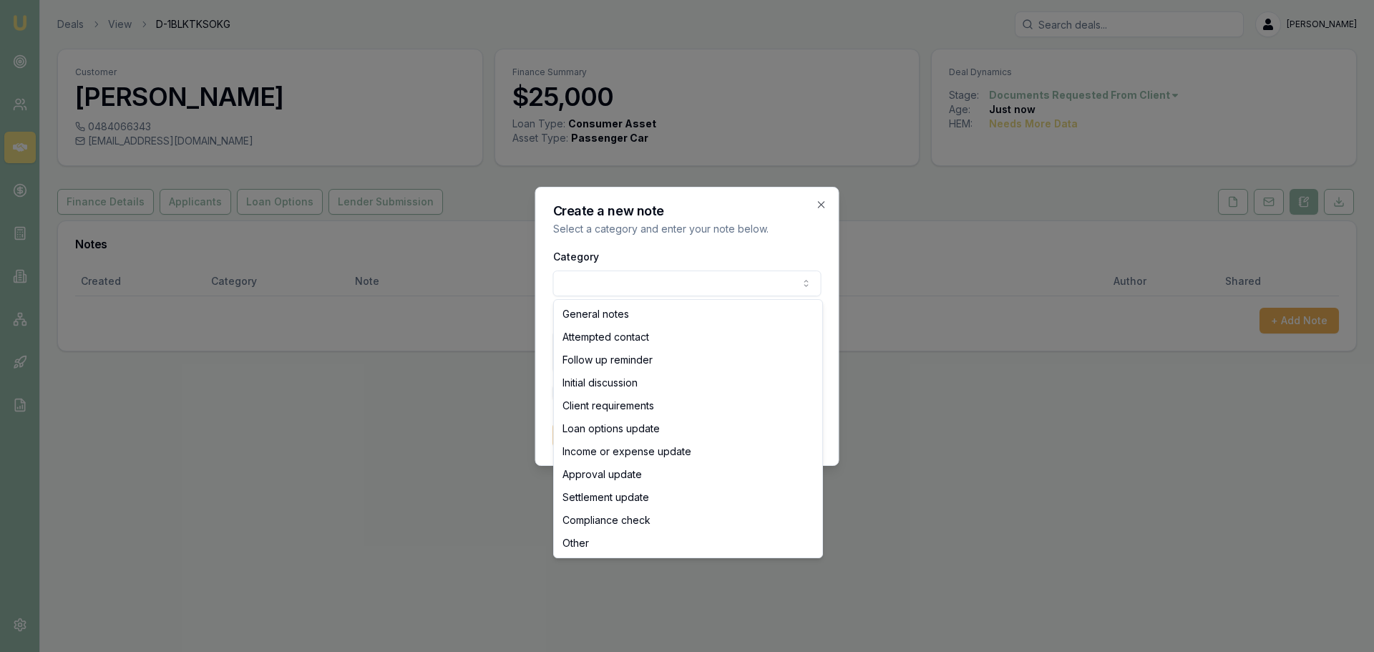
select select "ATTEMPTED_CONTACT"
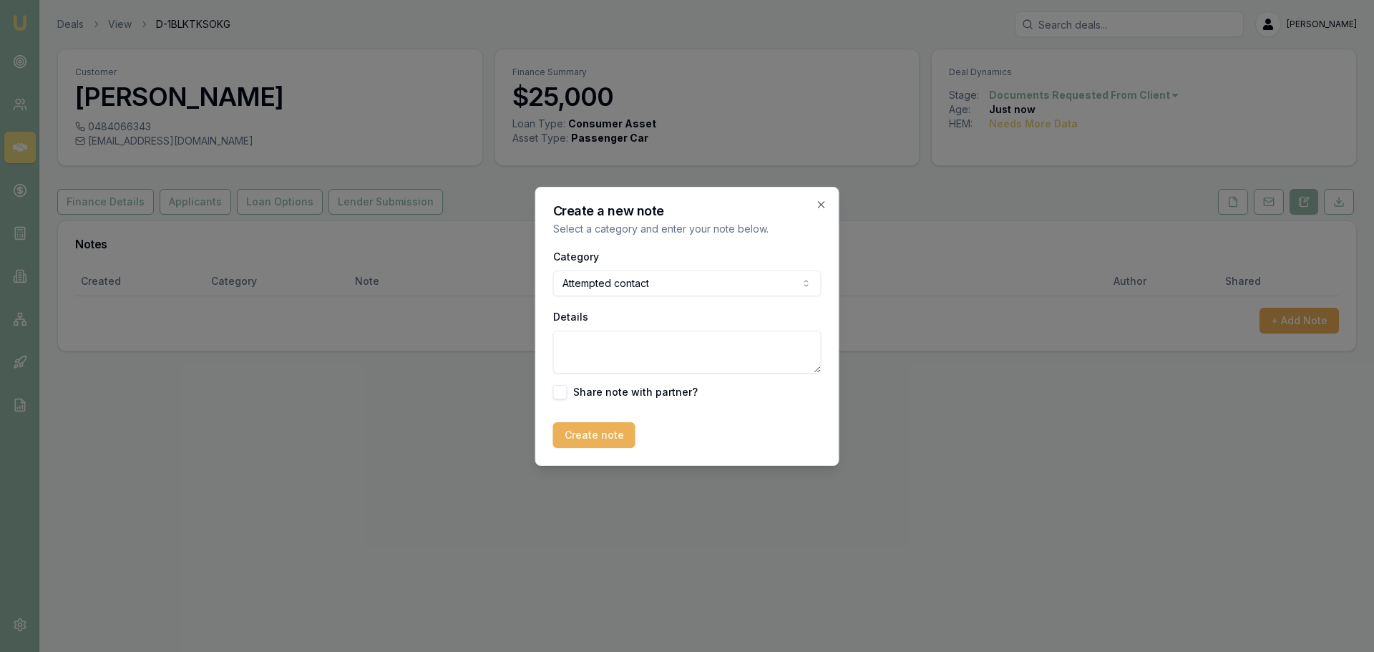
click at [613, 348] on textarea "Details" at bounding box center [687, 352] width 268 height 43
type textarea "SENT INTRO TEXT"
click at [589, 431] on button "Create note" at bounding box center [594, 435] width 82 height 26
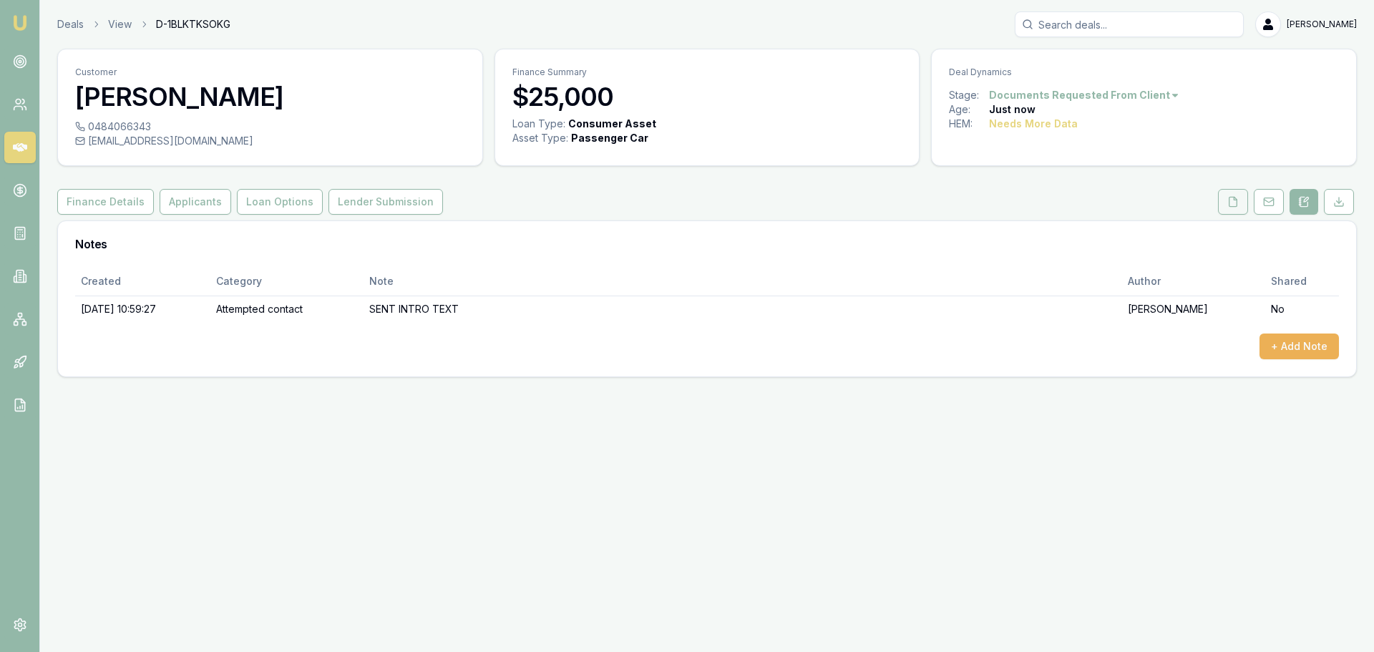
click at [1236, 198] on icon at bounding box center [1233, 201] width 8 height 9
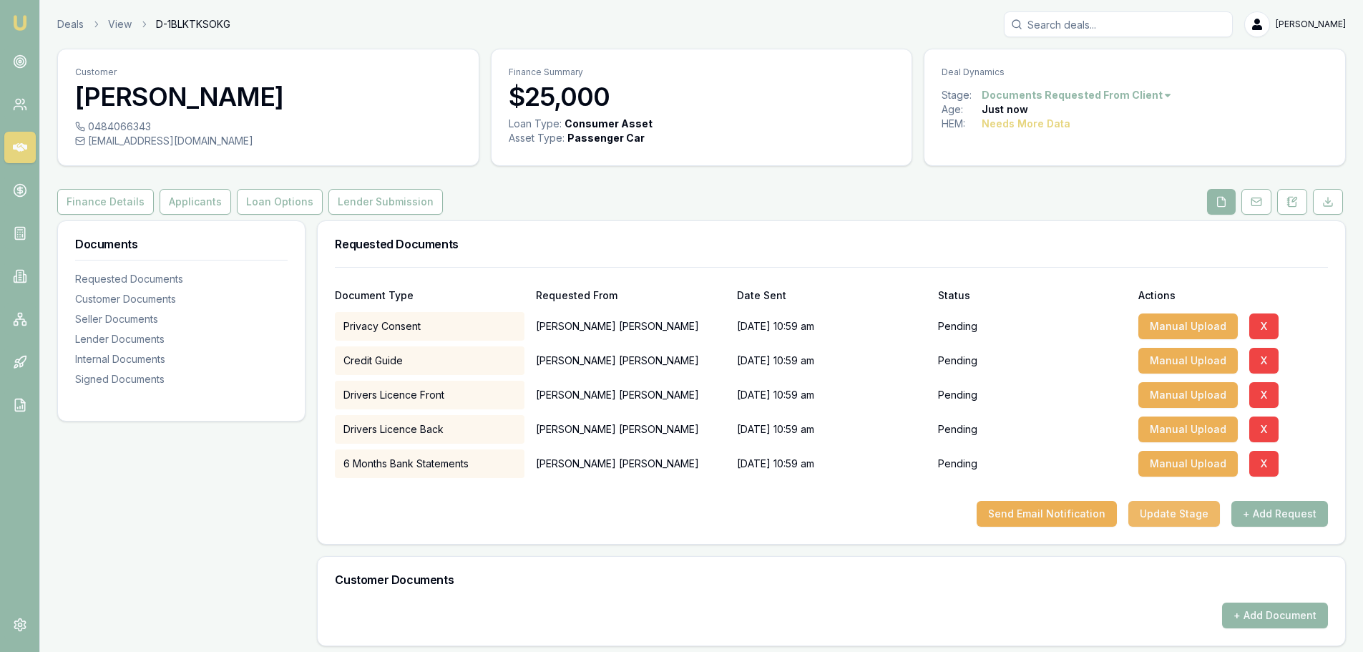
click at [1203, 506] on button "Update Stage" at bounding box center [1174, 514] width 92 height 26
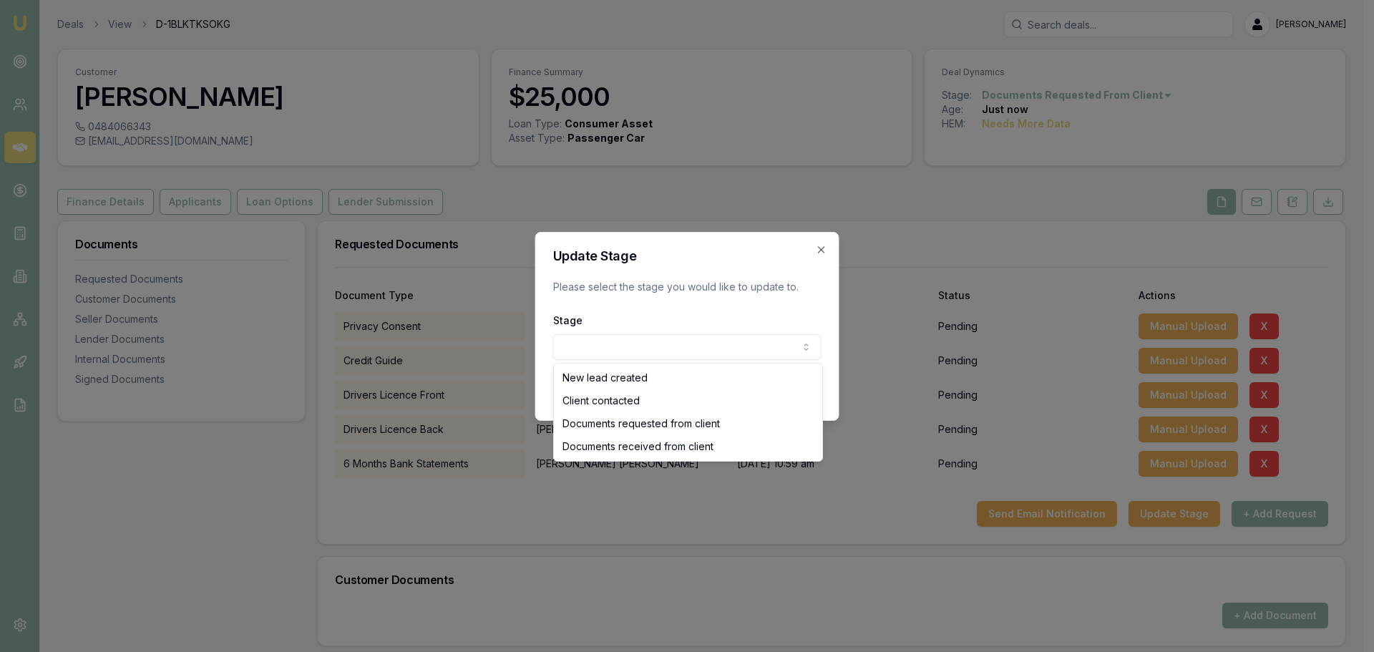
click at [733, 356] on body "Emu Broker Deals View D-1BLKTKSOKG Erin Shield Toggle Menu Customer MITCHELL JO…" at bounding box center [681, 326] width 1363 height 652
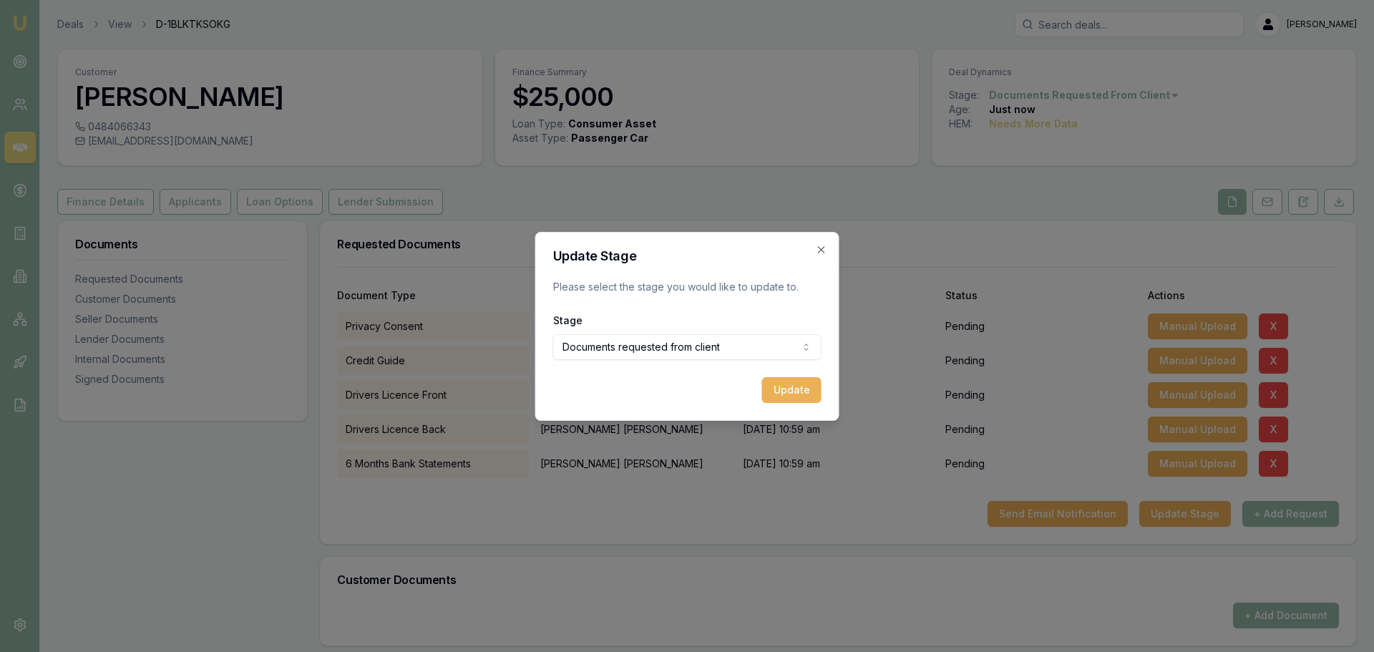
click at [660, 343] on body "Emu Broker Deals View D-1BLKTKSOKG Erin Shield Toggle Menu Customer MITCHELL JO…" at bounding box center [687, 326] width 1374 height 652
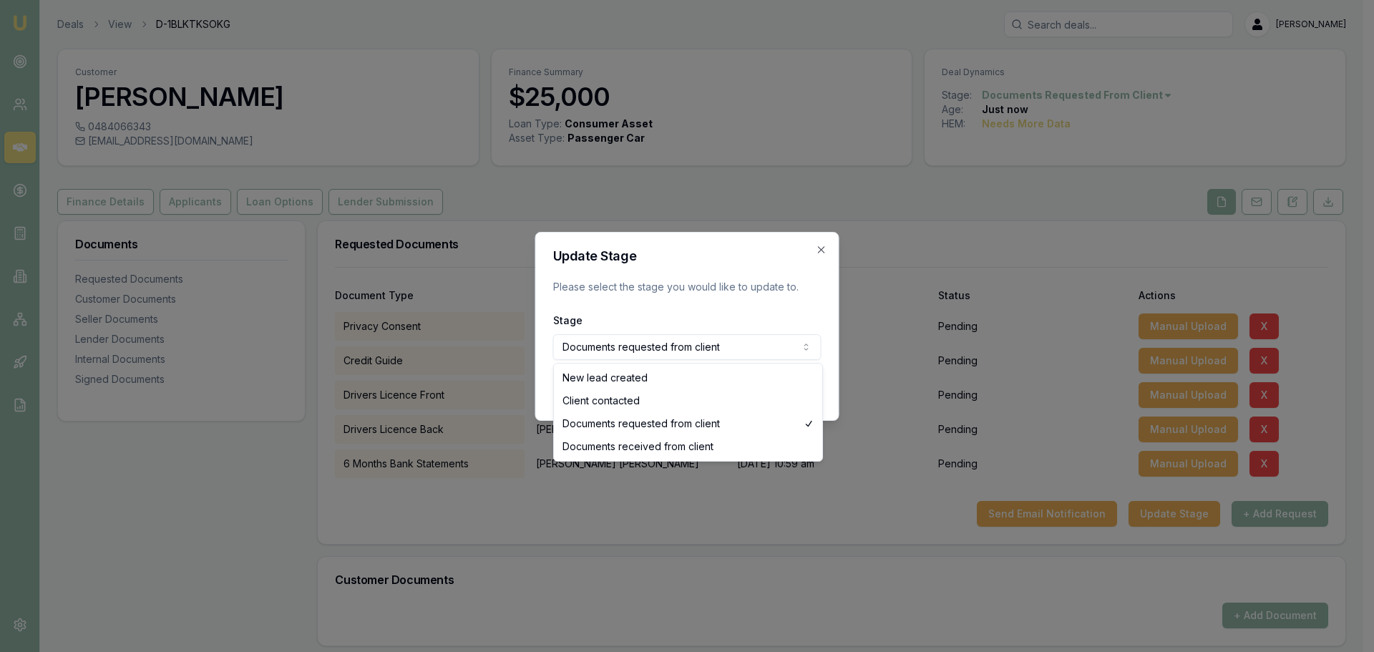
select select "NEW_LEAD_CREATED"
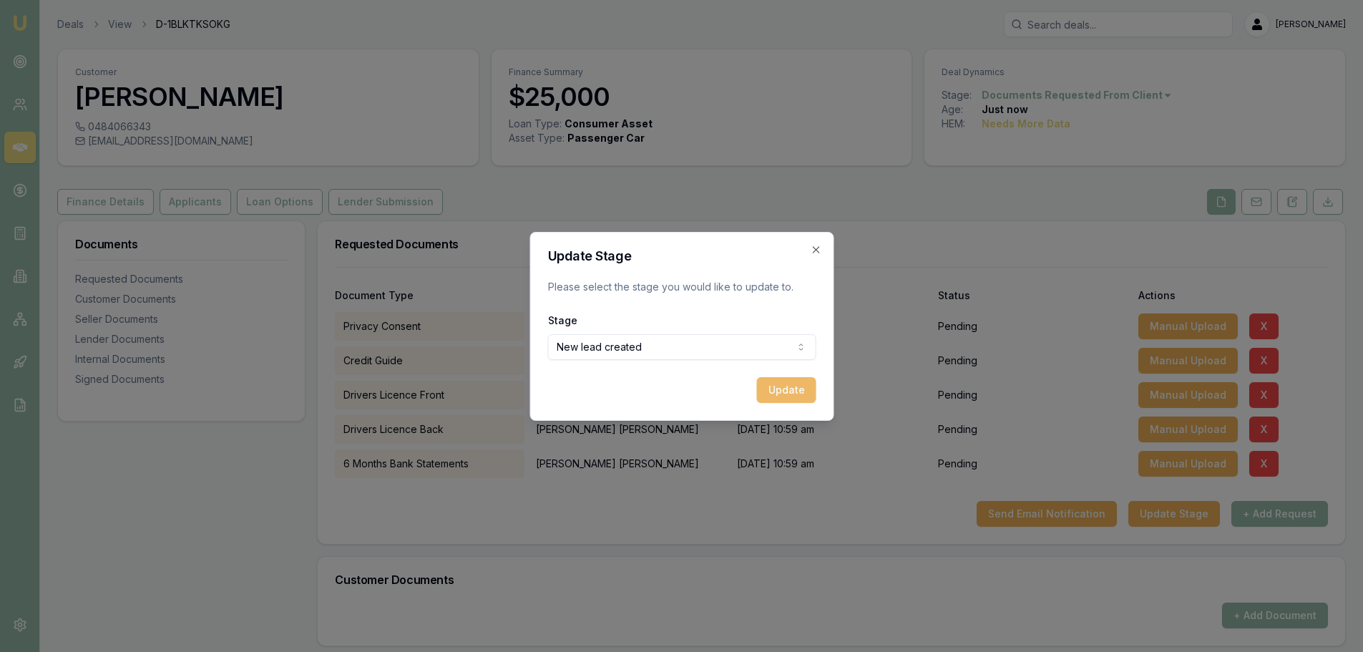
click at [793, 392] on button "Update" at bounding box center [785, 390] width 59 height 26
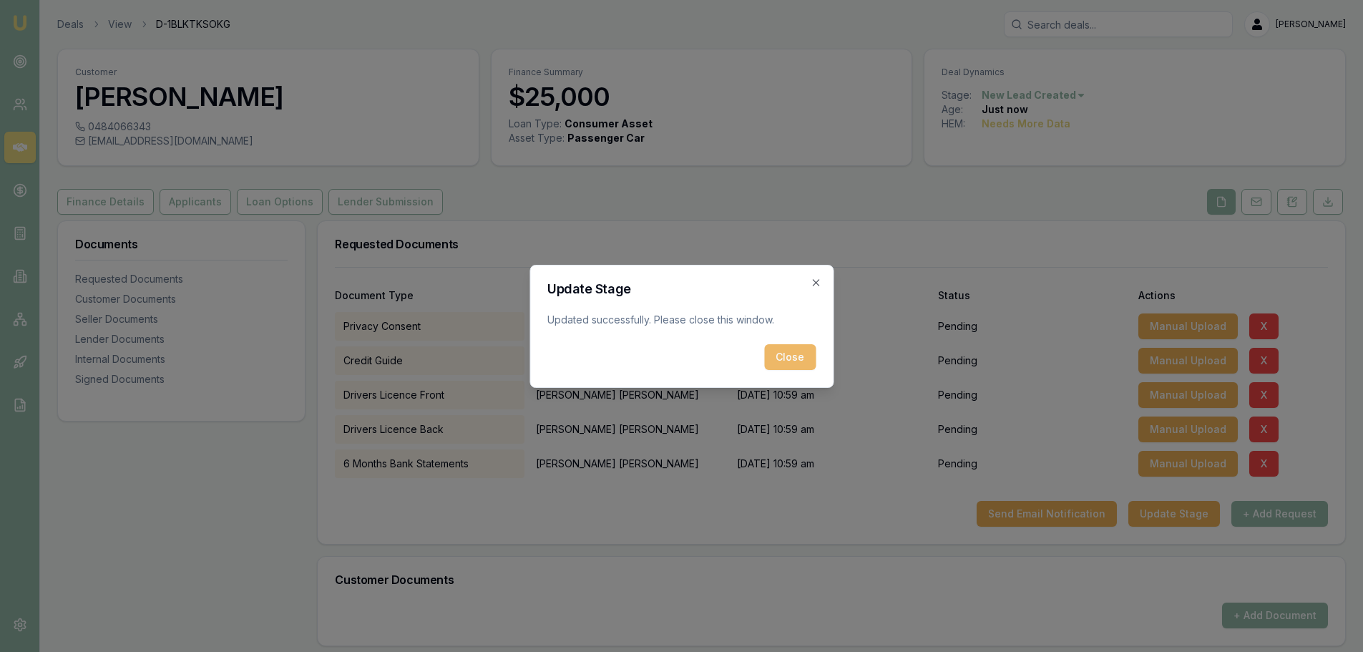
click at [805, 353] on button "Close" at bounding box center [790, 357] width 52 height 26
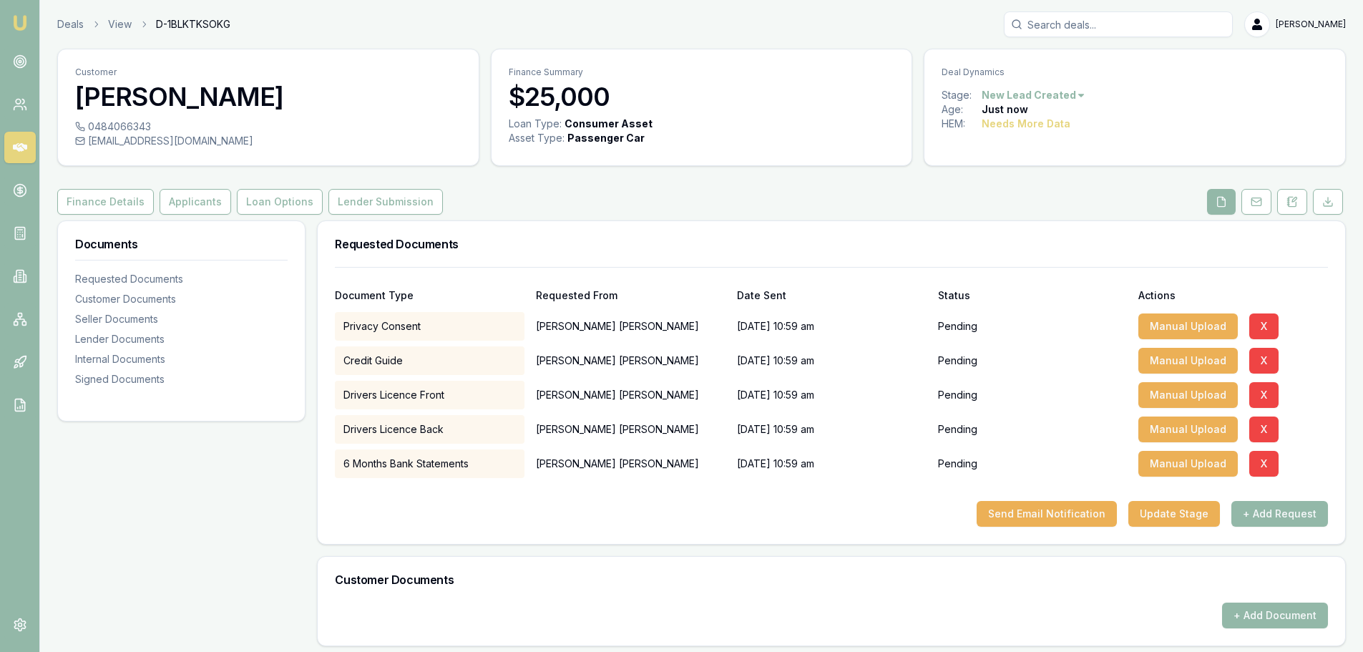
click at [12, 136] on link at bounding box center [19, 147] width 31 height 31
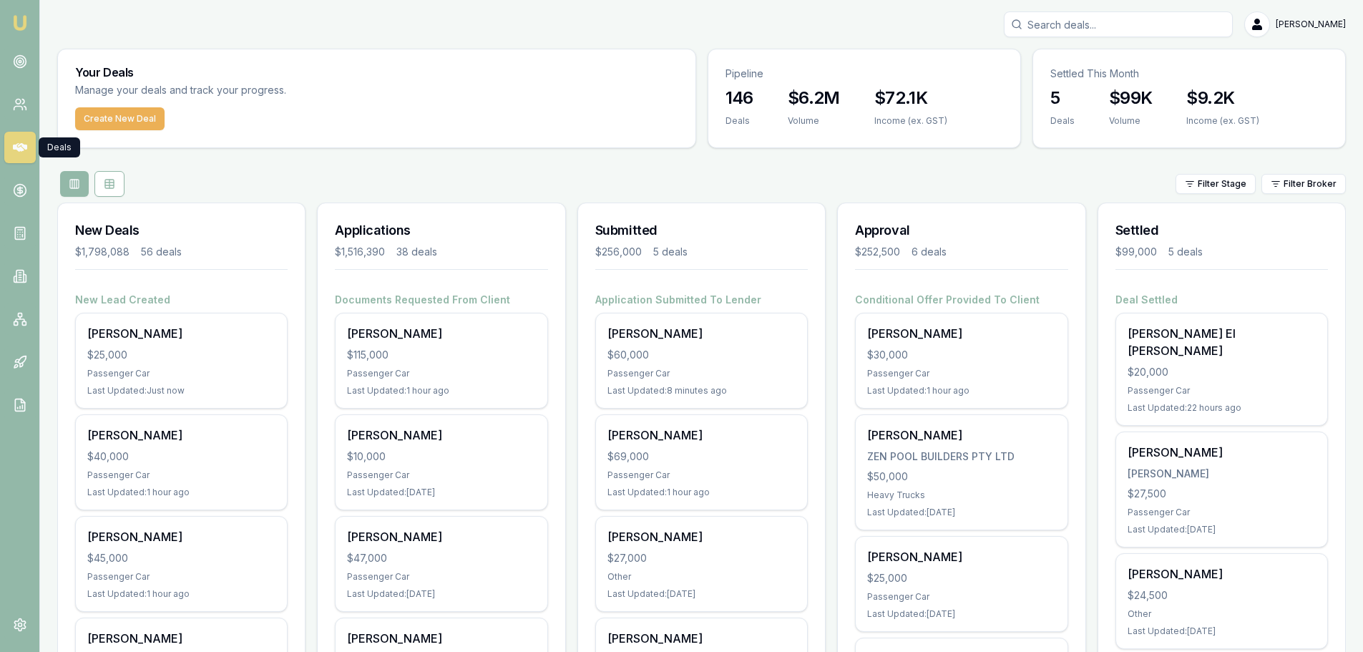
click at [378, 178] on div "Filter Stage Filter Broker" at bounding box center [701, 184] width 1288 height 26
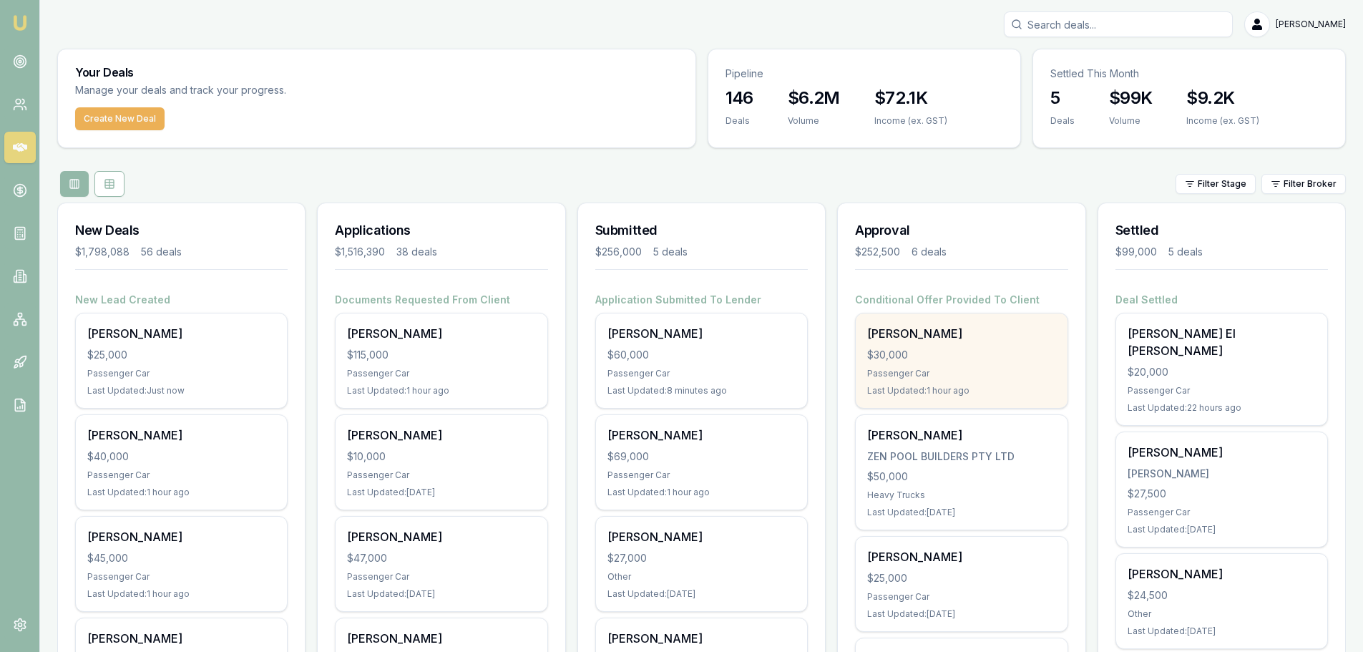
click at [951, 358] on div "$30,000" at bounding box center [961, 355] width 188 height 14
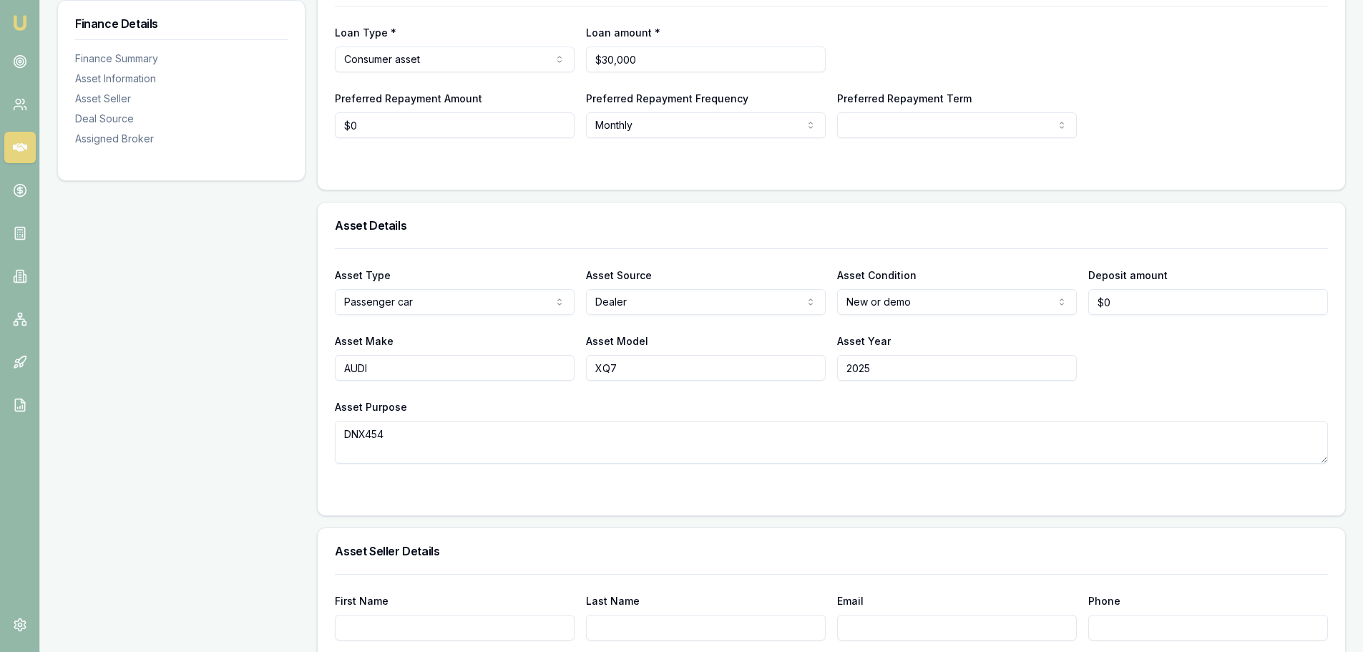
scroll to position [286, 0]
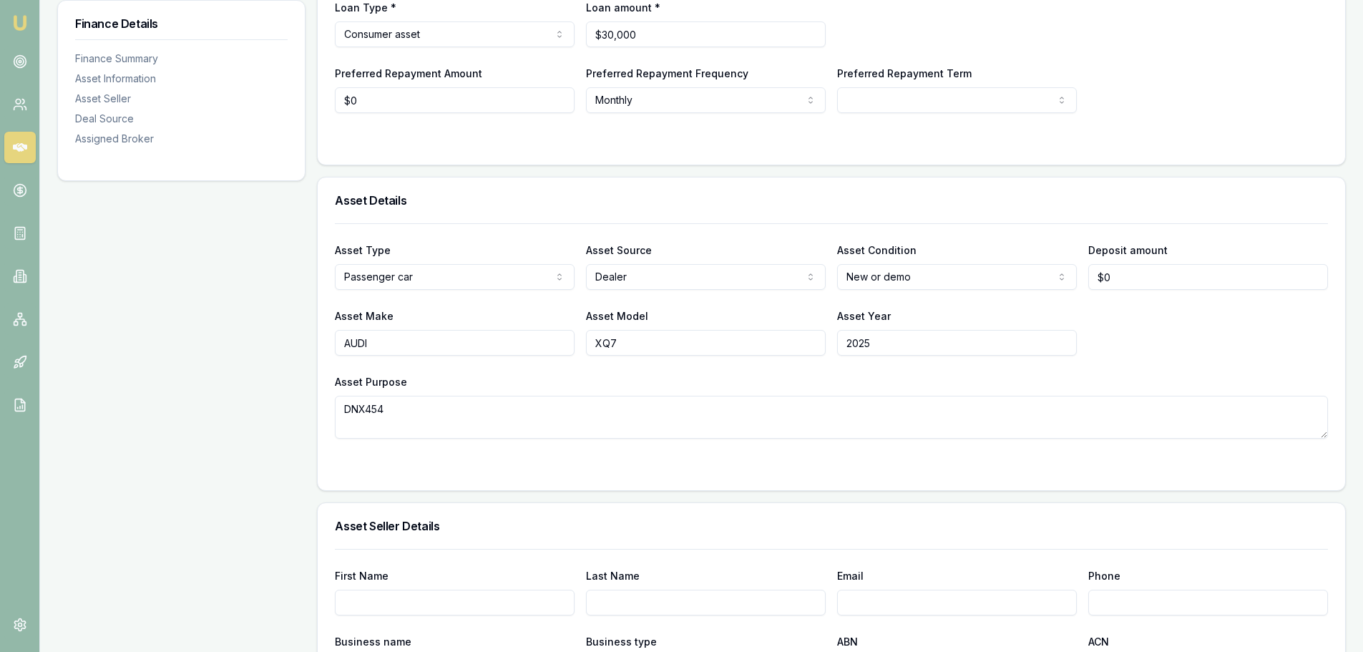
drag, startPoint x: 924, startPoint y: 345, endPoint x: 430, endPoint y: 301, distance: 495.6
click at [509, 323] on div "Asset Make AUDI Asset Model XQ7 Asset Year [DATE]" at bounding box center [831, 331] width 993 height 49
type input "2024"
click at [720, 377] on div "Asset Purpose DNX454" at bounding box center [831, 406] width 993 height 66
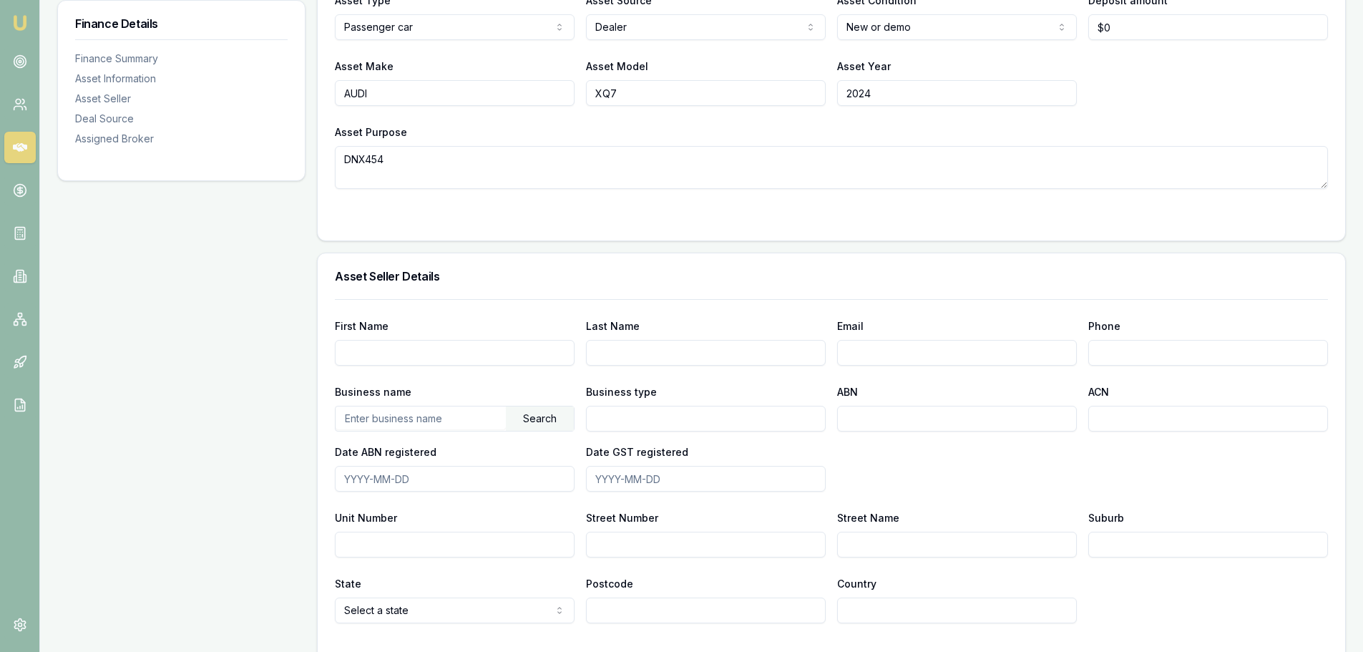
scroll to position [644, 0]
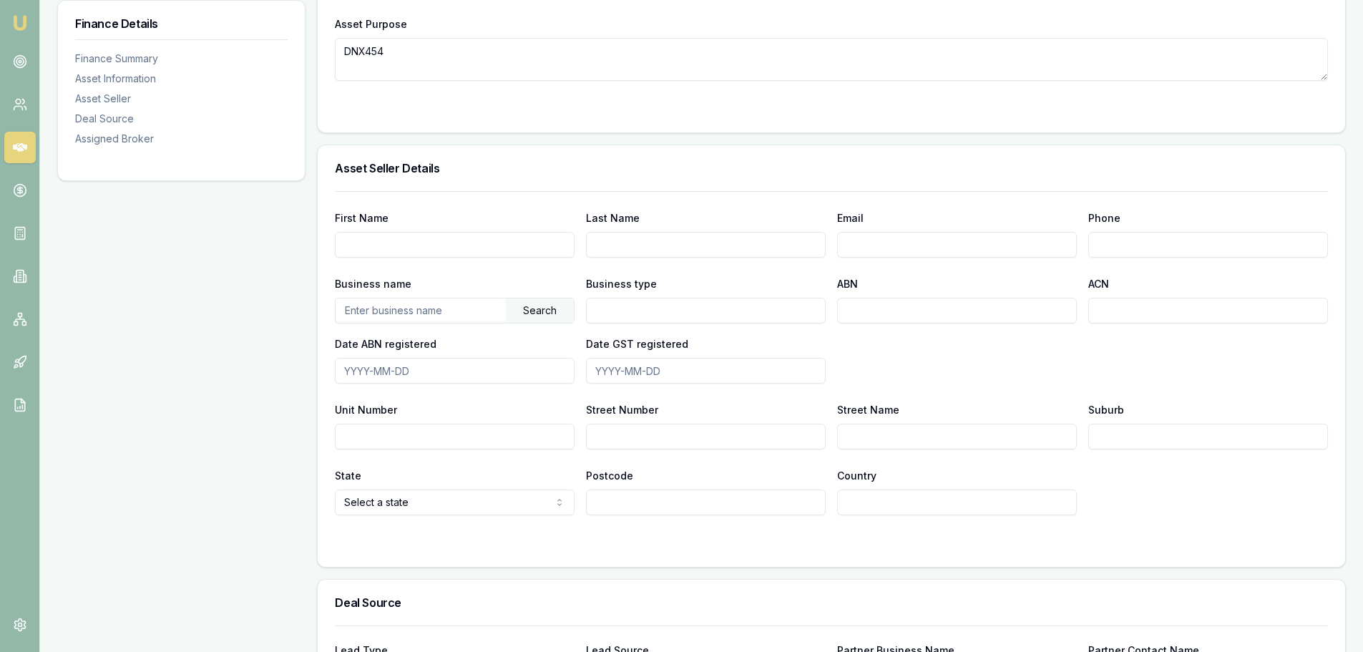
click at [519, 246] on input "First Name" at bounding box center [455, 245] width 240 height 26
type input "t"
type input "[PERSON_NAME]"
click at [858, 245] on input "Email" at bounding box center [957, 245] width 240 height 26
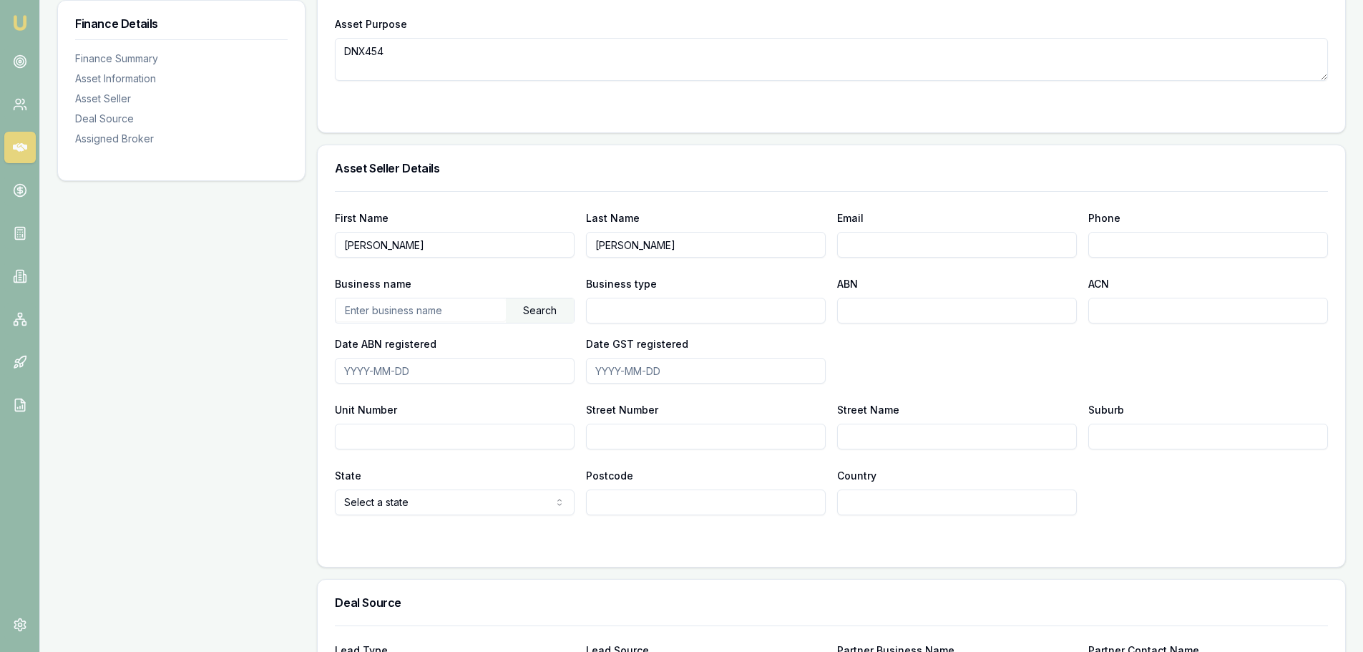
paste input "[EMAIL_ADDRESS][DOMAIN_NAME]"
type input "[EMAIL_ADDRESS][DOMAIN_NAME]"
click at [1125, 237] on input "Phone" at bounding box center [1208, 245] width 240 height 26
type input "0385 198 000"
click at [455, 313] on input "text" at bounding box center [421, 309] width 170 height 23
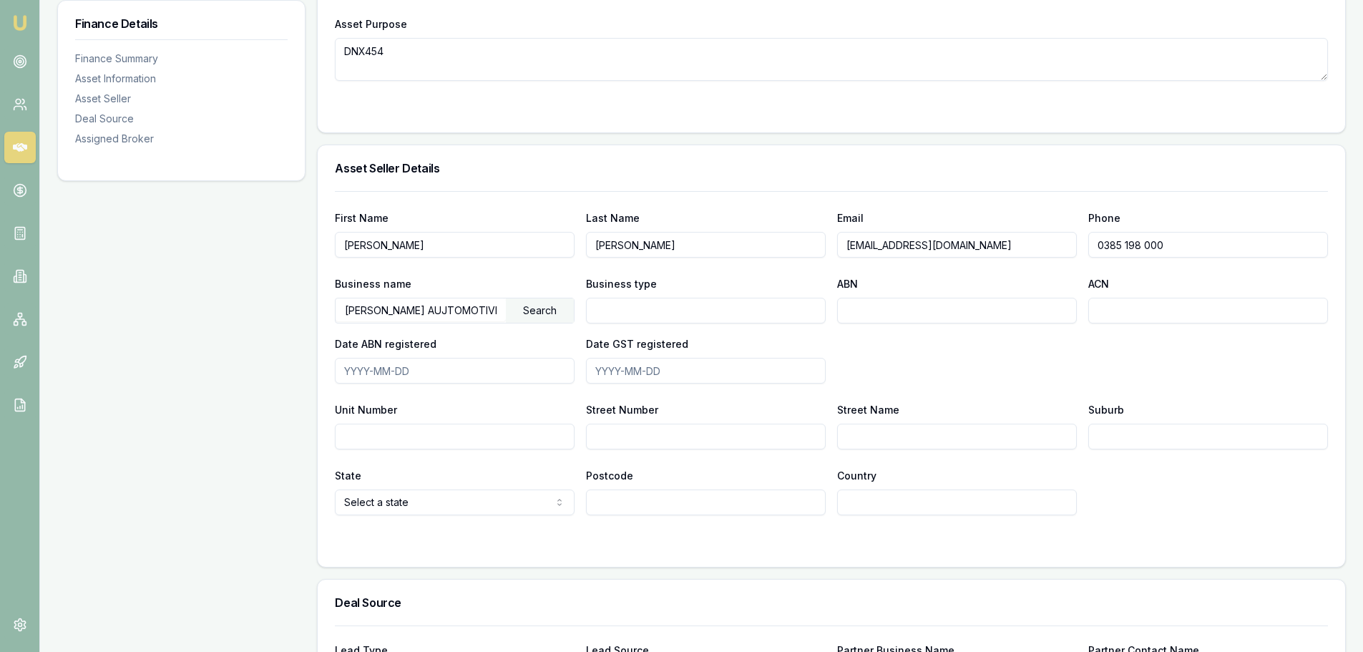
scroll to position [0, 4]
click at [403, 310] on input "[PERSON_NAME] AUJTOMOTIVE GROUP" at bounding box center [421, 309] width 170 height 23
click at [543, 311] on div "Search" at bounding box center [540, 310] width 68 height 24
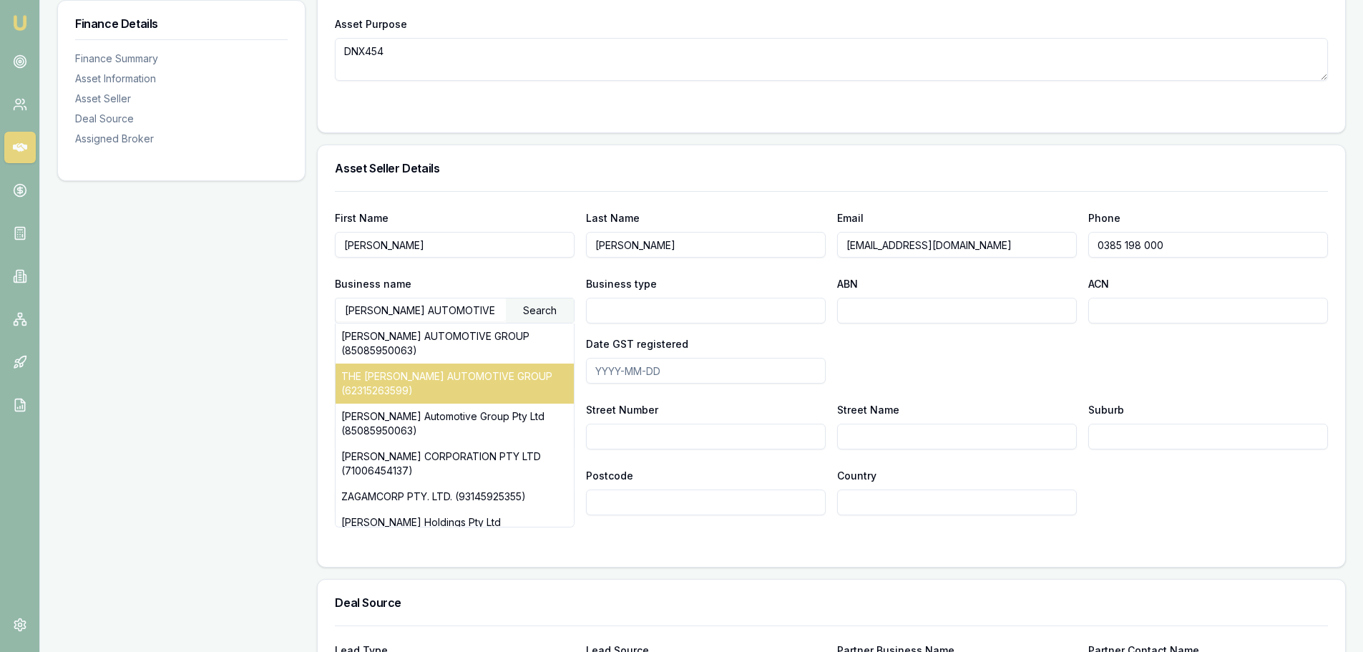
click at [488, 376] on div "THE [PERSON_NAME] AUTOMOTIVE GROUP (62315263599)" at bounding box center [455, 383] width 238 height 40
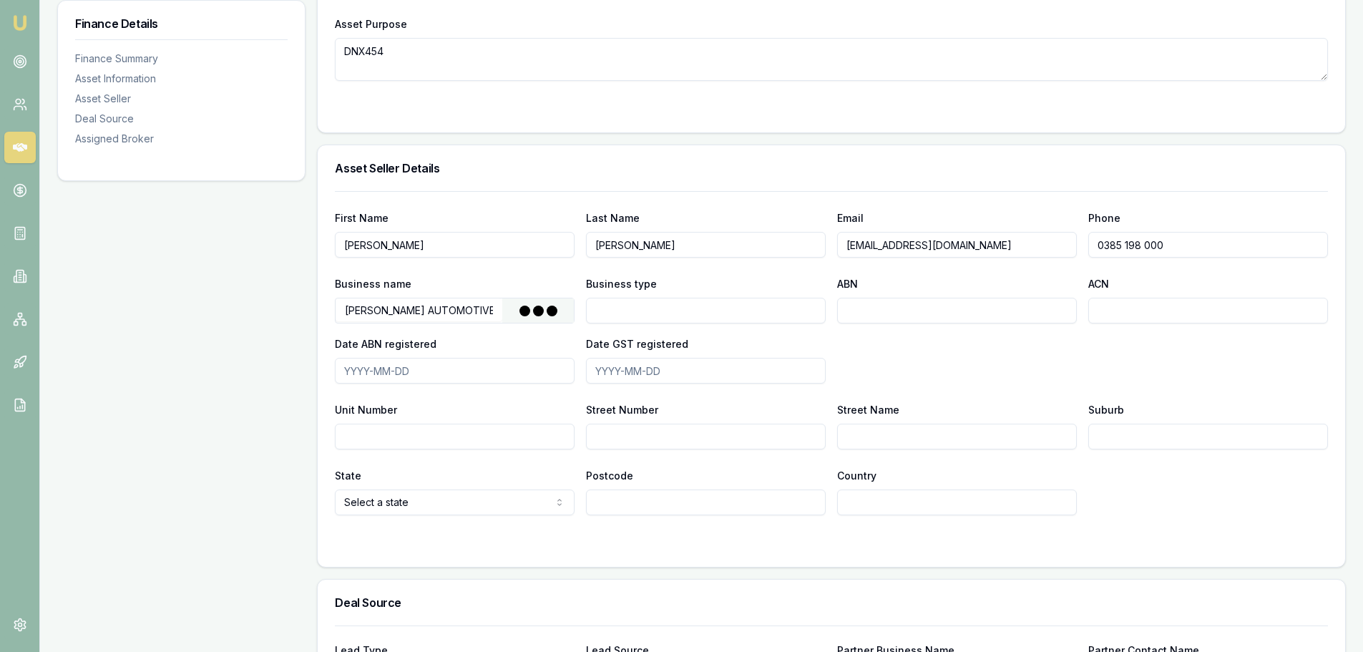
type input "The Trustee for [PERSON_NAME] AUTOMOBILES TRUST"
type input "Discretionary Investment Trust"
type input "62315263599"
type input "[DATE]"
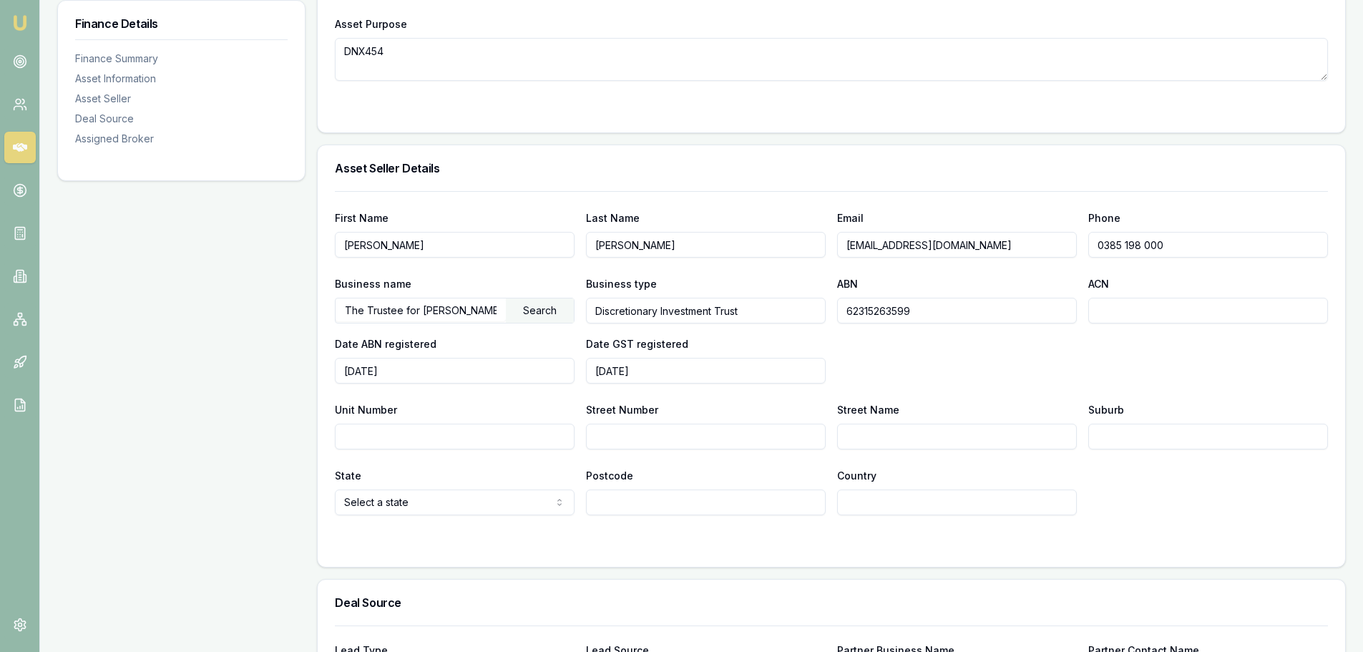
click at [680, 434] on input "Street Number" at bounding box center [706, 437] width 240 height 26
type input "501"
type input "[PERSON_NAME] ST"
type input "MRLBOURNE"
click at [1110, 436] on input "MRLBOURNE" at bounding box center [1208, 437] width 240 height 26
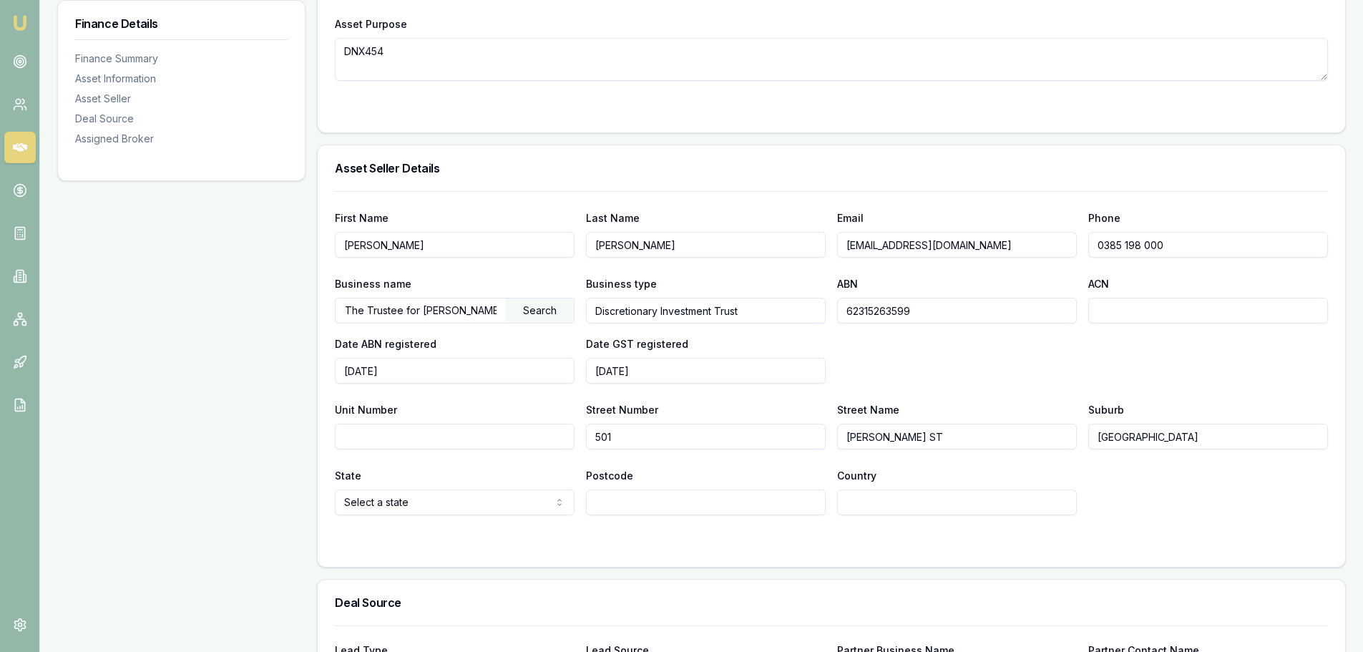
type input "[GEOGRAPHIC_DATA]"
select select "VIC"
type input "3000"
type input "[GEOGRAPHIC_DATA]"
drag, startPoint x: 1225, startPoint y: 512, endPoint x: 858, endPoint y: 378, distance: 391.1
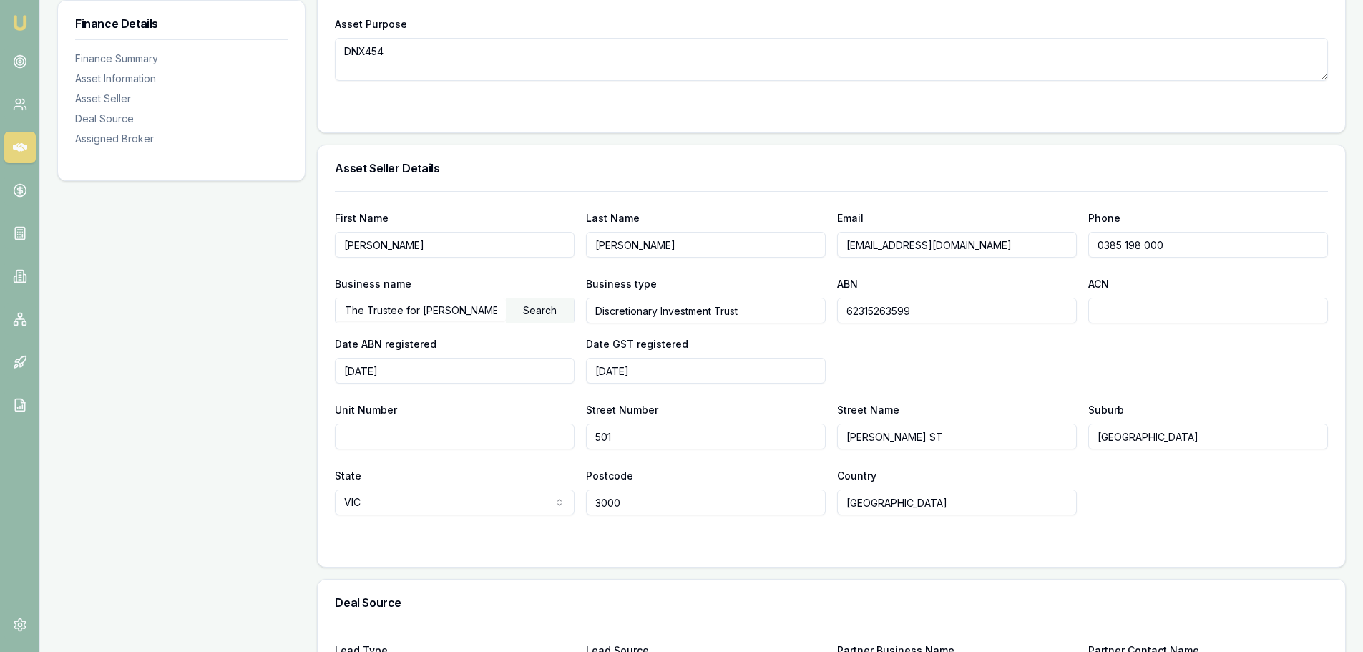
click at [1224, 512] on div "State [GEOGRAPHIC_DATA] [GEOGRAPHIC_DATA] [GEOGRAPHIC_DATA] [GEOGRAPHIC_DATA] […" at bounding box center [831, 490] width 993 height 49
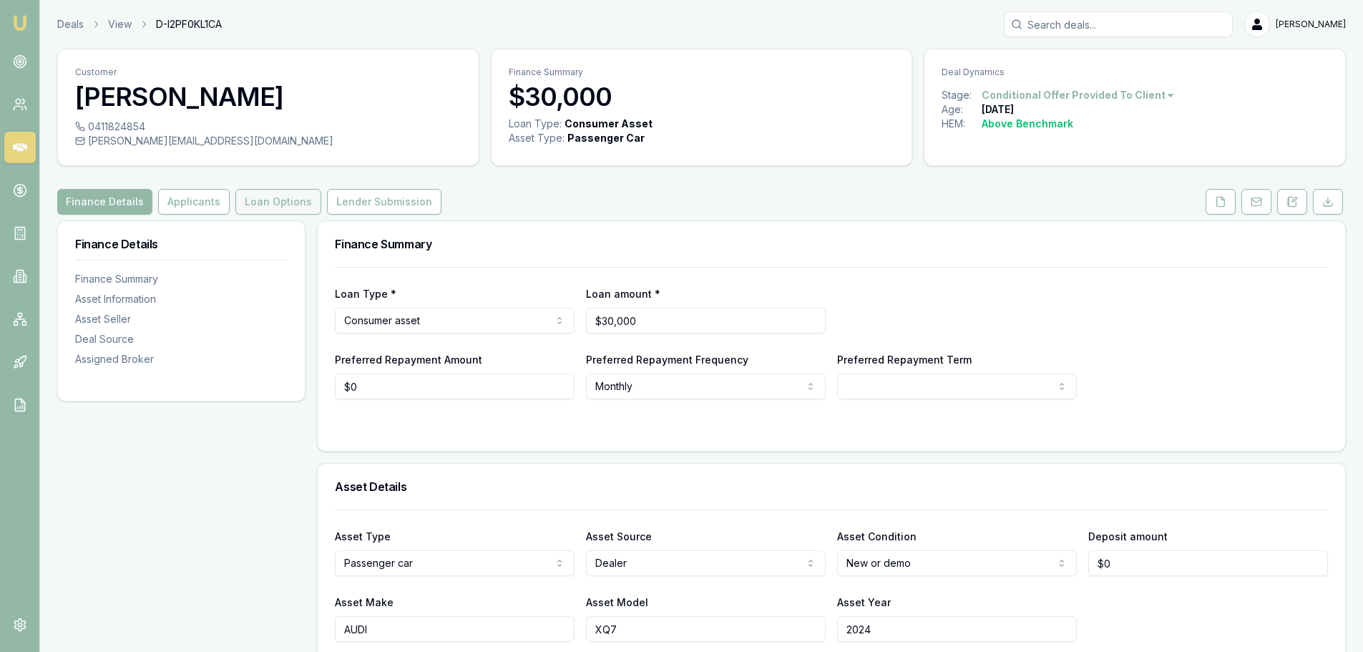
click at [293, 197] on button "Loan Options" at bounding box center [278, 202] width 86 height 26
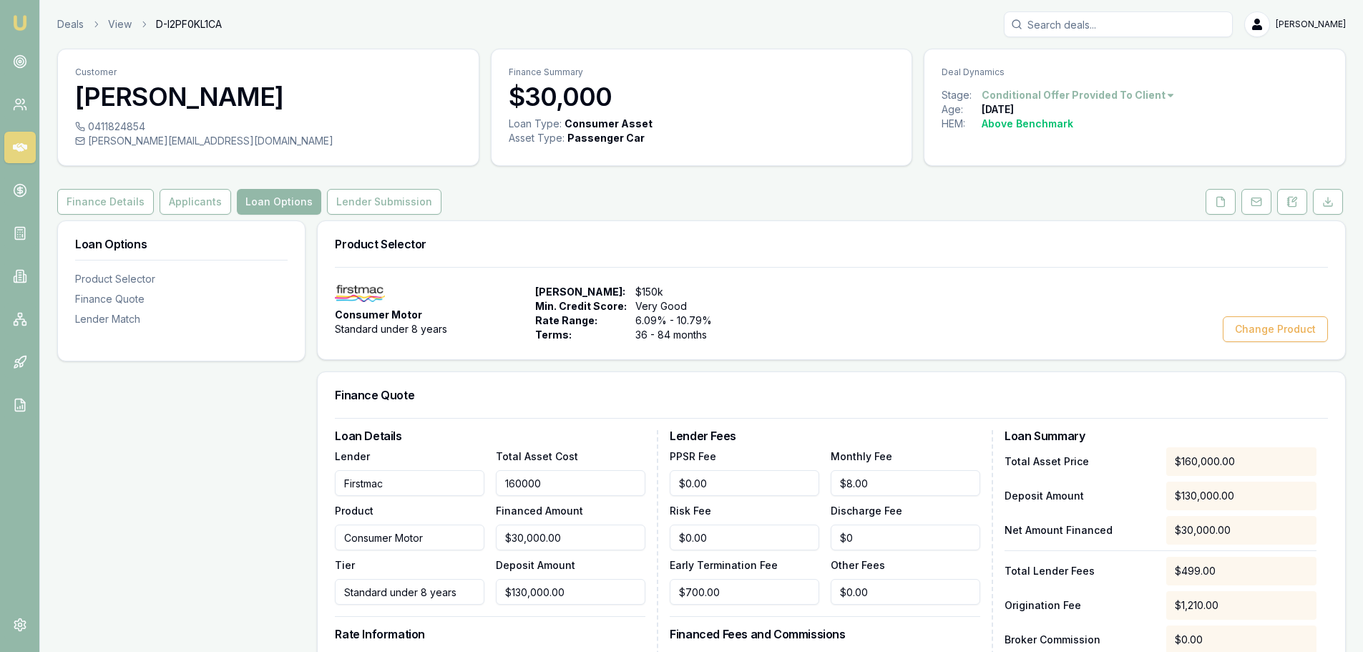
drag, startPoint x: 582, startPoint y: 484, endPoint x: 399, endPoint y: 464, distance: 184.2
click at [439, 482] on div "Lender Firstmac Product Consumer Motor Tier Standard under 8 years Total Asset …" at bounding box center [490, 525] width 310 height 157
type input "1"
type input "$0.00"
type input "156000"
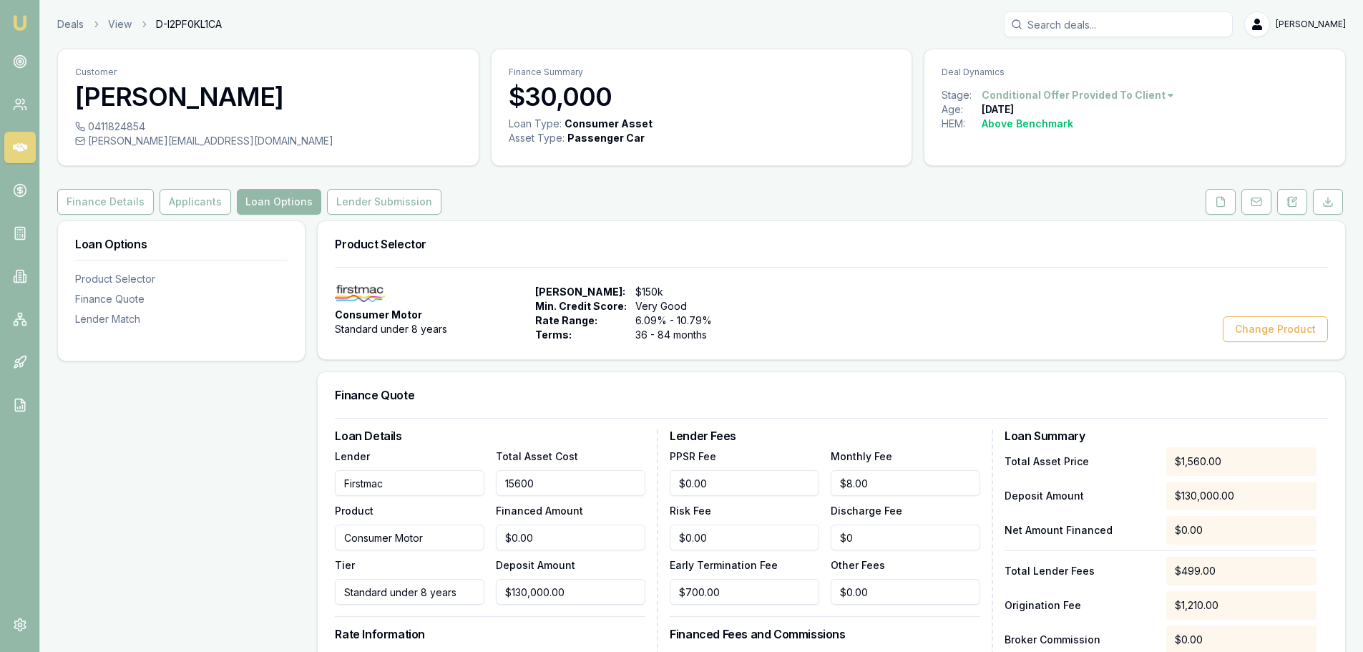
type input "$26,000.00"
type input "$156,000.00"
click at [528, 412] on div "Finance Quote" at bounding box center [831, 395] width 1027 height 46
type input "130000"
drag, startPoint x: 592, startPoint y: 595, endPoint x: 357, endPoint y: 582, distance: 235.0
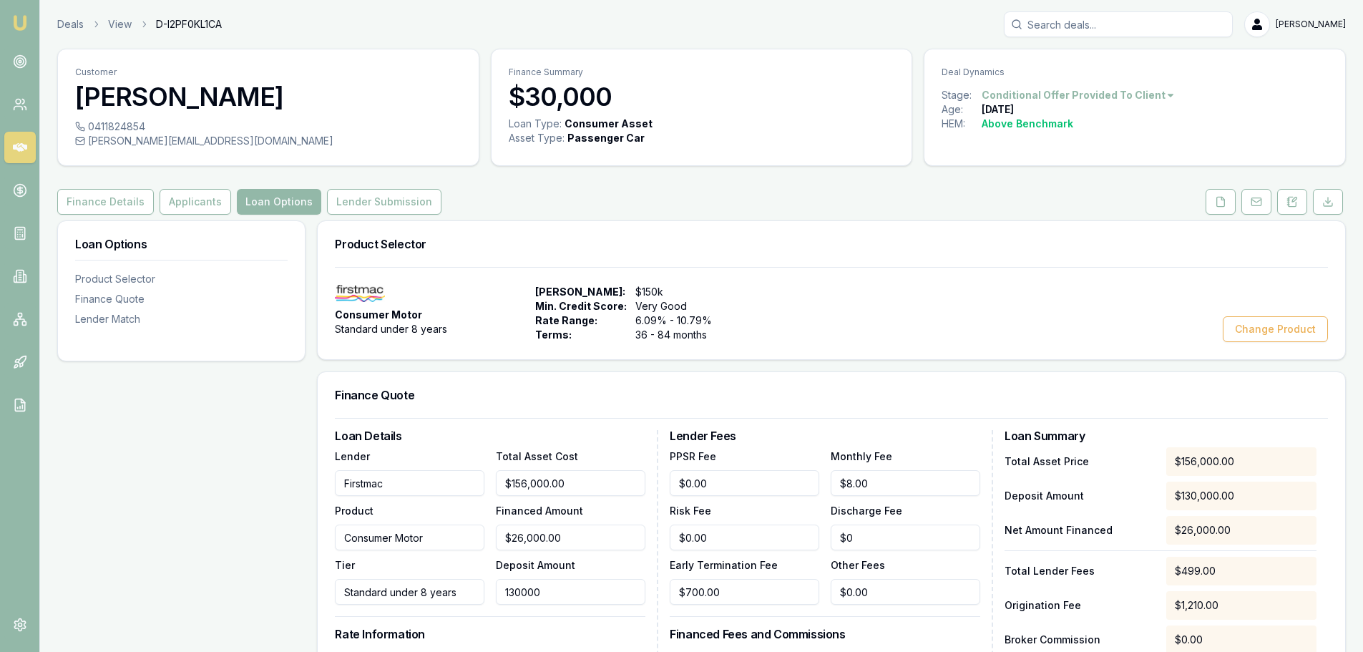
click at [357, 582] on div "Lender Firstmac Product Consumer Motor Tier Standard under 8 years Total Asset …" at bounding box center [490, 525] width 310 height 157
type input "$155,999.00"
type input "1"
type input "$155,988.00"
type input "12"
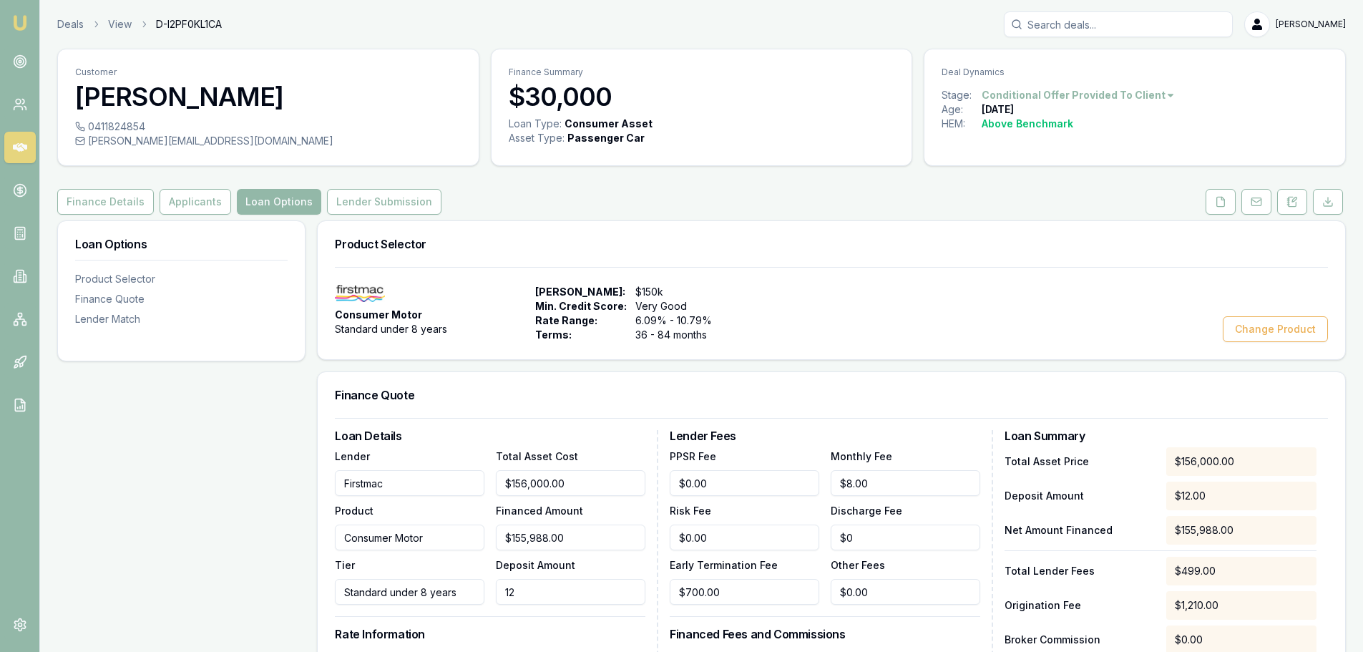
type input "$155,874.00"
type input "126"
type input "$154,740.00"
type input "1260"
type input "$143,400.00"
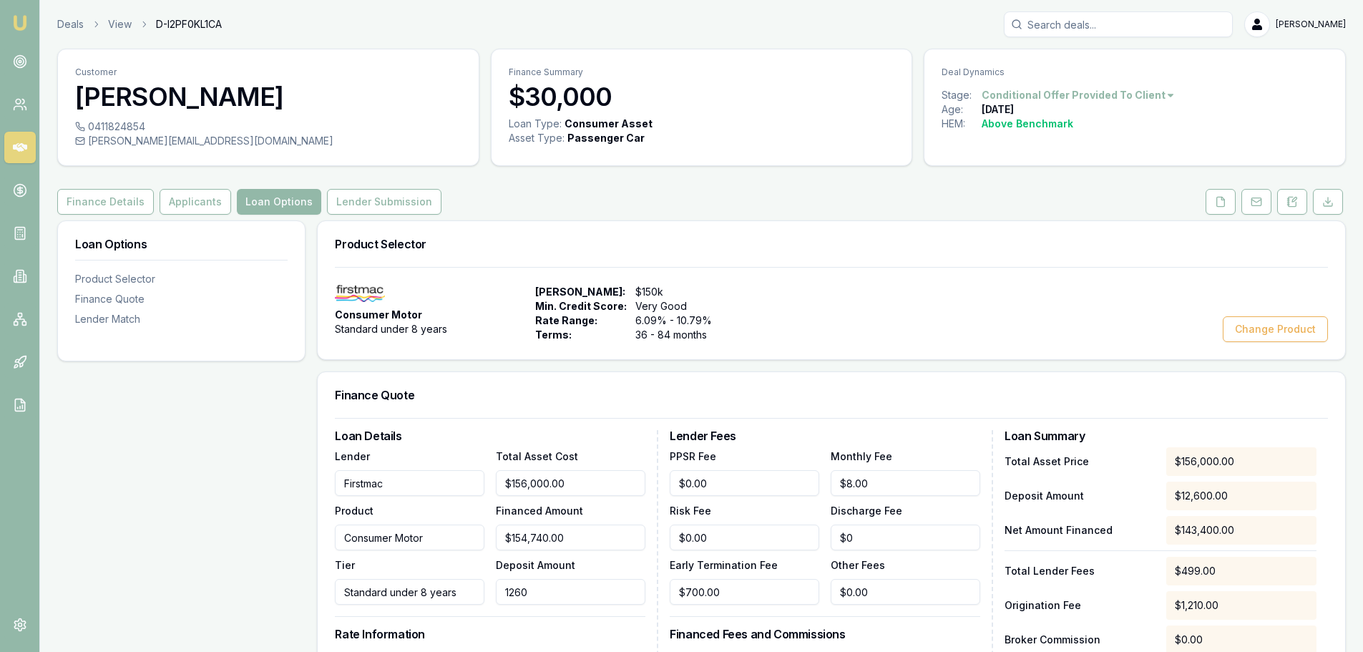
type input "12600"
type input "$30,000.00"
type input "$126,000.00"
click at [791, 377] on div "Finance Quote" at bounding box center [831, 395] width 1027 height 46
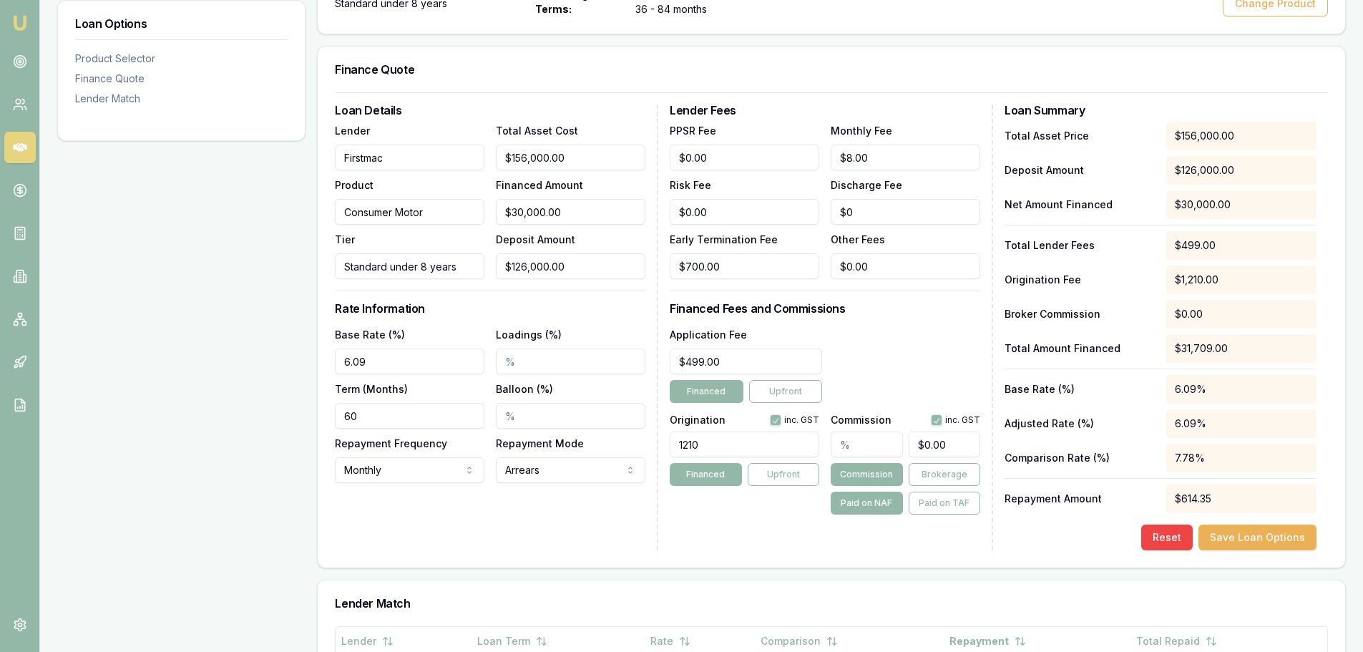
scroll to position [429, 0]
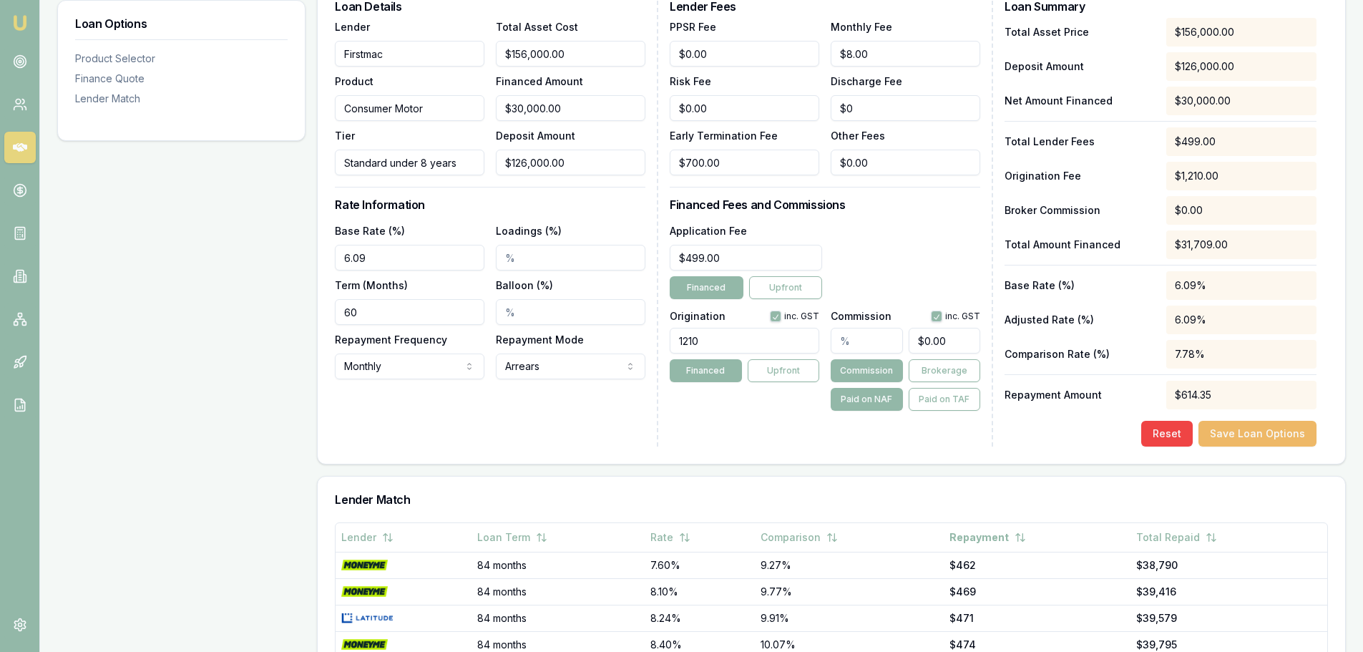
click at [1254, 433] on button "Save Loan Options" at bounding box center [1257, 434] width 118 height 26
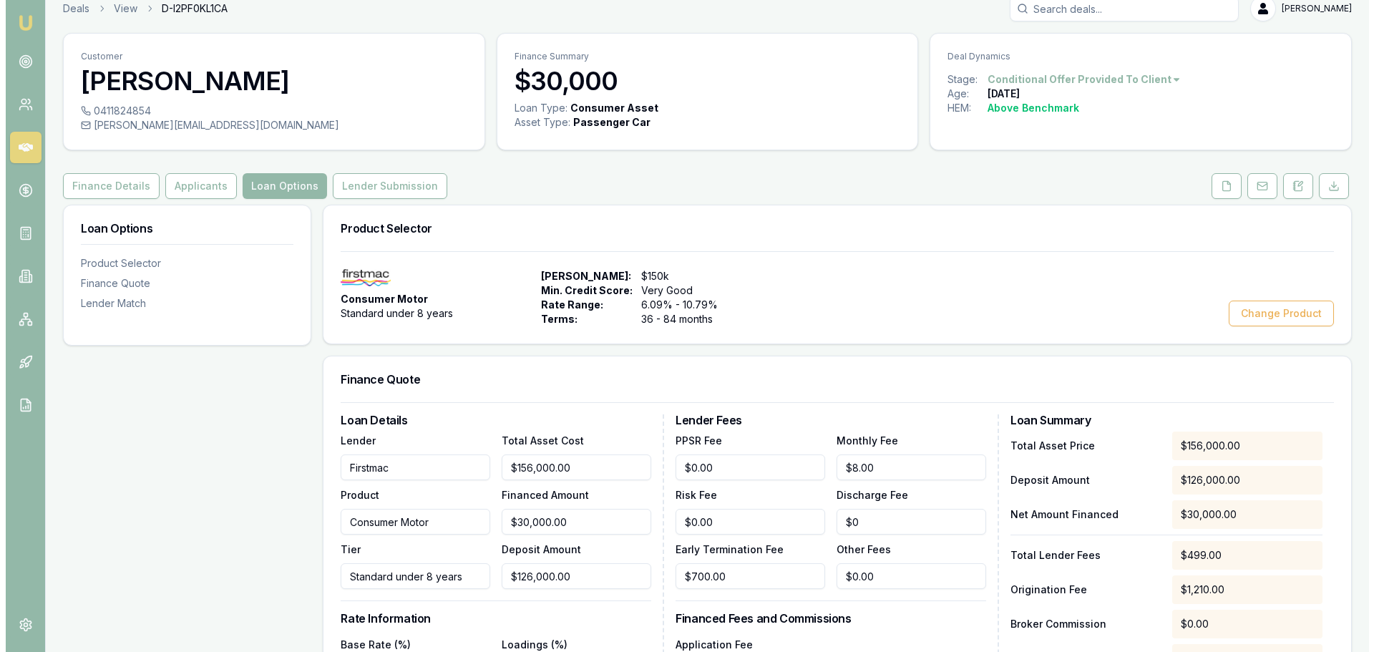
scroll to position [0, 0]
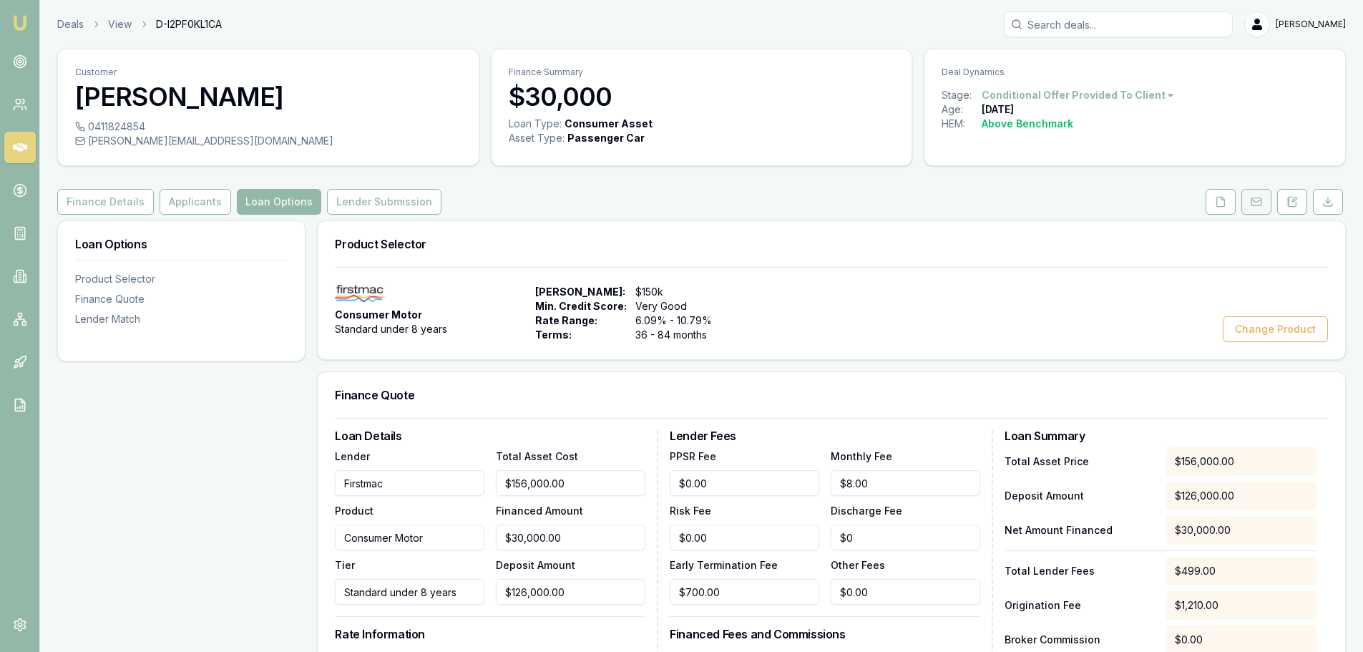
click at [1259, 198] on rect at bounding box center [1255, 202] width 9 height 8
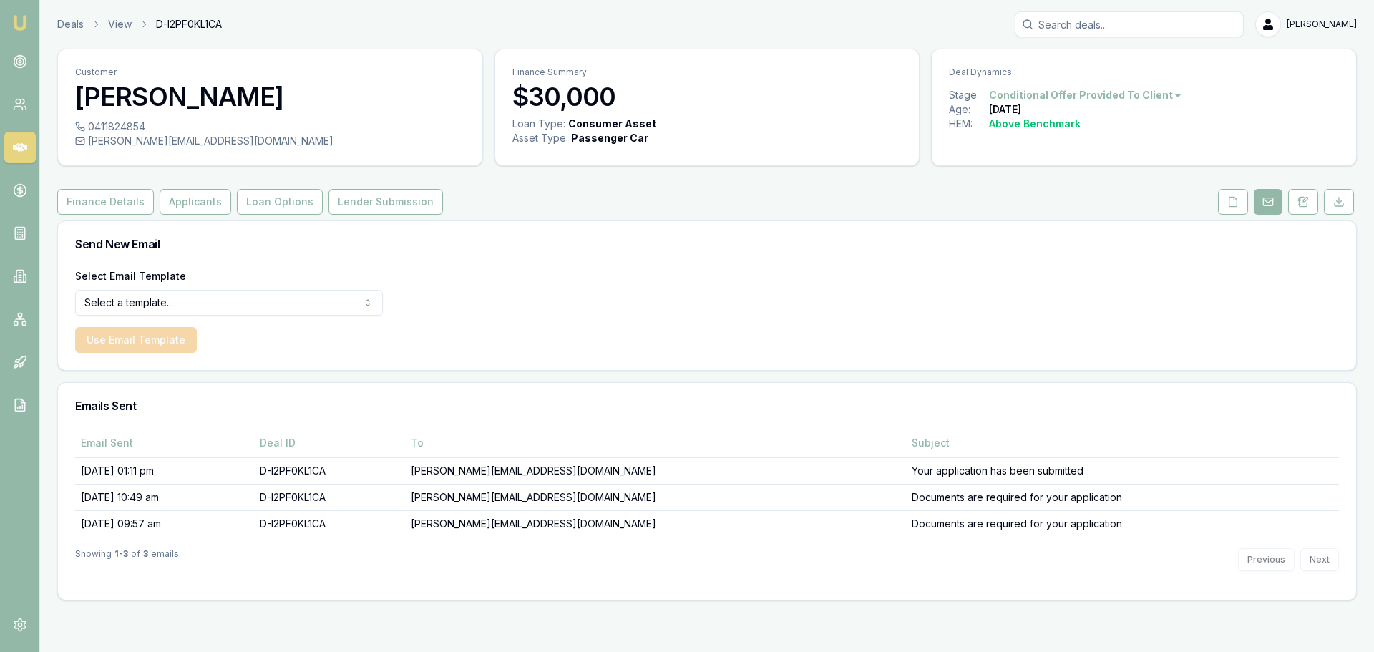
click at [241, 302] on html "Emu Broker Deals View D-I2PF0KL1CA [PERSON_NAME] Shield Toggle Menu Customer [P…" at bounding box center [687, 326] width 1374 height 652
click at [155, 343] on button "Use Email Template" at bounding box center [136, 340] width 122 height 26
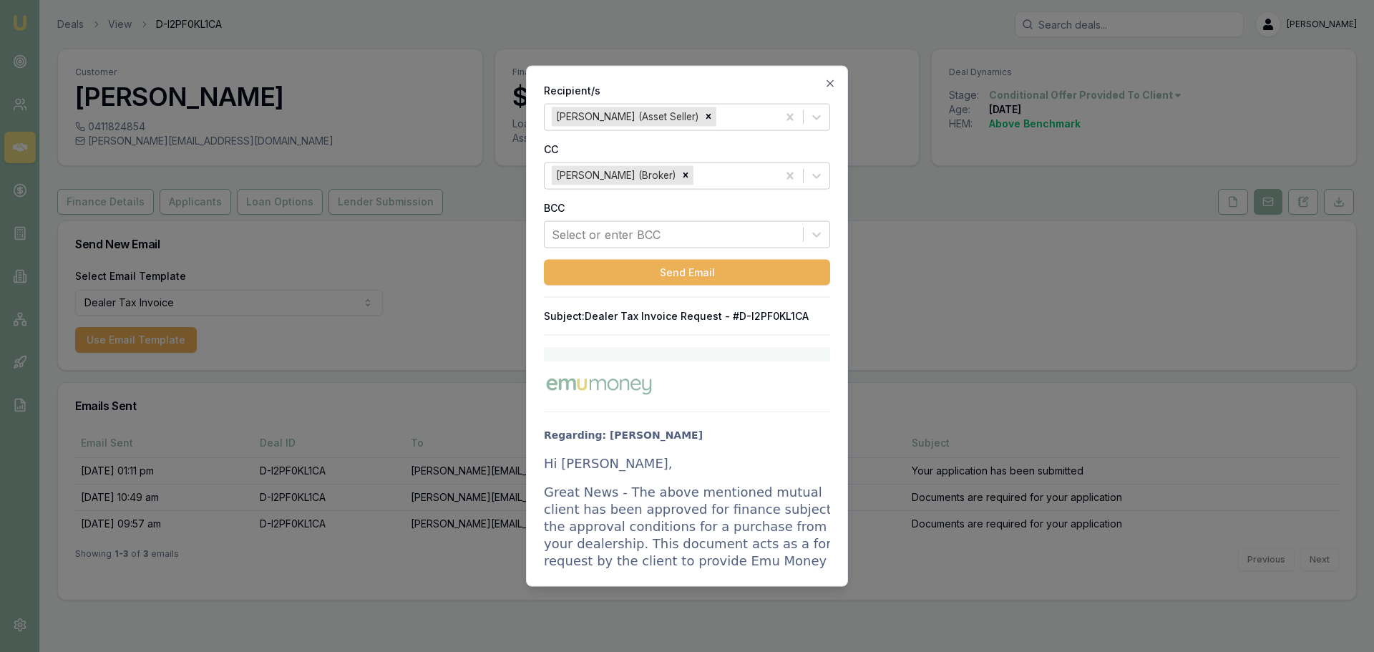
drag, startPoint x: 546, startPoint y: 465, endPoint x: 675, endPoint y: 507, distance: 135.3
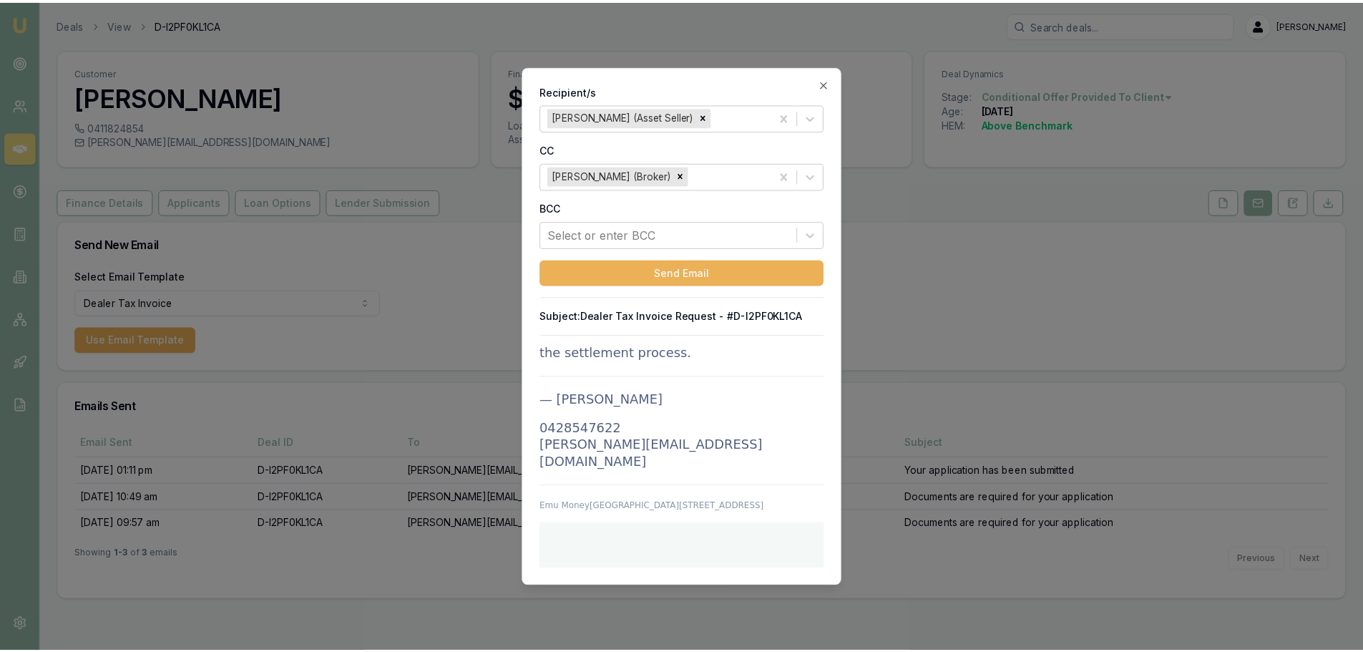
scroll to position [2147, 0]
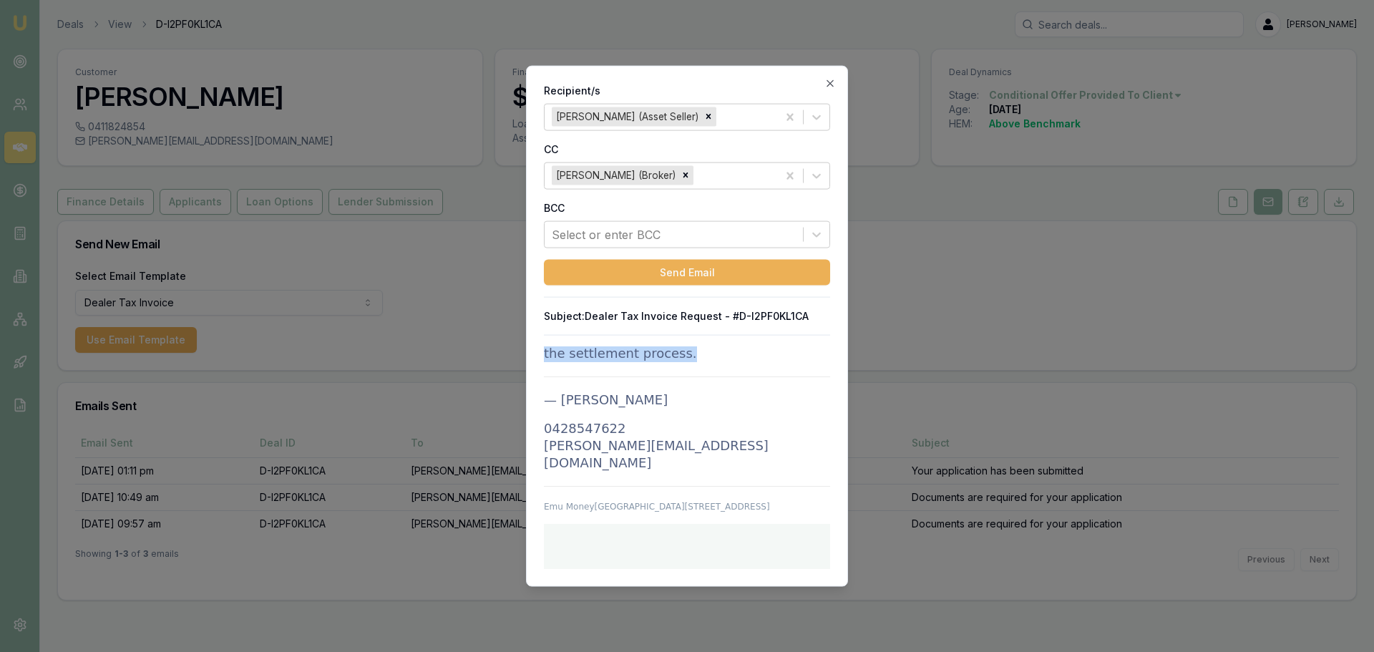
drag, startPoint x: 547, startPoint y: 464, endPoint x: 687, endPoint y: 476, distance: 140.7
copy td "Lo IPS DOLOR, Sitam Cons - Adi elits doeiusmod tempor incidi utl etdo magnaali …"
click at [835, 82] on icon "button" at bounding box center [829, 82] width 11 height 11
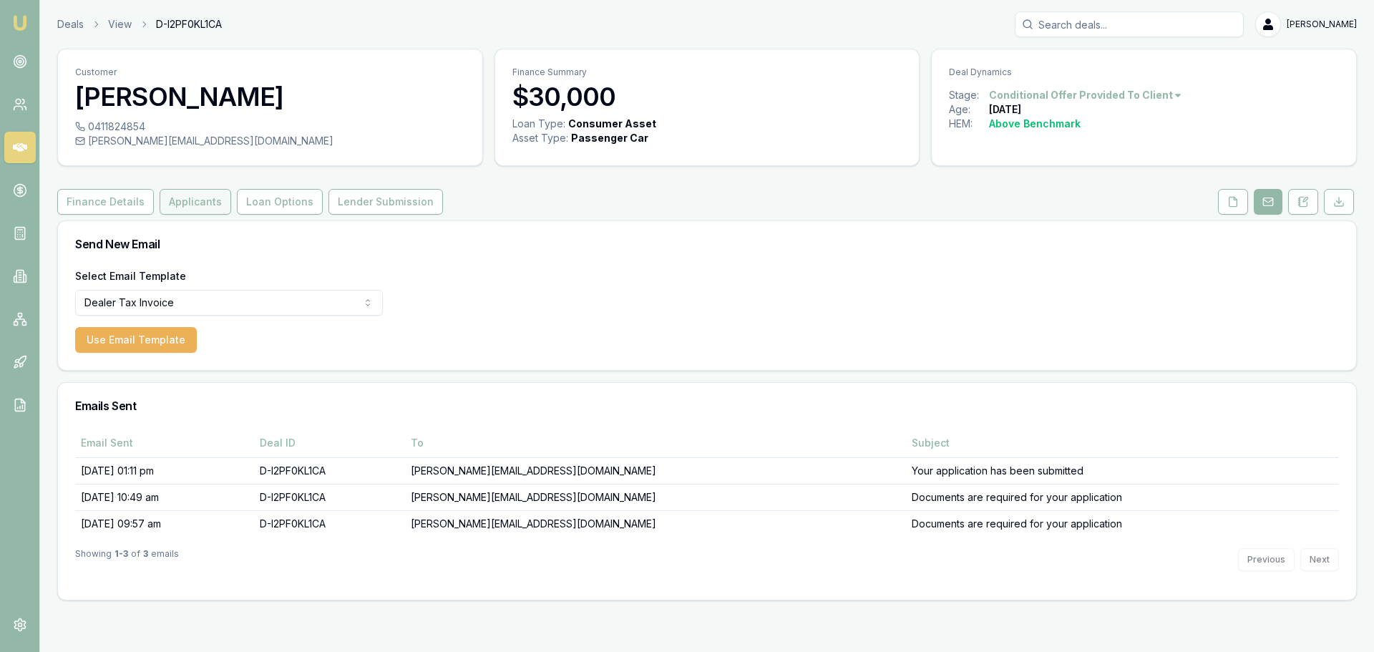
click at [220, 197] on button "Applicants" at bounding box center [196, 202] width 72 height 26
